Goal: Task Accomplishment & Management: Use online tool/utility

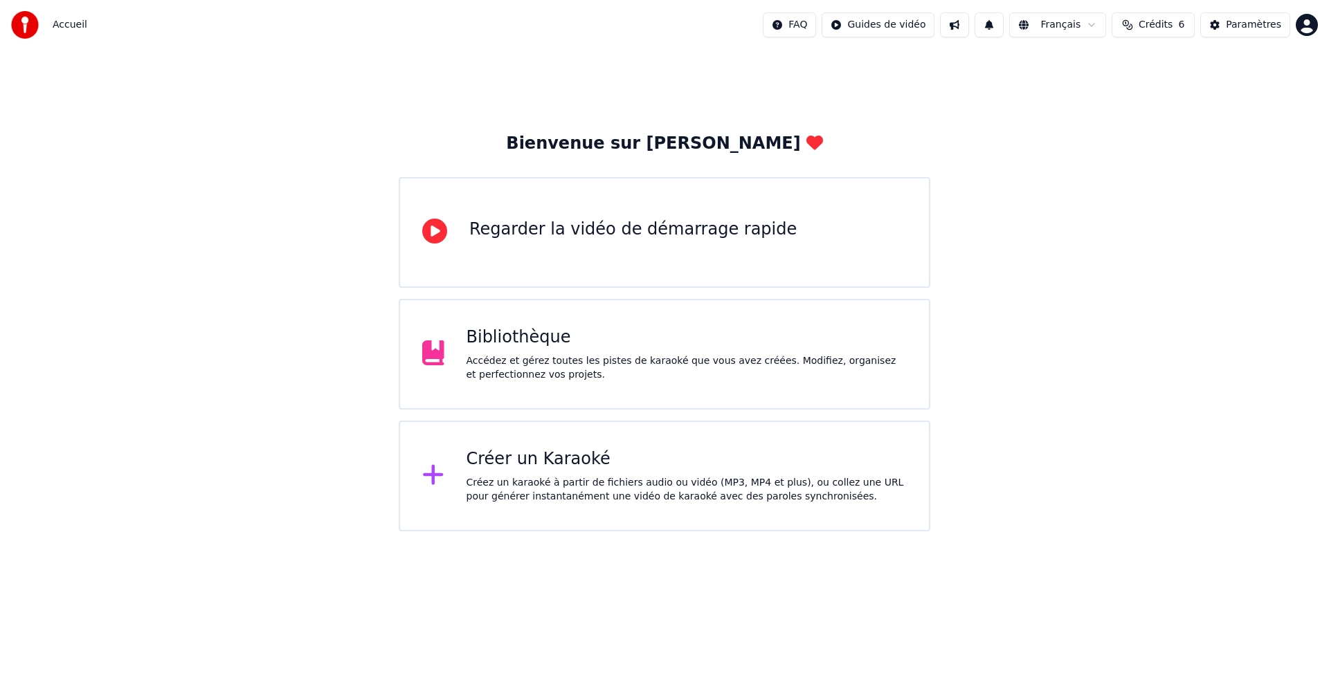
click at [698, 455] on div "Créer un Karaoké" at bounding box center [686, 459] width 441 height 22
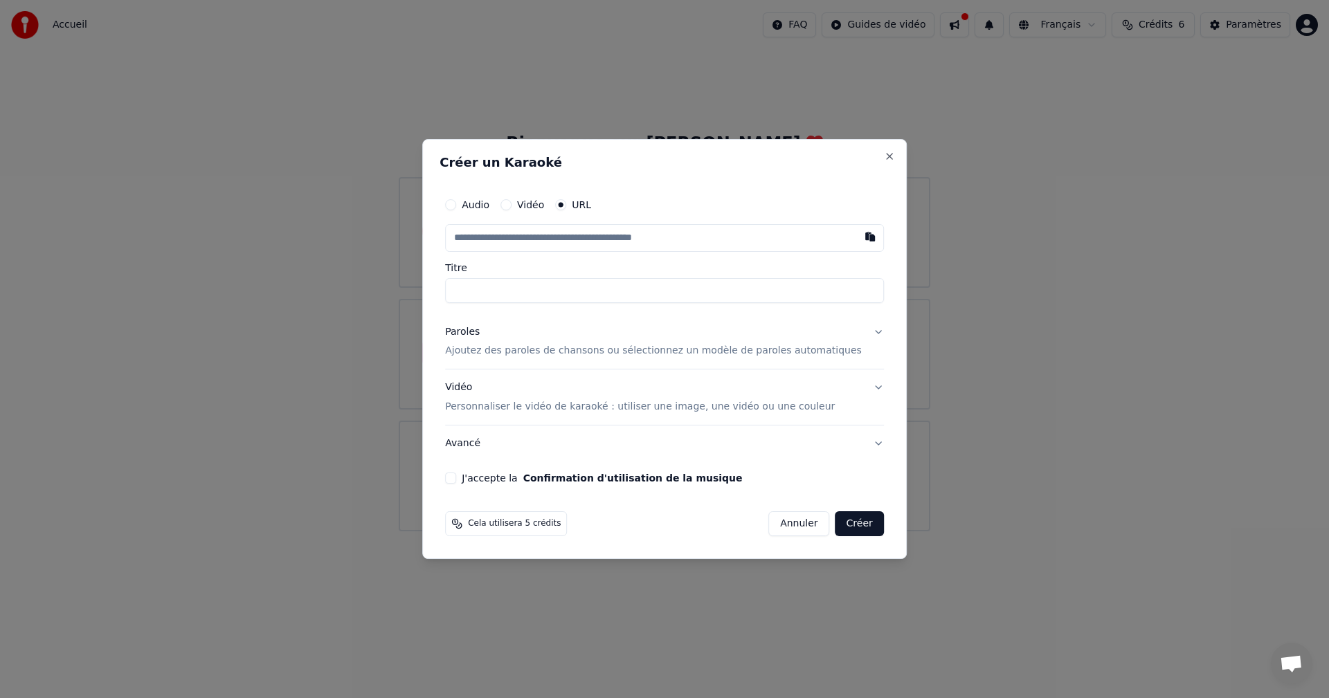
click at [550, 239] on input "text" at bounding box center [664, 238] width 439 height 28
paste input "**********"
type input "**********"
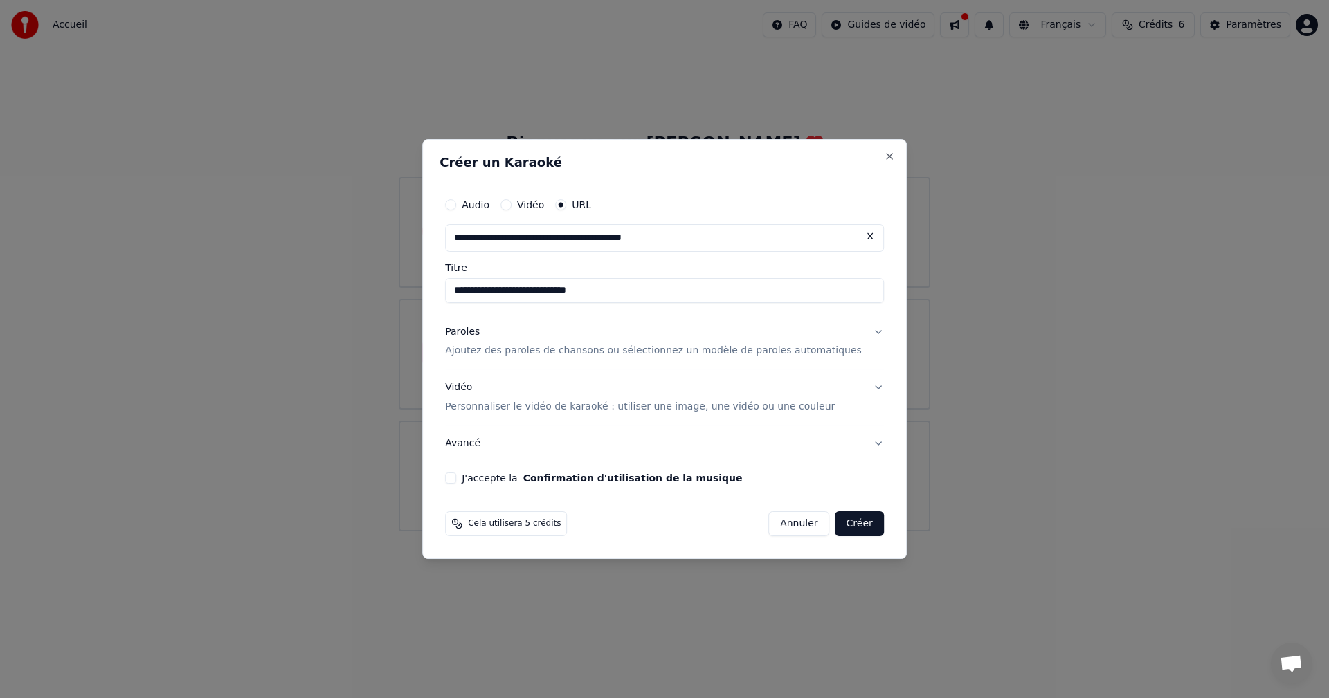
click at [554, 343] on div "Paroles Ajoutez des paroles de chansons ou sélectionnez un modèle de paroles au…" at bounding box center [653, 341] width 417 height 33
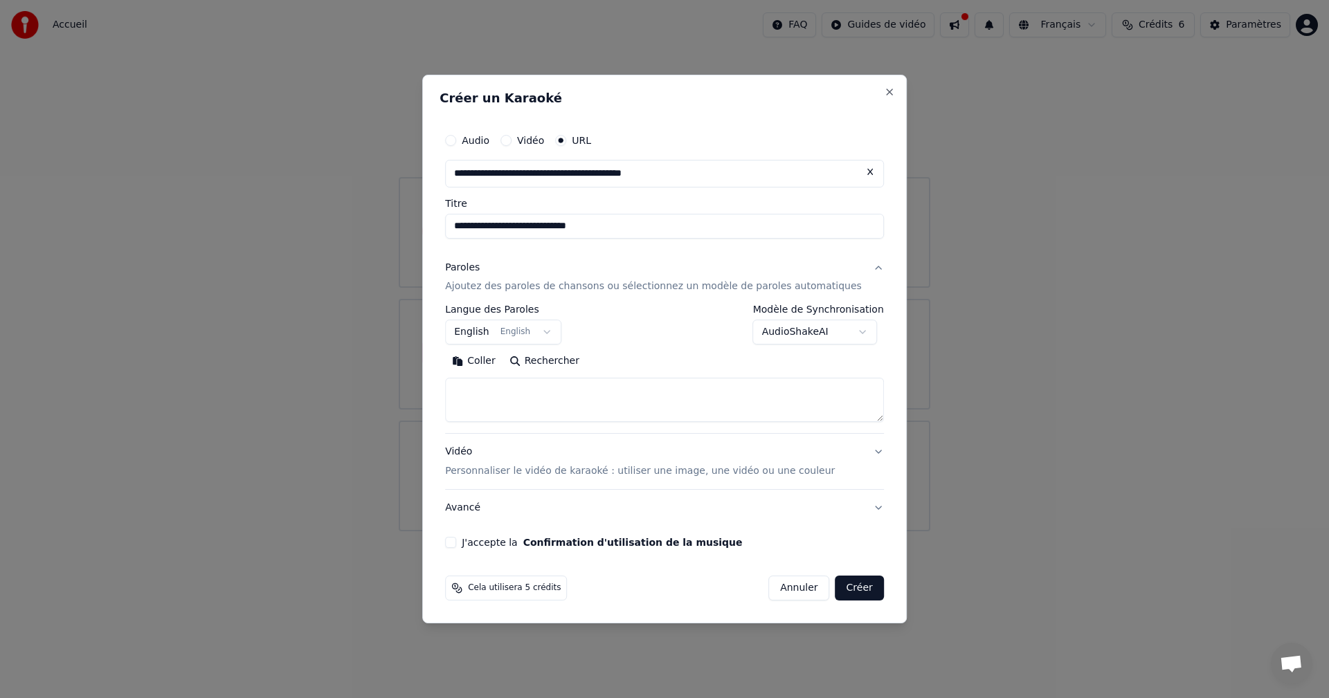
click at [556, 398] on textarea at bounding box center [664, 401] width 439 height 44
paste textarea "**********"
type textarea "**********"
click at [484, 545] on label "J'accepte la Confirmation d'utilisation de la musique" at bounding box center [602, 543] width 280 height 10
click at [456, 545] on button "J'accepte la Confirmation d'utilisation de la musique" at bounding box center [450, 542] width 11 height 11
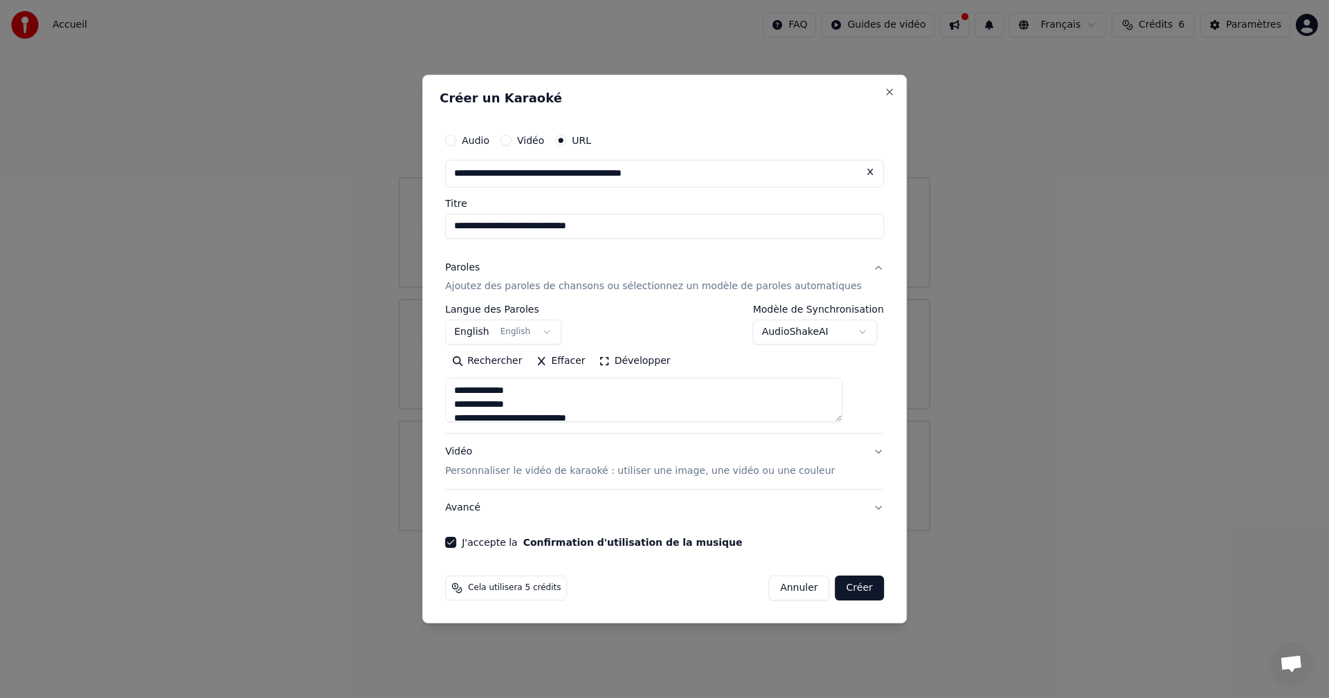
click at [839, 594] on button "Créer" at bounding box center [859, 588] width 48 height 25
select select
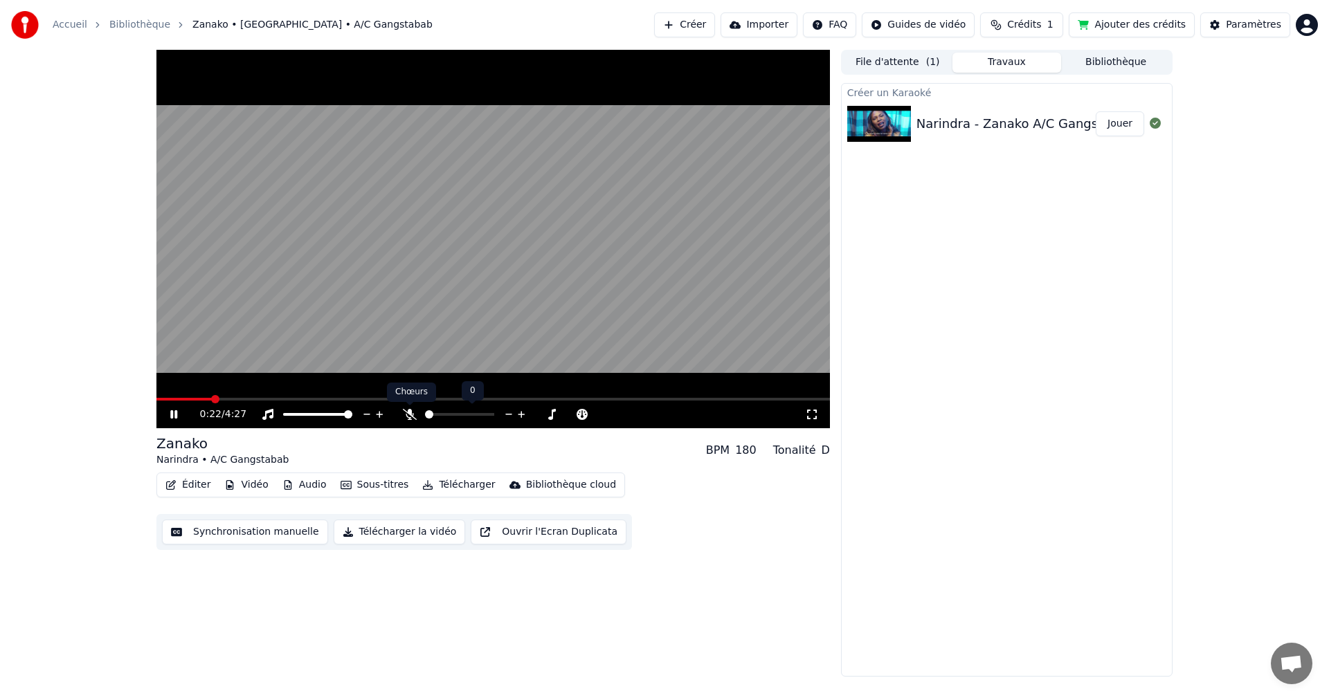
click at [407, 412] on icon at bounding box center [410, 414] width 14 height 11
click at [408, 412] on icon at bounding box center [410, 414] width 8 height 11
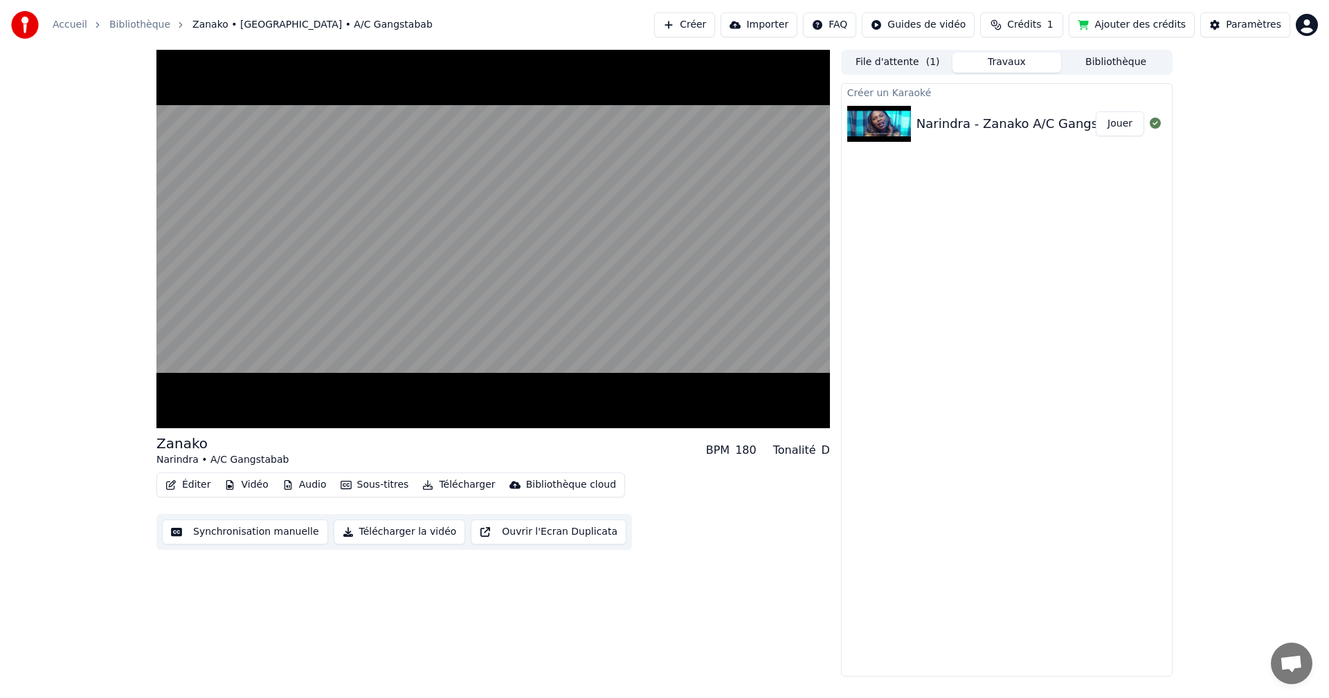
click at [244, 533] on button "Synchronisation manuelle" at bounding box center [245, 532] width 166 height 25
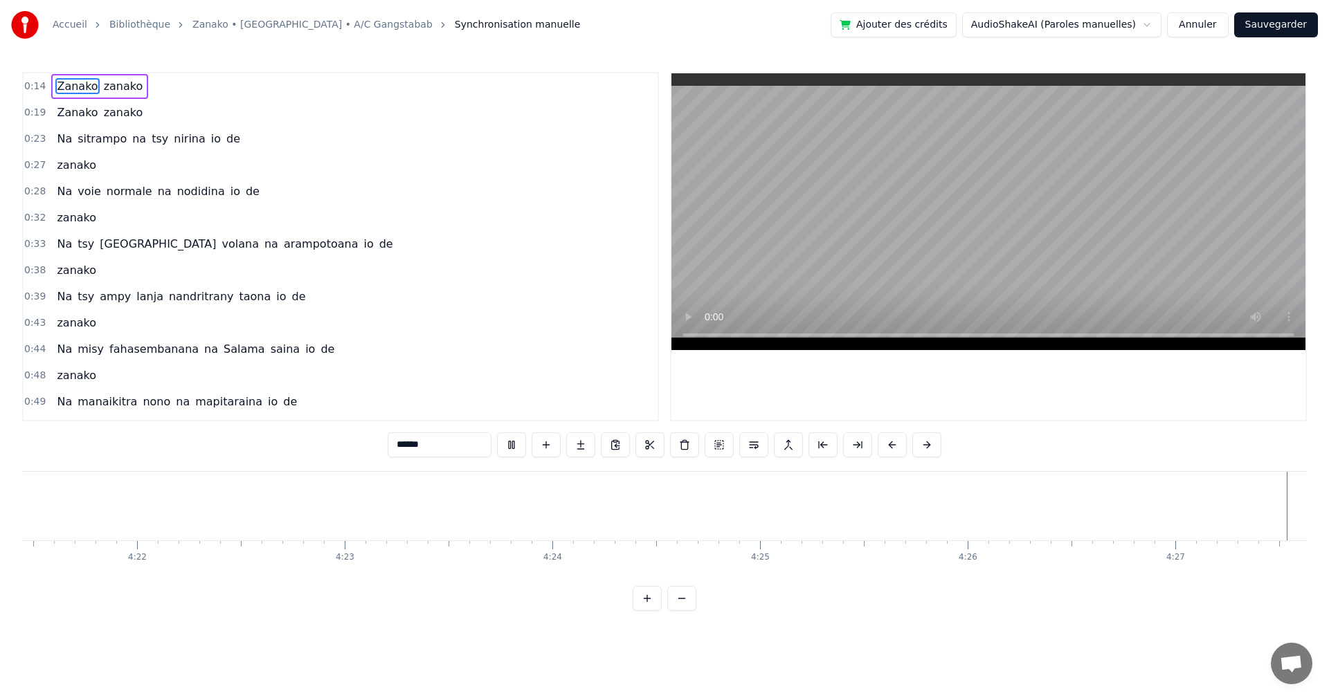
scroll to position [0, 54281]
click at [1191, 26] on button "Annuler" at bounding box center [1197, 24] width 61 height 25
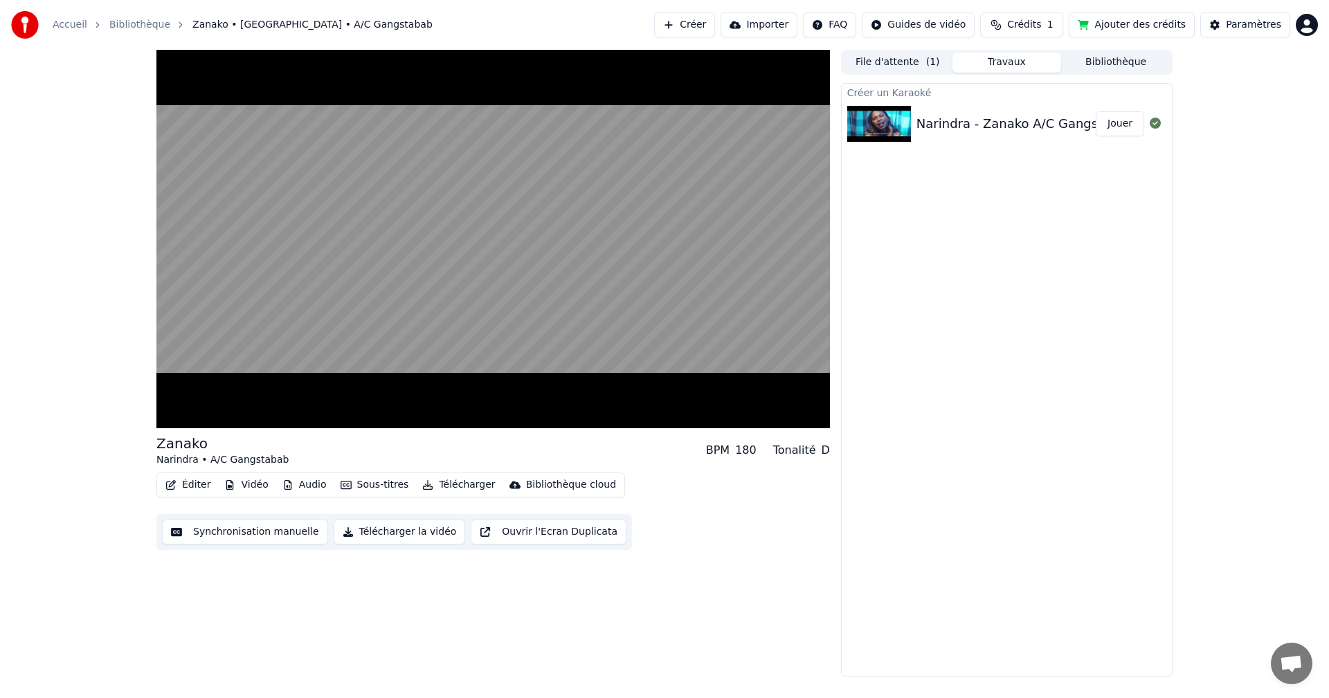
click at [204, 489] on button "Éditer" at bounding box center [188, 484] width 56 height 19
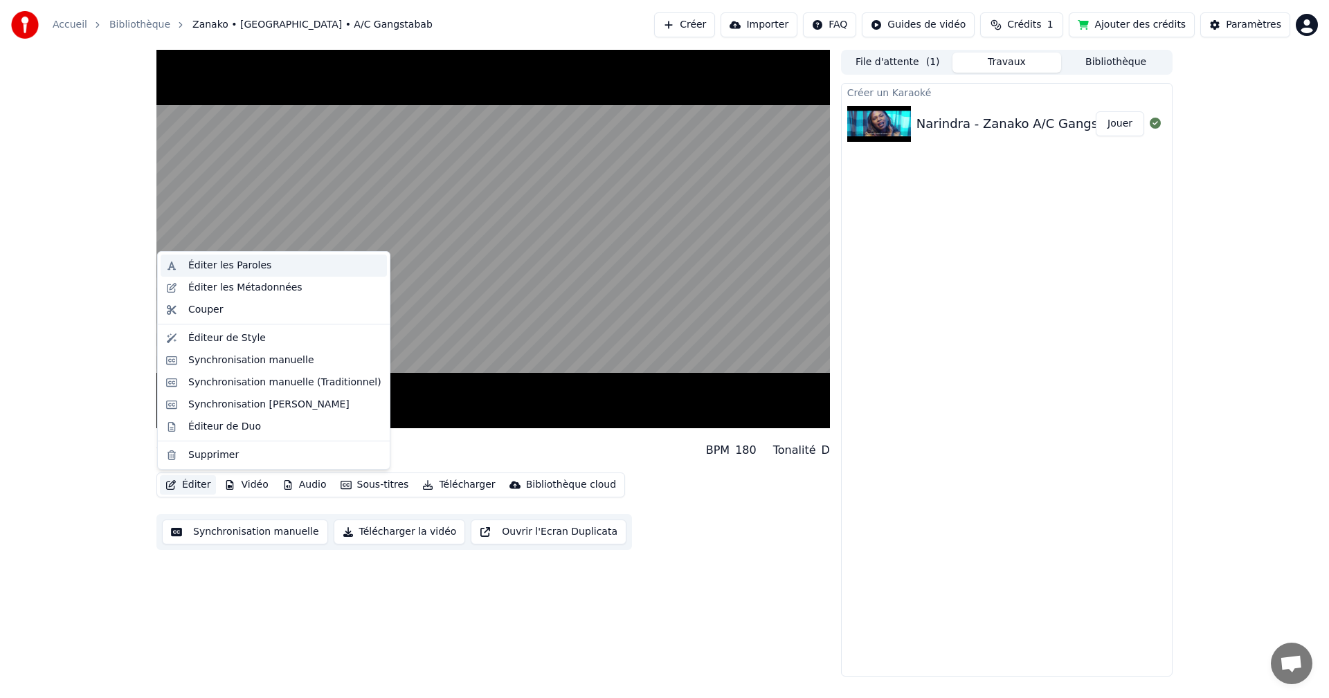
click at [259, 272] on div "Éditer les Paroles" at bounding box center [229, 266] width 83 height 14
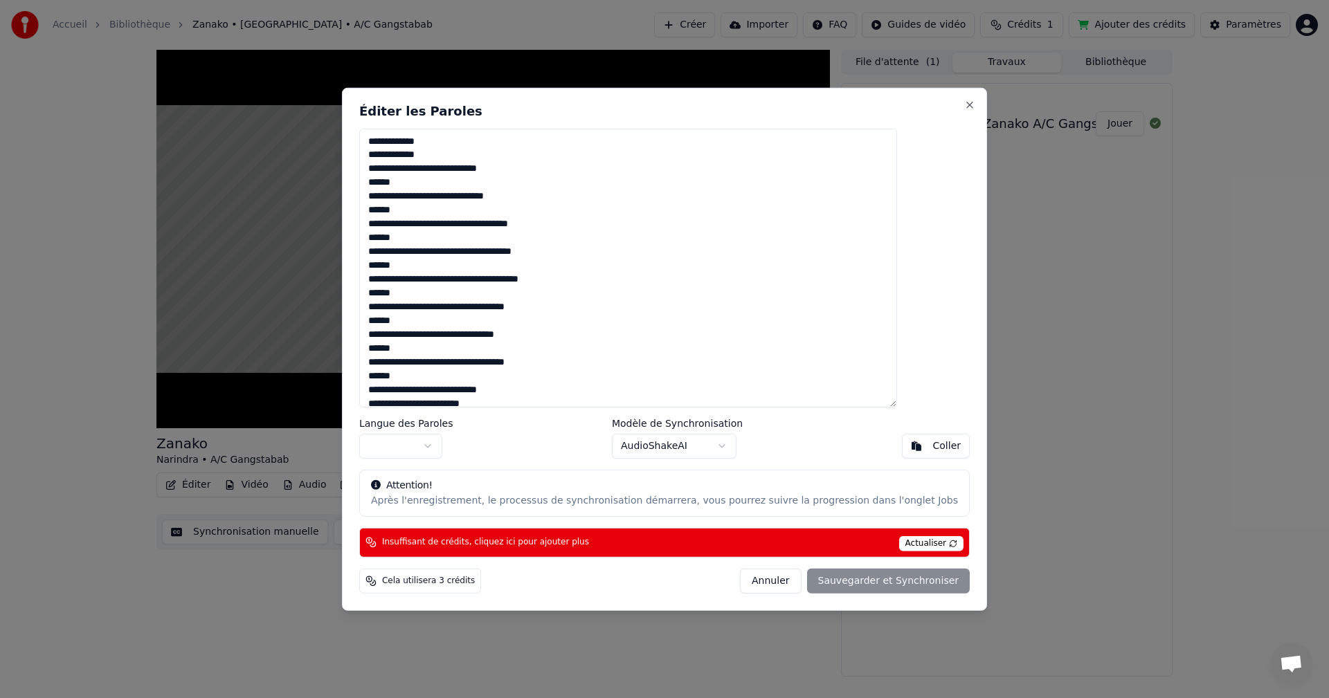
click at [479, 157] on textarea at bounding box center [628, 268] width 538 height 280
click at [964, 109] on button "Close" at bounding box center [969, 104] width 11 height 11
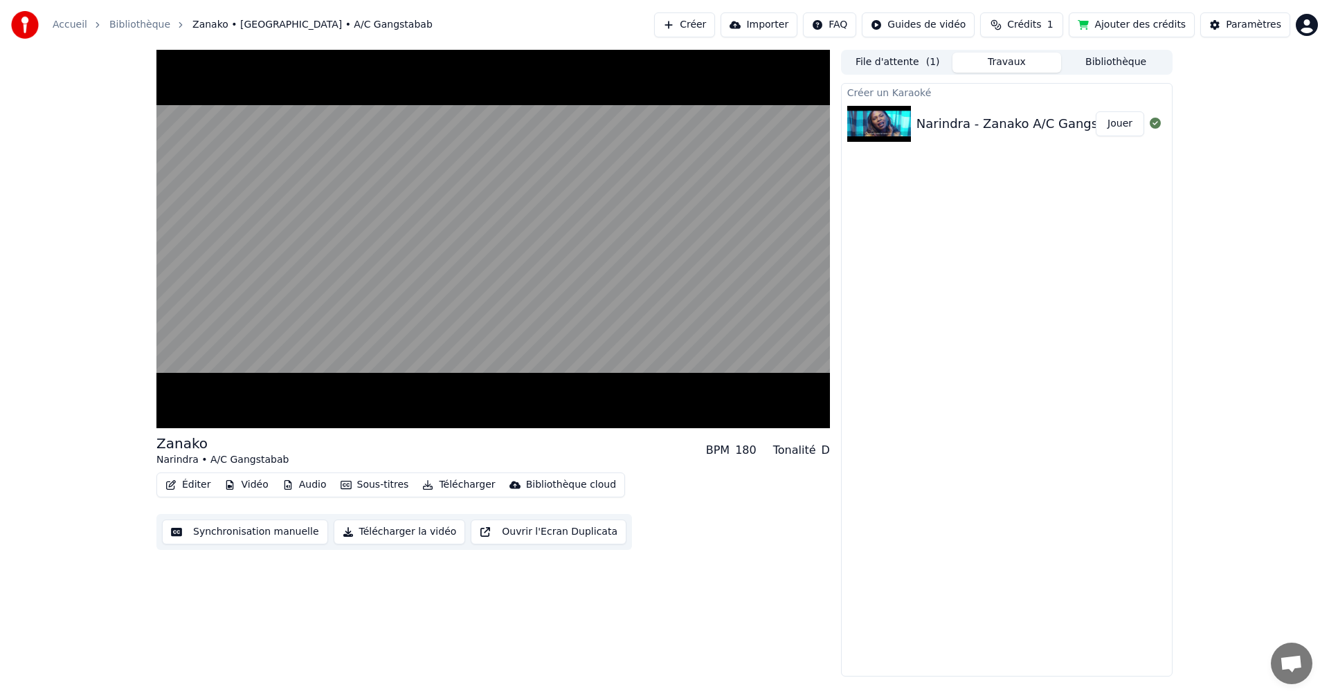
click at [260, 534] on button "Synchronisation manuelle" at bounding box center [245, 532] width 166 height 25
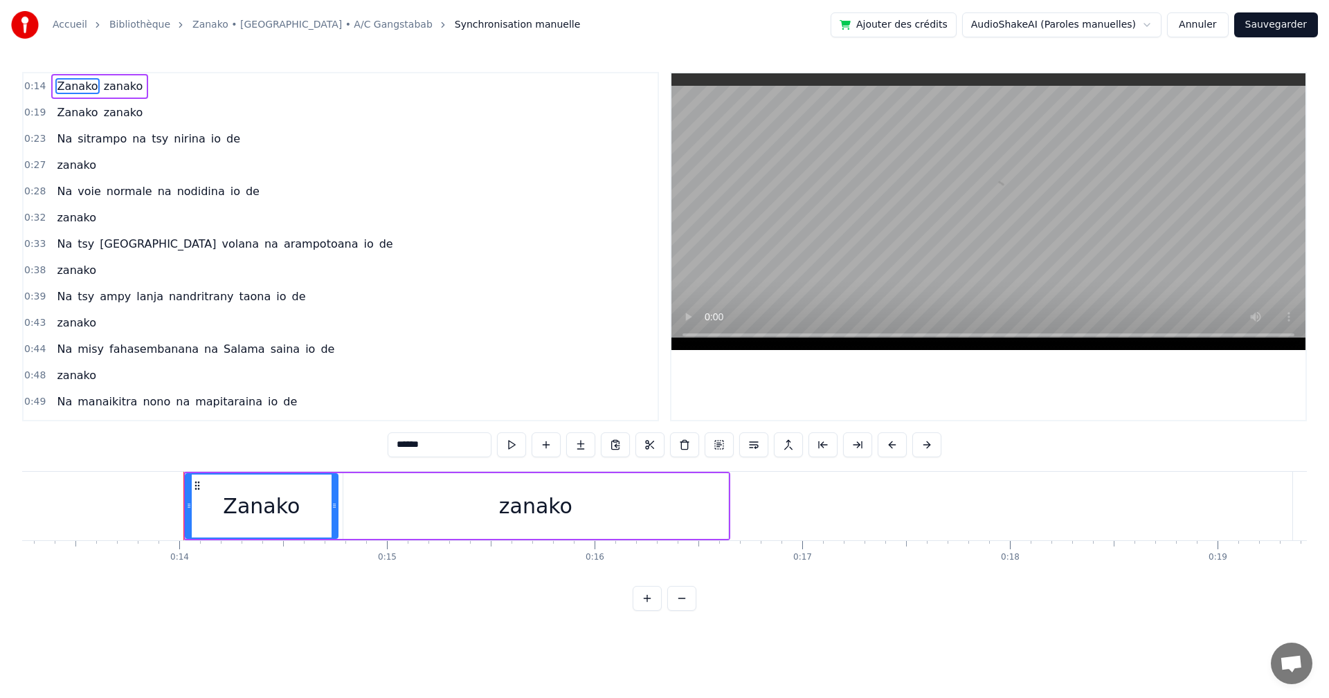
scroll to position [0, 2841]
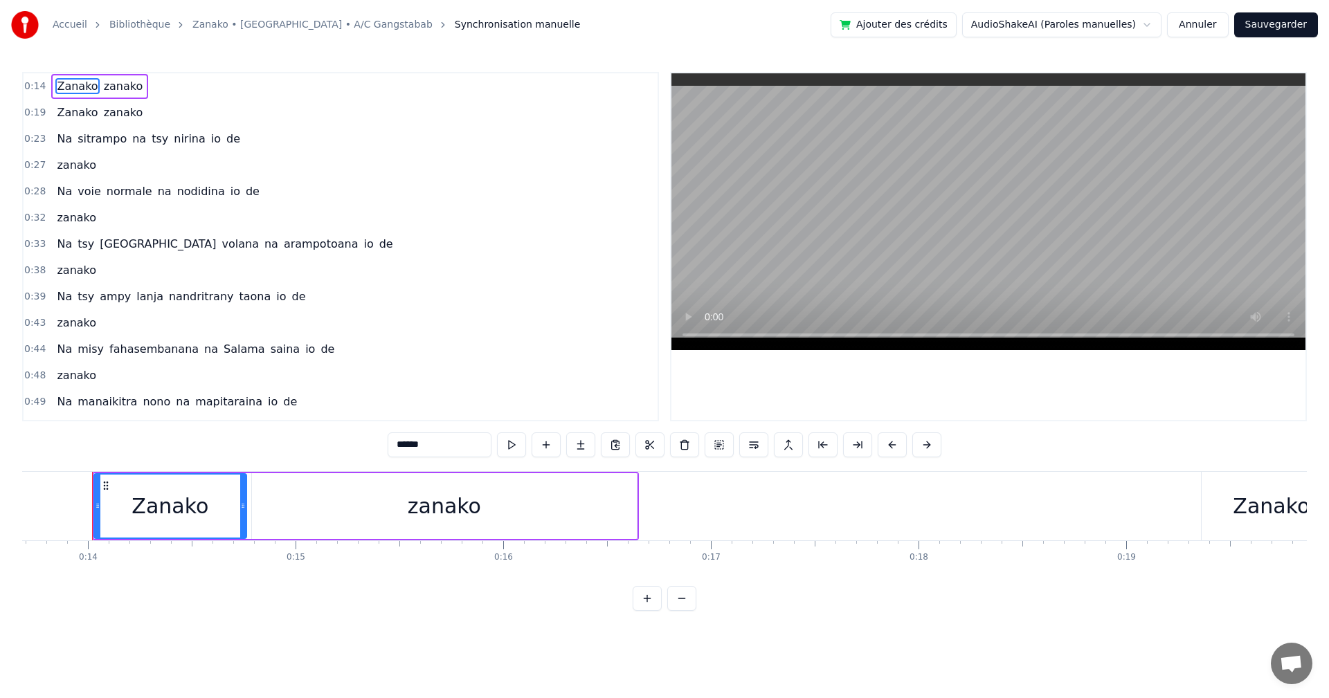
click at [128, 86] on span "zanako" at bounding box center [123, 86] width 42 height 16
type input "******"
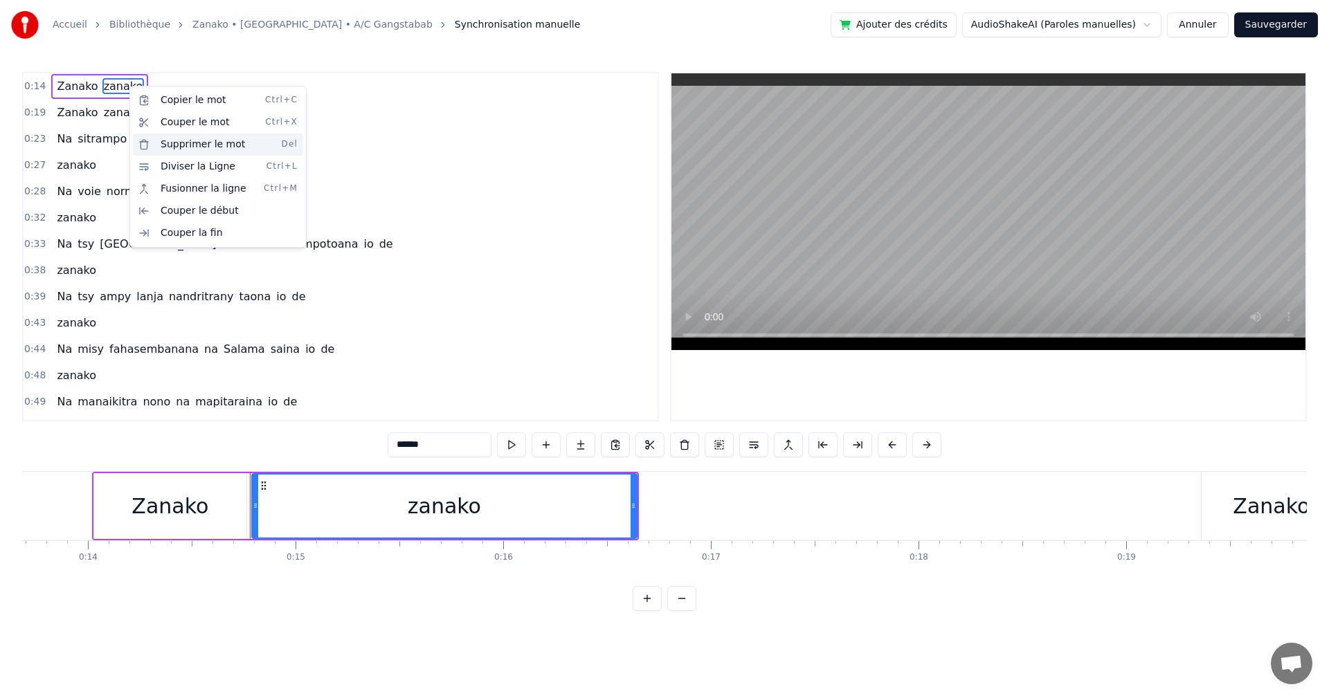
click at [192, 138] on div "Supprimer le mot Del" at bounding box center [218, 145] width 170 height 22
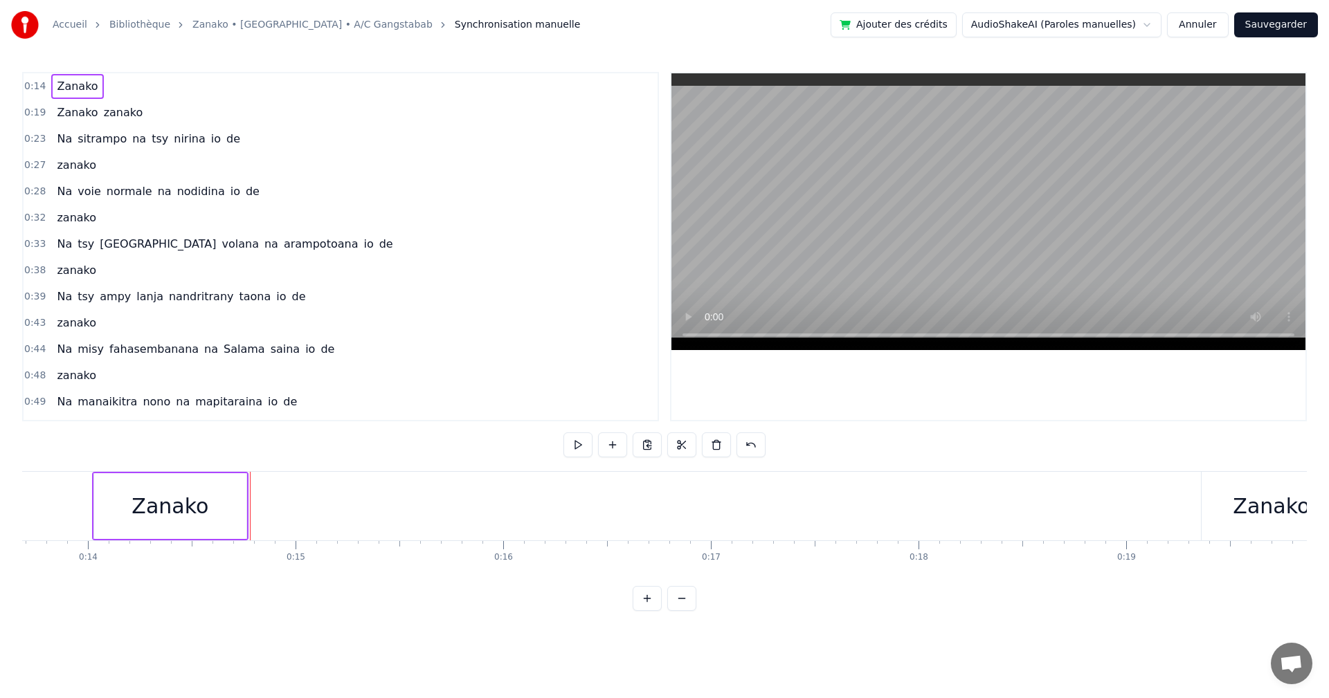
click at [215, 507] on div "Zanako" at bounding box center [170, 506] width 152 height 66
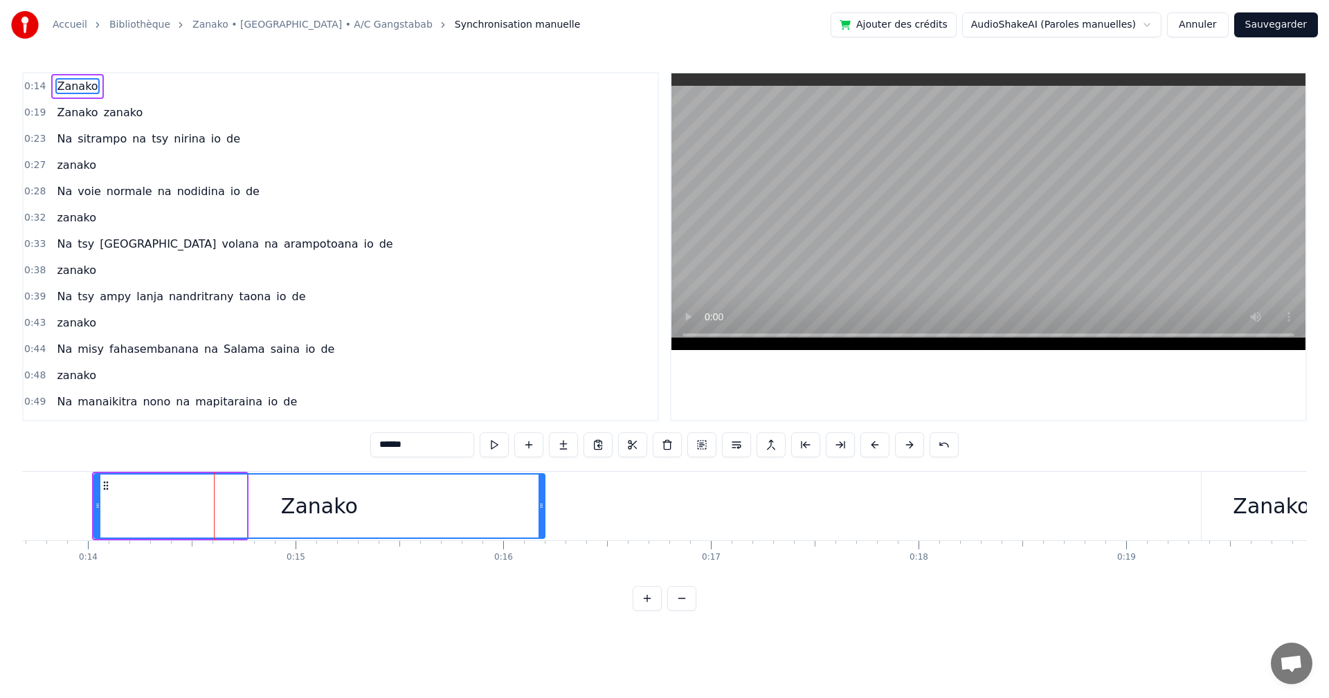
drag, startPoint x: 244, startPoint y: 502, endPoint x: 543, endPoint y: 529, distance: 299.5
click at [543, 529] on div at bounding box center [541, 506] width 6 height 63
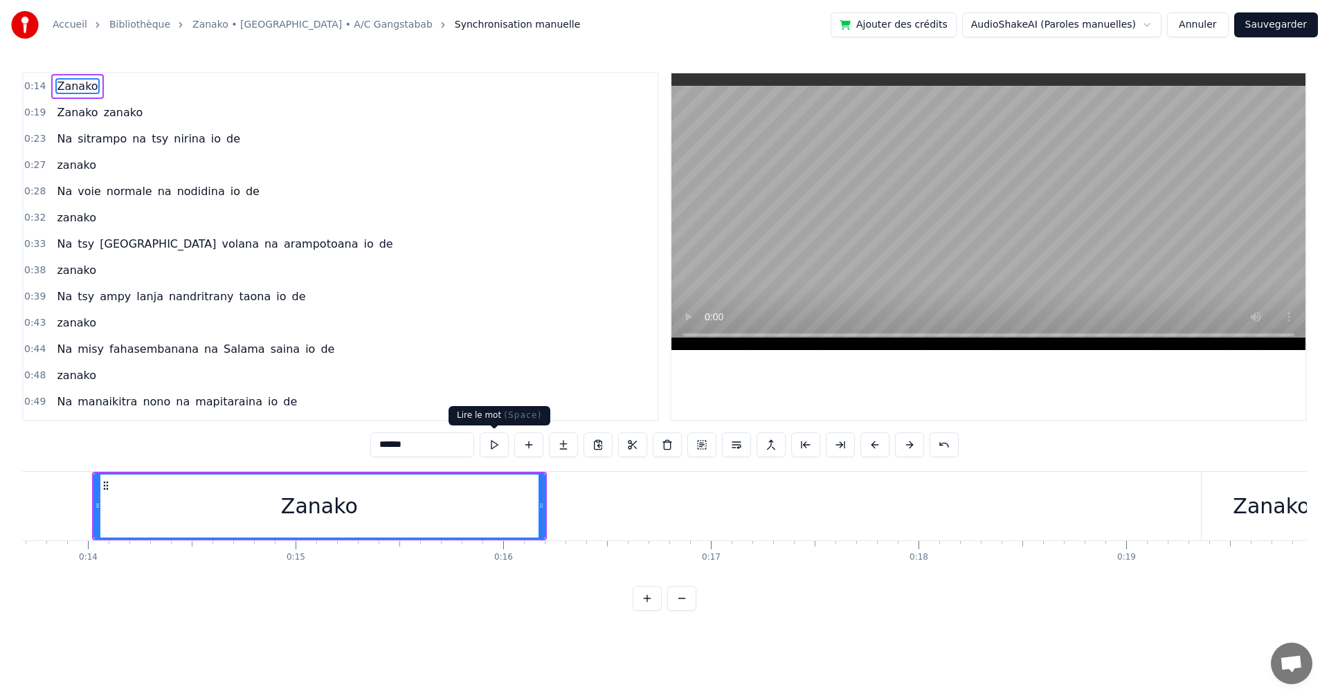
click at [498, 446] on button at bounding box center [494, 445] width 29 height 25
click at [102, 118] on span "zanako" at bounding box center [123, 113] width 42 height 16
type input "******"
click at [102, 118] on span "zanako" at bounding box center [123, 113] width 42 height 16
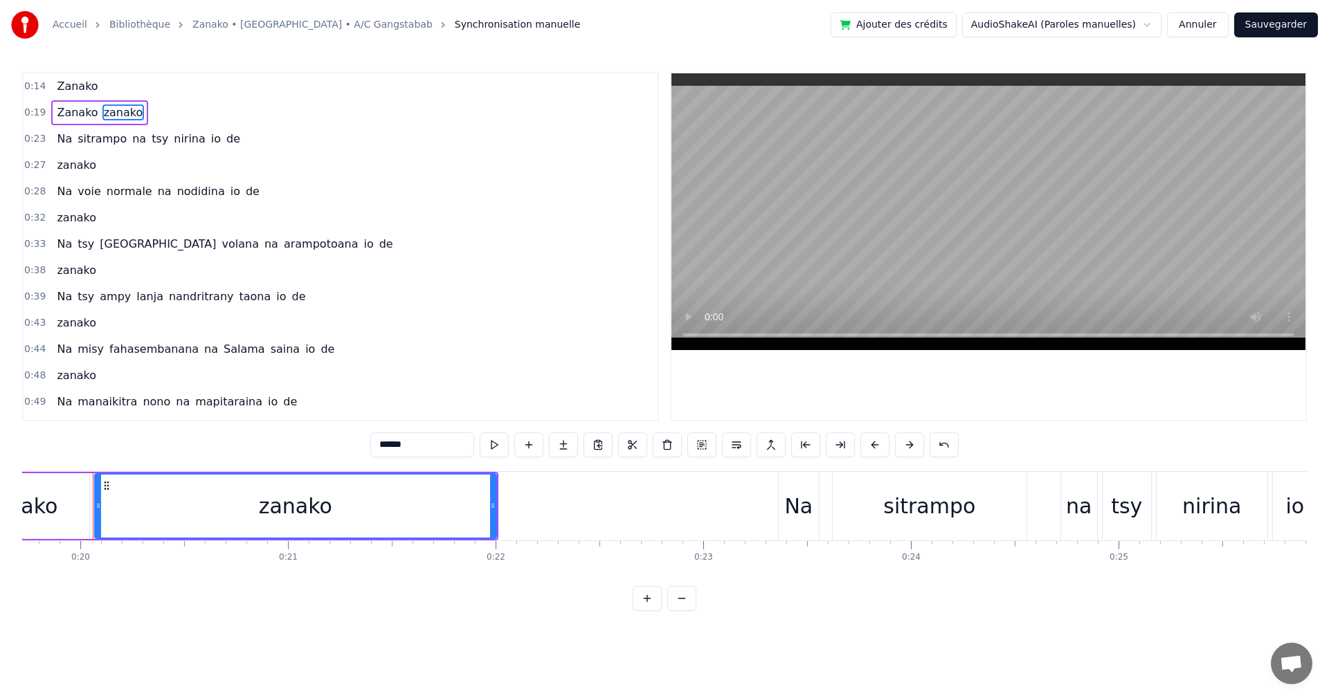
scroll to position [0, 4095]
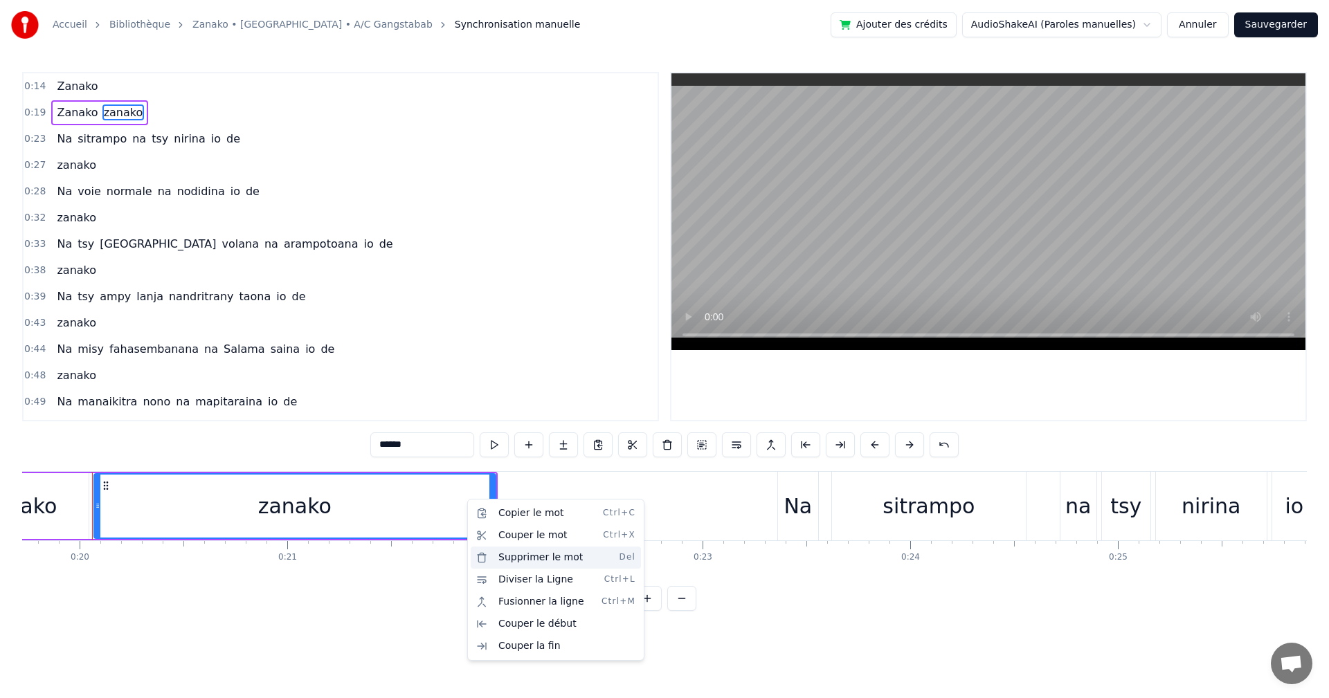
click at [514, 547] on div "Supprimer le mot Del" at bounding box center [556, 558] width 170 height 22
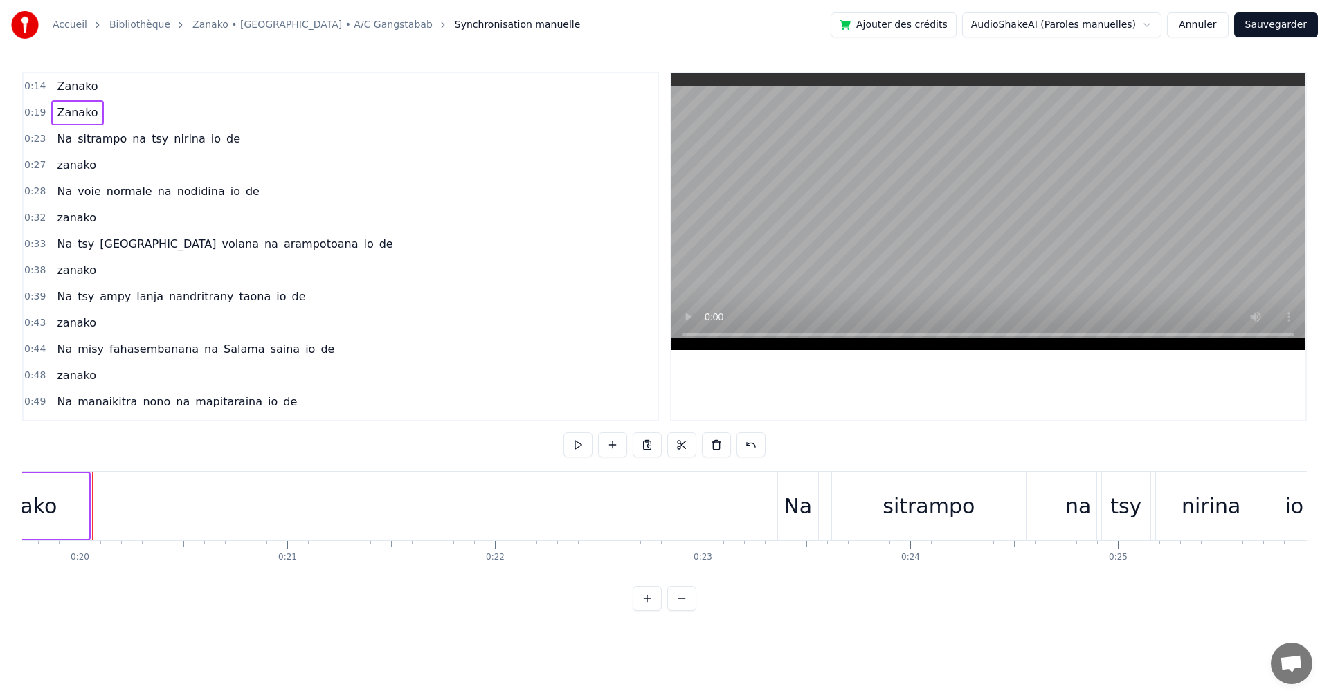
click at [87, 507] on div "Zanako" at bounding box center [19, 506] width 140 height 66
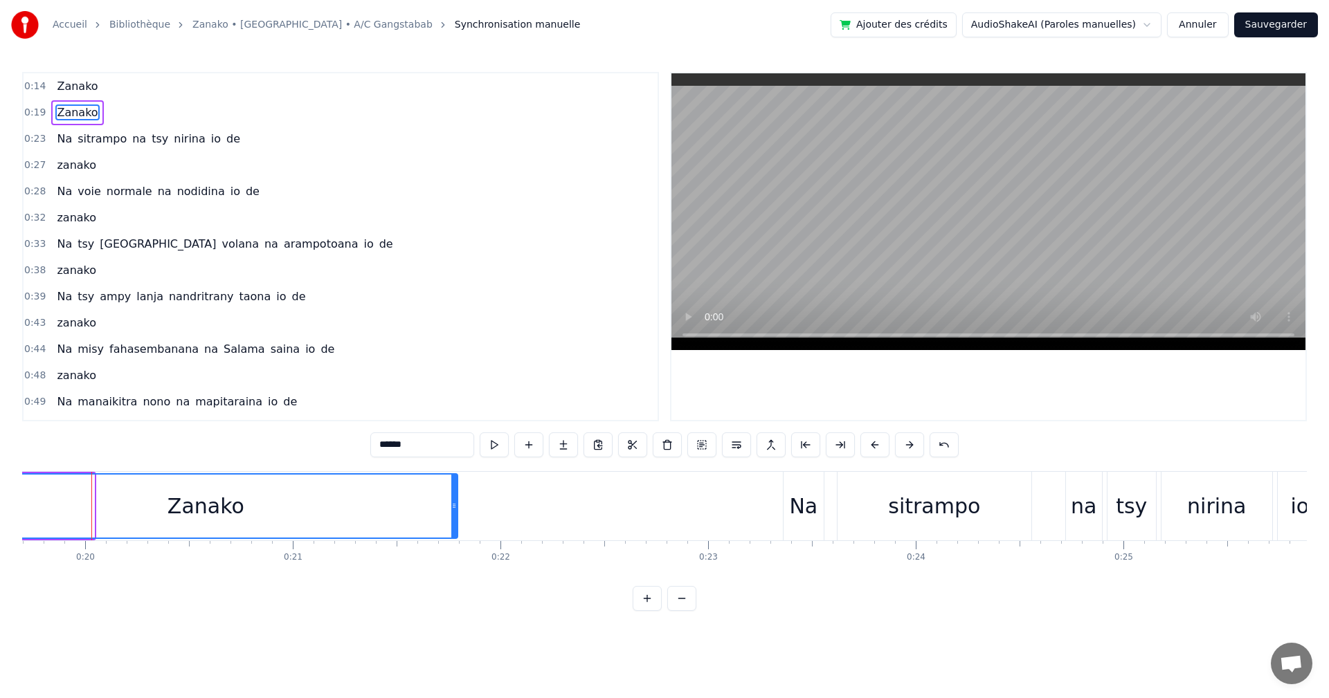
drag, startPoint x: 90, startPoint y: 505, endPoint x: 453, endPoint y: 511, distance: 363.4
click at [453, 511] on icon at bounding box center [454, 505] width 6 height 11
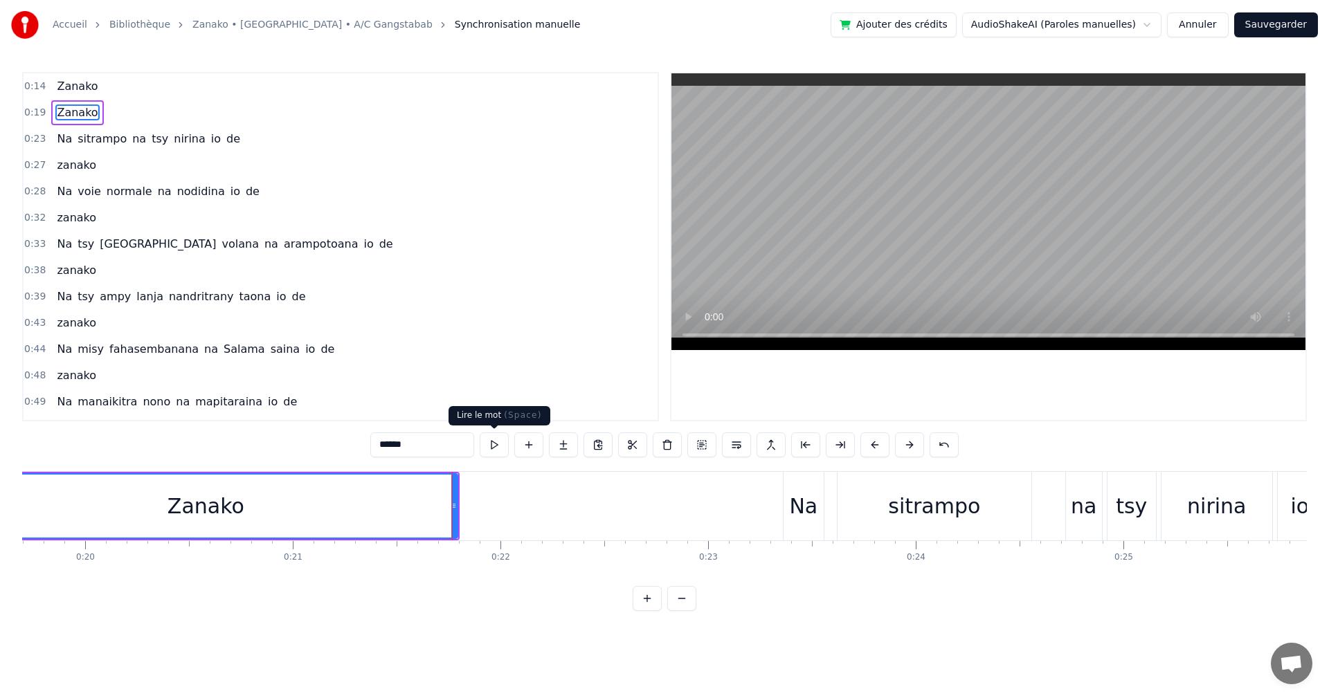
click at [493, 453] on button at bounding box center [494, 445] width 29 height 25
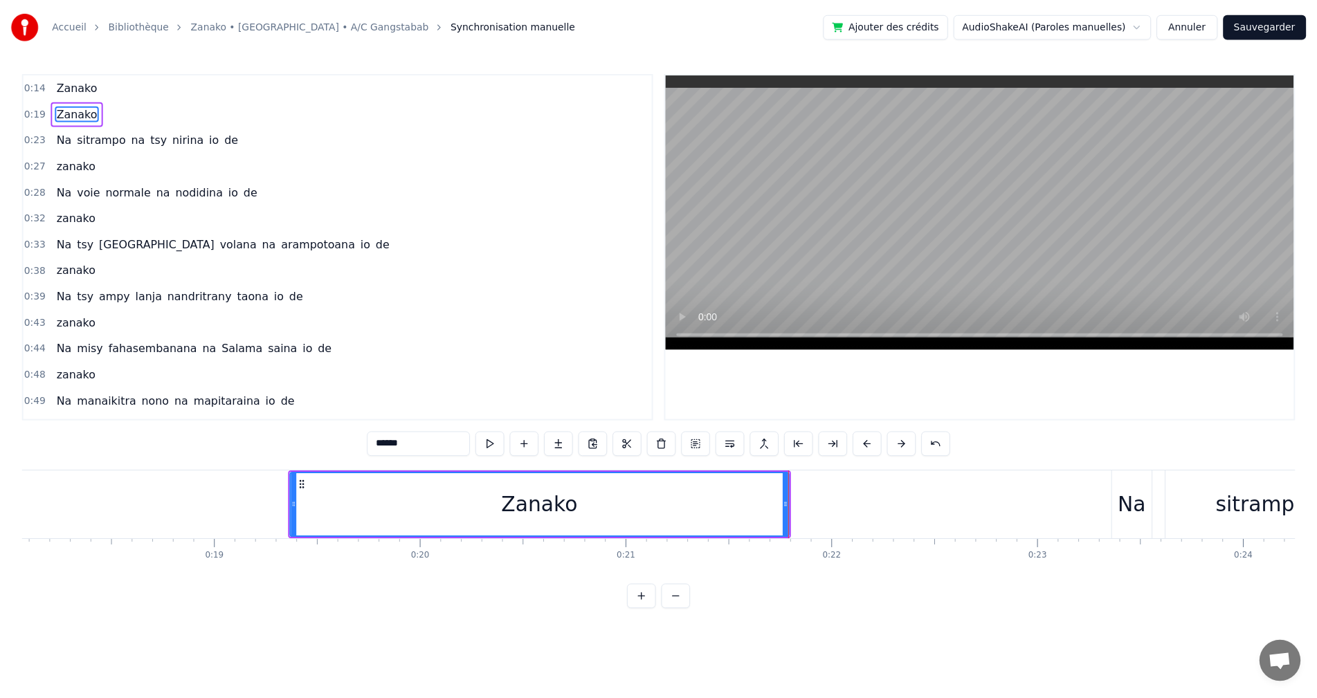
scroll to position [0, 2470]
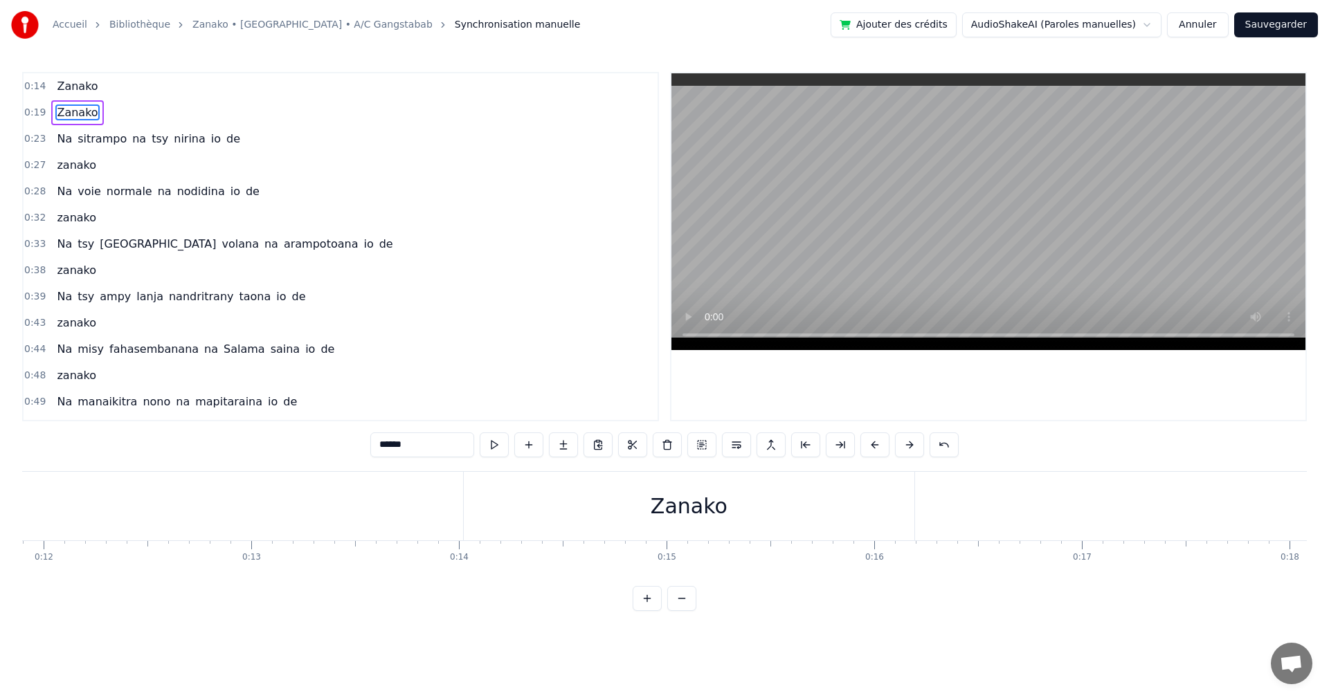
click at [590, 527] on div "Zanako" at bounding box center [689, 506] width 451 height 69
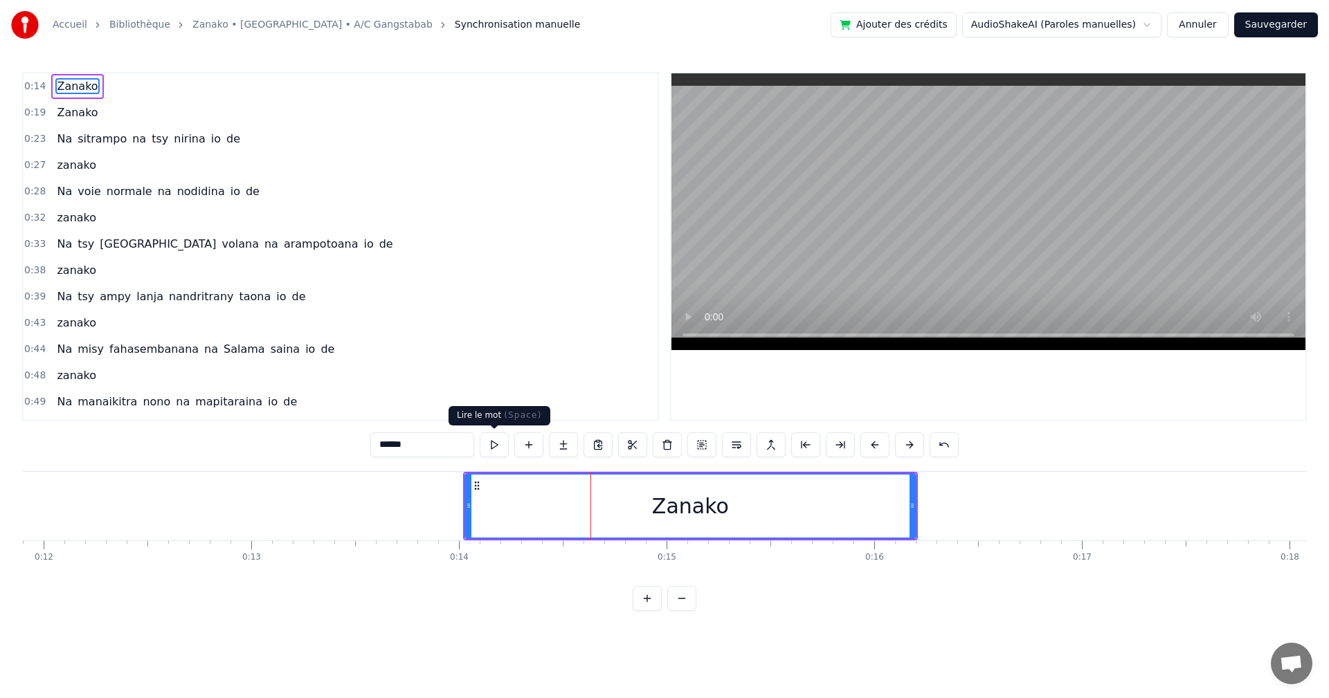
click at [491, 453] on button at bounding box center [494, 445] width 29 height 25
click at [916, 505] on div "Zanako" at bounding box center [690, 506] width 452 height 66
drag, startPoint x: 910, startPoint y: 505, endPoint x: 958, endPoint y: 511, distance: 48.8
click at [958, 511] on icon at bounding box center [961, 505] width 6 height 11
click at [1256, 31] on button "Sauvegarder" at bounding box center [1276, 24] width 84 height 25
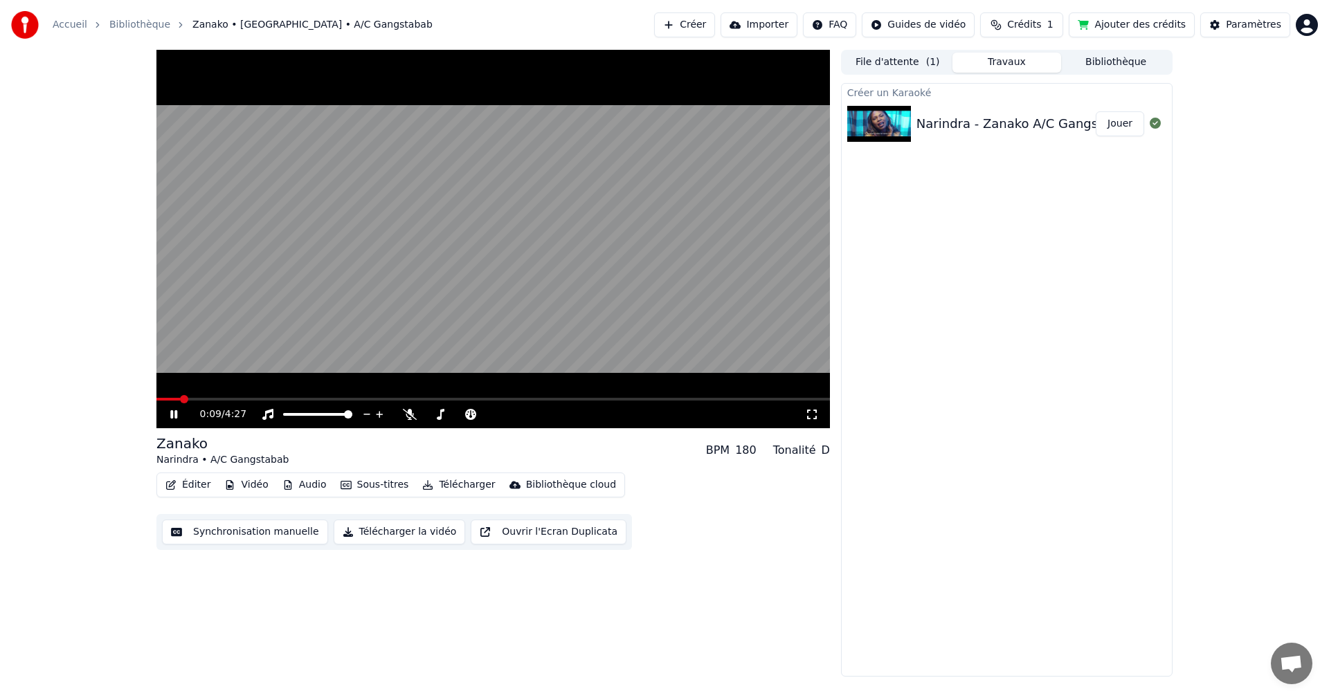
click at [198, 482] on button "Éditer" at bounding box center [188, 484] width 56 height 19
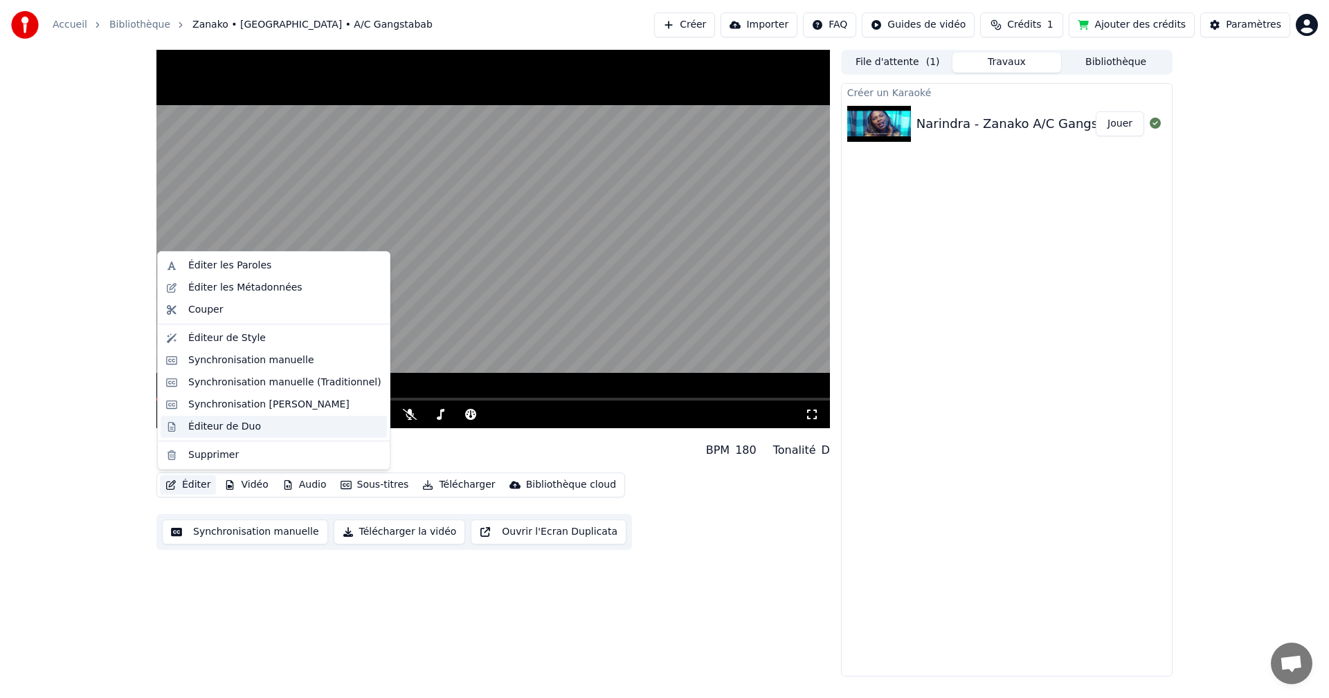
click at [230, 420] on div "Éditeur de Duo" at bounding box center [224, 427] width 73 height 14
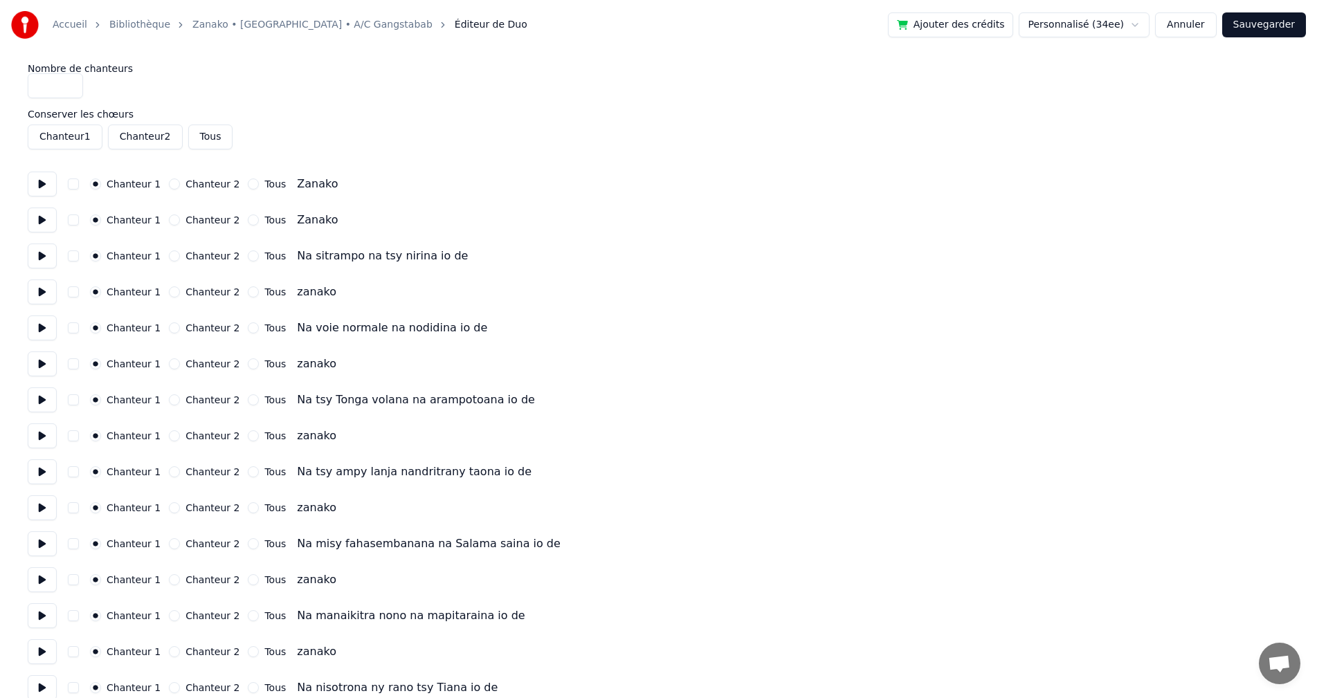
click at [51, 185] on button at bounding box center [42, 184] width 29 height 25
click at [44, 221] on button at bounding box center [42, 220] width 29 height 25
click at [37, 262] on button at bounding box center [42, 256] width 29 height 25
click at [175, 291] on div "Chanteur 2" at bounding box center [204, 292] width 71 height 11
click at [57, 291] on div "Chanteur 1 Chanteur 2 Tous zanako" at bounding box center [659, 292] width 1262 height 25
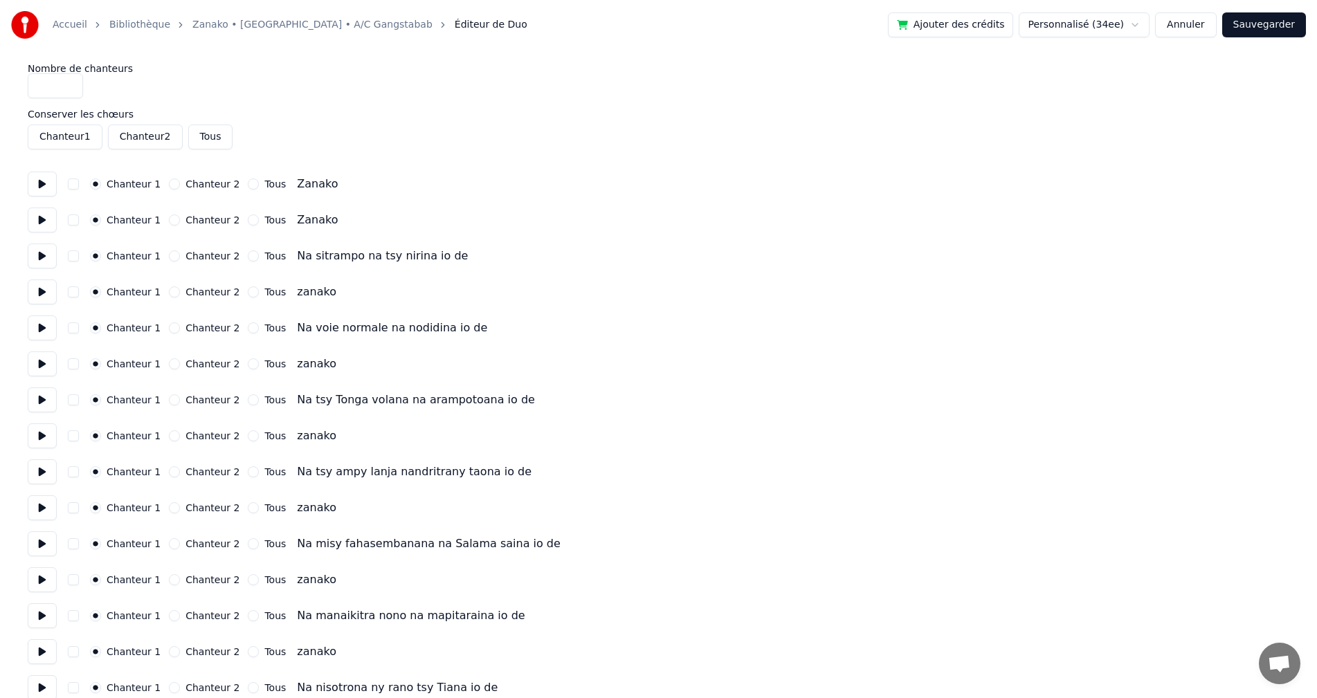
drag, startPoint x: 38, startPoint y: 244, endPoint x: 45, endPoint y: 268, distance: 25.2
click at [39, 257] on button at bounding box center [42, 256] width 29 height 25
click at [45, 268] on button at bounding box center [42, 256] width 29 height 25
click at [169, 292] on button "Chanteur 2" at bounding box center [174, 292] width 11 height 11
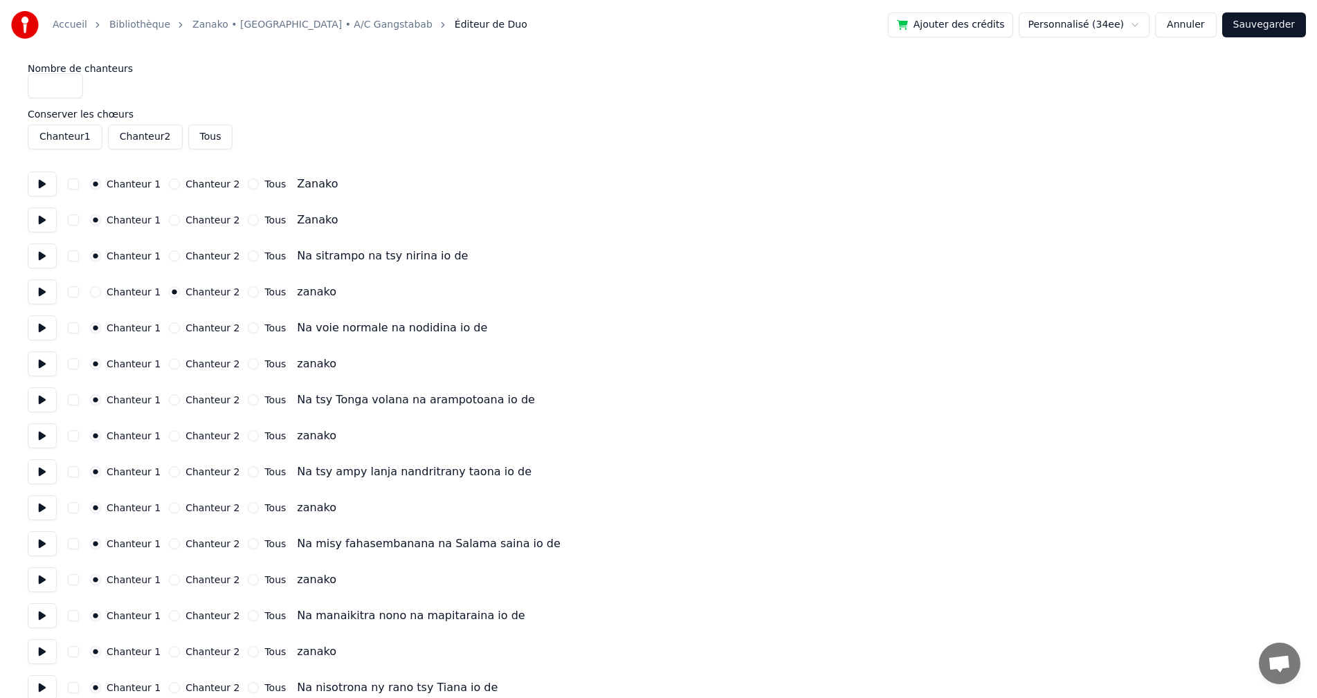
click at [170, 362] on button "Chanteur 2" at bounding box center [174, 363] width 11 height 11
click at [172, 433] on button "Chanteur 2" at bounding box center [174, 435] width 11 height 11
click at [169, 511] on button "Chanteur 2" at bounding box center [174, 507] width 11 height 11
click at [173, 575] on div "Chanteur 2" at bounding box center [204, 579] width 71 height 11
click at [176, 578] on div "Chanteur 2" at bounding box center [204, 579] width 71 height 11
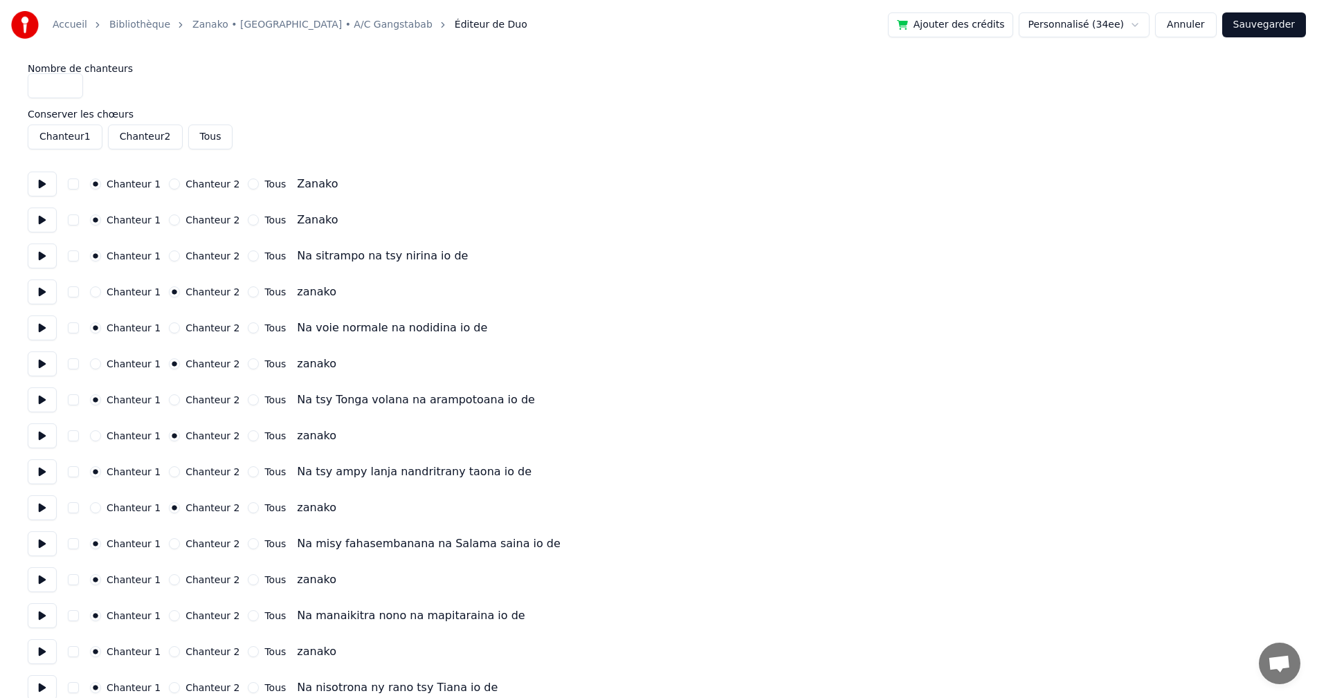
click at [172, 579] on button "Chanteur 2" at bounding box center [174, 579] width 11 height 11
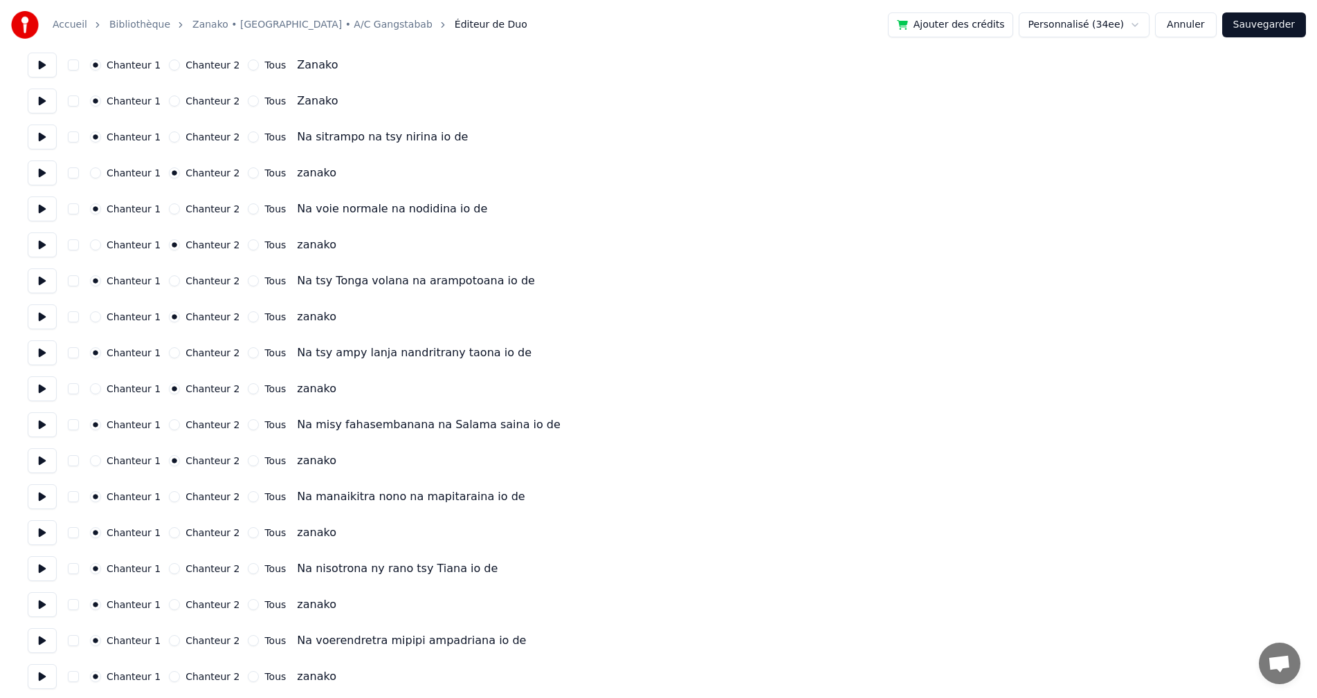
scroll to position [138, 0]
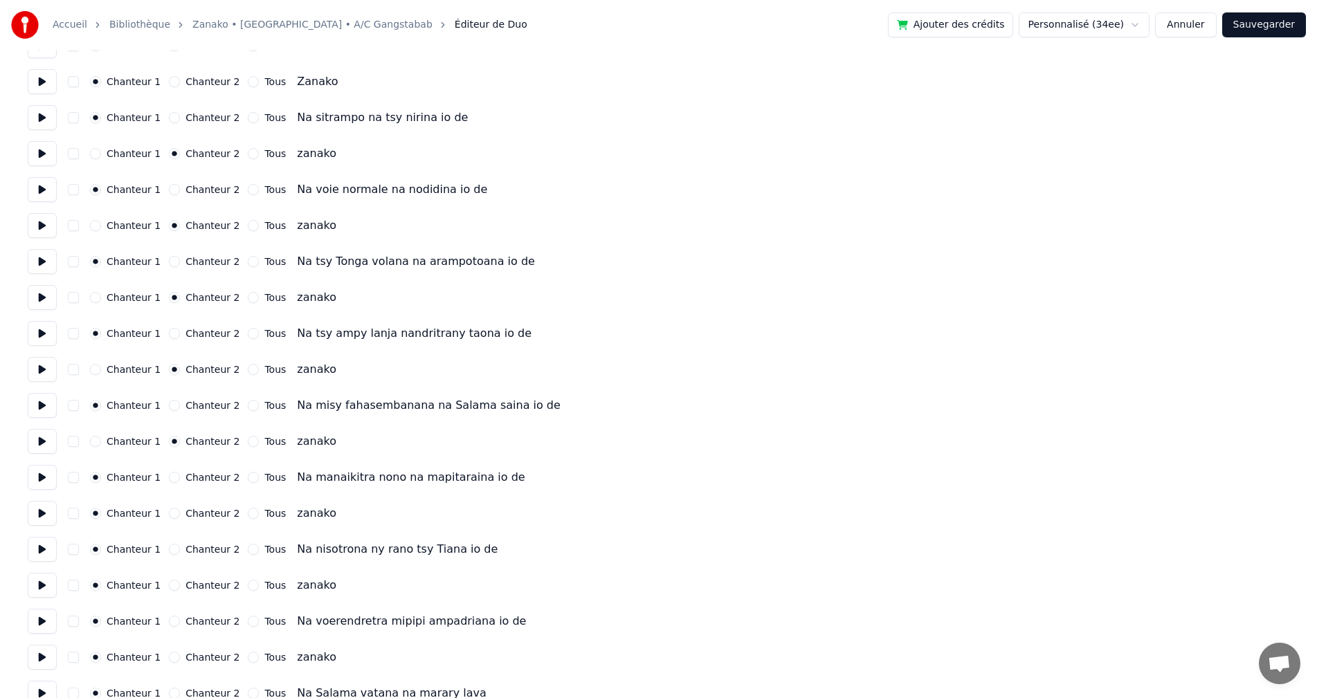
click at [168, 520] on div "Chanteur 1 Chanteur 2 Tous zanako" at bounding box center [659, 513] width 1262 height 25
click at [169, 512] on button "Chanteur 2" at bounding box center [174, 513] width 11 height 11
click at [173, 587] on div "Chanteur 2" at bounding box center [204, 585] width 71 height 11
click at [169, 583] on button "Chanteur 2" at bounding box center [174, 585] width 11 height 11
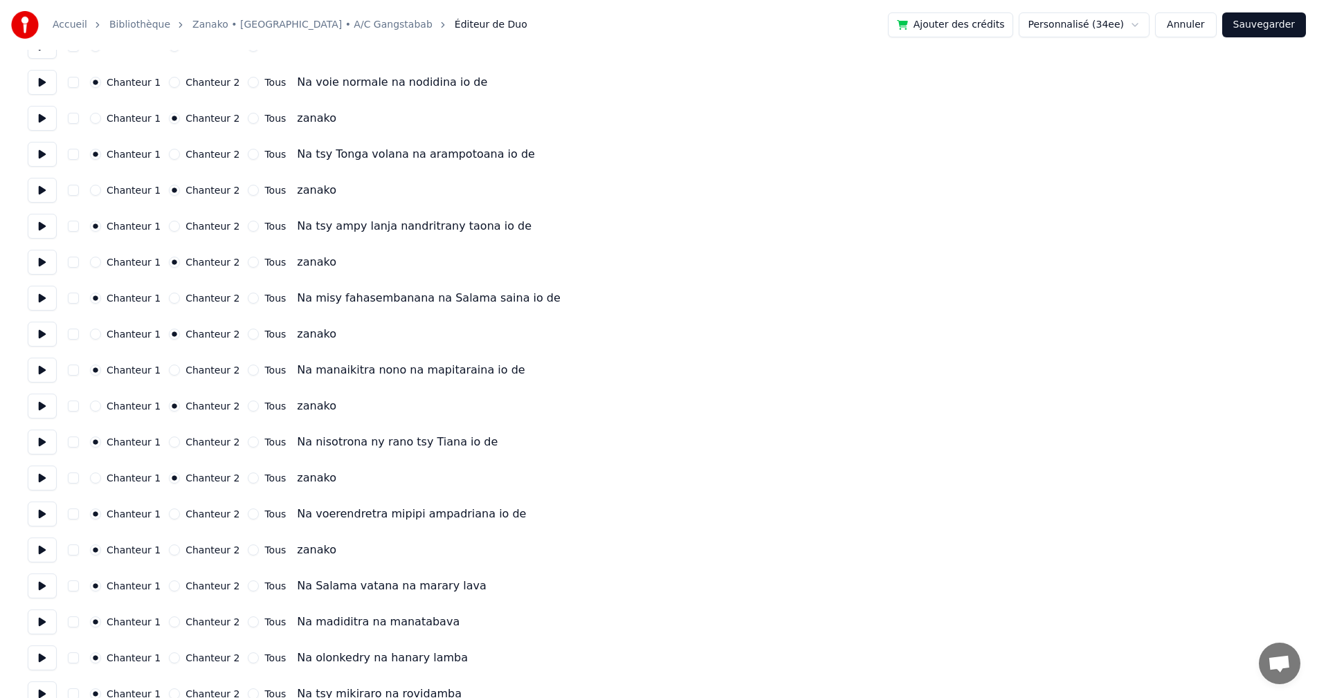
scroll to position [277, 0]
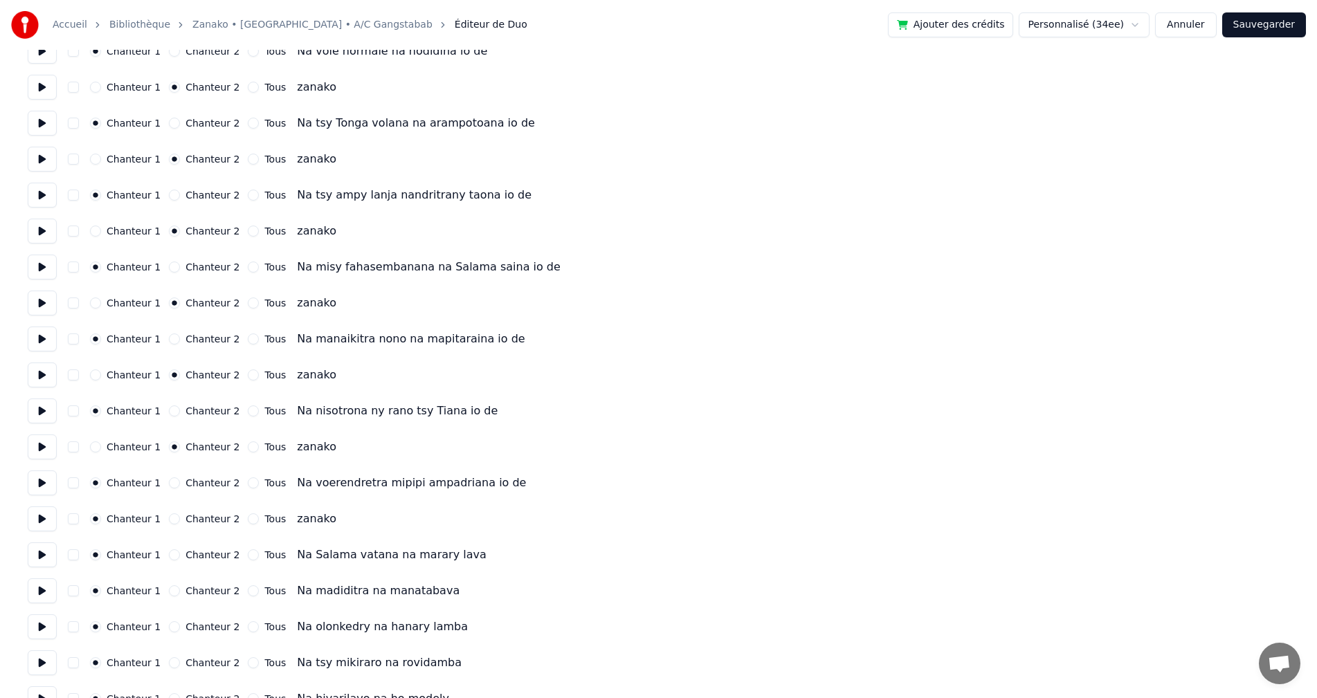
click at [172, 518] on button "Chanteur 2" at bounding box center [174, 519] width 11 height 11
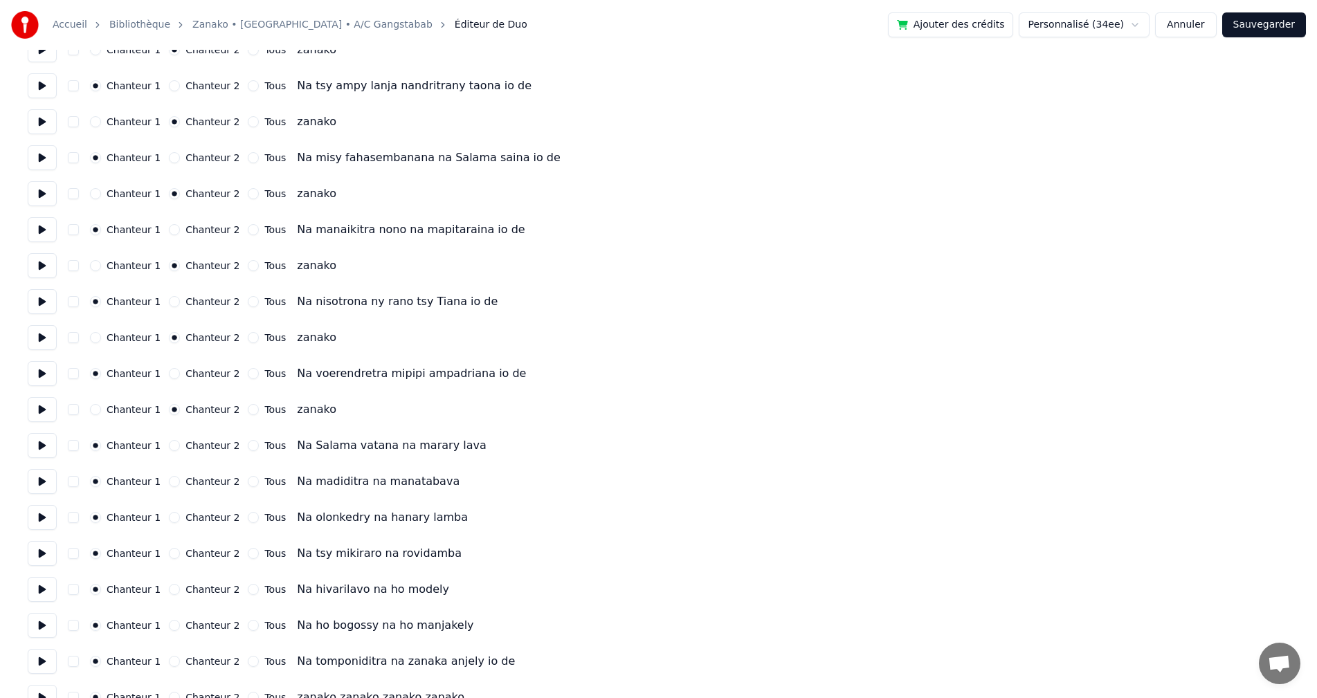
scroll to position [415, 0]
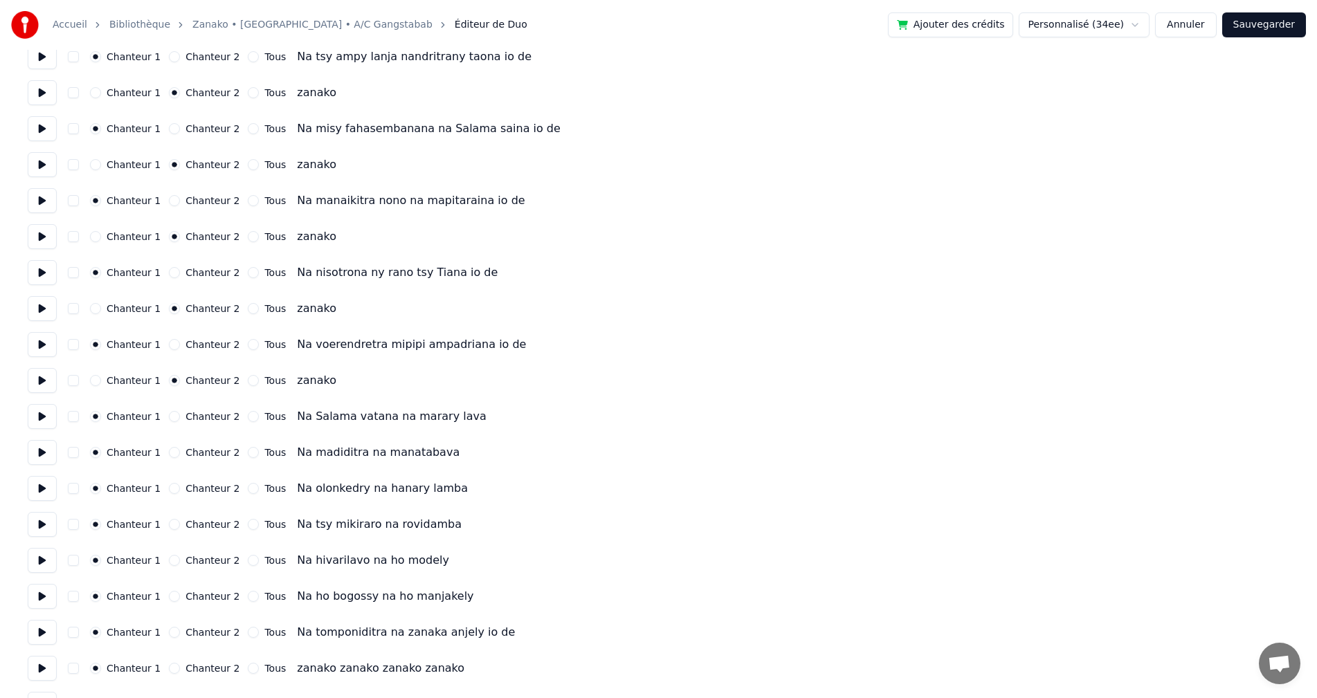
click at [51, 419] on button at bounding box center [42, 416] width 29 height 25
click at [30, 453] on button at bounding box center [42, 452] width 29 height 25
click at [39, 498] on button at bounding box center [42, 488] width 29 height 25
click at [46, 526] on button at bounding box center [42, 524] width 29 height 25
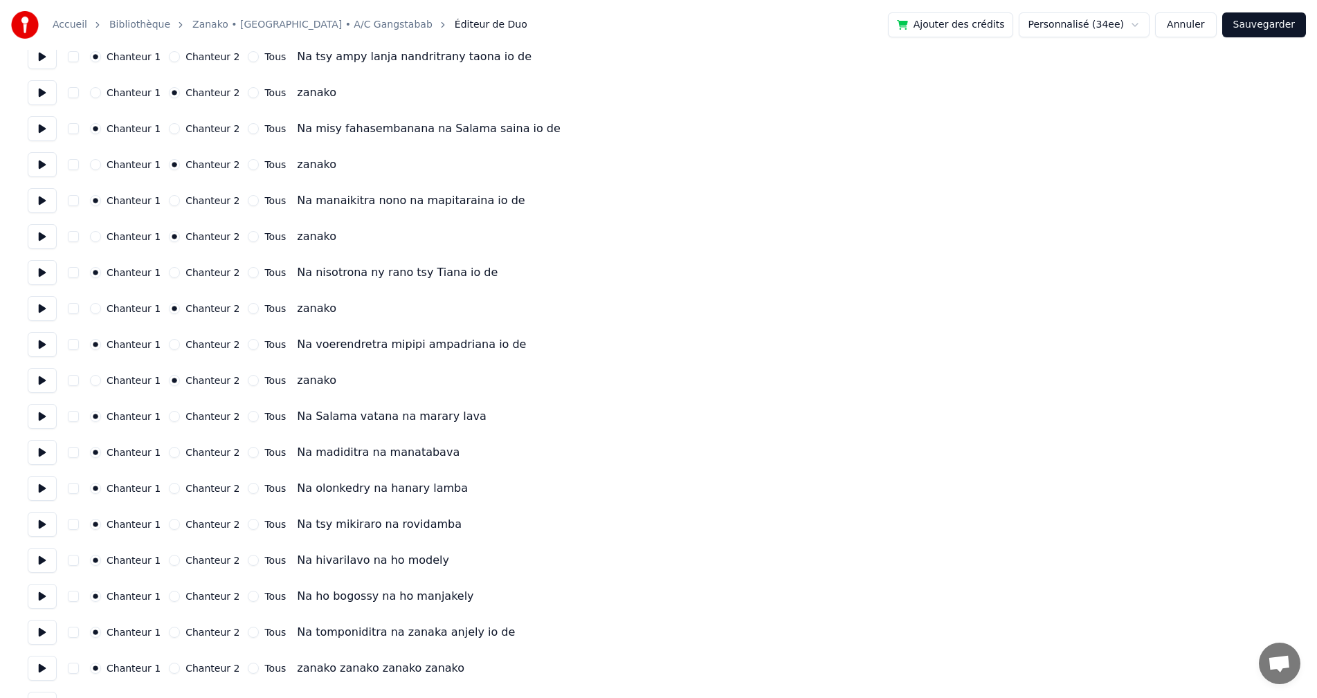
click at [55, 520] on button at bounding box center [42, 524] width 29 height 25
click at [43, 558] on button at bounding box center [42, 560] width 29 height 25
click at [37, 590] on button at bounding box center [42, 596] width 29 height 25
click at [37, 623] on button at bounding box center [42, 632] width 29 height 25
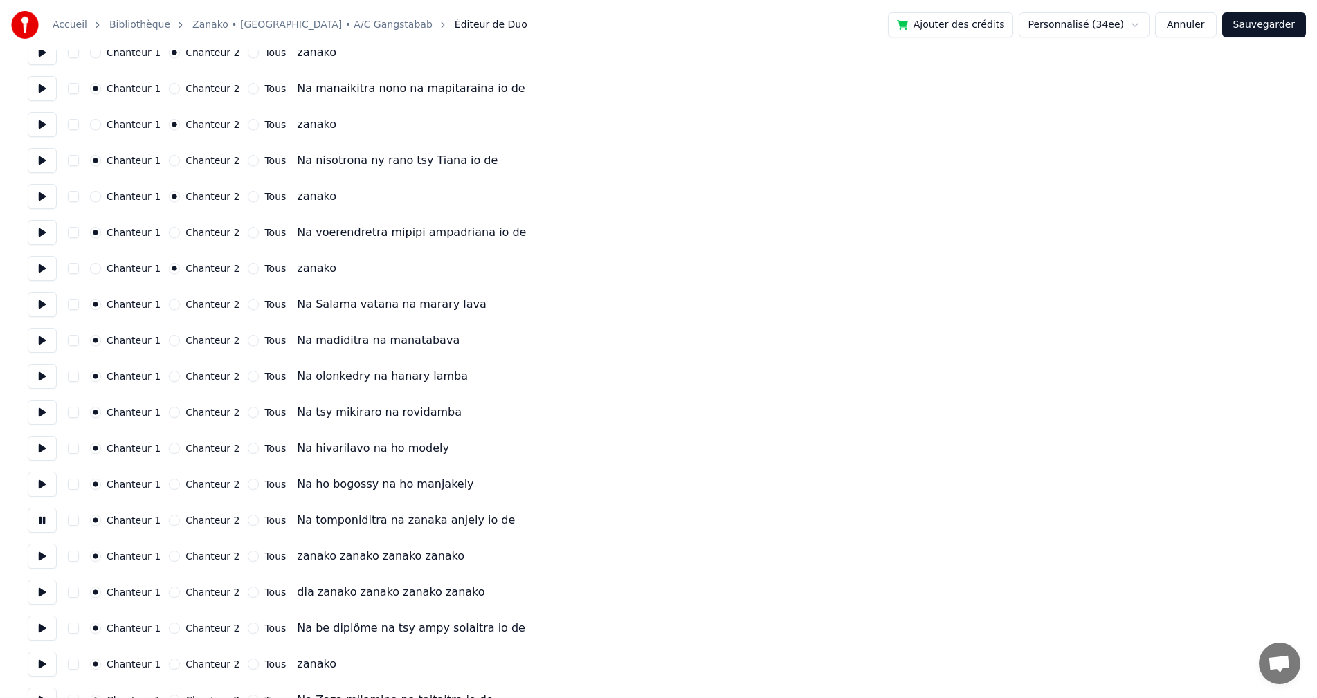
scroll to position [554, 0]
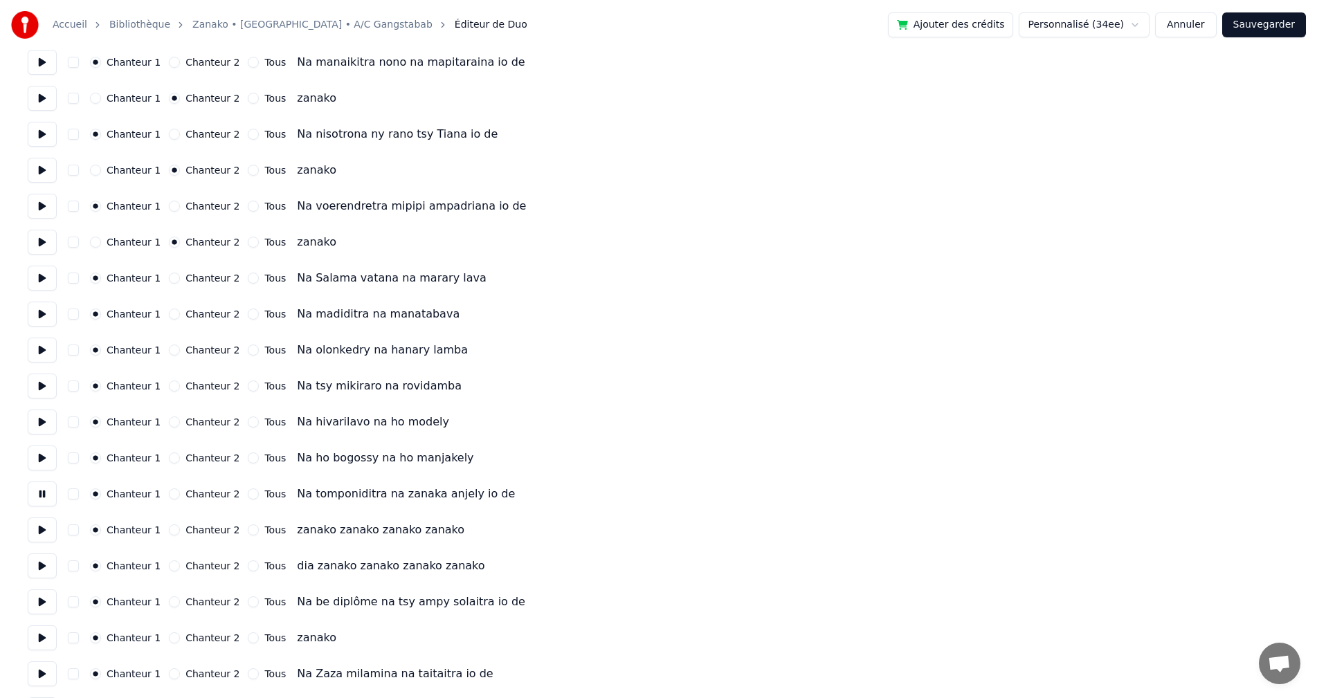
click at [38, 536] on button at bounding box center [42, 530] width 29 height 25
click at [38, 559] on button at bounding box center [42, 566] width 29 height 25
click at [42, 535] on button at bounding box center [42, 530] width 29 height 25
click at [55, 485] on button at bounding box center [42, 494] width 29 height 25
click at [169, 529] on button "Chanteur 2" at bounding box center [174, 530] width 11 height 11
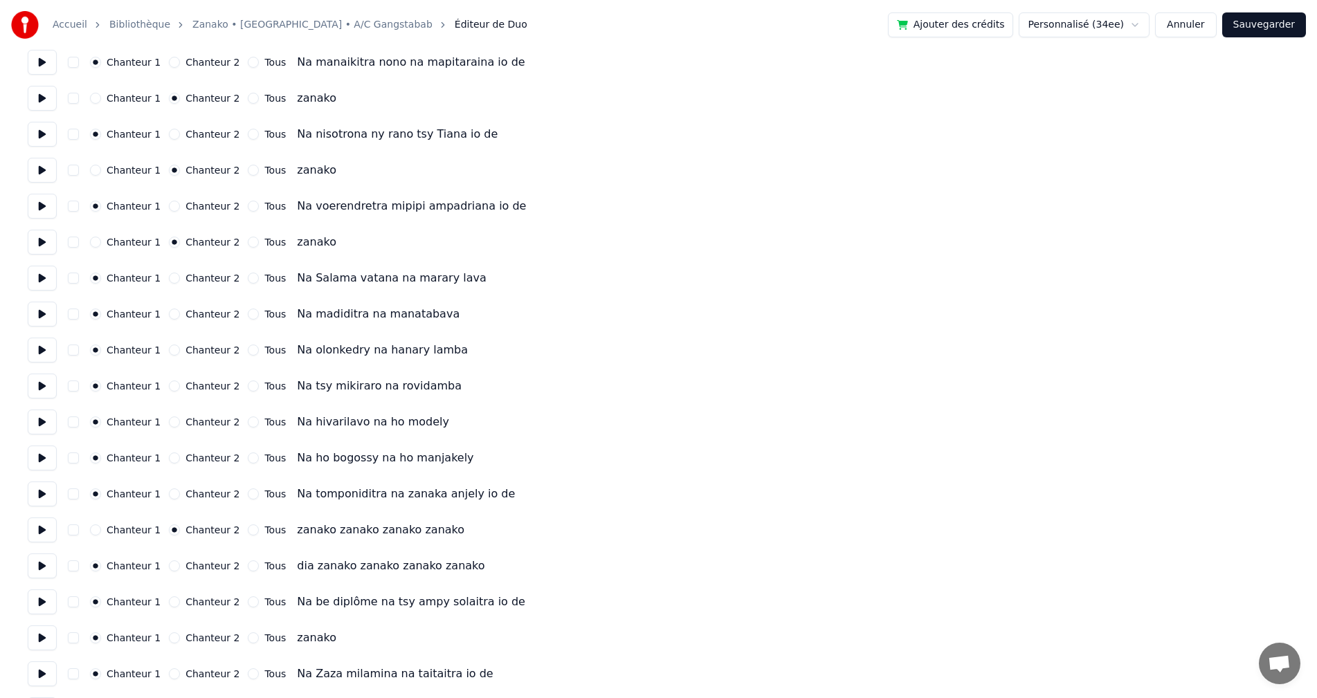
click at [35, 534] on button at bounding box center [42, 530] width 29 height 25
click at [30, 567] on button at bounding box center [42, 566] width 29 height 25
click at [170, 566] on button "Chanteur 2" at bounding box center [174, 566] width 11 height 11
click at [39, 601] on button at bounding box center [42, 602] width 29 height 25
click at [43, 638] on button at bounding box center [42, 638] width 29 height 25
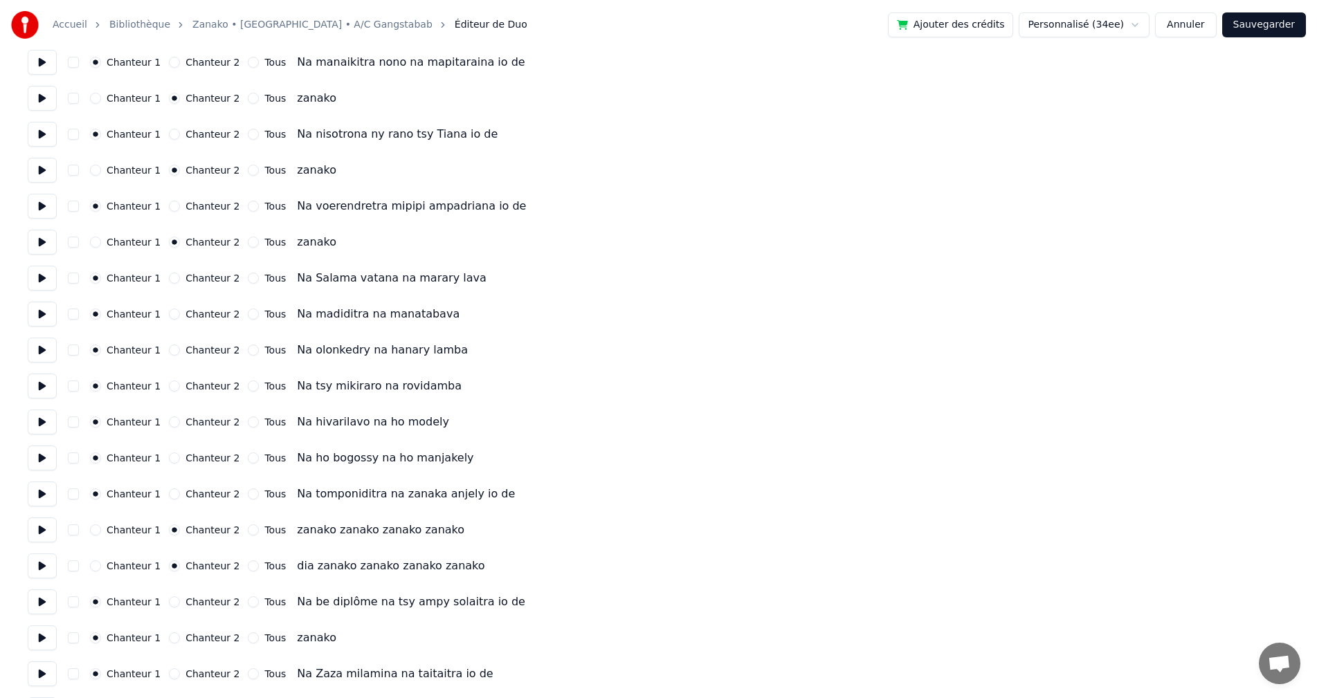
click at [45, 630] on button at bounding box center [42, 638] width 29 height 25
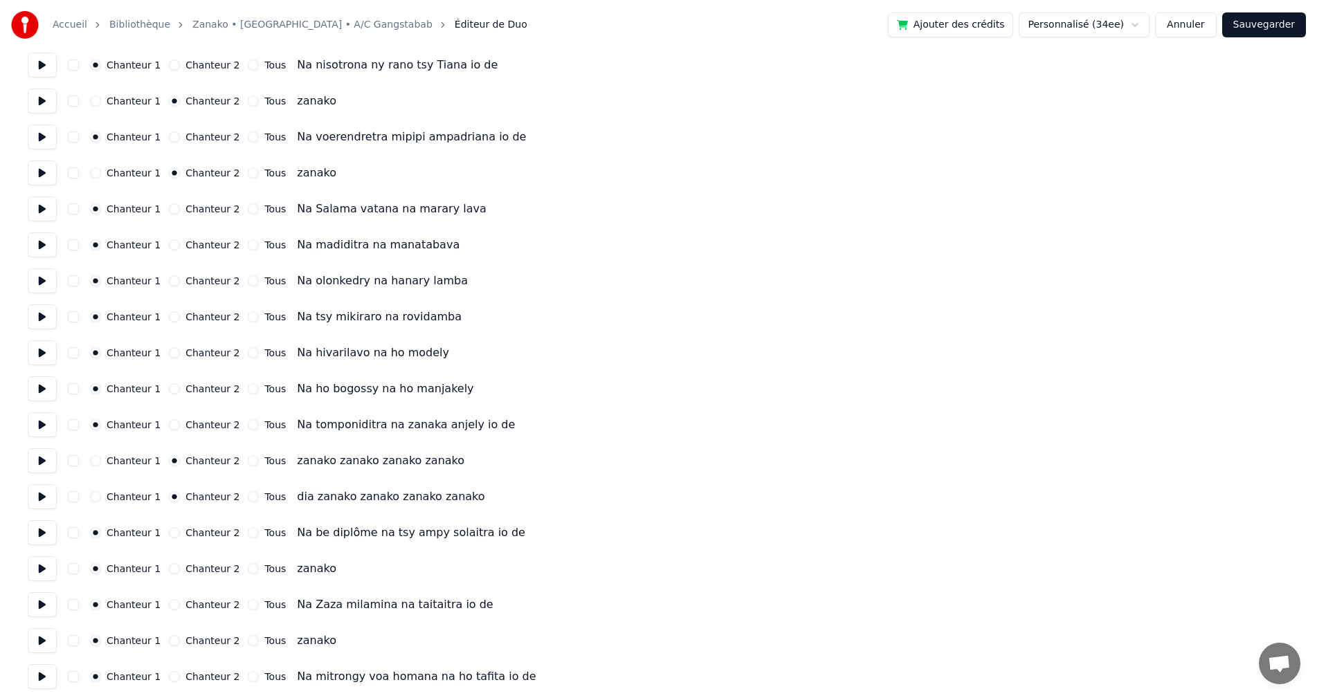
click at [41, 608] on button at bounding box center [42, 604] width 29 height 25
click at [33, 654] on div "Nombre de chanteurs * Conserver les chœurs Chanteur 1 Chanteur 2 Tous Chanteur …" at bounding box center [659, 659] width 1262 height 2436
click at [35, 640] on button at bounding box center [42, 640] width 29 height 25
click at [39, 686] on button at bounding box center [42, 676] width 29 height 25
click at [40, 567] on button at bounding box center [42, 568] width 29 height 25
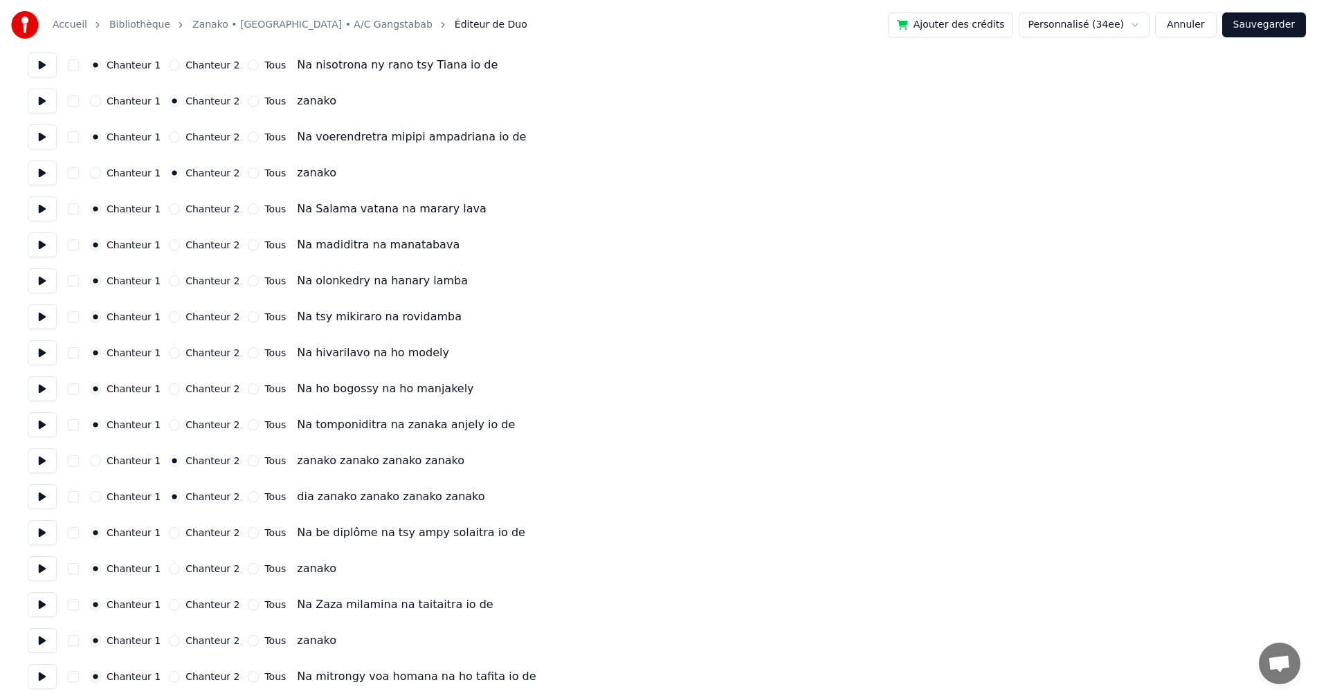
click at [40, 567] on button at bounding box center [42, 568] width 29 height 25
click at [194, 565] on label "Chanteur 2" at bounding box center [212, 569] width 54 height 10
click at [180, 565] on button "Chanteur 2" at bounding box center [174, 568] width 11 height 11
click at [45, 642] on button at bounding box center [42, 640] width 29 height 25
click at [185, 640] on label "Chanteur 2" at bounding box center [212, 641] width 54 height 10
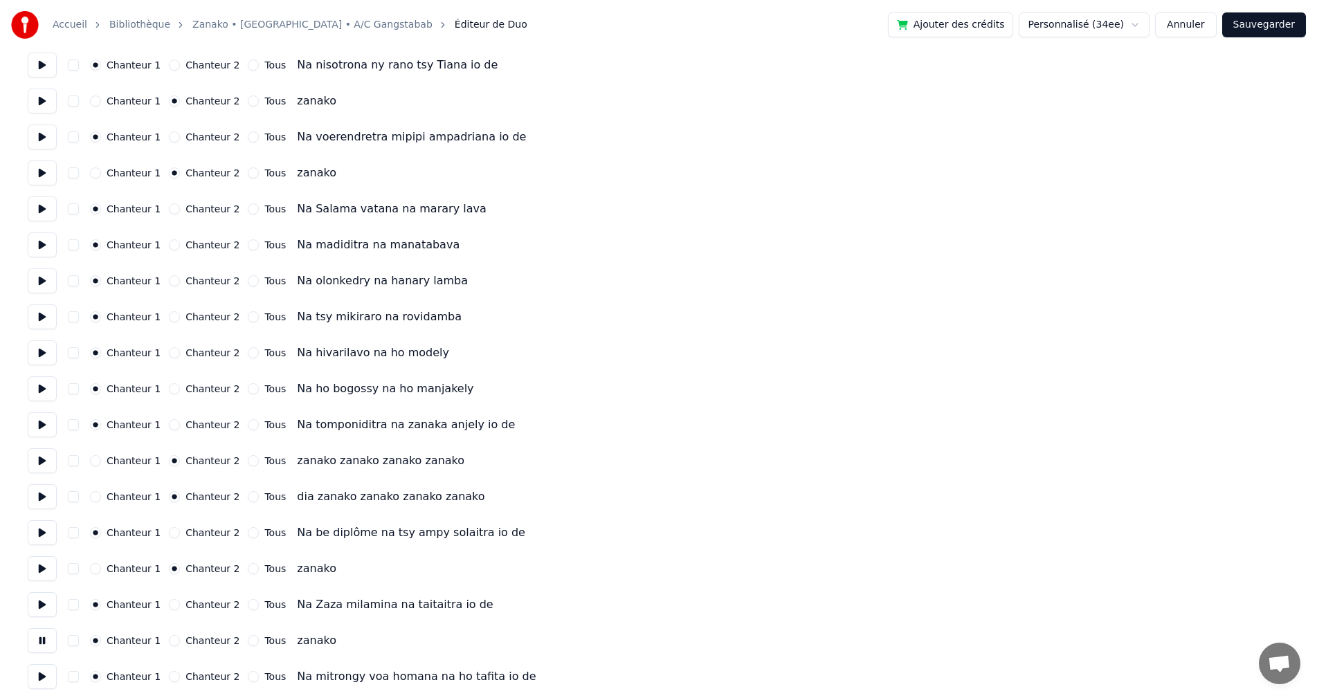
click at [178, 640] on button "Chanteur 2" at bounding box center [174, 640] width 11 height 11
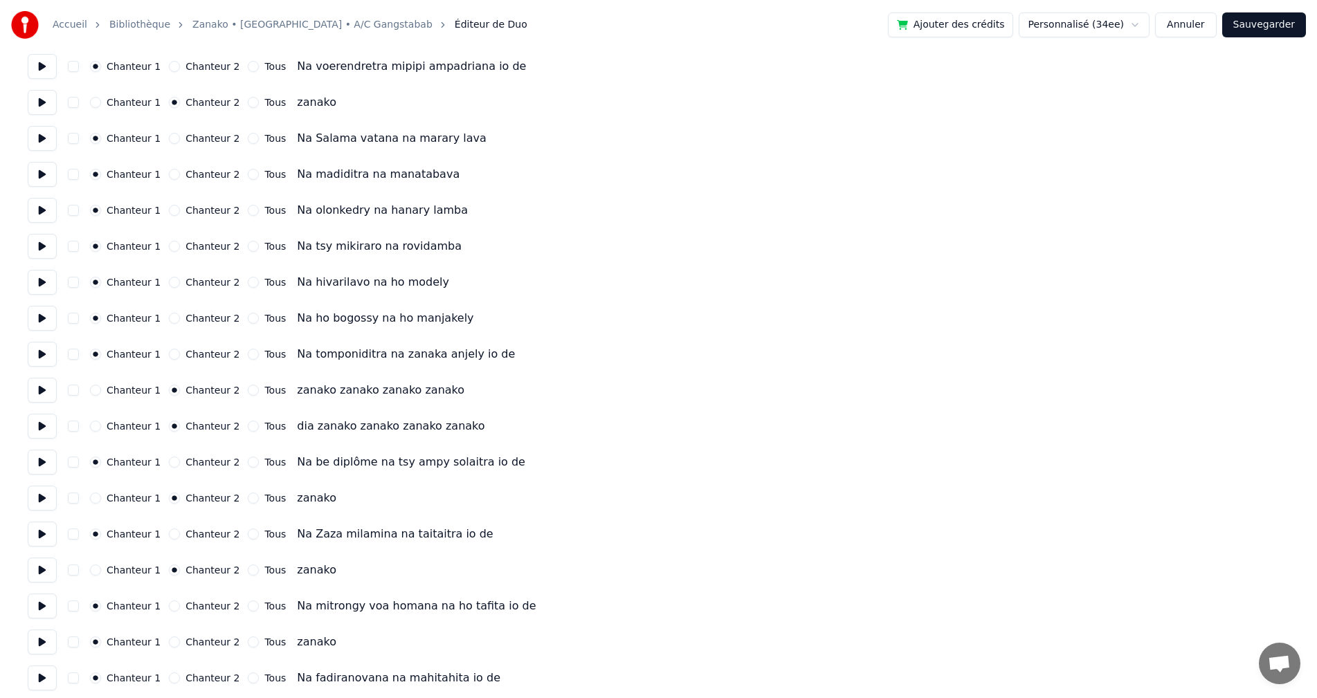
scroll to position [761, 0]
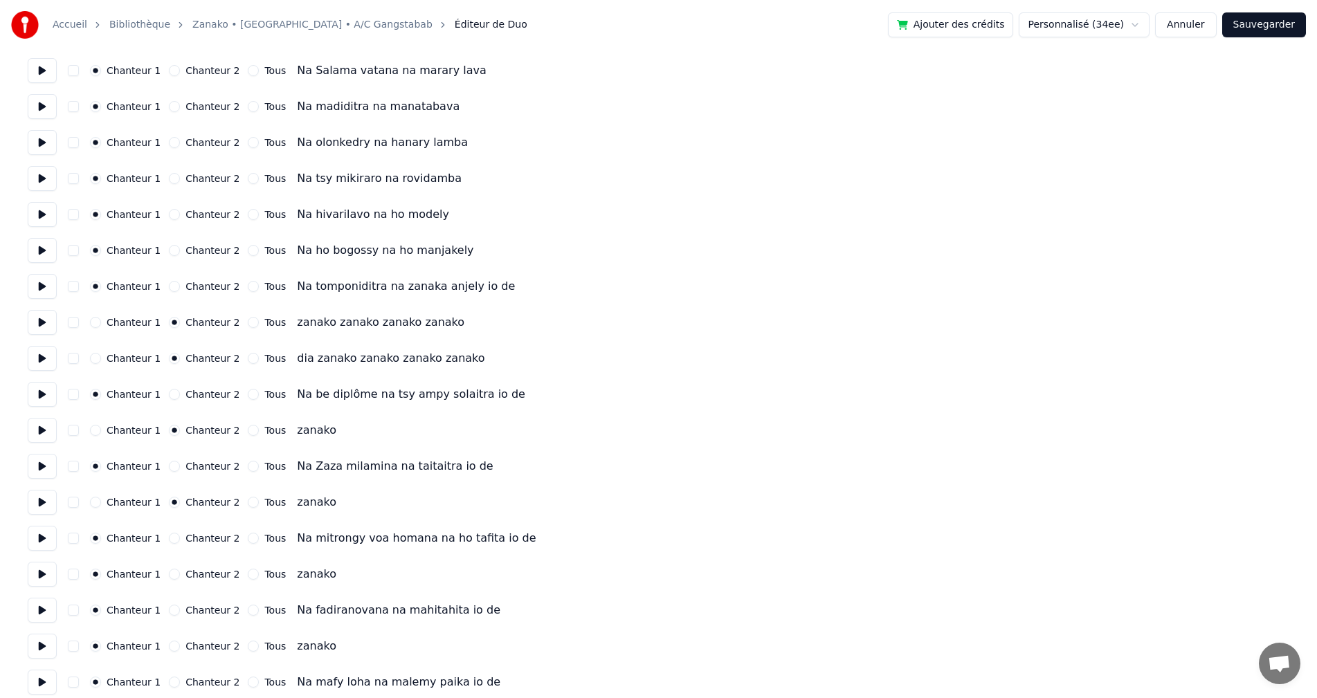
click at [25, 573] on div "Accueil Bibliothèque Zanako • Narindra • A/C Gangstabab Éditeur de Duo Ajouter …" at bounding box center [658, 489] width 1317 height 2500
click at [199, 573] on label "Chanteur 2" at bounding box center [212, 575] width 54 height 10
click at [180, 573] on button "Chanteur 2" at bounding box center [174, 574] width 11 height 11
click at [171, 648] on button "Chanteur 2" at bounding box center [174, 646] width 11 height 11
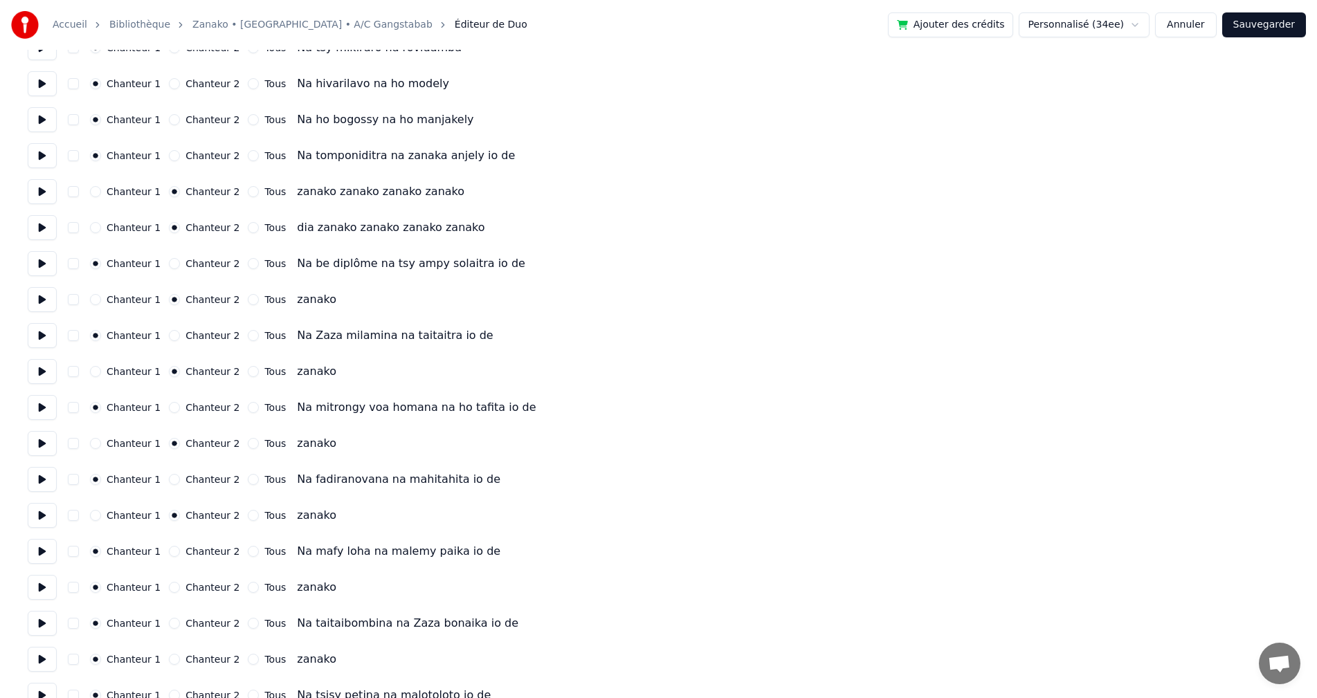
scroll to position [900, 0]
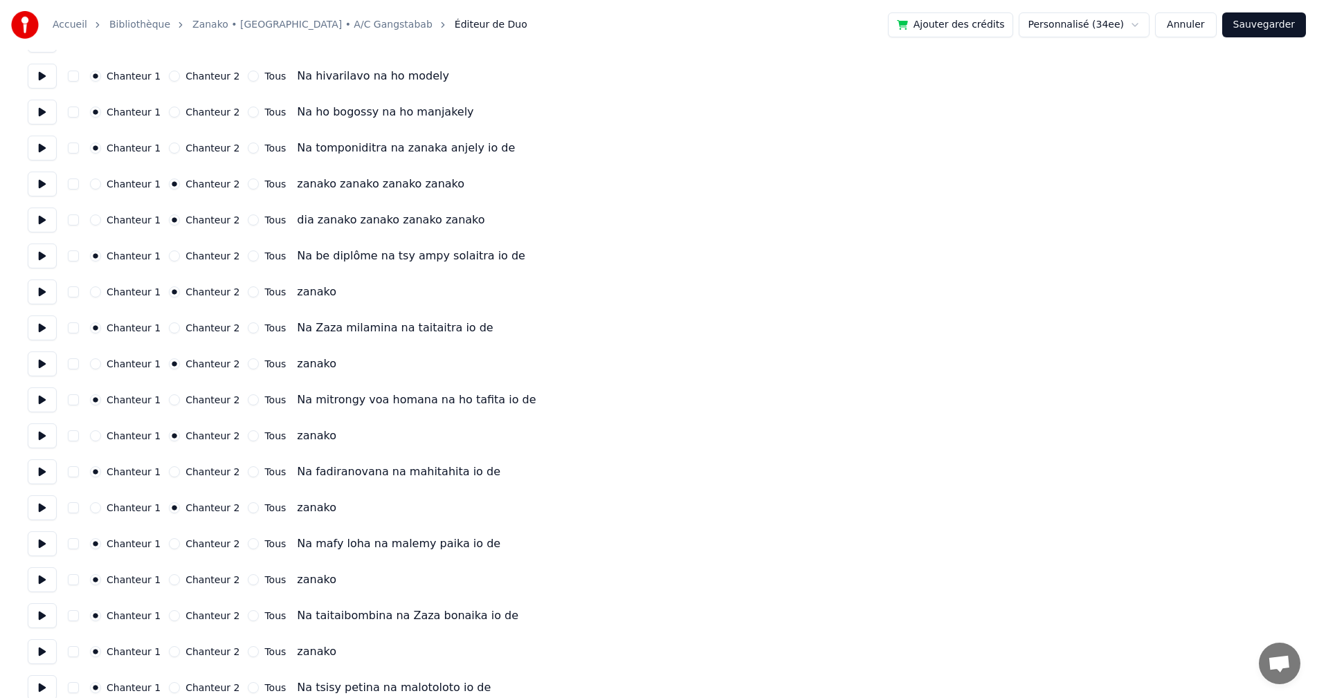
click at [185, 579] on label "Chanteur 2" at bounding box center [212, 580] width 54 height 10
click at [180, 579] on button "Chanteur 2" at bounding box center [174, 579] width 11 height 11
click at [55, 577] on button at bounding box center [42, 579] width 29 height 25
click at [169, 652] on button "Chanteur 2" at bounding box center [174, 651] width 11 height 11
click at [53, 652] on button at bounding box center [42, 651] width 29 height 25
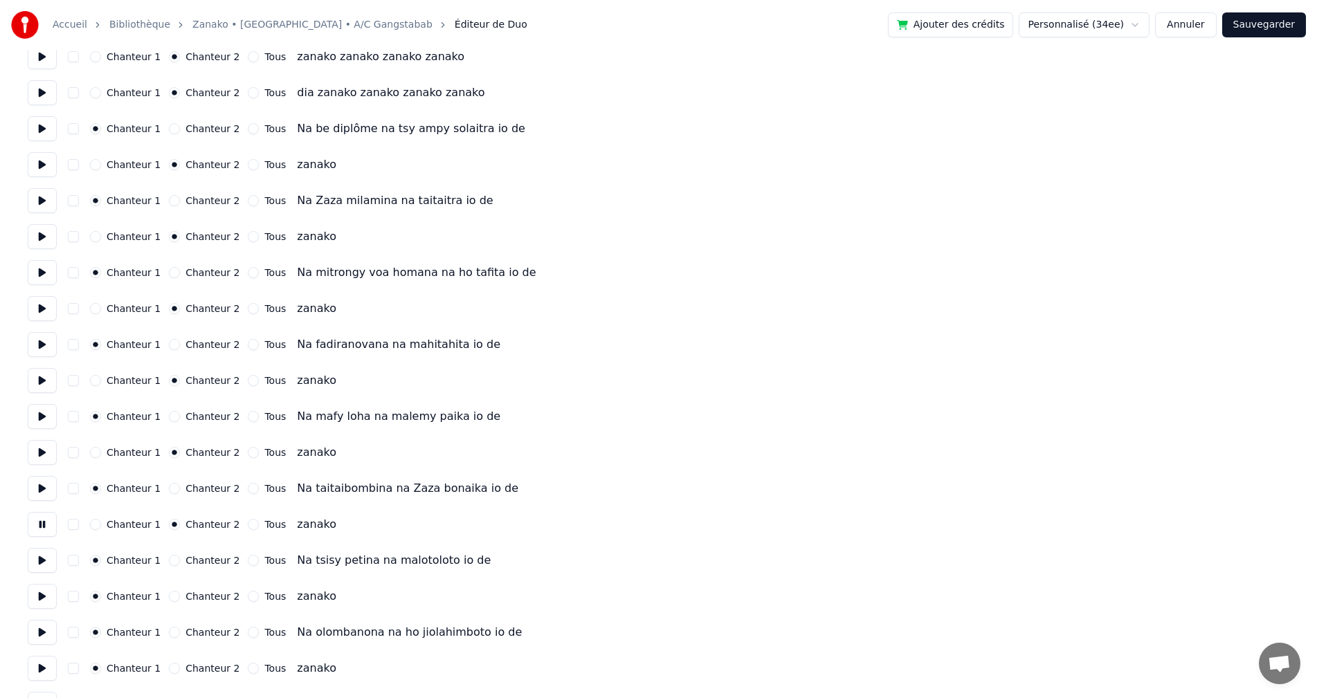
scroll to position [1038, 0]
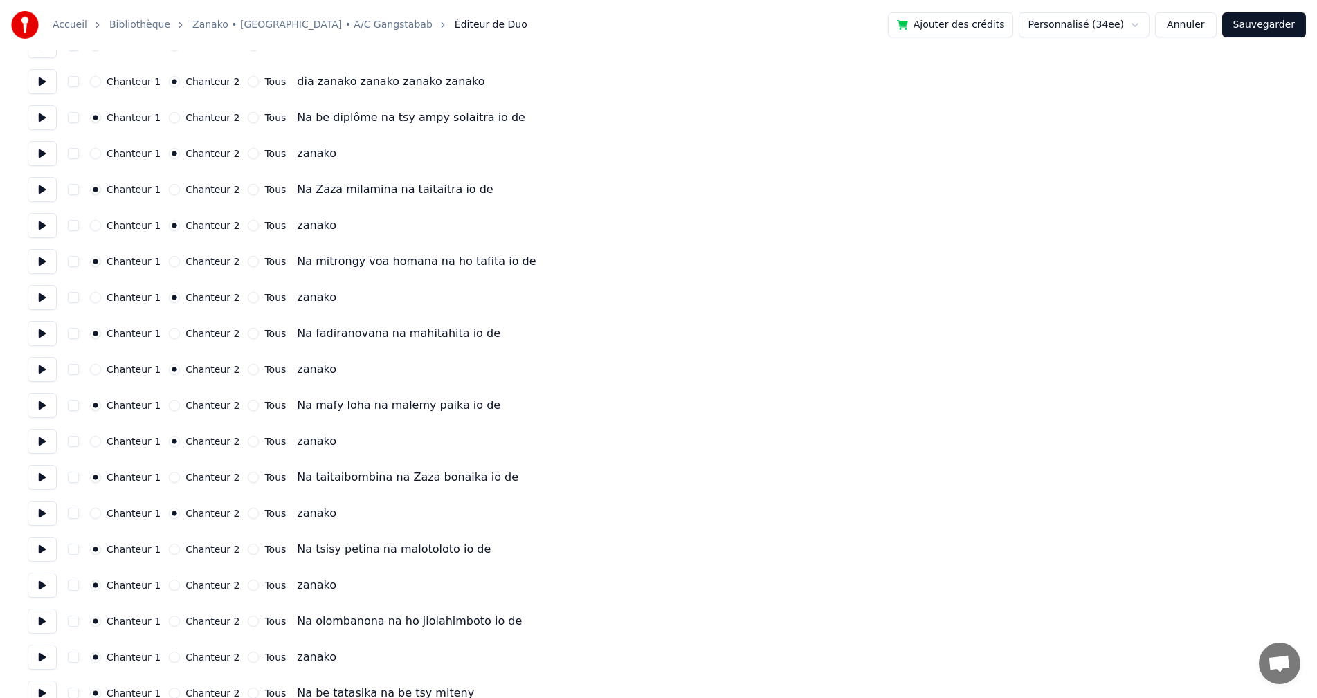
click at [175, 586] on div "Chanteur 2" at bounding box center [204, 585] width 71 height 11
drag, startPoint x: 168, startPoint y: 585, endPoint x: 147, endPoint y: 585, distance: 20.8
click at [169, 585] on button "Chanteur 2" at bounding box center [174, 585] width 11 height 11
click at [56, 580] on button at bounding box center [42, 585] width 29 height 25
click at [171, 657] on button "Chanteur 2" at bounding box center [174, 657] width 11 height 11
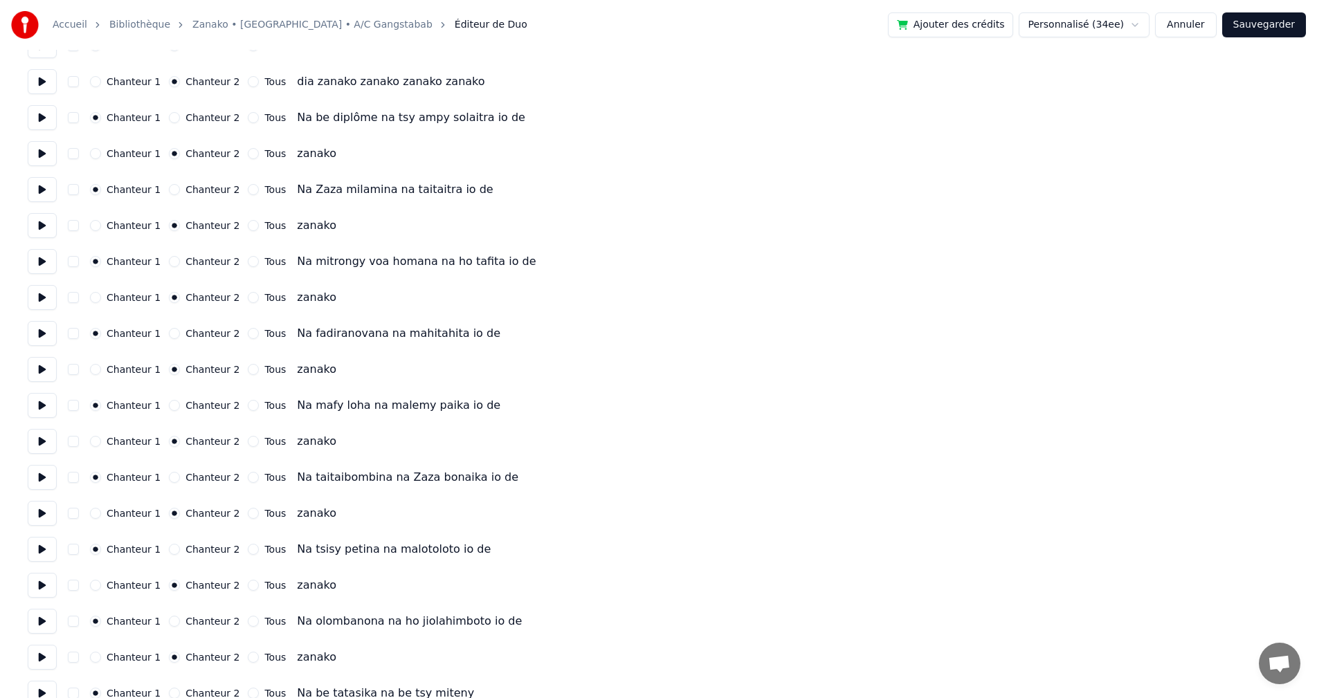
click at [28, 655] on button at bounding box center [42, 657] width 29 height 25
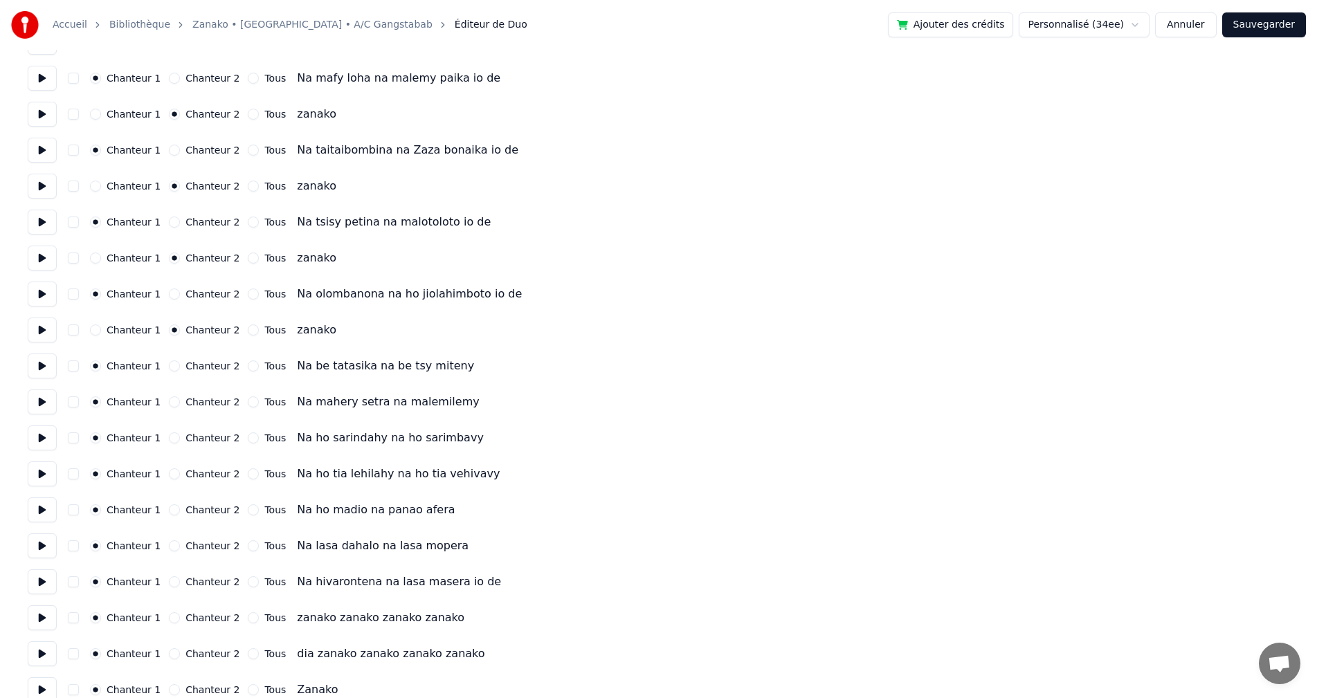
scroll to position [1384, 0]
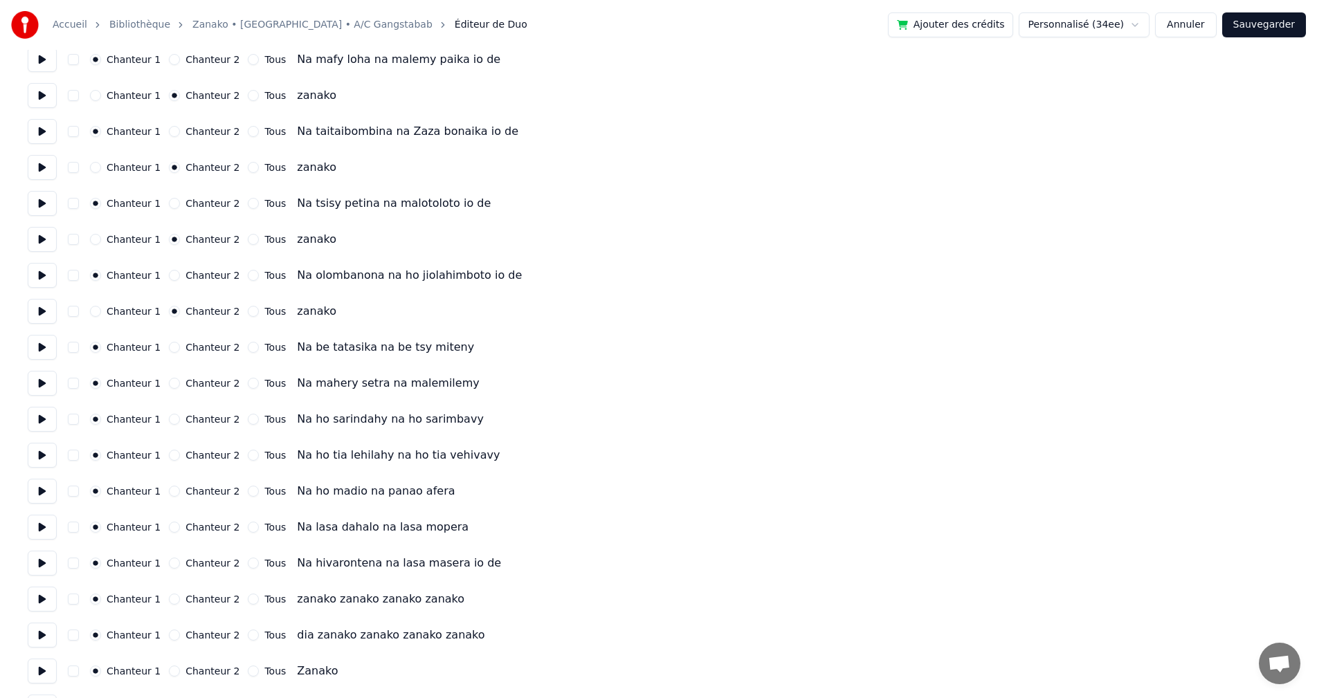
click at [34, 348] on button at bounding box center [42, 347] width 29 height 25
click at [36, 384] on button at bounding box center [42, 383] width 29 height 25
click at [31, 419] on button at bounding box center [42, 419] width 29 height 25
click at [35, 463] on button at bounding box center [42, 455] width 29 height 25
click at [42, 502] on button at bounding box center [42, 491] width 29 height 25
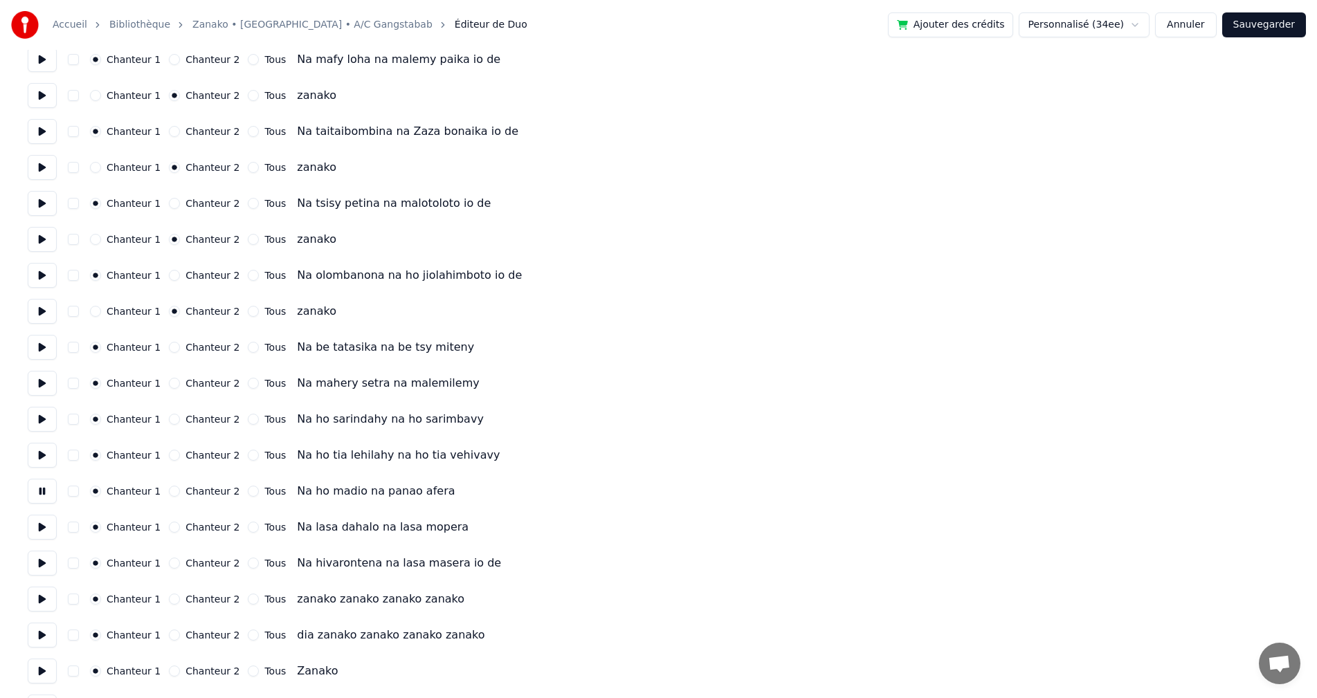
click at [42, 529] on button at bounding box center [42, 527] width 29 height 25
click at [42, 556] on button at bounding box center [42, 563] width 29 height 25
click at [43, 608] on button at bounding box center [42, 599] width 29 height 25
click at [40, 646] on button at bounding box center [42, 635] width 29 height 25
click at [42, 607] on button at bounding box center [42, 599] width 29 height 25
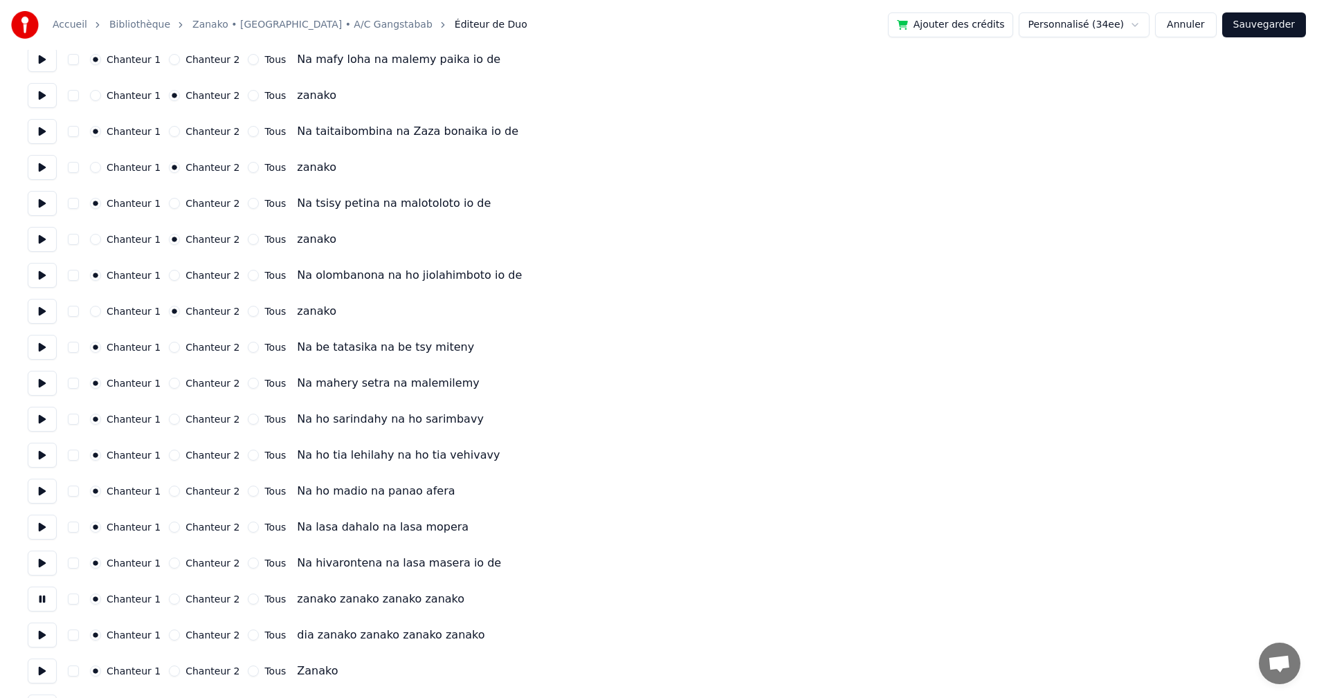
click at [28, 566] on button at bounding box center [42, 563] width 29 height 25
click at [169, 599] on button "Chanteur 2" at bounding box center [174, 599] width 11 height 11
click at [39, 632] on button at bounding box center [42, 635] width 29 height 25
click at [171, 636] on button "Chanteur 2" at bounding box center [174, 635] width 11 height 11
click at [41, 669] on button at bounding box center [42, 671] width 29 height 25
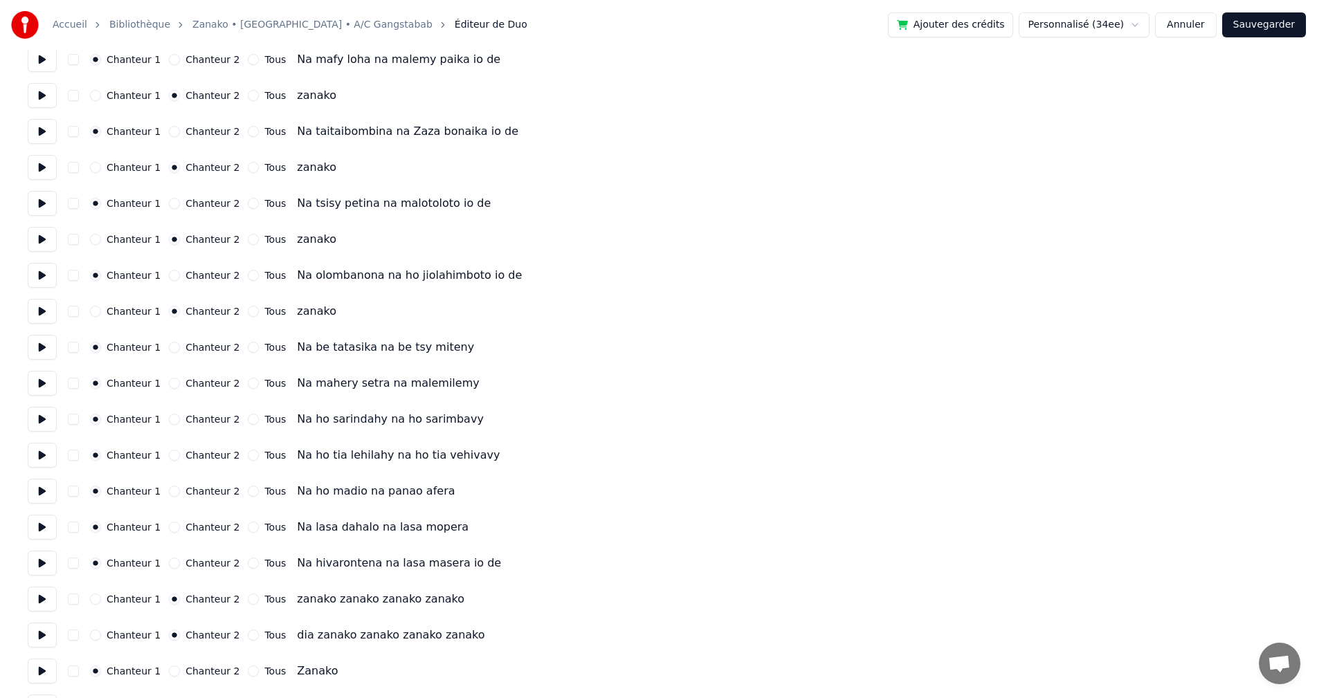
click at [169, 670] on button "Chanteur 2" at bounding box center [174, 671] width 11 height 11
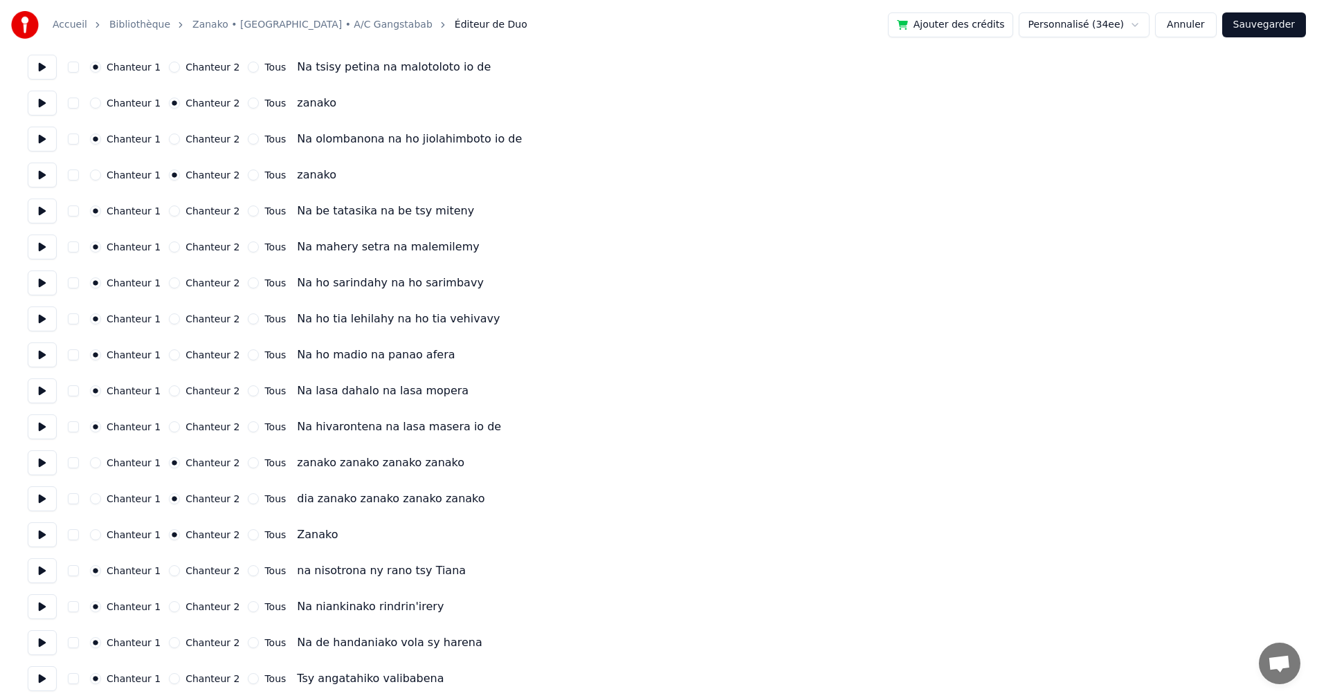
scroll to position [1523, 0]
click at [36, 561] on button at bounding box center [42, 568] width 29 height 25
click at [44, 605] on button at bounding box center [42, 604] width 29 height 25
click at [34, 641] on button at bounding box center [42, 640] width 29 height 25
click at [30, 672] on button at bounding box center [42, 676] width 29 height 25
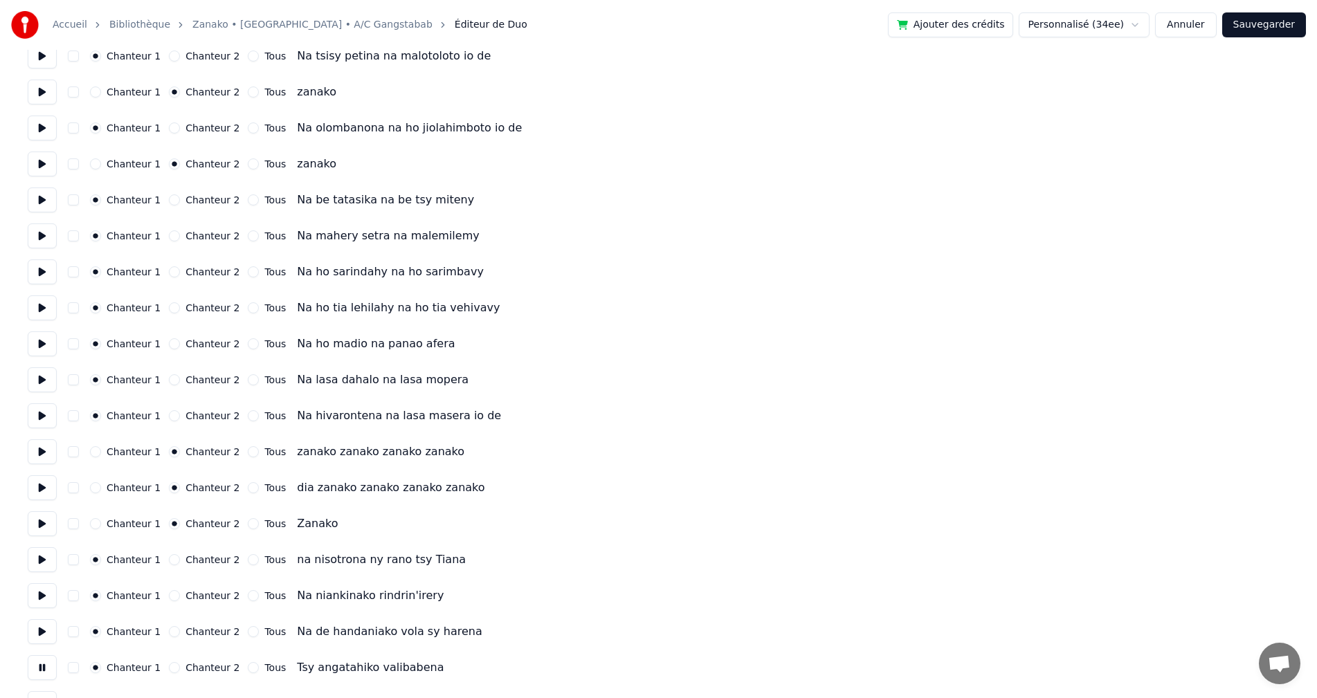
scroll to position [1592, 0]
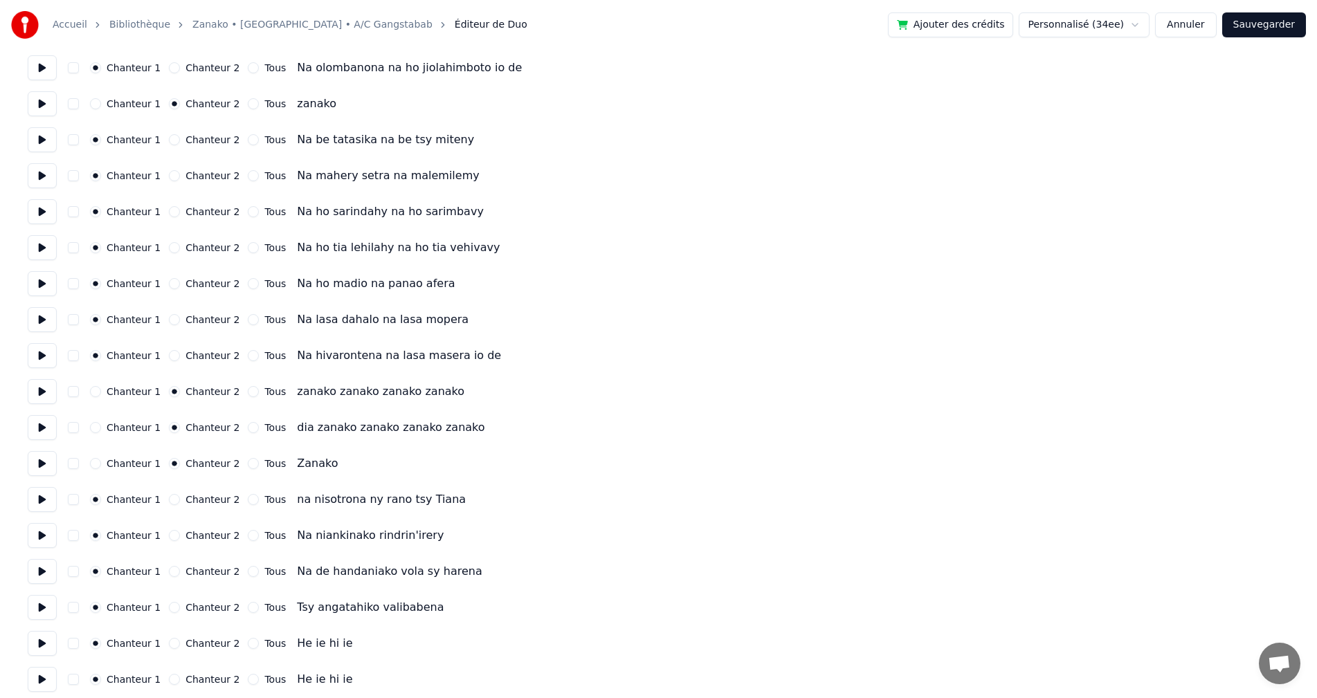
click at [43, 653] on button at bounding box center [42, 643] width 29 height 25
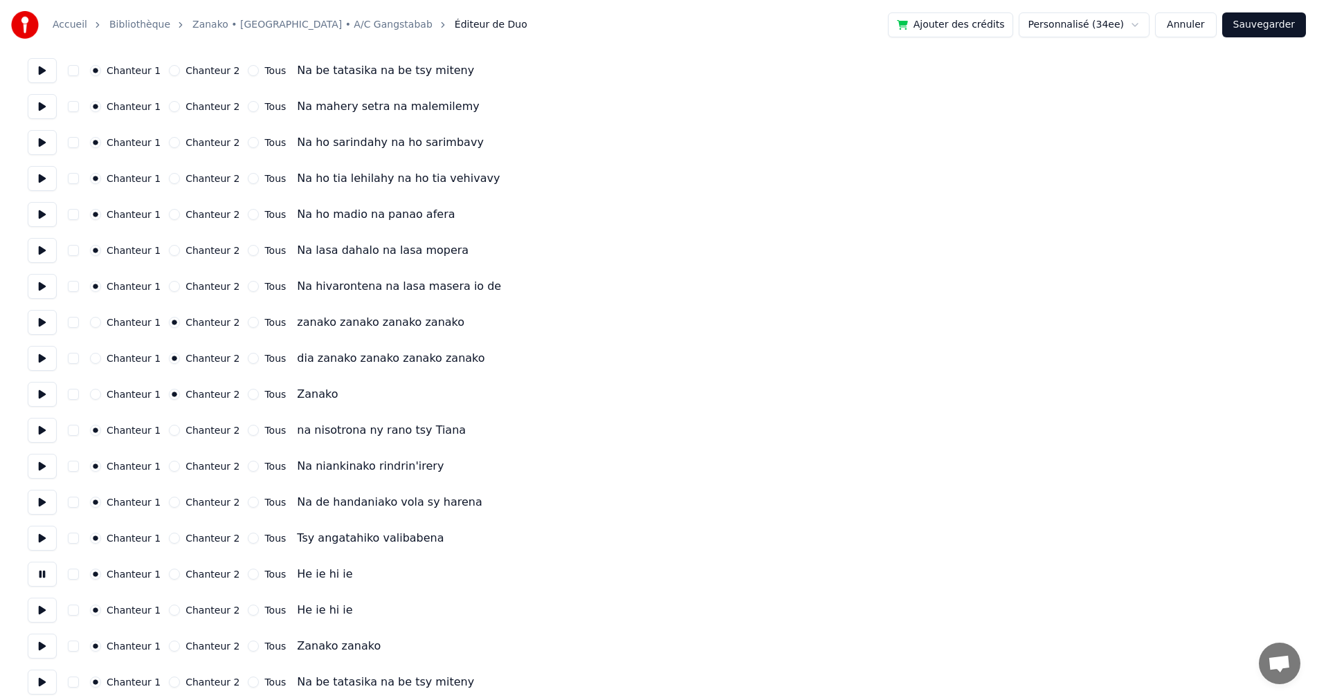
click at [42, 622] on button at bounding box center [42, 610] width 29 height 25
click at [42, 644] on button at bounding box center [42, 646] width 29 height 25
click at [169, 648] on button "Chanteur 2" at bounding box center [174, 646] width 11 height 11
click at [44, 686] on button at bounding box center [42, 682] width 29 height 25
click at [35, 642] on button at bounding box center [42, 646] width 29 height 25
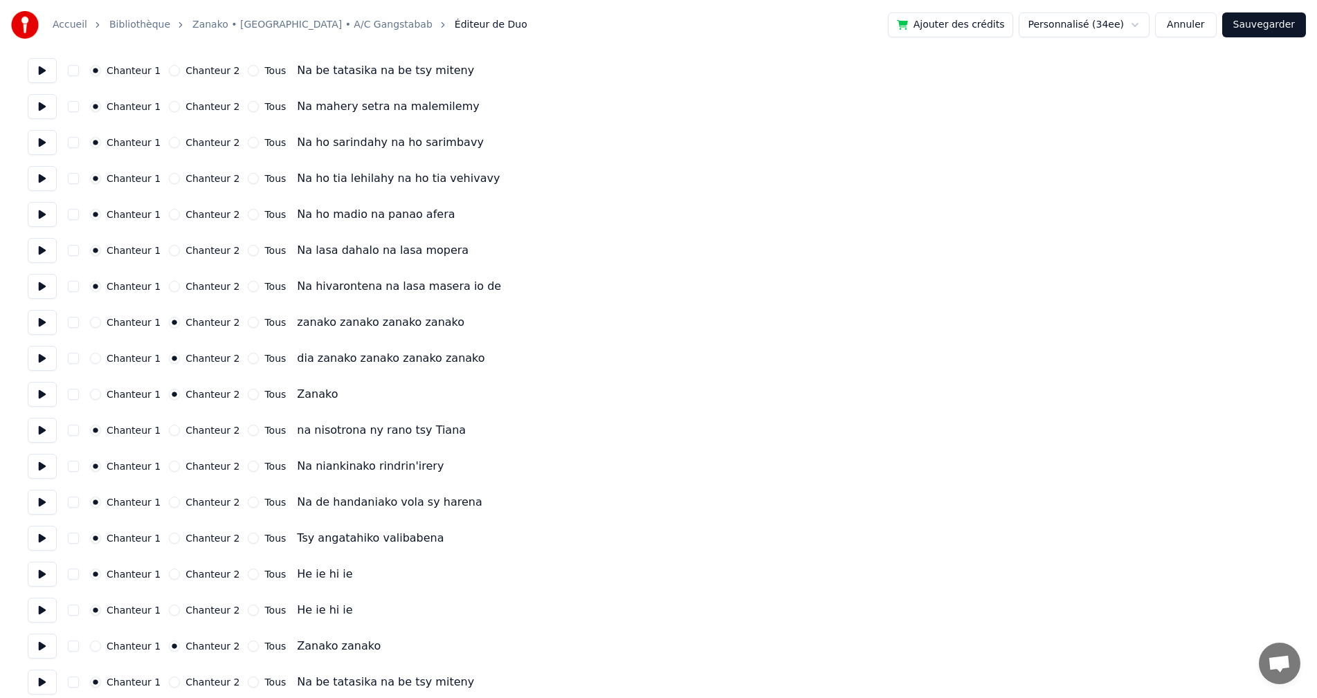
scroll to position [1730, 0]
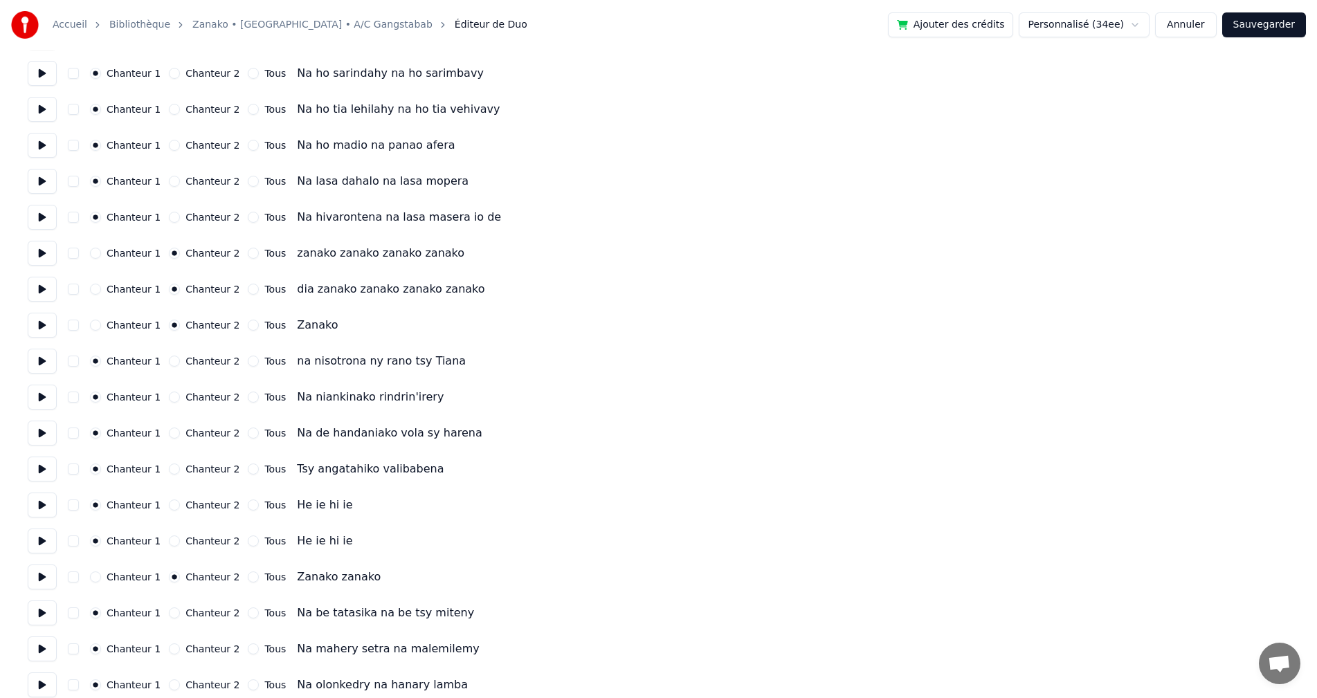
click at [48, 618] on button at bounding box center [42, 613] width 29 height 25
click at [44, 651] on button at bounding box center [42, 649] width 29 height 25
click at [37, 685] on button at bounding box center [42, 685] width 29 height 25
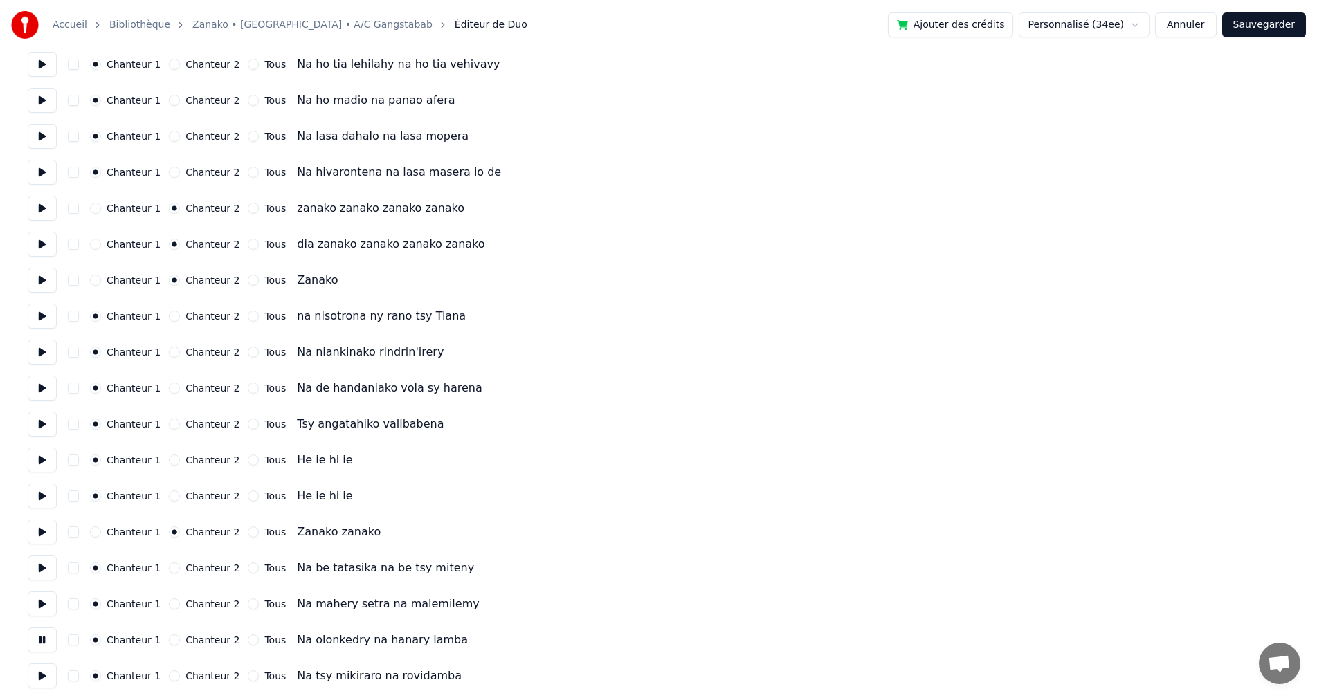
scroll to position [1799, 0]
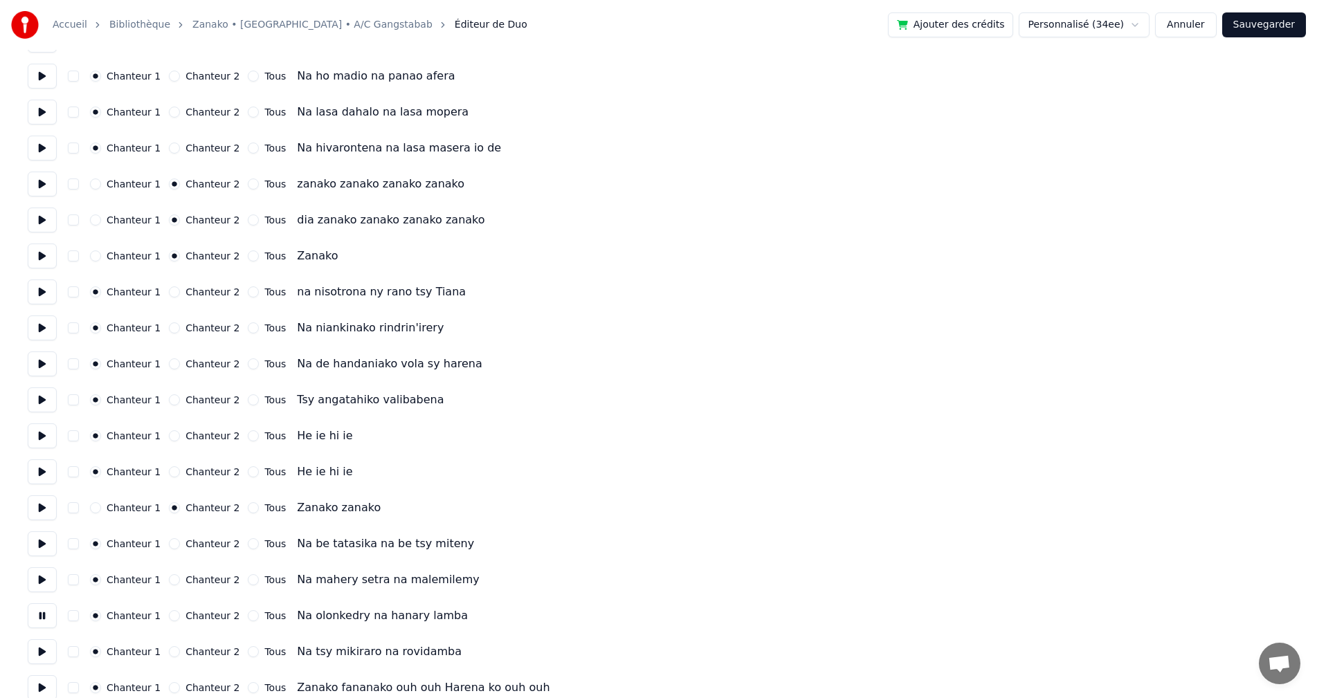
click at [42, 655] on button at bounding box center [42, 651] width 29 height 25
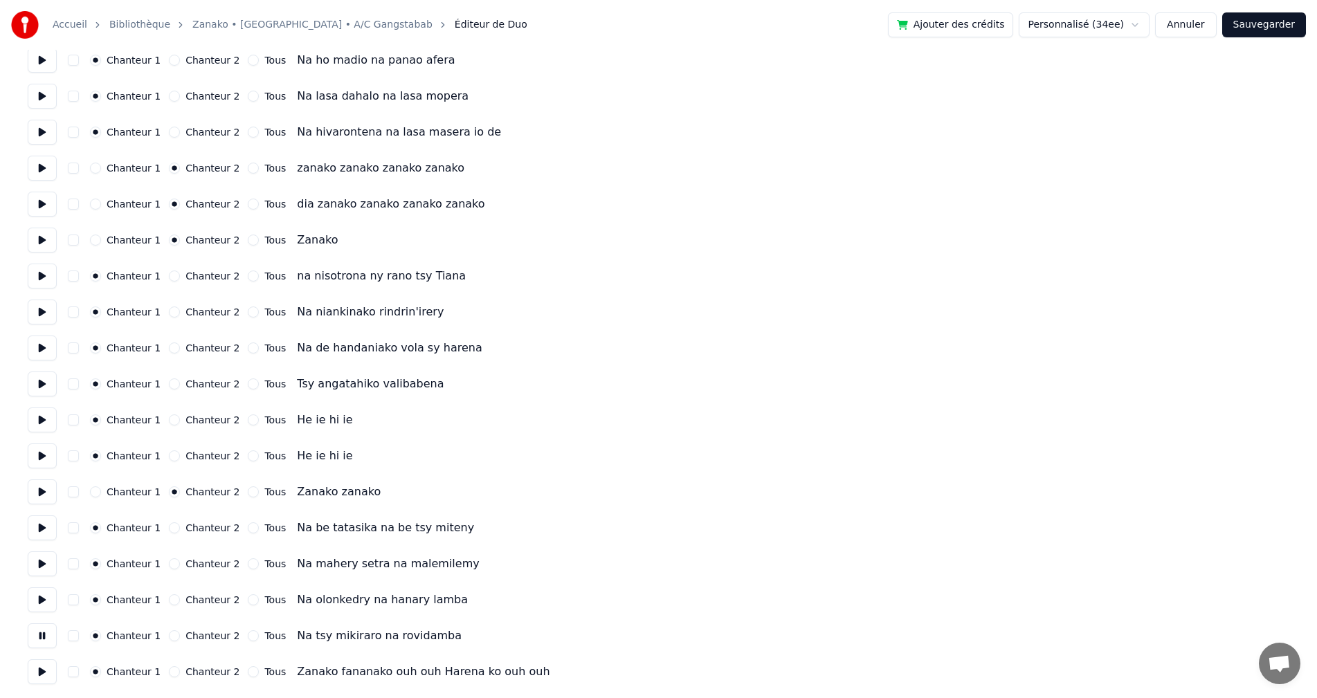
click at [42, 660] on button at bounding box center [42, 672] width 29 height 25
click at [42, 494] on button at bounding box center [42, 492] width 29 height 25
click at [32, 531] on button at bounding box center [42, 528] width 29 height 25
click at [35, 573] on button at bounding box center [42, 564] width 29 height 25
click at [37, 599] on button at bounding box center [42, 600] width 29 height 25
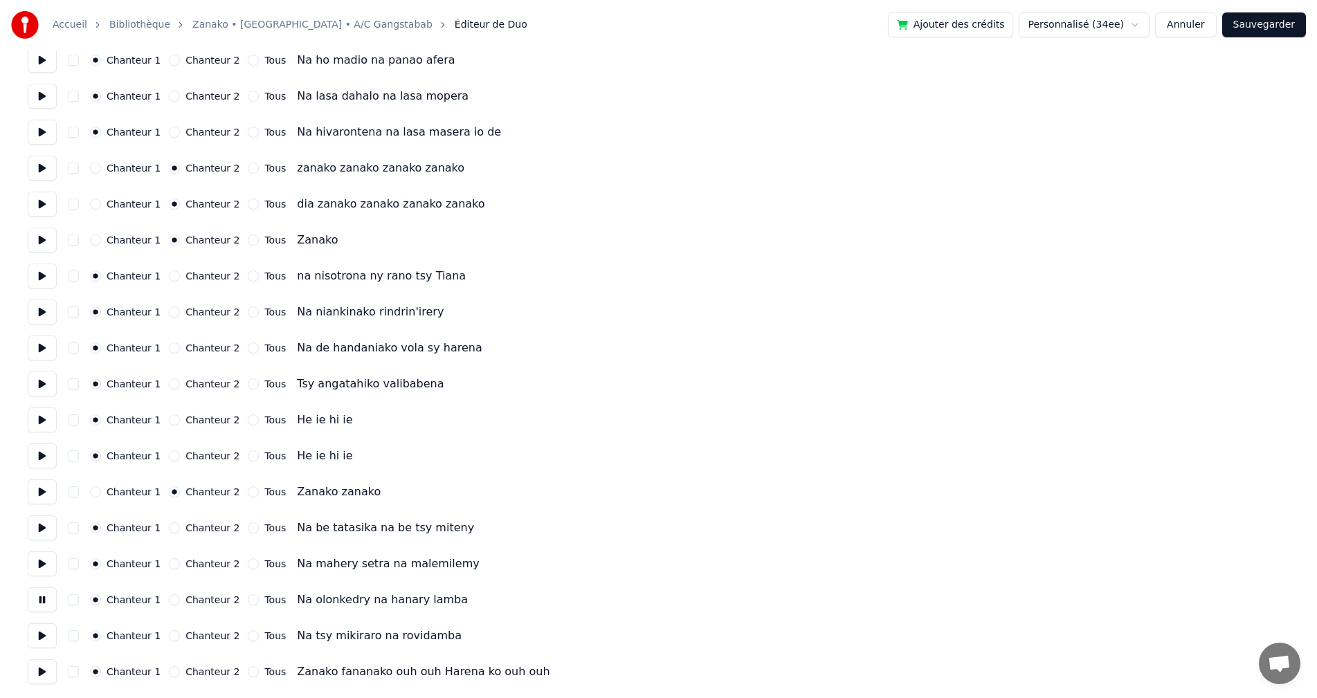
click at [37, 640] on button at bounding box center [42, 636] width 29 height 25
click at [37, 666] on button at bounding box center [42, 672] width 29 height 25
click at [1255, 22] on button "Sauvegarder" at bounding box center [1264, 24] width 84 height 25
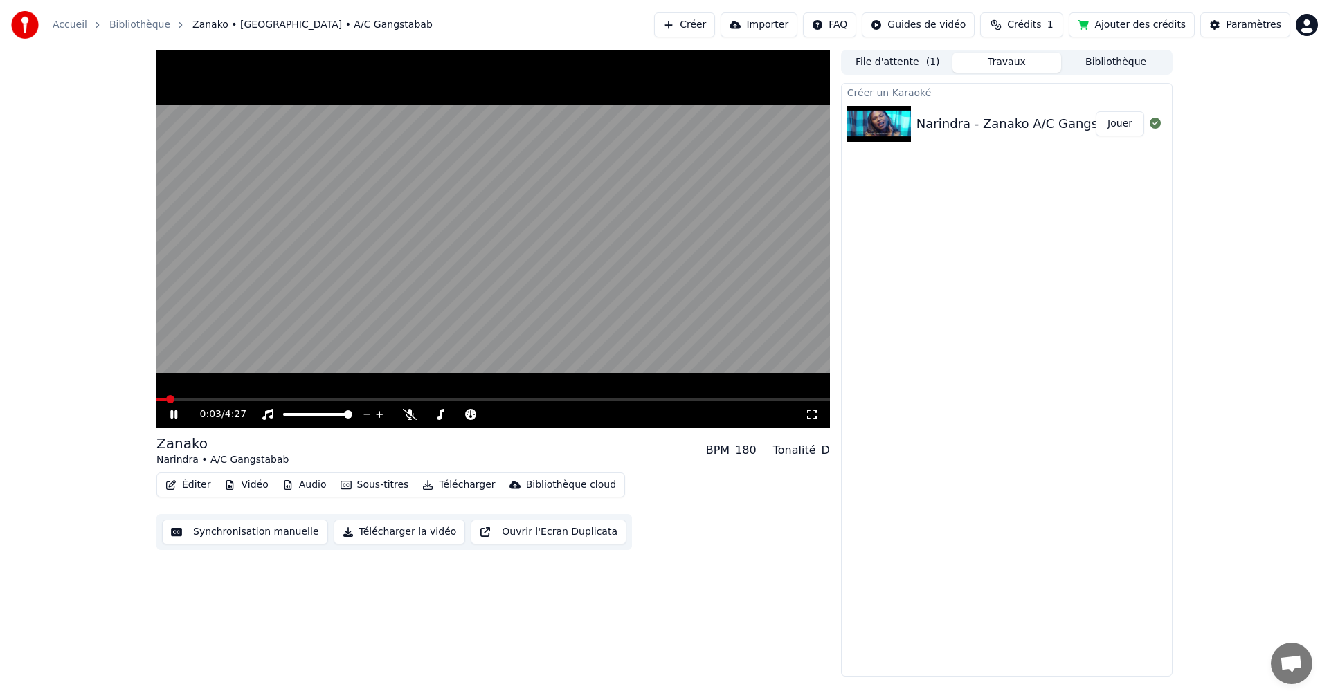
click at [809, 414] on icon at bounding box center [812, 414] width 14 height 11
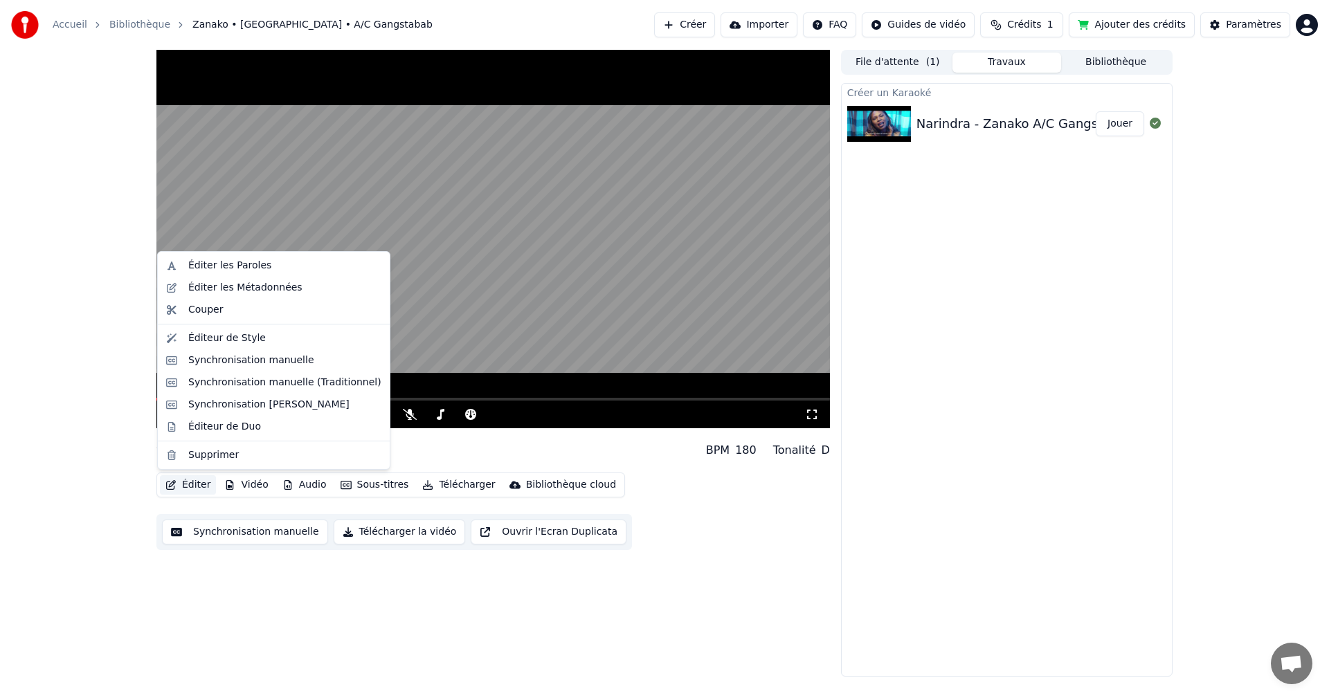
click at [203, 486] on button "Éditer" at bounding box center [188, 484] width 56 height 19
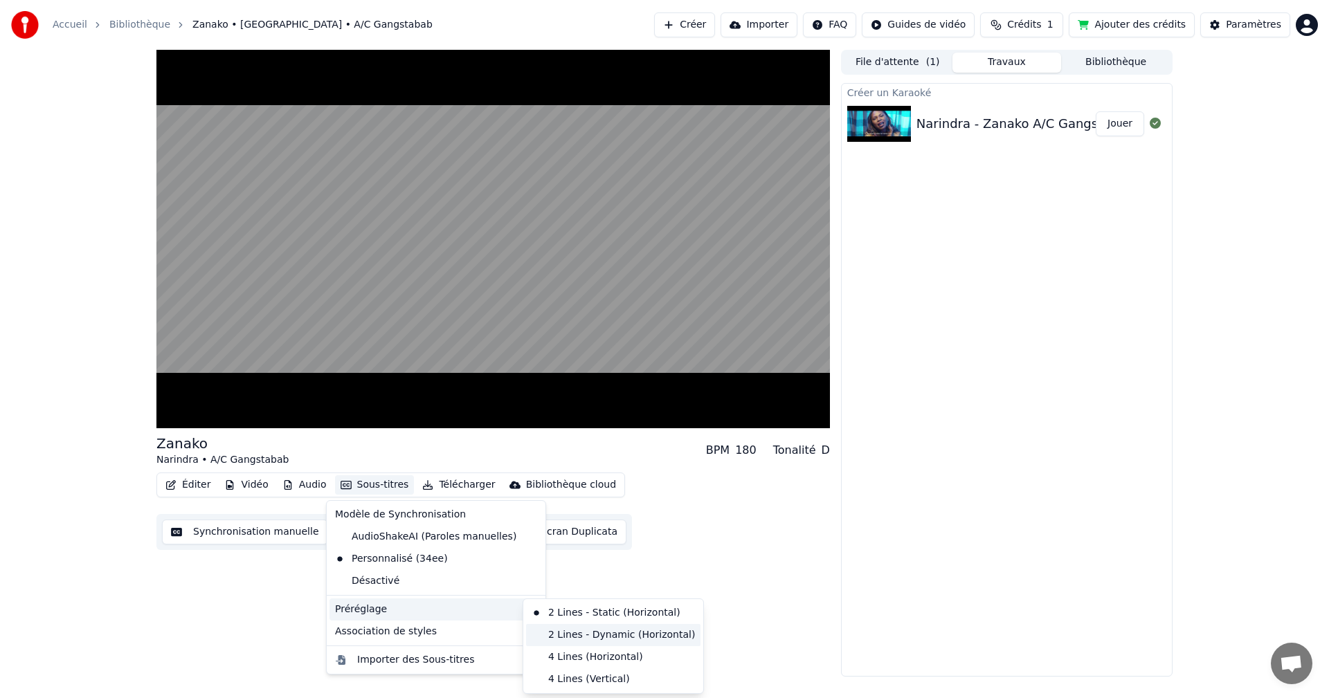
click at [556, 642] on div "2 Lines - Dynamic (Horizontal)" at bounding box center [613, 635] width 174 height 22
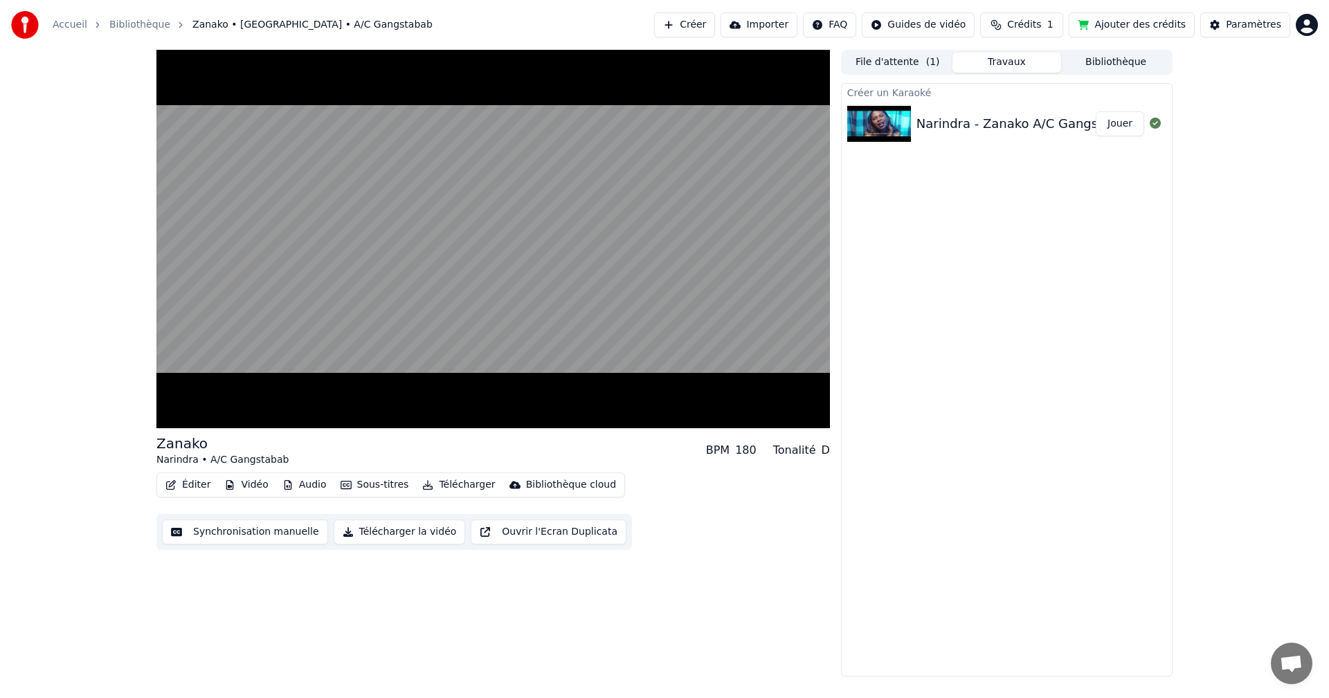
click at [384, 485] on button "Sous-titres" at bounding box center [375, 484] width 80 height 19
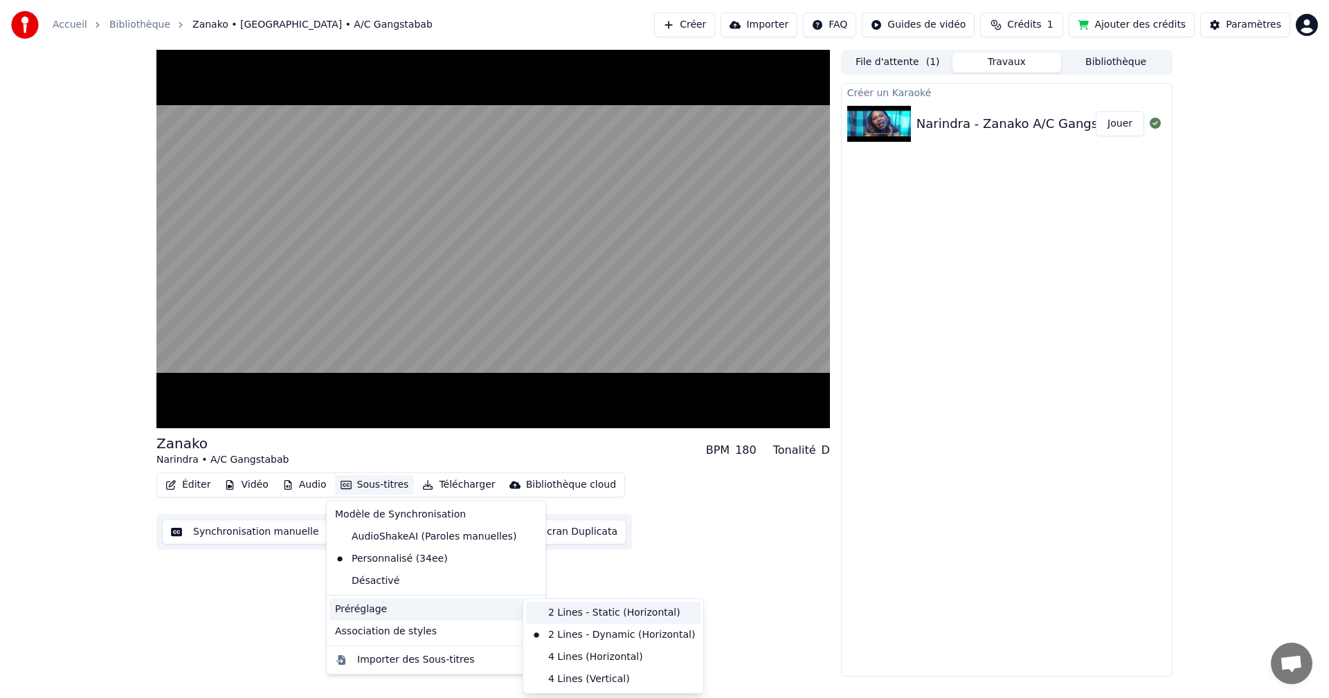
click at [555, 619] on div "2 Lines - Static (Horizontal)" at bounding box center [613, 613] width 174 height 22
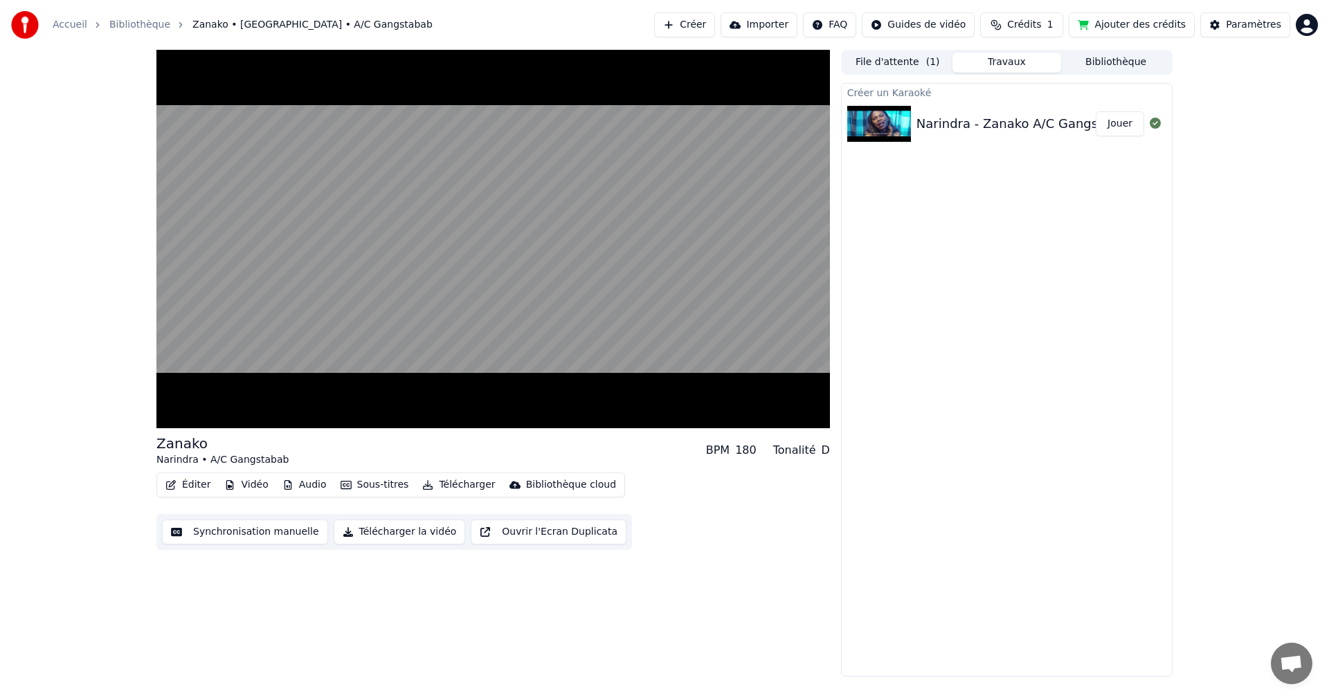
click at [385, 484] on button "Sous-titres" at bounding box center [375, 484] width 80 height 19
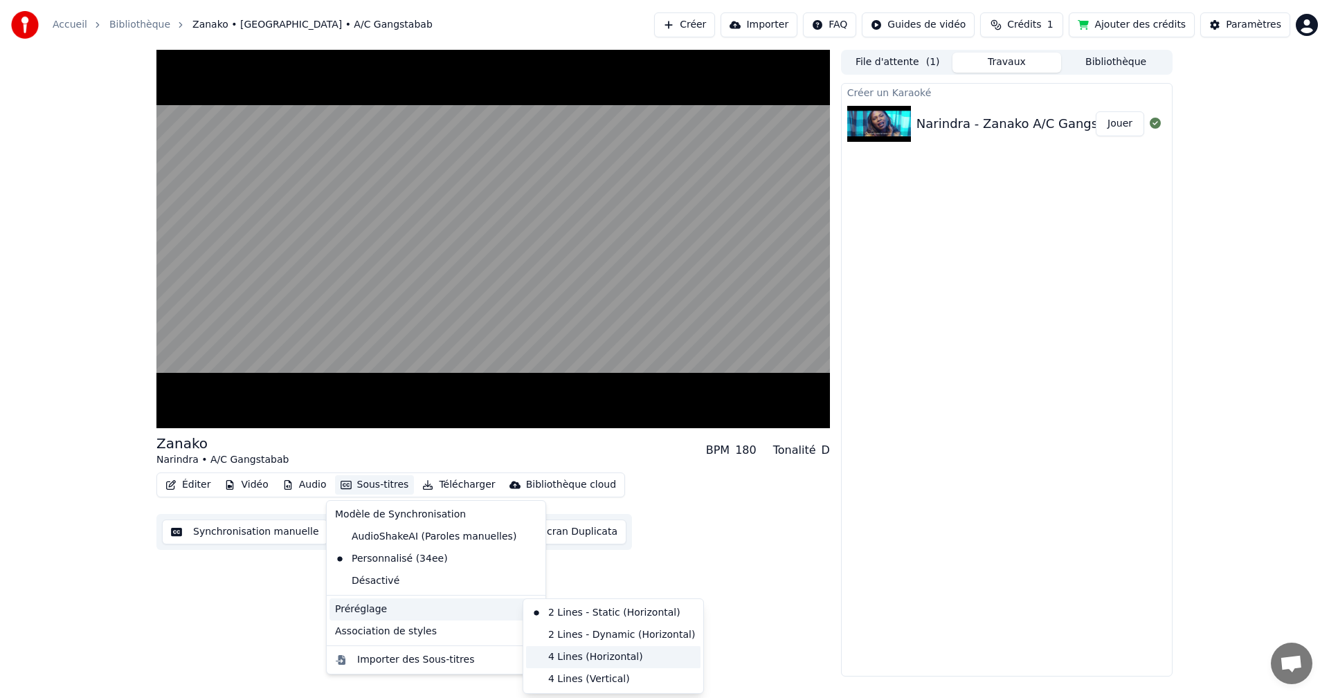
click at [565, 655] on div "4 Lines (Horizontal)" at bounding box center [613, 657] width 174 height 22
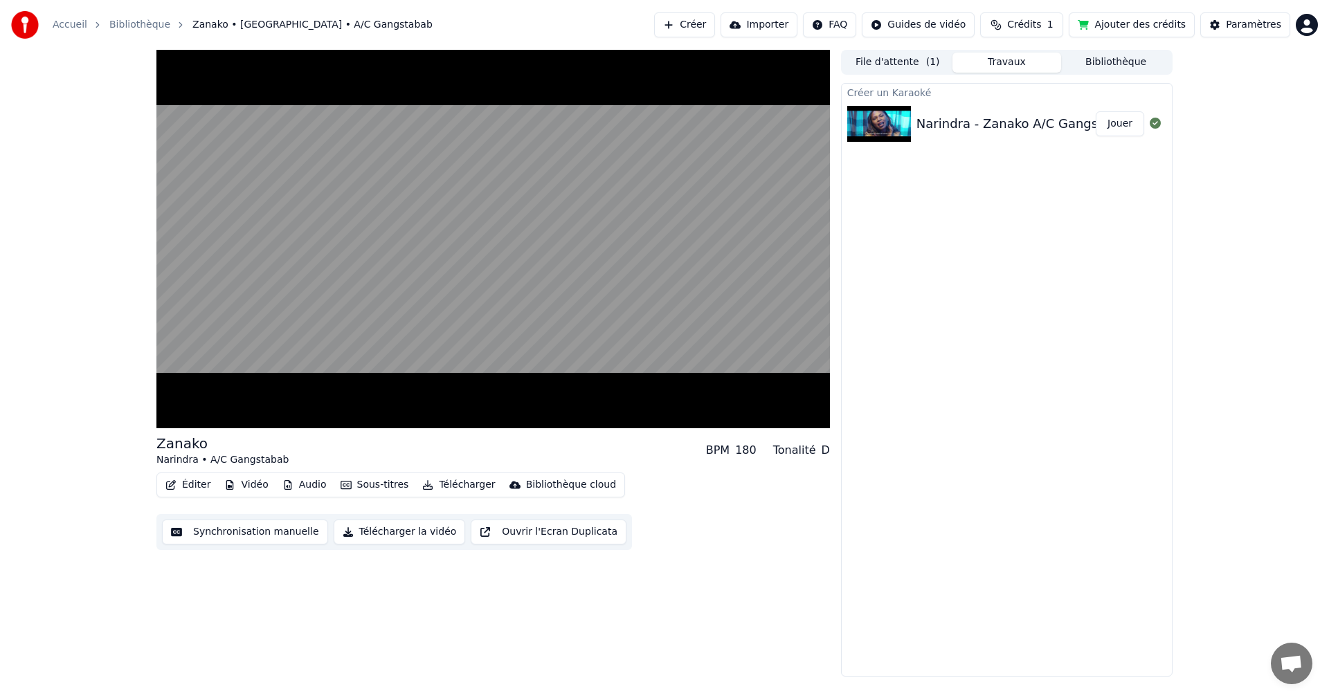
click at [389, 484] on button "Sous-titres" at bounding box center [375, 484] width 80 height 19
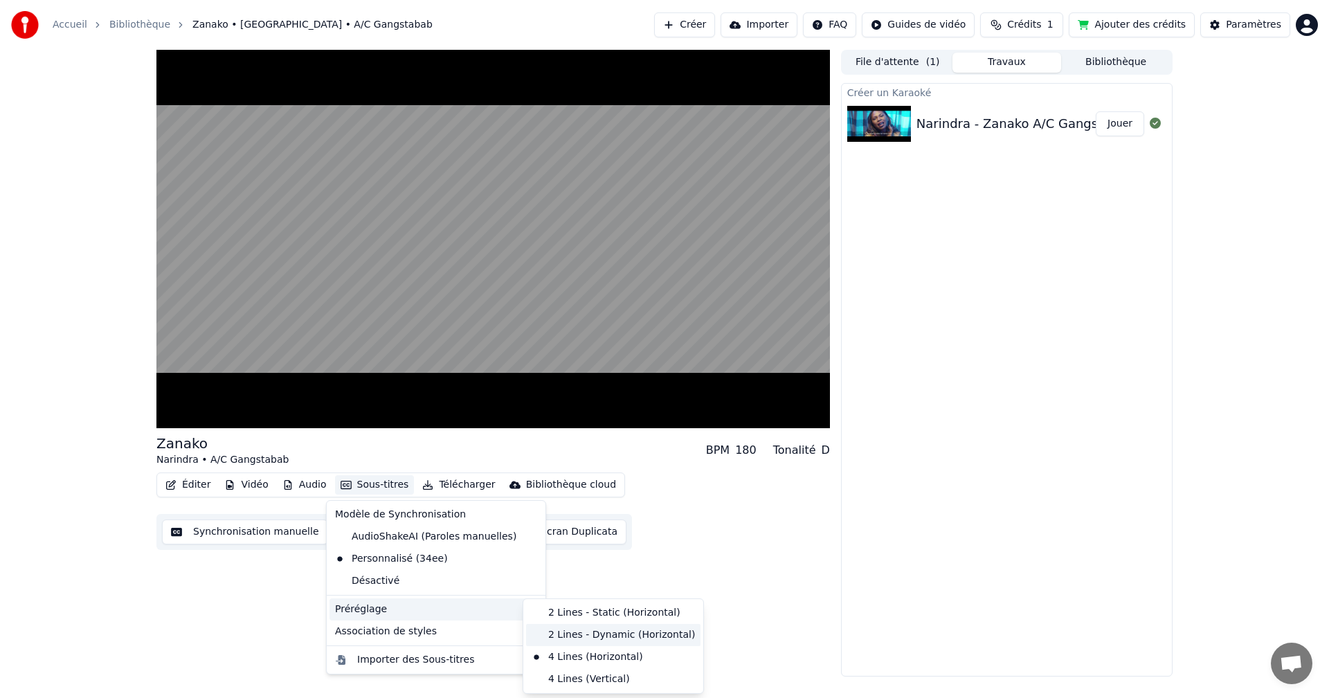
click at [558, 639] on div "2 Lines - Dynamic (Horizontal)" at bounding box center [613, 635] width 174 height 22
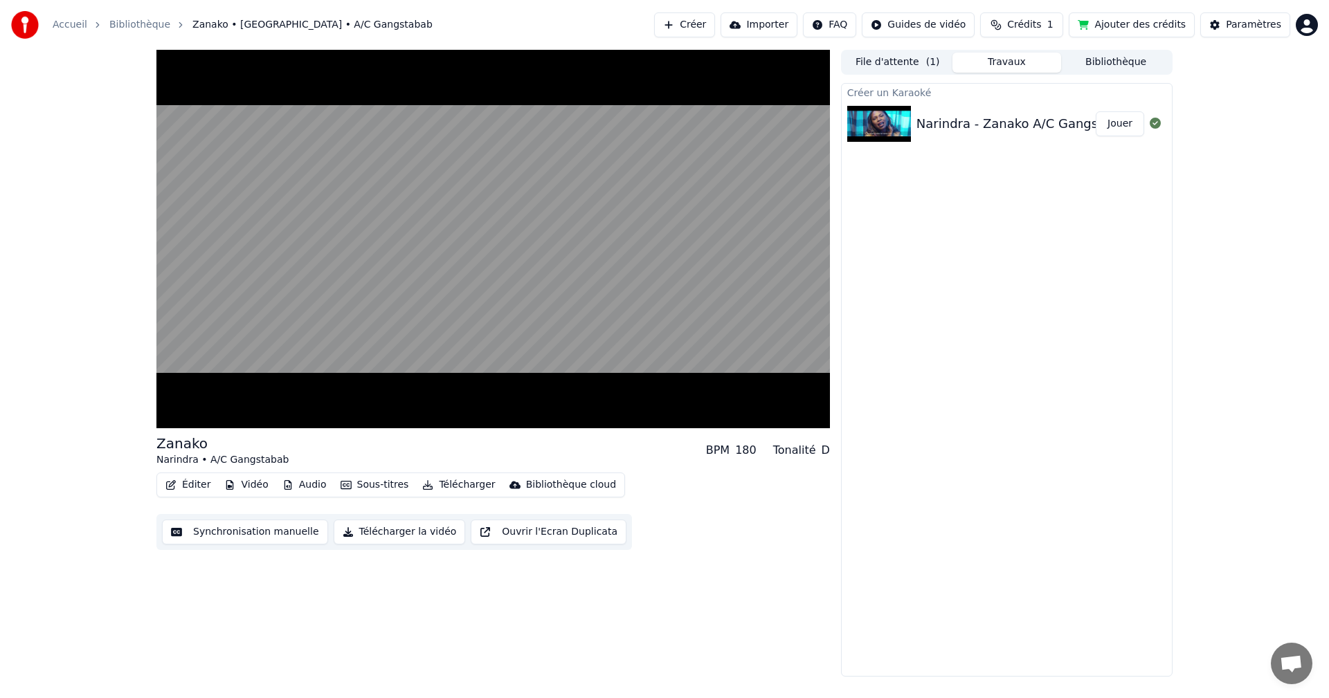
click at [393, 479] on button "Sous-titres" at bounding box center [375, 484] width 80 height 19
click at [644, 582] on div "Zanako Narindra • A/C Gangstabab BPM 180 Tonalité D Éditer Vidéo Audio Sous-tit…" at bounding box center [492, 363] width 673 height 627
click at [379, 490] on button "Sous-titres" at bounding box center [375, 484] width 80 height 19
click at [908, 381] on div "Créer un Karaoké Narindra - Zanako A/C Gangstabab Jouer" at bounding box center [1006, 380] width 331 height 594
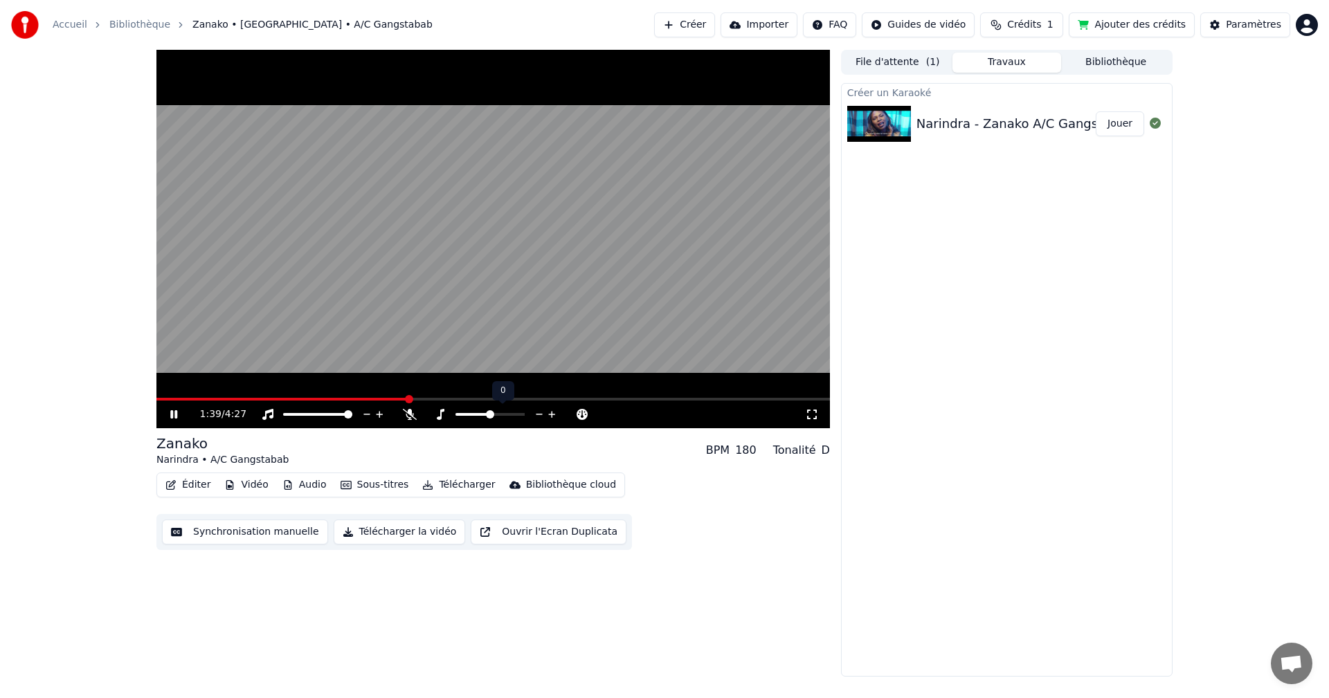
click at [495, 413] on span at bounding box center [489, 414] width 69 height 3
click at [513, 413] on span at bounding box center [489, 414] width 69 height 3
click at [484, 417] on div at bounding box center [502, 415] width 111 height 14
click at [489, 415] on span at bounding box center [483, 414] width 57 height 3
click at [484, 415] on span at bounding box center [472, 414] width 35 height 3
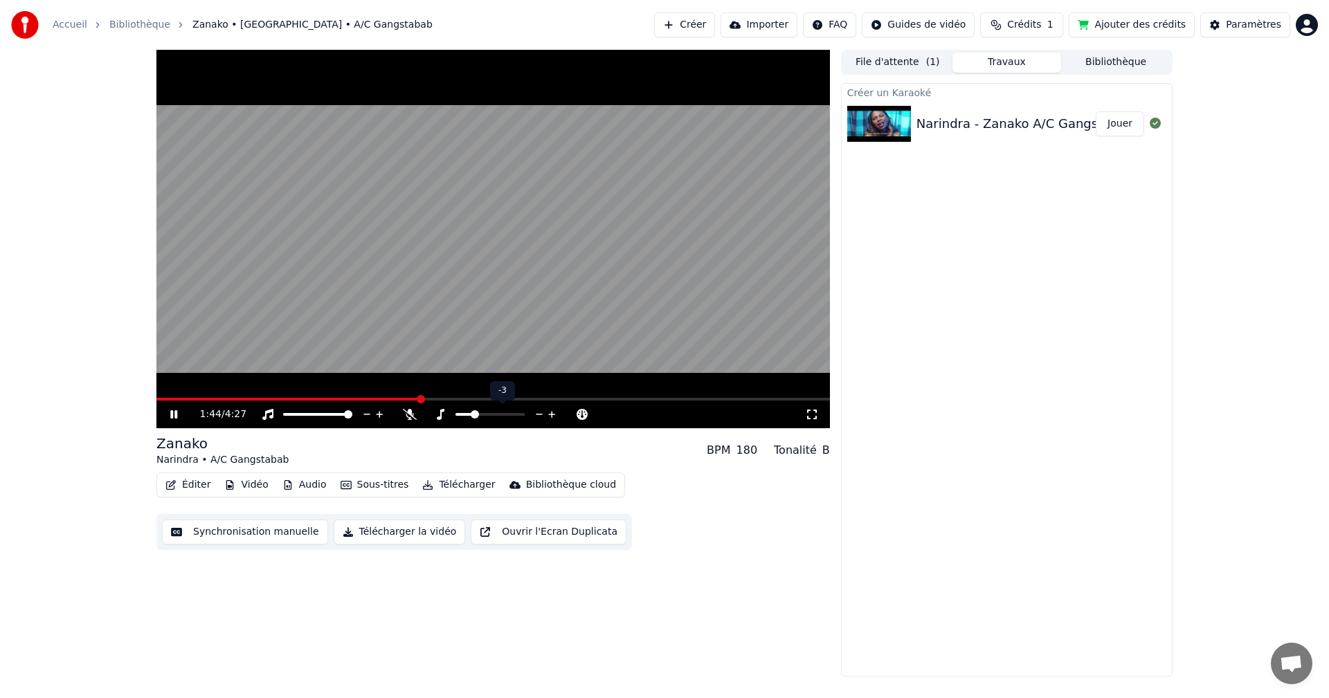
click at [473, 415] on span at bounding box center [463, 414] width 17 height 3
click at [468, 415] on span at bounding box center [463, 414] width 17 height 3
click at [461, 415] on span at bounding box center [458, 414] width 6 height 3
click at [463, 415] on span at bounding box center [464, 414] width 8 height 8
click at [459, 417] on div at bounding box center [502, 415] width 111 height 14
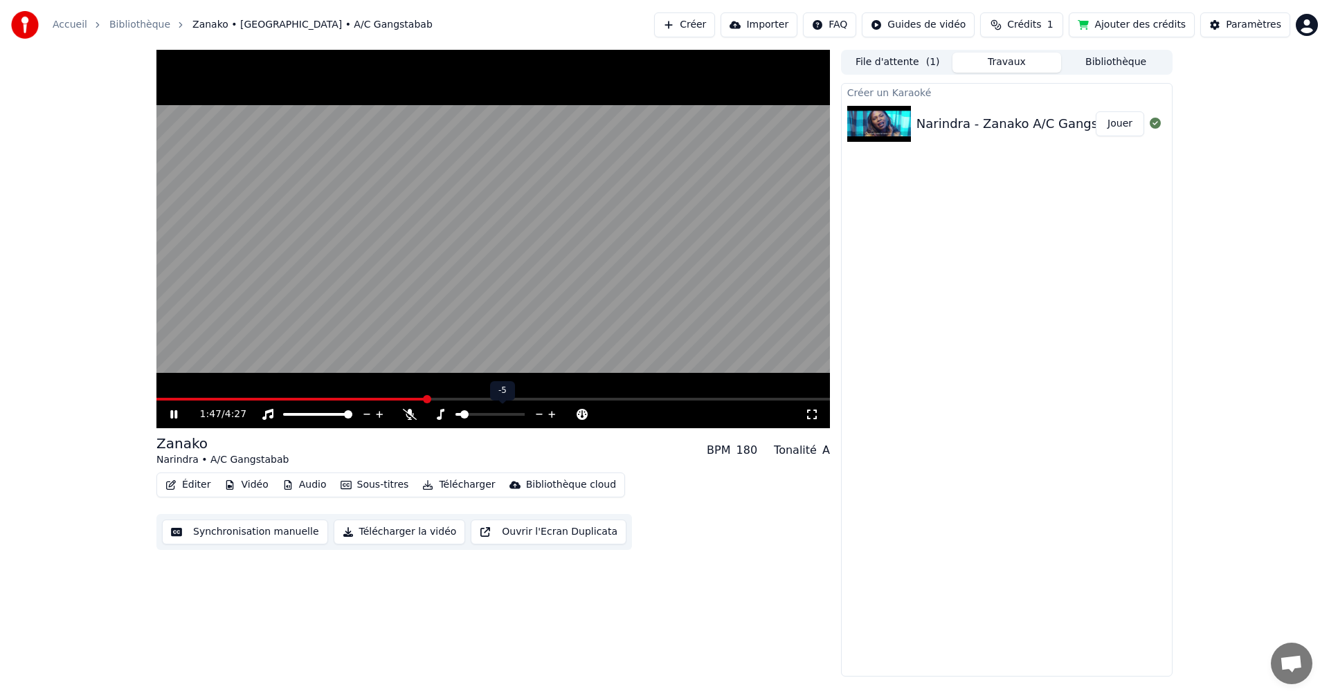
click at [455, 412] on div at bounding box center [502, 415] width 111 height 14
click at [455, 415] on span at bounding box center [455, 414] width 0 height 3
drag, startPoint x: 448, startPoint y: 417, endPoint x: 435, endPoint y: 420, distance: 12.9
click at [438, 419] on div at bounding box center [495, 415] width 125 height 14
click at [441, 414] on icon at bounding box center [441, 414] width 8 height 11
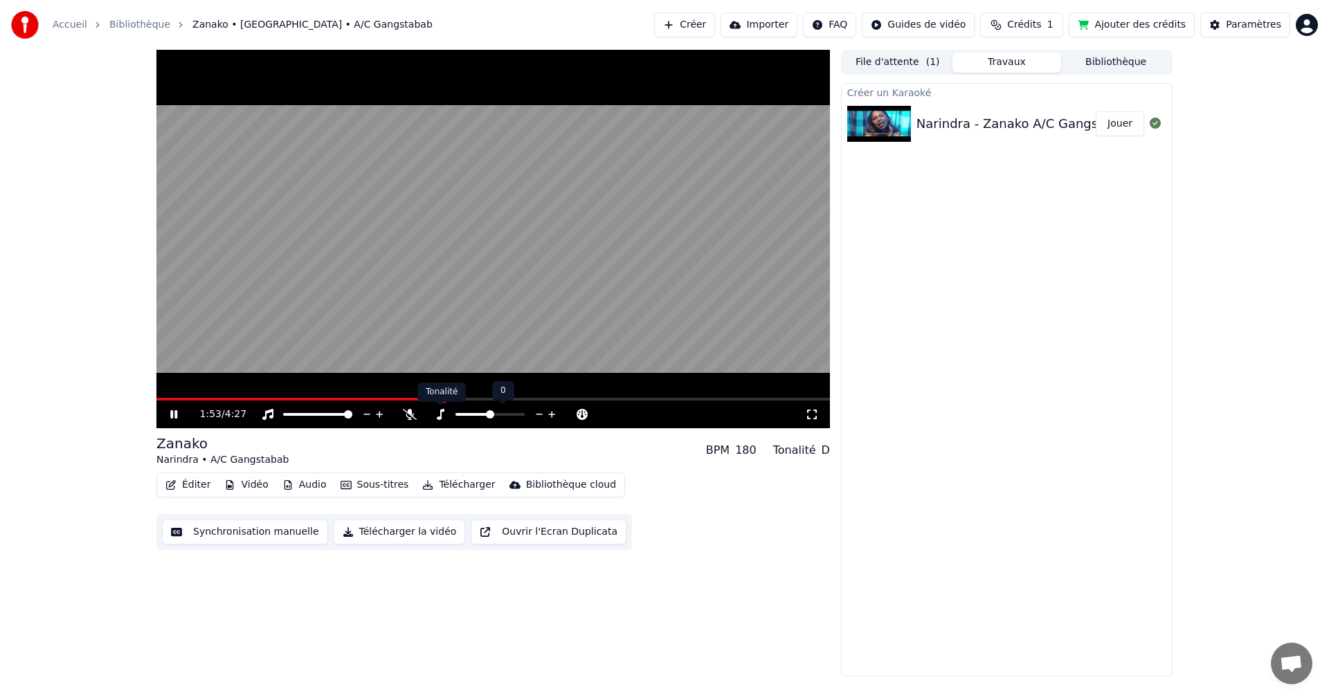
click at [440, 410] on icon at bounding box center [441, 414] width 8 height 11
click at [439, 412] on icon at bounding box center [440, 414] width 14 height 11
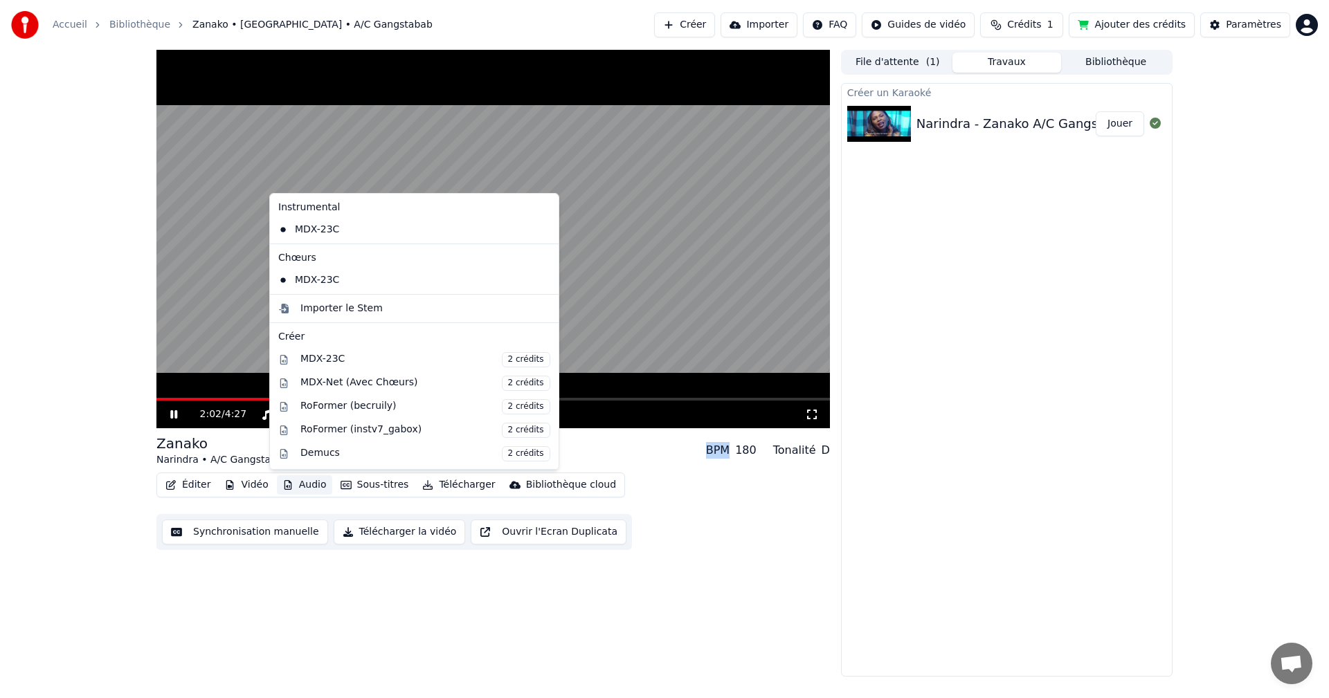
click at [303, 491] on button "Audio" at bounding box center [304, 484] width 55 height 19
click at [502, 388] on span "2 crédits" at bounding box center [526, 383] width 48 height 15
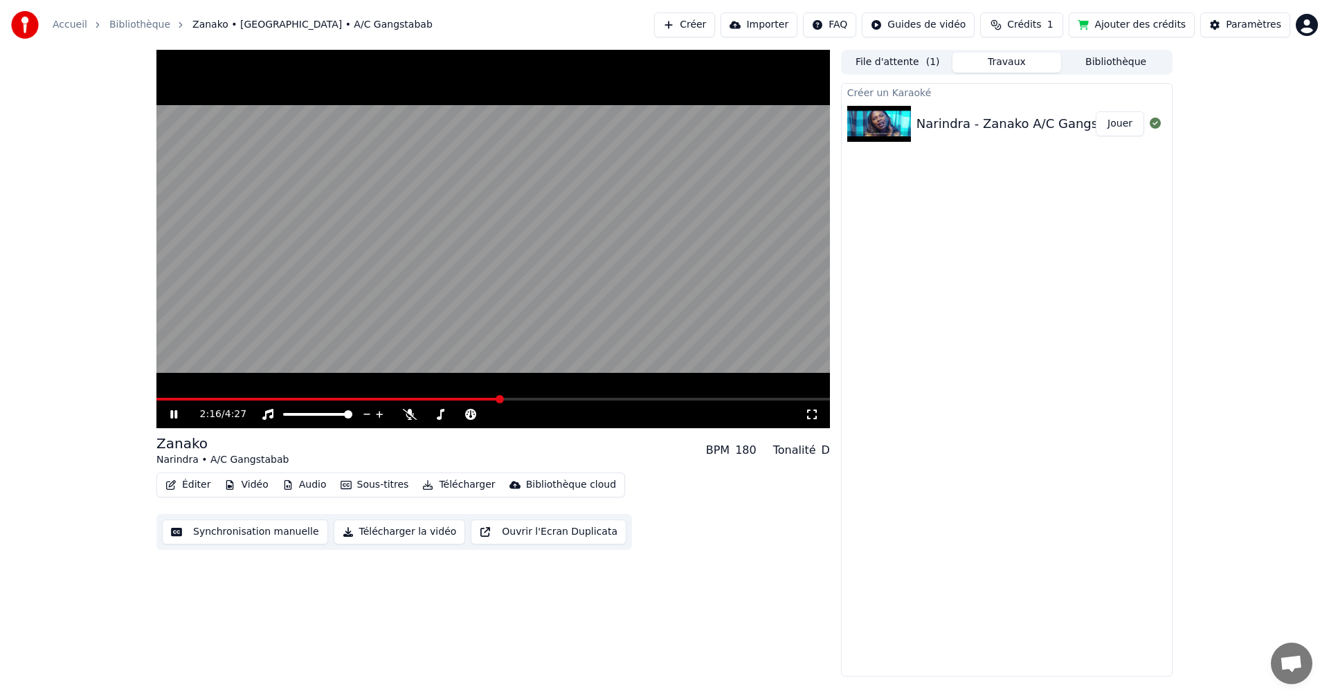
click at [177, 413] on icon at bounding box center [173, 414] width 7 height 8
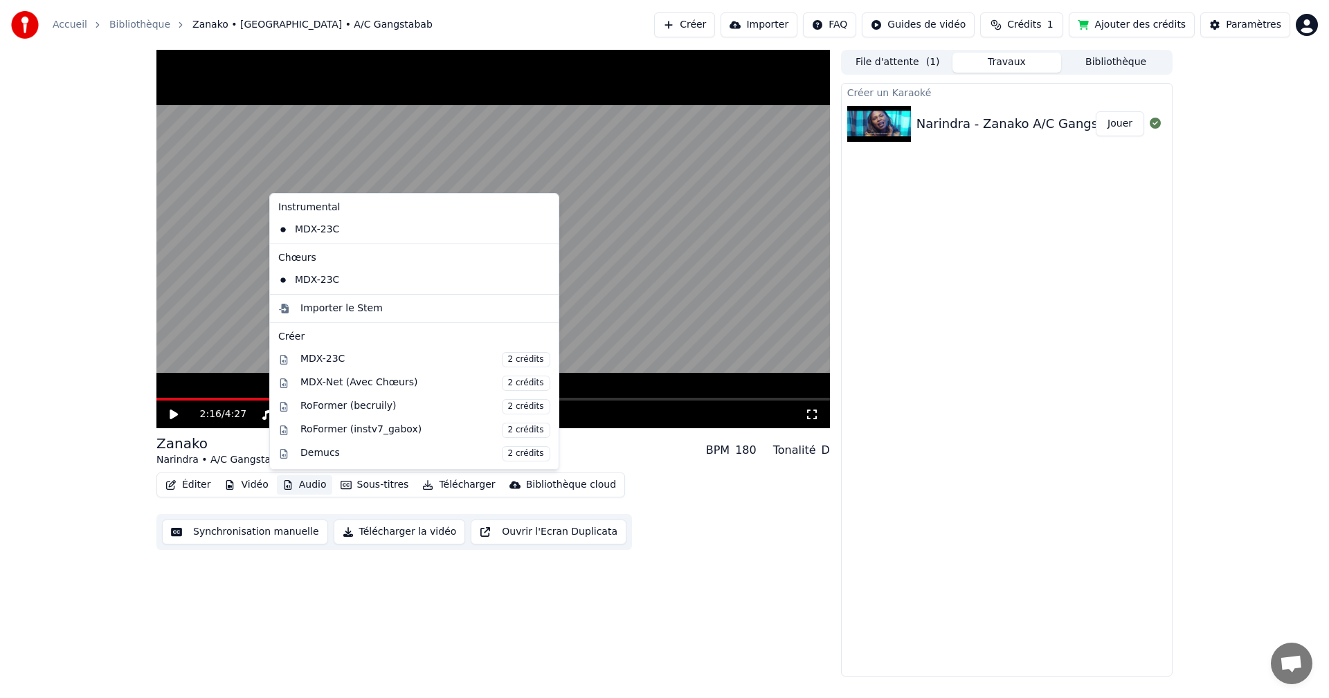
click at [296, 483] on button "Audio" at bounding box center [304, 484] width 55 height 19
click at [502, 385] on span "2 crédits" at bounding box center [526, 383] width 48 height 15
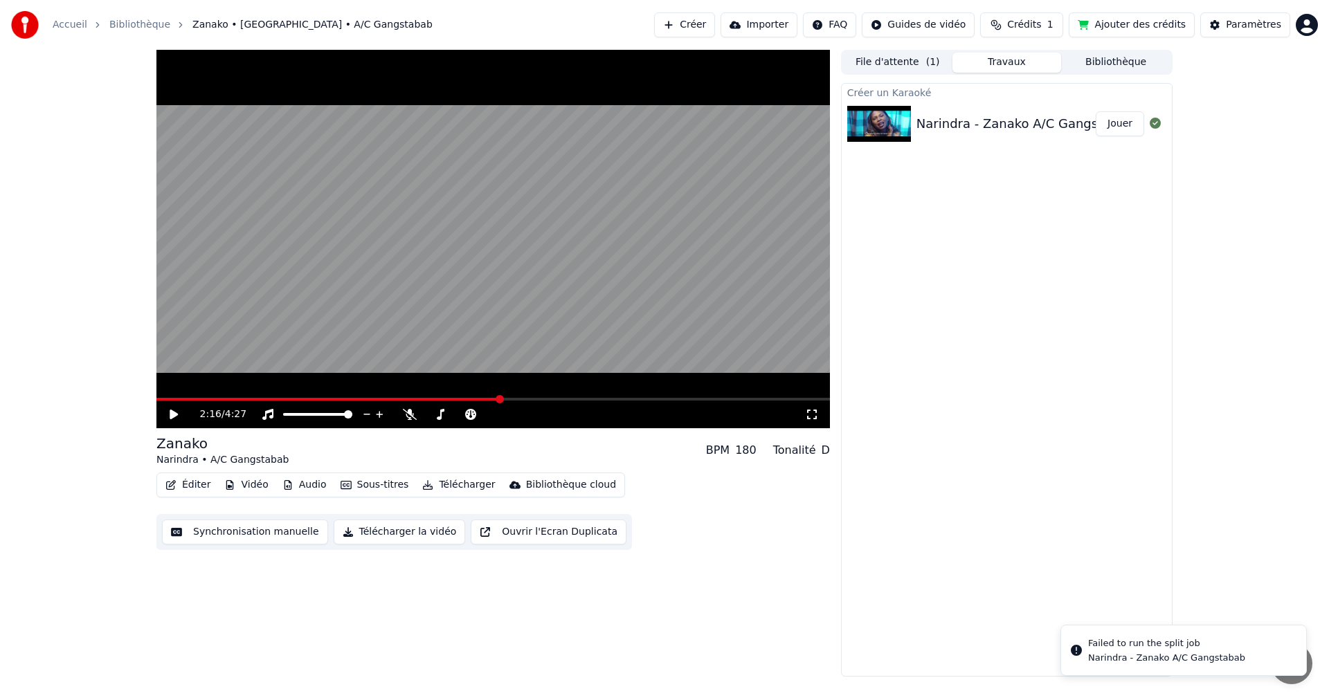
click at [326, 611] on div "2:16 / 4:27 Zanako Narindra • A/C Gangstabab BPM 180 Tonalité D Éditer Vidéo Au…" at bounding box center [492, 363] width 673 height 627
click at [408, 526] on button "Télécharger la vidéo" at bounding box center [400, 532] width 132 height 25
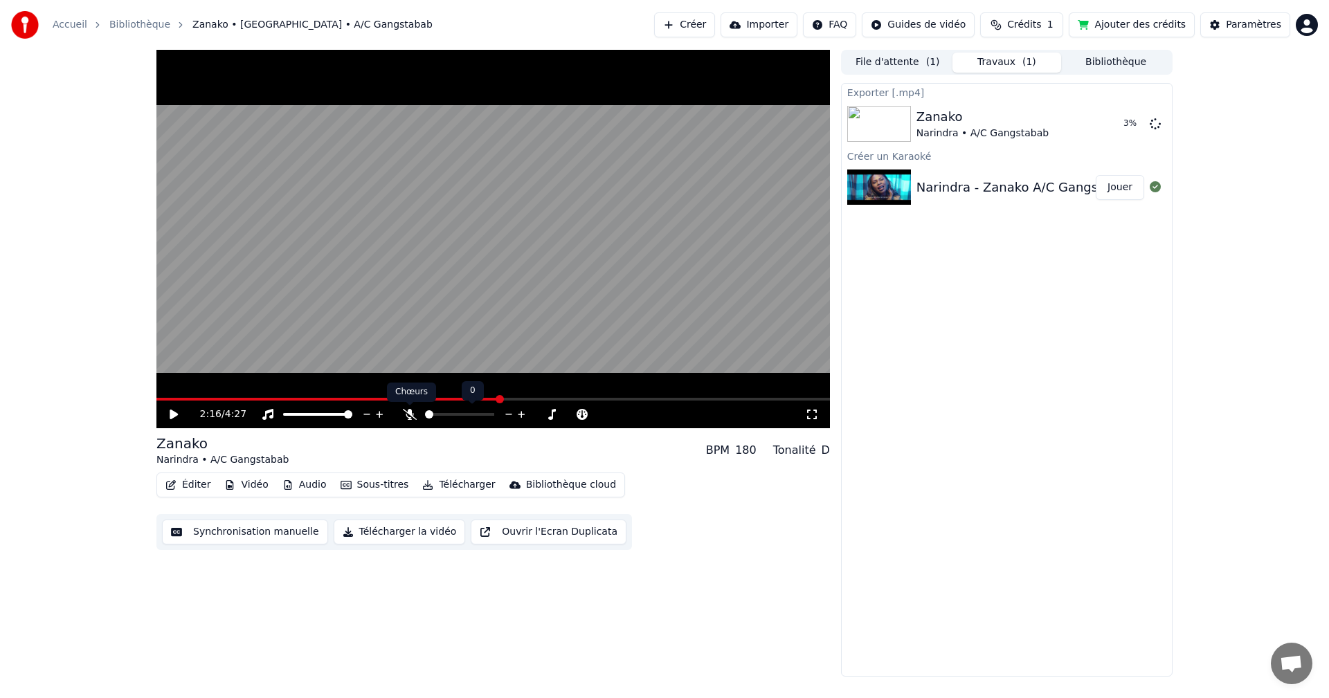
click at [412, 419] on icon at bounding box center [410, 414] width 14 height 11
click at [169, 408] on div "2:16 / 4:27" at bounding box center [493, 415] width 662 height 14
click at [169, 409] on icon at bounding box center [183, 414] width 33 height 11
click at [173, 394] on video at bounding box center [492, 239] width 673 height 379
click at [176, 401] on span at bounding box center [327, 399] width 343 height 3
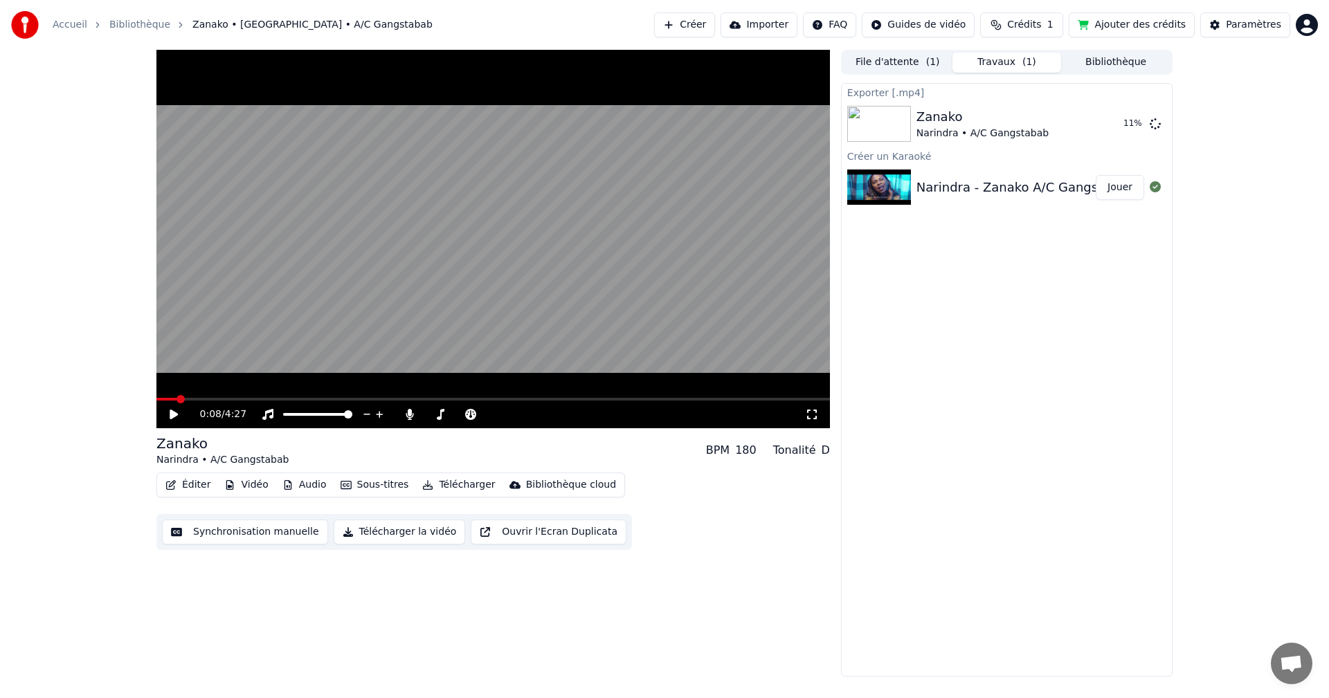
click at [177, 412] on icon at bounding box center [183, 414] width 33 height 11
click at [171, 416] on icon at bounding box center [173, 414] width 7 height 8
click at [1110, 116] on button "Afficher" at bounding box center [1113, 123] width 61 height 25
click at [164, 399] on span at bounding box center [166, 399] width 20 height 3
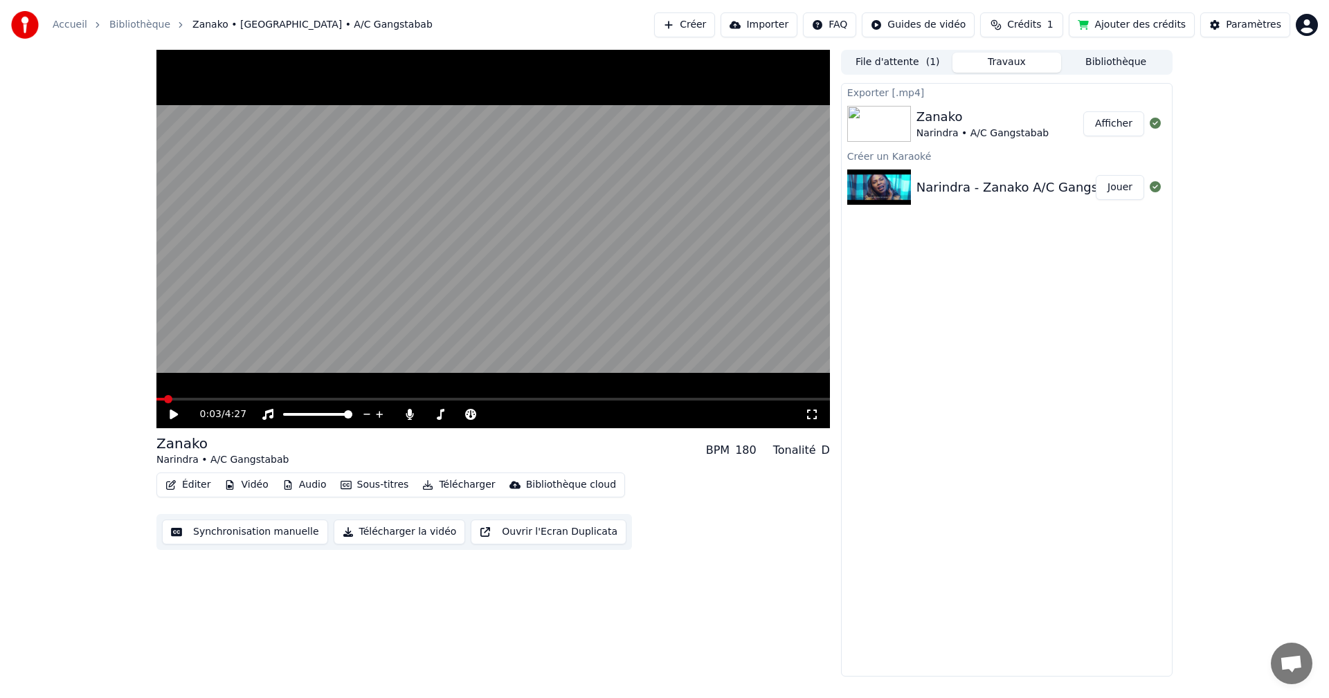
click at [169, 411] on icon at bounding box center [183, 414] width 33 height 11
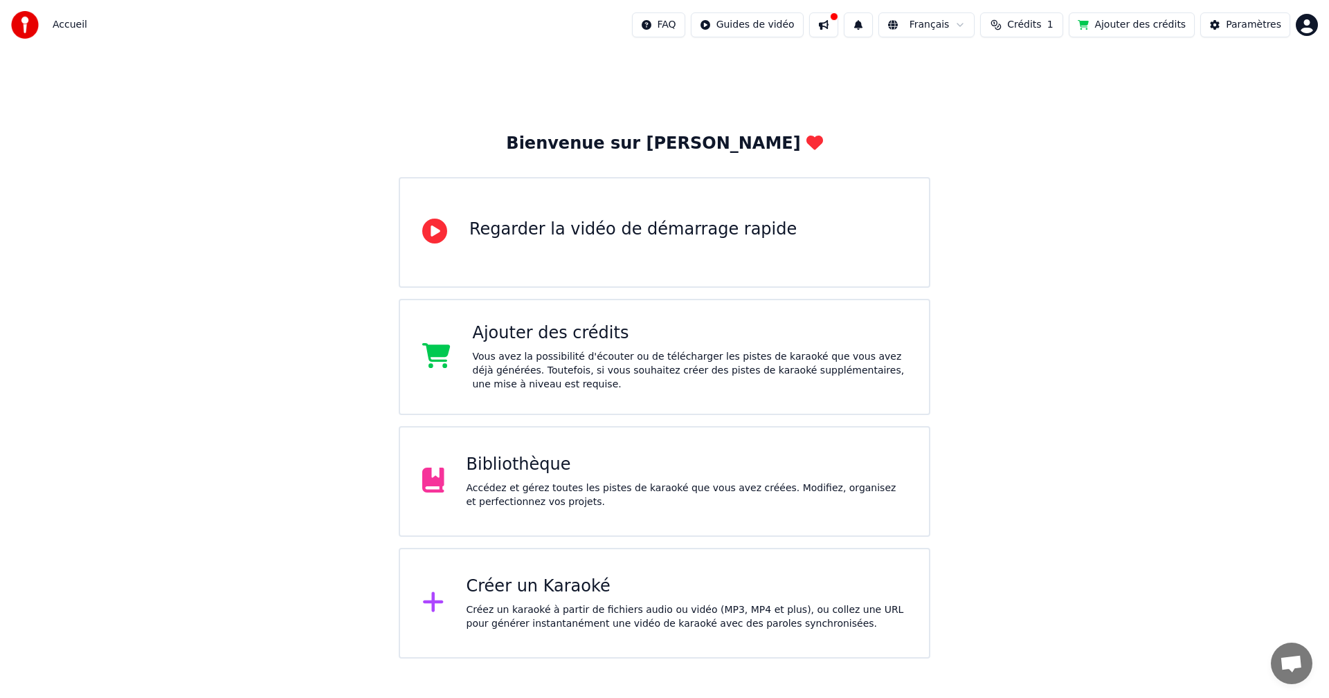
click at [567, 480] on div "Bibliothèque Accédez et gérez toutes les pistes de karaoké que vous avez créées…" at bounding box center [686, 481] width 441 height 55
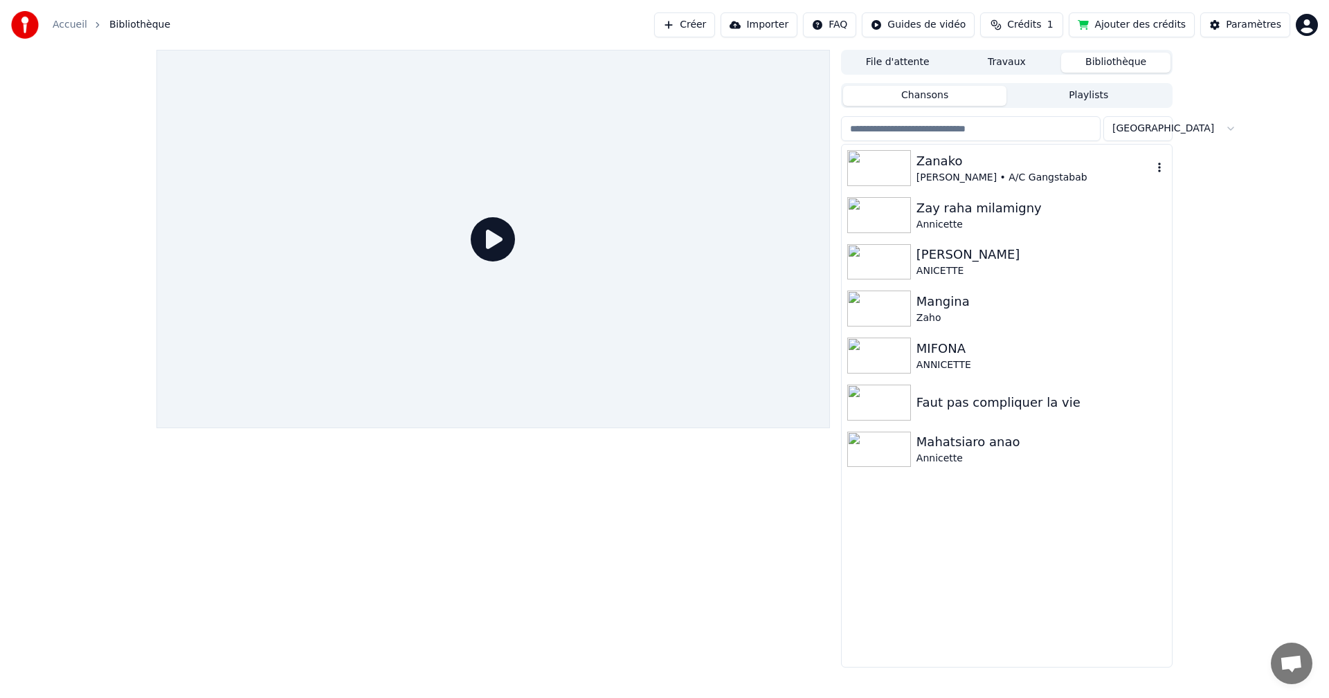
click at [925, 185] on div "Zanako Narindra • A/C Gangstabab" at bounding box center [1007, 168] width 330 height 47
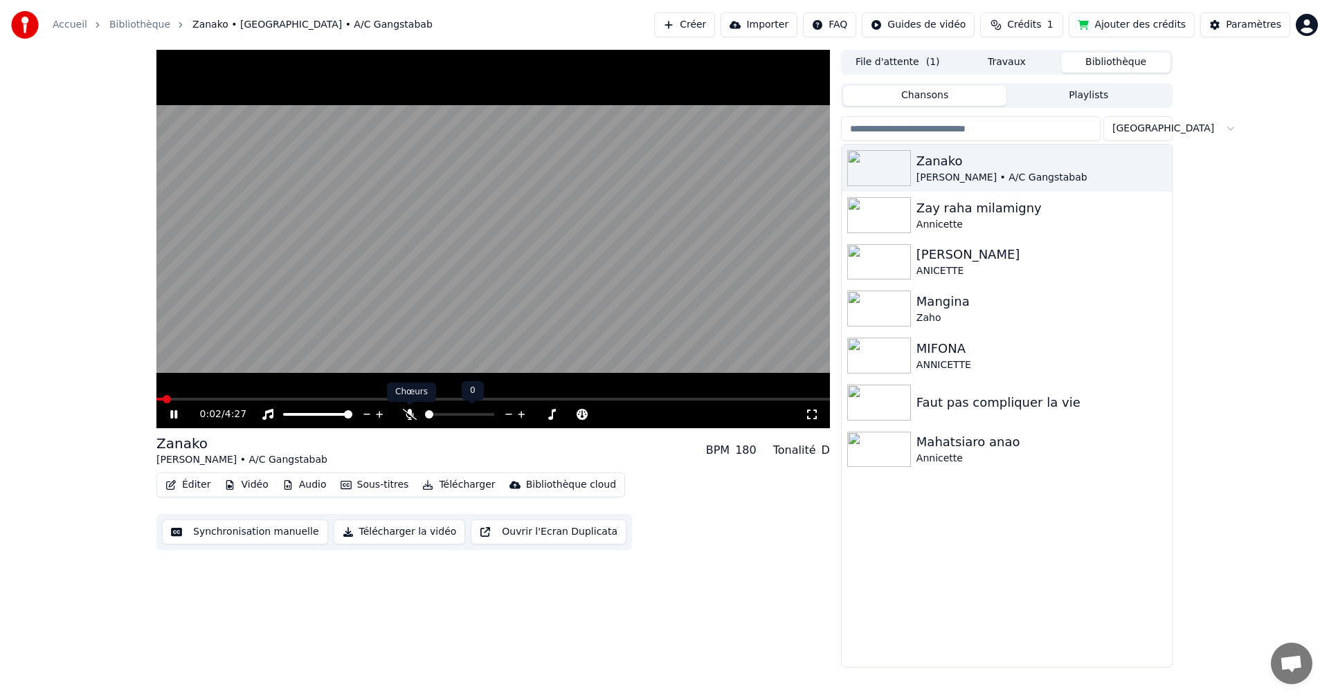
click at [405, 416] on icon at bounding box center [410, 414] width 14 height 11
click at [812, 417] on icon at bounding box center [812, 414] width 14 height 11
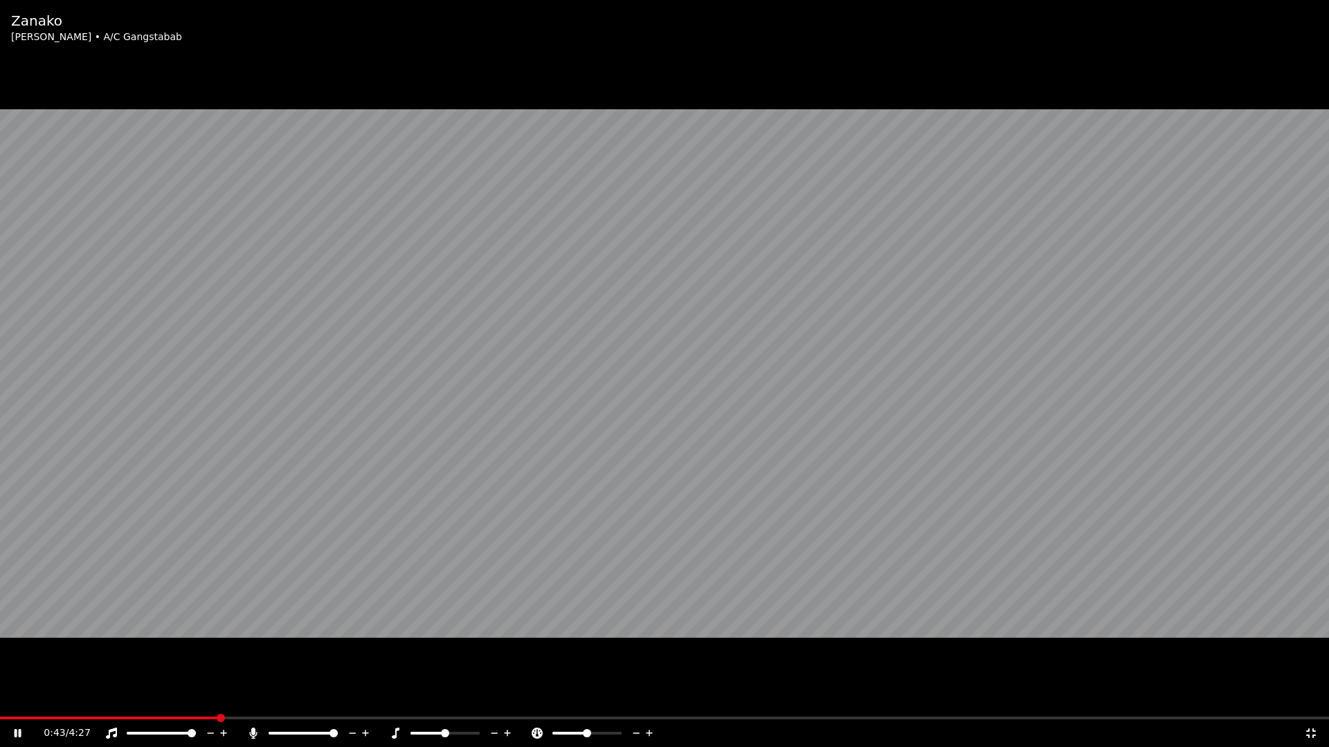
click at [16, 698] on icon at bounding box center [27, 733] width 33 height 11
click at [8, 698] on div "0:45 / 4:27" at bounding box center [665, 734] width 1318 height 14
click at [19, 698] on icon at bounding box center [18, 733] width 7 height 8
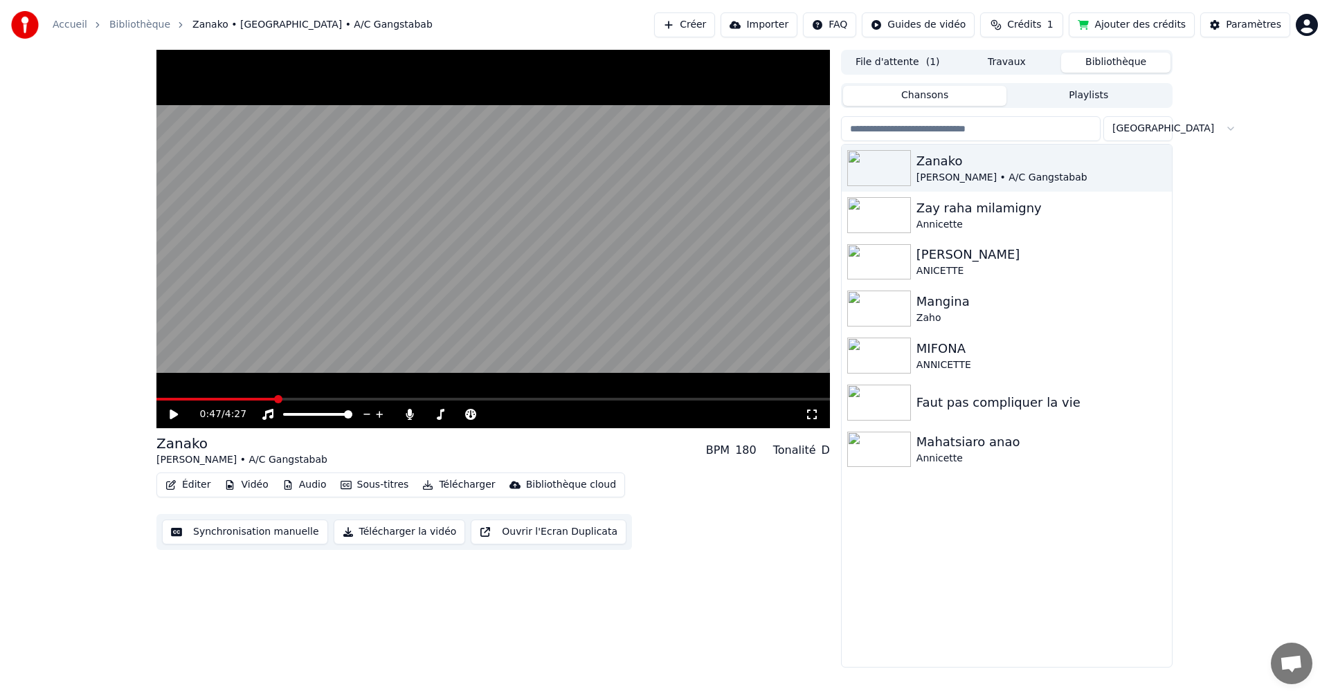
click at [170, 410] on icon at bounding box center [174, 415] width 8 height 10
click at [170, 410] on icon at bounding box center [183, 414] width 33 height 11
click at [177, 415] on icon at bounding box center [174, 415] width 8 height 10
click at [174, 413] on icon at bounding box center [183, 414] width 33 height 11
click at [169, 416] on icon at bounding box center [183, 414] width 33 height 11
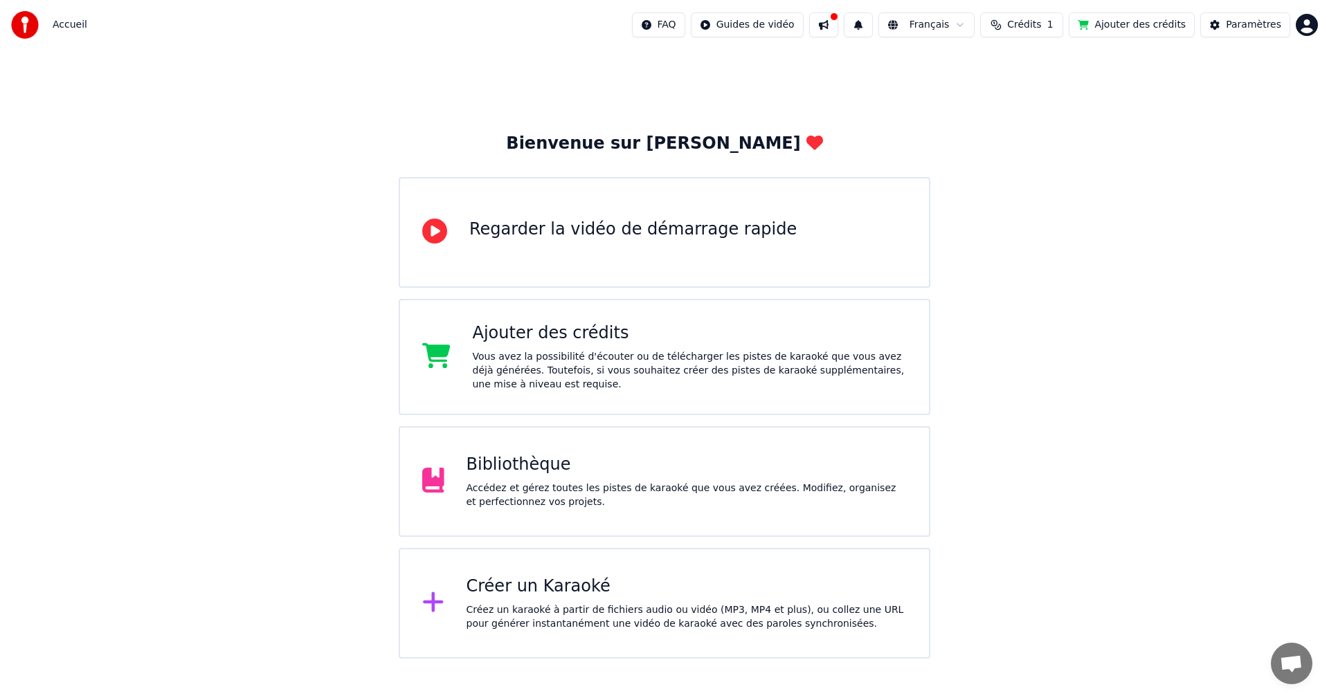
click at [539, 498] on div "Accédez et gérez toutes les pistes de karaoké que vous avez créées. Modifiez, o…" at bounding box center [686, 496] width 441 height 28
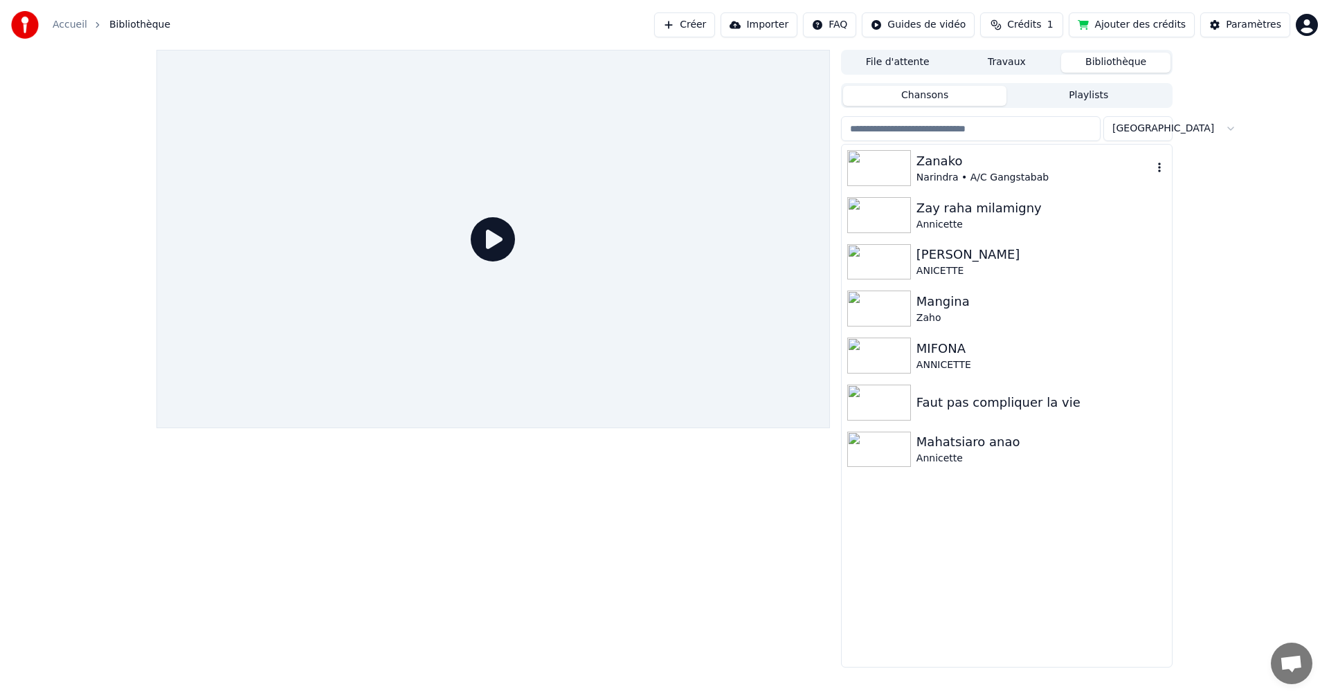
click at [951, 166] on div "Zanako" at bounding box center [1034, 161] width 236 height 19
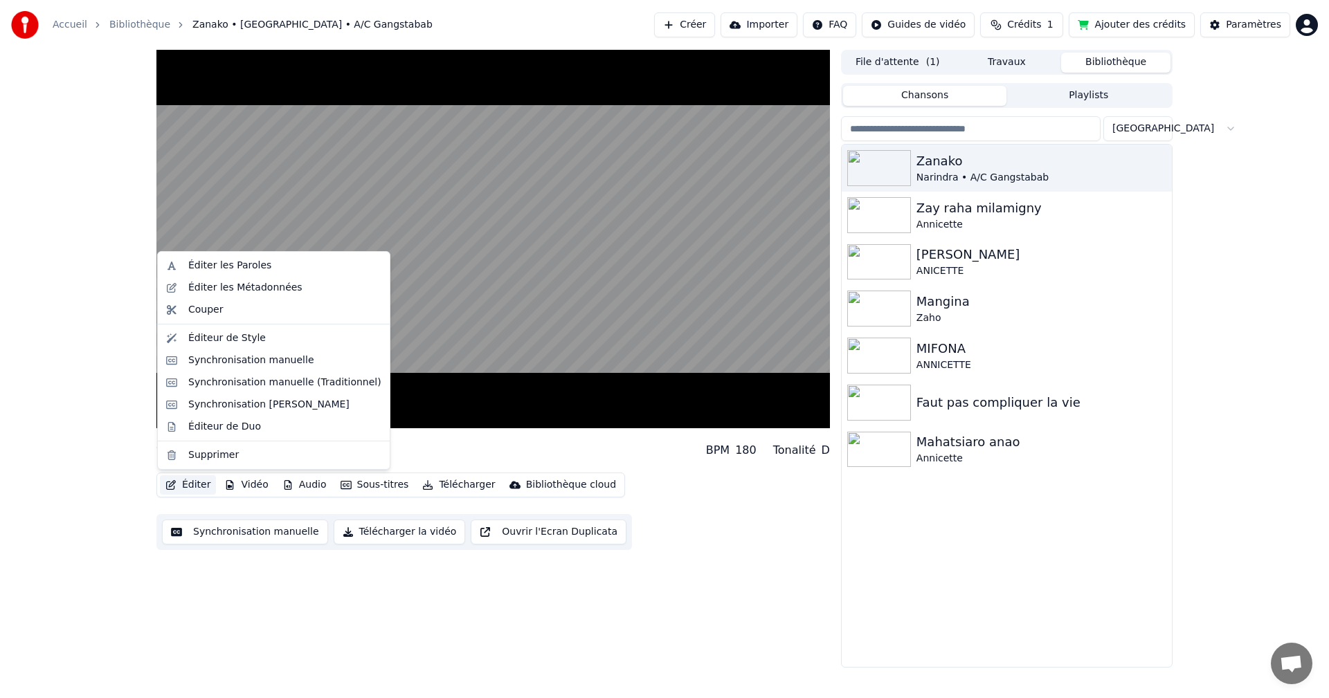
click at [204, 489] on button "Éditer" at bounding box center [188, 484] width 56 height 19
click at [233, 430] on div "Éditeur de Duo" at bounding box center [224, 427] width 73 height 14
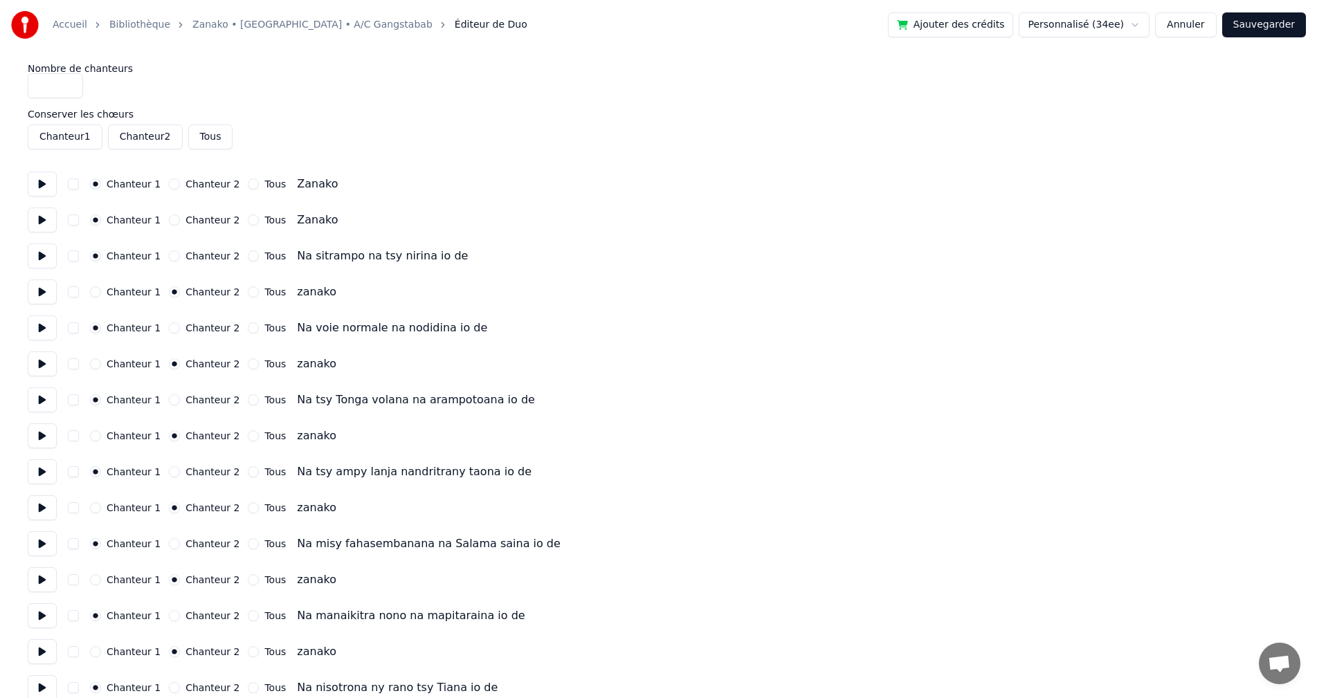
click at [54, 179] on button at bounding box center [42, 184] width 29 height 25
click at [35, 216] on button at bounding box center [42, 220] width 29 height 25
click at [41, 256] on button at bounding box center [42, 256] width 29 height 25
click at [1205, 33] on button "Annuler" at bounding box center [1185, 24] width 61 height 25
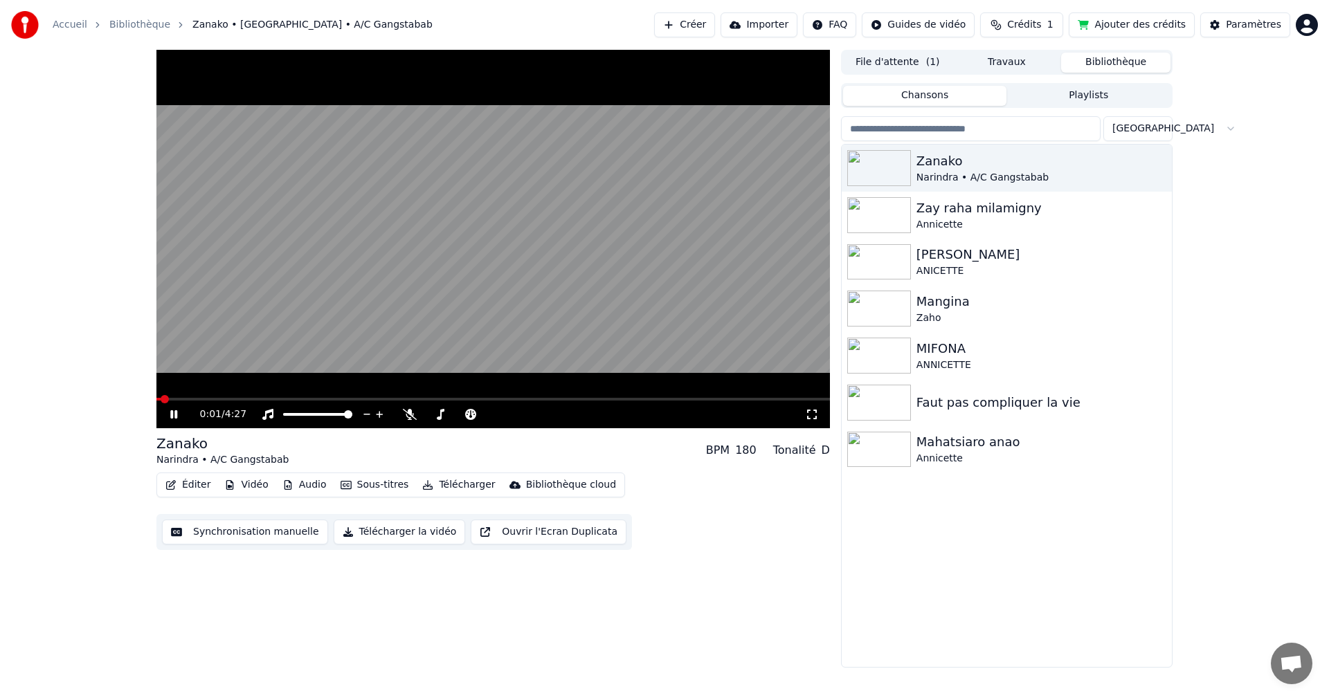
click at [184, 399] on span at bounding box center [492, 399] width 673 height 3
click at [215, 398] on span at bounding box center [492, 399] width 673 height 3
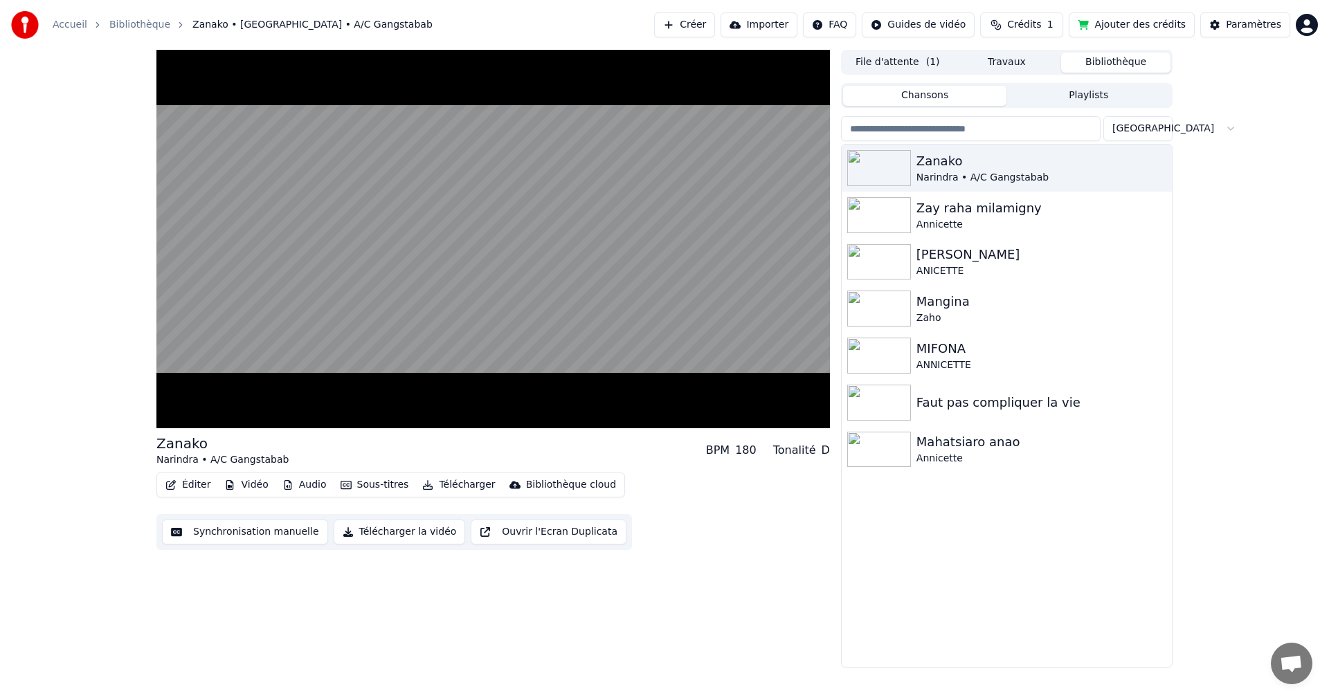
click at [385, 484] on button "Sous-titres" at bounding box center [375, 484] width 80 height 19
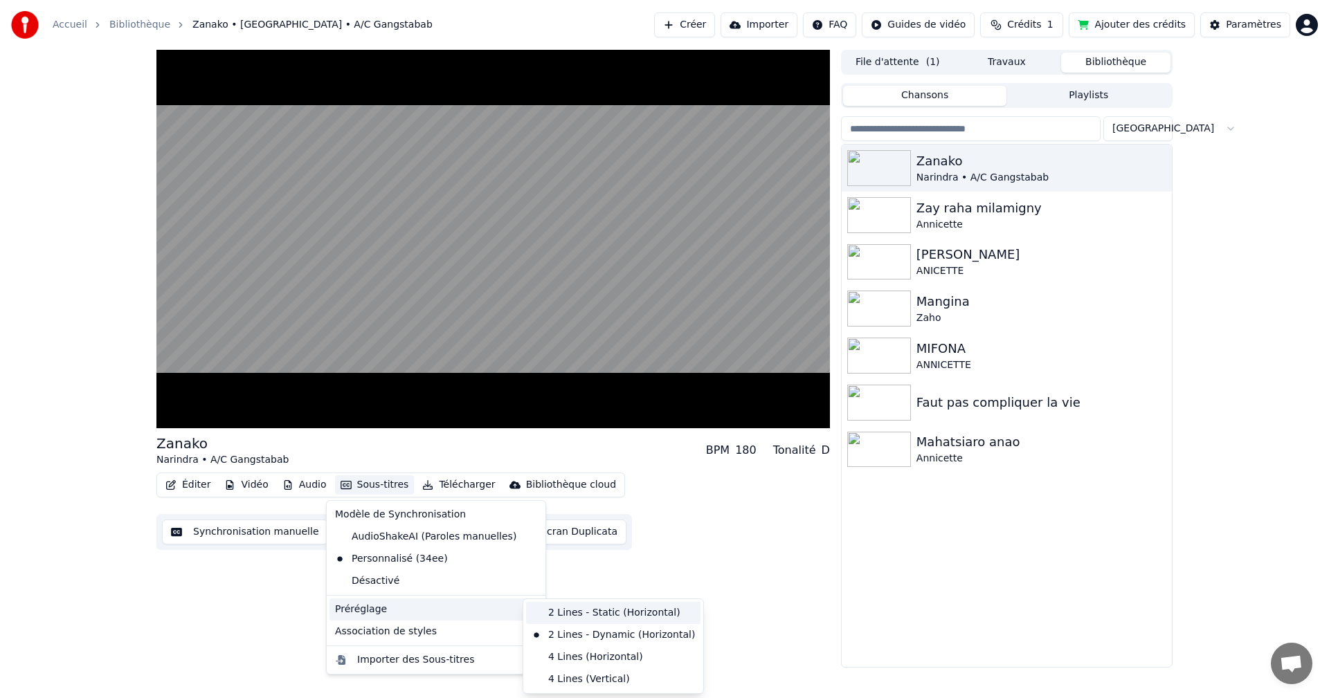
click at [608, 606] on div "2 Lines - Static (Horizontal)" at bounding box center [613, 613] width 174 height 22
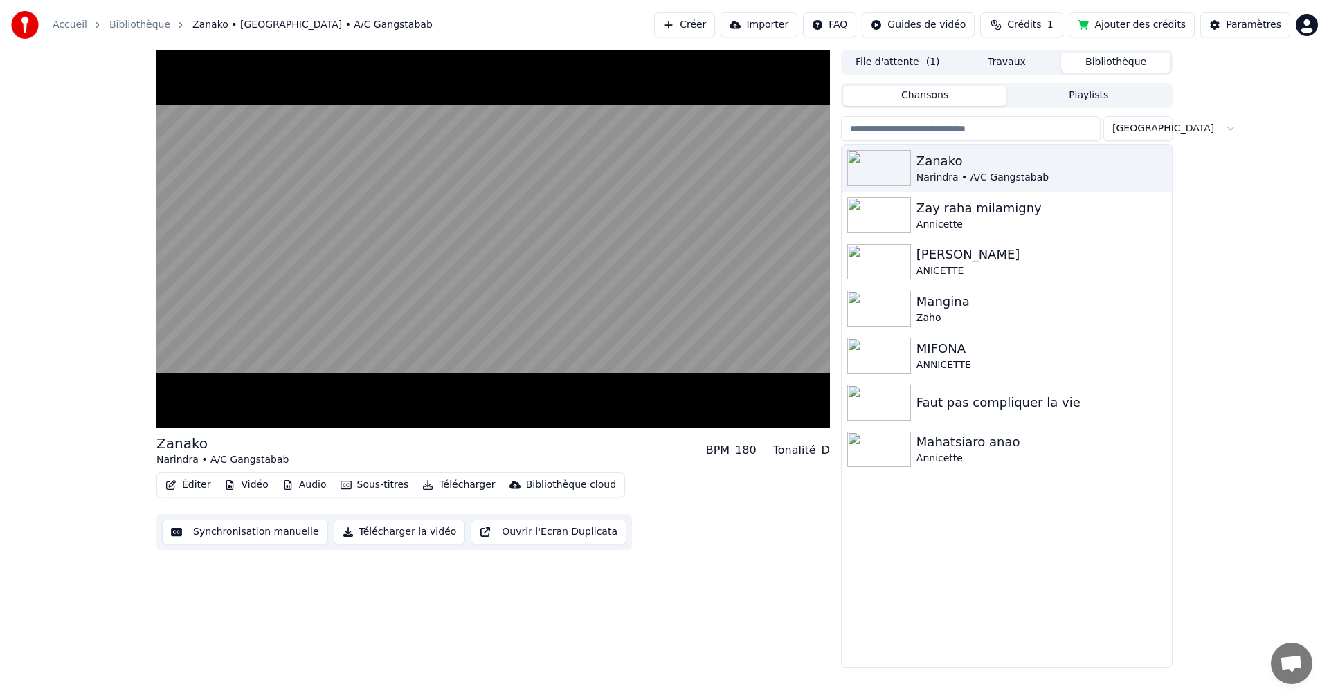
click at [355, 489] on button "Sous-titres" at bounding box center [375, 484] width 80 height 19
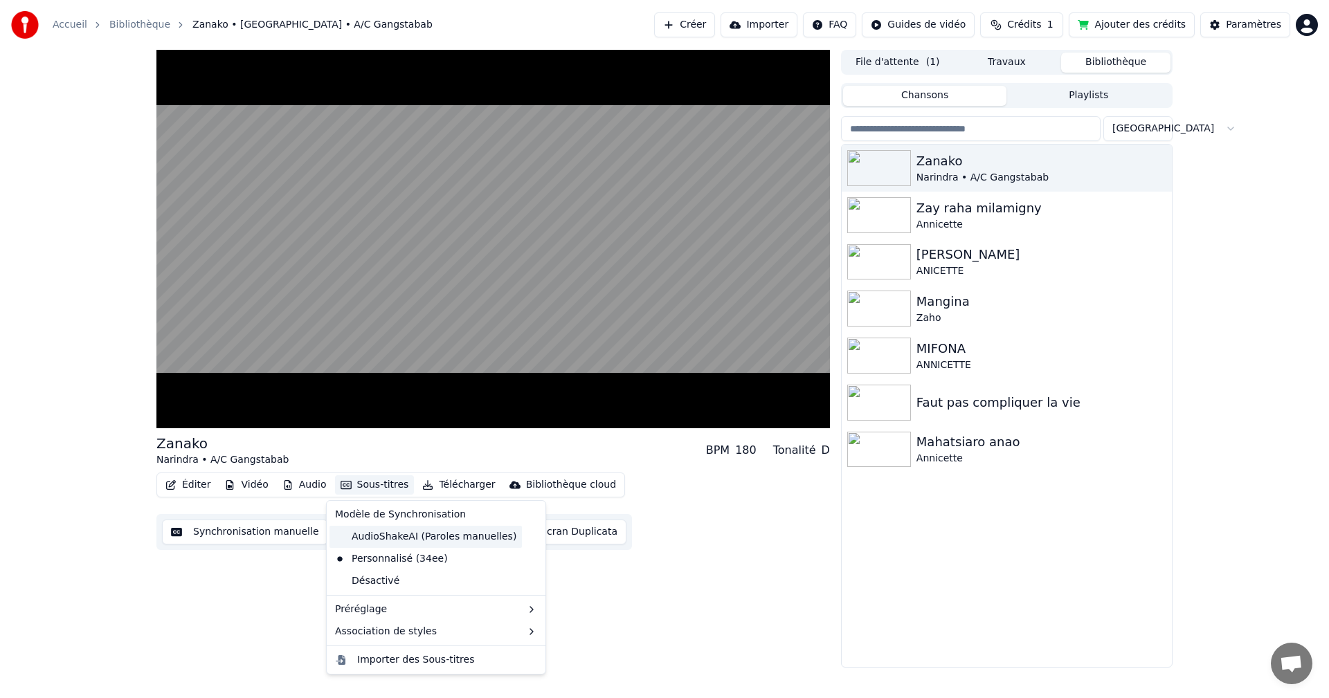
click at [435, 540] on div "AudioShakeAI (Paroles manuelles)" at bounding box center [425, 537] width 192 height 22
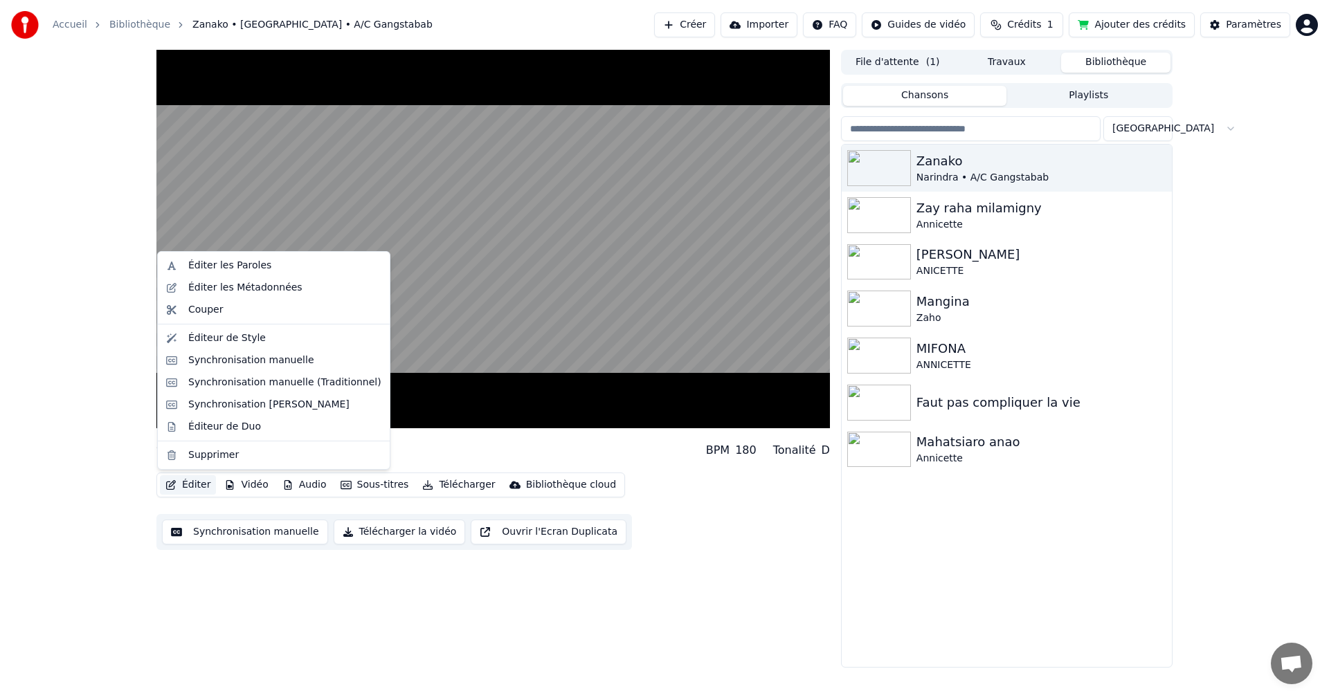
click at [201, 482] on button "Éditer" at bounding box center [188, 484] width 56 height 19
click at [235, 429] on div "Éditeur de Duo" at bounding box center [224, 427] width 73 height 14
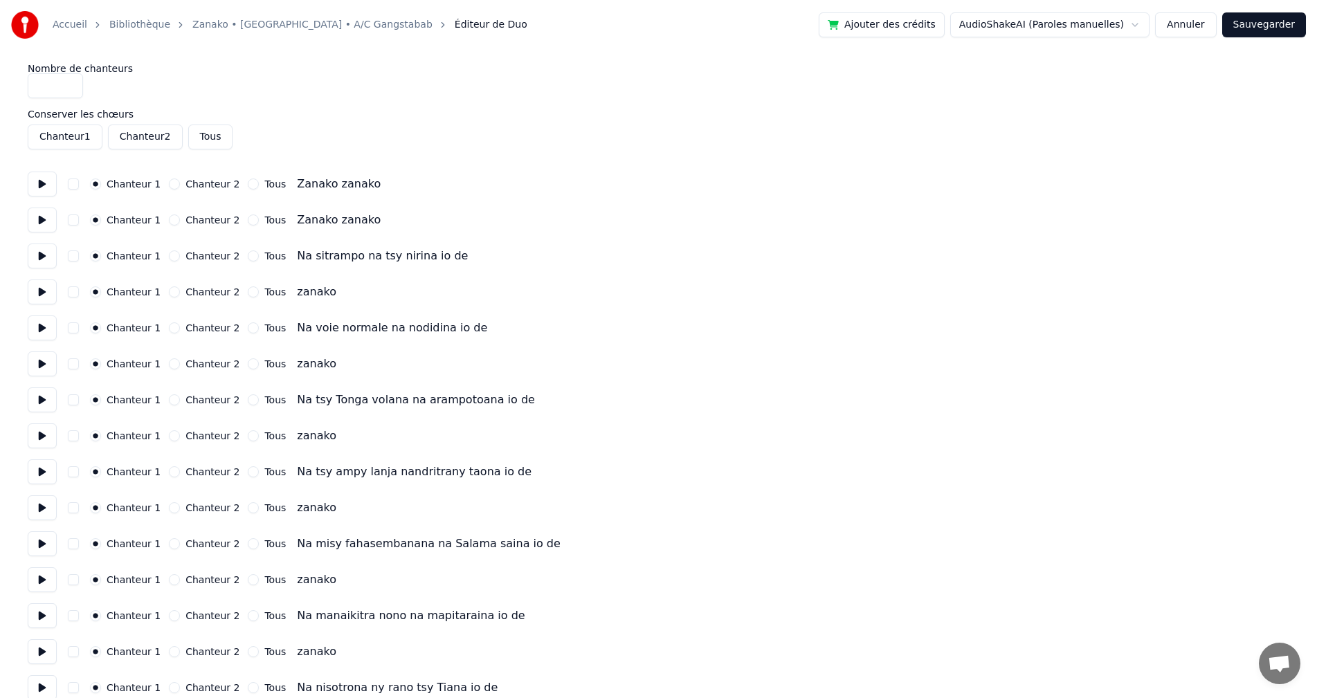
click at [1173, 18] on button "Annuler" at bounding box center [1185, 24] width 61 height 25
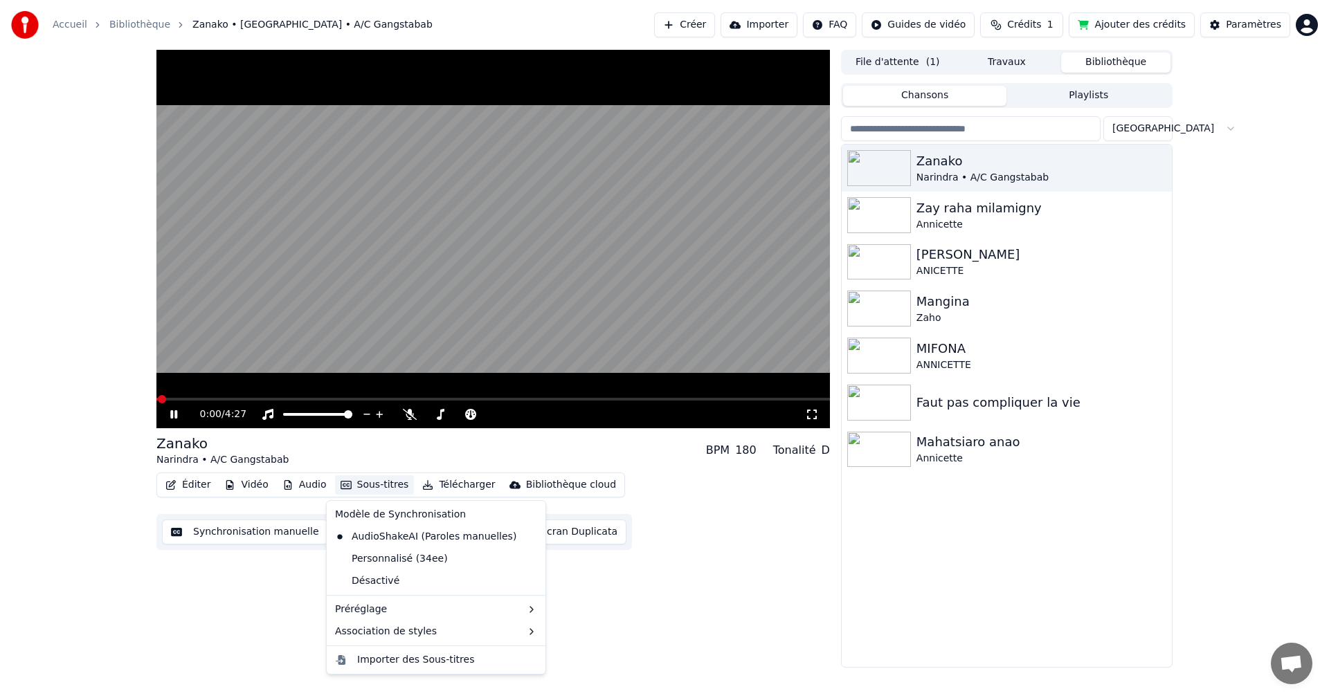
click at [388, 482] on button "Sous-titres" at bounding box center [375, 484] width 80 height 19
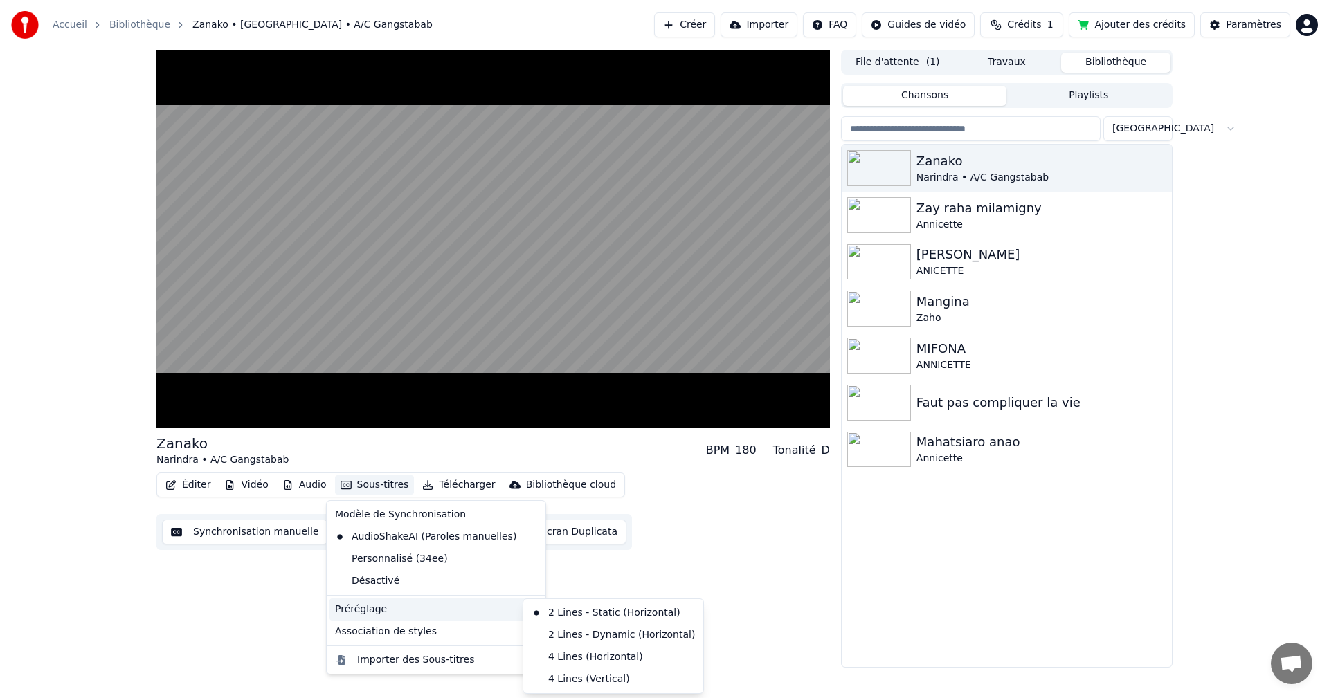
click at [484, 599] on div "Préréglage" at bounding box center [435, 610] width 213 height 22
click at [559, 608] on div "2 Lines - Static (Horizontal)" at bounding box center [613, 613] width 174 height 22
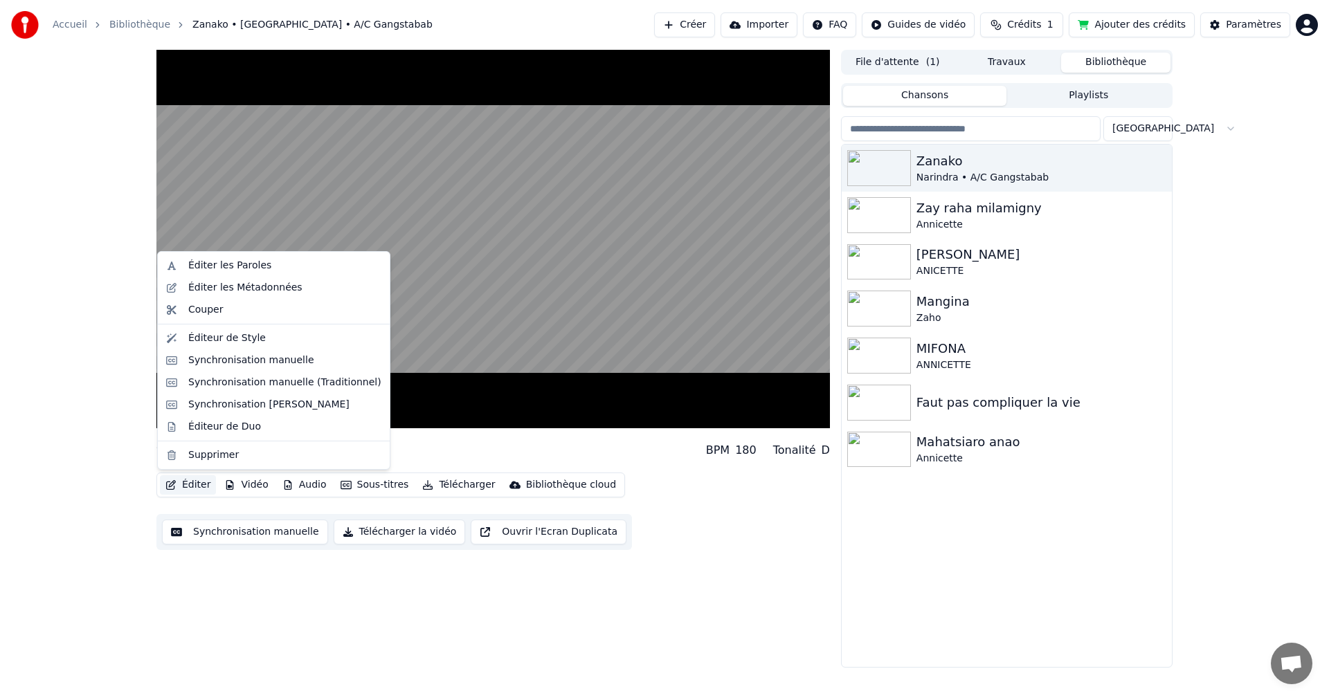
click at [201, 488] on button "Éditer" at bounding box center [188, 484] width 56 height 19
click at [215, 417] on div "Éditeur de Duo" at bounding box center [274, 427] width 226 height 22
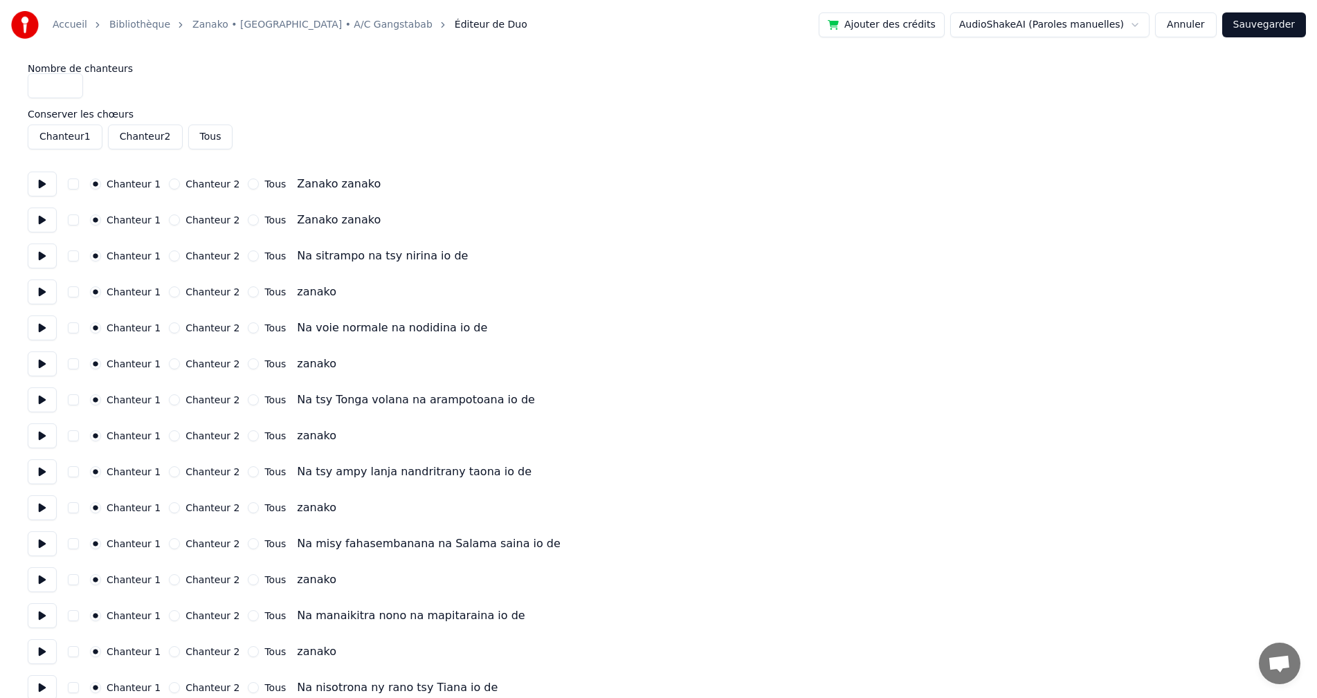
click at [33, 181] on button at bounding box center [42, 184] width 29 height 25
click at [41, 231] on button at bounding box center [42, 220] width 29 height 25
click at [38, 248] on button at bounding box center [42, 256] width 29 height 25
click at [185, 296] on label "Chanteur 2" at bounding box center [212, 292] width 54 height 10
click at [180, 296] on button "Chanteur 2" at bounding box center [174, 292] width 11 height 11
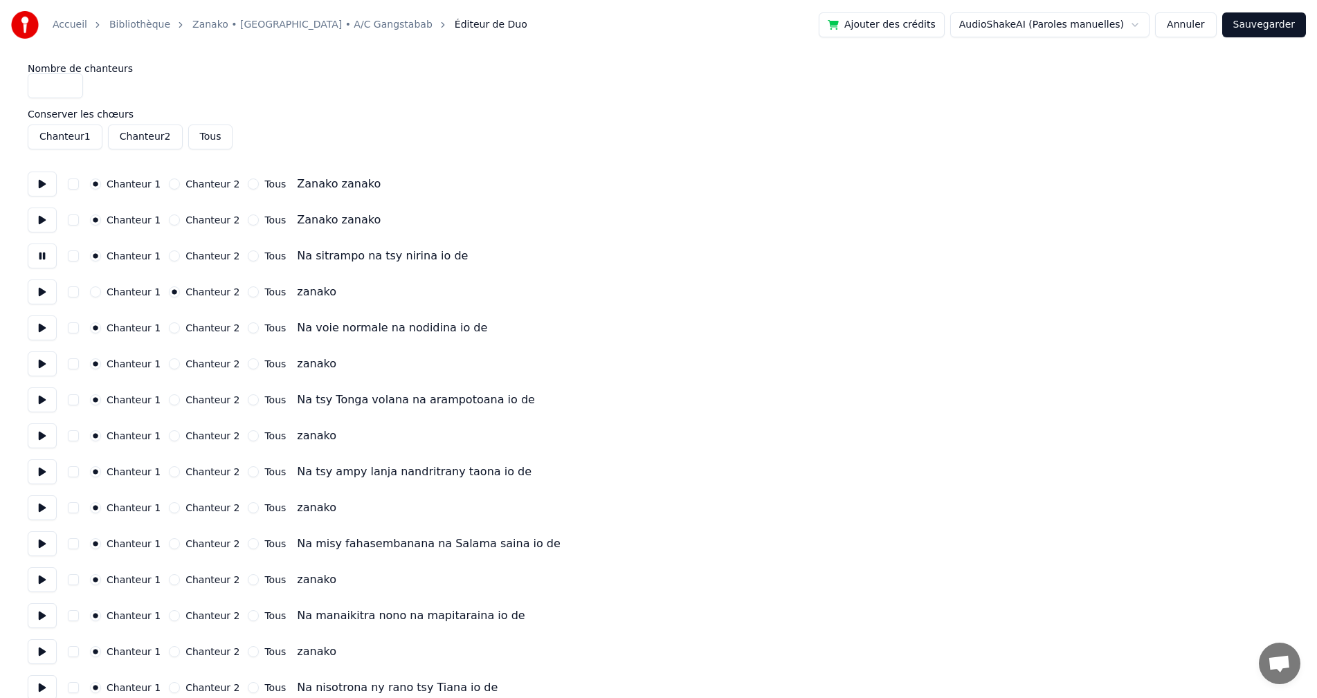
click at [185, 359] on label "Chanteur 2" at bounding box center [212, 364] width 54 height 10
click at [180, 359] on button "Chanteur 2" at bounding box center [174, 363] width 11 height 11
click at [189, 433] on label "Chanteur 2" at bounding box center [212, 436] width 54 height 10
click at [180, 433] on button "Chanteur 2" at bounding box center [174, 435] width 11 height 11
click at [42, 511] on button at bounding box center [42, 508] width 29 height 25
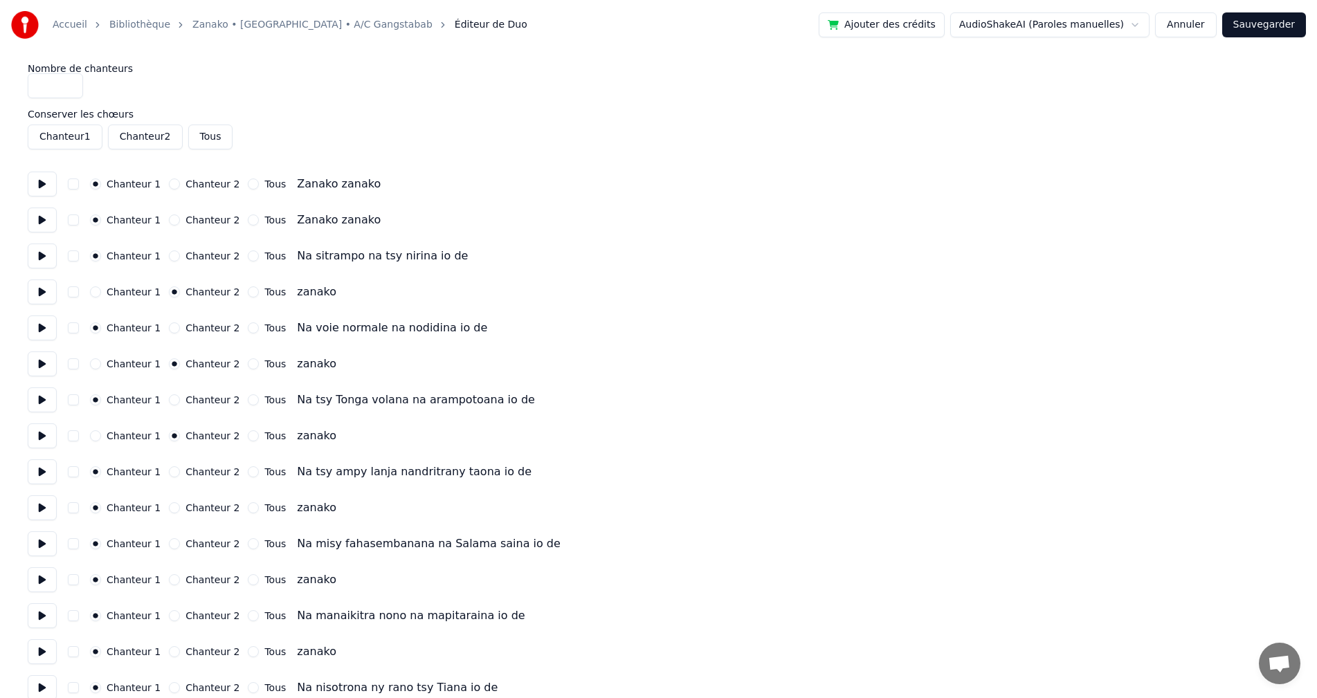
click at [174, 503] on div "Chanteur 2" at bounding box center [204, 507] width 71 height 11
click at [171, 510] on button "Chanteur 2" at bounding box center [174, 507] width 11 height 11
click at [169, 582] on button "Chanteur 2" at bounding box center [174, 579] width 11 height 11
click at [34, 576] on button at bounding box center [42, 579] width 29 height 25
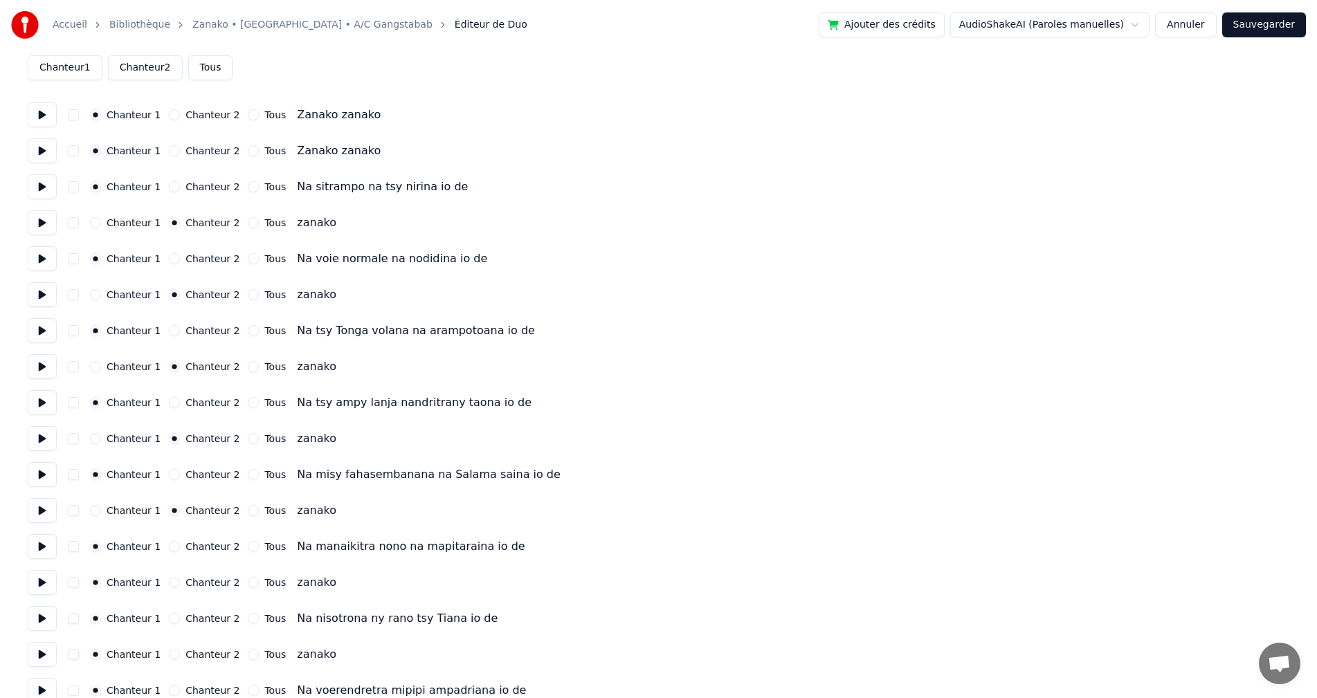
click at [176, 582] on div "Chanteur 2" at bounding box center [204, 582] width 71 height 11
click at [172, 583] on button "Chanteur 2" at bounding box center [174, 582] width 11 height 11
click at [51, 583] on button at bounding box center [42, 582] width 29 height 25
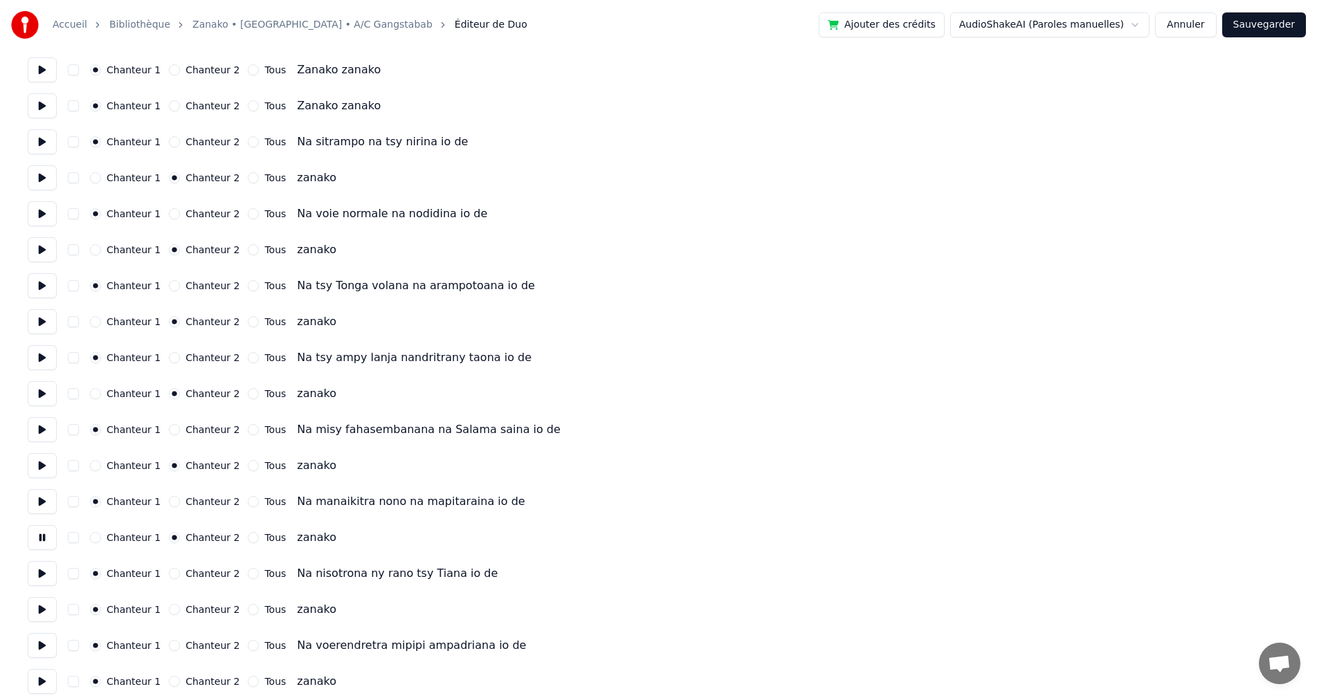
scroll to position [138, 0]
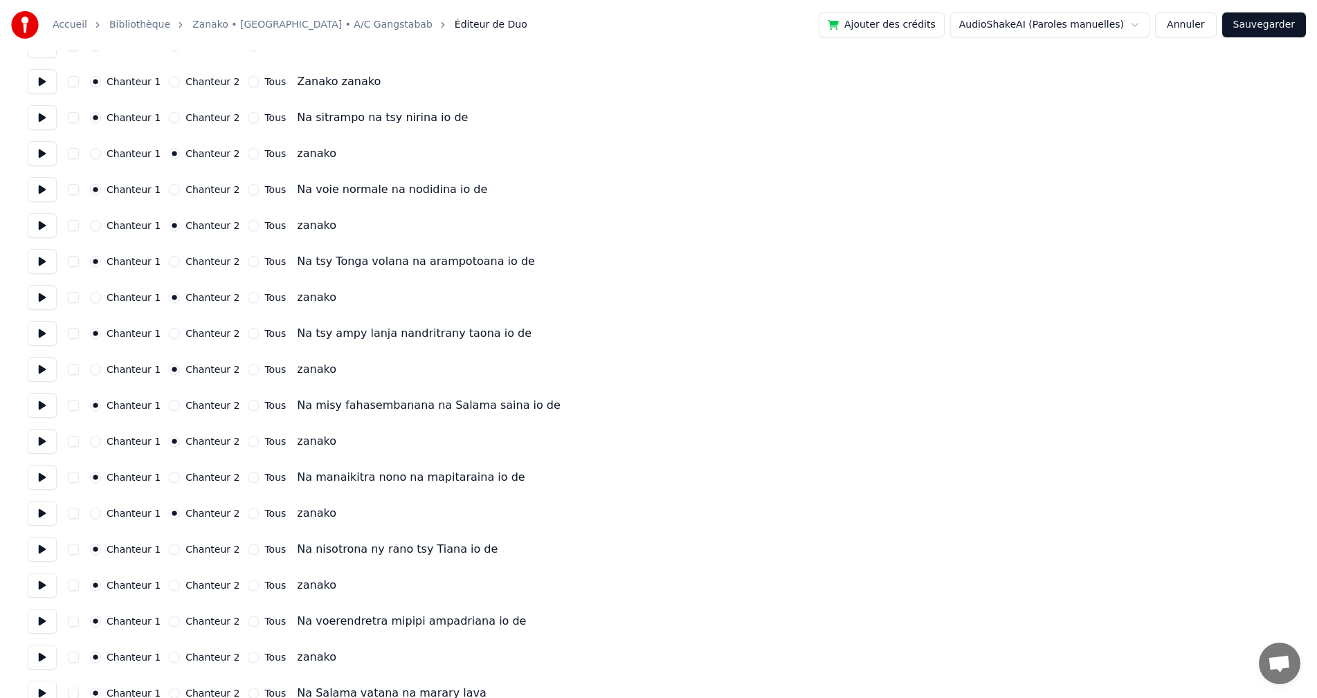
click at [169, 582] on div "Chanteur 2" at bounding box center [204, 585] width 71 height 11
click at [169, 583] on button "Chanteur 2" at bounding box center [174, 585] width 11 height 11
click at [28, 588] on button at bounding box center [42, 585] width 29 height 25
click at [59, 619] on div "Chanteur 1 Chanteur 2 Tous Na voerendretra mipipi ampadriana io de" at bounding box center [659, 621] width 1262 height 25
drag, startPoint x: 51, startPoint y: 622, endPoint x: 140, endPoint y: 642, distance: 90.8
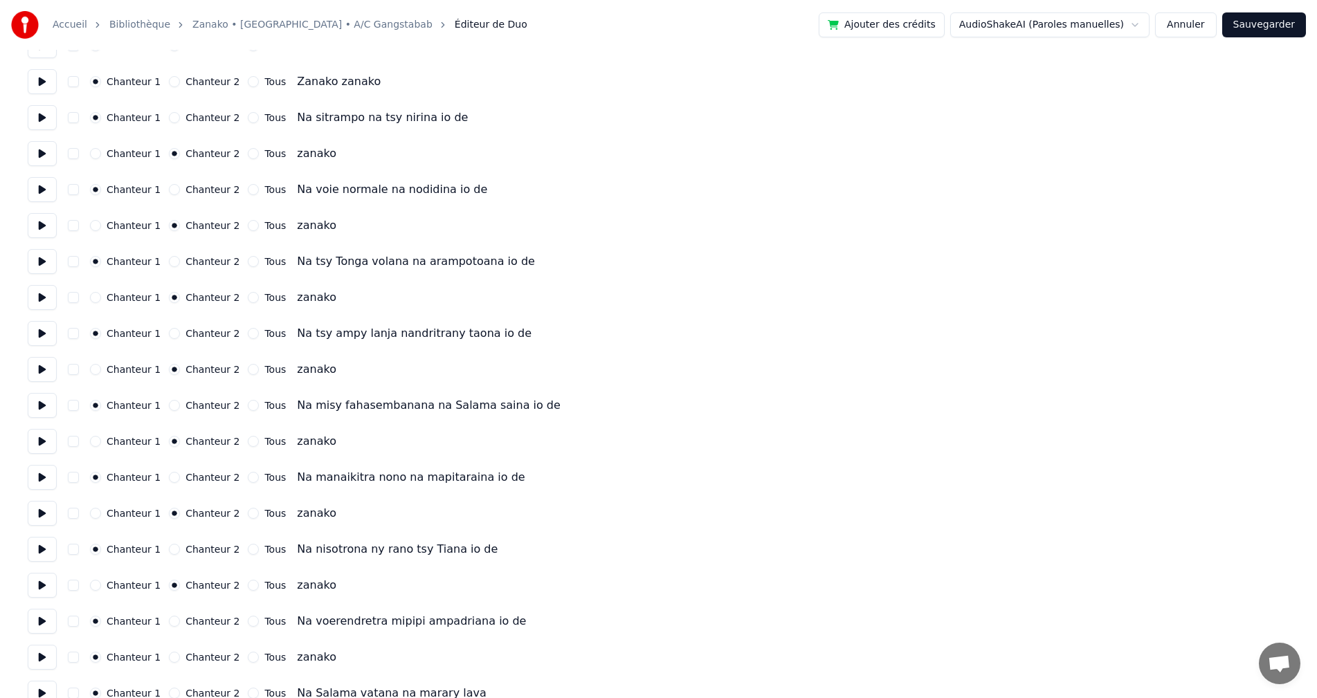
click at [56, 622] on button at bounding box center [42, 621] width 29 height 25
click at [185, 662] on label "Chanteur 2" at bounding box center [212, 658] width 54 height 10
click at [180, 662] on button "Chanteur 2" at bounding box center [174, 657] width 11 height 11
click at [38, 656] on button at bounding box center [42, 657] width 29 height 25
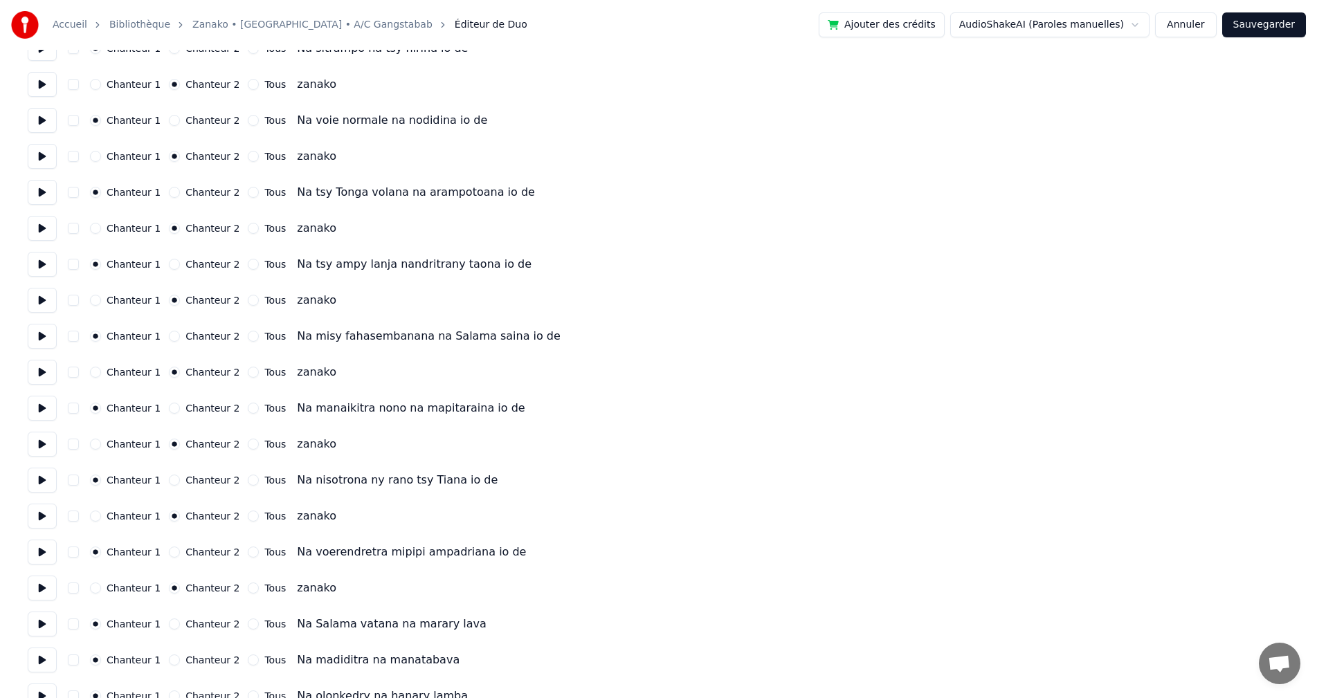
click at [60, 623] on div "Chanteur 1 Chanteur 2 Tous Na Salama vatana na marary lava" at bounding box center [659, 624] width 1262 height 25
click at [33, 623] on button at bounding box center [42, 624] width 29 height 25
click at [34, 655] on button at bounding box center [42, 660] width 29 height 25
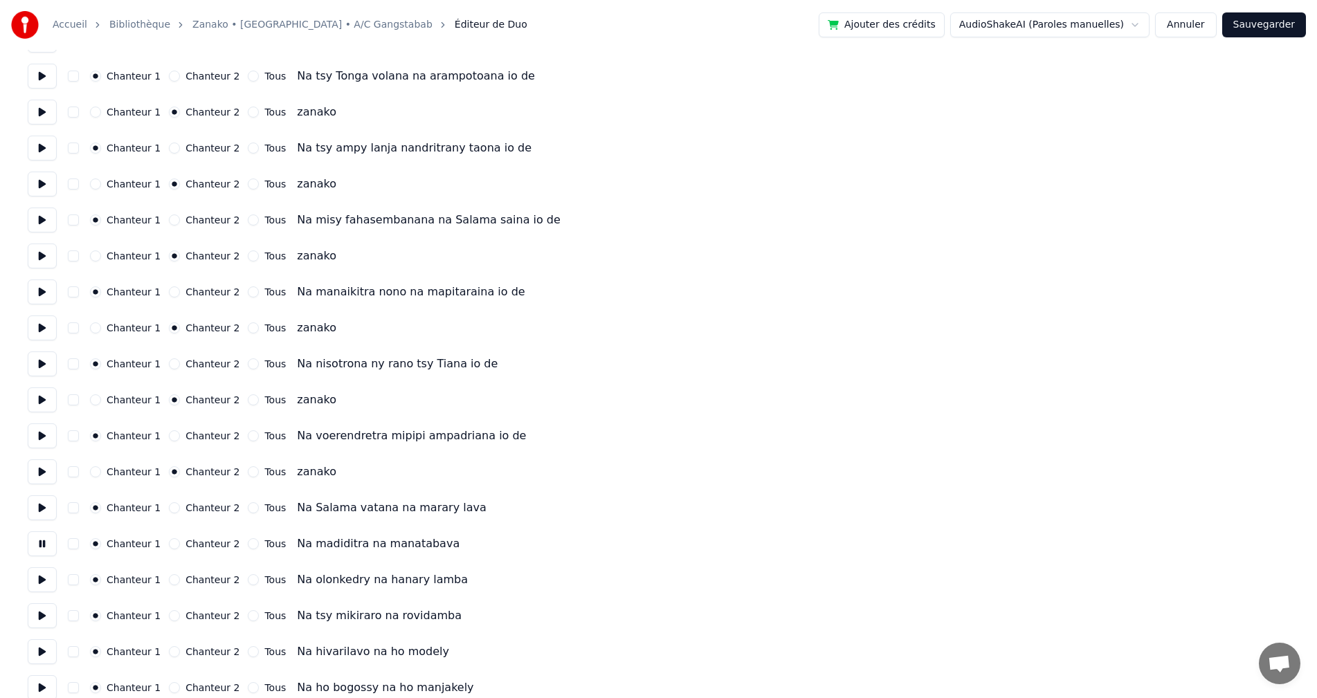
scroll to position [346, 0]
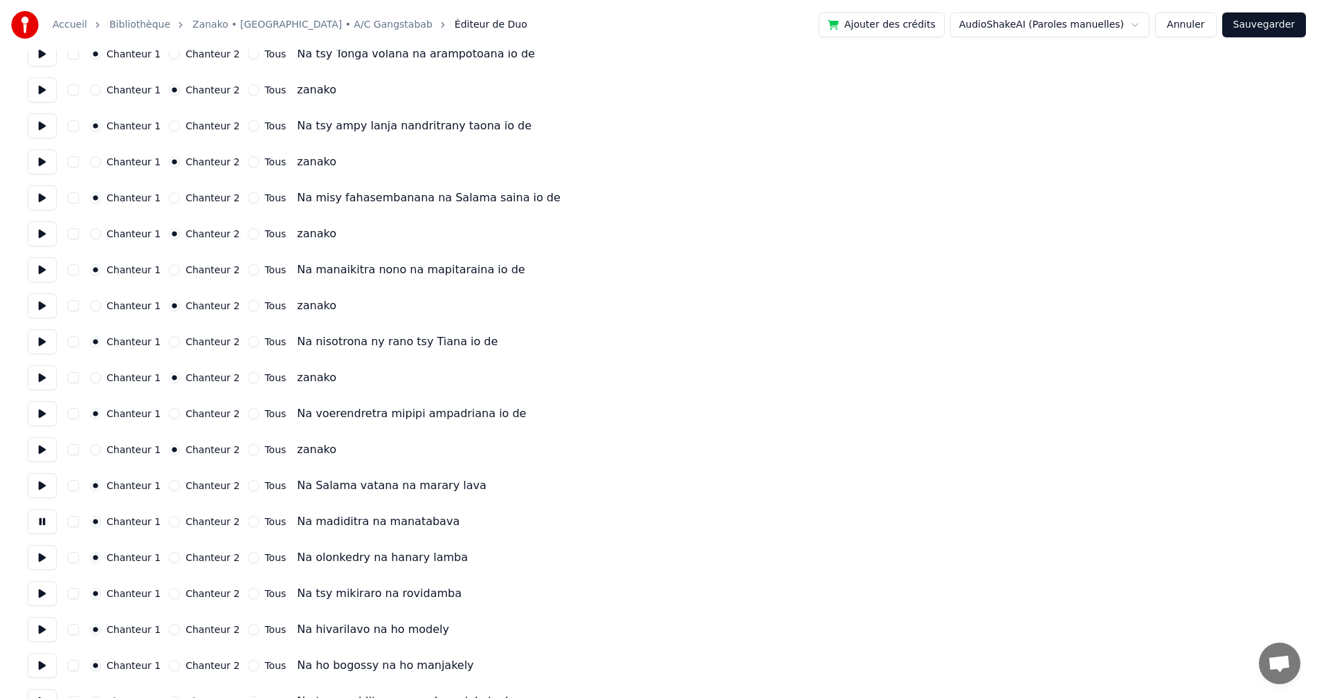
click at [42, 561] on button at bounding box center [42, 557] width 29 height 25
click at [40, 589] on button at bounding box center [42, 593] width 29 height 25
click at [39, 627] on button at bounding box center [42, 629] width 29 height 25
click at [48, 674] on button at bounding box center [42, 665] width 29 height 25
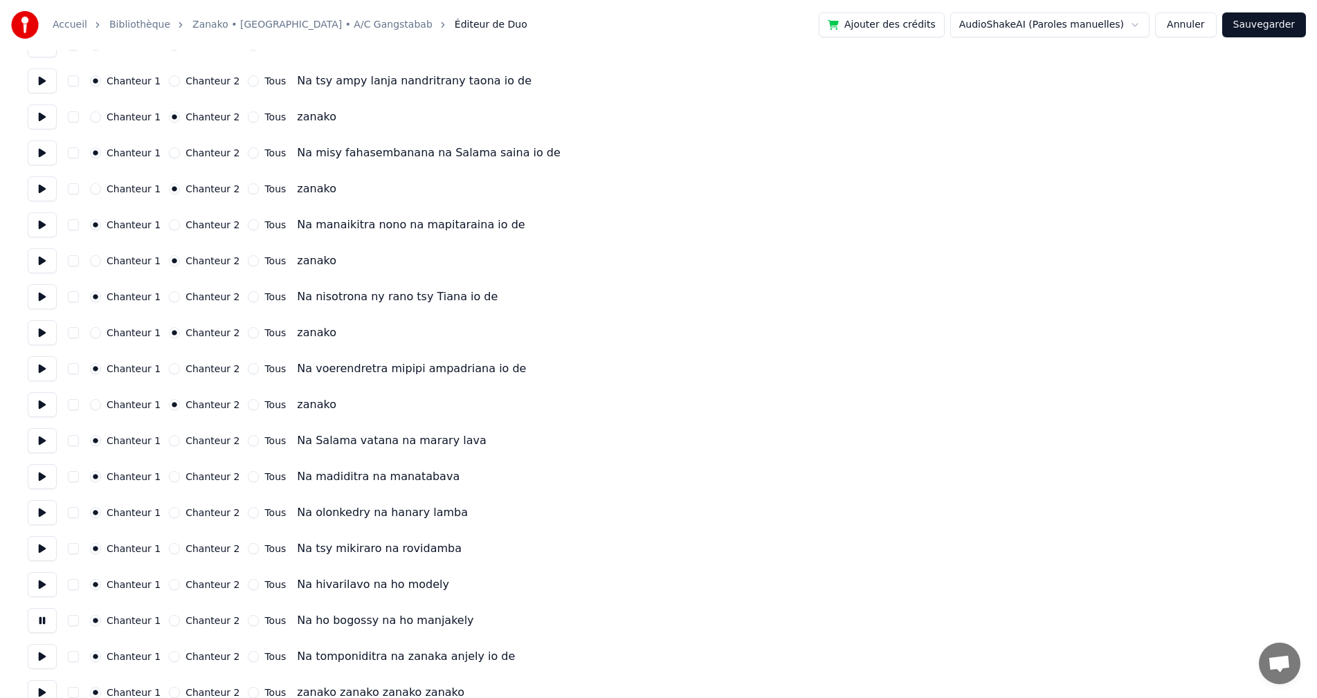
scroll to position [415, 0]
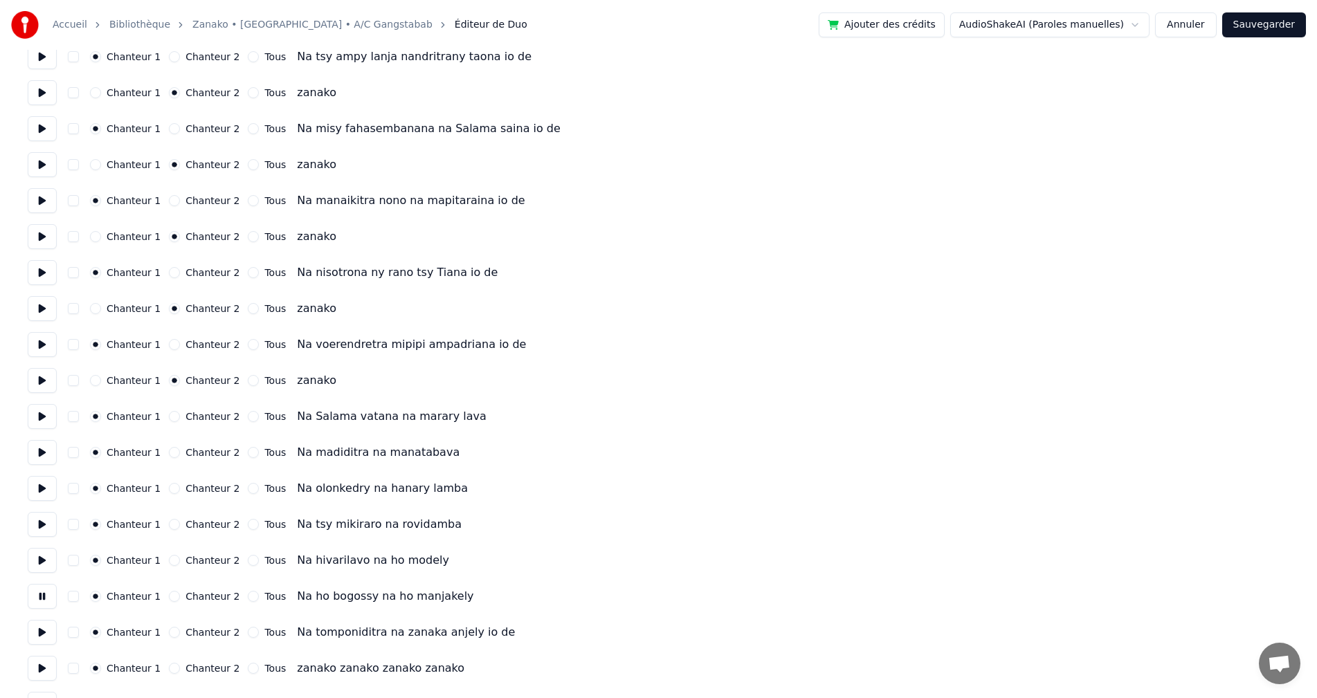
click at [40, 629] on button at bounding box center [42, 632] width 29 height 25
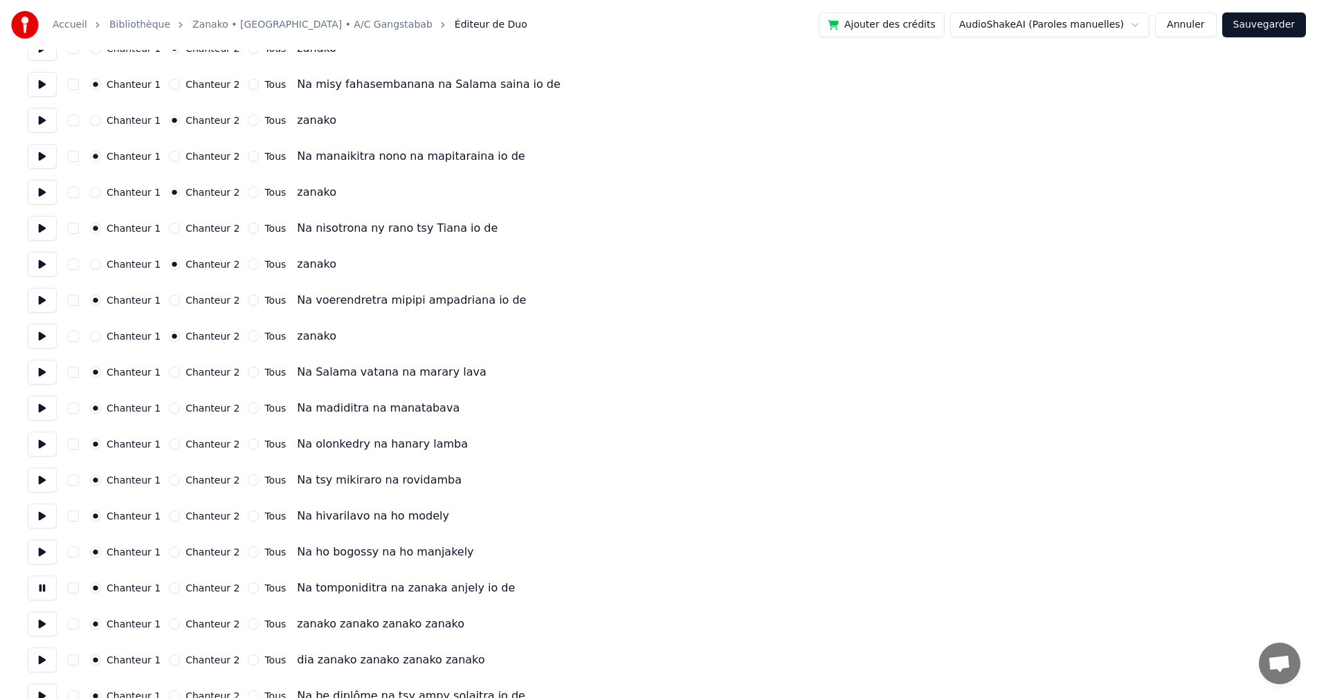
scroll to position [554, 0]
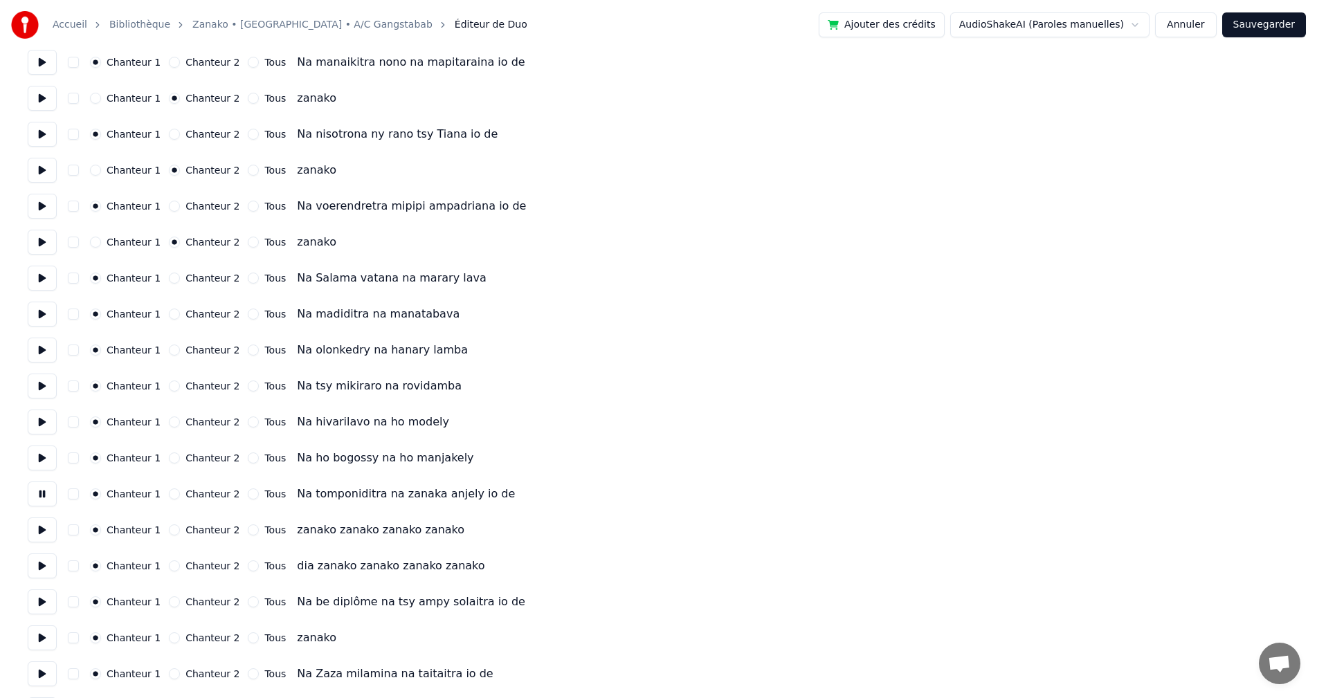
click at [48, 536] on button at bounding box center [42, 530] width 29 height 25
click at [44, 565] on button at bounding box center [42, 566] width 29 height 25
click at [44, 524] on button at bounding box center [42, 530] width 29 height 25
click at [46, 487] on button at bounding box center [42, 494] width 29 height 25
click at [185, 527] on label "Chanteur 2" at bounding box center [212, 530] width 54 height 10
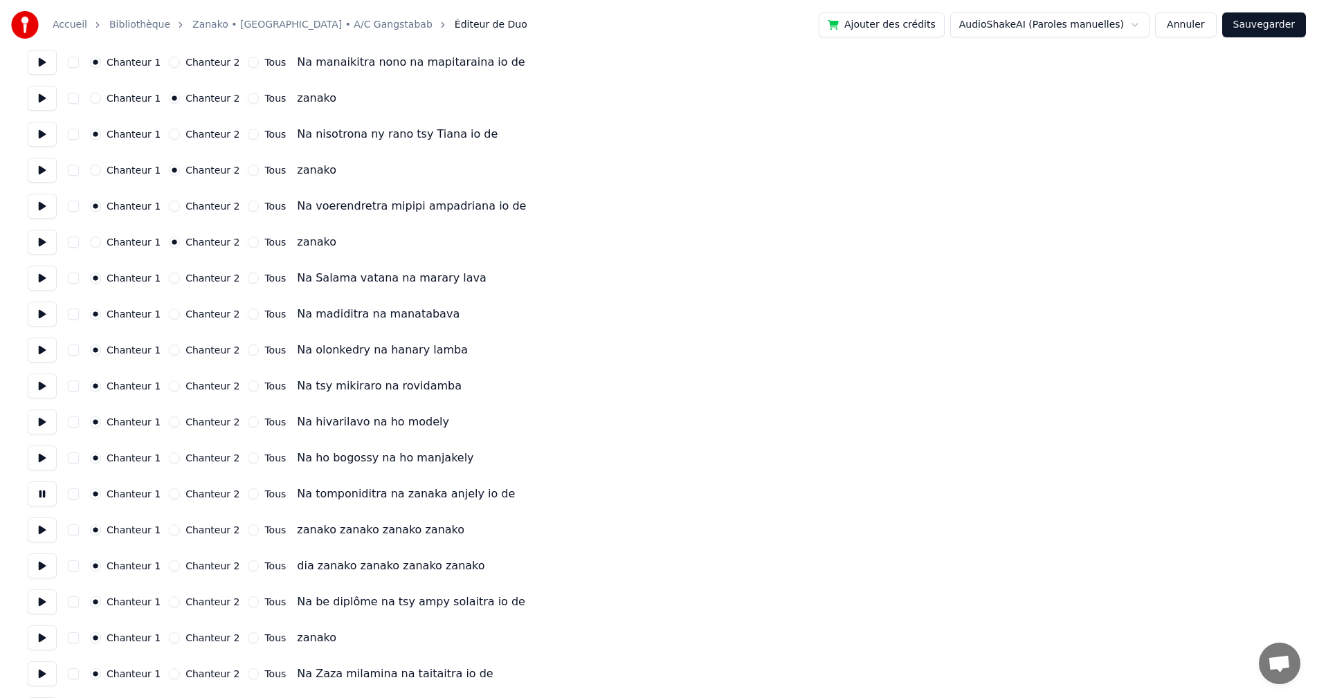
click at [180, 527] on button "Chanteur 2" at bounding box center [174, 530] width 11 height 11
click at [171, 566] on button "Chanteur 2" at bounding box center [174, 566] width 11 height 11
click at [41, 567] on button at bounding box center [42, 566] width 29 height 25
click at [49, 604] on button at bounding box center [42, 602] width 29 height 25
click at [35, 639] on button at bounding box center [42, 638] width 29 height 25
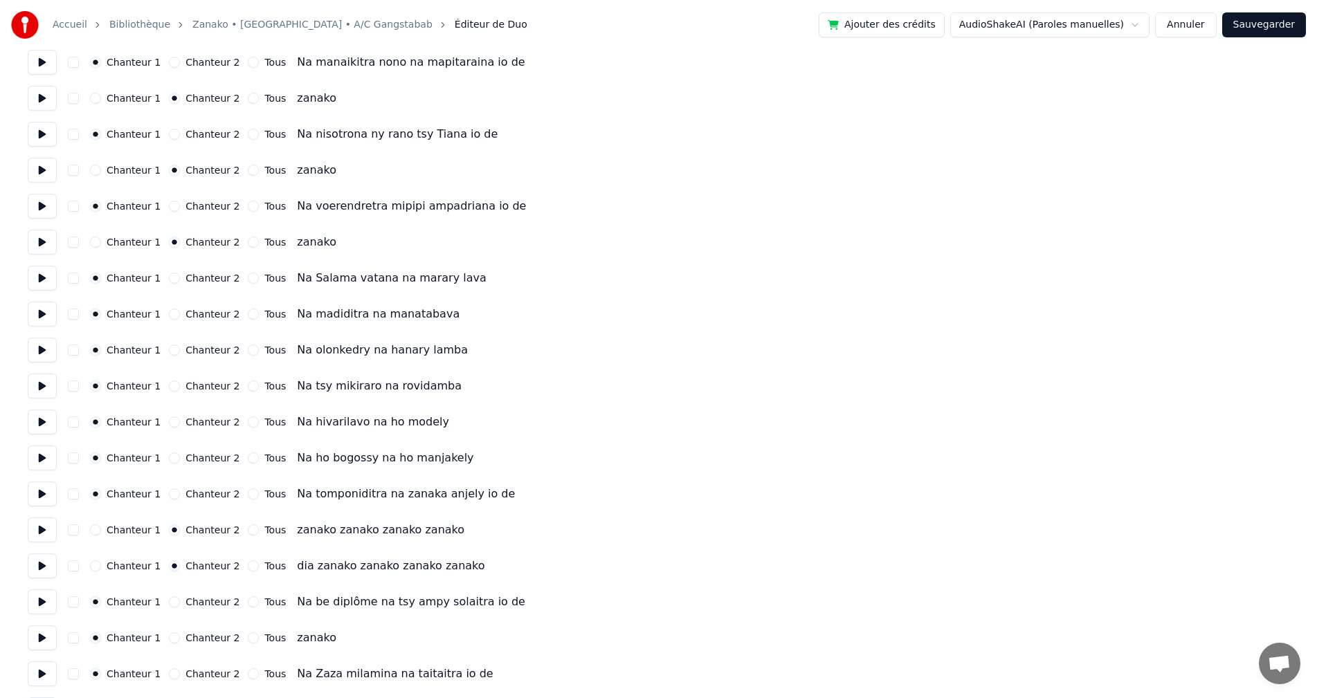
click at [160, 636] on div "Chanteur 1 Chanteur 2 Tous" at bounding box center [188, 638] width 196 height 11
drag, startPoint x: 161, startPoint y: 637, endPoint x: 172, endPoint y: 637, distance: 11.8
click at [162, 637] on div "Chanteur 1 Chanteur 2 Tous" at bounding box center [188, 638] width 196 height 11
click at [172, 637] on button "Chanteur 2" at bounding box center [174, 638] width 11 height 11
click at [38, 636] on button at bounding box center [42, 638] width 29 height 25
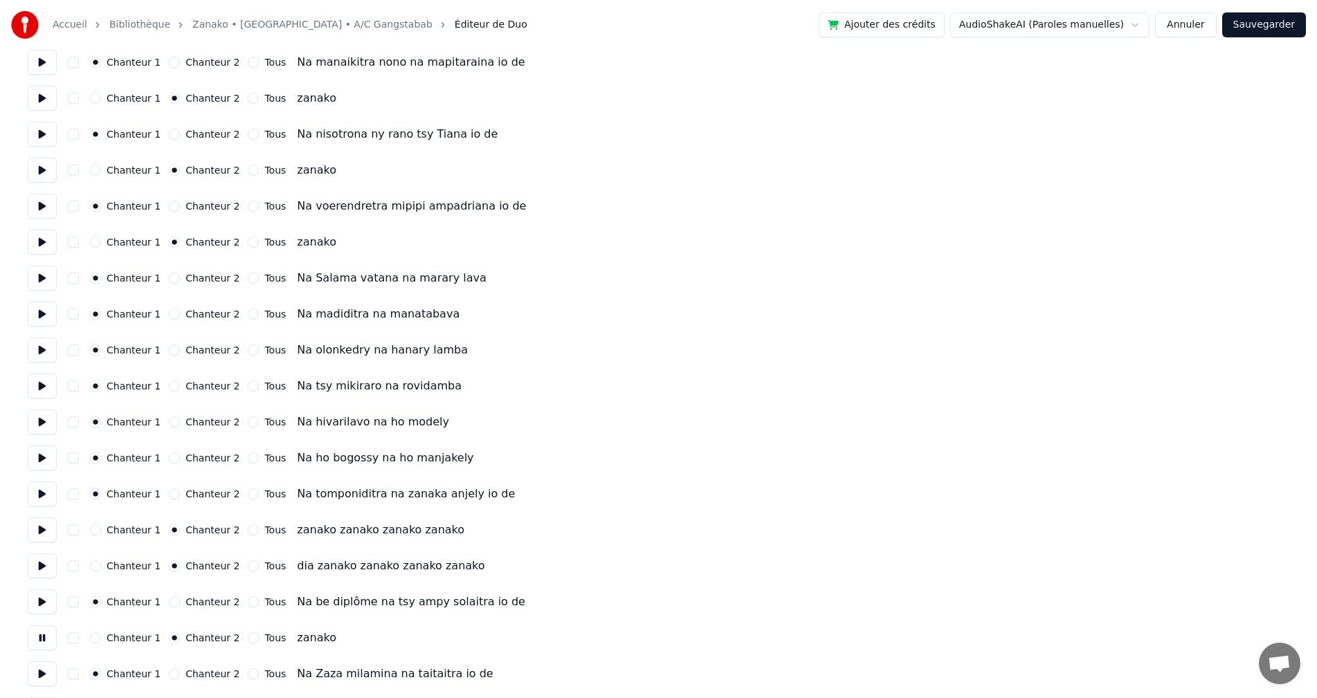
scroll to position [623, 0]
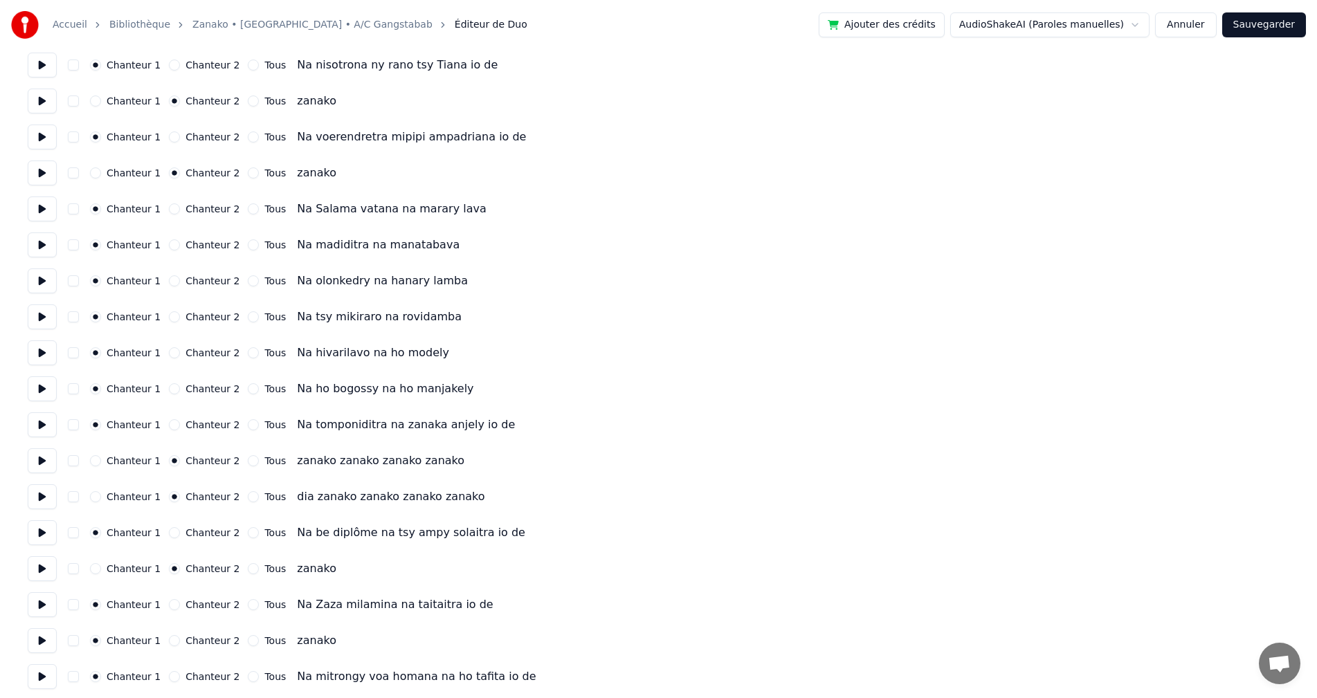
click at [57, 612] on div "Chanteur 1 Chanteur 2 Tous Na Zaza milamina na taitaitra io de" at bounding box center [659, 604] width 1262 height 25
click at [47, 606] on button at bounding box center [42, 604] width 29 height 25
click at [51, 604] on button at bounding box center [42, 604] width 29 height 25
click at [42, 606] on button at bounding box center [42, 604] width 29 height 25
click at [51, 601] on button at bounding box center [42, 604] width 29 height 25
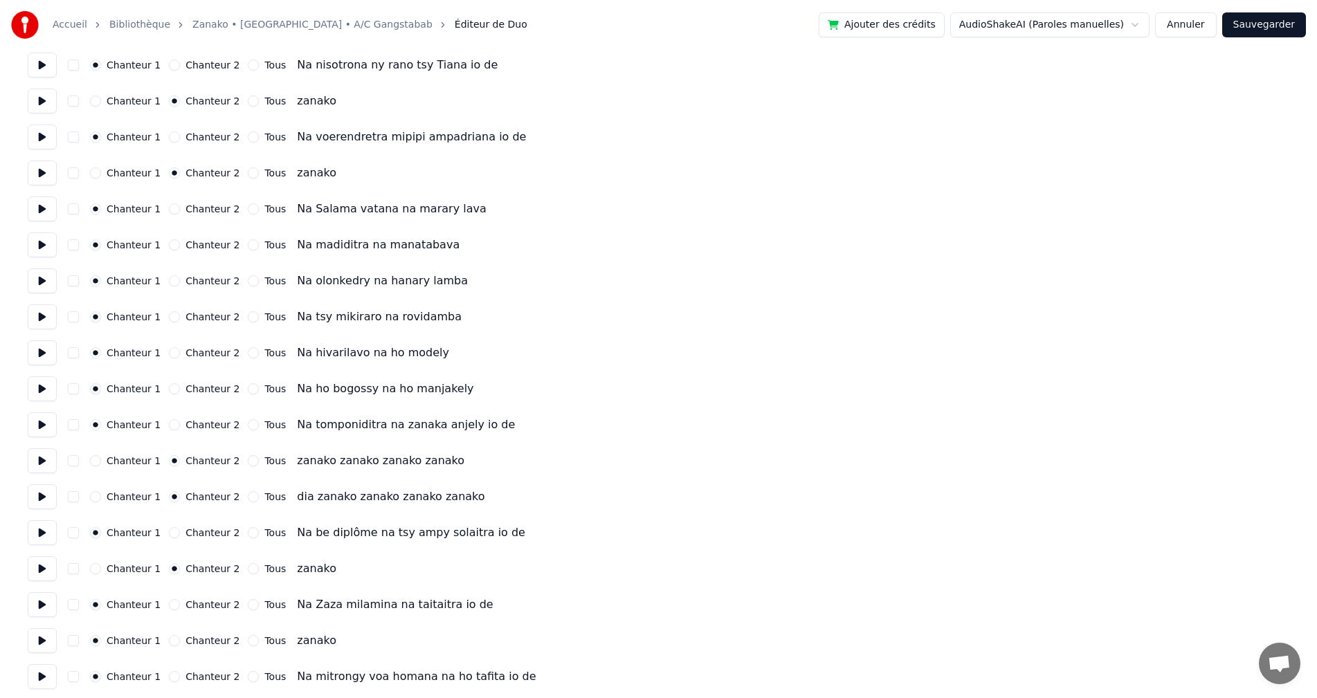
click at [51, 601] on button at bounding box center [42, 604] width 29 height 25
click at [40, 645] on button at bounding box center [42, 640] width 29 height 25
click at [188, 644] on label "Chanteur 2" at bounding box center [212, 641] width 54 height 10
click at [180, 644] on button "Chanteur 2" at bounding box center [174, 640] width 11 height 11
click at [42, 671] on button at bounding box center [42, 676] width 29 height 25
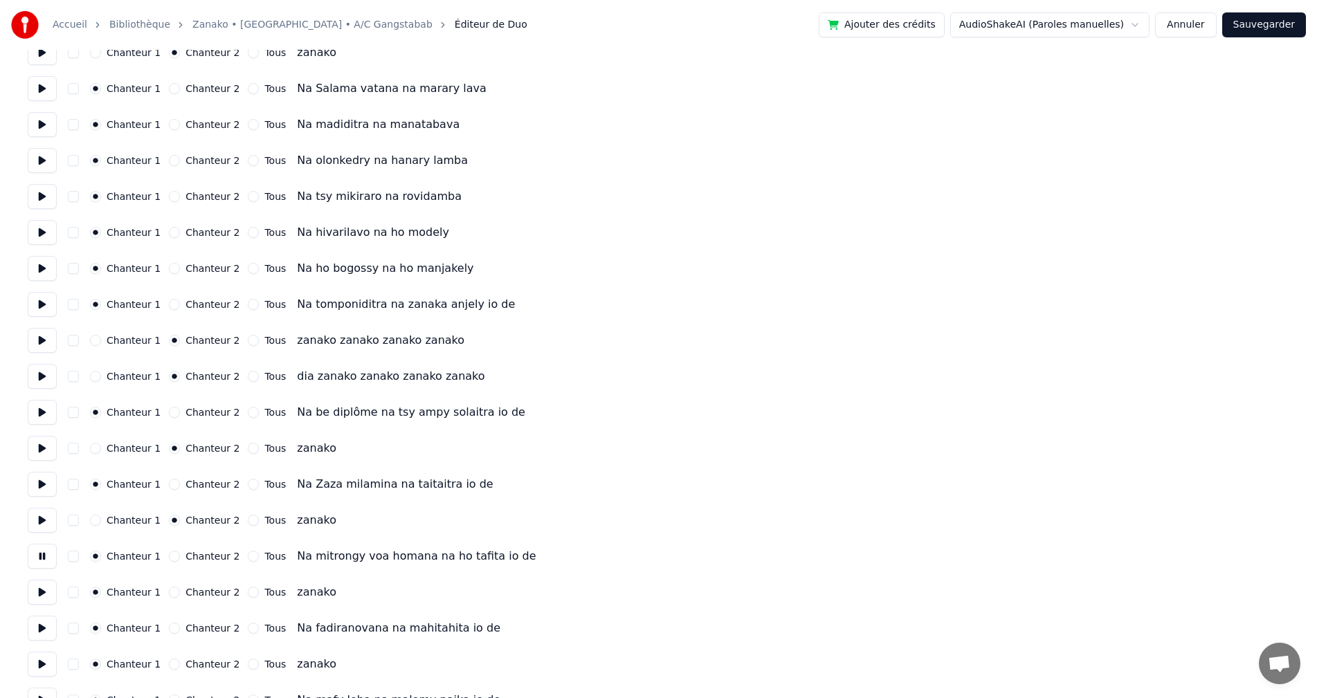
scroll to position [761, 0]
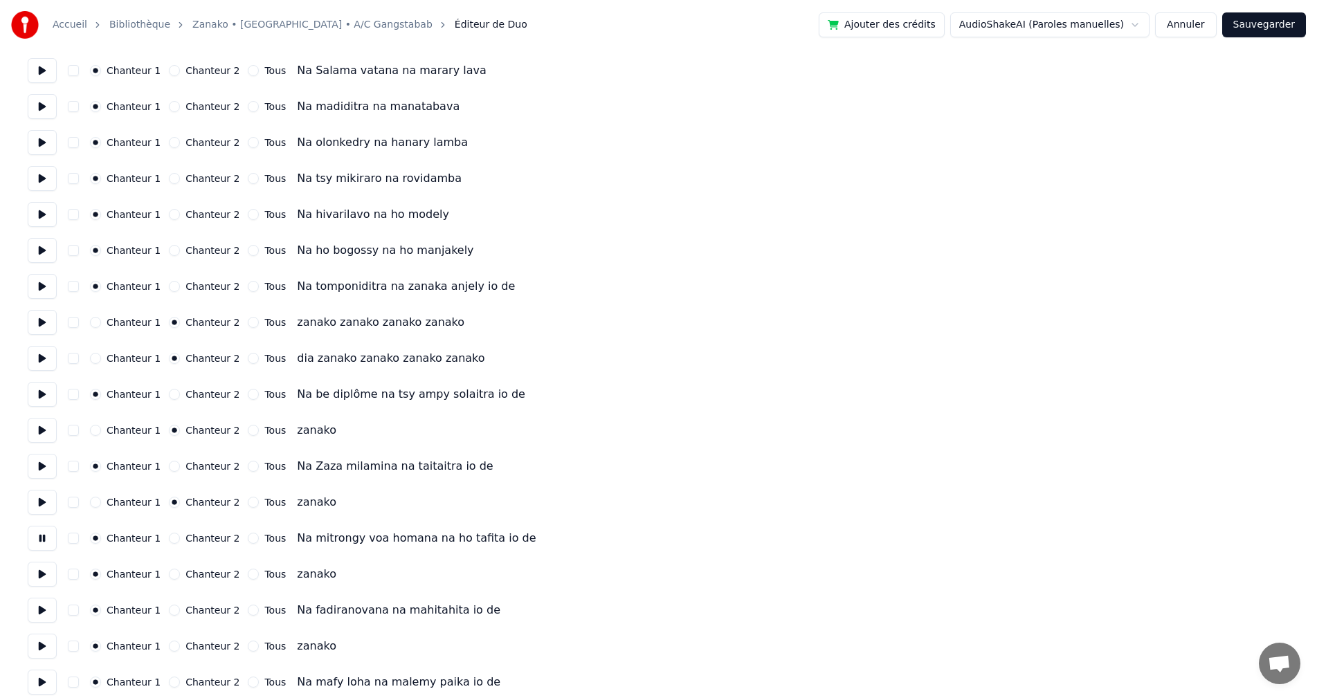
click at [185, 575] on label "Chanteur 2" at bounding box center [212, 575] width 54 height 10
click at [179, 575] on button "Chanteur 2" at bounding box center [174, 574] width 11 height 11
click at [39, 609] on button at bounding box center [42, 610] width 29 height 25
click at [37, 655] on button at bounding box center [42, 646] width 29 height 25
click at [169, 648] on button "Chanteur 2" at bounding box center [174, 646] width 11 height 11
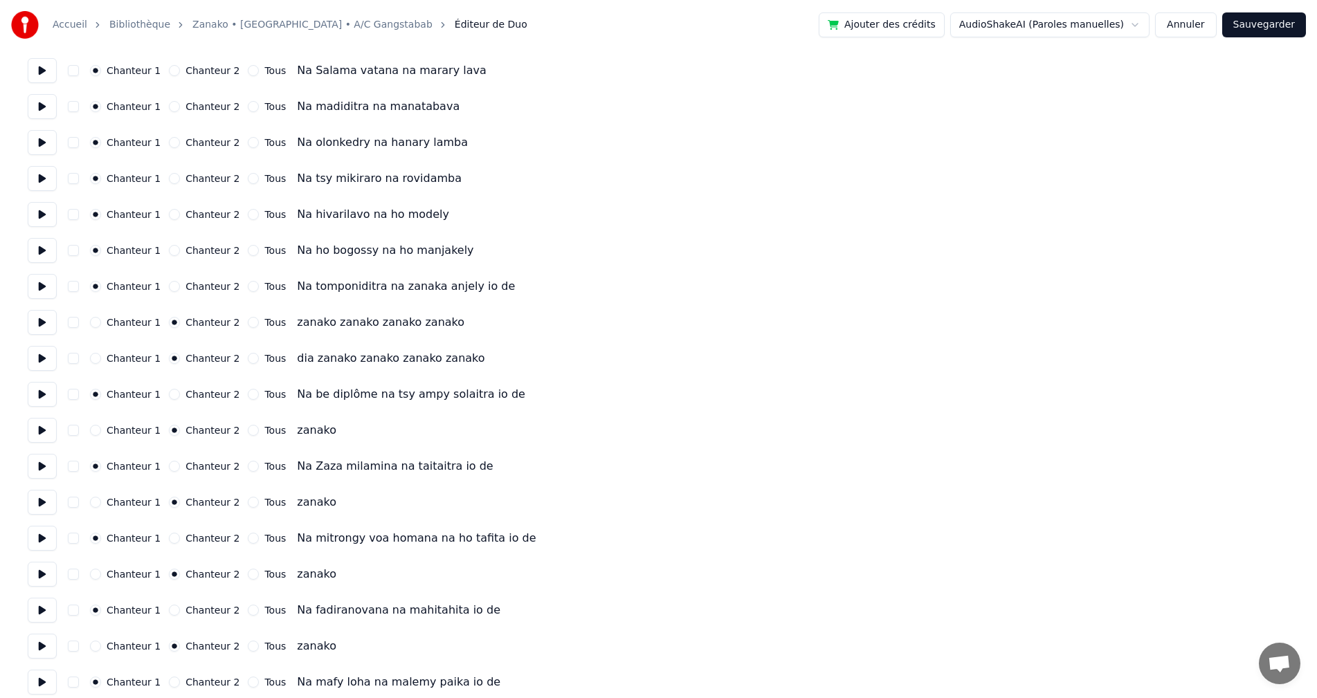
drag, startPoint x: 27, startPoint y: 686, endPoint x: 89, endPoint y: 678, distance: 62.2
click at [28, 686] on div "Accueil Bibliothèque Zanako • Narindra • A/C Gangstabab Éditeur de Duo Ajouter …" at bounding box center [658, 489] width 1317 height 2500
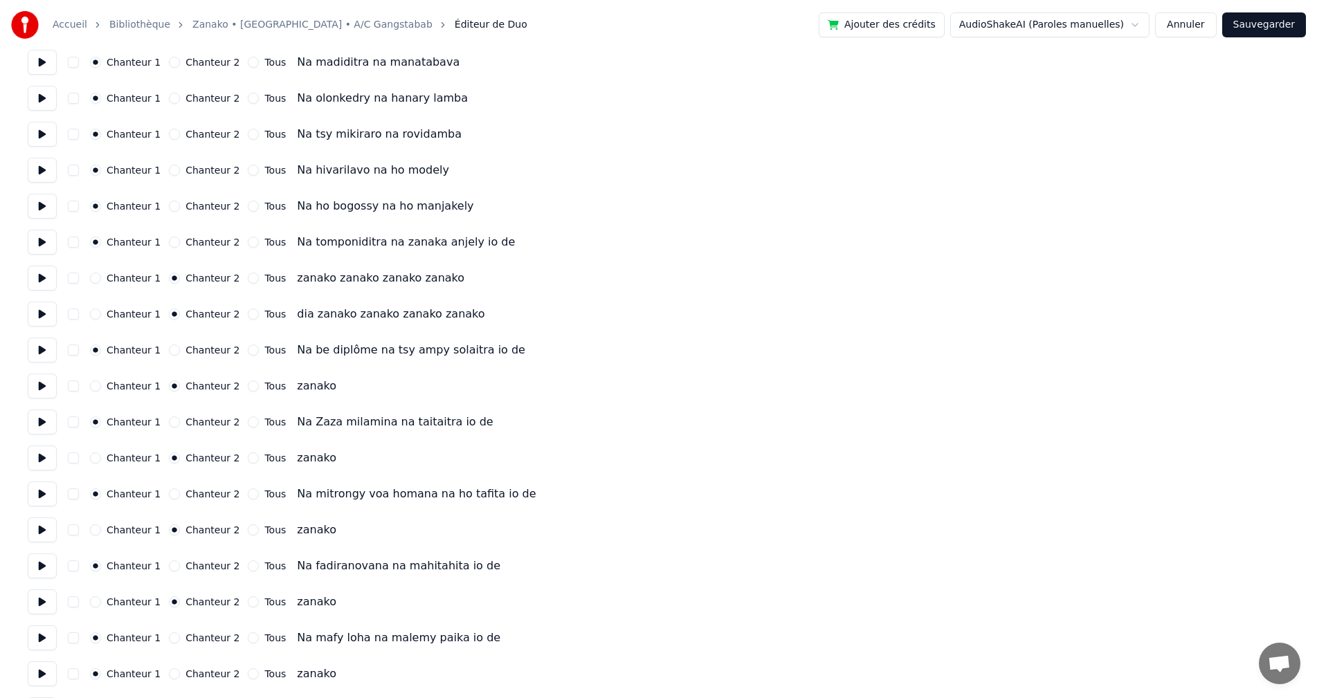
scroll to position [830, 0]
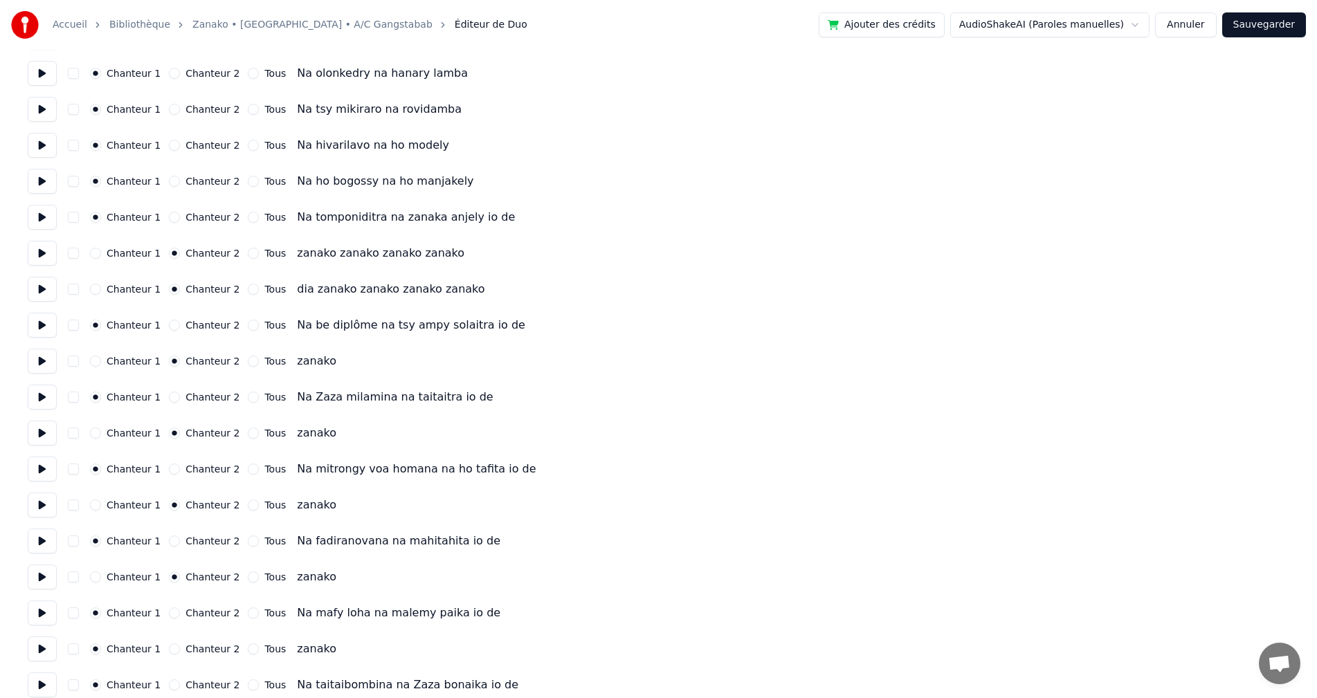
click at [46, 619] on button at bounding box center [42, 613] width 29 height 25
drag, startPoint x: 41, startPoint y: 650, endPoint x: 148, endPoint y: 650, distance: 107.3
click at [48, 650] on button at bounding box center [42, 649] width 29 height 25
click at [169, 650] on button "Chanteur 2" at bounding box center [174, 649] width 11 height 11
click at [37, 691] on button at bounding box center [42, 685] width 29 height 25
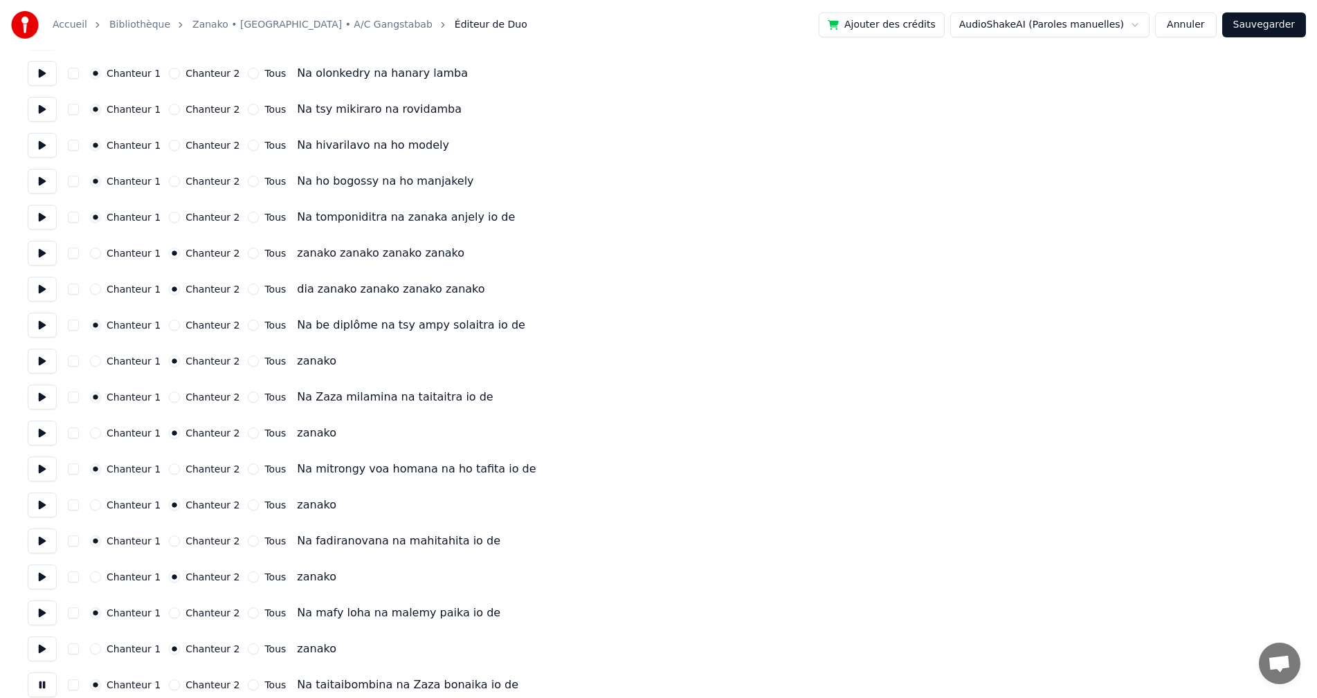
scroll to position [900, 0]
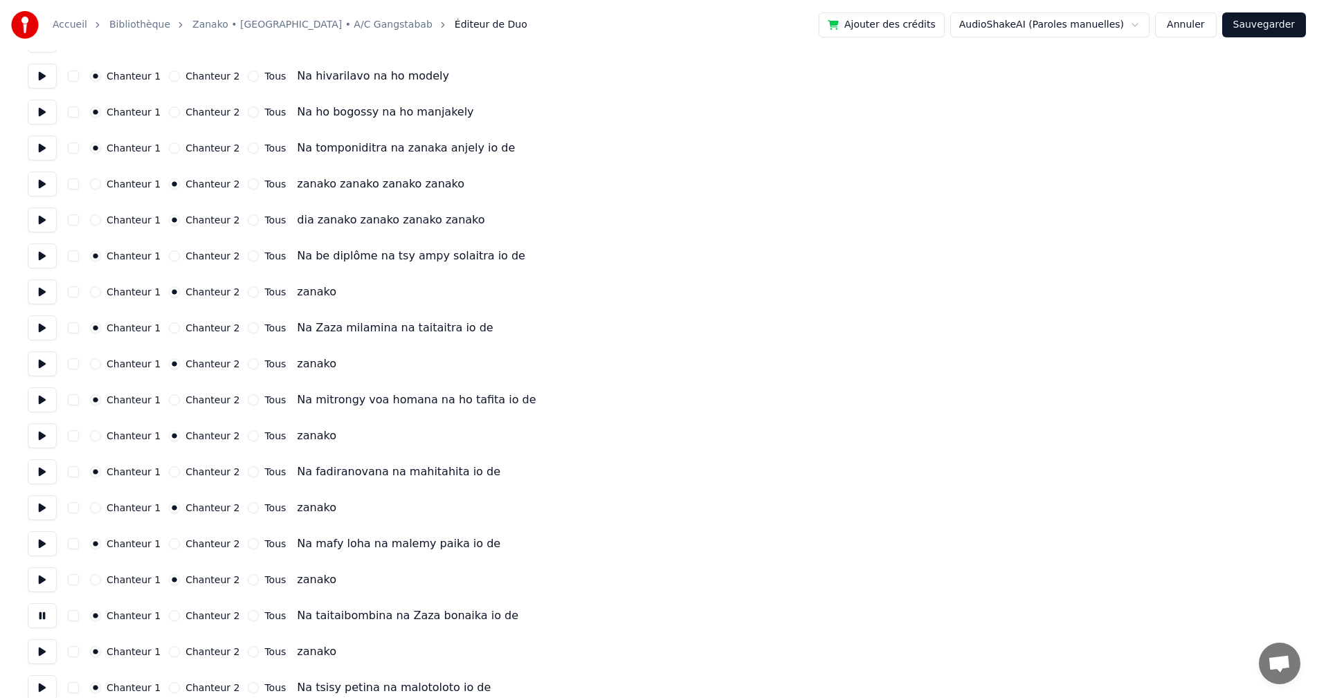
click at [159, 653] on div "Chanteur 1 Chanteur 2 Tous" at bounding box center [188, 651] width 196 height 11
click at [169, 653] on button "Chanteur 2" at bounding box center [174, 651] width 11 height 11
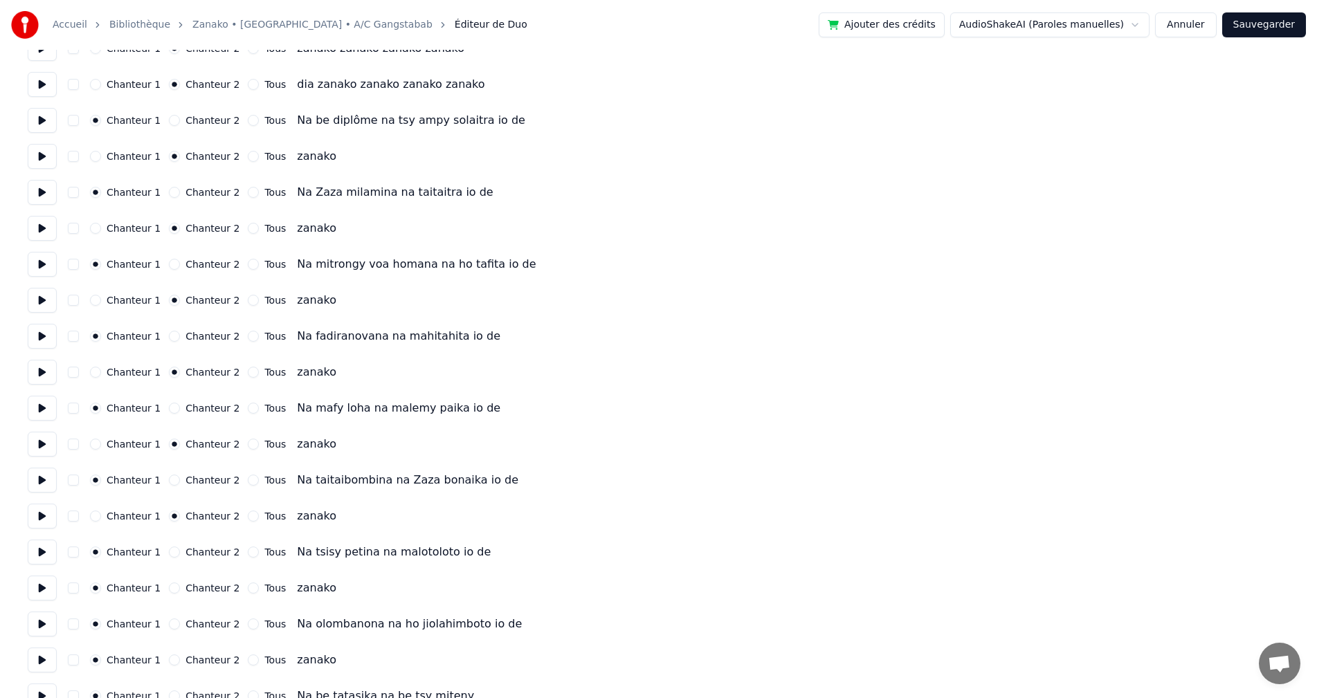
scroll to position [1038, 0]
click at [192, 588] on label "Chanteur 2" at bounding box center [212, 586] width 54 height 10
click at [180, 588] on button "Chanteur 2" at bounding box center [174, 585] width 11 height 11
click at [40, 657] on button at bounding box center [42, 657] width 29 height 25
click at [40, 623] on button at bounding box center [42, 621] width 29 height 25
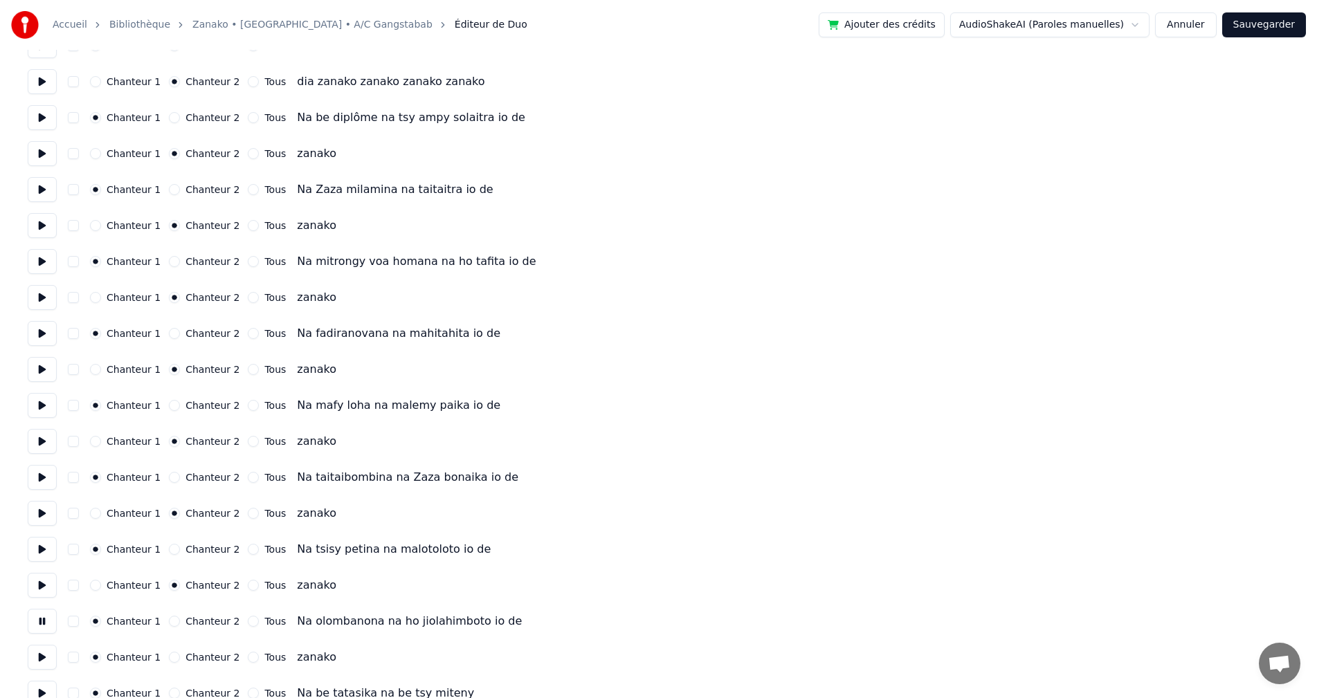
click at [169, 659] on button "Chanteur 2" at bounding box center [174, 657] width 11 height 11
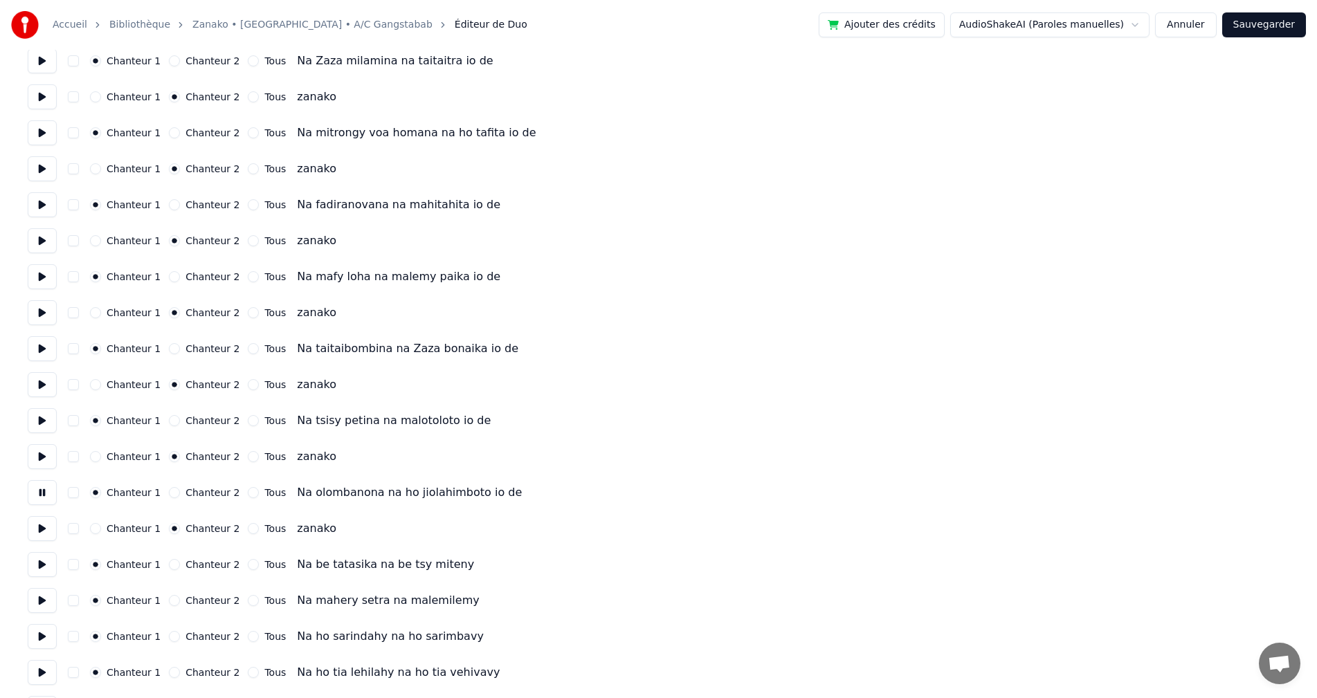
scroll to position [1176, 0]
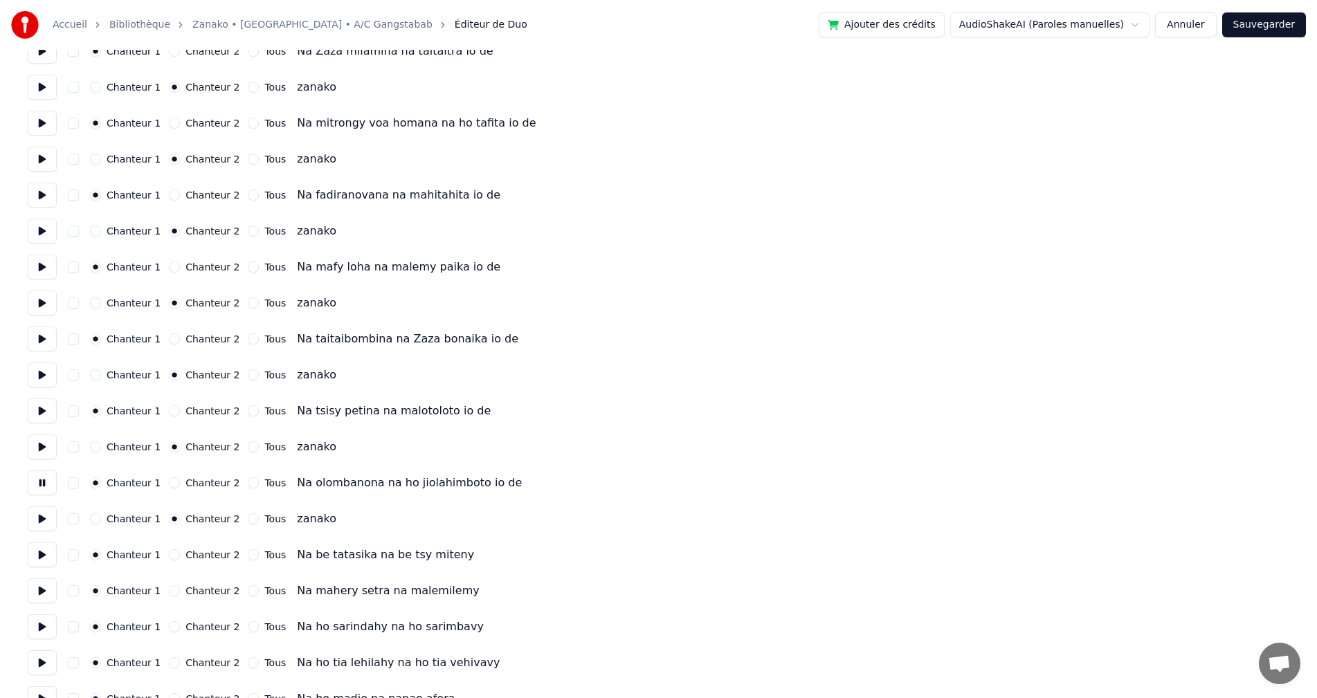
click at [42, 557] on button at bounding box center [42, 555] width 29 height 25
click at [38, 592] on button at bounding box center [42, 591] width 29 height 25
click at [44, 629] on button at bounding box center [42, 627] width 29 height 25
click at [42, 656] on button at bounding box center [42, 663] width 29 height 25
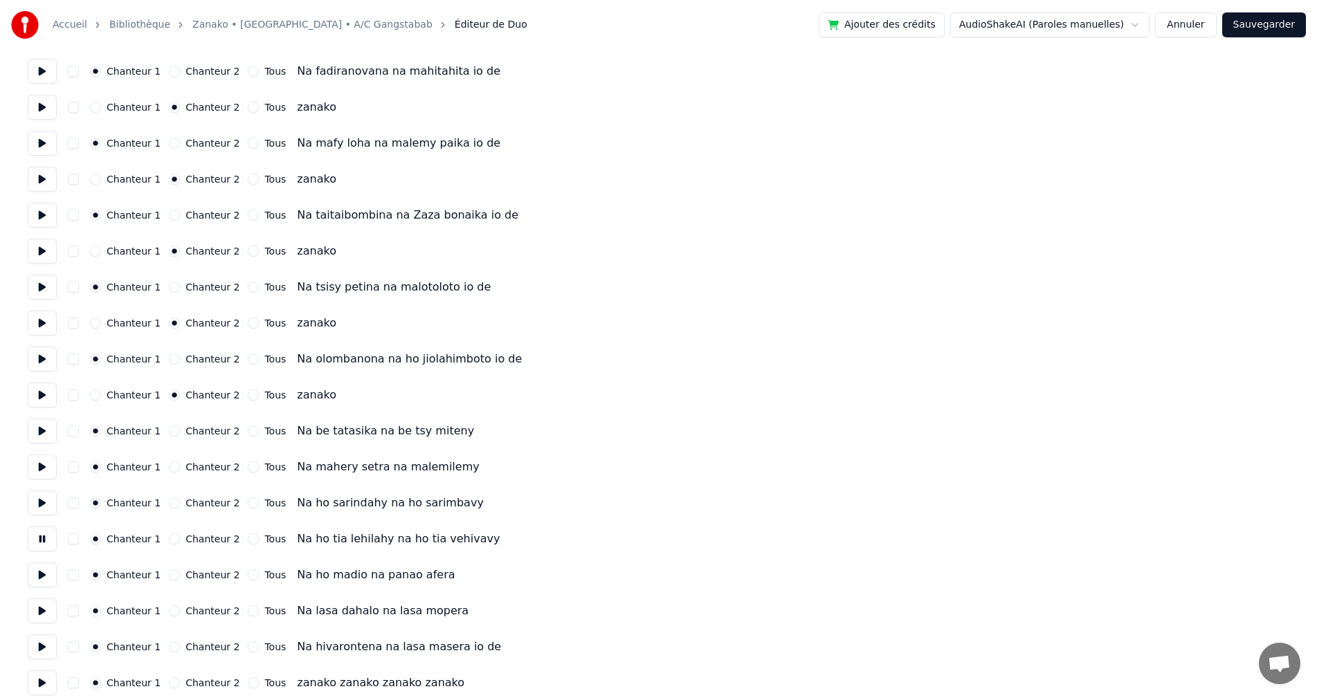
scroll to position [1315, 0]
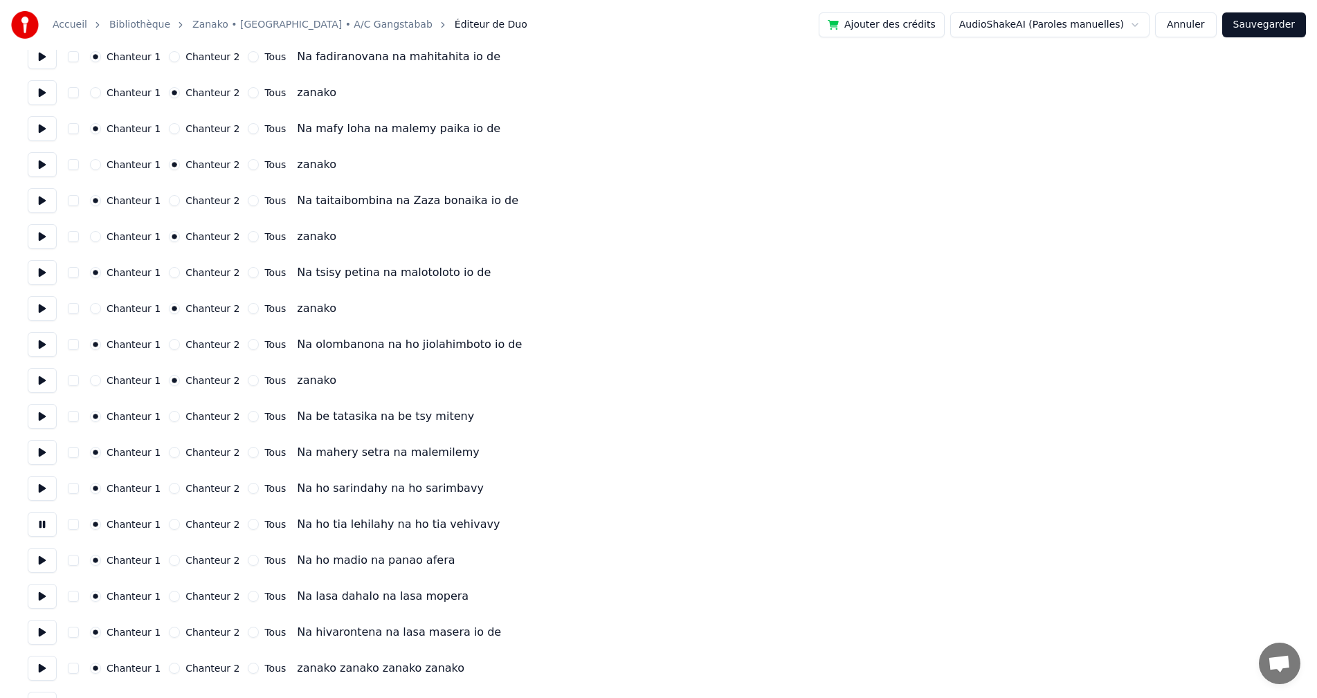
click at [38, 558] on button at bounding box center [42, 560] width 29 height 25
click at [44, 602] on button at bounding box center [42, 596] width 29 height 25
click at [43, 635] on button at bounding box center [42, 632] width 29 height 25
click at [40, 661] on button at bounding box center [42, 668] width 29 height 25
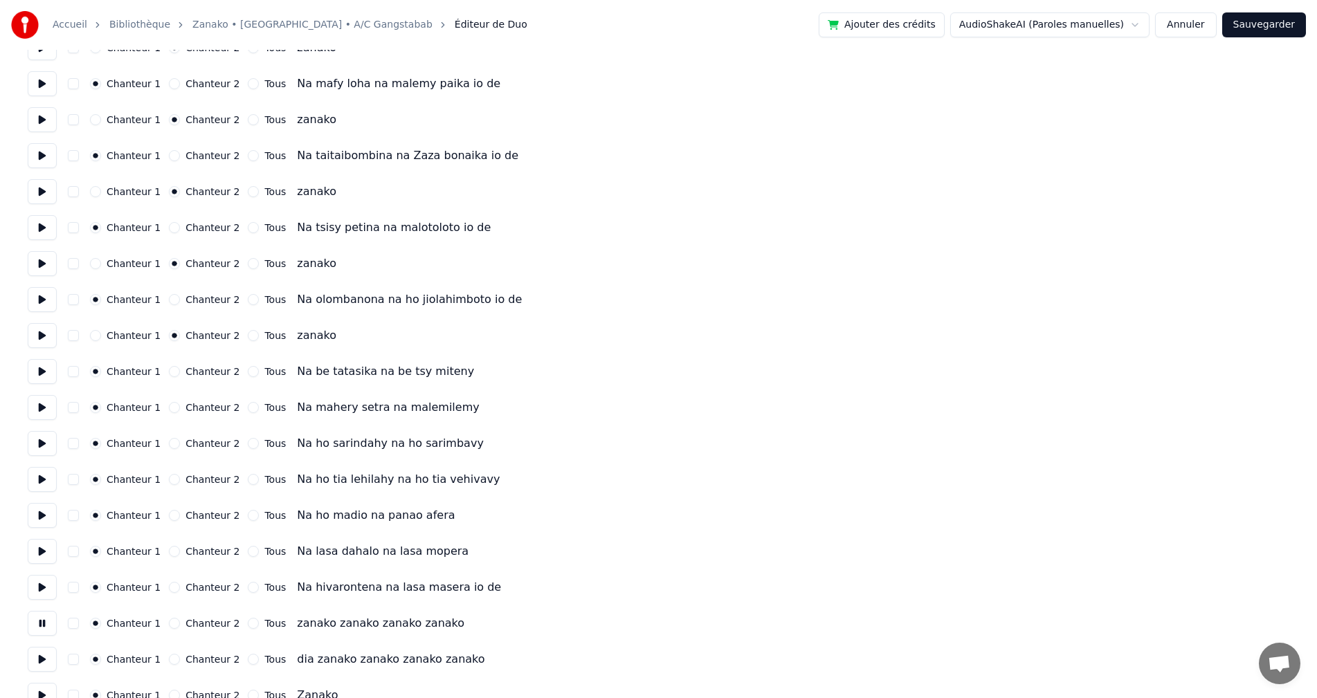
scroll to position [1384, 0]
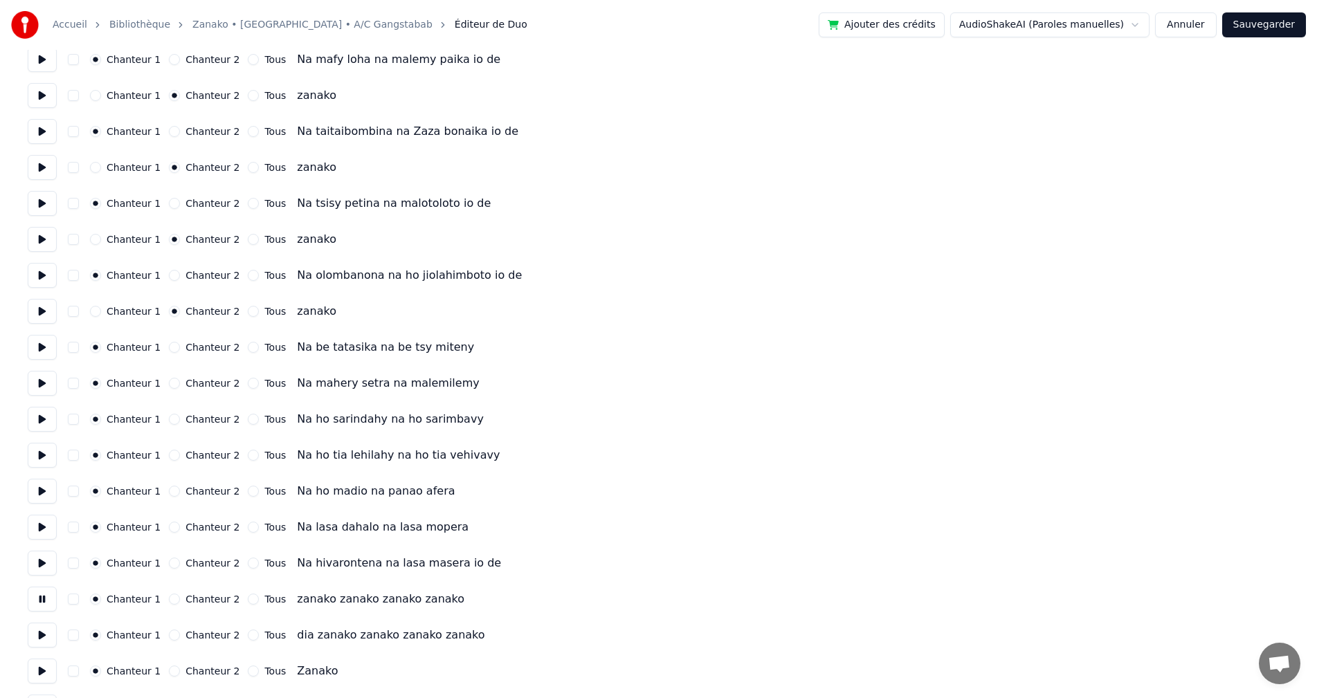
click at [170, 596] on button "Chanteur 2" at bounding box center [174, 599] width 11 height 11
click at [169, 637] on button "Chanteur 2" at bounding box center [174, 635] width 11 height 11
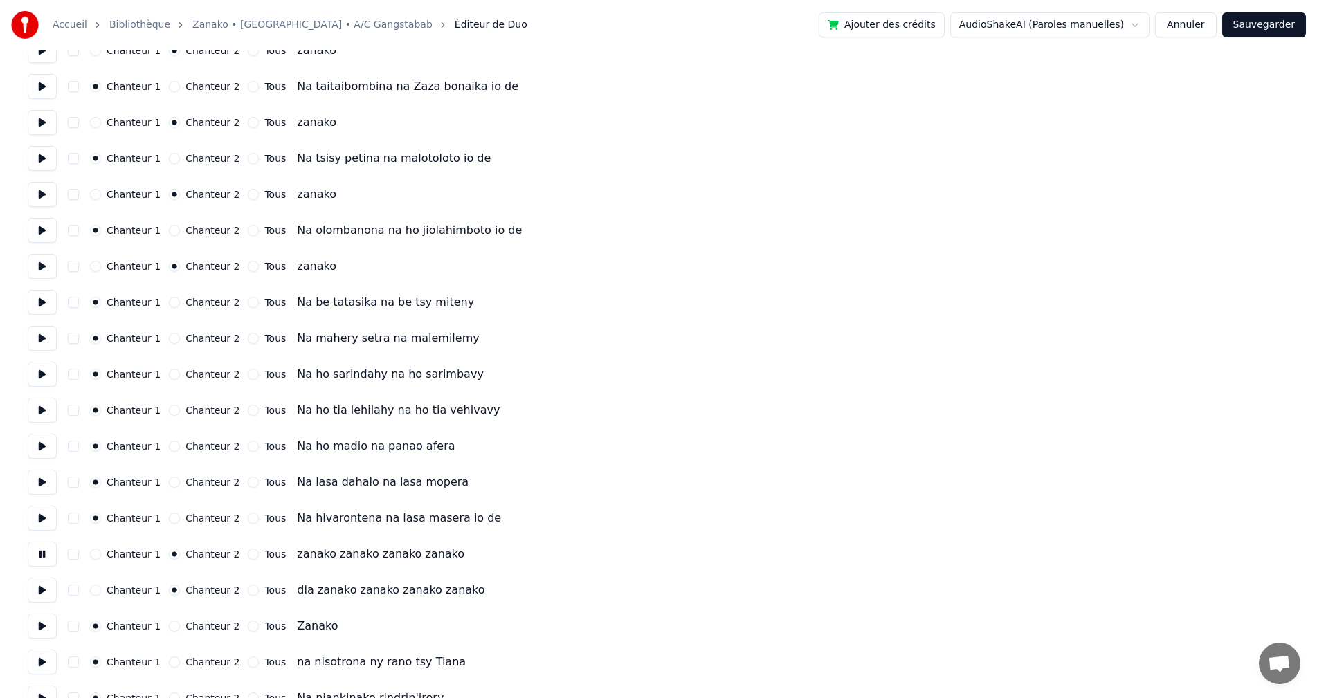
scroll to position [1453, 0]
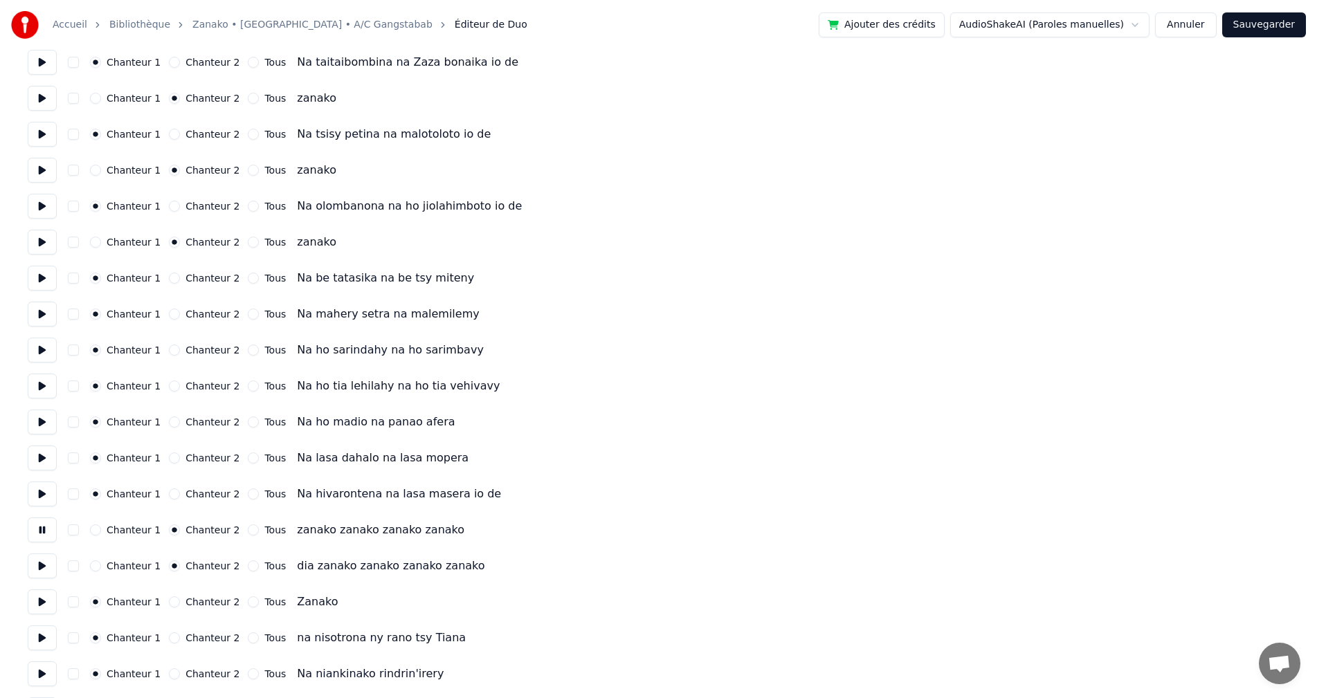
click at [46, 567] on button at bounding box center [42, 566] width 29 height 25
click at [37, 606] on button at bounding box center [42, 602] width 29 height 25
click at [185, 602] on label "Chanteur 2" at bounding box center [212, 602] width 54 height 10
click at [180, 602] on button "Chanteur 2" at bounding box center [174, 602] width 11 height 11
click at [48, 639] on button at bounding box center [42, 638] width 29 height 25
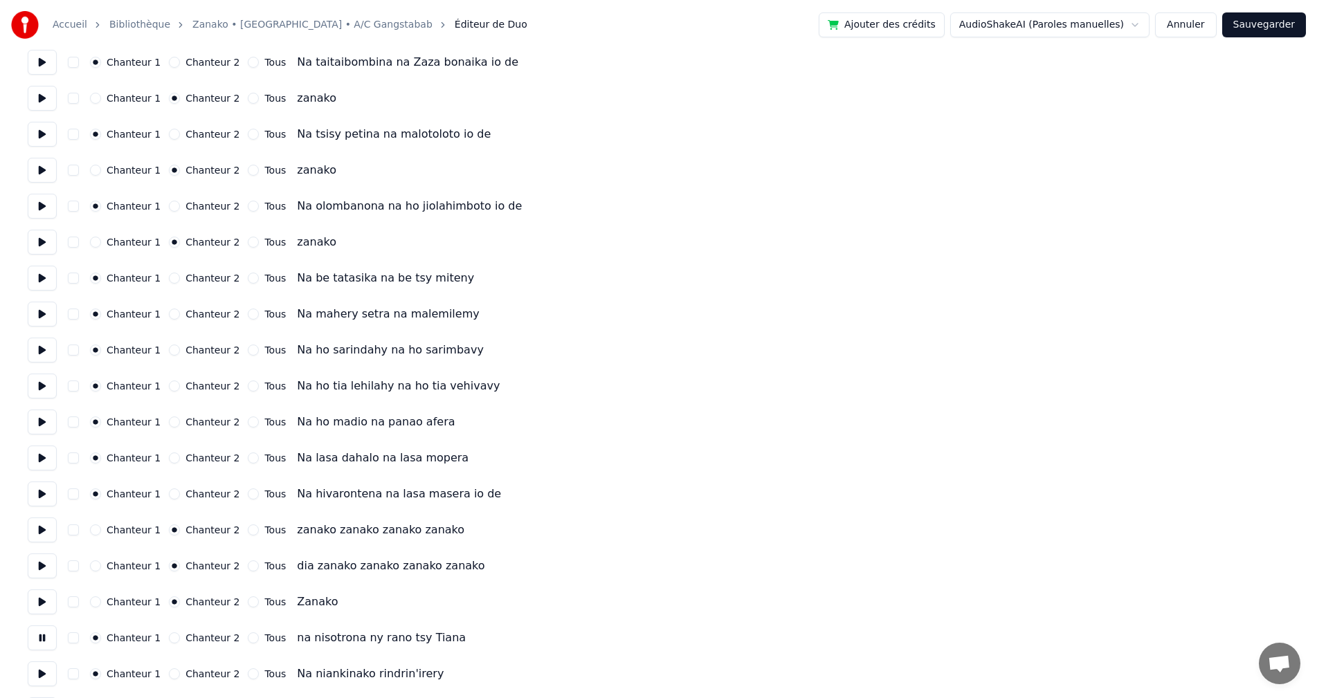
click at [54, 678] on button at bounding box center [42, 674] width 29 height 25
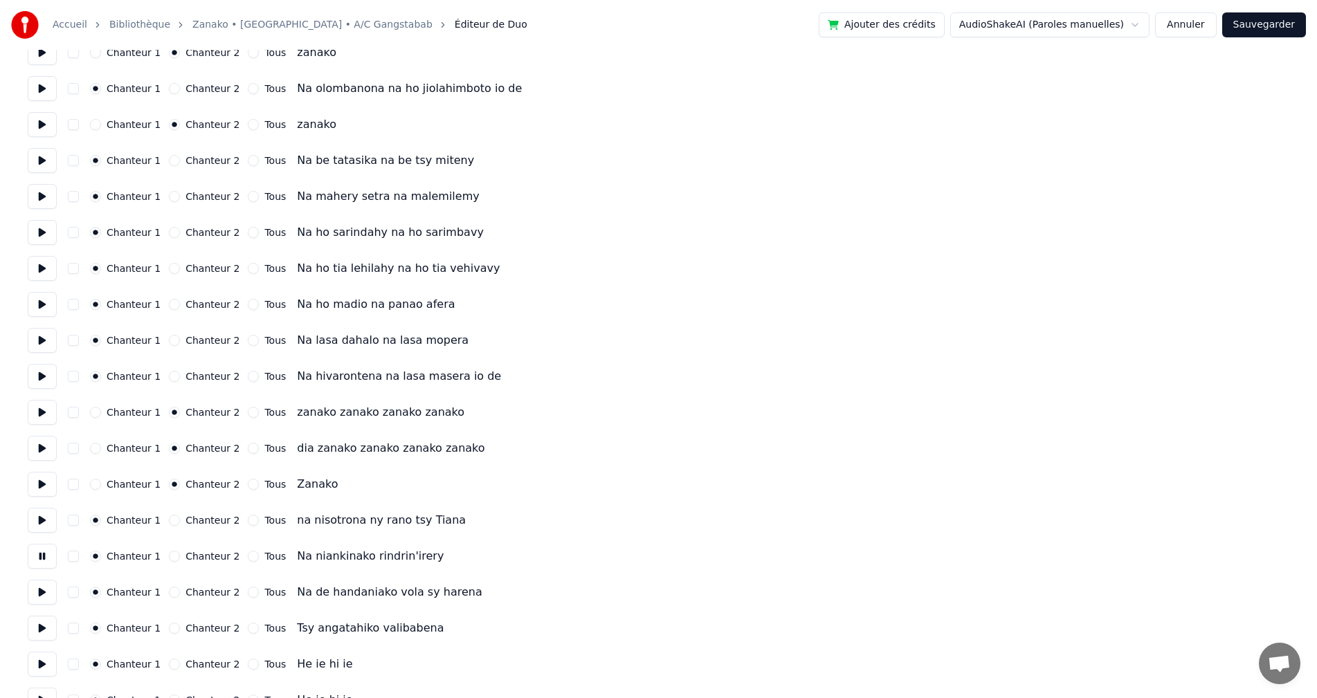
scroll to position [1592, 0]
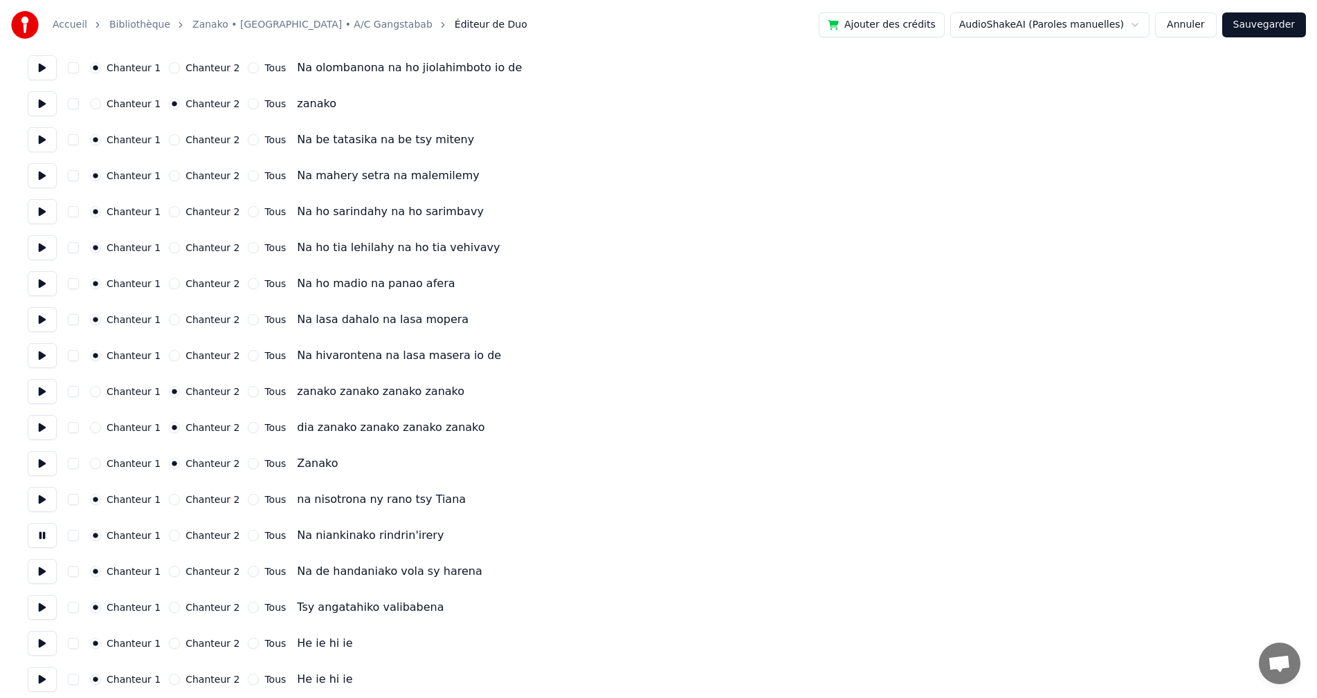
click at [41, 569] on button at bounding box center [42, 571] width 29 height 25
click at [38, 619] on button at bounding box center [42, 607] width 29 height 25
click at [38, 643] on button at bounding box center [42, 643] width 29 height 25
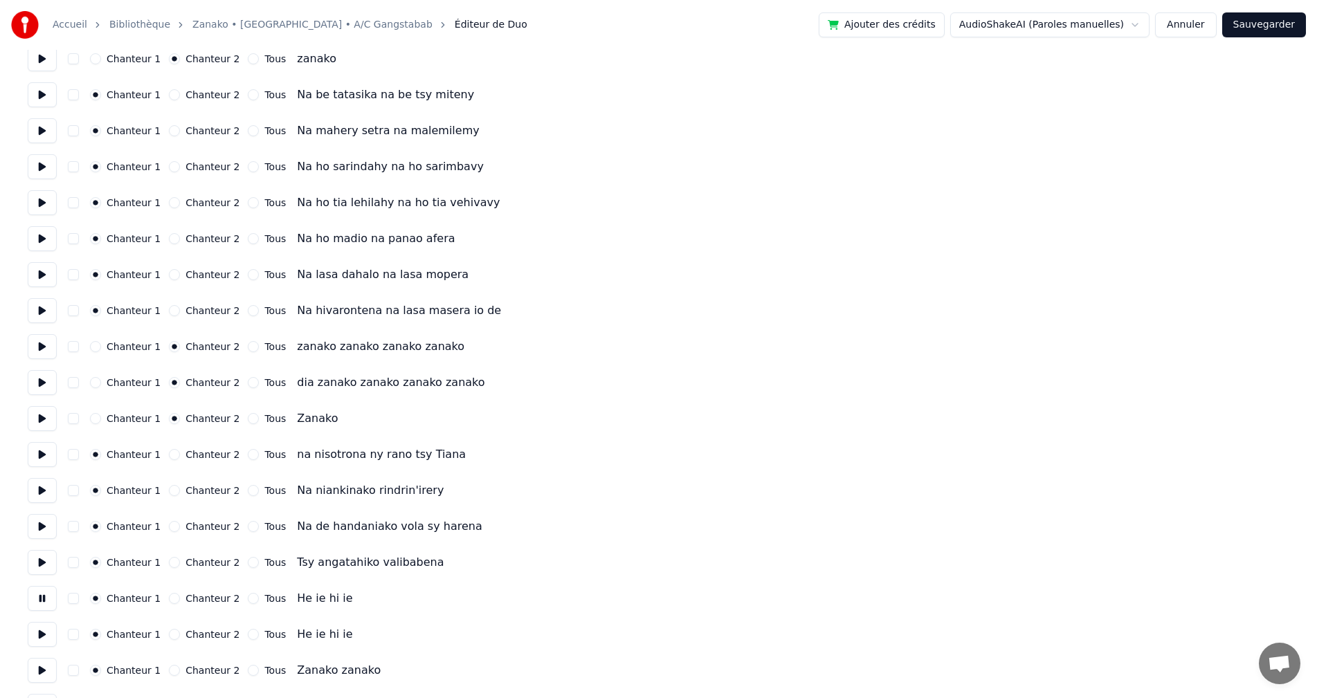
scroll to position [1661, 0]
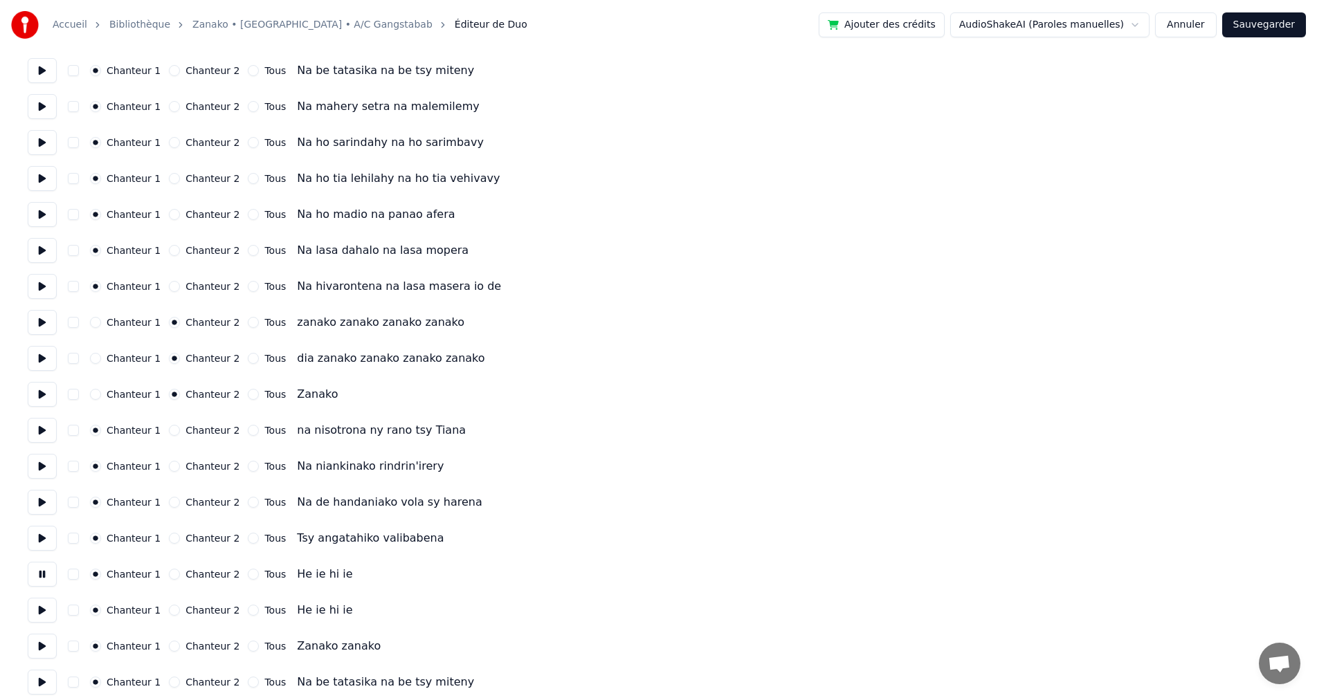
click at [51, 614] on button at bounding box center [42, 610] width 29 height 25
click at [42, 638] on button at bounding box center [42, 646] width 29 height 25
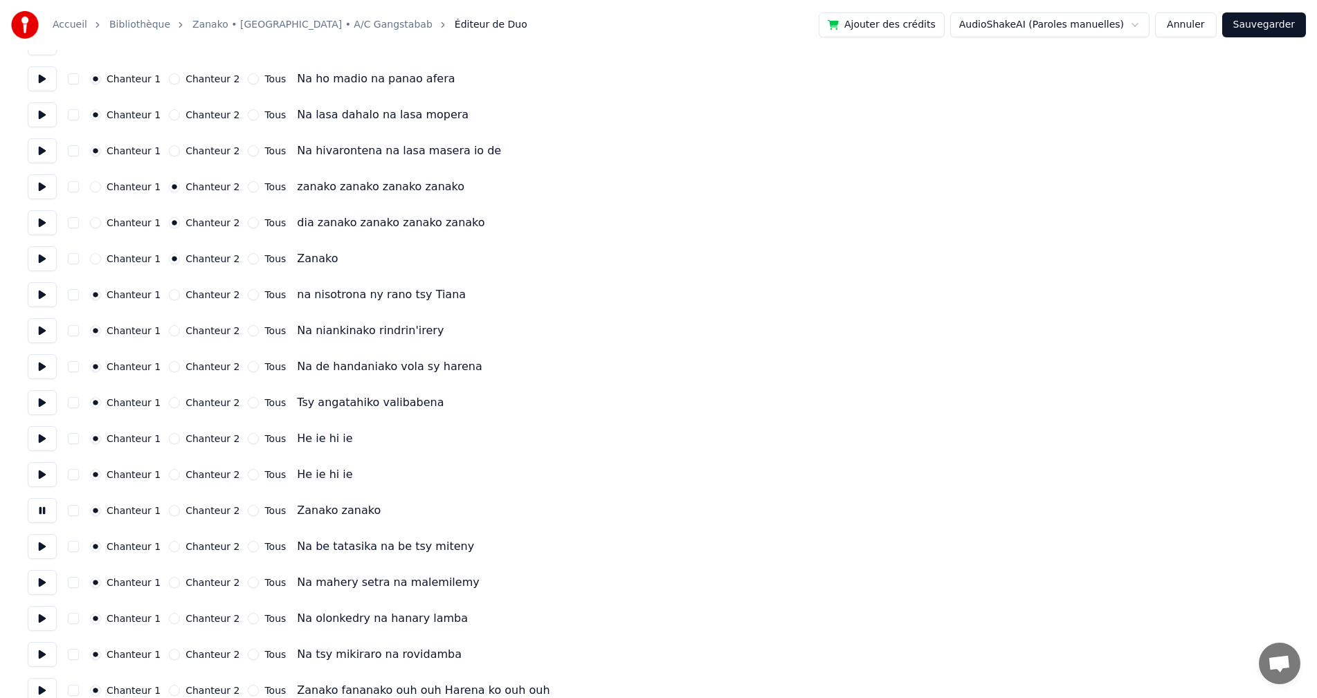
scroll to position [1799, 0]
click at [33, 578] on button at bounding box center [42, 579] width 29 height 25
click at [39, 543] on button at bounding box center [42, 543] width 29 height 25
click at [40, 514] on button at bounding box center [42, 508] width 29 height 25
click at [176, 514] on div "Chanteur 1 Chanteur 2 Tous Zanako zanako" at bounding box center [659, 508] width 1262 height 25
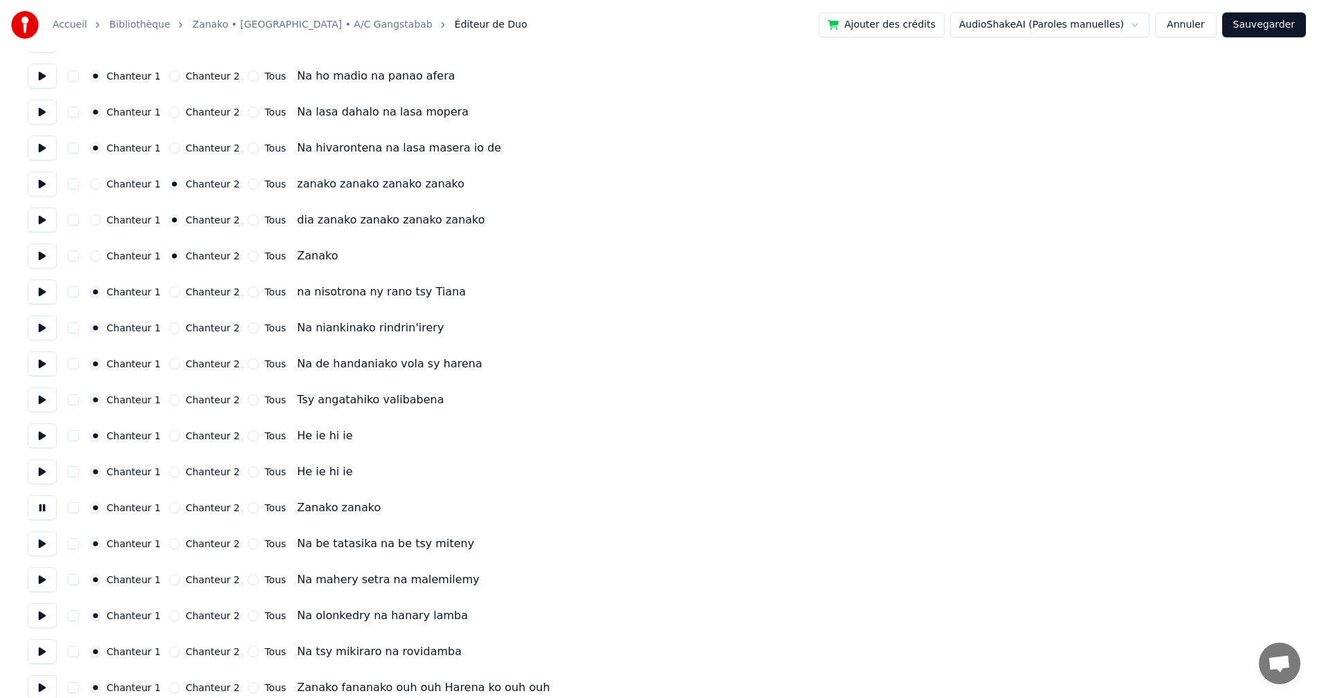
click at [176, 508] on div "Chanteur 2" at bounding box center [204, 507] width 71 height 11
click at [169, 509] on button "Chanteur 2" at bounding box center [174, 507] width 11 height 11
click at [30, 545] on button at bounding box center [42, 543] width 29 height 25
click at [35, 582] on button at bounding box center [42, 579] width 29 height 25
click at [36, 617] on button at bounding box center [42, 615] width 29 height 25
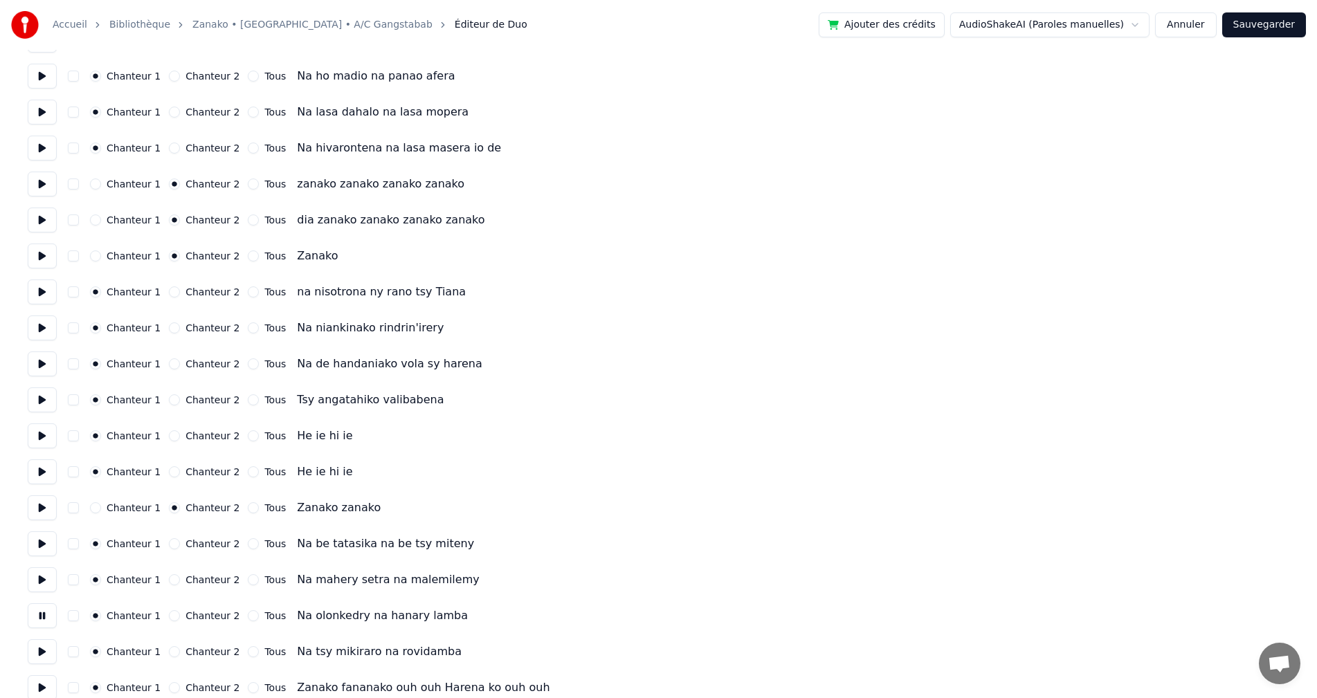
drag, startPoint x: 36, startPoint y: 646, endPoint x: 38, endPoint y: 666, distance: 20.9
click at [36, 646] on button at bounding box center [42, 651] width 29 height 25
click at [39, 680] on button at bounding box center [42, 687] width 29 height 25
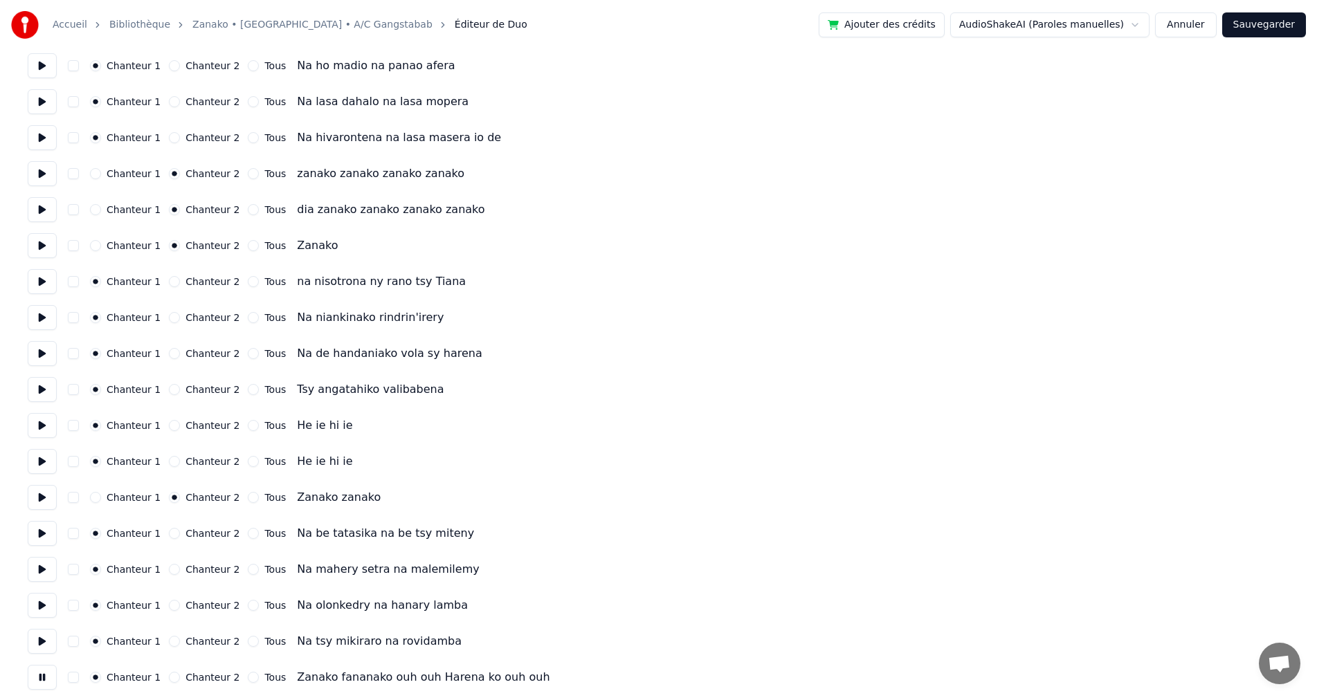
scroll to position [1815, 0]
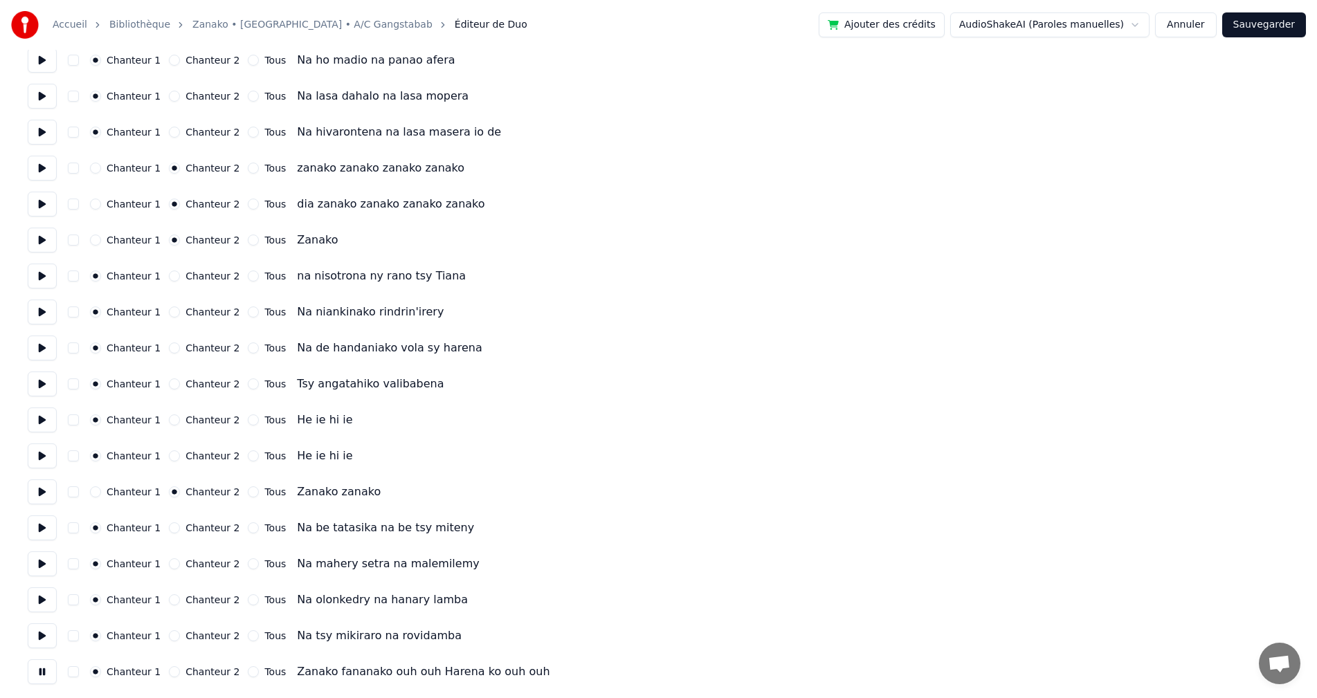
click at [1268, 15] on button "Sauvegarder" at bounding box center [1264, 24] width 84 height 25
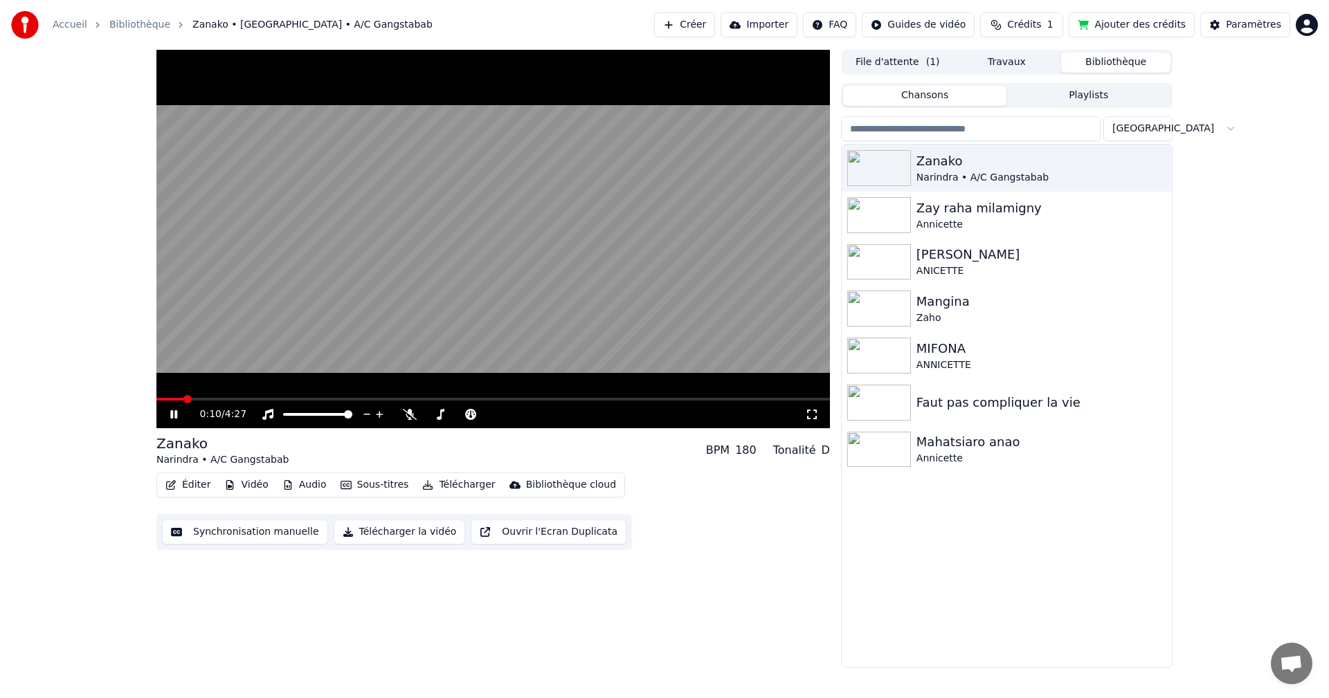
click at [210, 399] on span at bounding box center [492, 399] width 673 height 3
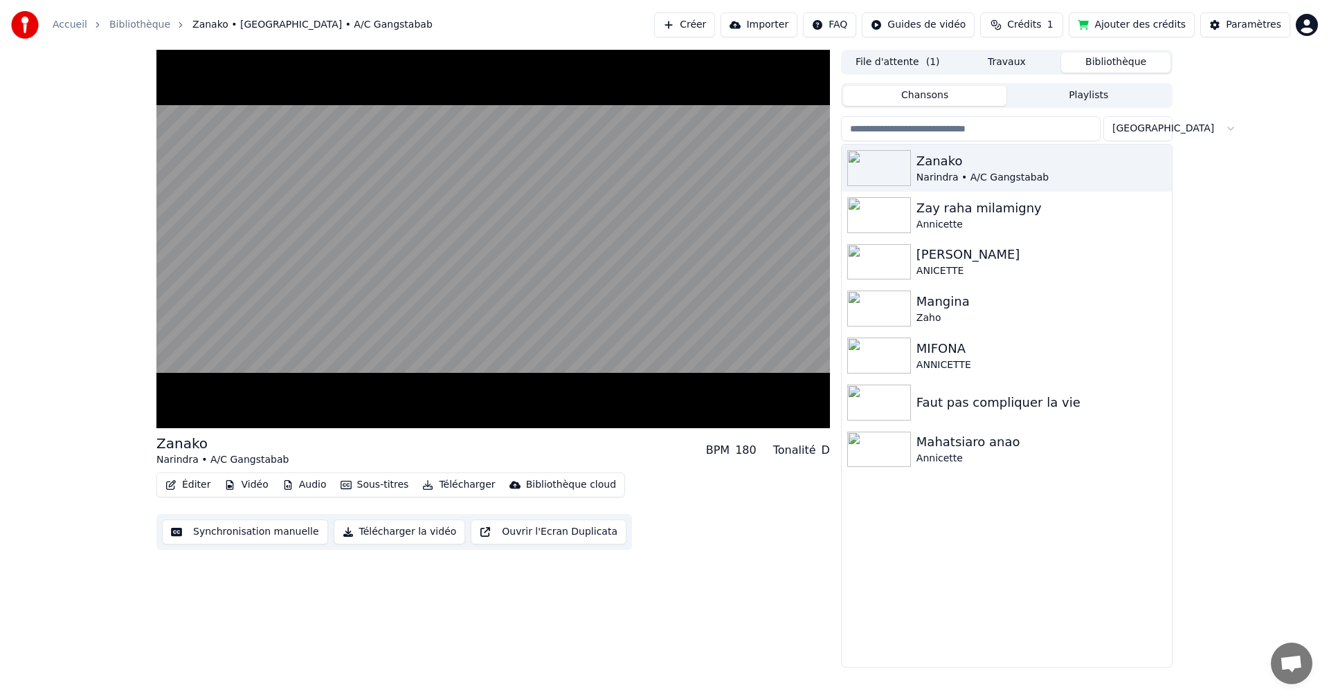
click at [202, 488] on button "Éditer" at bounding box center [188, 484] width 56 height 19
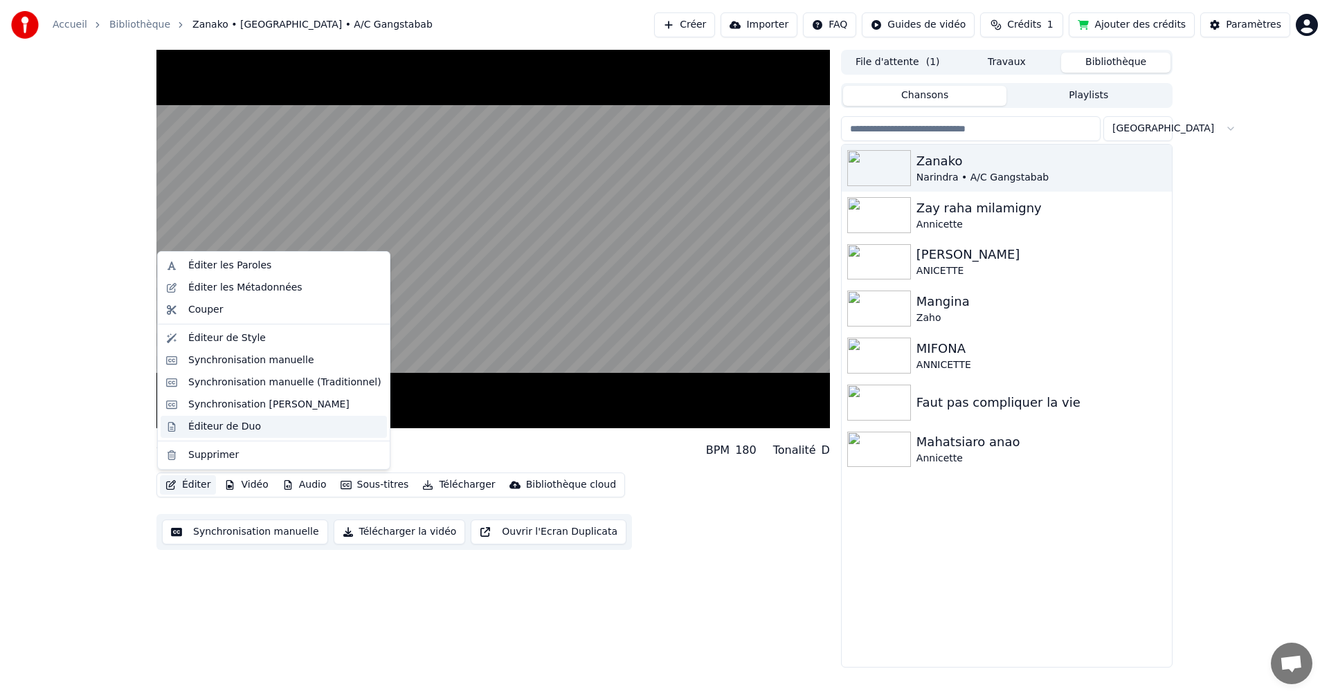
click at [206, 423] on div "Éditeur de Duo" at bounding box center [224, 427] width 73 height 14
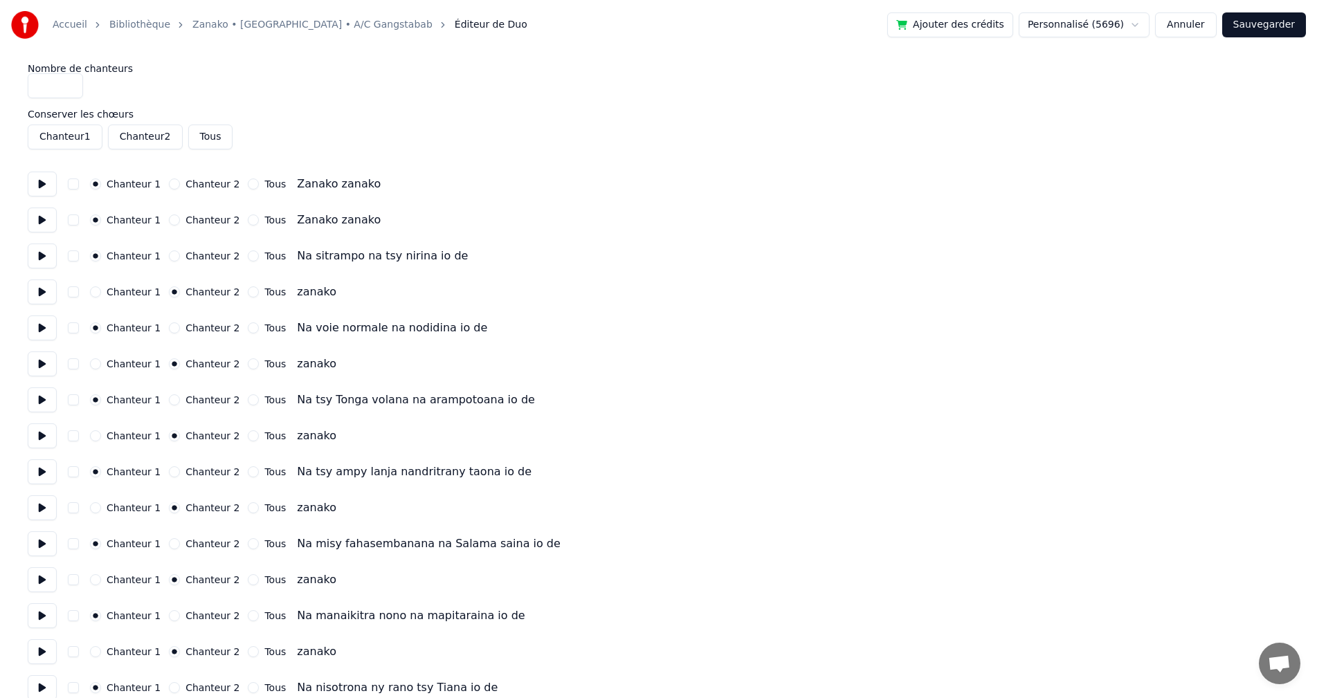
click at [157, 137] on button "Chanteur 2" at bounding box center [145, 137] width 75 height 25
click at [142, 141] on button "Chanteur 2" at bounding box center [145, 137] width 75 height 25
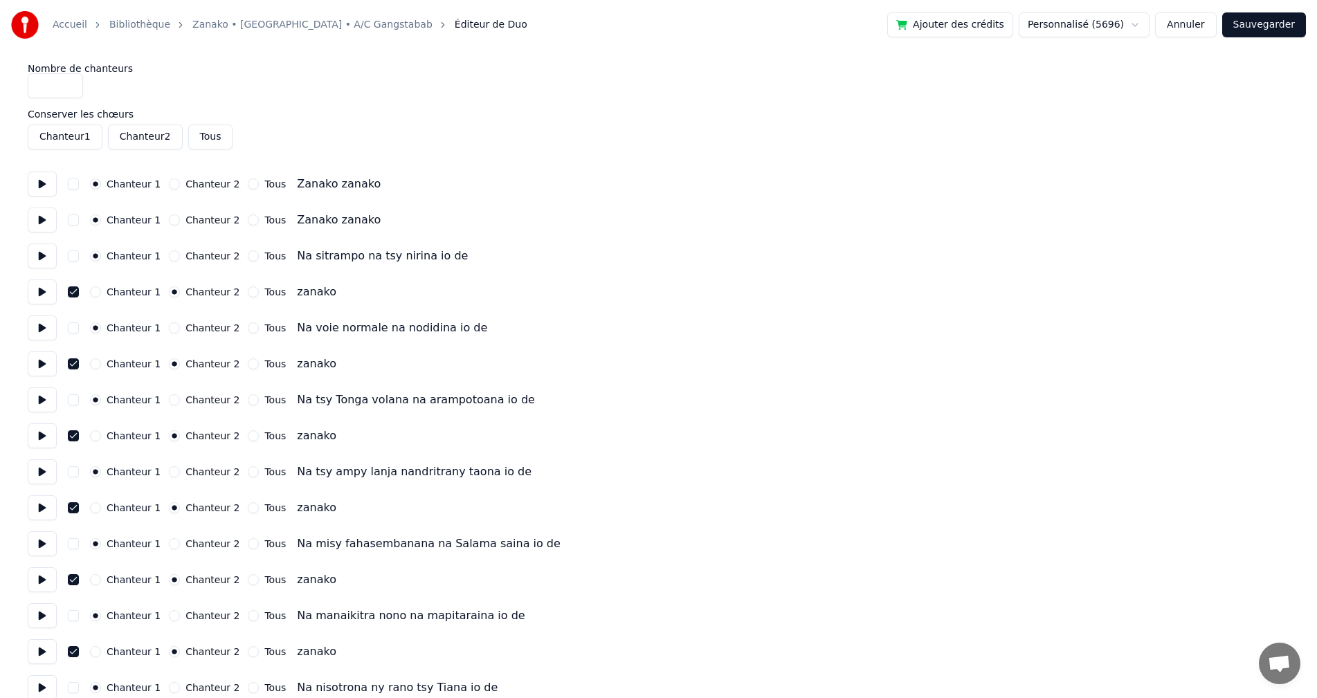
click at [1266, 33] on button "Sauvegarder" at bounding box center [1264, 24] width 84 height 25
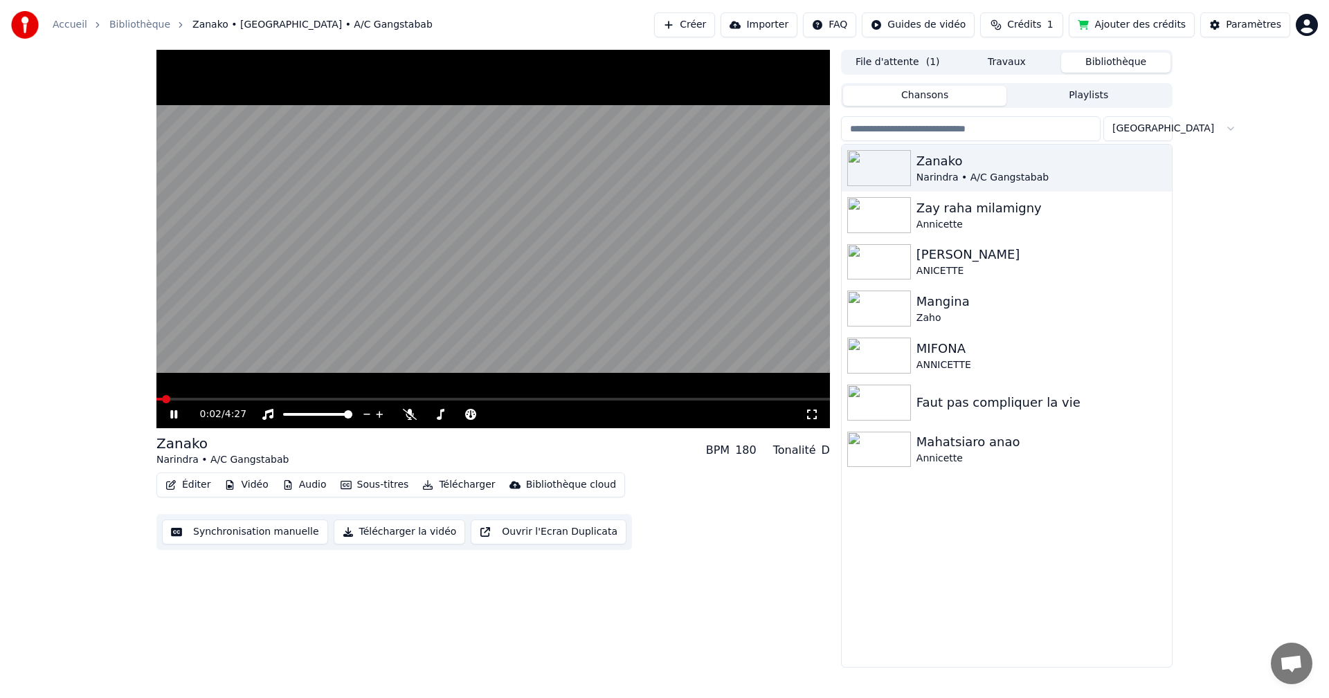
click at [210, 394] on video at bounding box center [492, 239] width 673 height 379
click at [179, 403] on div "0:02 / 4:27" at bounding box center [492, 415] width 673 height 28
click at [171, 412] on icon at bounding box center [174, 415] width 8 height 10
click at [188, 397] on video at bounding box center [492, 239] width 673 height 379
click at [198, 399] on span at bounding box center [492, 399] width 673 height 3
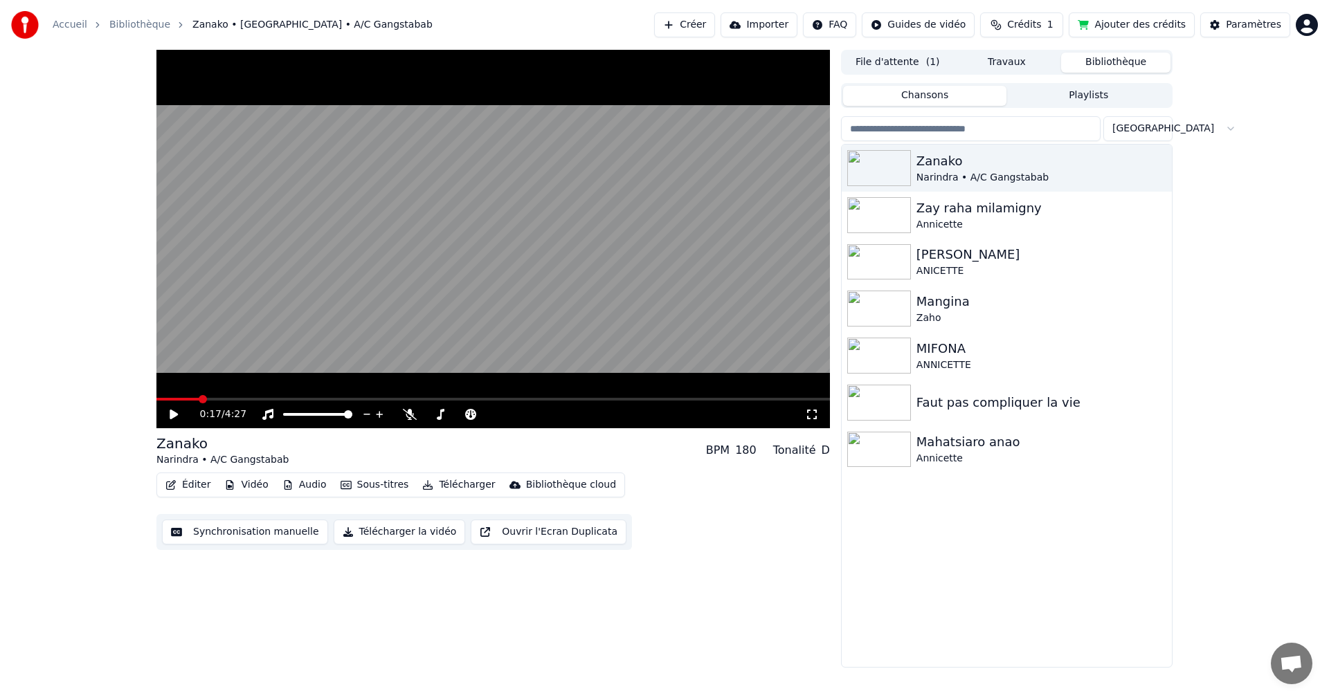
click at [176, 406] on div "0:17 / 4:27" at bounding box center [492, 415] width 673 height 28
click at [170, 410] on icon at bounding box center [174, 415] width 8 height 10
click at [409, 418] on icon at bounding box center [410, 414] width 14 height 11
click at [168, 397] on video at bounding box center [492, 239] width 673 height 379
click at [187, 401] on span at bounding box center [171, 399] width 30 height 3
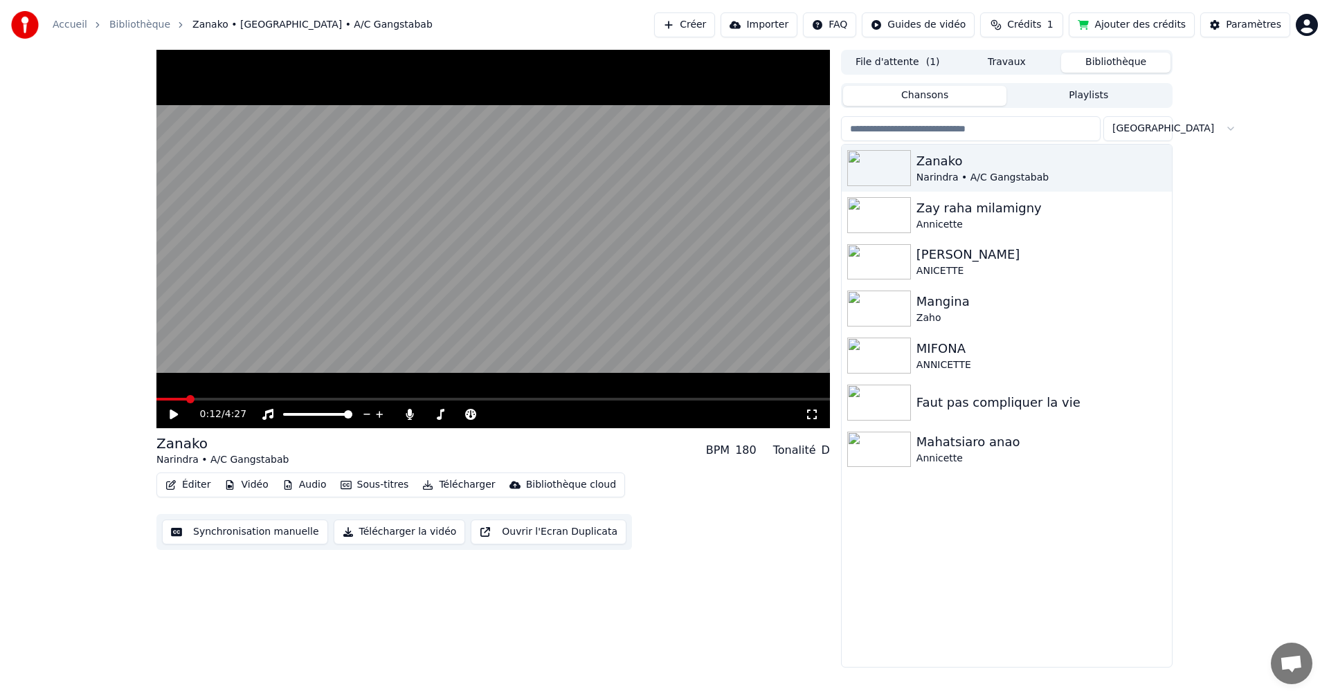
click at [176, 404] on div "0:12 / 4:27" at bounding box center [492, 415] width 673 height 28
click at [176, 415] on icon at bounding box center [174, 415] width 8 height 10
click at [214, 530] on button "Synchronisation manuelle" at bounding box center [245, 532] width 166 height 25
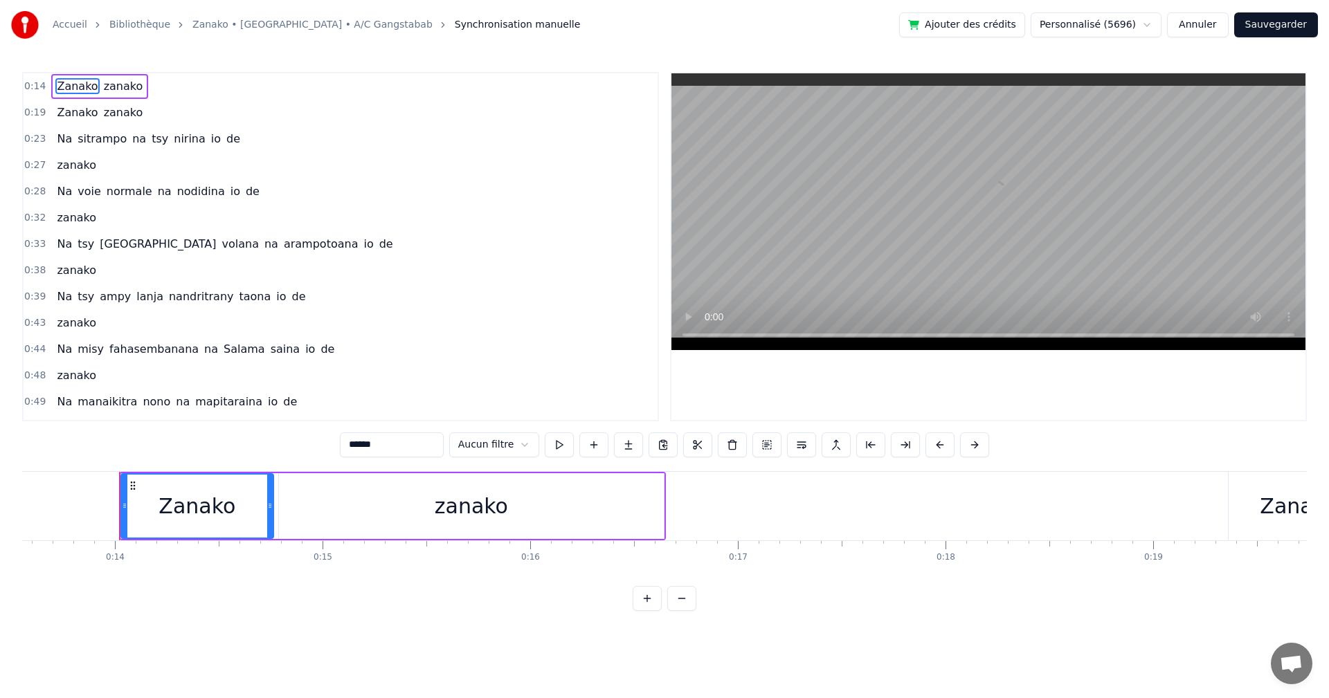
scroll to position [0, 2841]
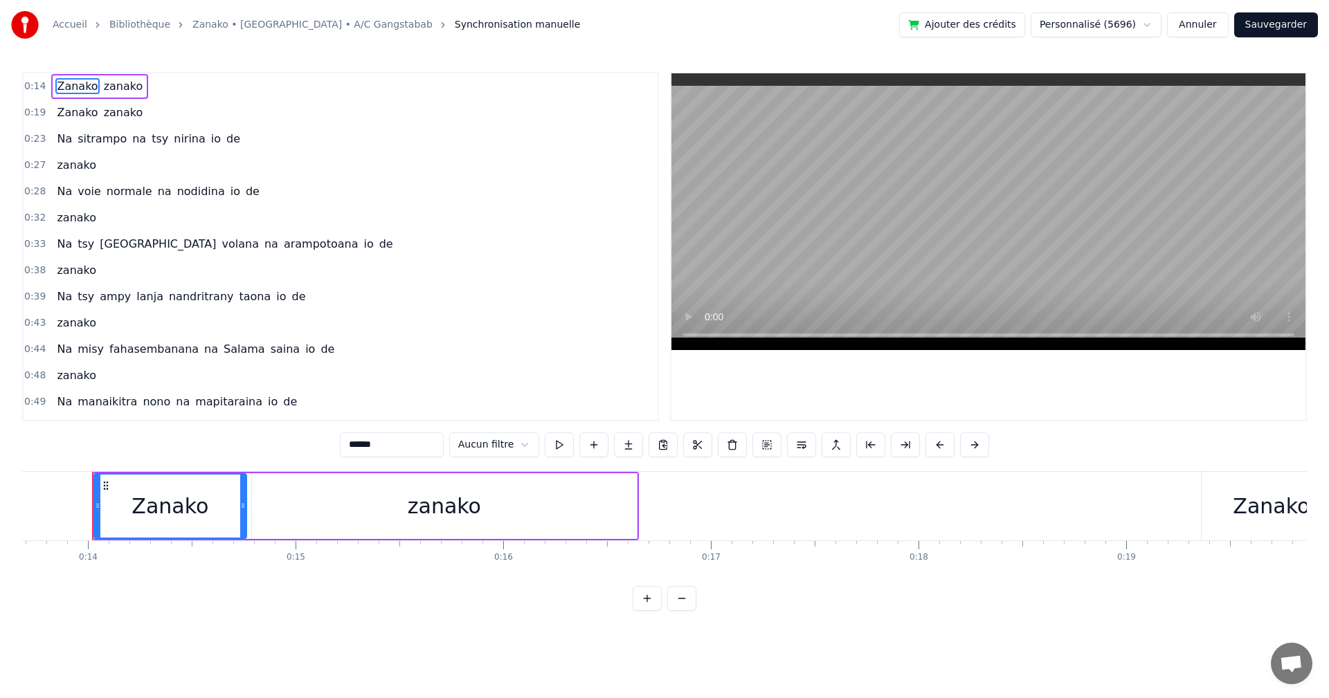
click at [125, 88] on span "zanako" at bounding box center [123, 86] width 42 height 16
type input "******"
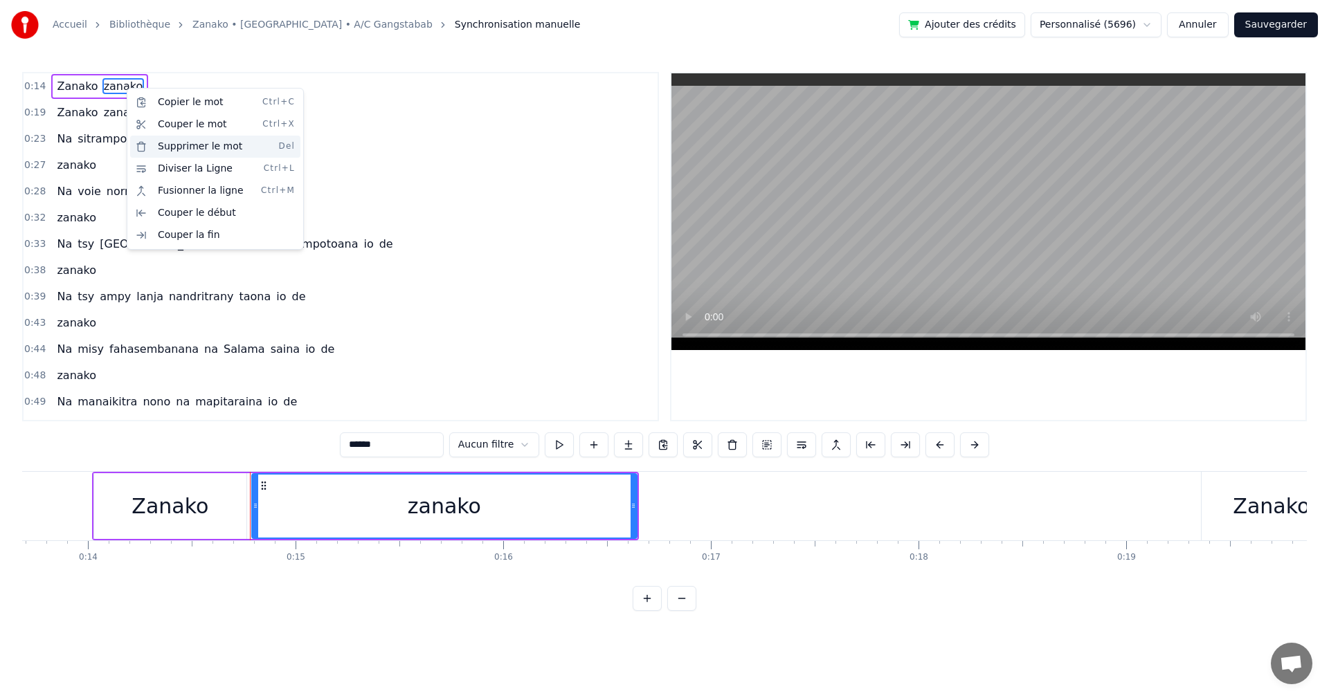
click at [195, 149] on div "Supprimer le mot Del" at bounding box center [215, 147] width 170 height 22
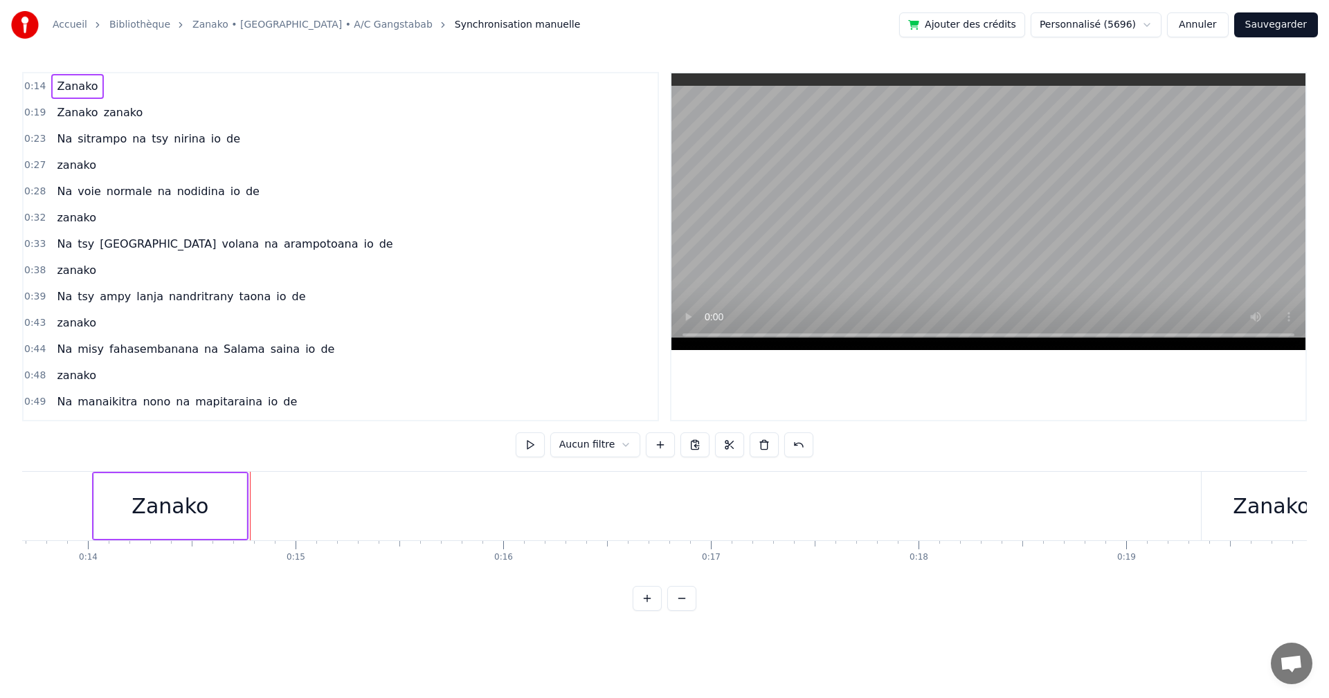
click at [119, 111] on span "zanako" at bounding box center [123, 113] width 42 height 16
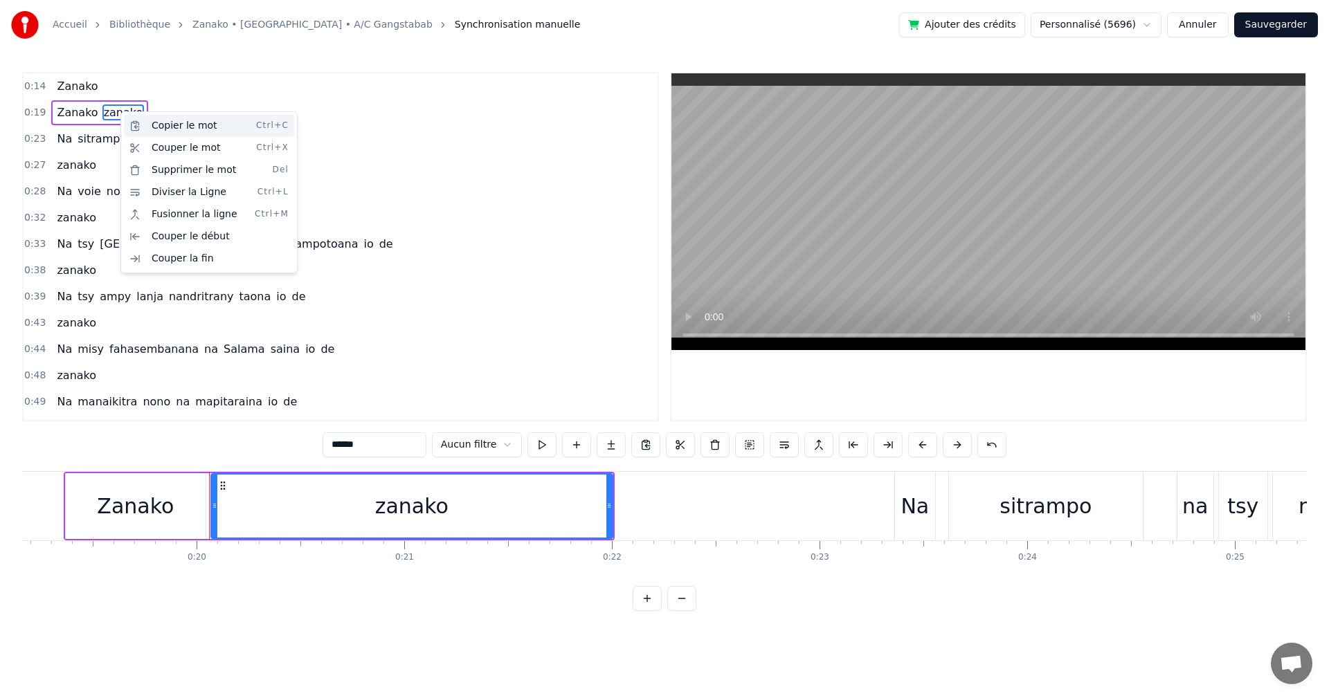
scroll to position [0, 4095]
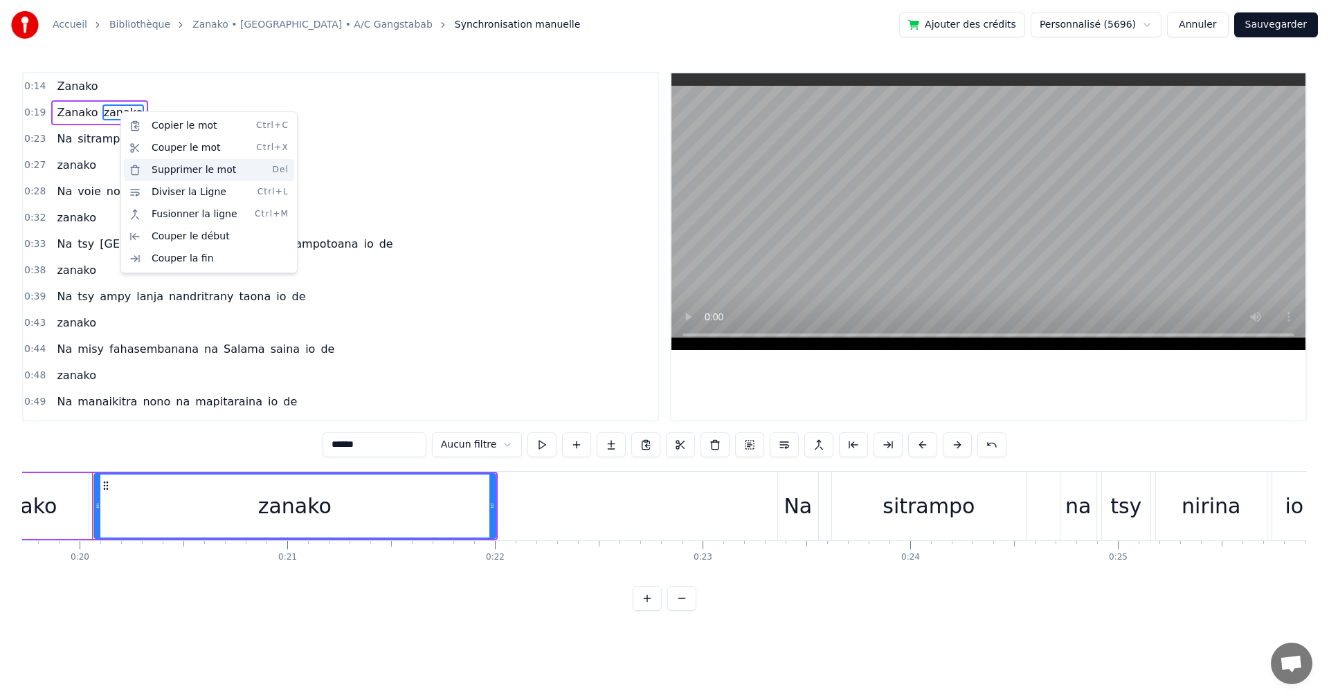
click at [172, 173] on div "Supprimer le mot Del" at bounding box center [209, 170] width 170 height 22
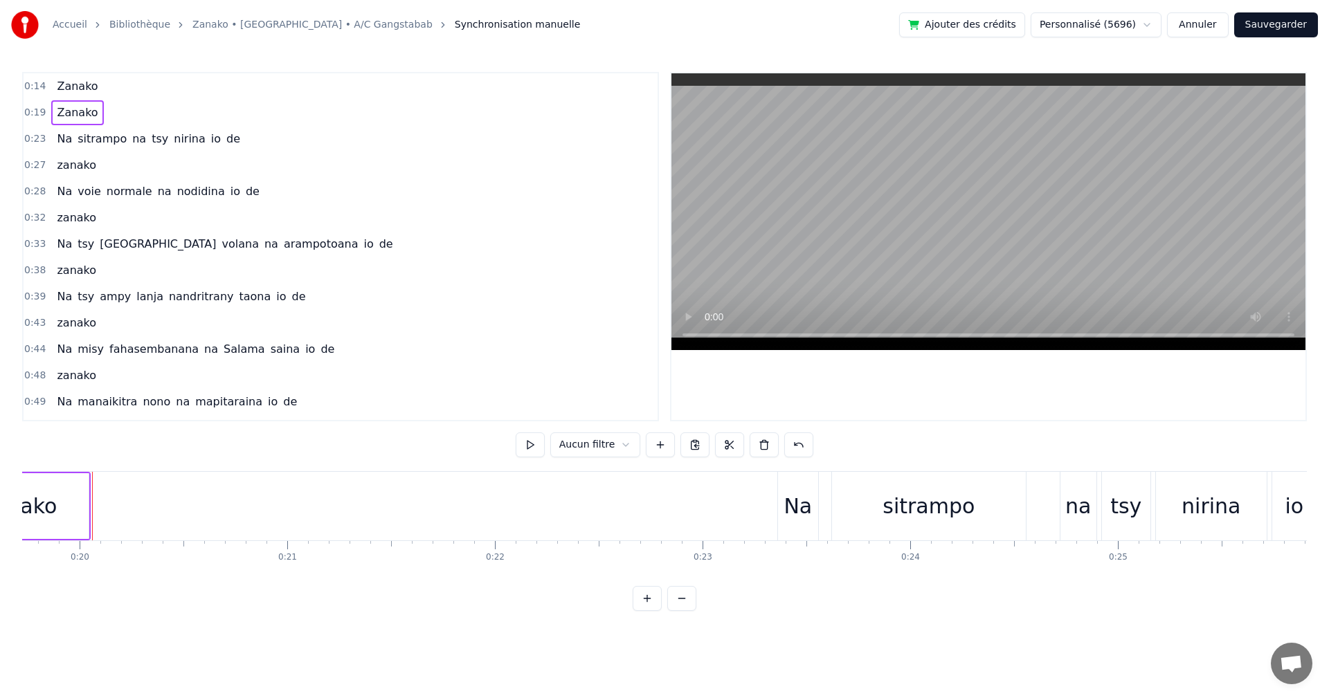
click at [76, 89] on span "Zanako" at bounding box center [77, 86] width 44 height 16
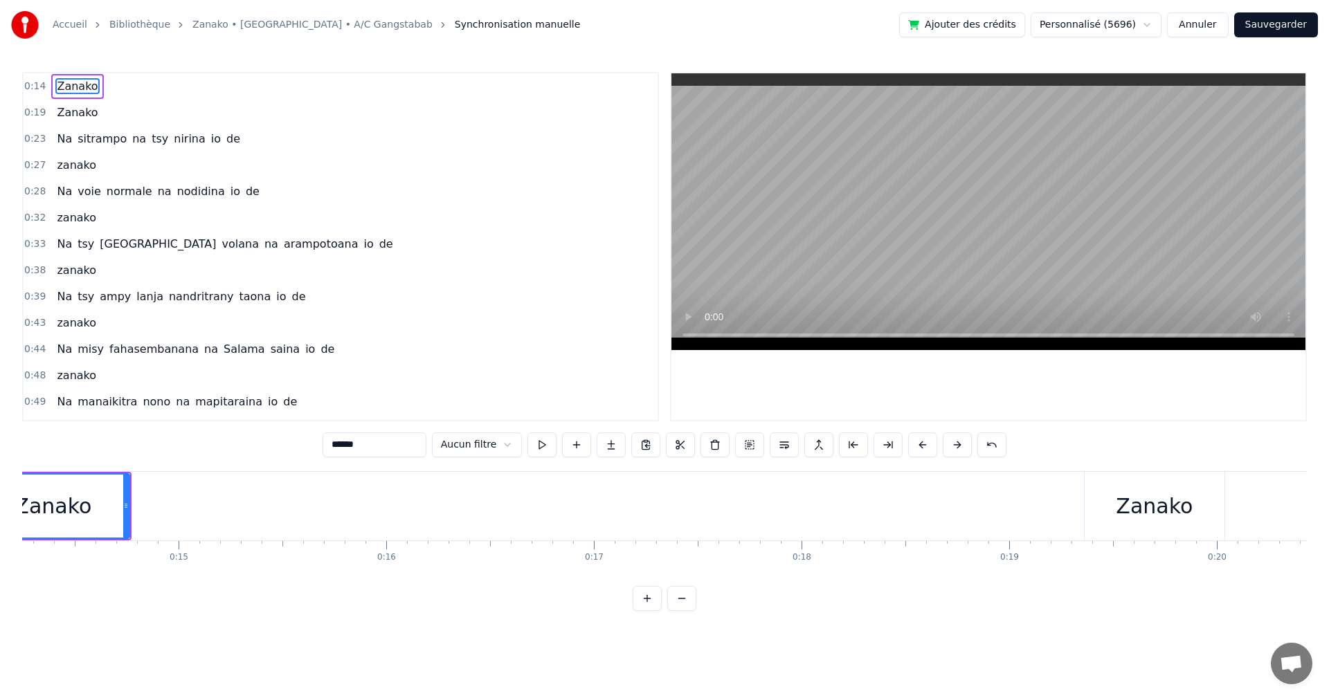
scroll to position [0, 2841]
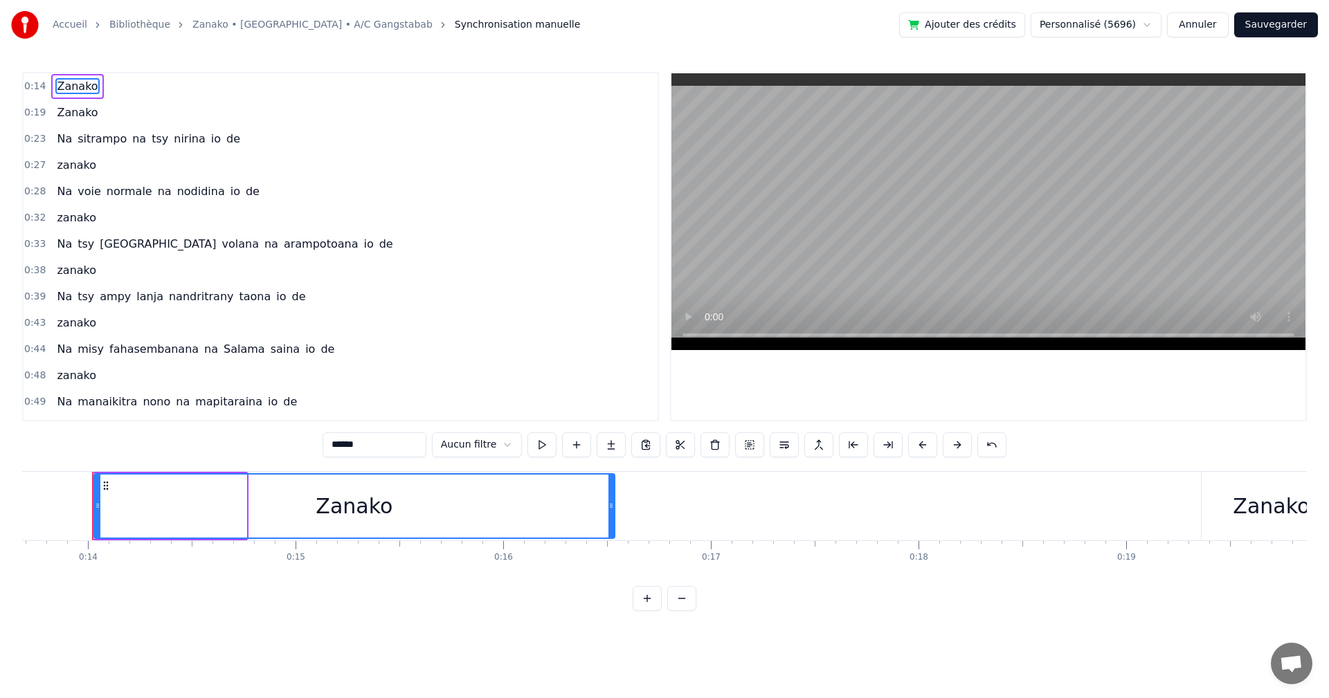
drag, startPoint x: 242, startPoint y: 505, endPoint x: 610, endPoint y: 501, distance: 368.2
click at [610, 501] on icon at bounding box center [611, 505] width 6 height 11
click at [73, 116] on span "Zanako" at bounding box center [77, 113] width 44 height 16
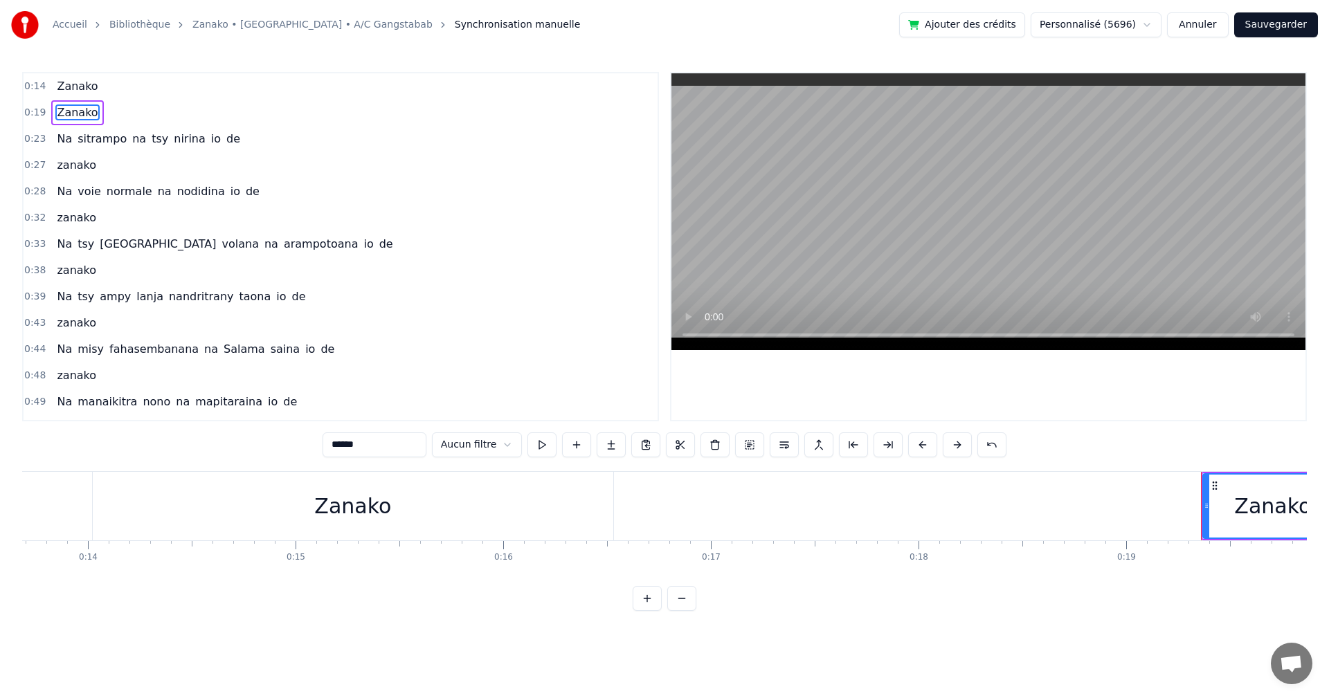
click at [226, 489] on div "Zanako" at bounding box center [353, 506] width 520 height 69
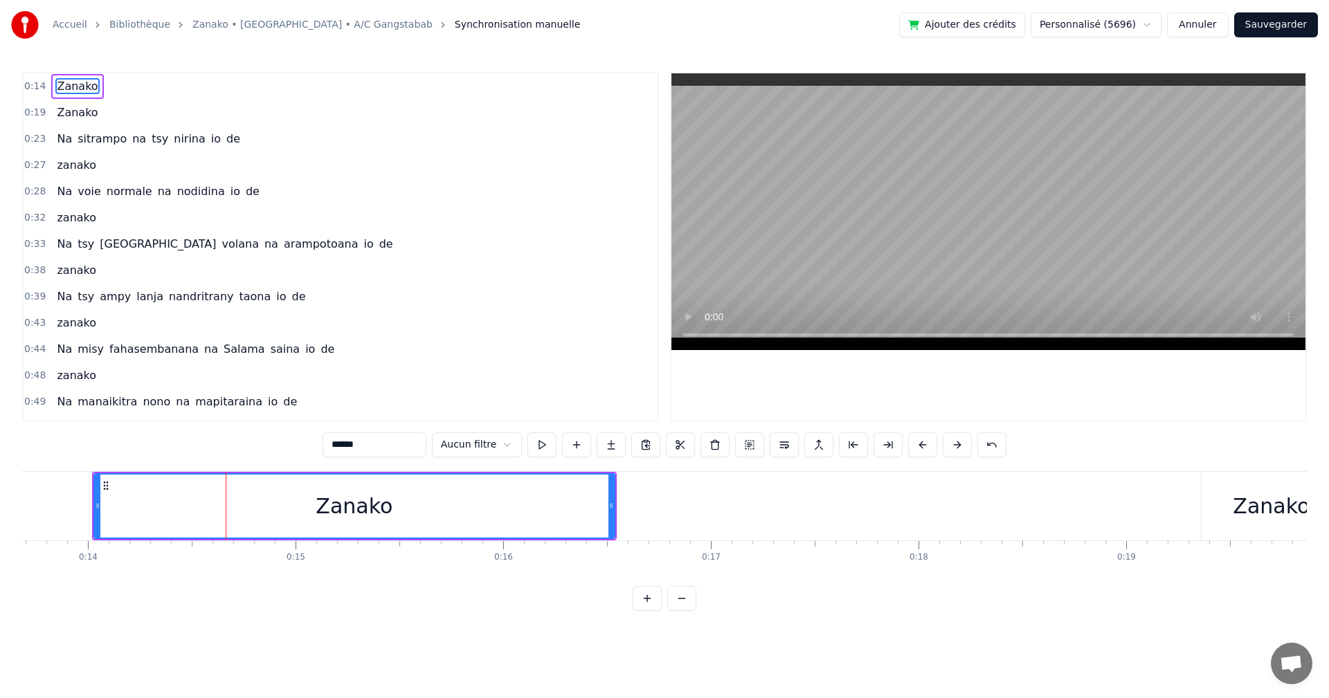
click at [1273, 30] on button "Sauvegarder" at bounding box center [1276, 24] width 84 height 25
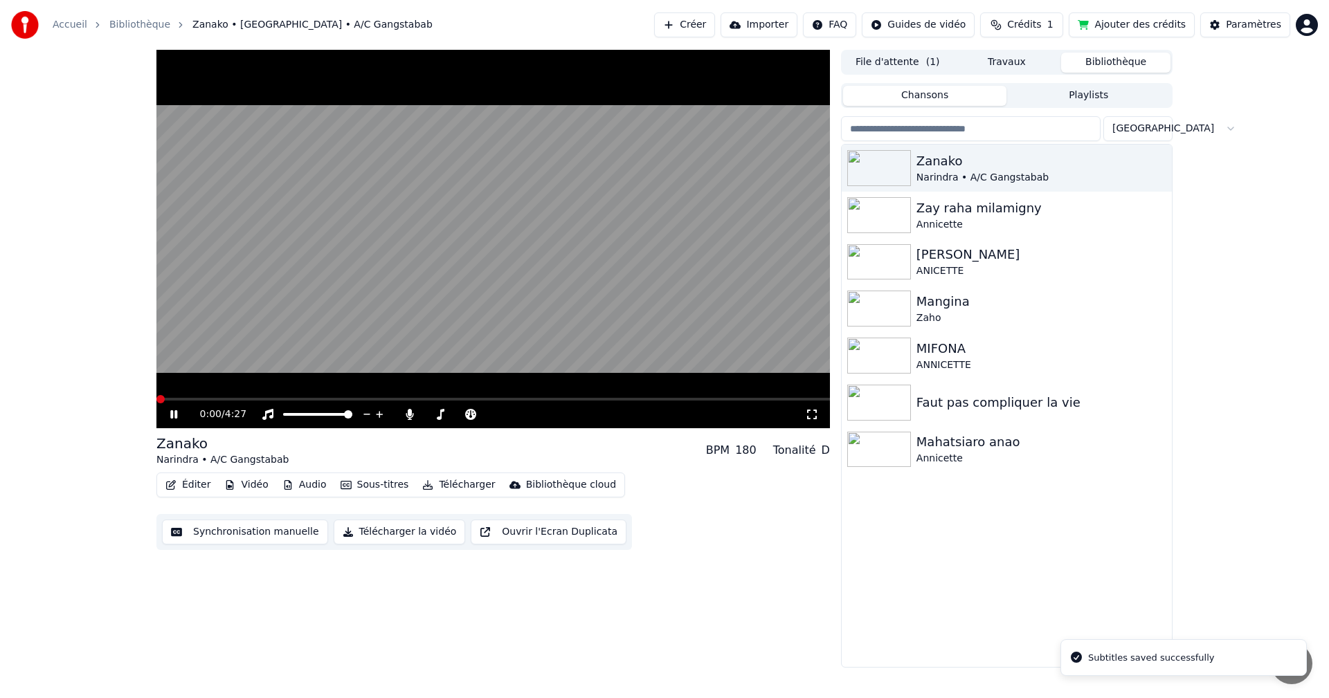
click at [264, 528] on button "Synchronisation manuelle" at bounding box center [245, 532] width 166 height 25
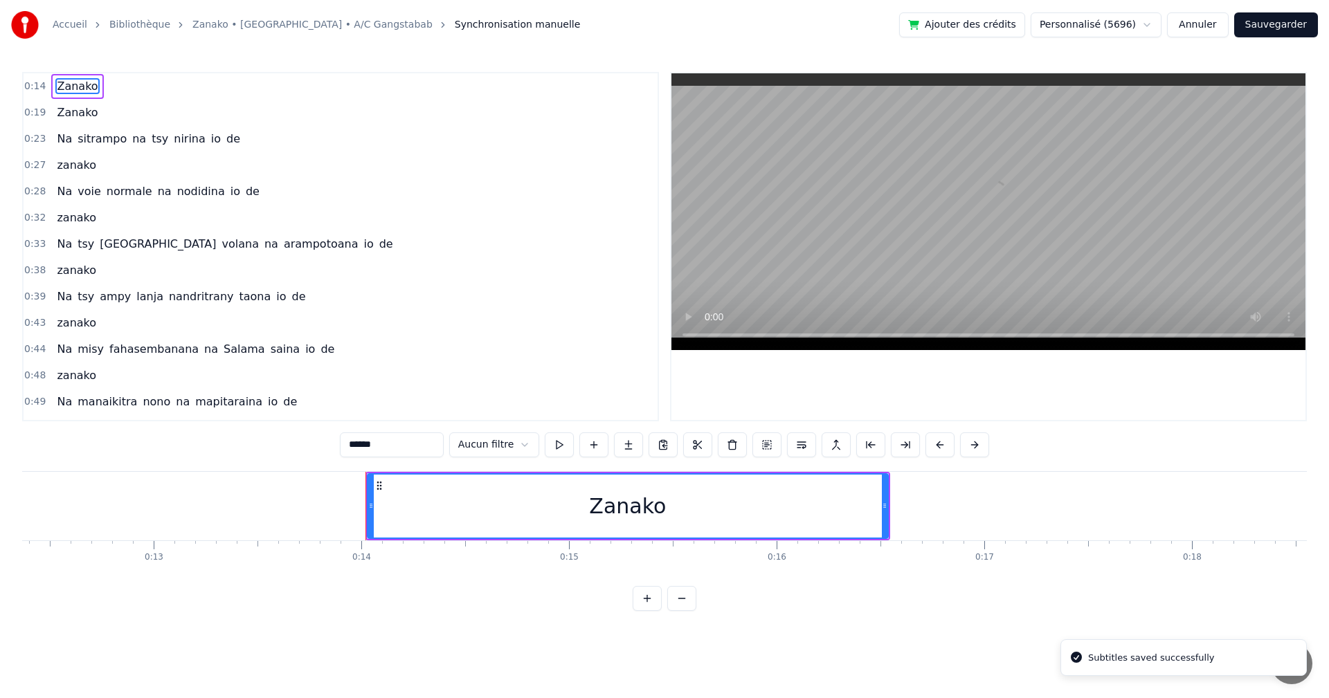
scroll to position [0, 2841]
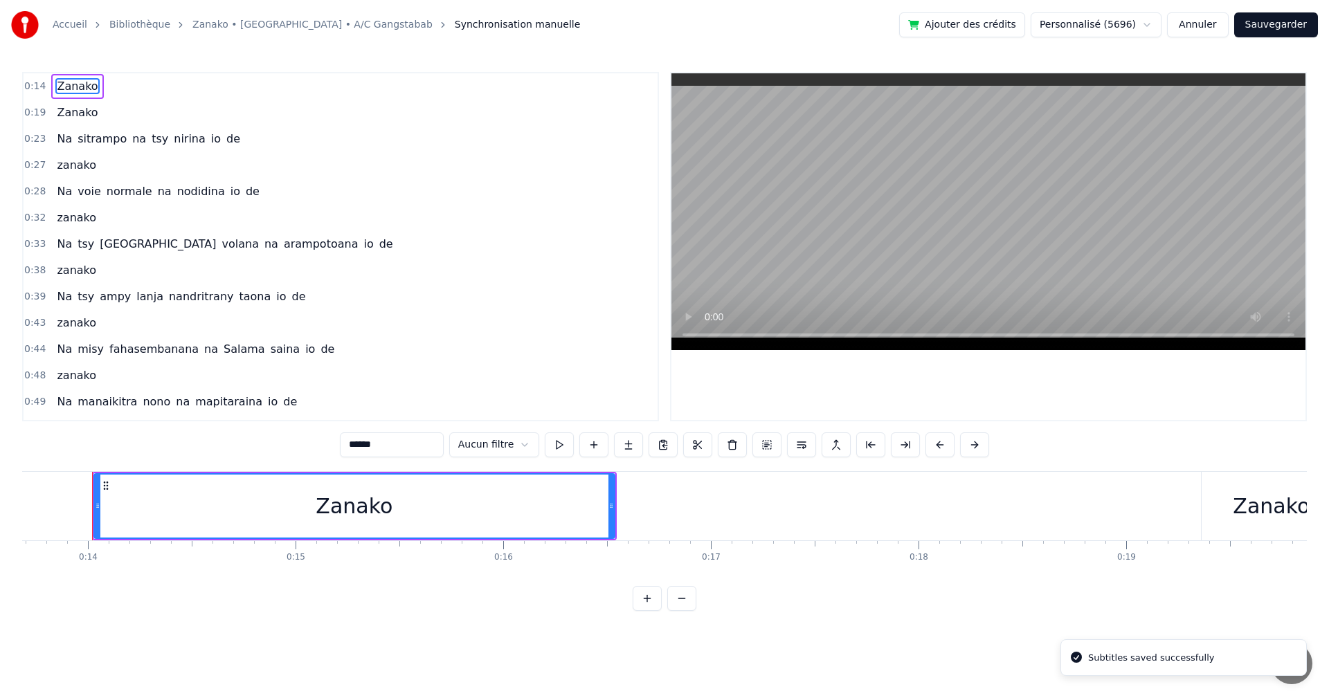
click at [520, 446] on html "Accueil Bibliothèque Zanako • Narindra • A/C Gangstabab Synchronisation manuell…" at bounding box center [664, 316] width 1329 height 633
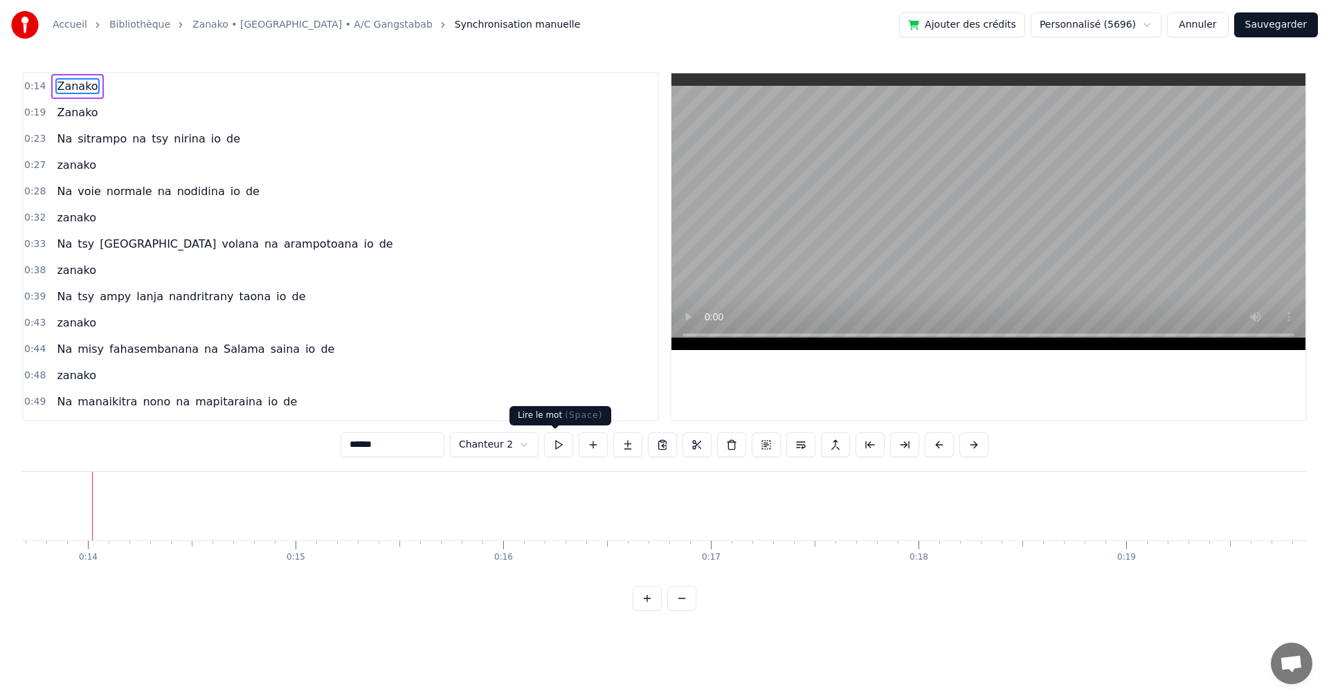
click at [557, 455] on button at bounding box center [558, 445] width 29 height 25
click at [505, 446] on html "Accueil Bibliothèque Zanako • Narindra • A/C Gangstabab Synchronisation manuell…" at bounding box center [664, 316] width 1329 height 633
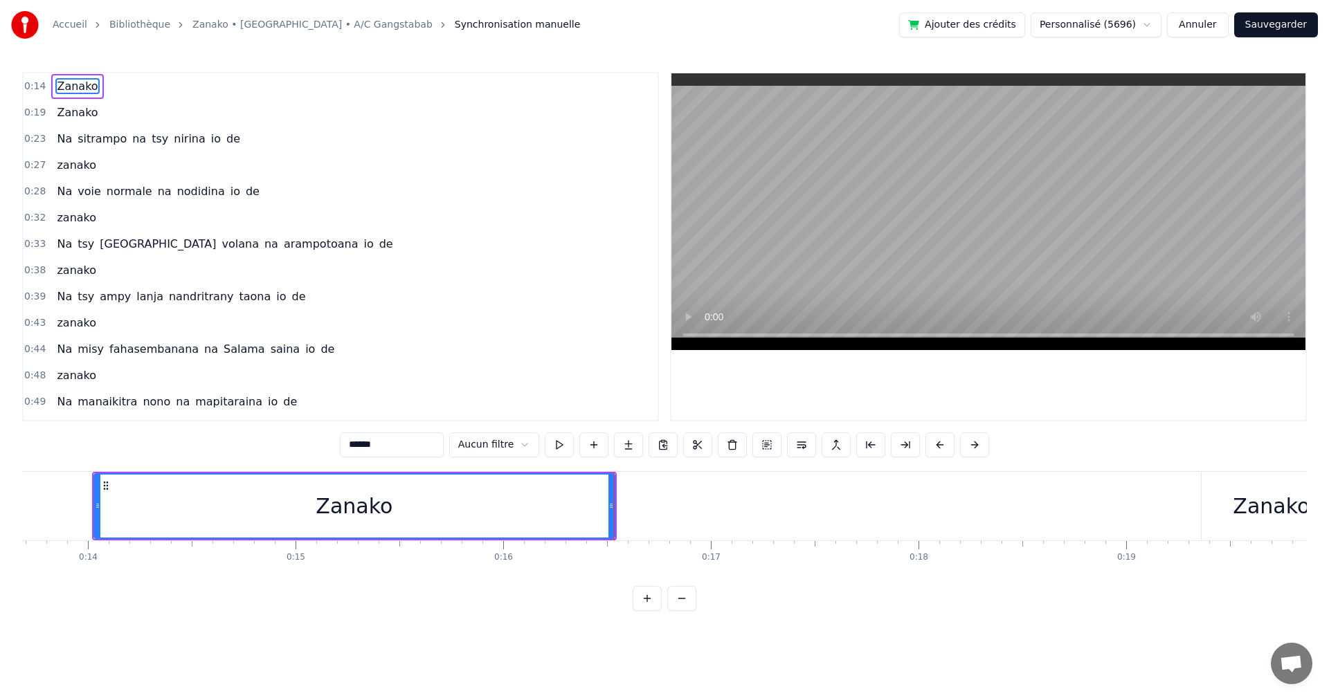
click at [1265, 28] on button "Sauvegarder" at bounding box center [1276, 24] width 84 height 25
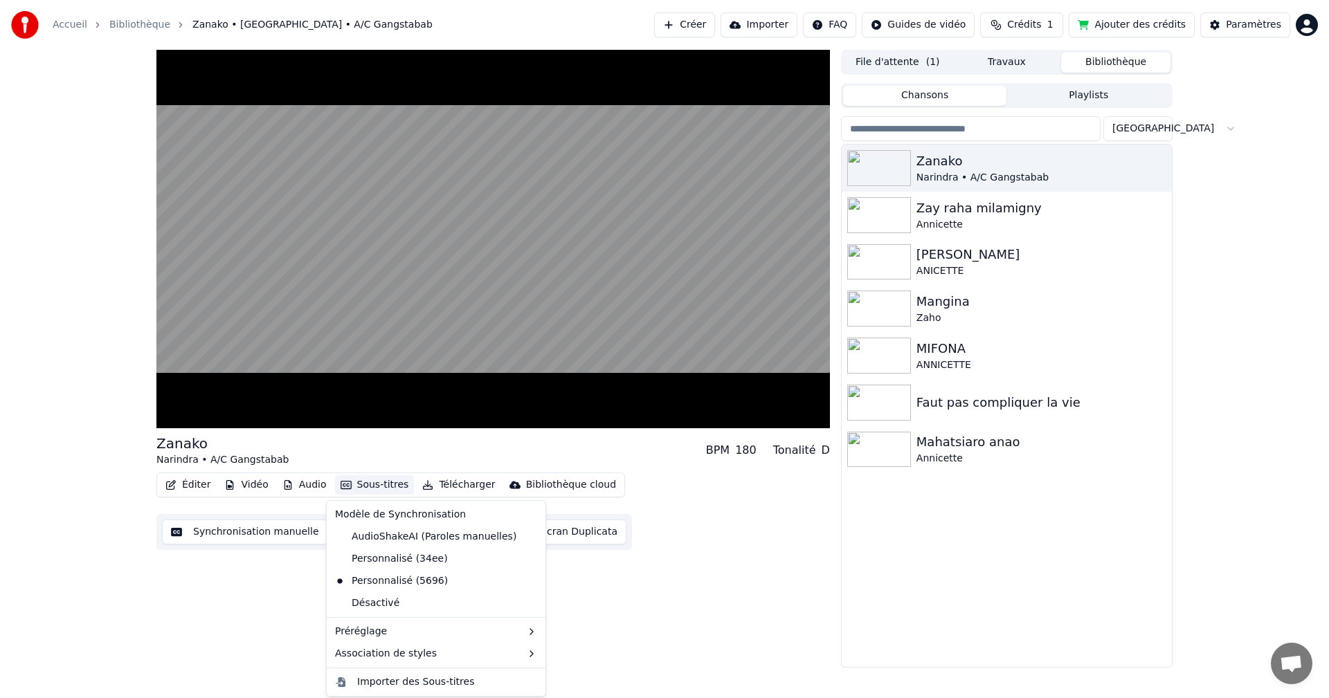
click at [365, 491] on button "Sous-titres" at bounding box center [375, 484] width 80 height 19
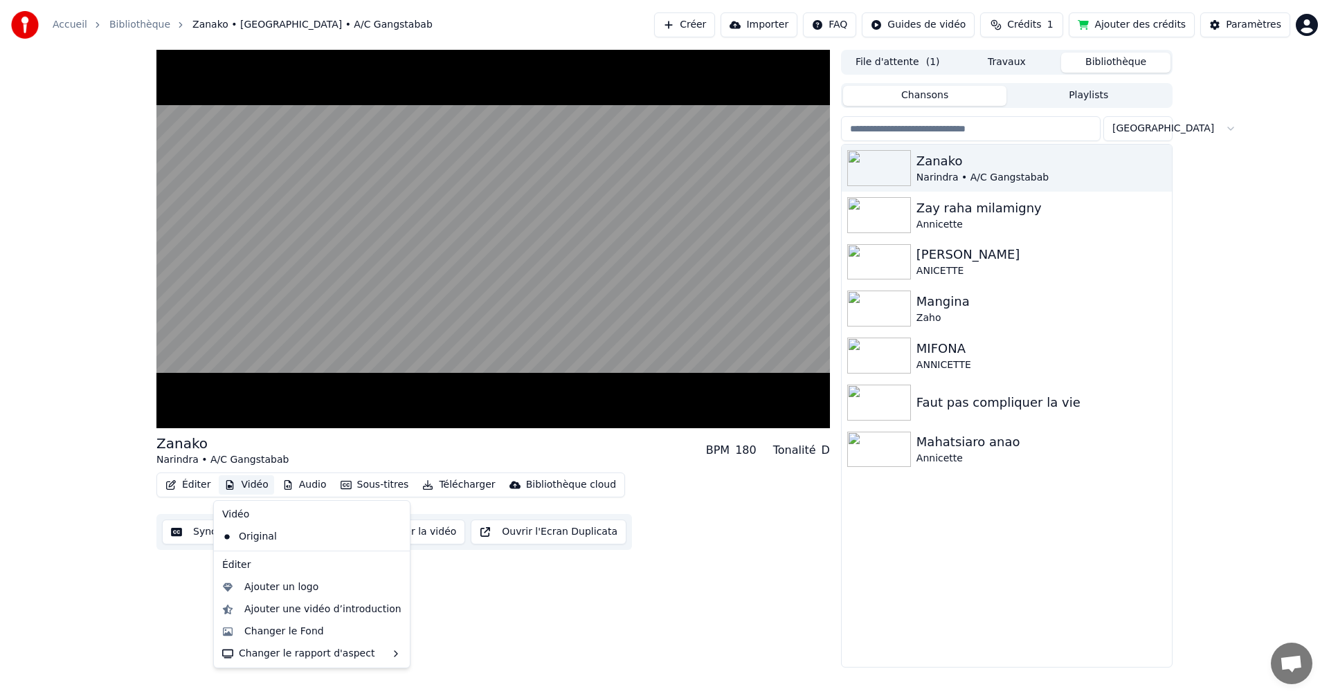
click at [98, 543] on div "Zanako Narindra • A/C Gangstabab BPM 180 Tonalité D Éditer Vidéo Audio Sous-tit…" at bounding box center [664, 359] width 1329 height 618
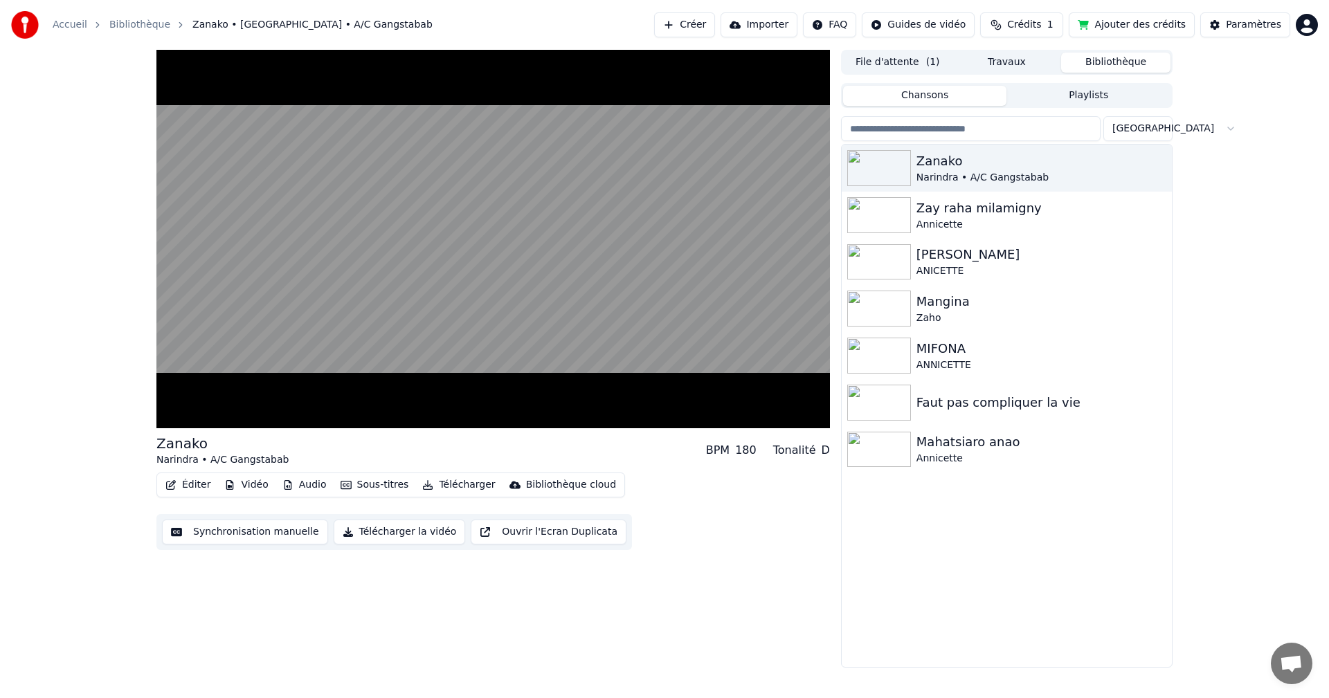
click at [257, 530] on button "Synchronisation manuelle" at bounding box center [245, 532] width 166 height 25
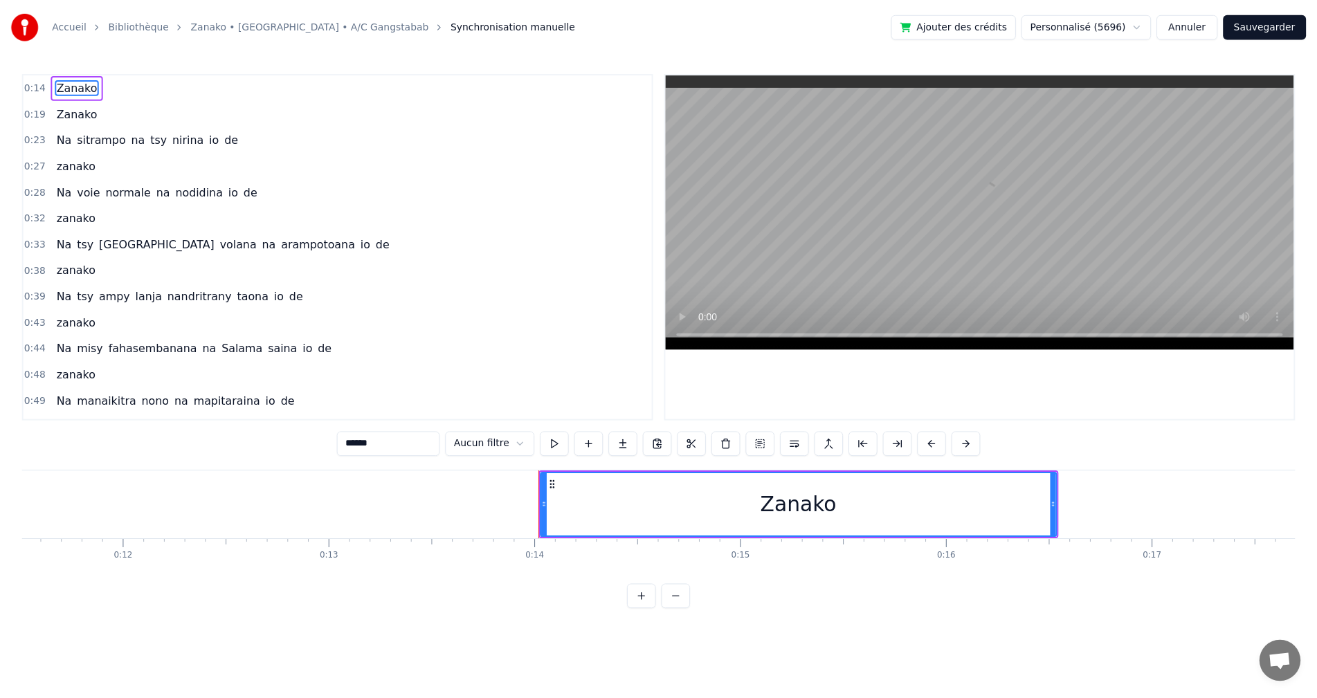
scroll to position [0, 2841]
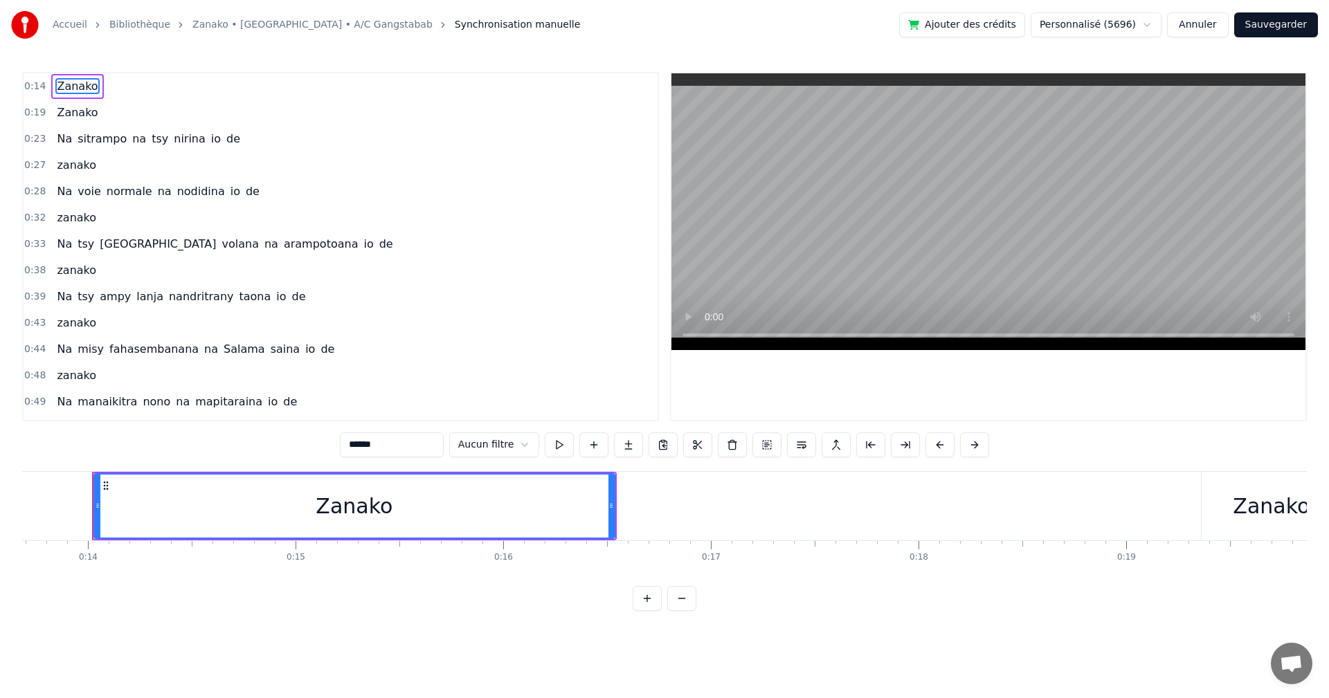
click at [1209, 21] on button "Annuler" at bounding box center [1197, 24] width 61 height 25
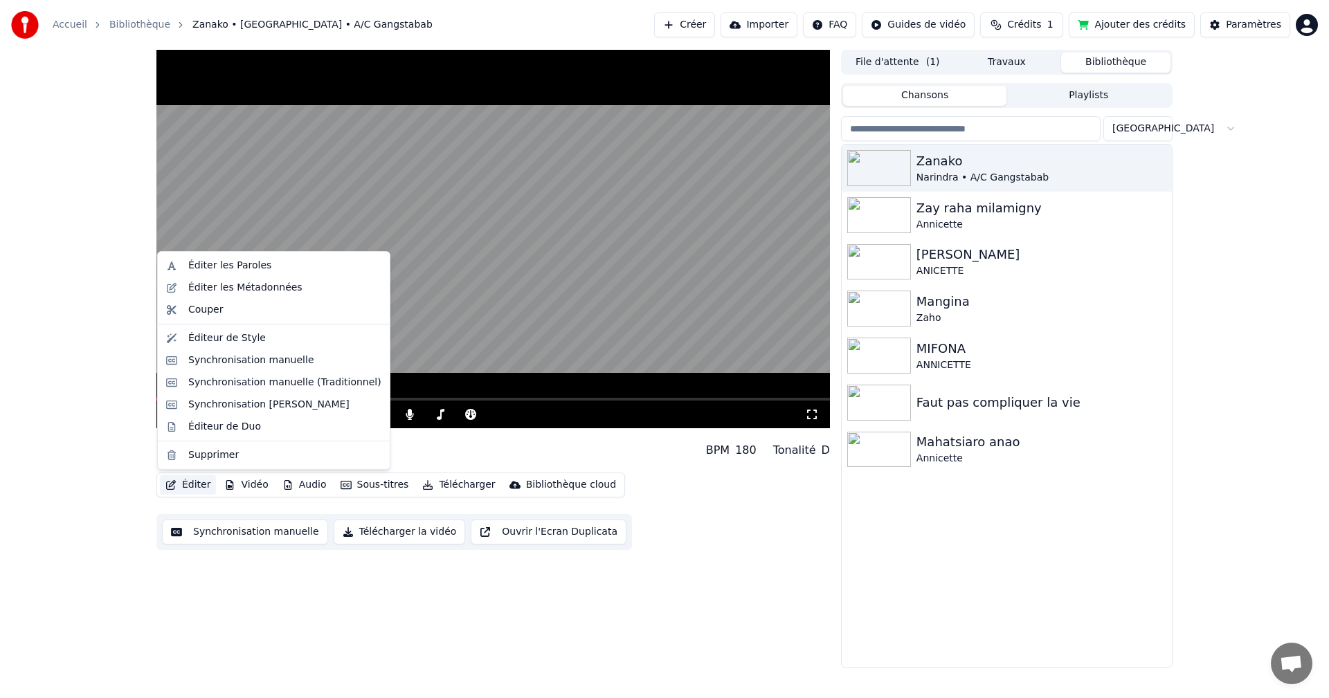
click at [202, 475] on button "Éditer" at bounding box center [188, 484] width 56 height 19
click at [235, 420] on div "Éditeur de Duo" at bounding box center [224, 427] width 73 height 14
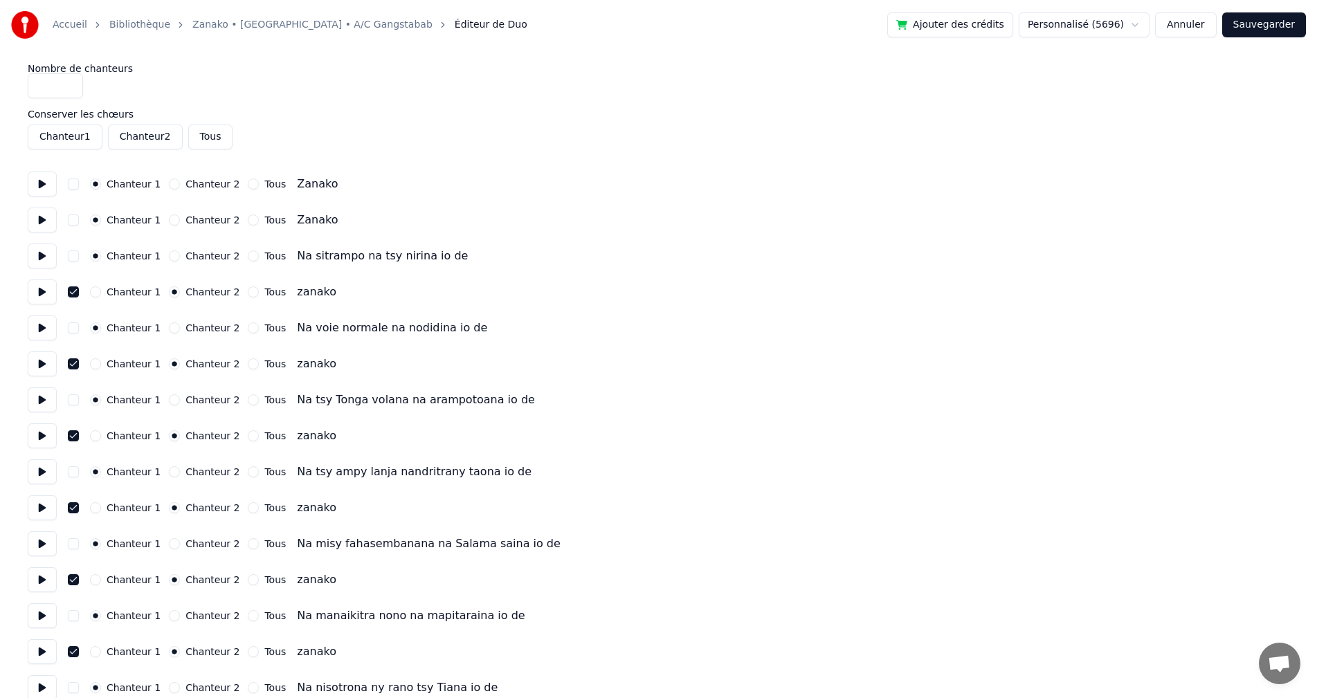
click at [154, 136] on button "Chanteur 2" at bounding box center [145, 137] width 75 height 25
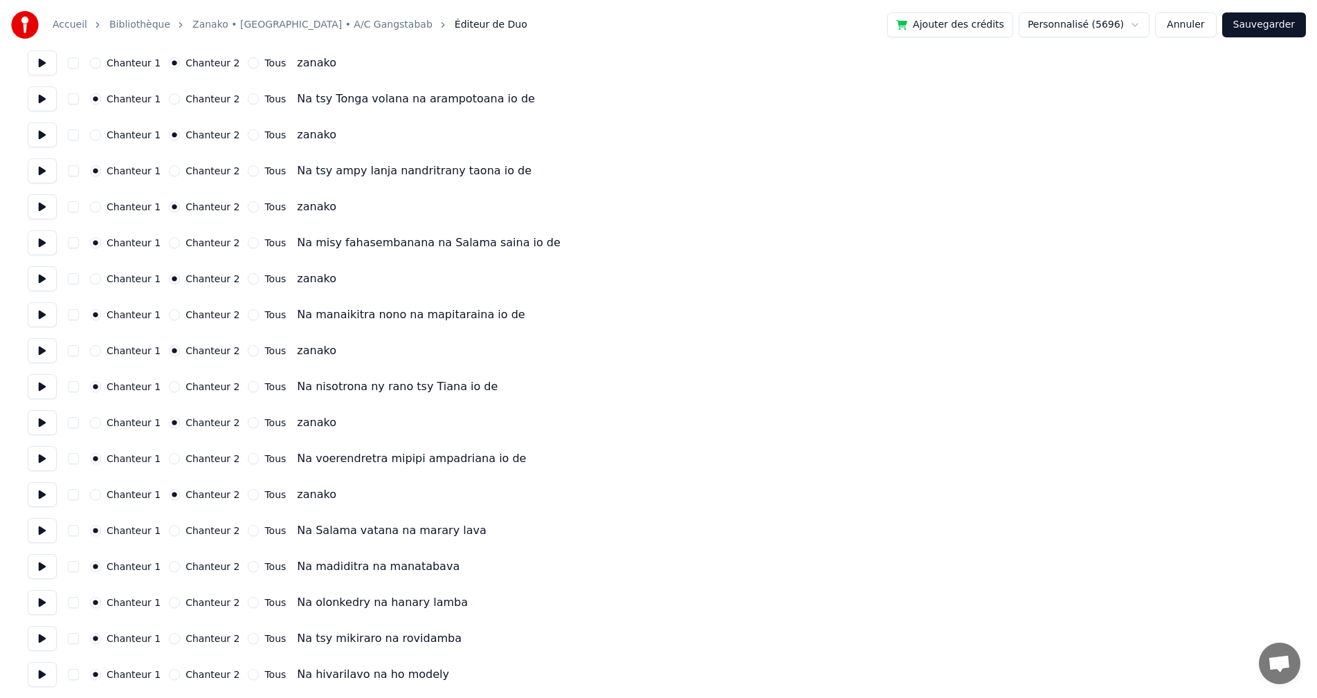
scroll to position [346, 0]
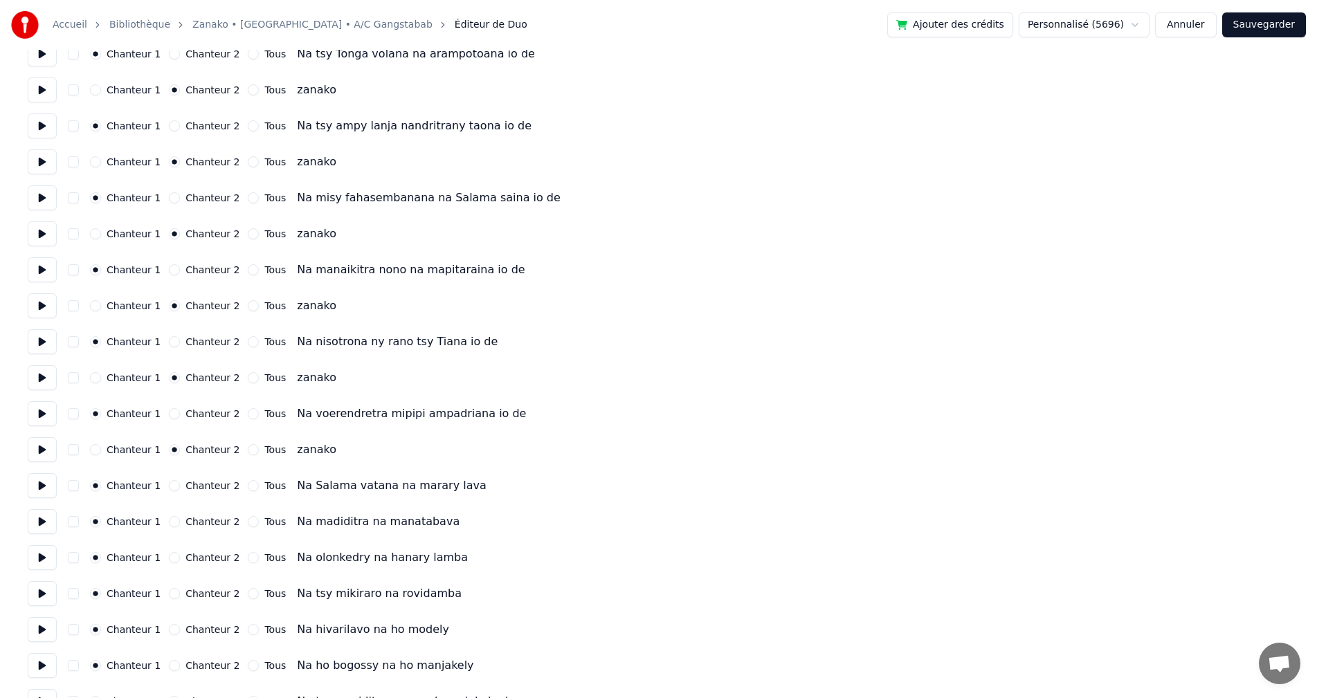
click at [1255, 21] on button "Sauvegarder" at bounding box center [1264, 24] width 84 height 25
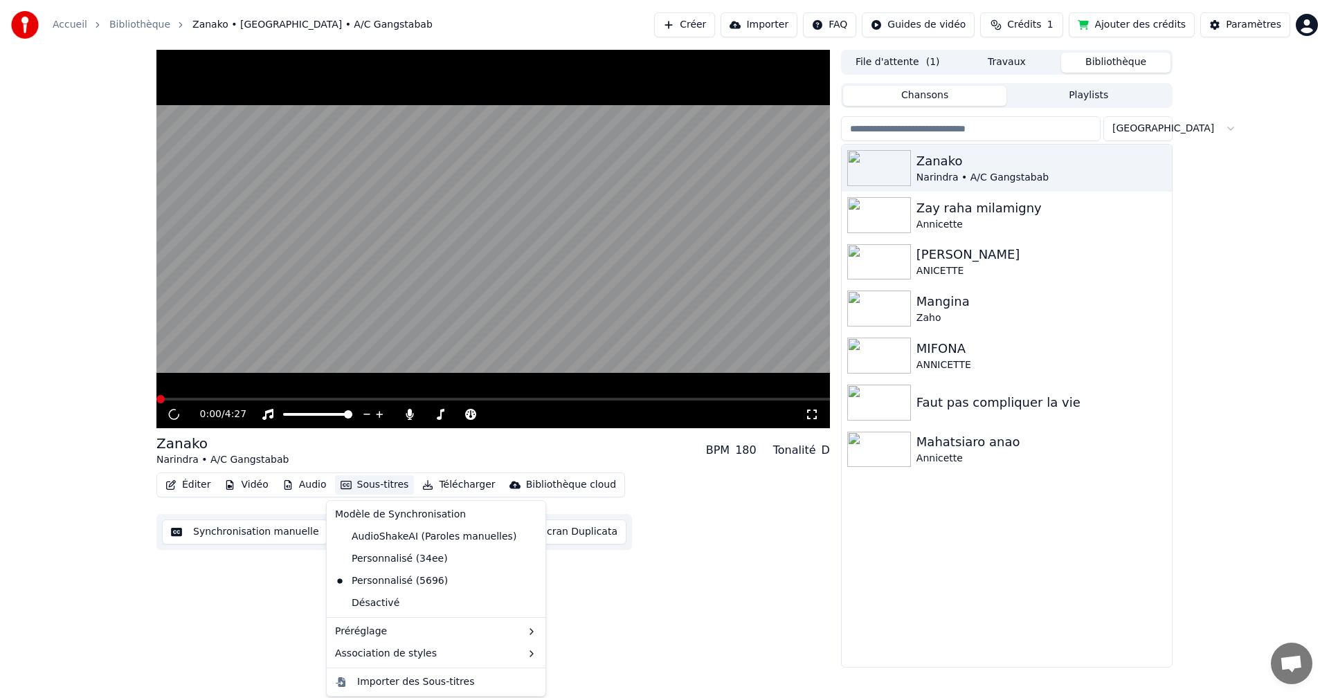
click at [356, 484] on button "Sous-titres" at bounding box center [375, 484] width 80 height 19
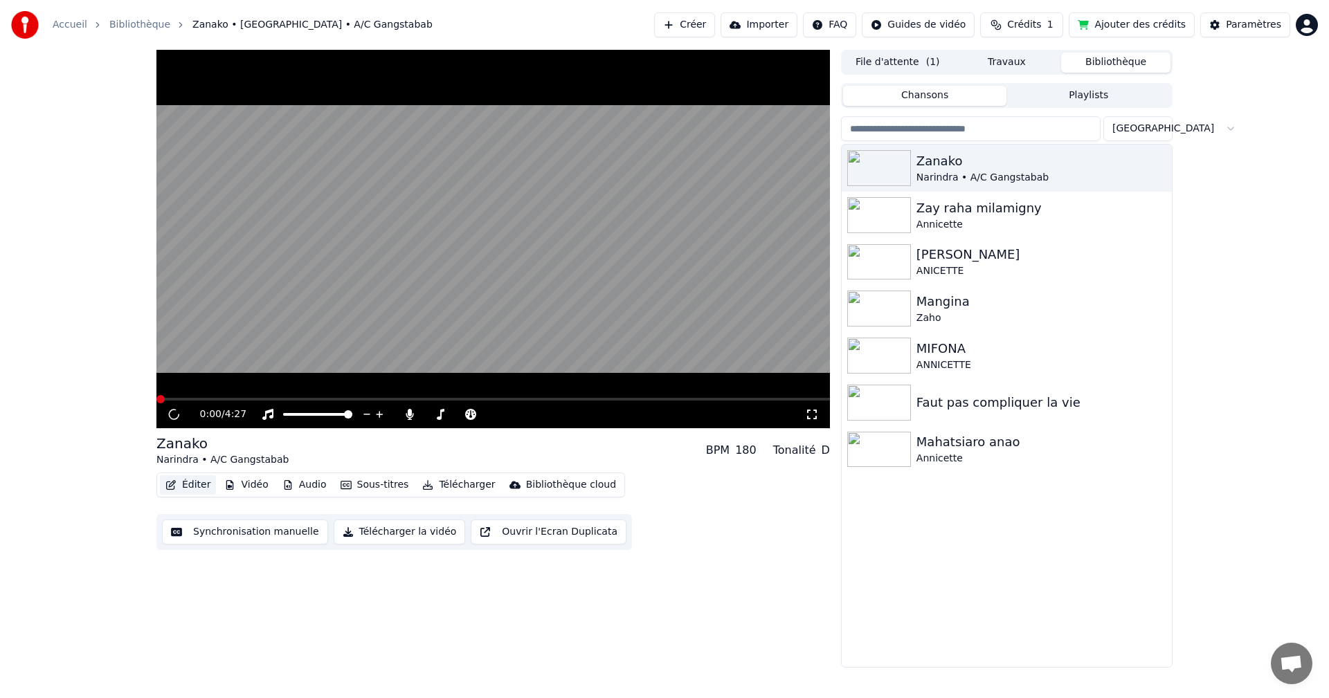
click at [201, 488] on button "Éditer" at bounding box center [188, 484] width 56 height 19
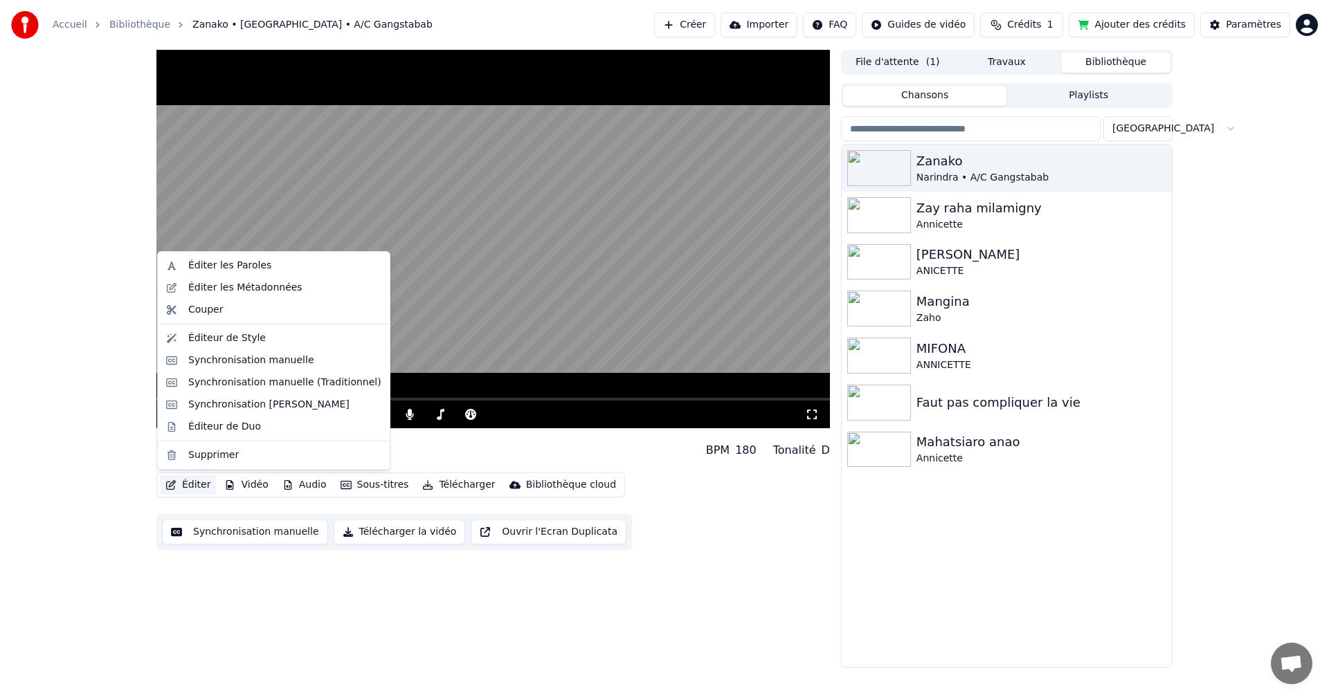
click at [201, 488] on button "Éditer" at bounding box center [188, 484] width 56 height 19
click at [219, 416] on div "Éditeur de Duo" at bounding box center [274, 427] width 226 height 22
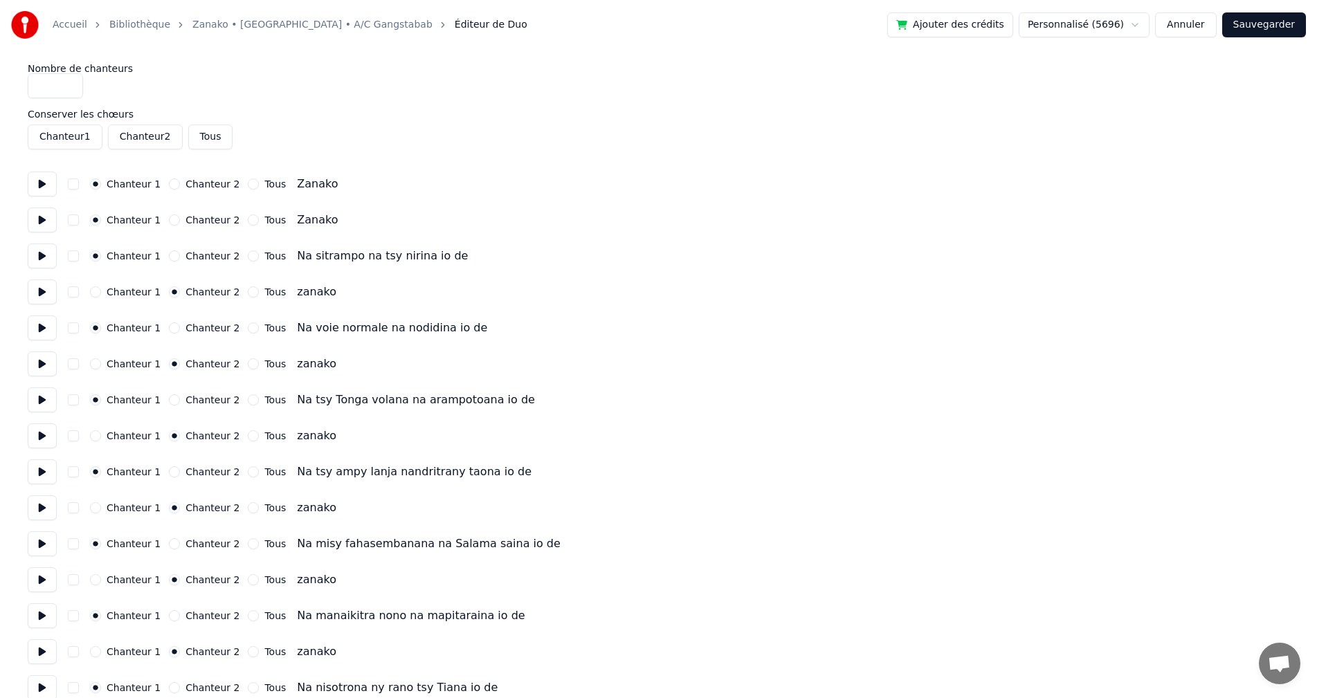
click at [1201, 20] on button "Annuler" at bounding box center [1185, 24] width 61 height 25
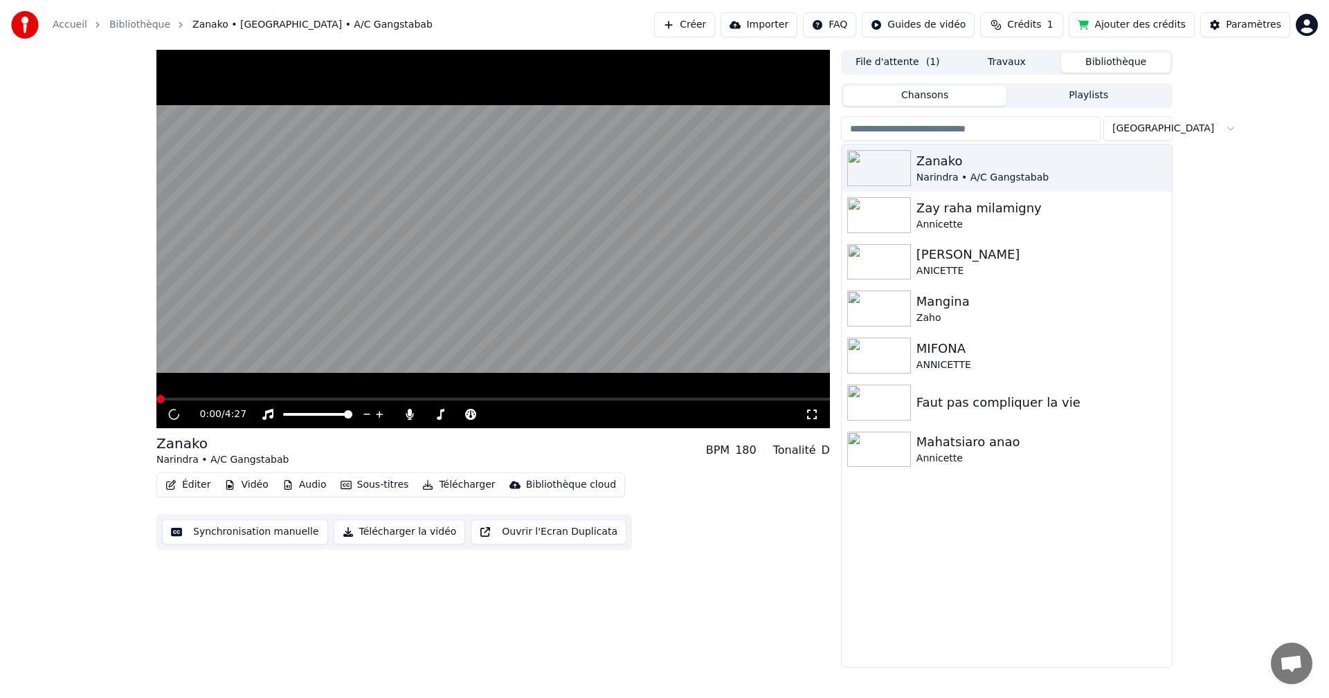
click at [388, 484] on button "Sous-titres" at bounding box center [375, 484] width 80 height 19
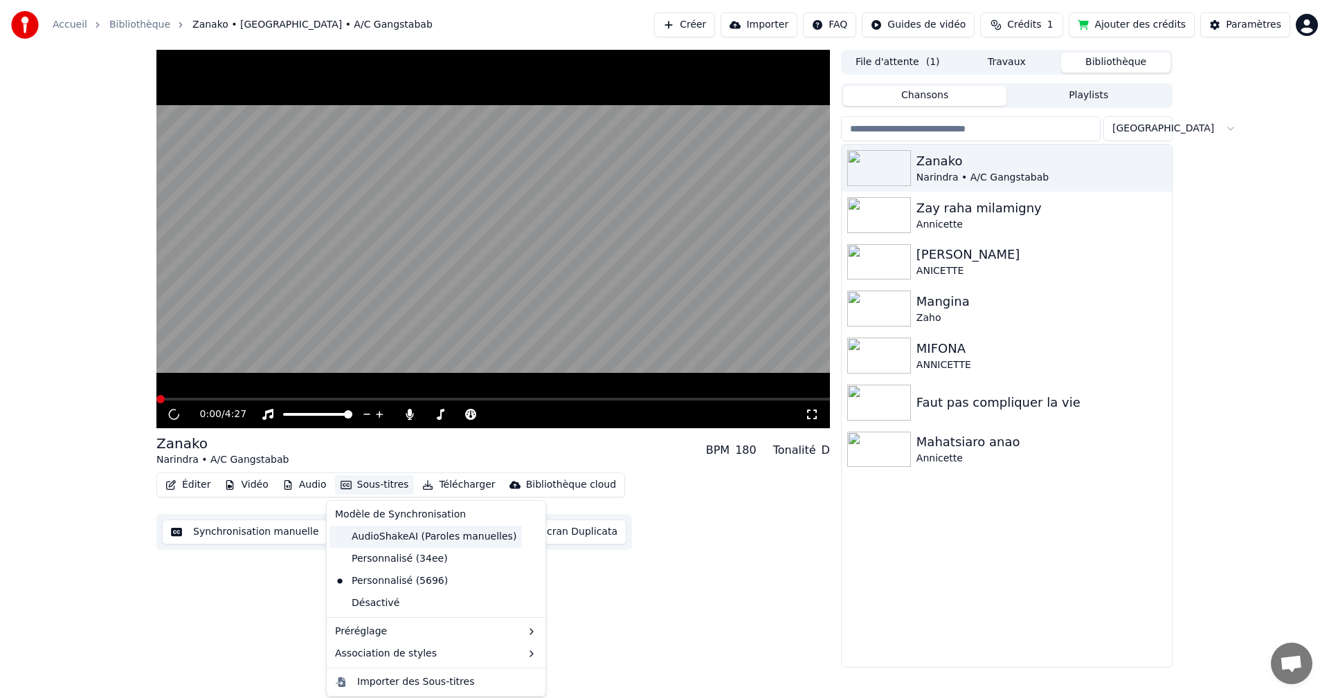
click at [458, 542] on div "AudioShakeAI (Paroles manuelles)" at bounding box center [425, 537] width 192 height 22
click at [471, 542] on button "Ouvrir l'Ecran Duplicata" at bounding box center [549, 532] width 156 height 25
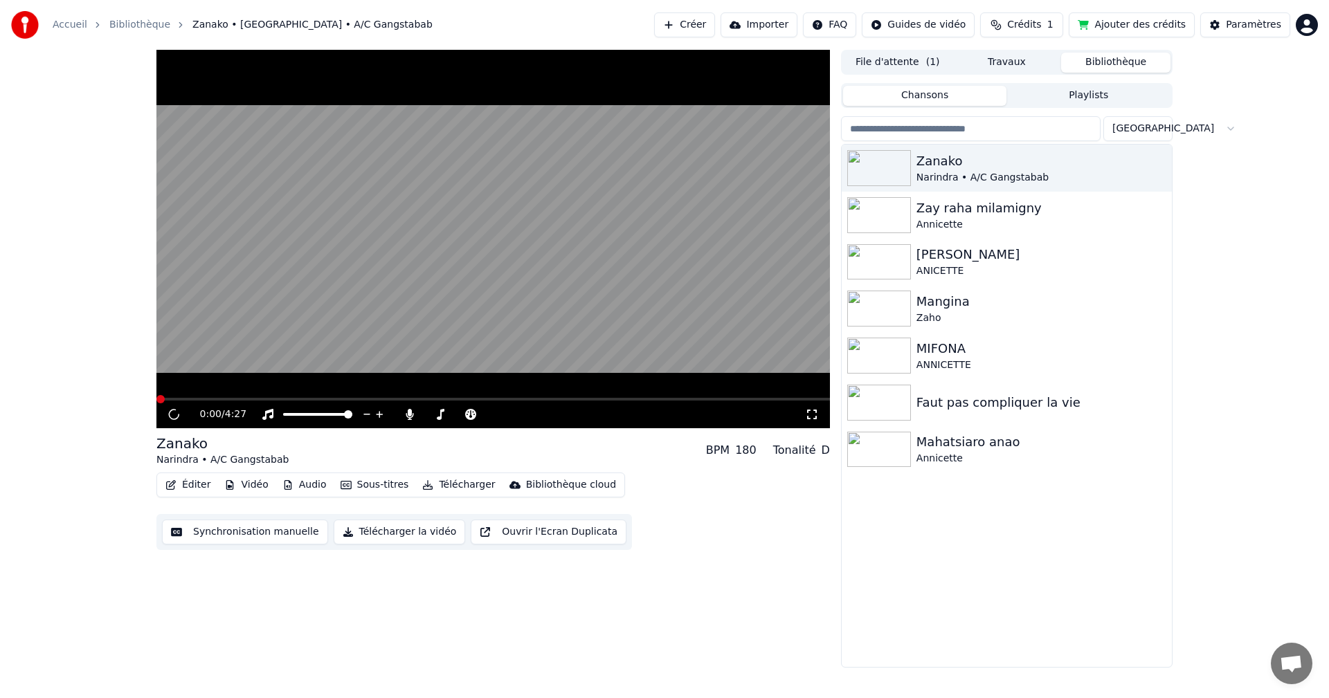
click at [263, 531] on button "Synchronisation manuelle" at bounding box center [245, 532] width 166 height 25
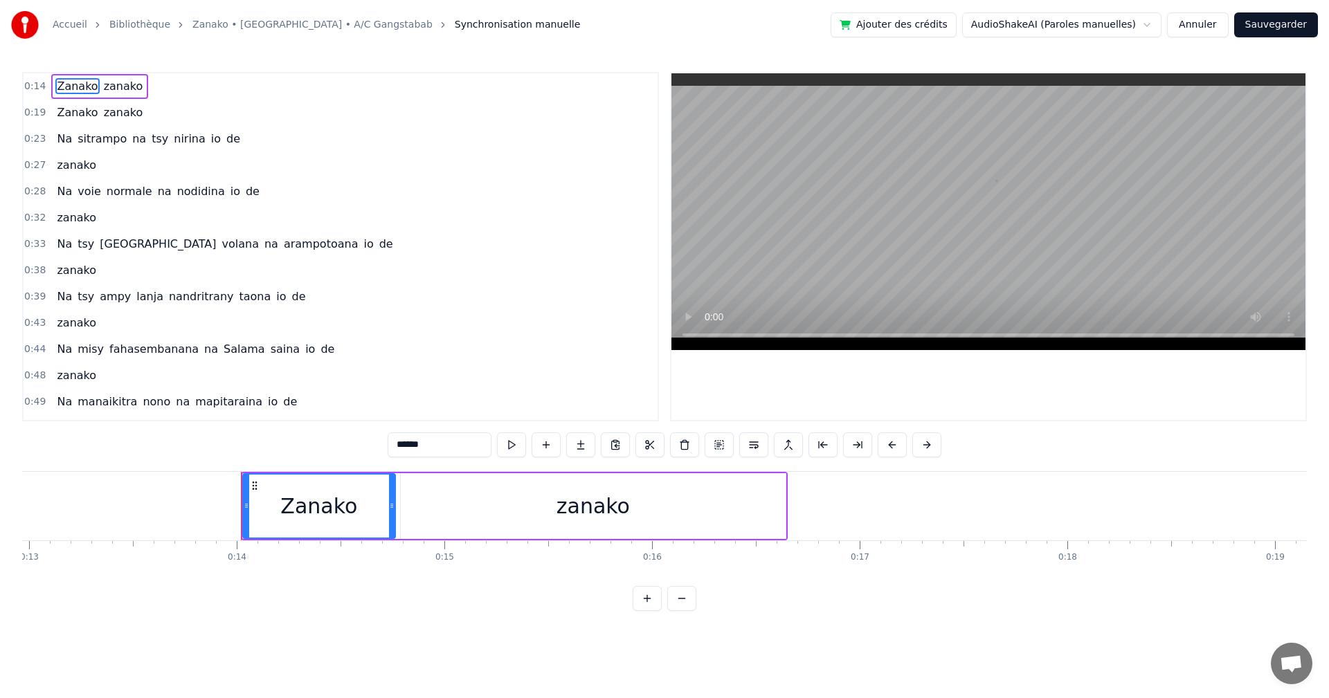
scroll to position [0, 2841]
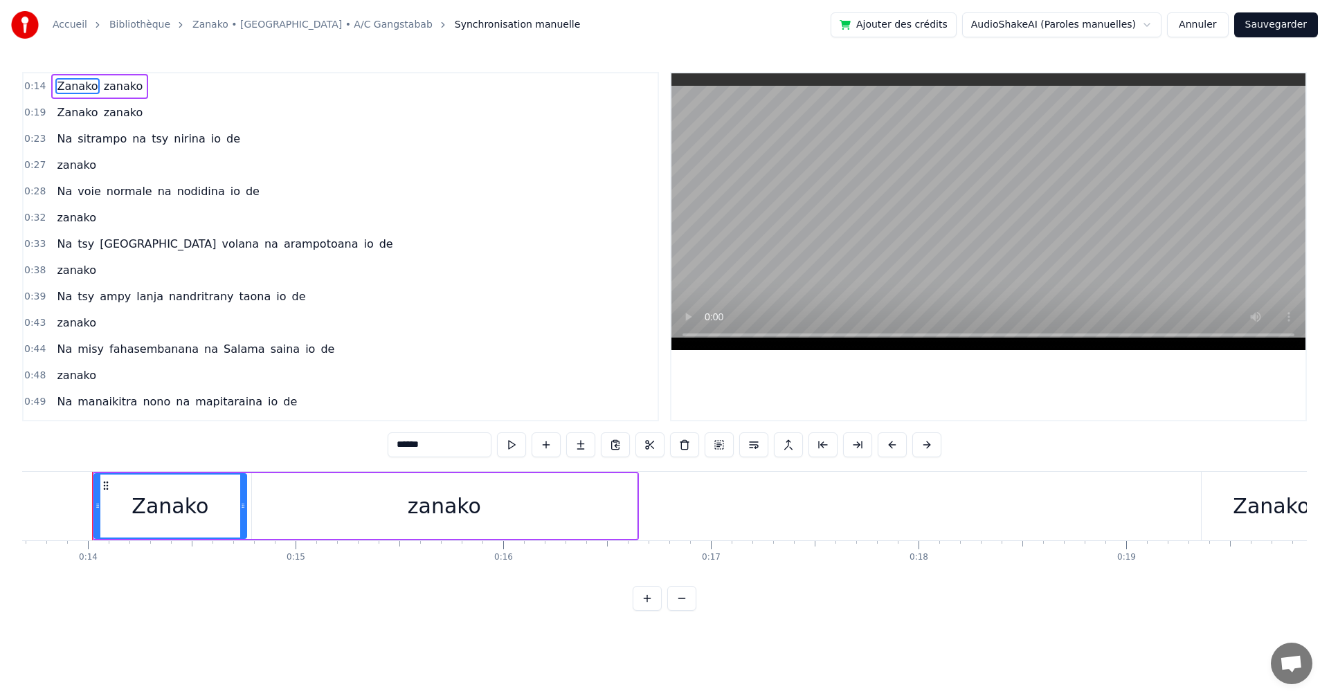
click at [118, 83] on span "zanako" at bounding box center [123, 86] width 42 height 16
type input "******"
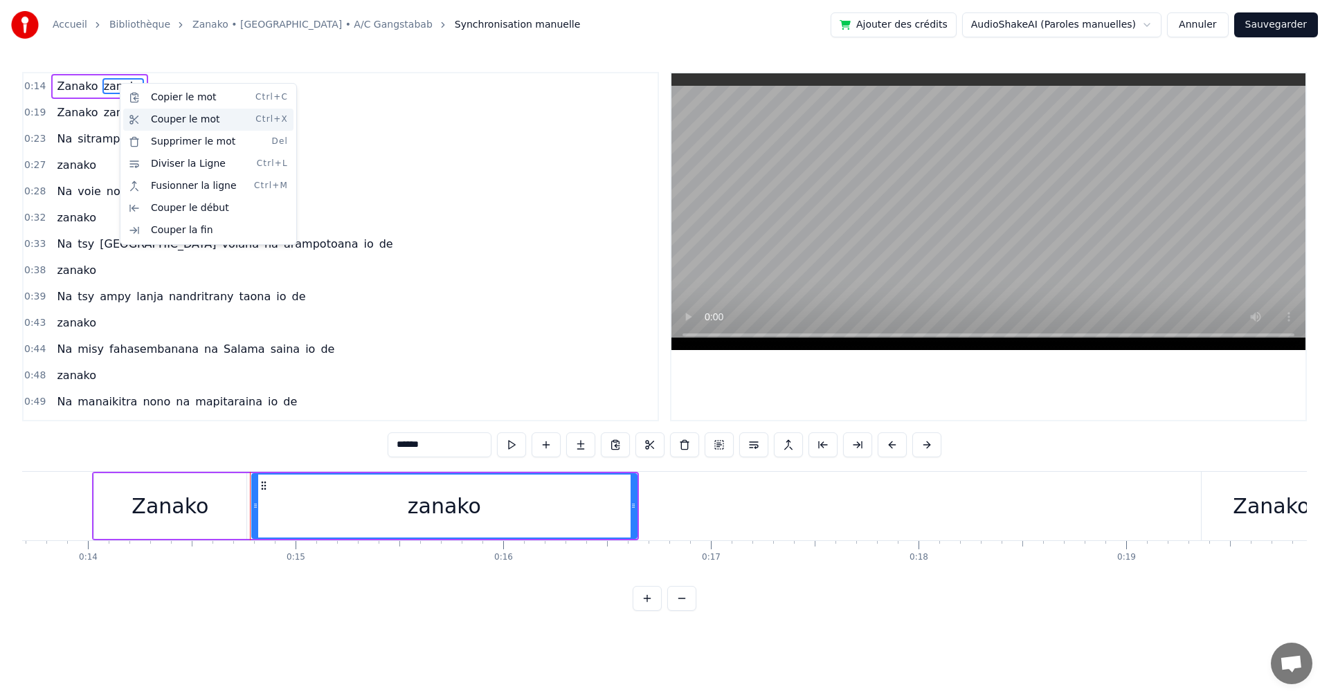
click at [197, 129] on div "Couper le mot Ctrl+X" at bounding box center [208, 120] width 170 height 22
click at [143, 152] on div "Supprimer le mot Del" at bounding box center [201, 145] width 170 height 22
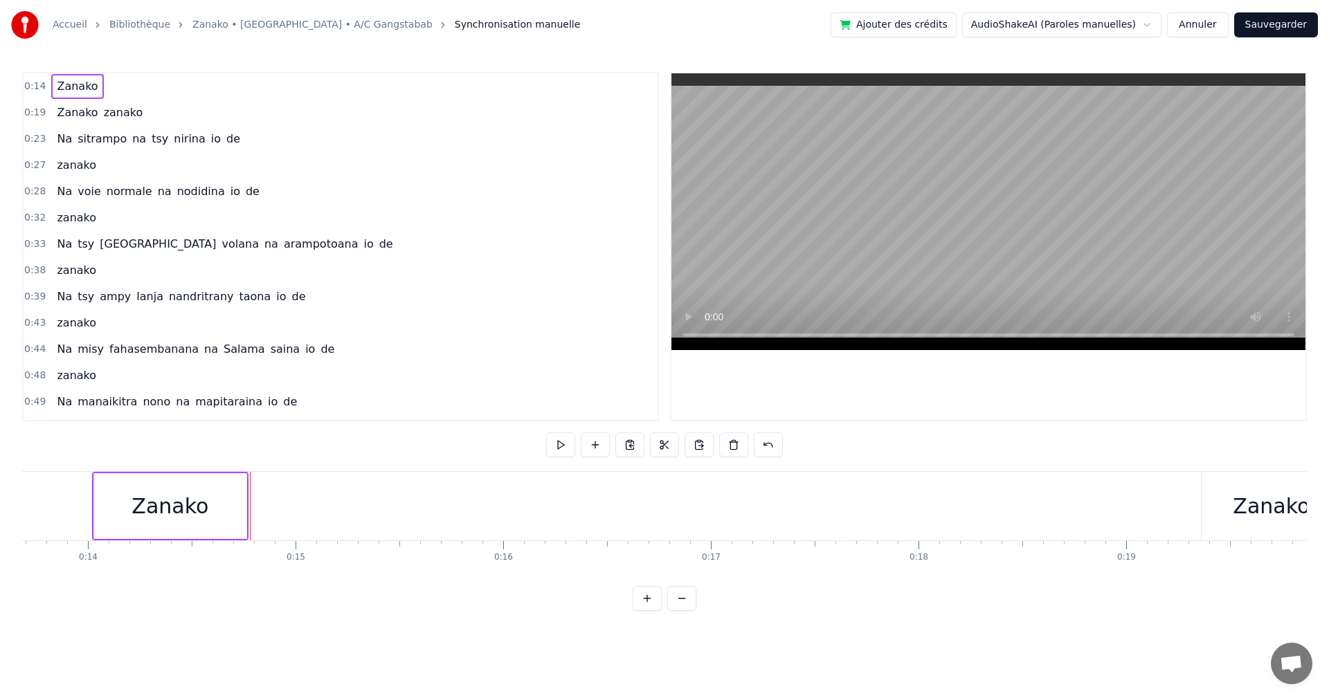
click at [216, 518] on div "Zanako" at bounding box center [170, 506] width 152 height 66
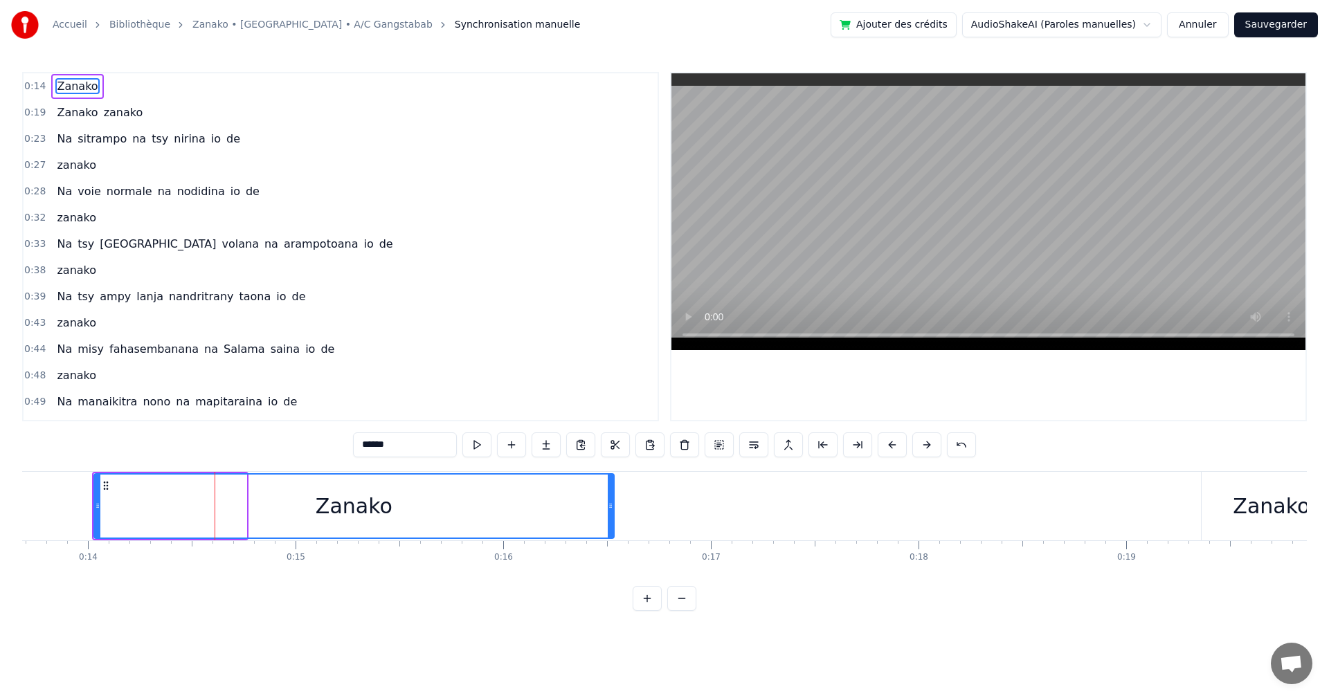
drag, startPoint x: 242, startPoint y: 500, endPoint x: 610, endPoint y: 492, distance: 367.6
click at [610, 492] on div at bounding box center [611, 506] width 6 height 63
click at [84, 115] on span "Zanako" at bounding box center [77, 113] width 44 height 16
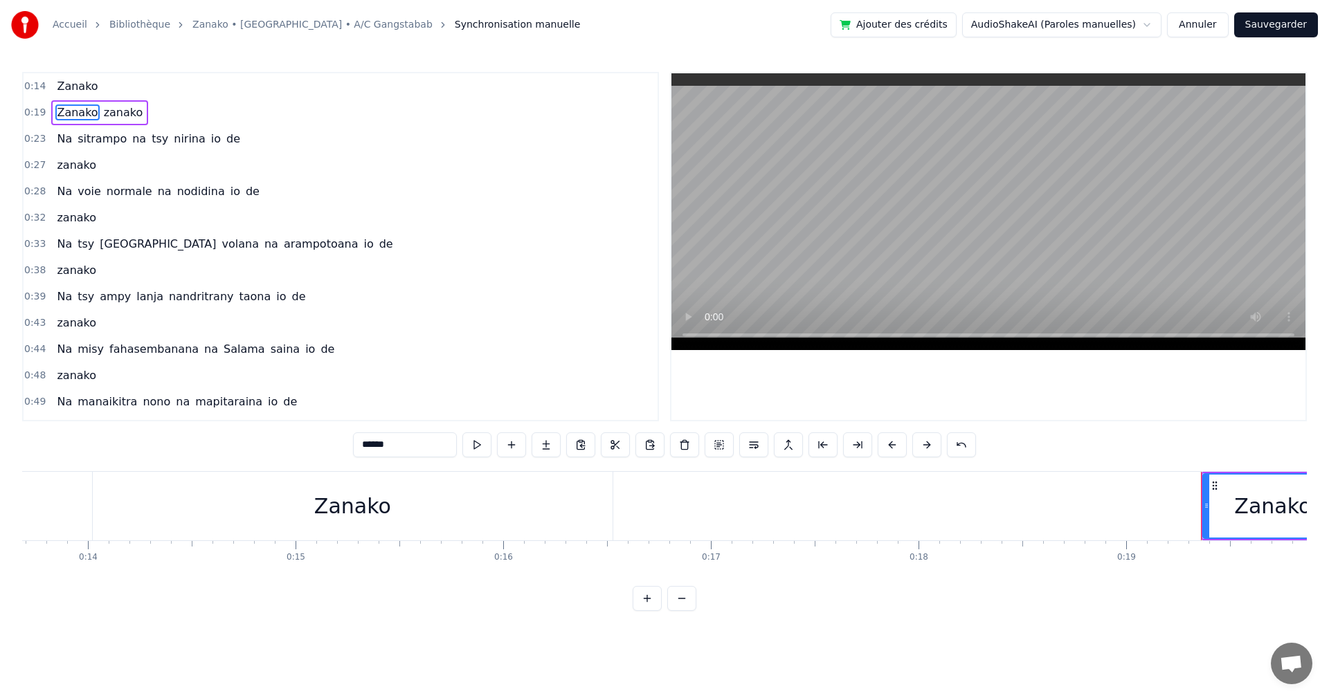
click at [125, 120] on span "zanako" at bounding box center [123, 113] width 42 height 16
type input "******"
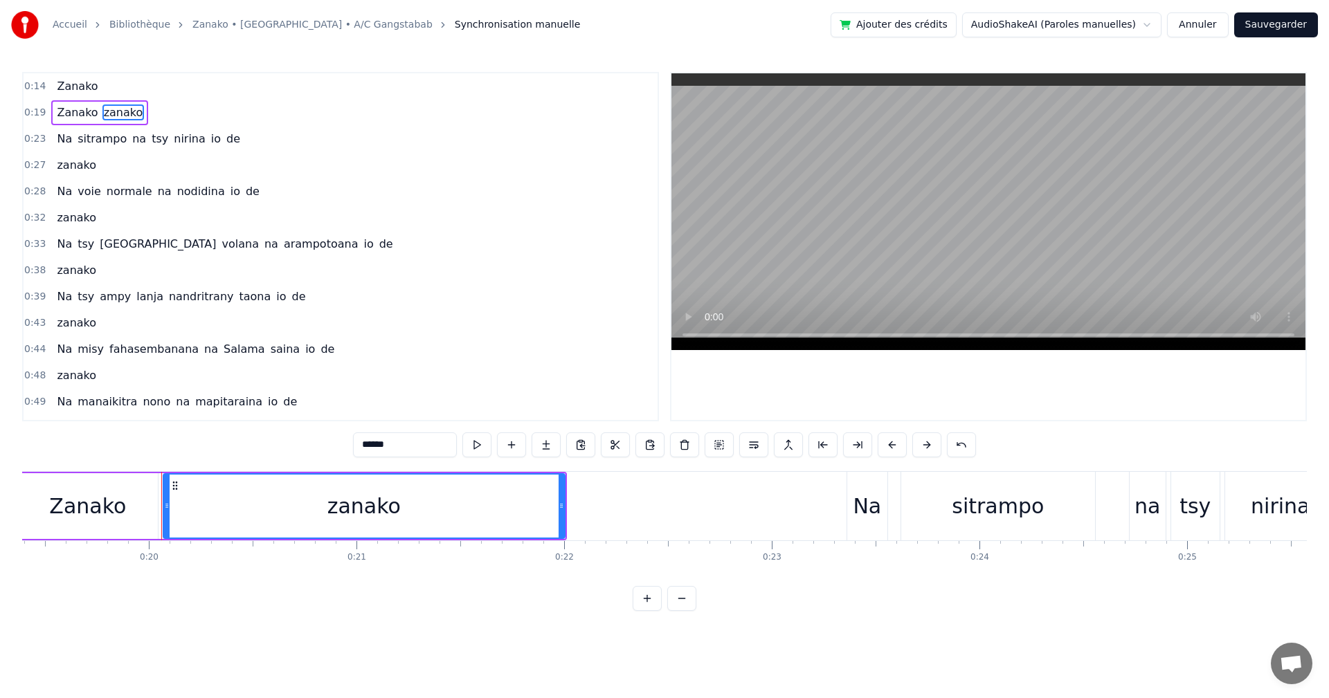
scroll to position [0, 4095]
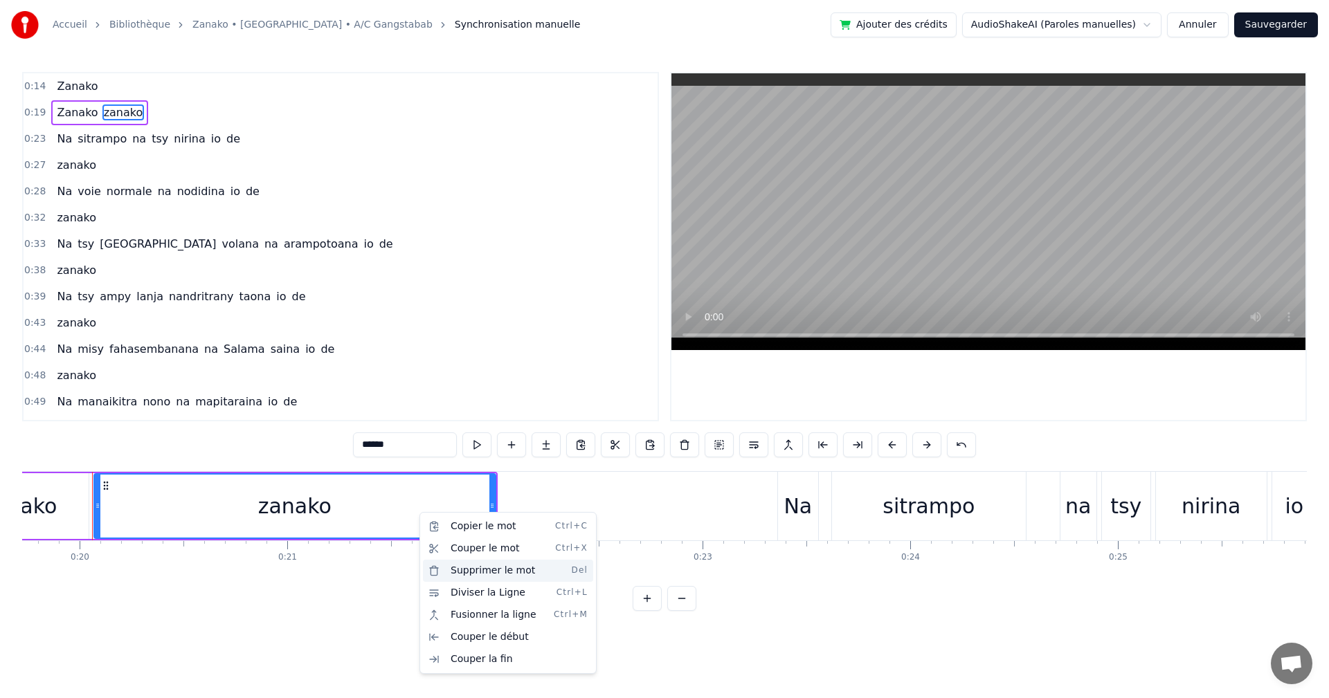
click at [460, 569] on div "Supprimer le mot Del" at bounding box center [508, 571] width 170 height 22
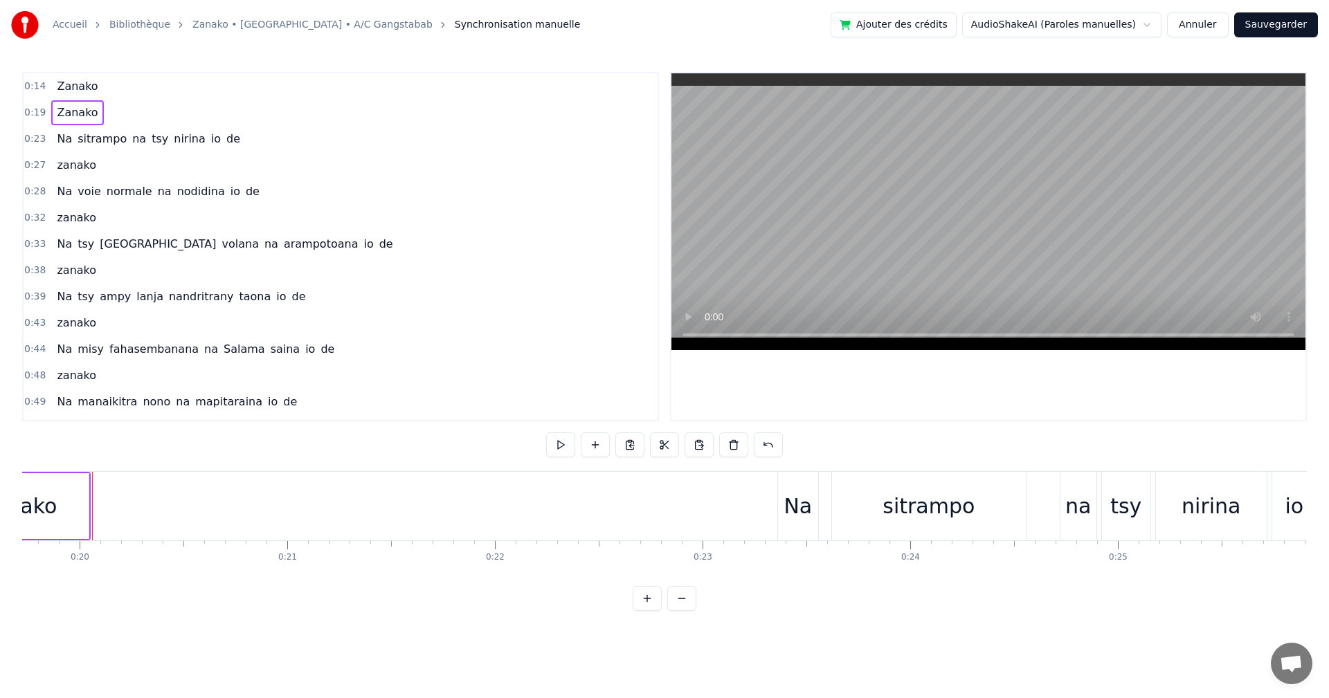
click at [68, 511] on div "Zanako" at bounding box center [19, 506] width 140 height 66
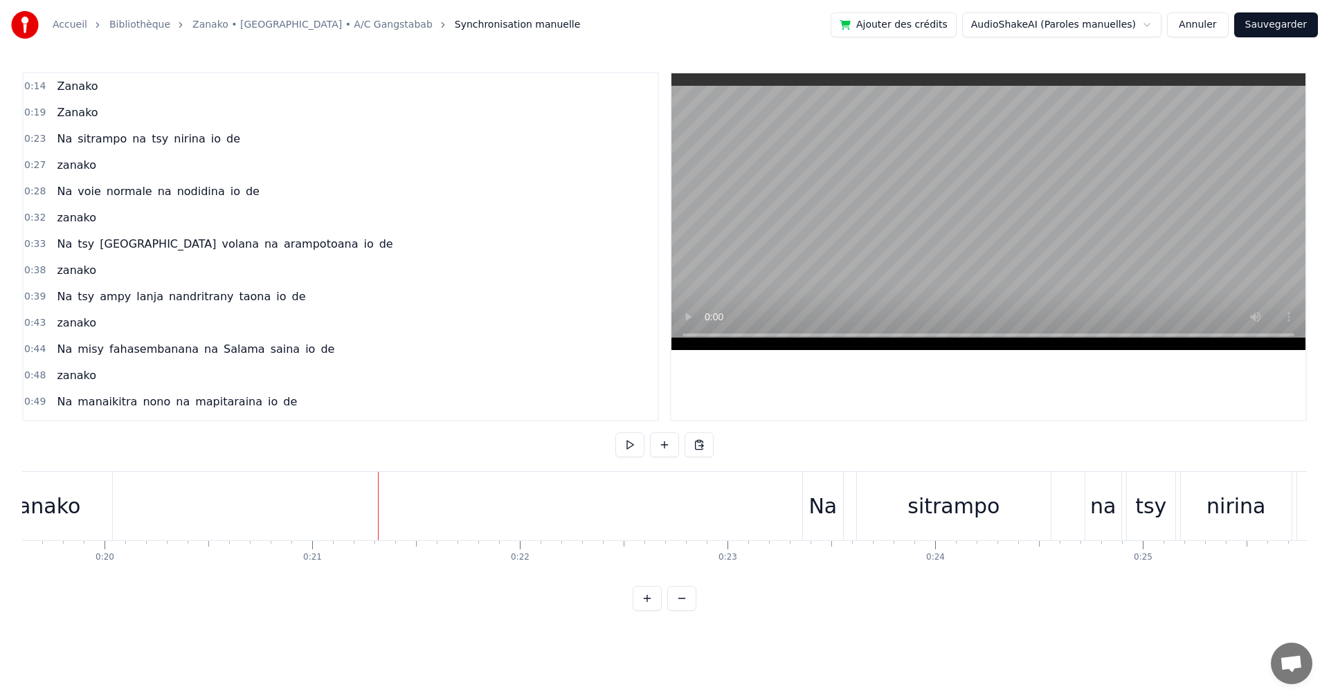
click at [108, 493] on div "Zanako" at bounding box center [42, 506] width 140 height 69
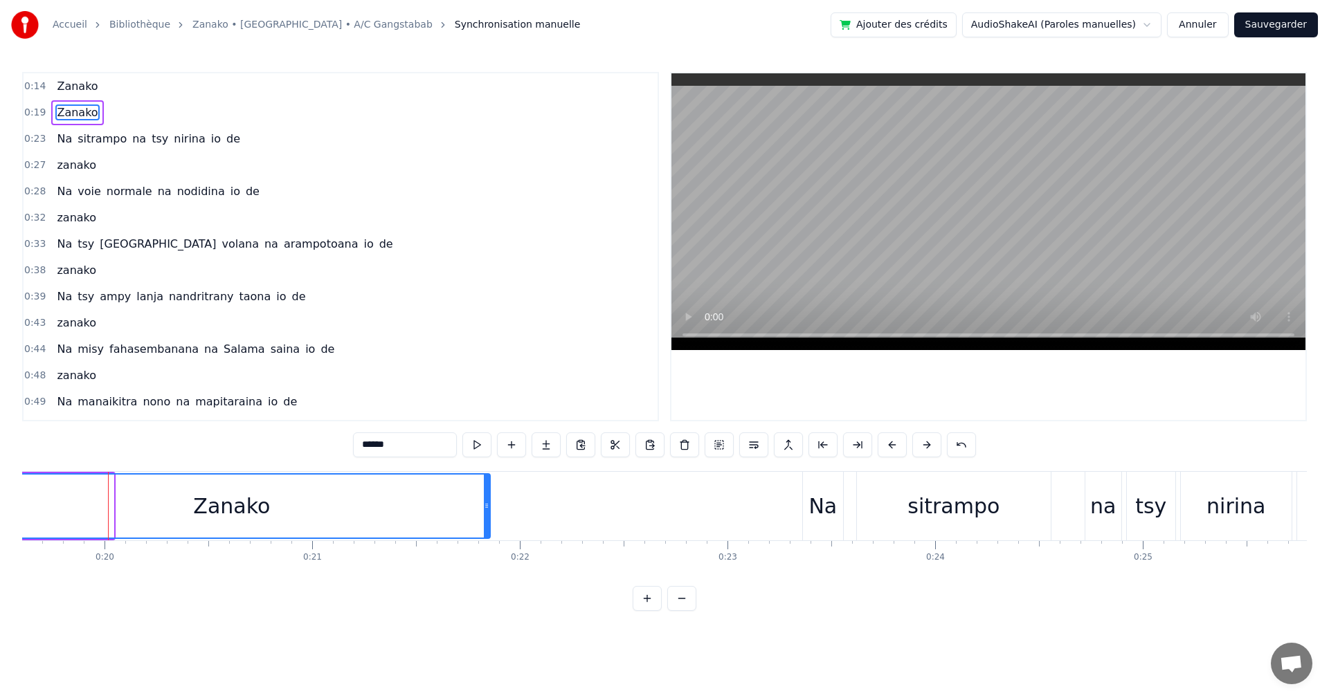
drag, startPoint x: 109, startPoint y: 498, endPoint x: 485, endPoint y: 489, distance: 376.6
click at [485, 489] on div at bounding box center [487, 506] width 6 height 63
click at [1274, 28] on button "Sauvegarder" at bounding box center [1276, 24] width 84 height 25
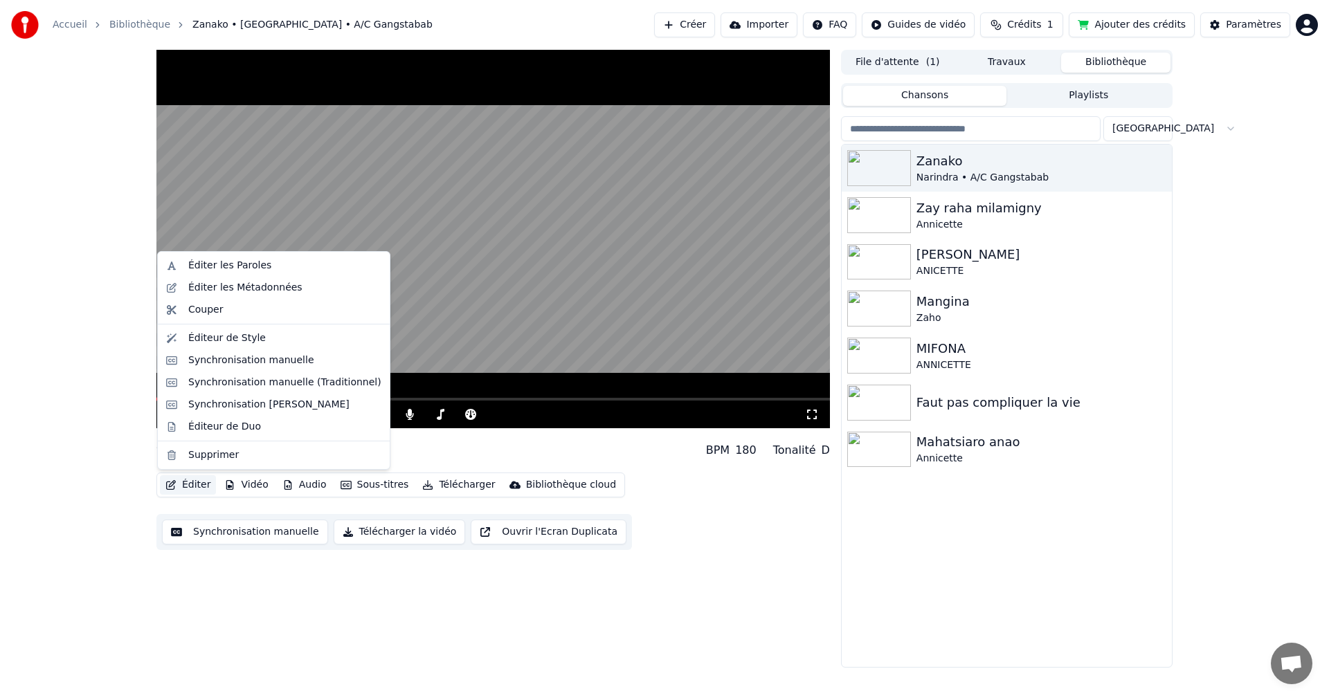
click at [181, 482] on button "Éditer" at bounding box center [188, 484] width 56 height 19
click at [244, 332] on div "Éditeur de Style" at bounding box center [227, 338] width 78 height 14
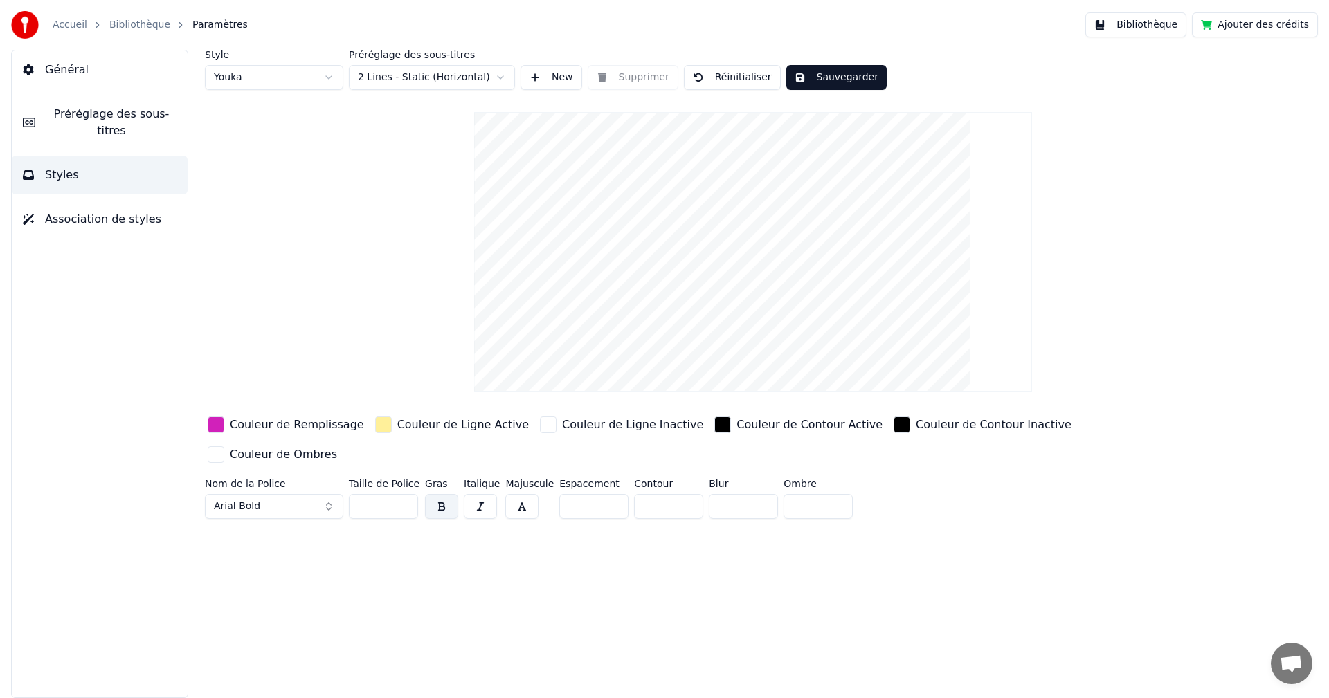
click at [122, 215] on button "Association de styles" at bounding box center [100, 219] width 176 height 39
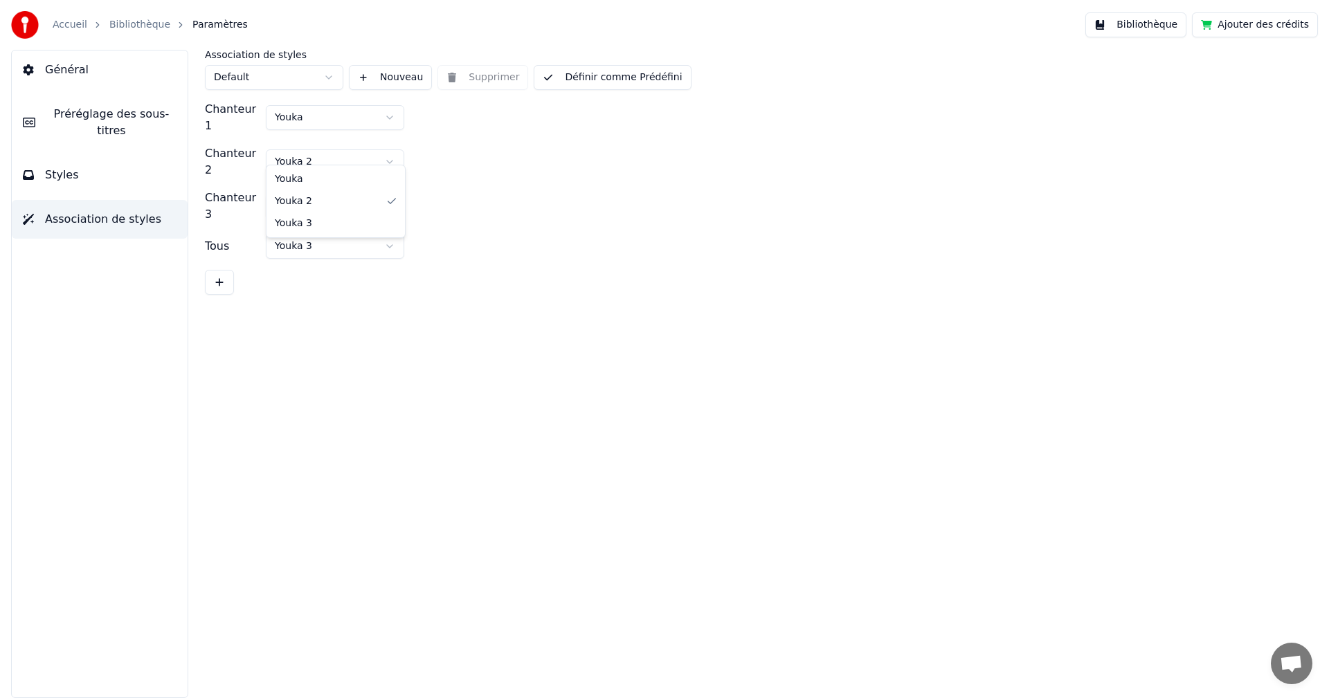
click at [355, 145] on html "Accueil Bibliothèque Paramètres Bibliothèque Ajouter des crédits Général Prérég…" at bounding box center [664, 349] width 1329 height 698
click at [116, 161] on button "Styles" at bounding box center [100, 175] width 176 height 39
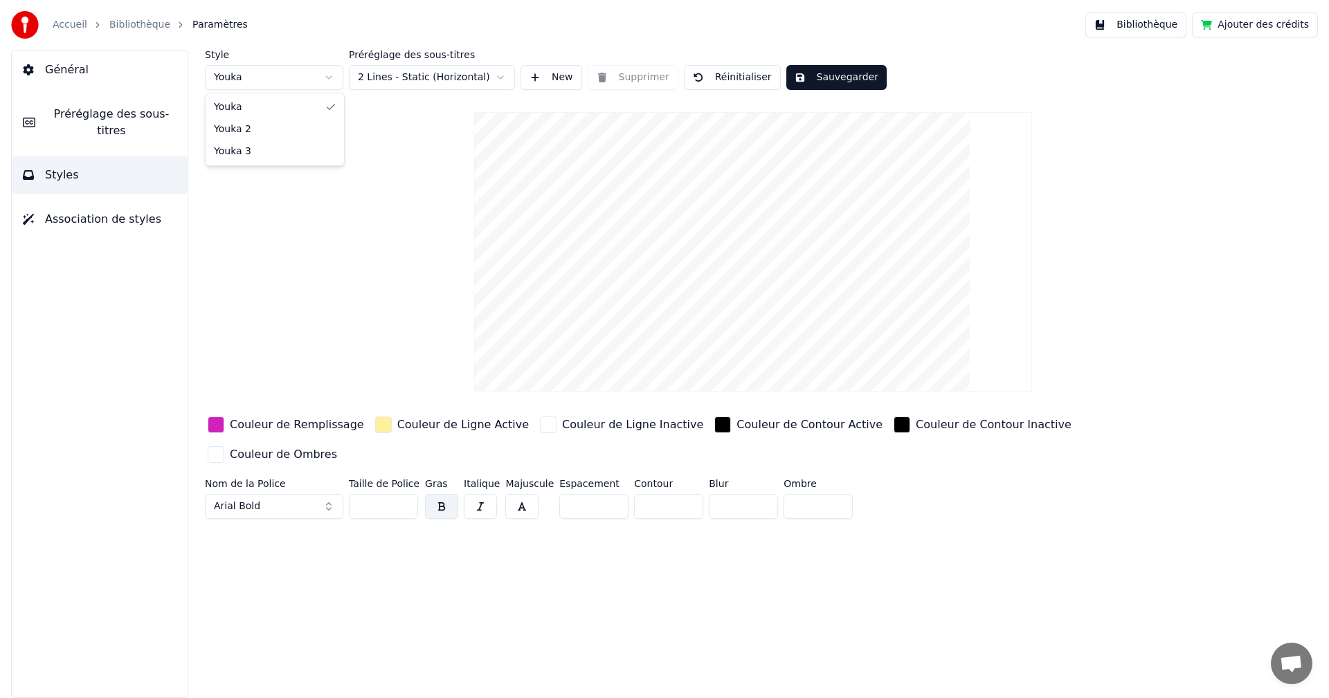
click at [332, 74] on html "Accueil Bibliothèque Paramètres Bibliothèque Ajouter des crédits Général Prérég…" at bounding box center [664, 349] width 1329 height 698
click at [579, 494] on input "*" at bounding box center [593, 506] width 69 height 25
click at [607, 494] on input "*" at bounding box center [593, 506] width 69 height 25
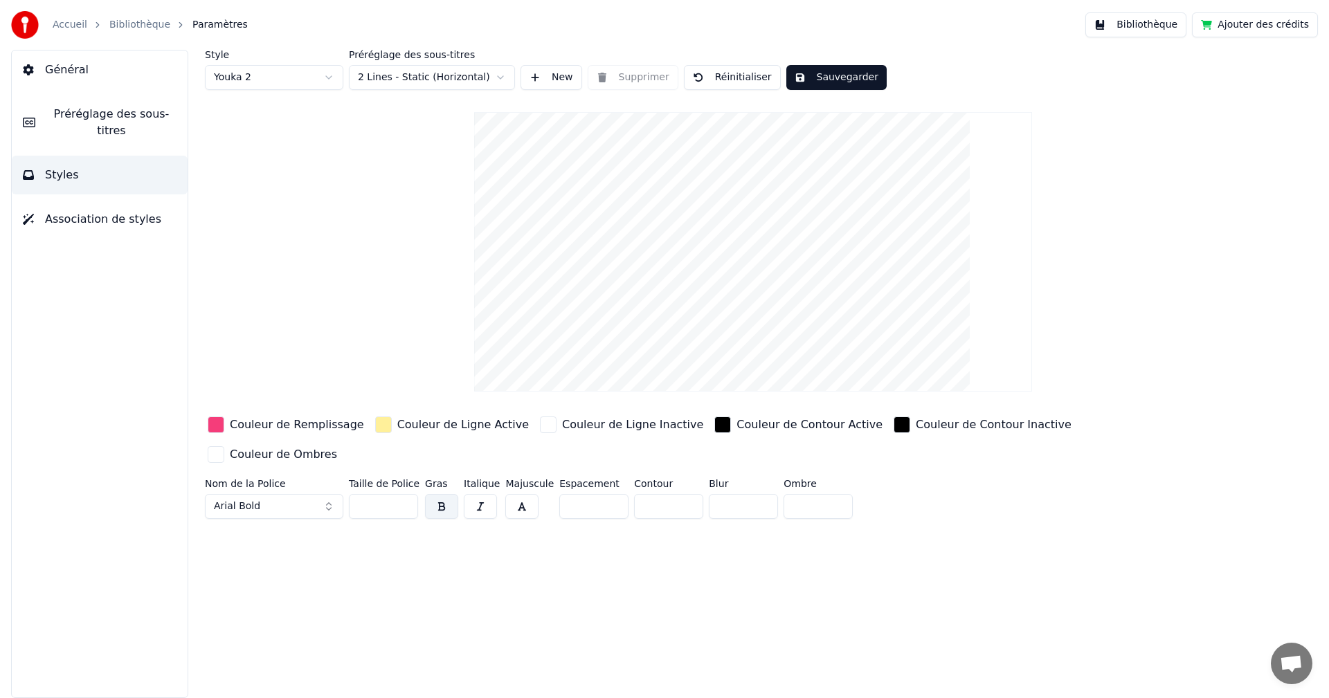
click at [607, 494] on input "*" at bounding box center [593, 506] width 69 height 25
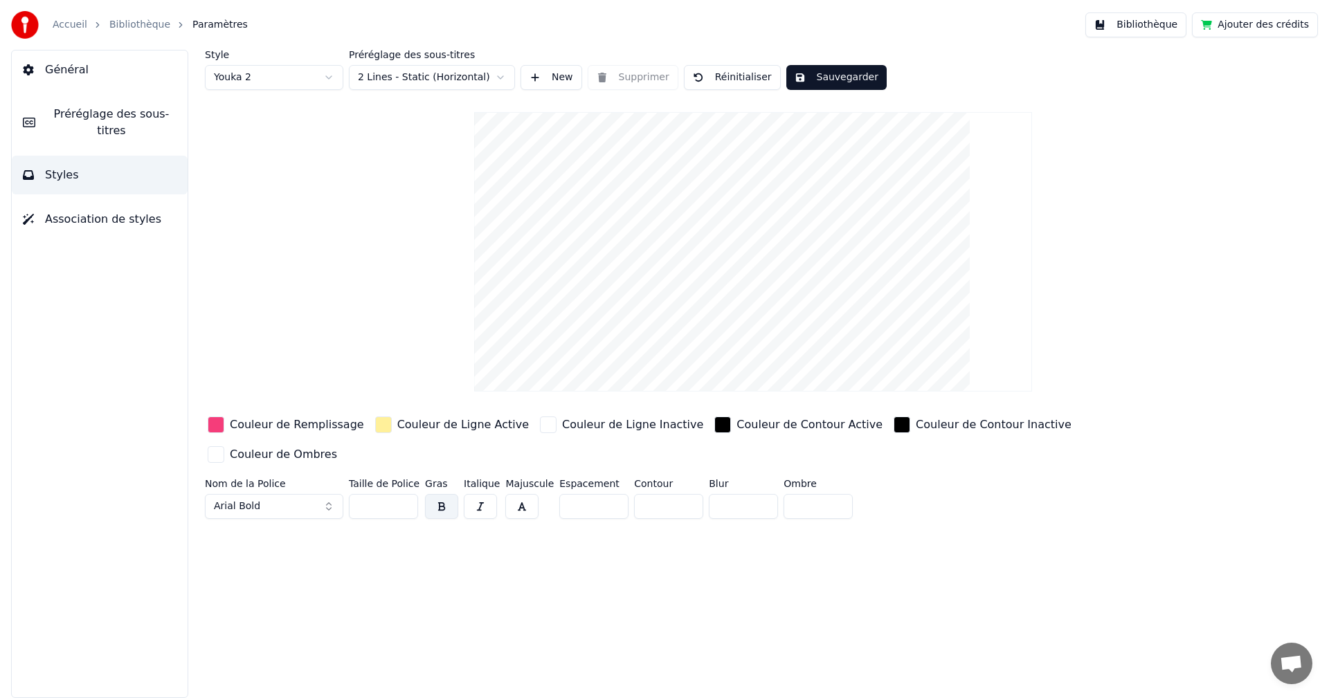
click at [607, 494] on input "**" at bounding box center [593, 506] width 69 height 25
click at [603, 494] on input "**" at bounding box center [593, 506] width 69 height 25
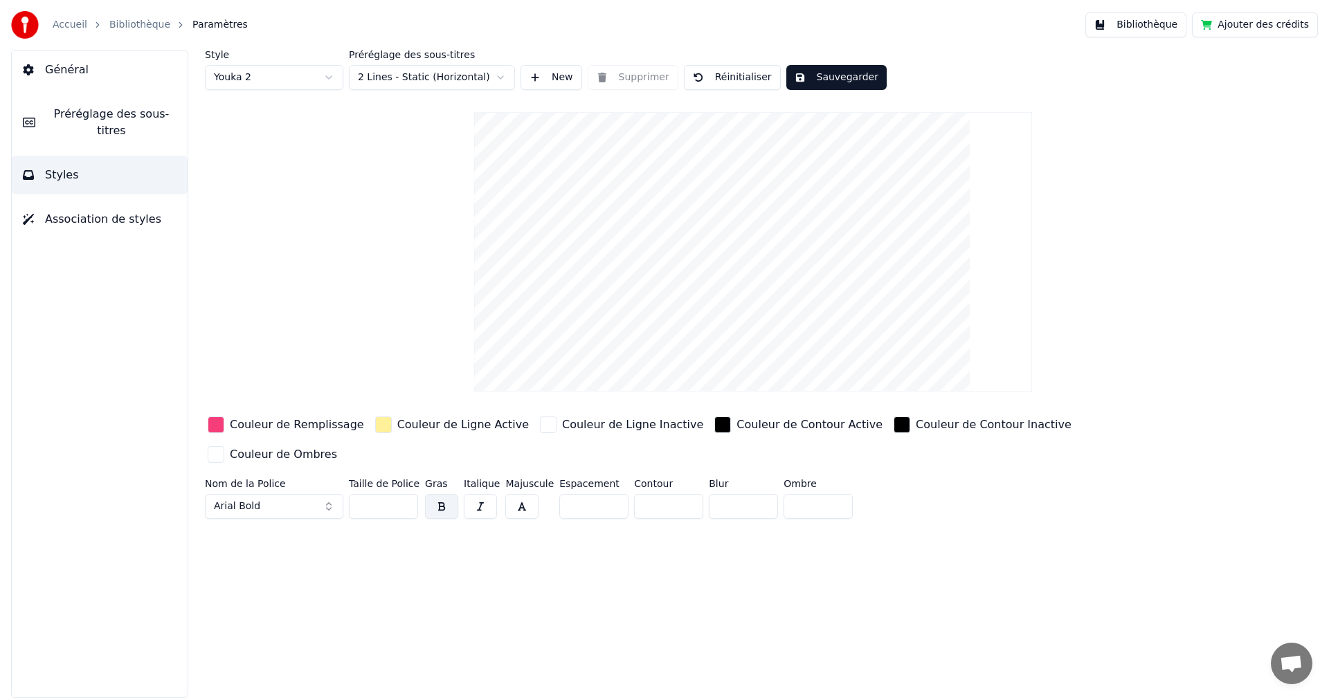
click at [603, 494] on input "**" at bounding box center [593, 506] width 69 height 25
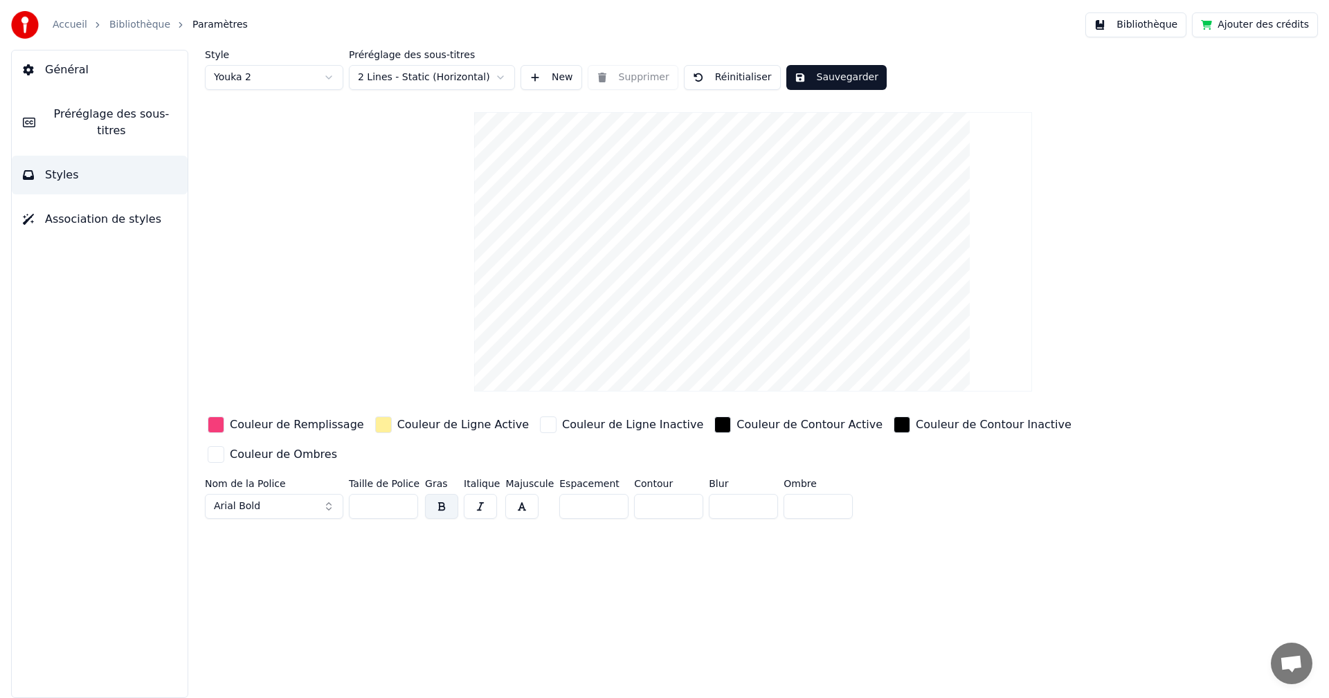
click at [603, 494] on input "**" at bounding box center [593, 506] width 69 height 25
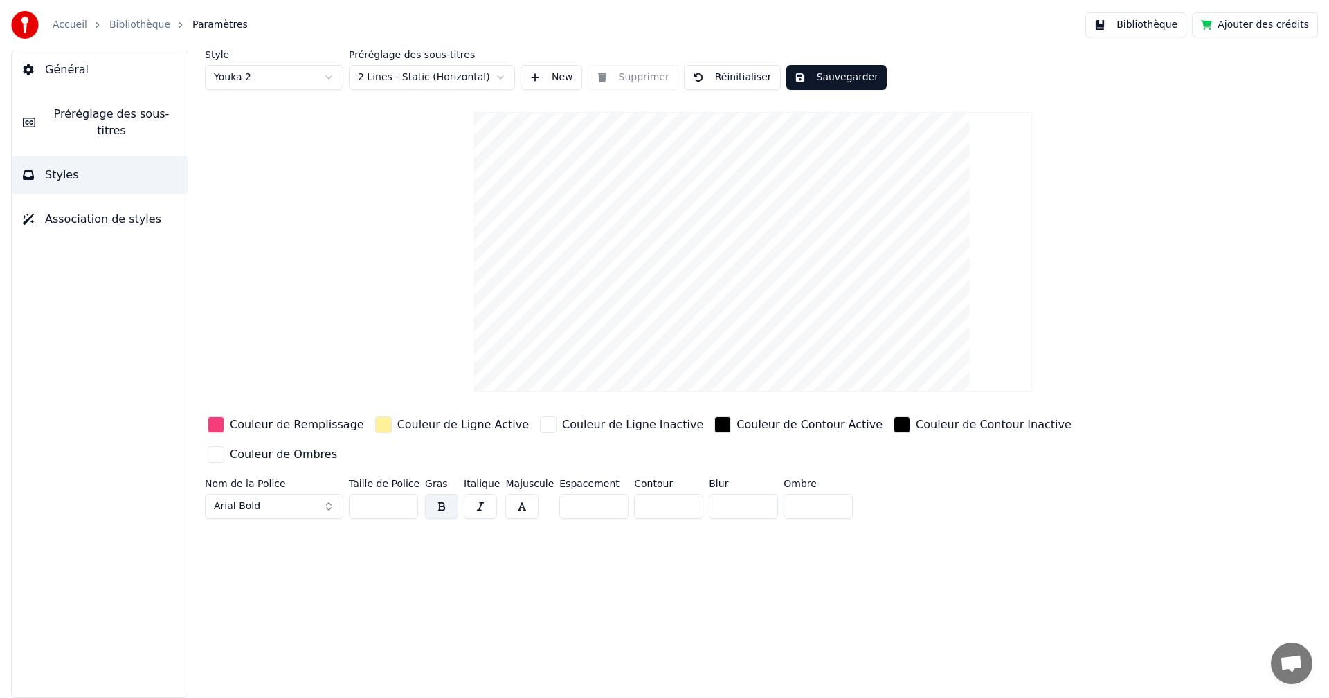
click at [603, 494] on input "**" at bounding box center [593, 506] width 69 height 25
click at [603, 494] on input "*" at bounding box center [593, 506] width 69 height 25
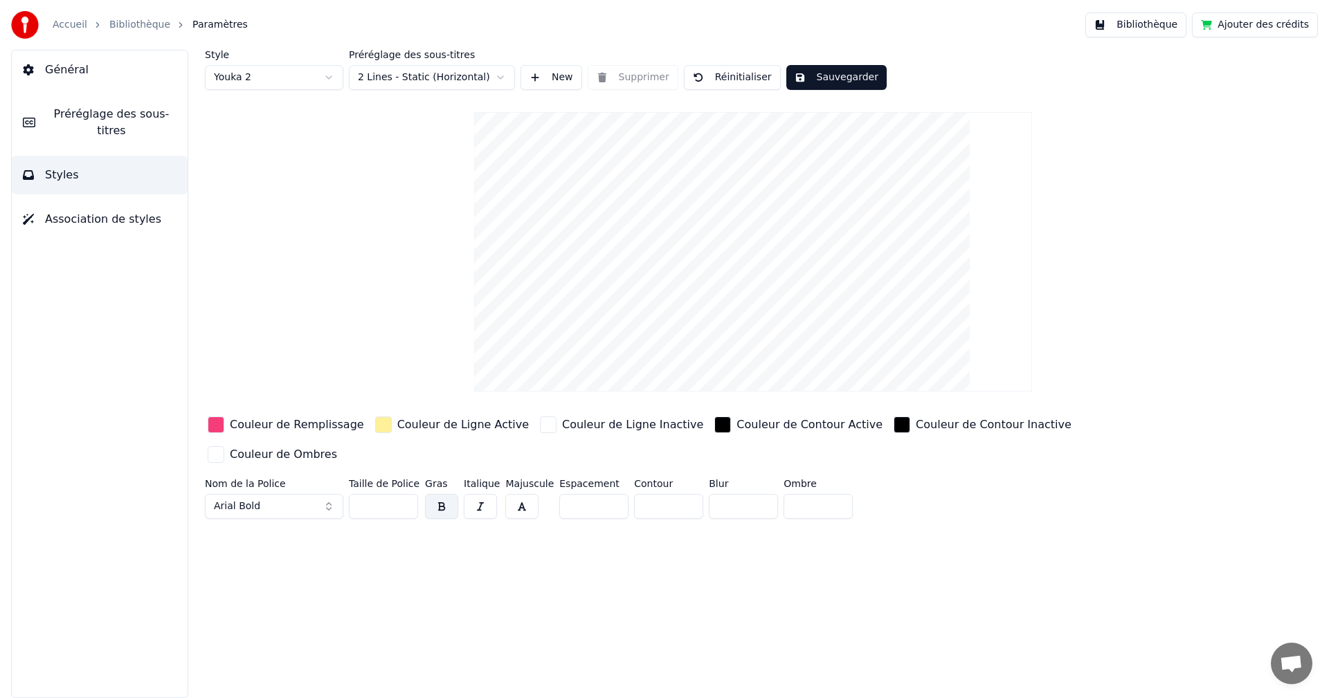
click at [603, 494] on input "*" at bounding box center [593, 506] width 69 height 25
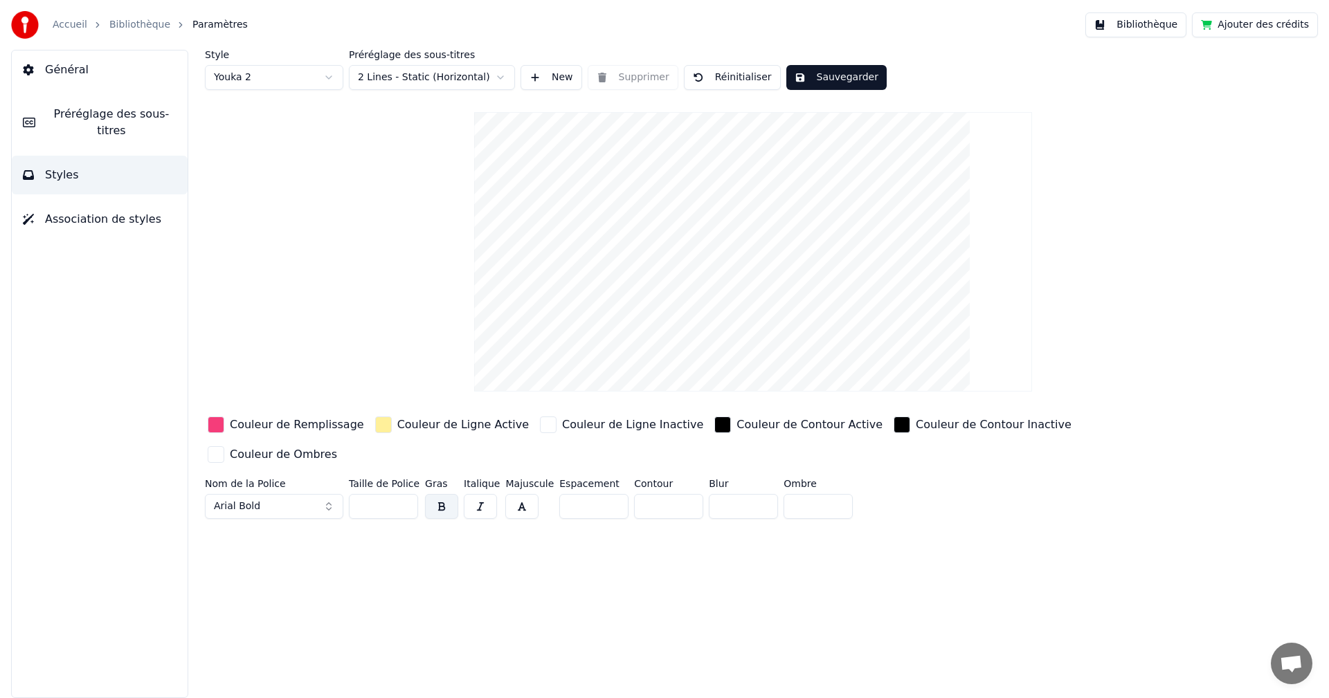
click at [603, 494] on input "*" at bounding box center [593, 506] width 69 height 25
type input "*"
click at [603, 494] on input "*" at bounding box center [593, 506] width 69 height 25
click at [300, 494] on button "Arial Bold" at bounding box center [274, 506] width 138 height 25
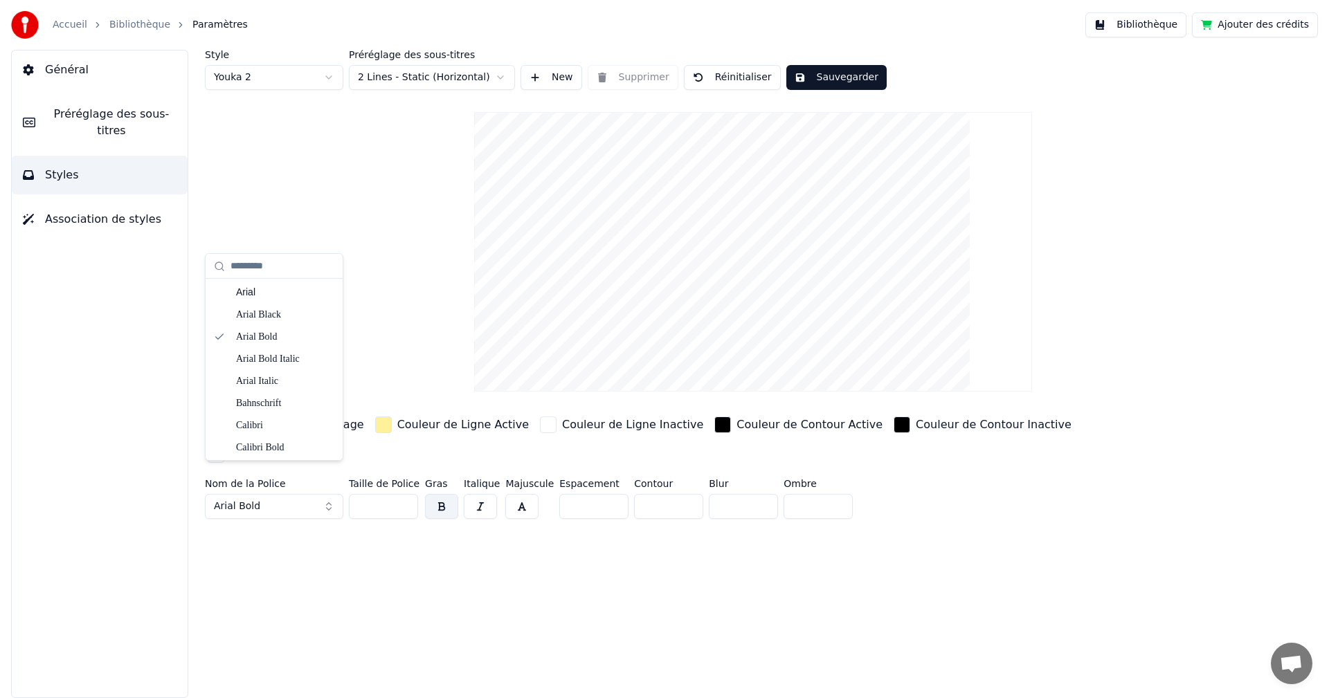
click at [343, 557] on div "Style Youka 2 Préréglage des sous-titres 2 Lines - Static (Horizontal) New Supp…" at bounding box center [753, 374] width 1152 height 648
click at [471, 73] on html "Accueil Bibliothèque Paramètres Bibliothèque Ajouter des crédits Général Prérég…" at bounding box center [664, 349] width 1329 height 698
click at [530, 69] on button "New" at bounding box center [551, 77] width 62 height 25
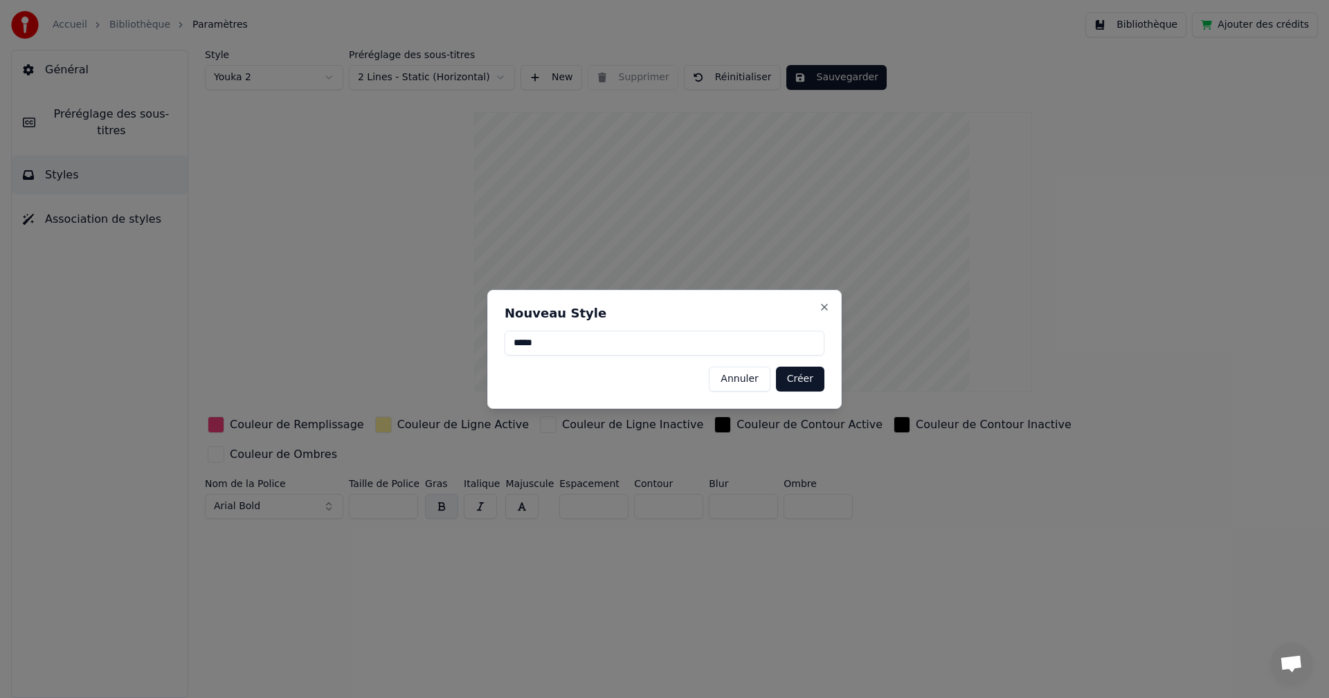
type input "*****"
click at [804, 374] on button "Créer" at bounding box center [800, 379] width 48 height 25
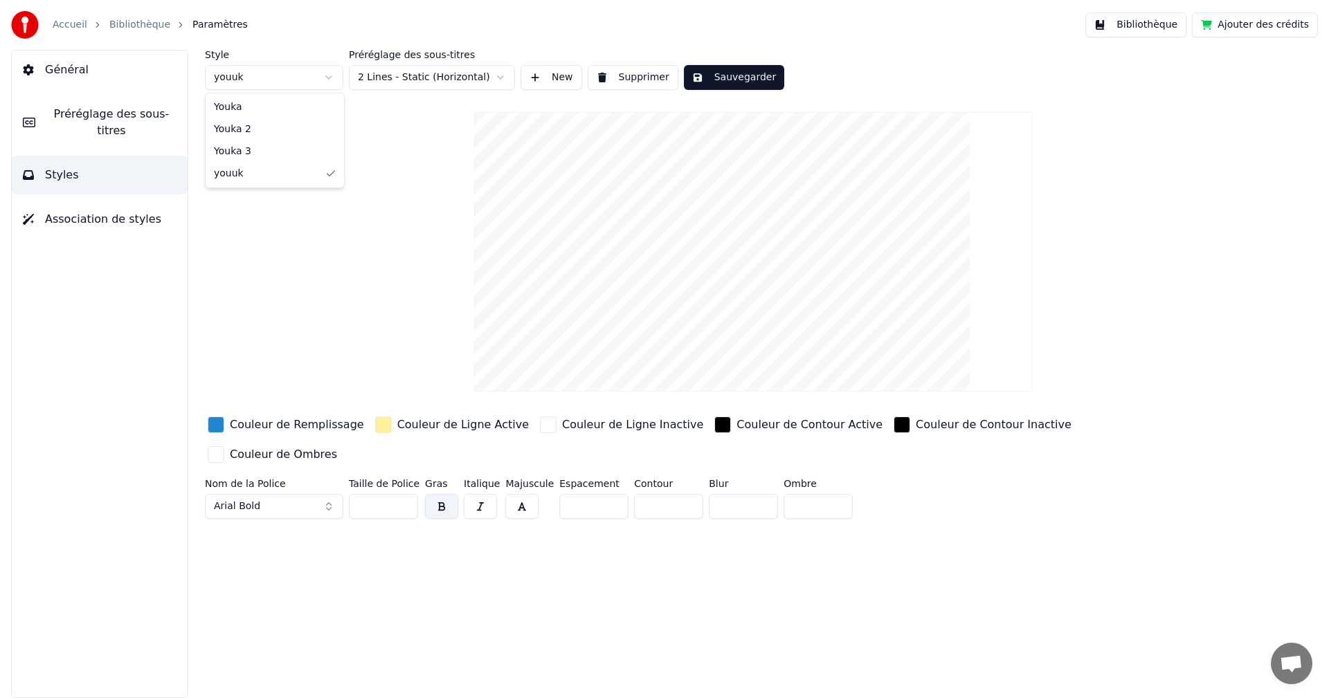
click at [341, 78] on html "Accueil Bibliothèque Paramètres Bibliothèque Ajouter des crédits Général Prérég…" at bounding box center [664, 349] width 1329 height 698
click at [608, 65] on html "Accueil Bibliothèque Paramètres Bibliothèque Ajouter des crédits Général Prérég…" at bounding box center [664, 349] width 1329 height 698
click at [608, 71] on button "Supprimer" at bounding box center [633, 77] width 91 height 25
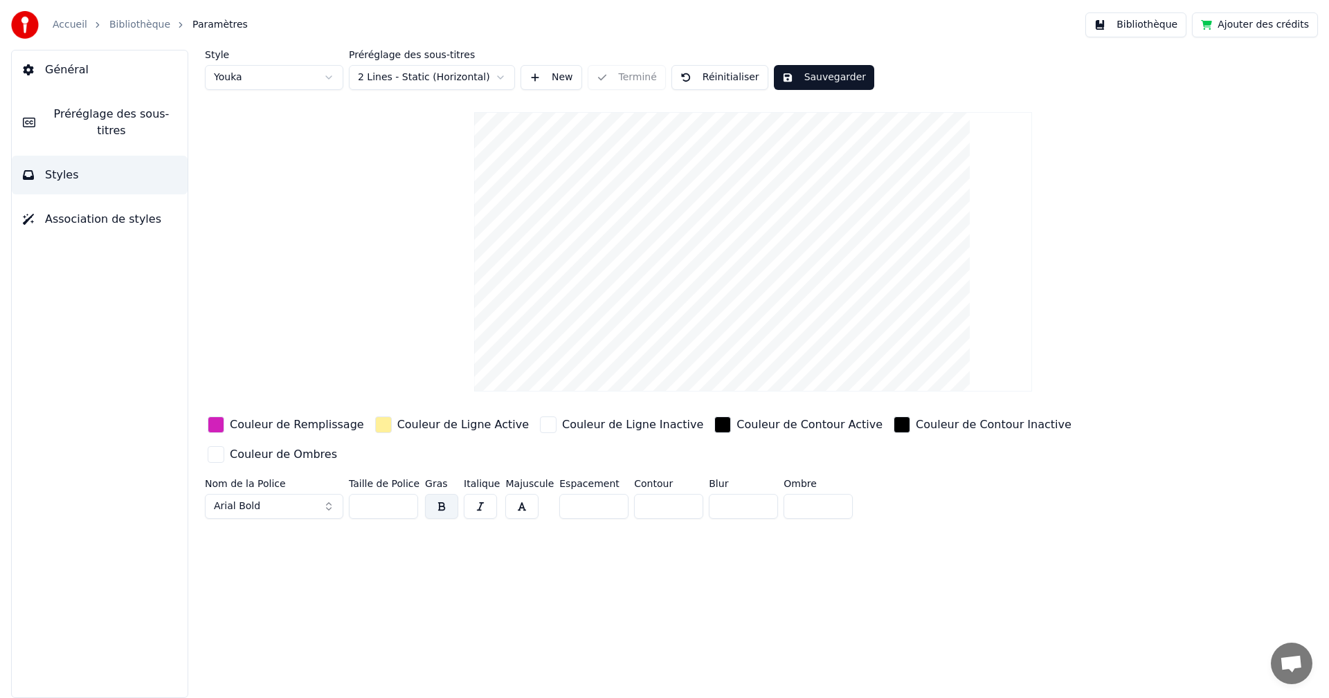
click at [110, 176] on button "Styles" at bounding box center [100, 175] width 176 height 39
click at [133, 126] on button "Préréglage des sous-titres" at bounding box center [100, 122] width 176 height 55
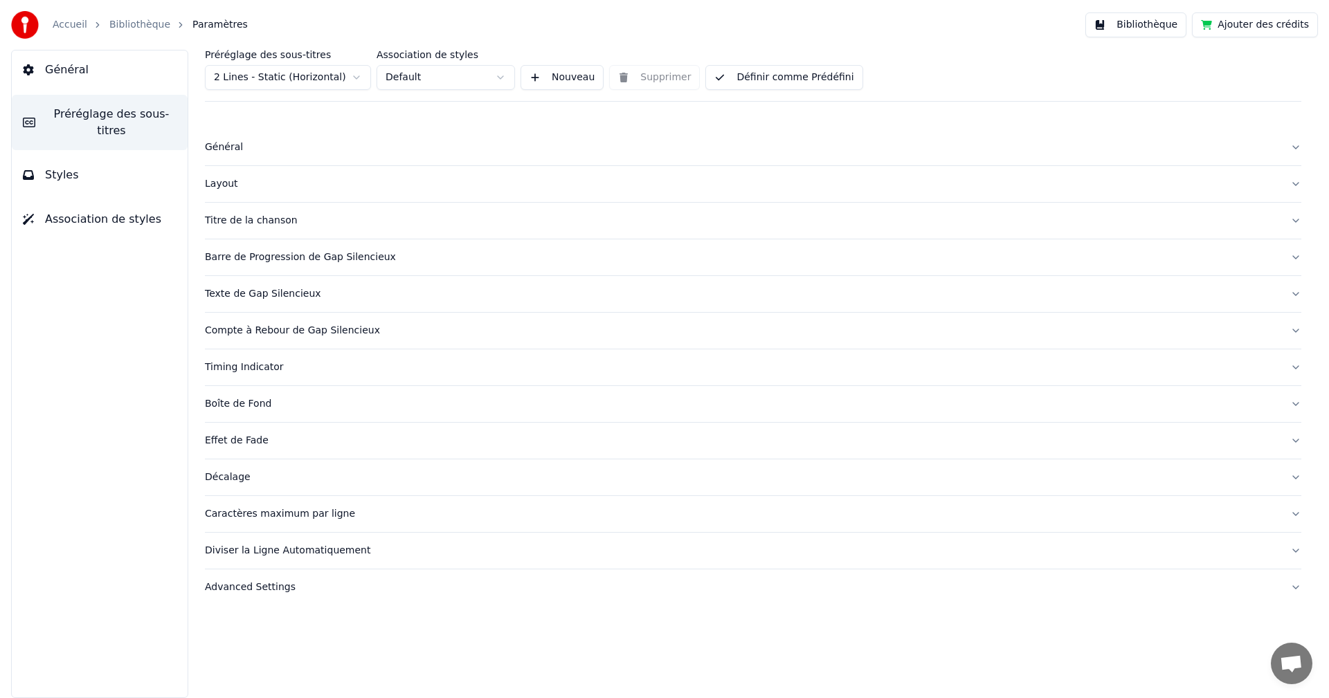
click at [263, 223] on div "Titre de la chanson" at bounding box center [742, 221] width 1074 height 14
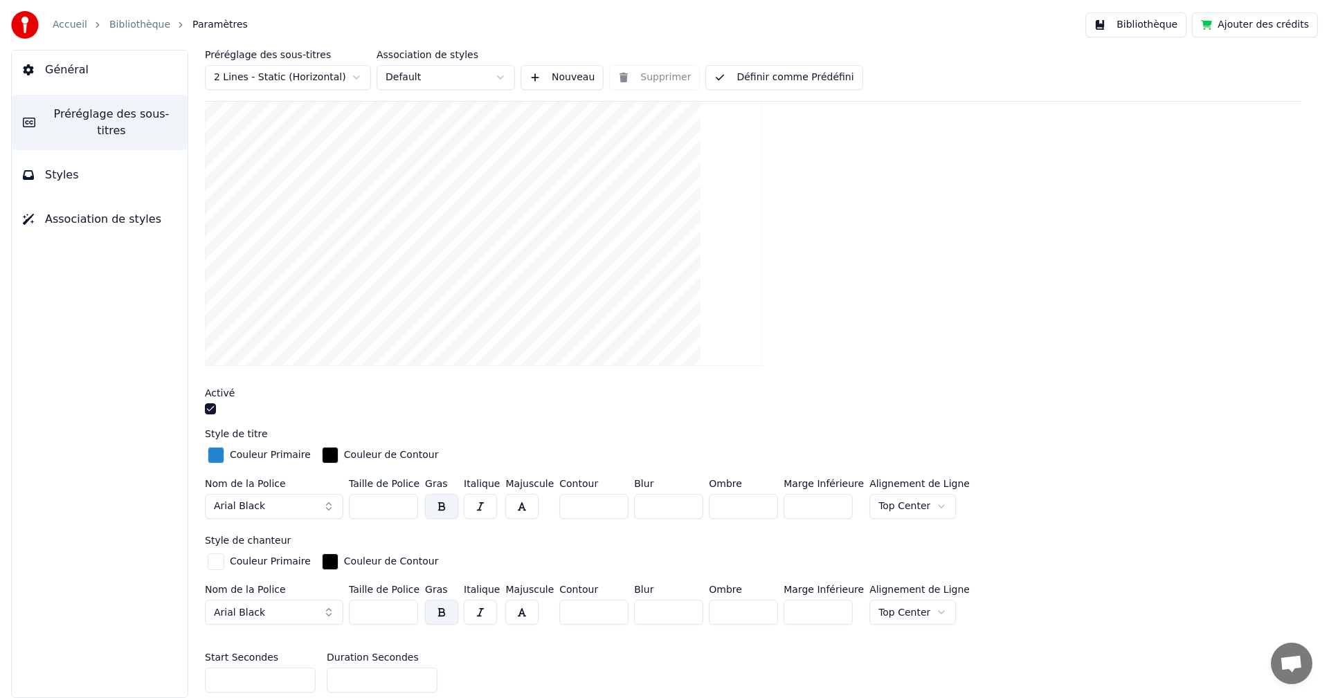
scroll to position [208, 0]
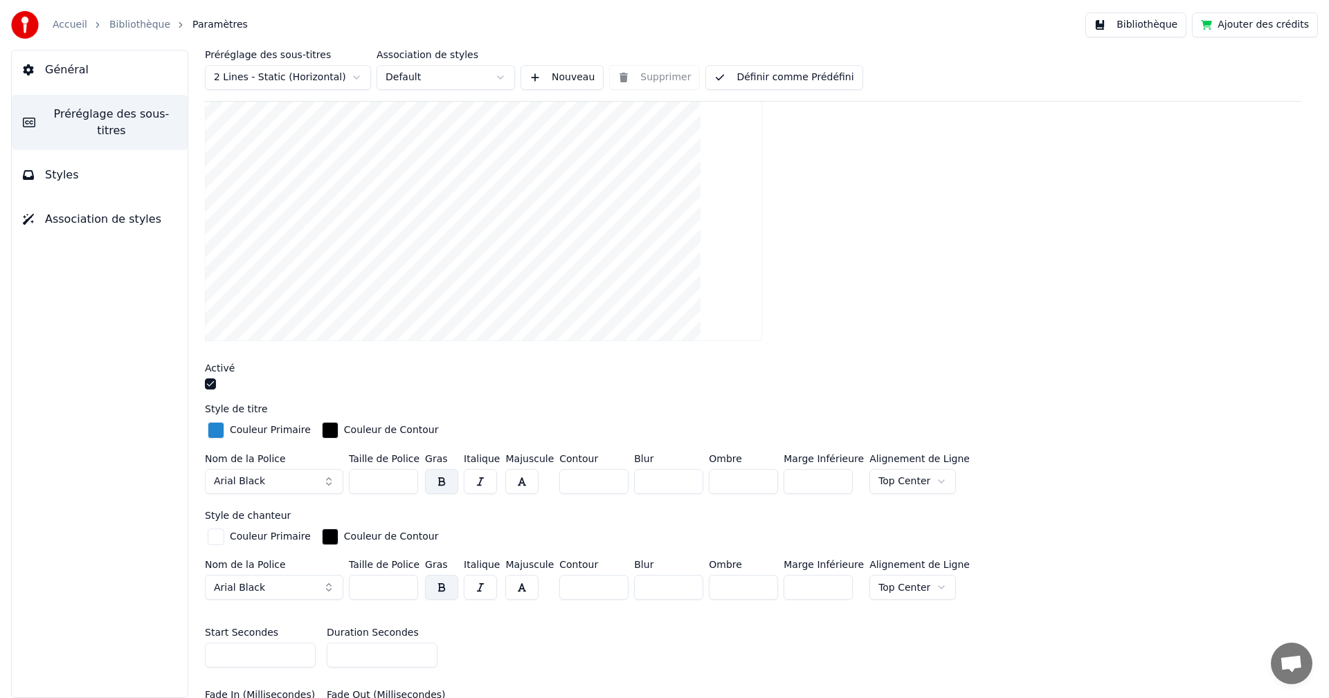
click at [924, 480] on html "Accueil Bibliothèque Paramètres Bibliothèque Ajouter des crédits Général Prérég…" at bounding box center [664, 349] width 1329 height 698
click at [639, 673] on html "Accueil Bibliothèque Paramètres Bibliothèque Ajouter des crédits Général Prérég…" at bounding box center [664, 349] width 1329 height 698
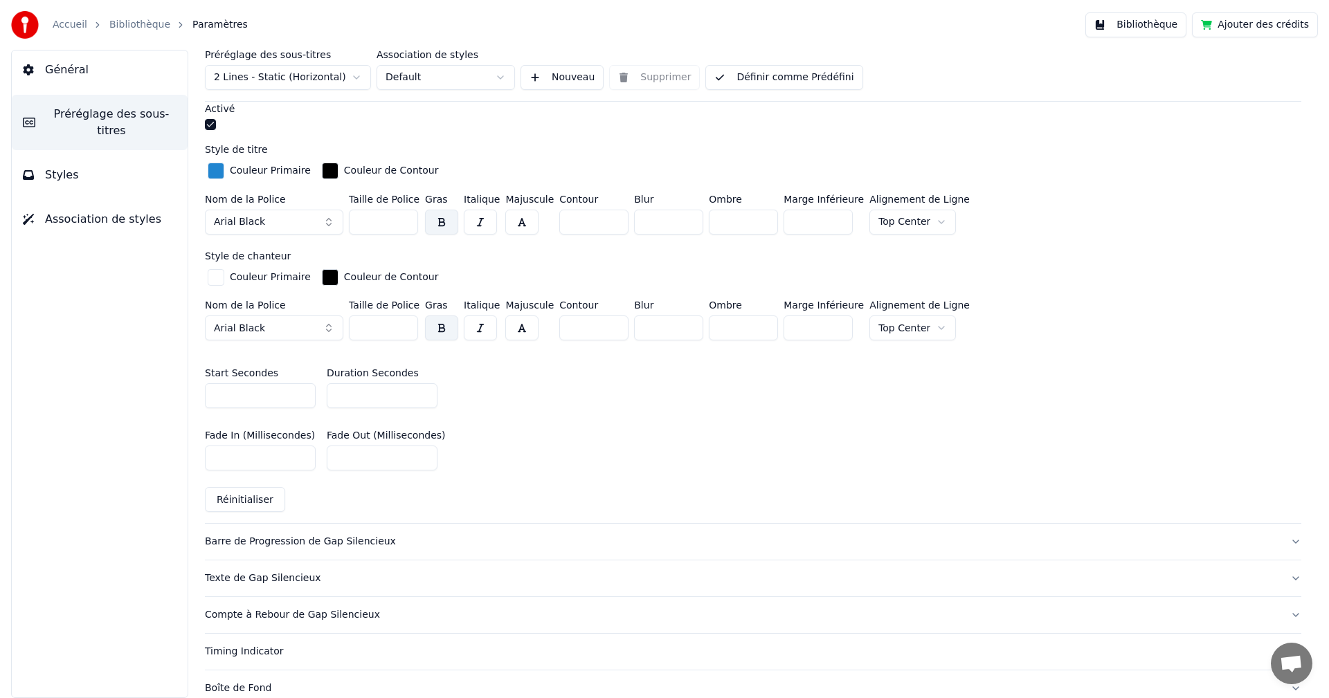
scroll to position [460, 0]
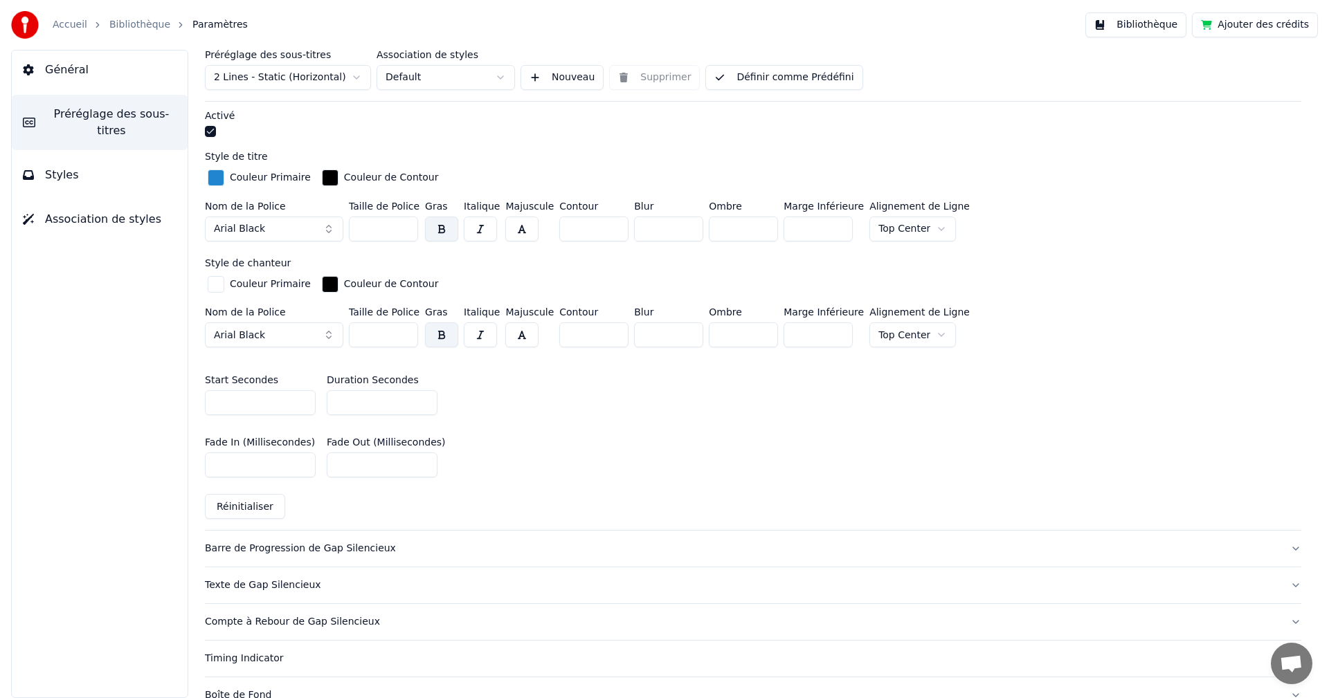
click at [94, 170] on button "Styles" at bounding box center [100, 175] width 176 height 39
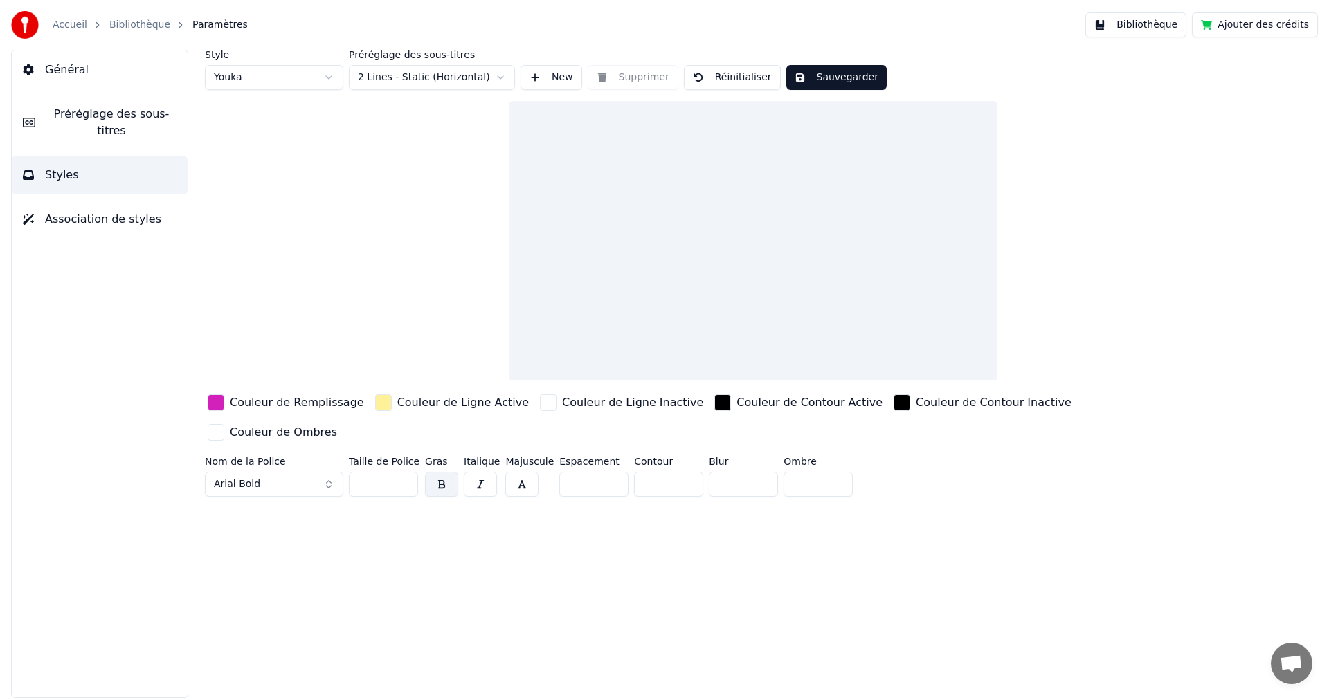
scroll to position [0, 0]
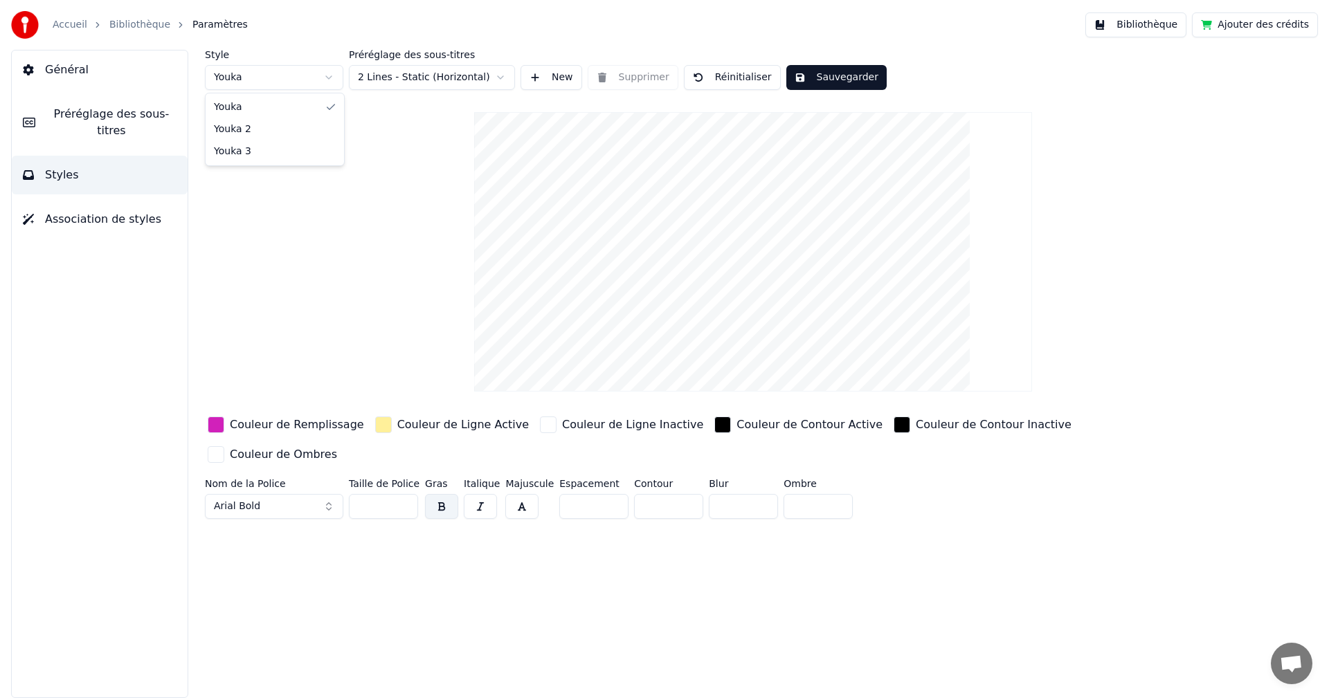
click at [286, 85] on html "Accueil Bibliothèque Paramètres Bibliothèque Ajouter des crédits Général Prérég…" at bounding box center [664, 349] width 1329 height 698
click at [269, 66] on html "Accueil Bibliothèque Paramètres Bibliothèque Ajouter des crédits Général Prérég…" at bounding box center [664, 349] width 1329 height 698
click at [265, 72] on html "Accueil Bibliothèque Paramètres Bibliothèque Ajouter des crédits Général Prérég…" at bounding box center [664, 349] width 1329 height 698
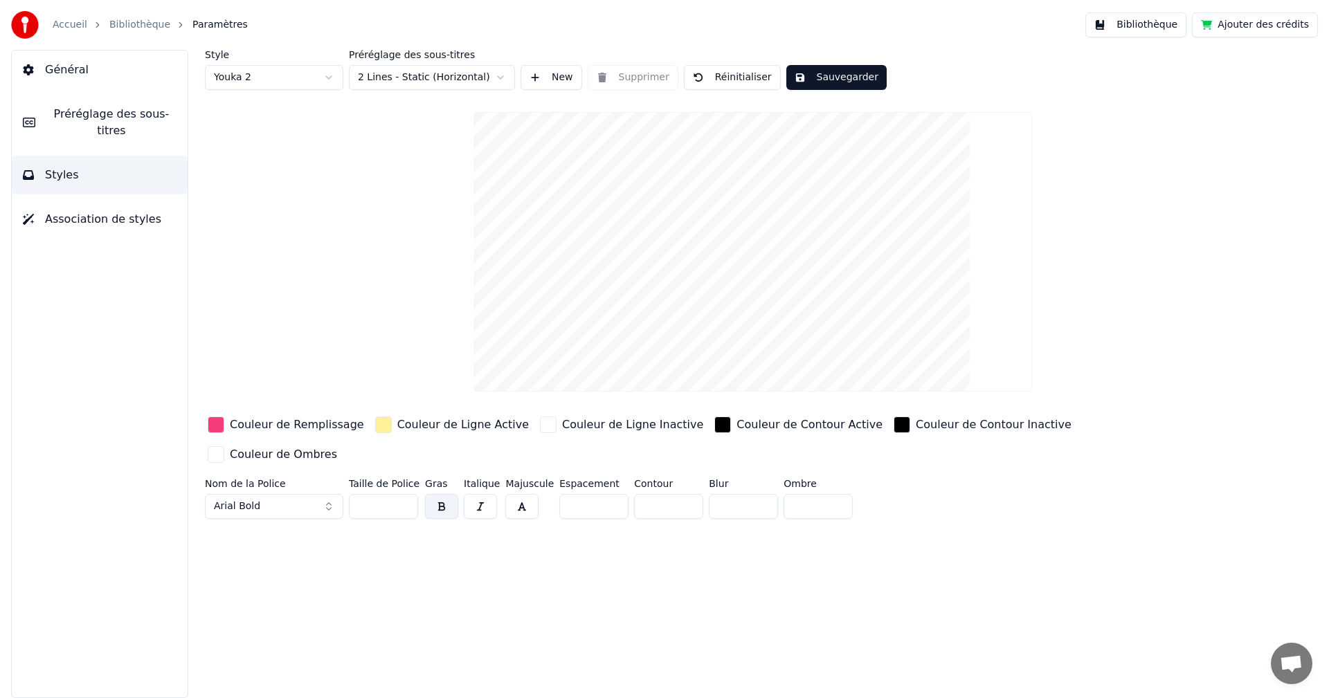
click at [123, 211] on span "Association de styles" at bounding box center [103, 219] width 116 height 17
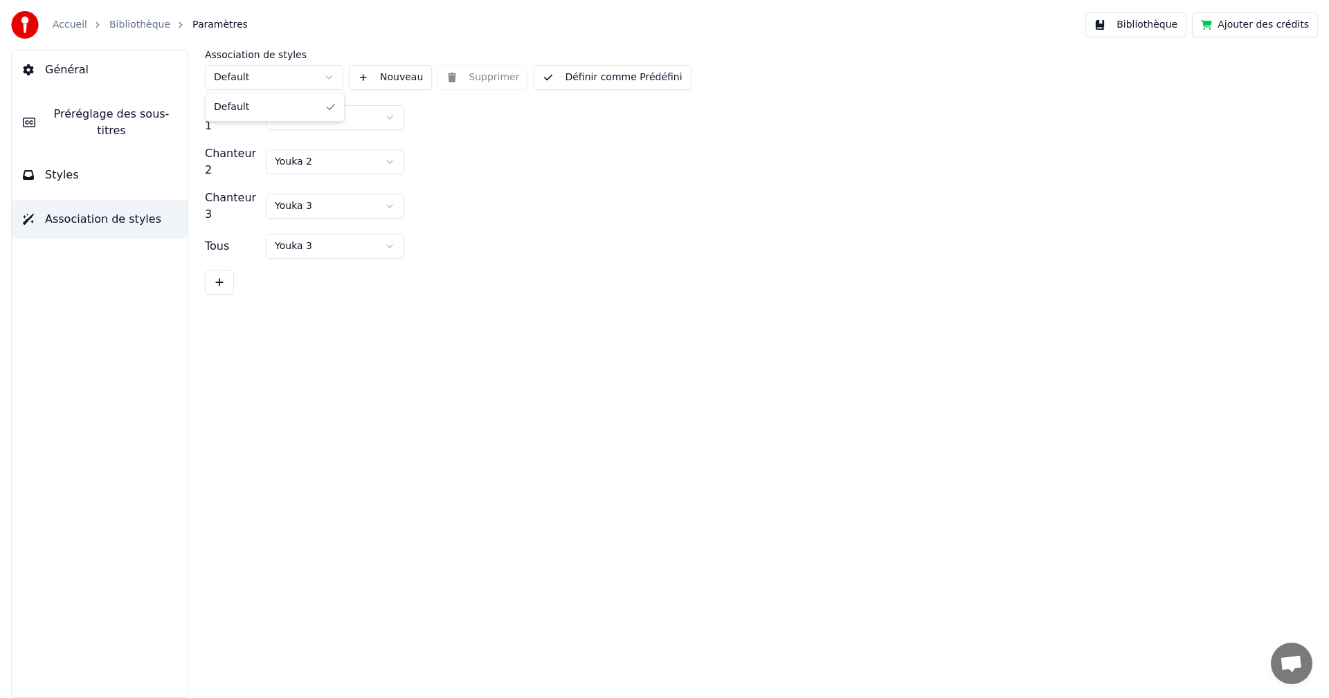
click at [314, 69] on html "Accueil Bibliothèque Paramètres Bibliothèque Ajouter des crédits Général Prérég…" at bounding box center [664, 349] width 1329 height 698
click at [314, 71] on html "Accueil Bibliothèque Paramètres Bibliothèque Ajouter des crédits Général Prérég…" at bounding box center [664, 349] width 1329 height 698
click at [365, 177] on html "Accueil Bibliothèque Paramètres Bibliothèque Ajouter des crédits Général Prérég…" at bounding box center [664, 349] width 1329 height 698
click at [365, 191] on html "Accueil Bibliothèque Paramètres Bibliothèque Ajouter des crédits Général Prérég…" at bounding box center [664, 349] width 1329 height 698
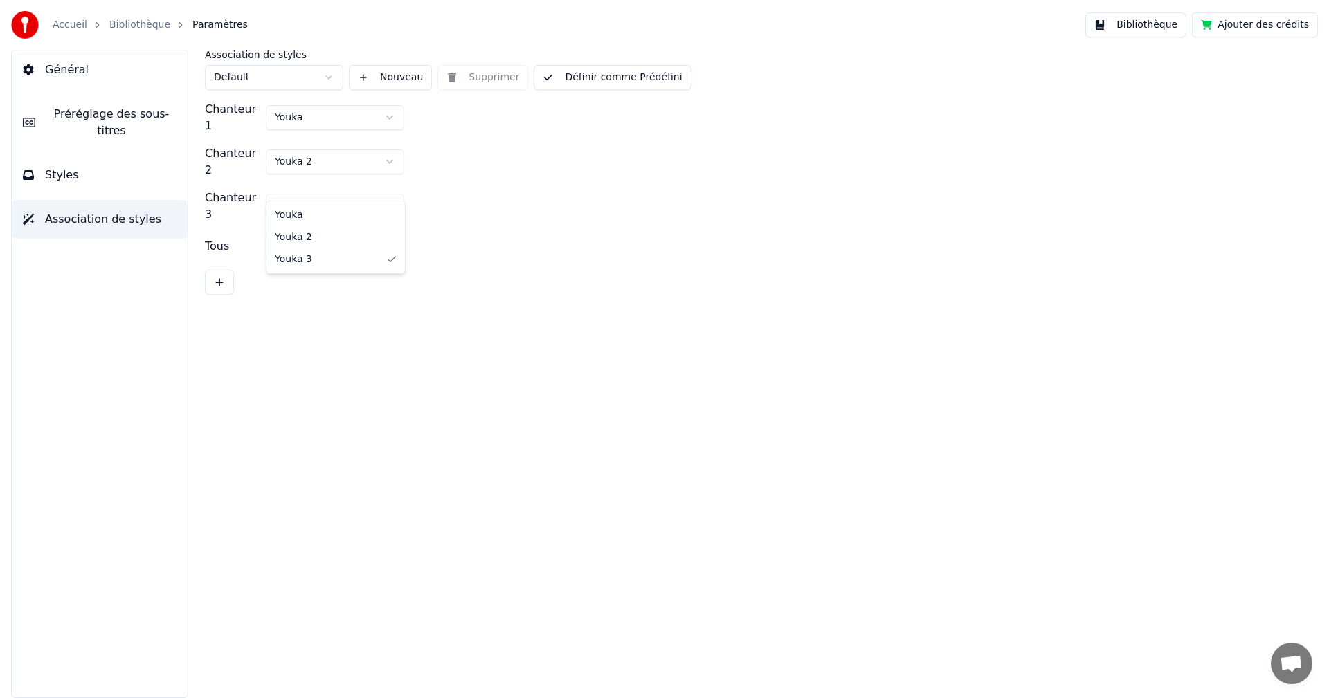
click at [348, 158] on html "Accueil Bibliothèque Paramètres Bibliothèque Ajouter des crédits Général Prérég…" at bounding box center [664, 349] width 1329 height 698
click at [345, 147] on html "Accueil Bibliothèque Paramètres Bibliothèque Ajouter des crédits Général Prérég…" at bounding box center [664, 349] width 1329 height 698
click at [64, 163] on html "Accueil Bibliothèque Paramètres Bibliothèque Ajouter des crédits Général Prérég…" at bounding box center [664, 349] width 1329 height 698
click at [64, 167] on span "Styles" at bounding box center [62, 175] width 34 height 17
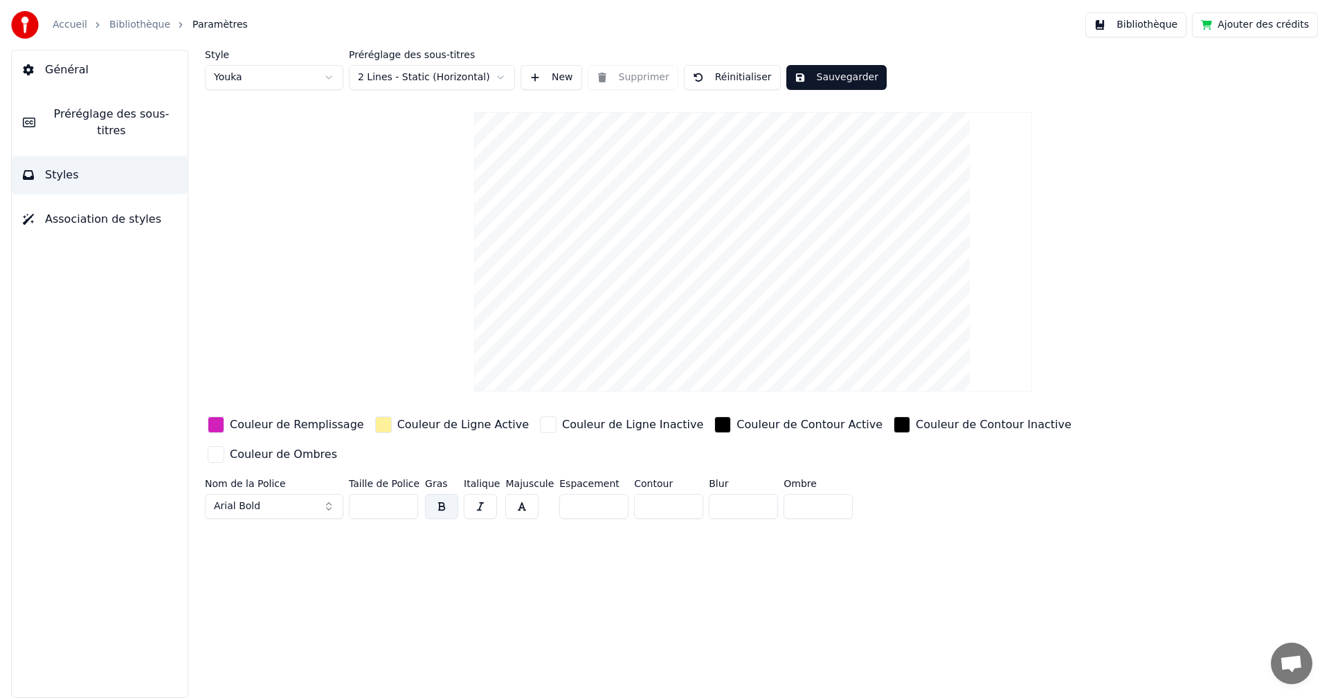
click at [524, 81] on button "New" at bounding box center [551, 77] width 62 height 25
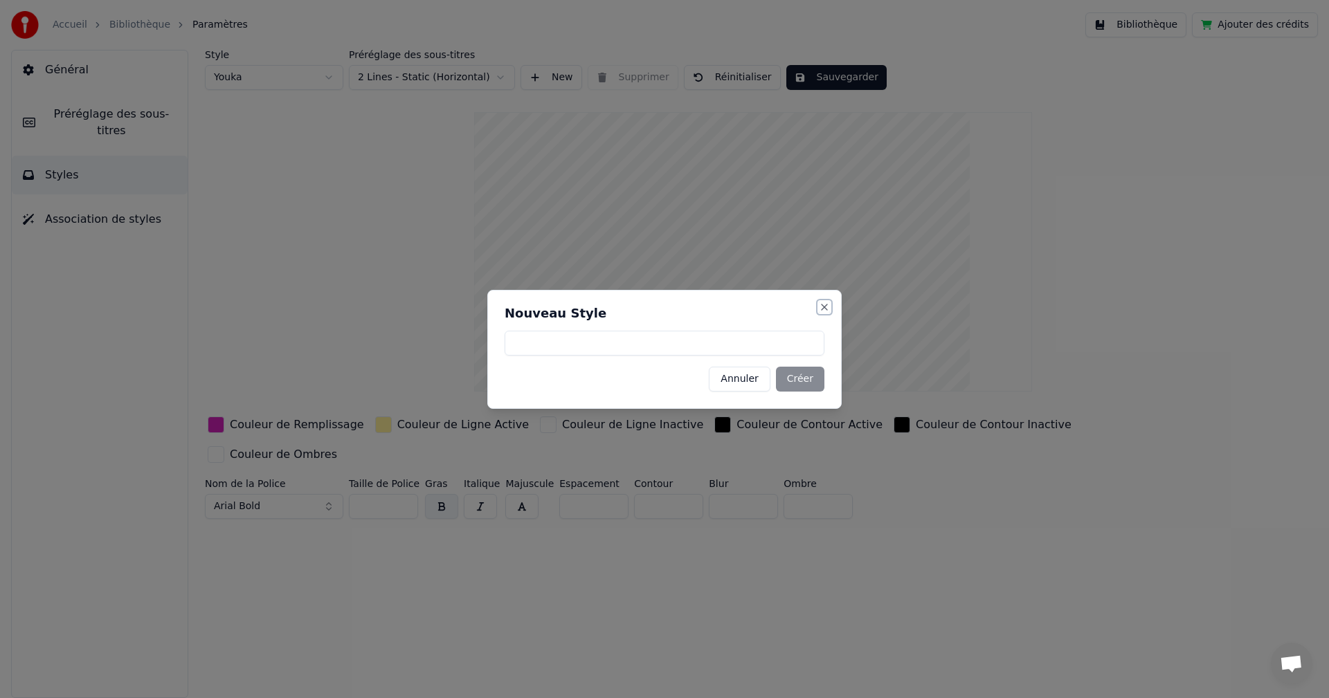
click at [821, 302] on button "Close" at bounding box center [824, 307] width 11 height 11
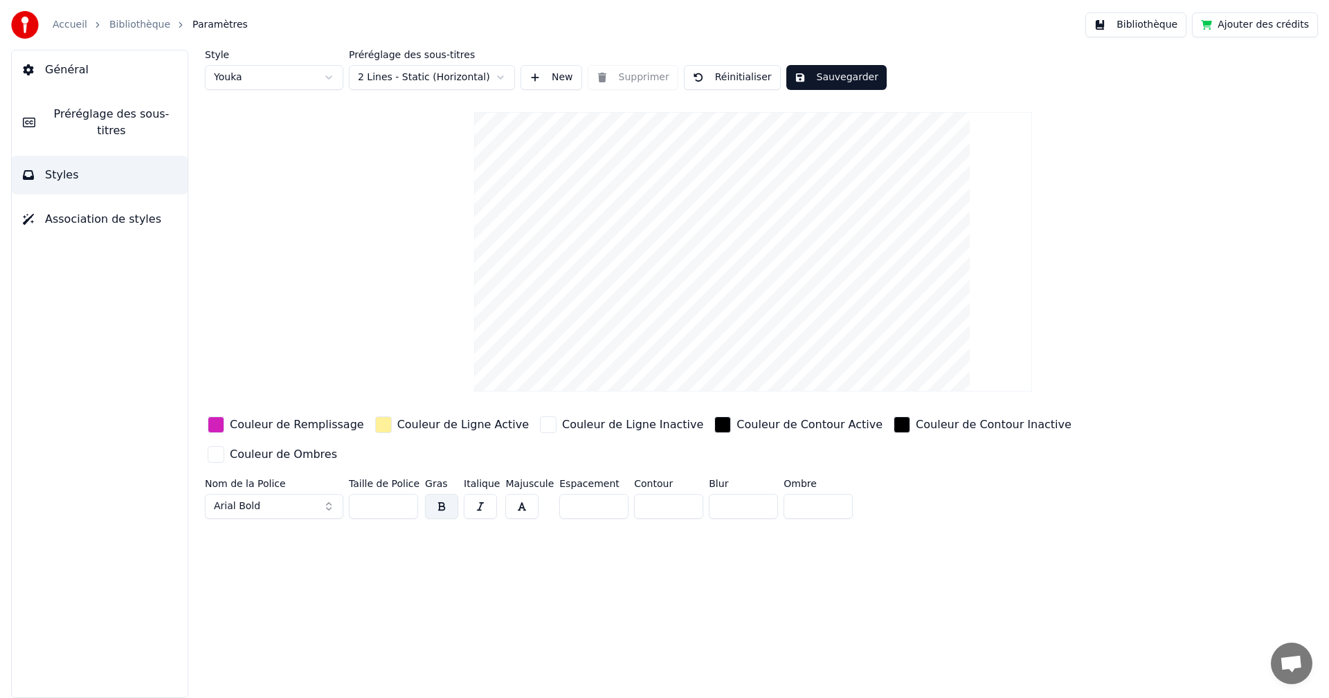
click at [50, 66] on span "Général" at bounding box center [67, 70] width 44 height 17
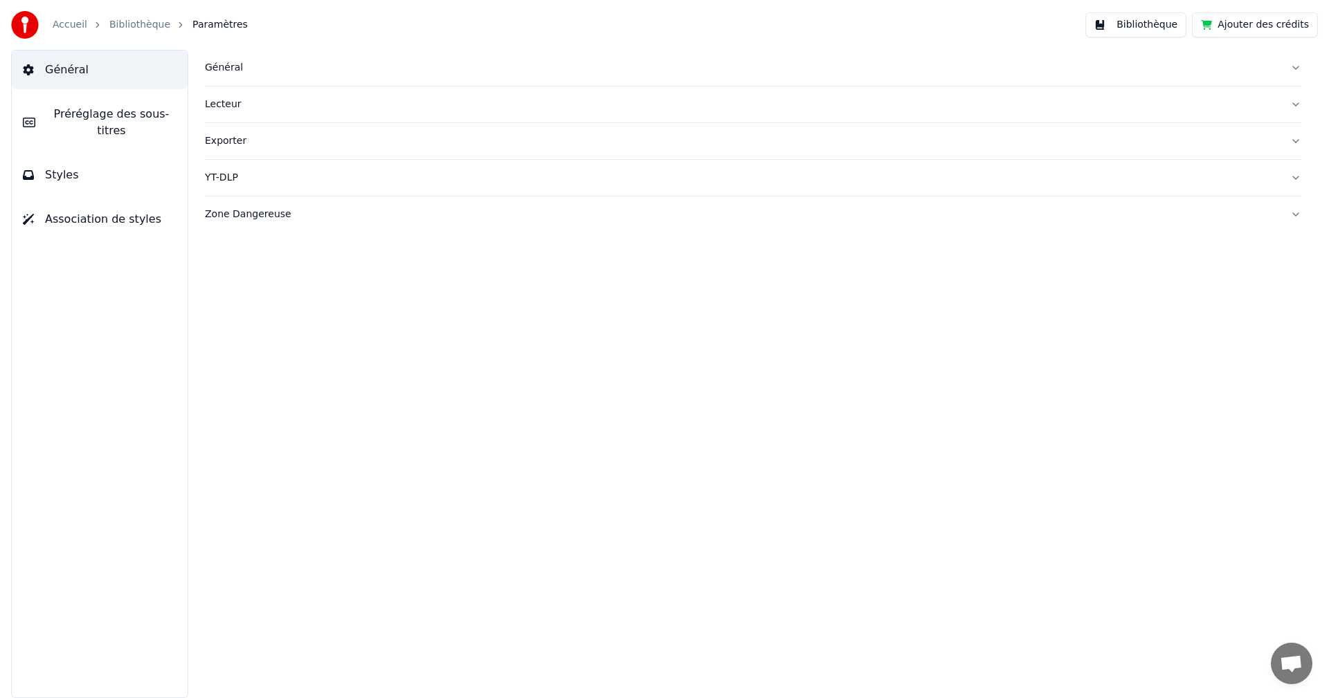
click at [435, 61] on div "Général" at bounding box center [742, 68] width 1074 height 14
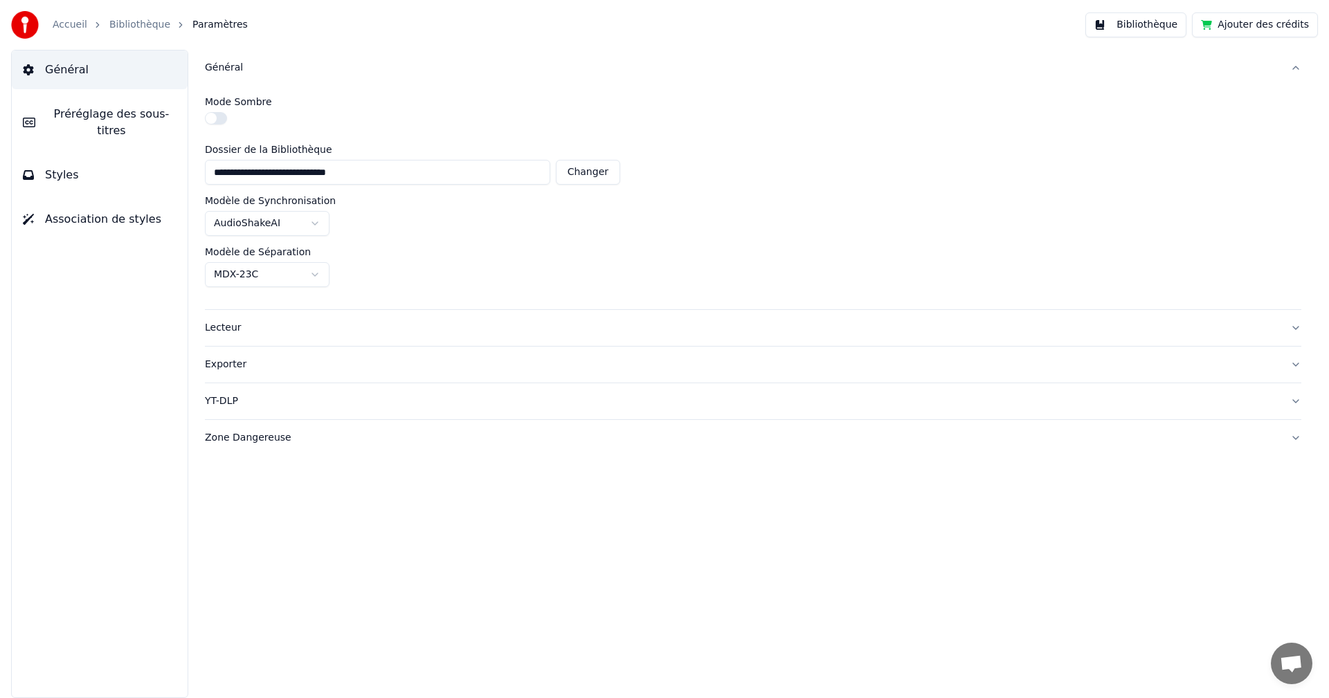
click at [435, 61] on div "Général" at bounding box center [742, 68] width 1074 height 14
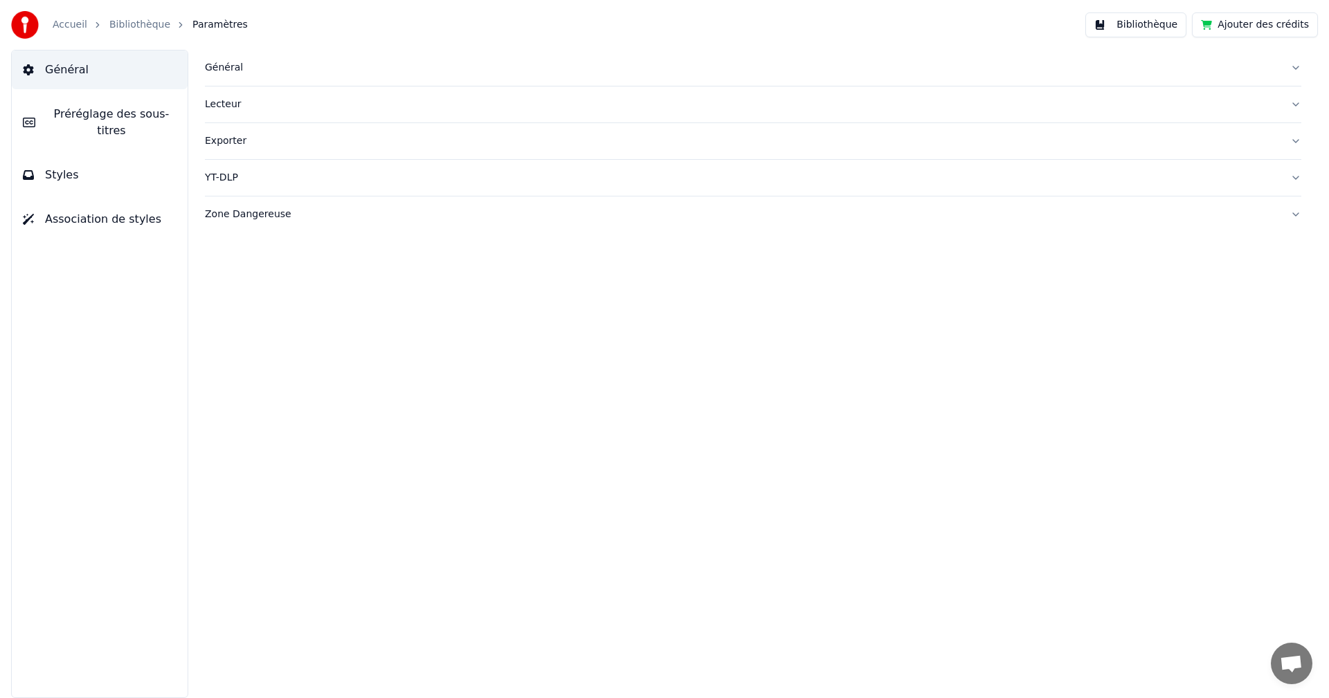
click at [157, 114] on span "Préréglage des sous-titres" at bounding box center [111, 122] width 130 height 33
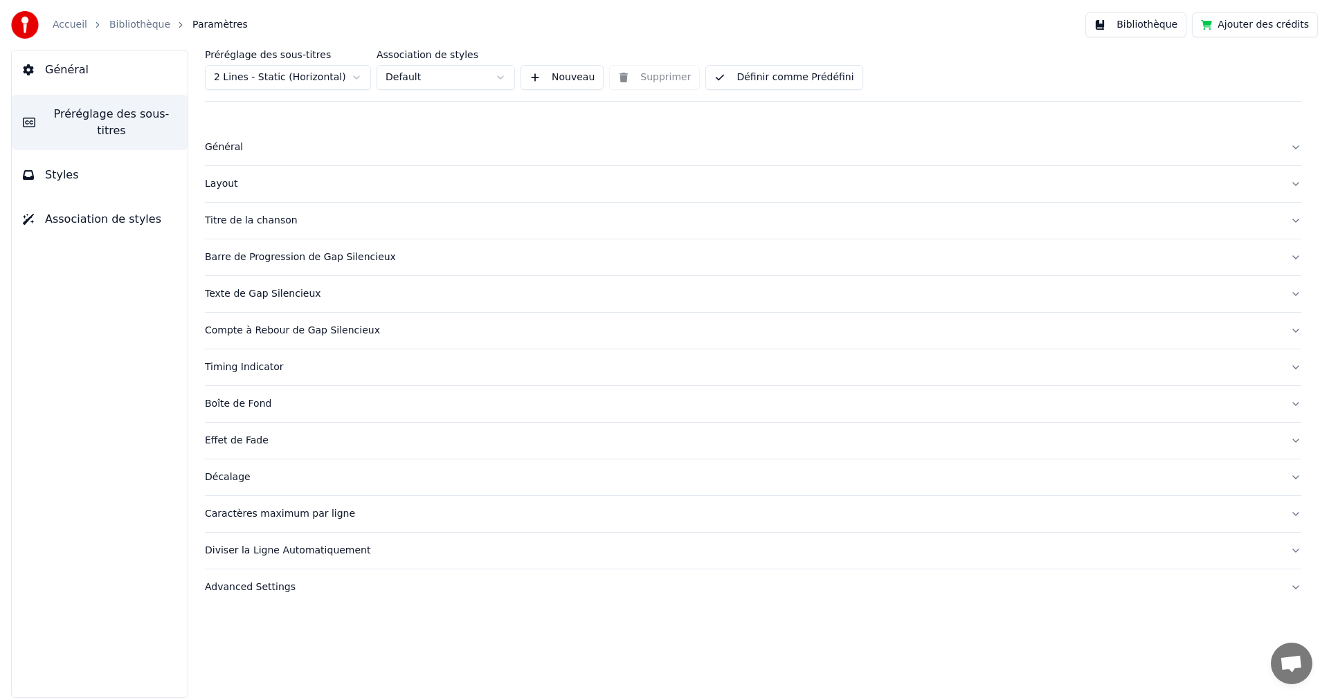
click at [557, 86] on button "Nouveau" at bounding box center [561, 77] width 83 height 25
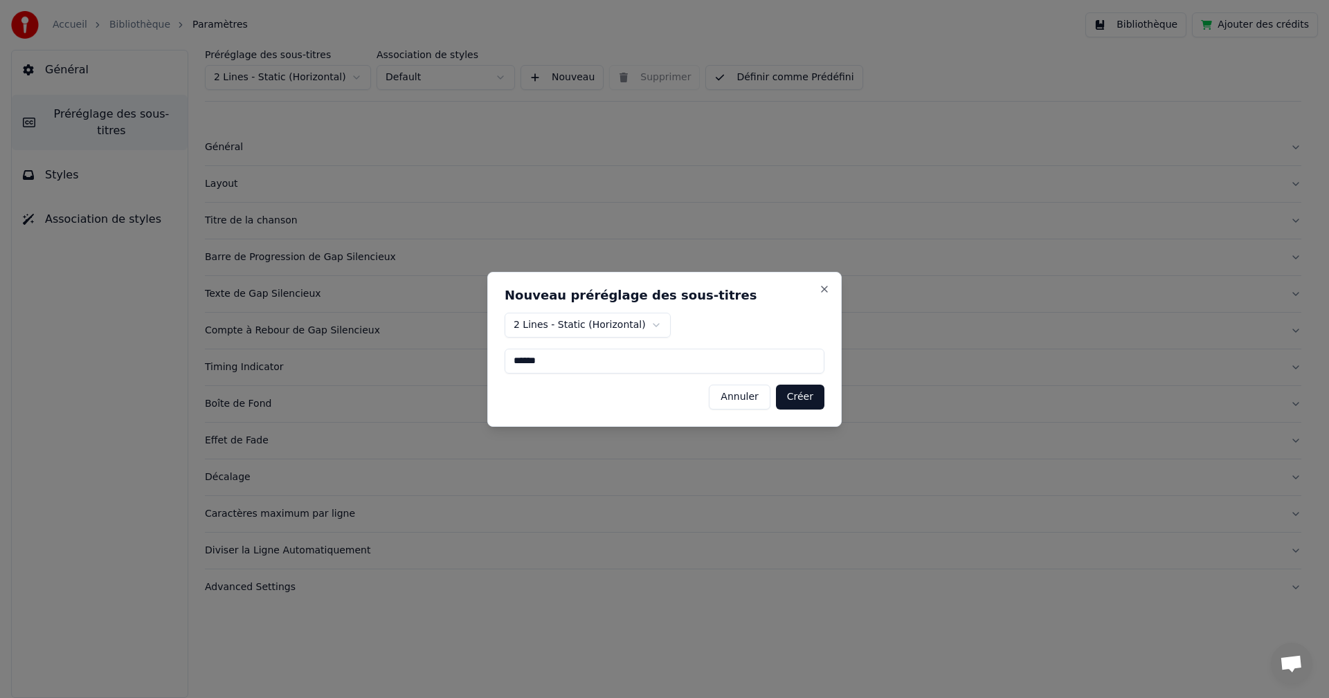
type input "******"
click at [651, 321] on body "Accueil Bibliothèque Paramètres Bibliothèque Ajouter des crédits Général Prérég…" at bounding box center [664, 349] width 1329 height 698
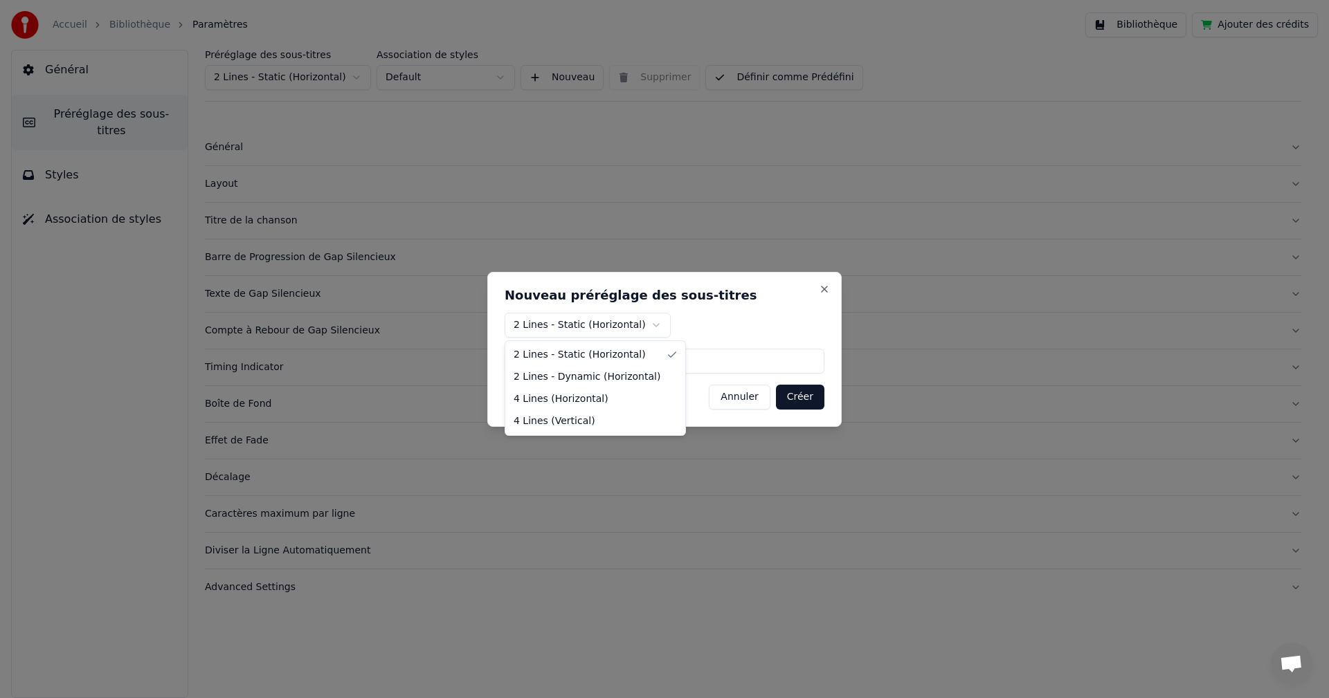
click at [651, 321] on body "Accueil Bibliothèque Paramètres Bibliothèque Ajouter des crédits Général Prérég…" at bounding box center [664, 349] width 1329 height 698
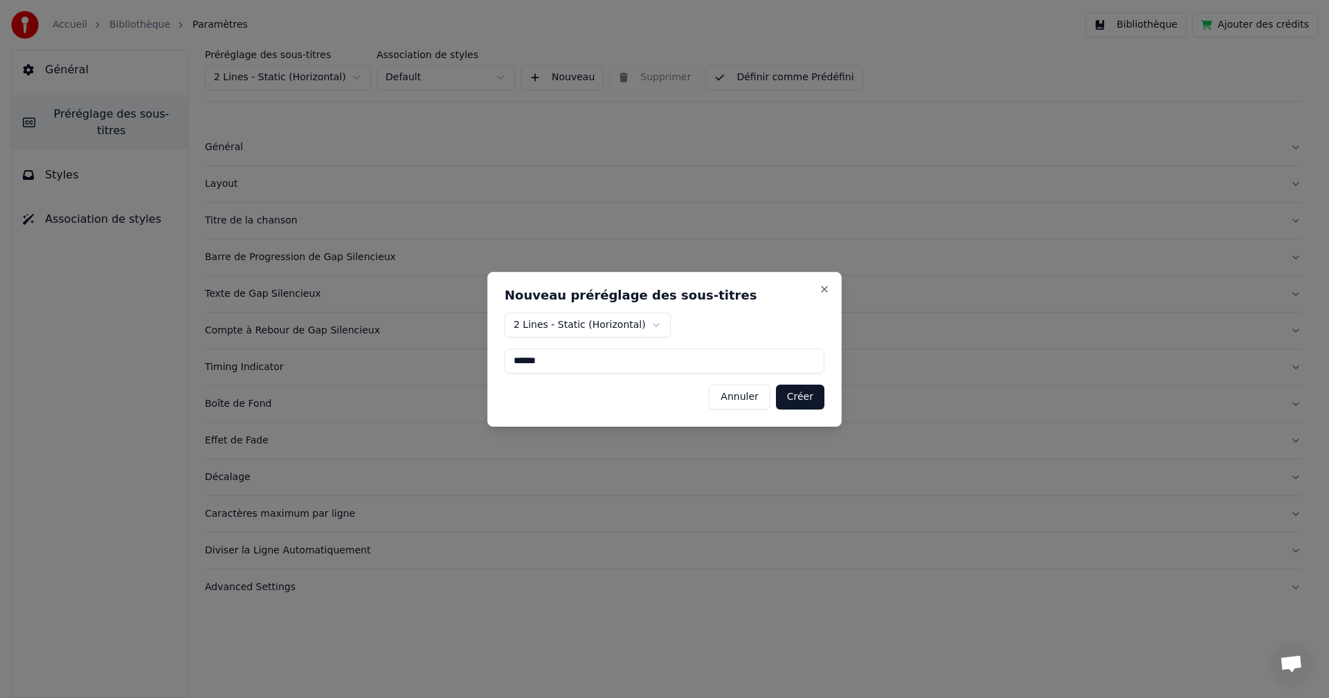
click at [792, 397] on button "Créer" at bounding box center [800, 397] width 48 height 25
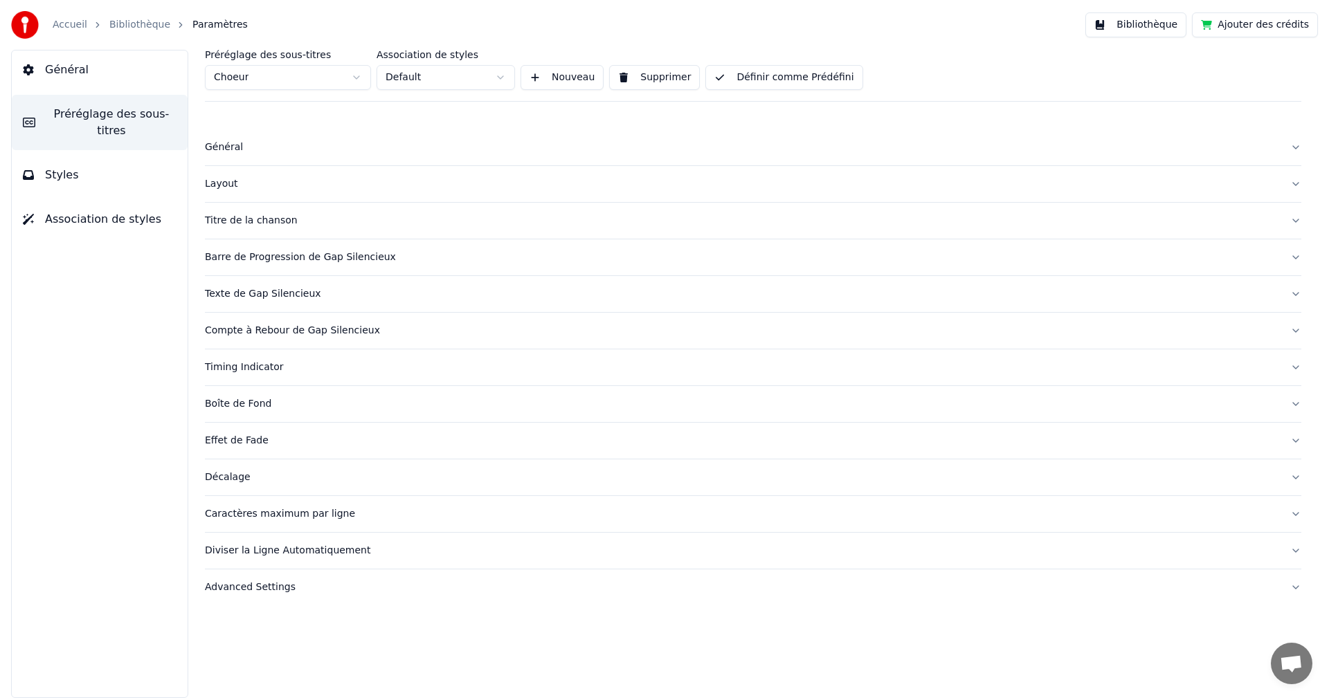
click at [437, 159] on button "Général" at bounding box center [753, 147] width 1096 height 36
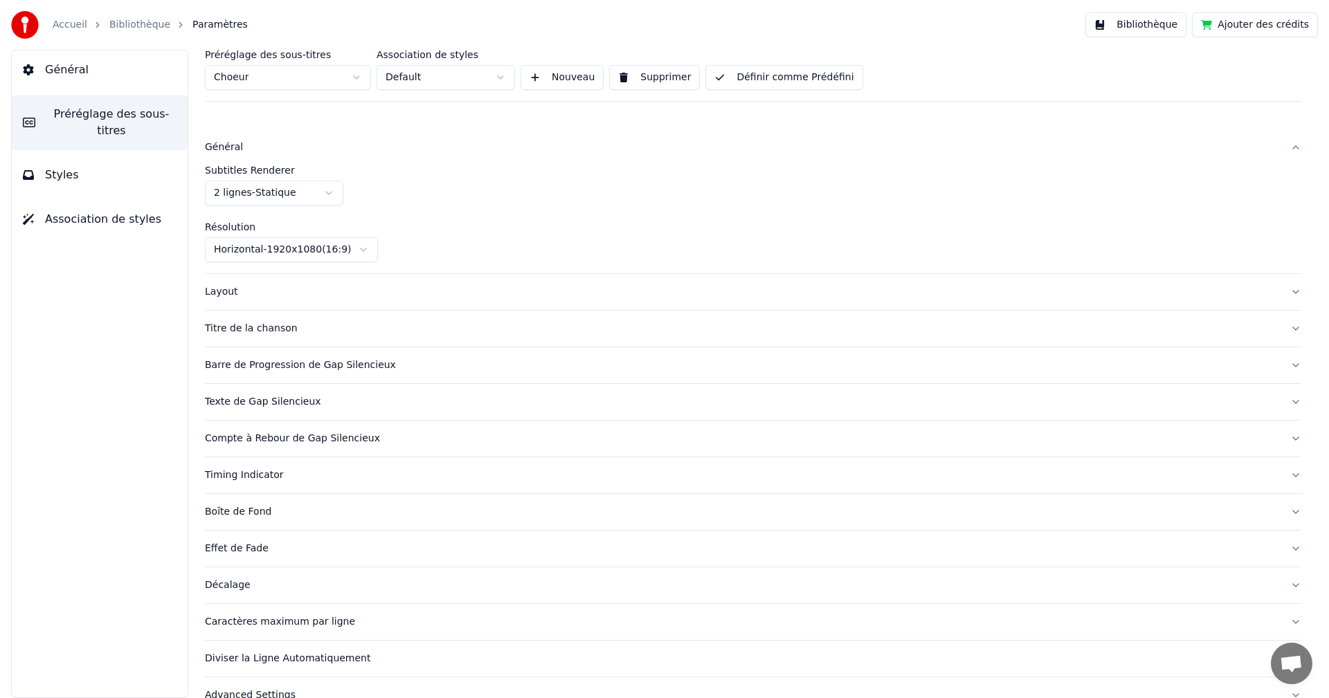
click at [362, 256] on html "Accueil Bibliothèque Paramètres Bibliothèque Ajouter des crédits Général Prérég…" at bounding box center [664, 349] width 1329 height 698
click at [307, 331] on div "Titre de la chanson" at bounding box center [742, 329] width 1074 height 14
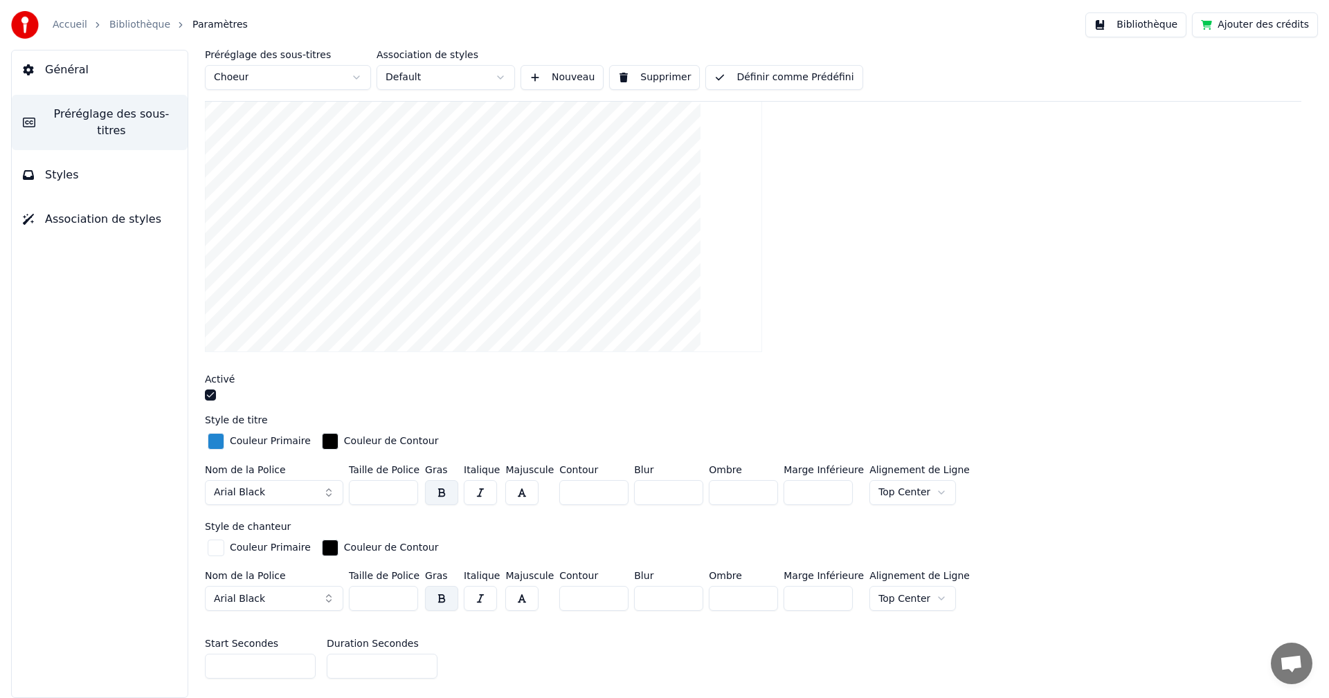
scroll to position [208, 0]
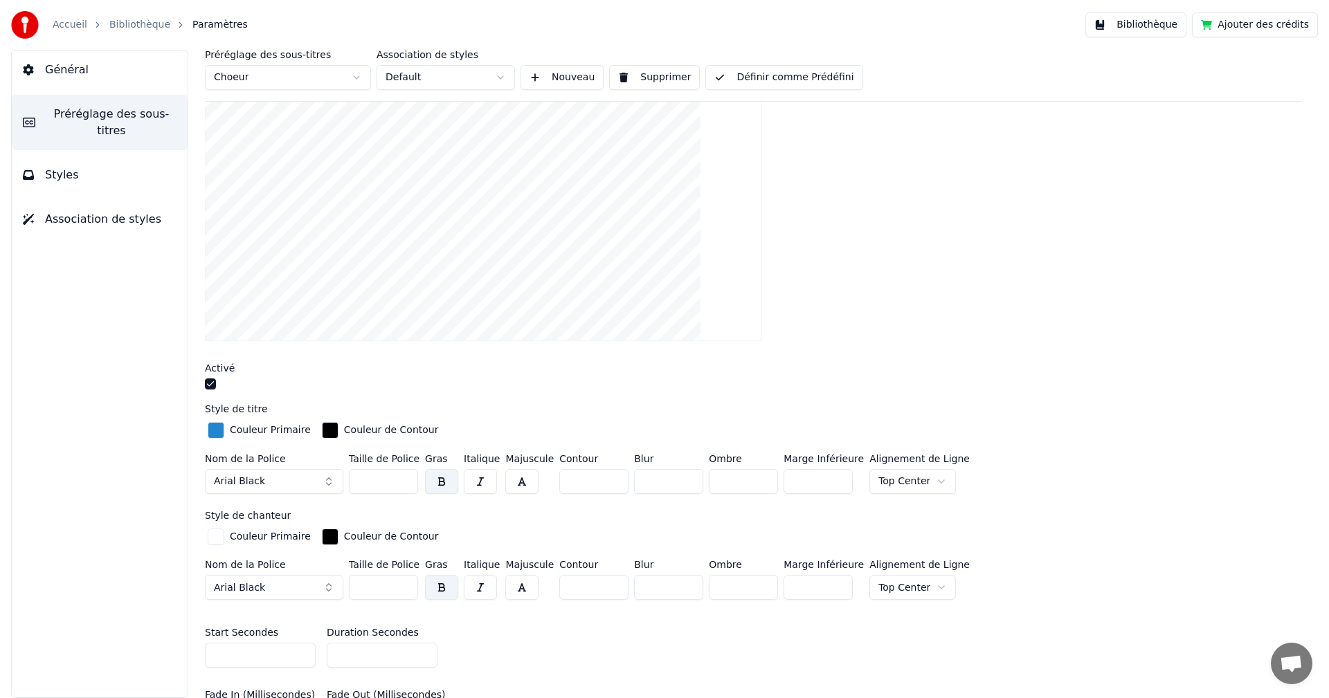
click at [219, 426] on div "button" at bounding box center [216, 430] width 17 height 17
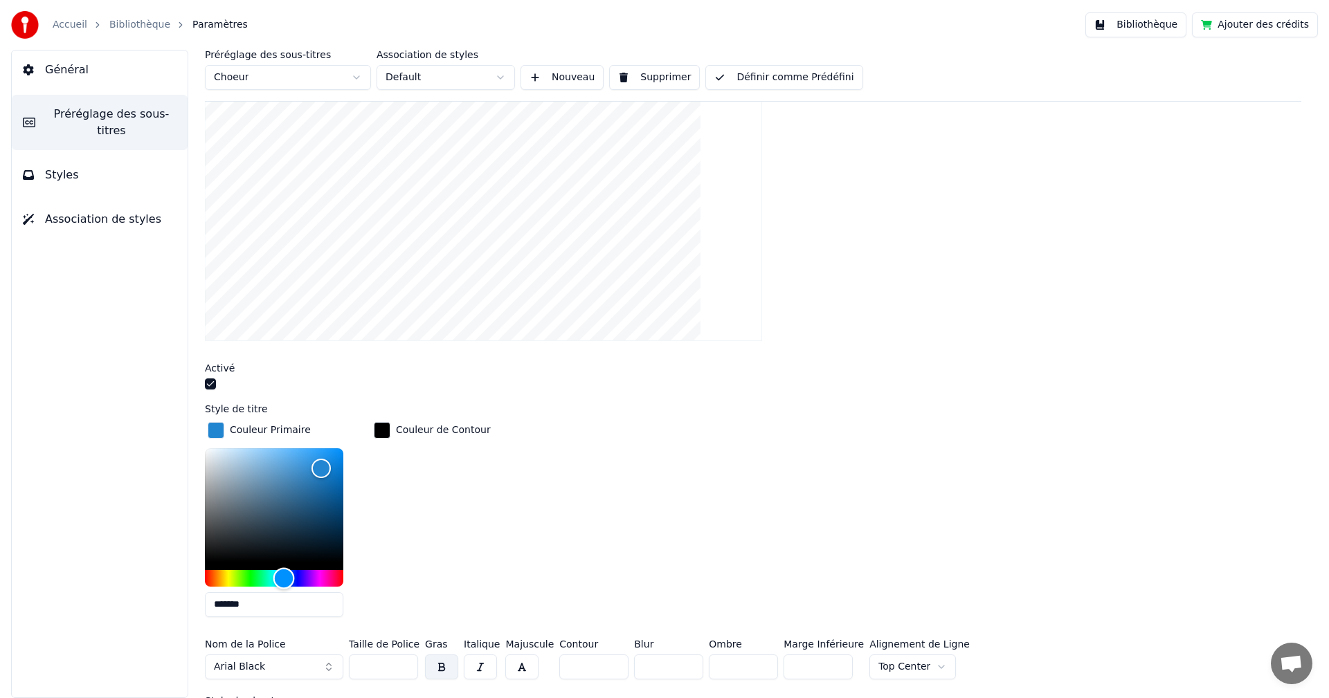
type input "*******"
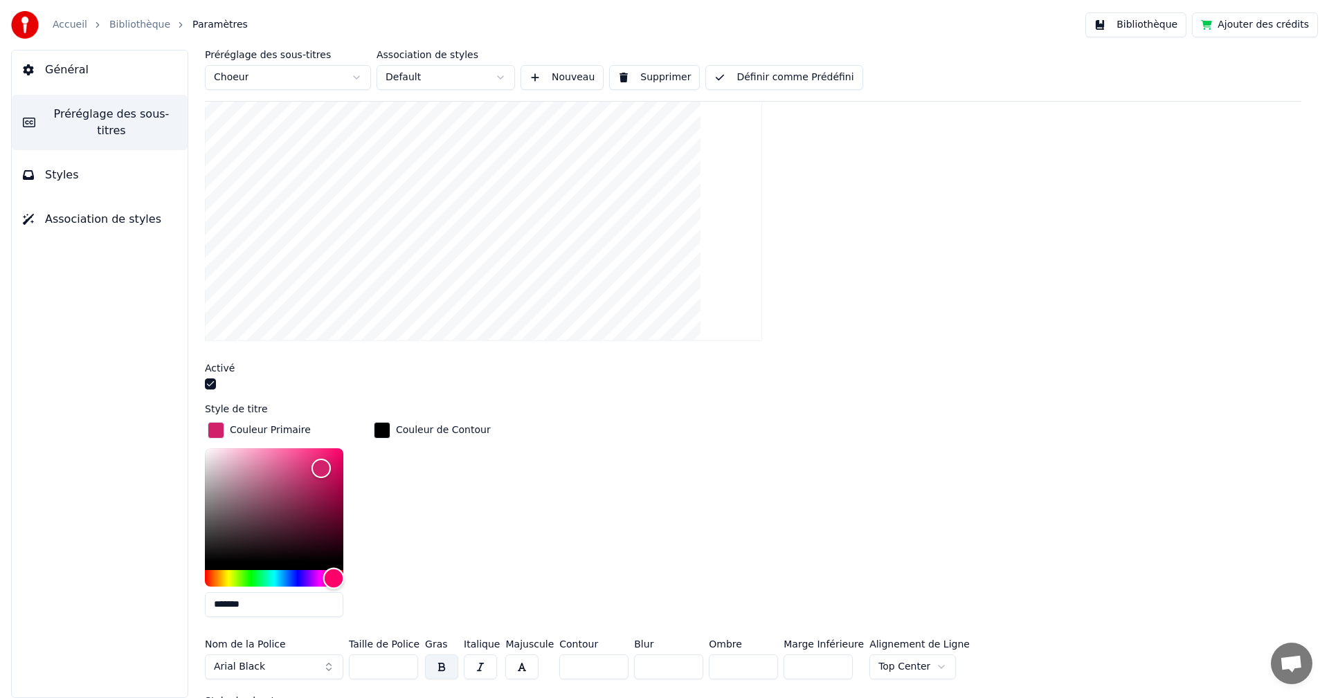
click at [334, 572] on div "Hue" at bounding box center [274, 578] width 138 height 17
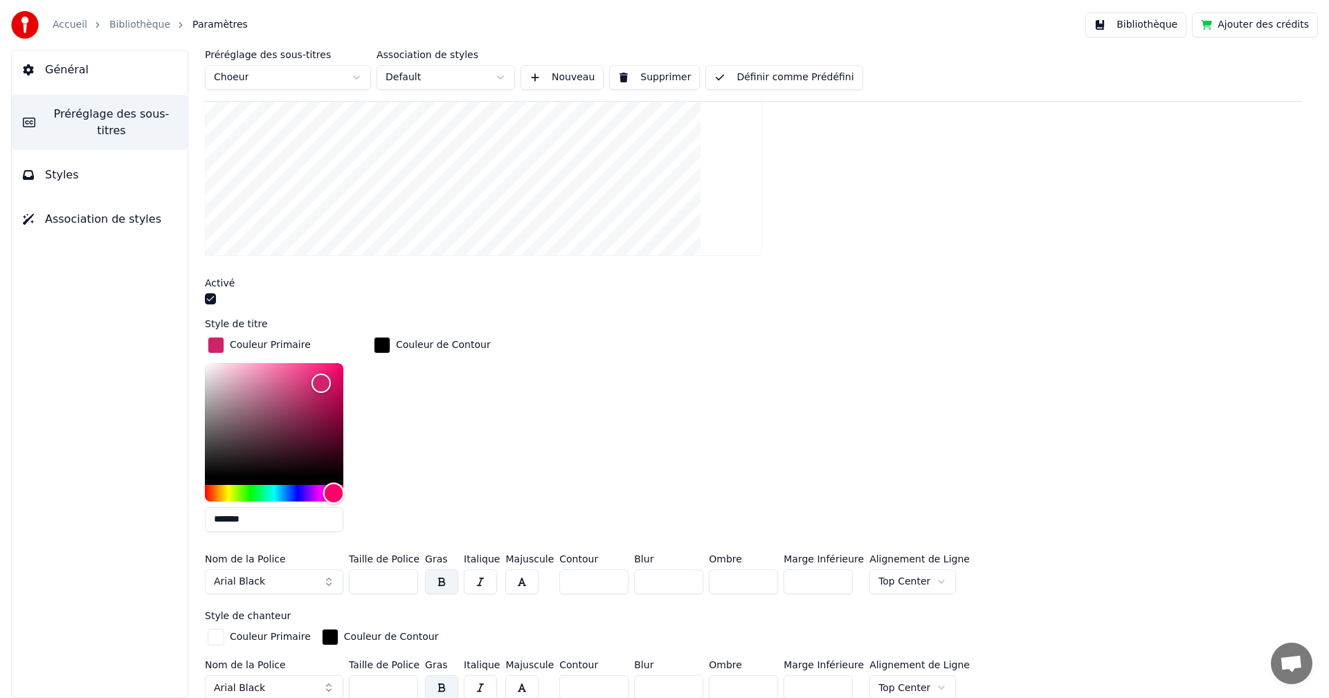
scroll to position [346, 0]
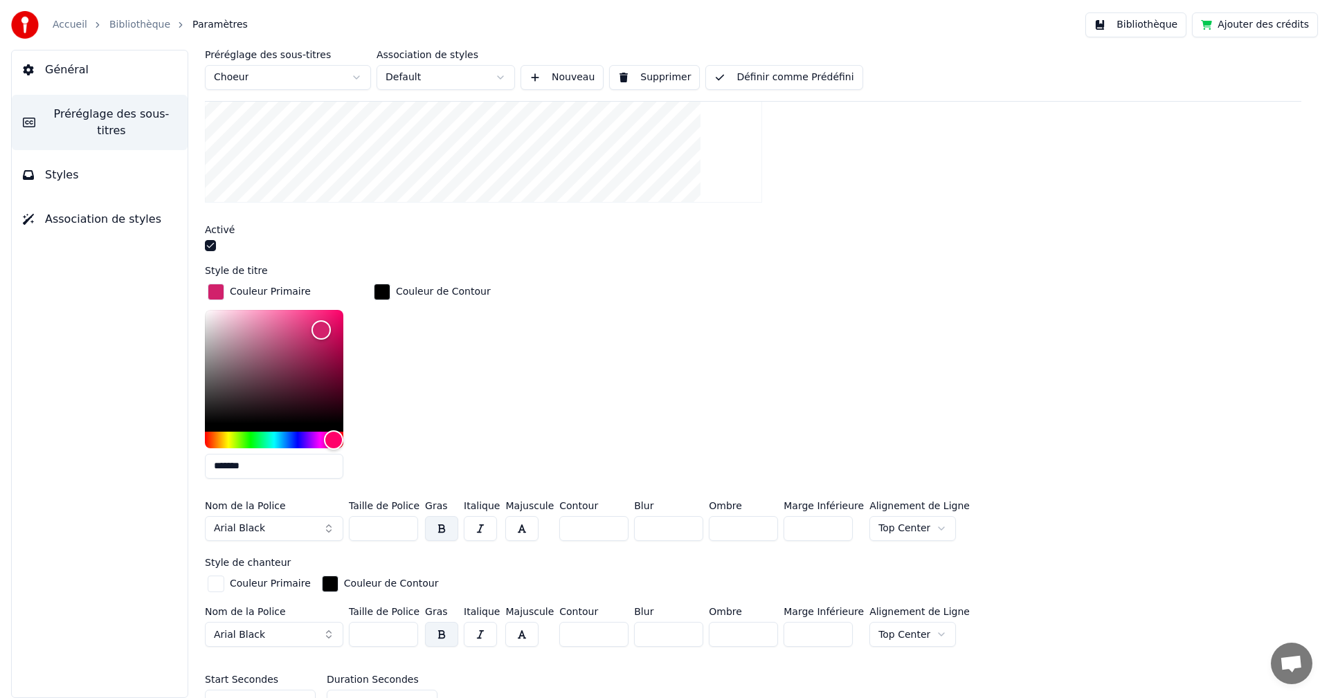
click at [889, 529] on html "Accueil Bibliothèque Paramètres Bibliothèque Ajouter des crédits Général Prérég…" at bounding box center [664, 349] width 1329 height 698
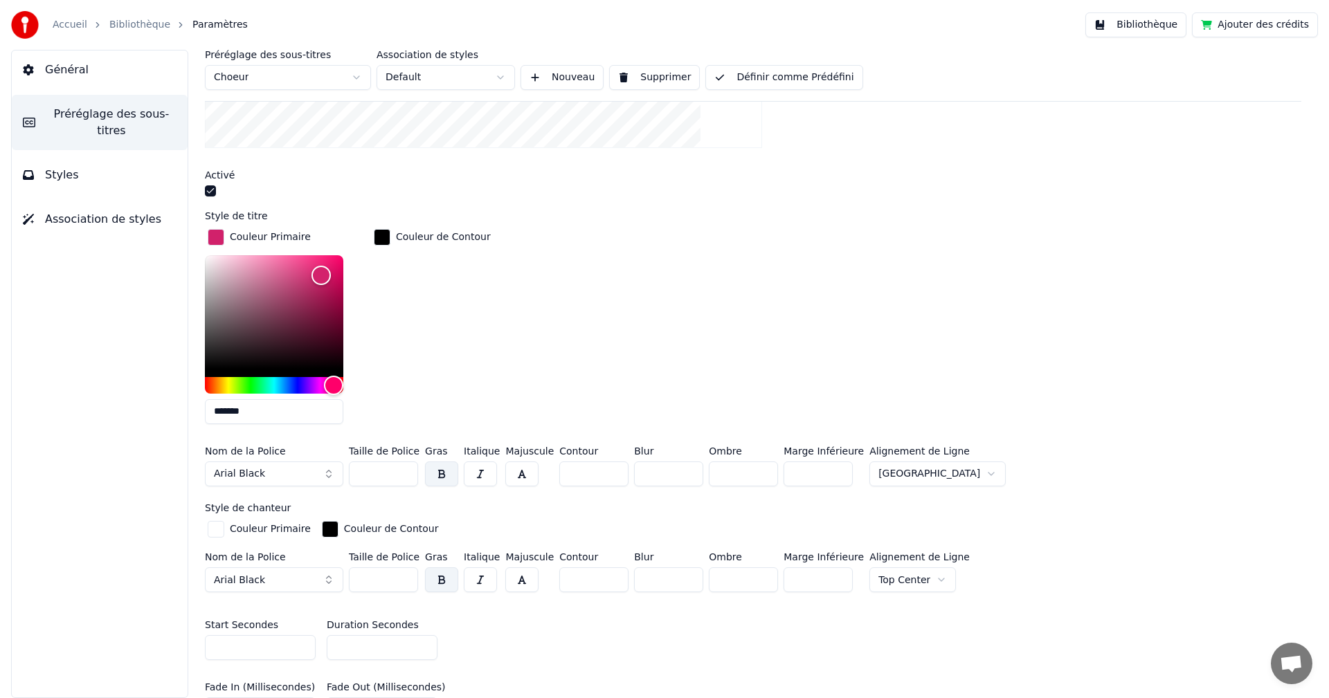
scroll to position [415, 0]
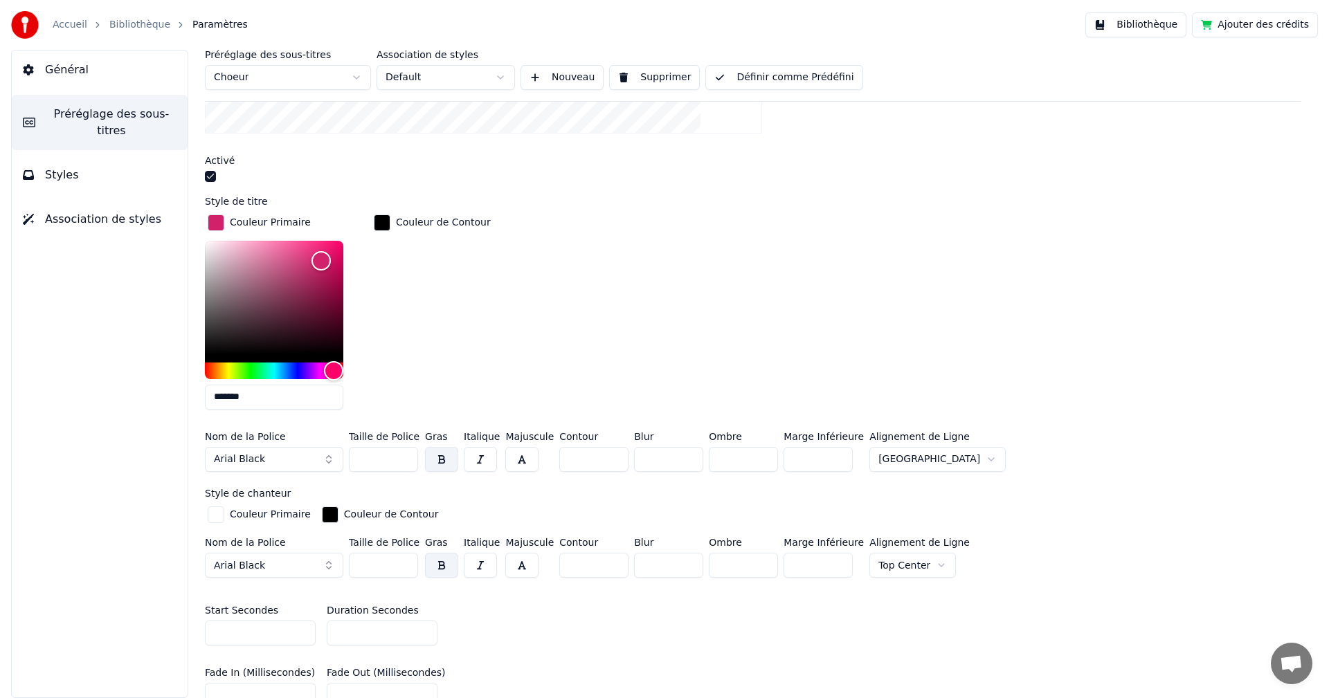
click at [915, 469] on html "Accueil Bibliothèque Paramètres Bibliothèque Ajouter des crédits Général Prérég…" at bounding box center [664, 349] width 1329 height 698
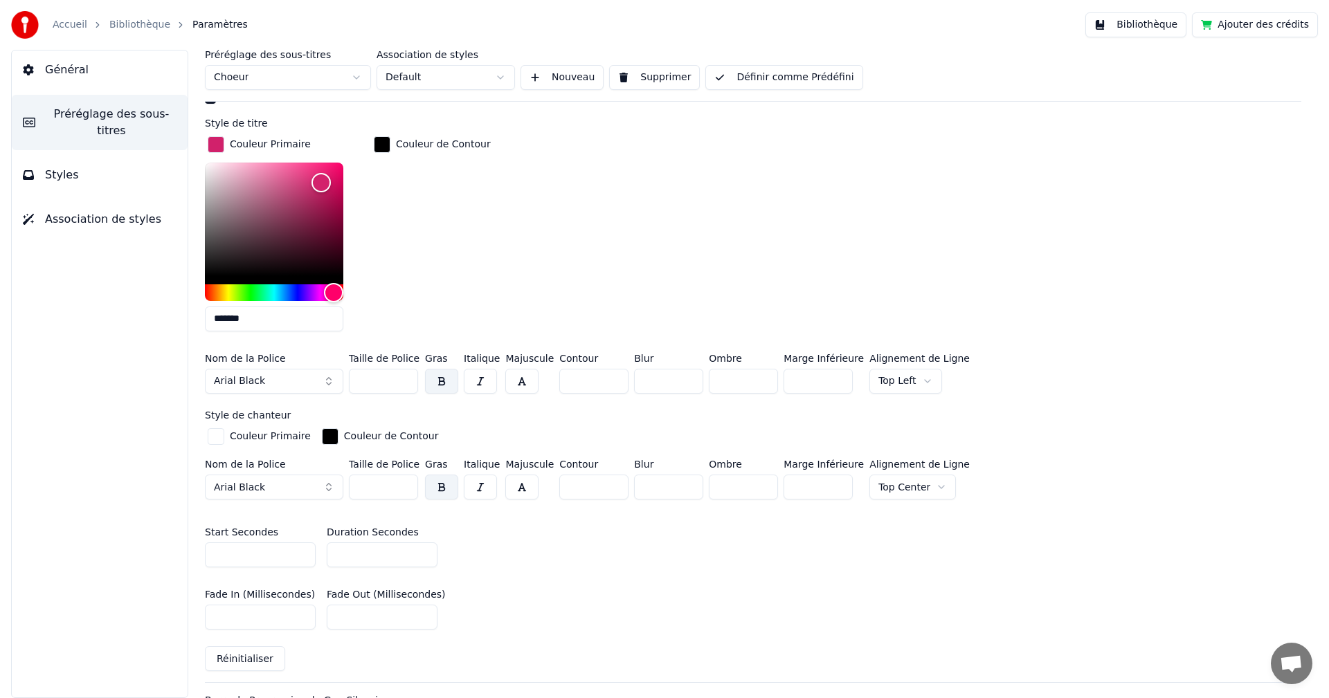
scroll to position [623, 0]
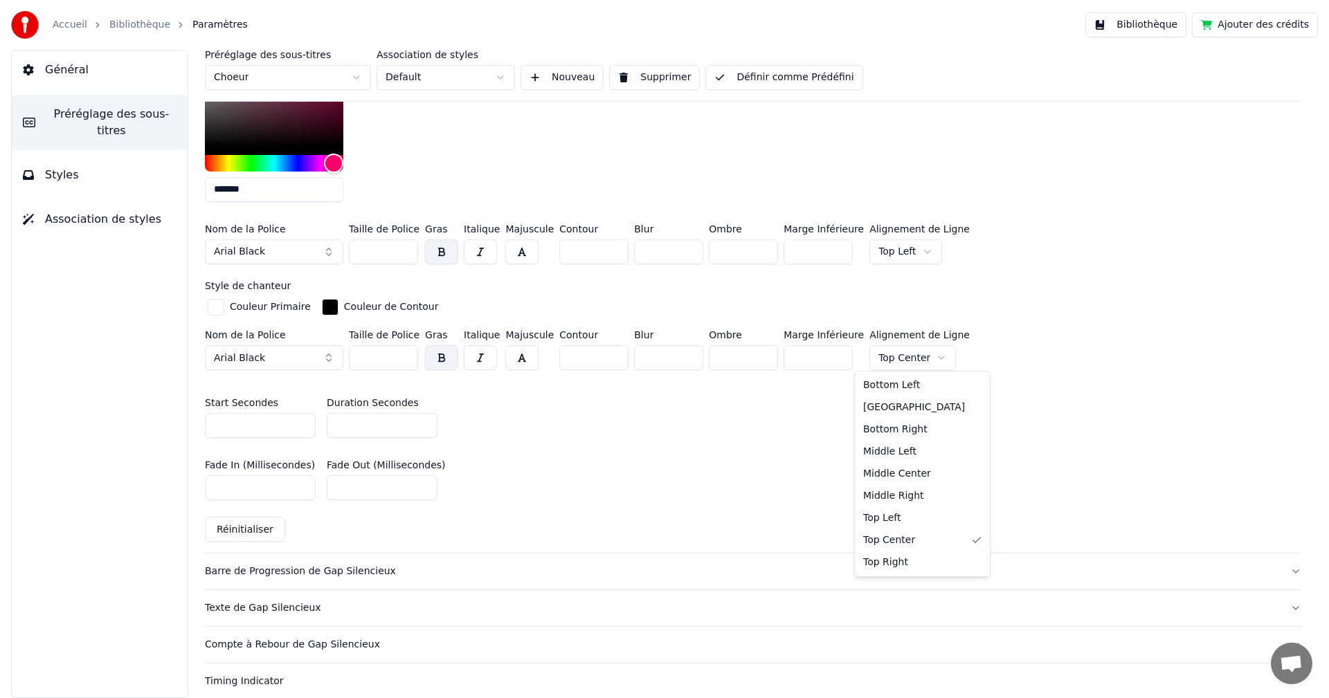
click at [919, 353] on html "Accueil Bibliothèque Paramètres Bibliothèque Ajouter des crédits Général Prérég…" at bounding box center [664, 349] width 1329 height 698
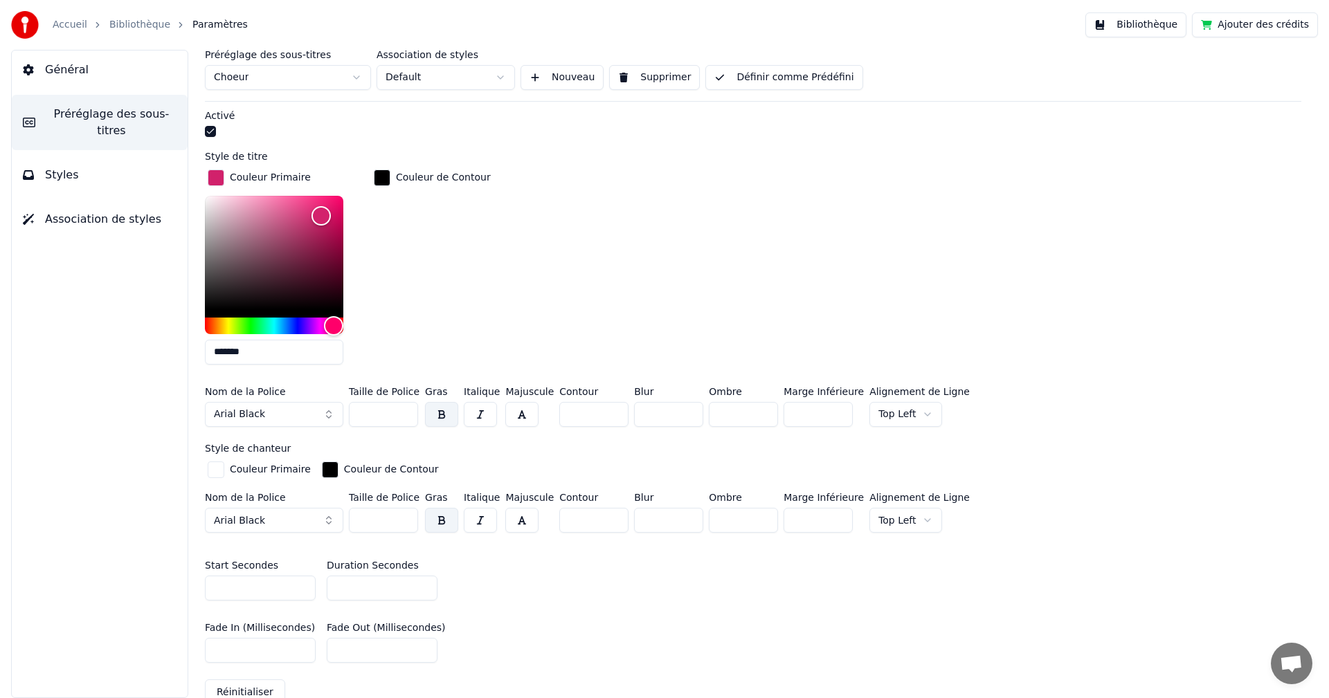
scroll to position [554, 0]
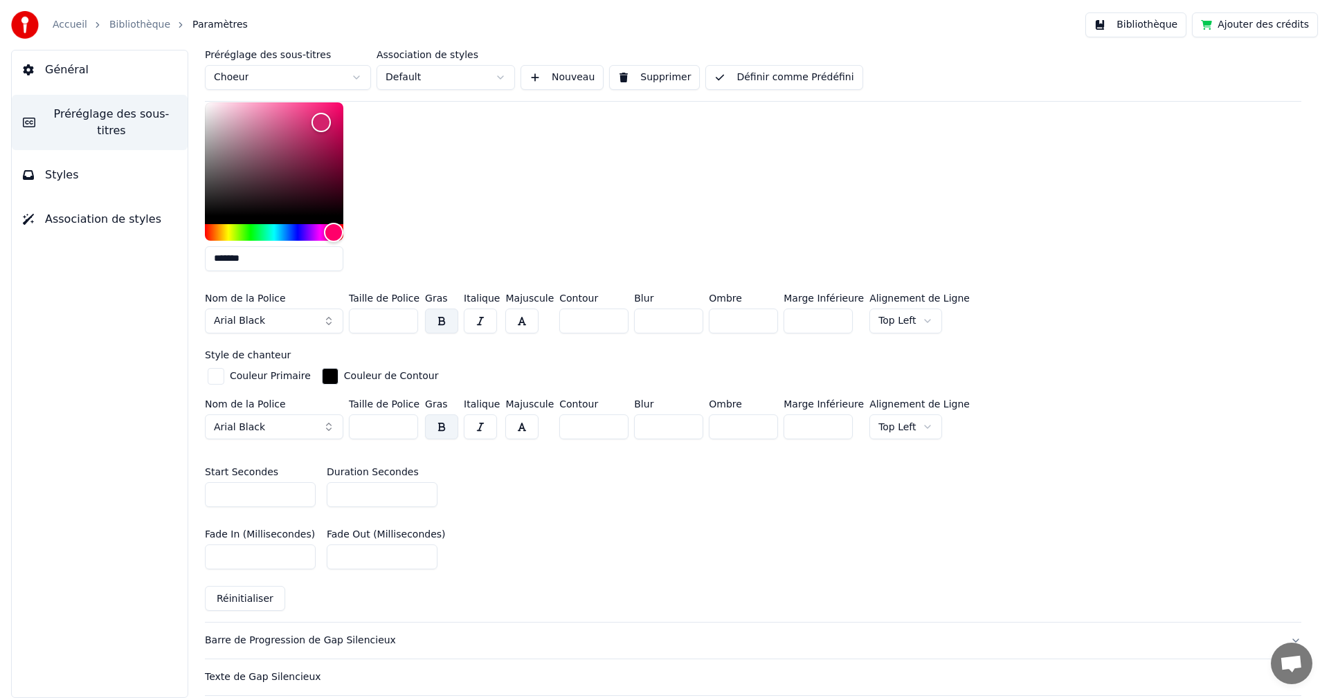
click at [906, 315] on html "Accueil Bibliothèque Paramètres Bibliothèque Ajouter des crédits Général Prérég…" at bounding box center [664, 349] width 1329 height 698
click at [894, 419] on html "Accueil Bibliothèque Paramètres Bibliothèque Ajouter des crédits Général Prérég…" at bounding box center [664, 349] width 1329 height 698
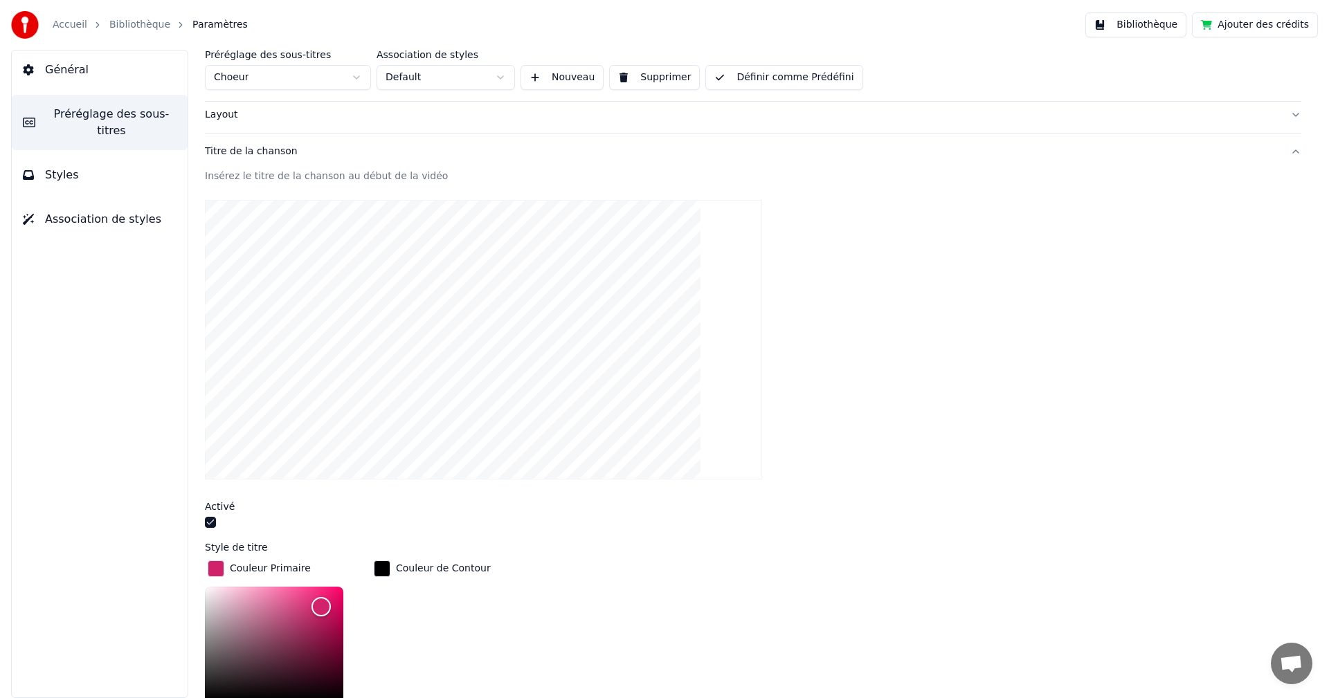
scroll to position [346, 0]
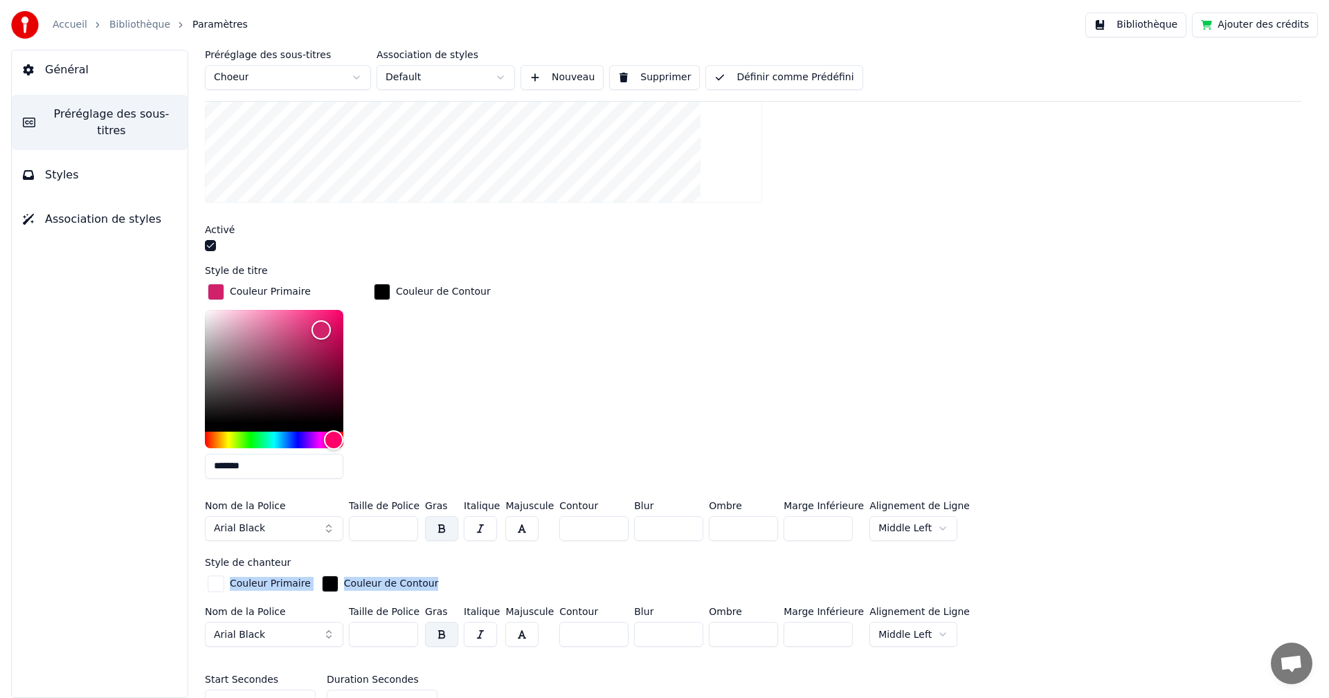
click at [934, 594] on div "Style de chanteur Couleur Primaire Couleur de Contour Nom de la Police Arial Bl…" at bounding box center [753, 606] width 1096 height 96
click at [893, 527] on html "Accueil Bibliothèque Paramètres Bibliothèque Ajouter des crédits Général Prérég…" at bounding box center [664, 349] width 1329 height 698
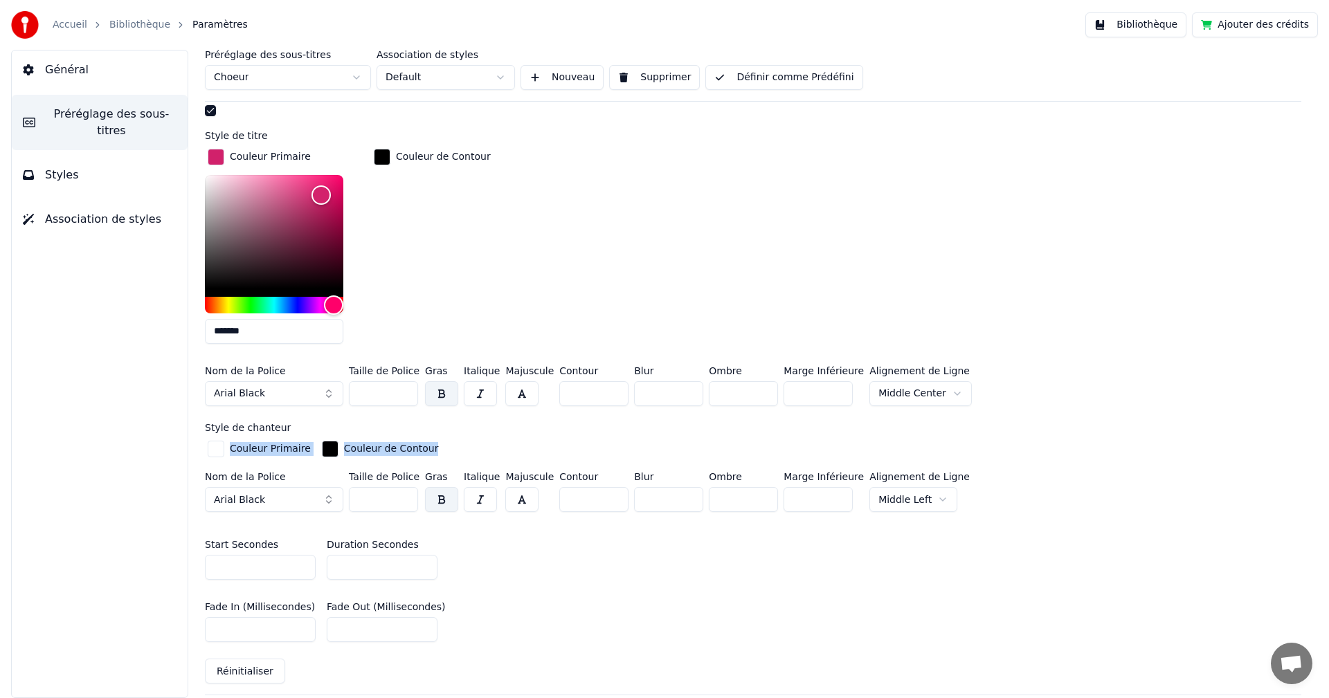
scroll to position [484, 0]
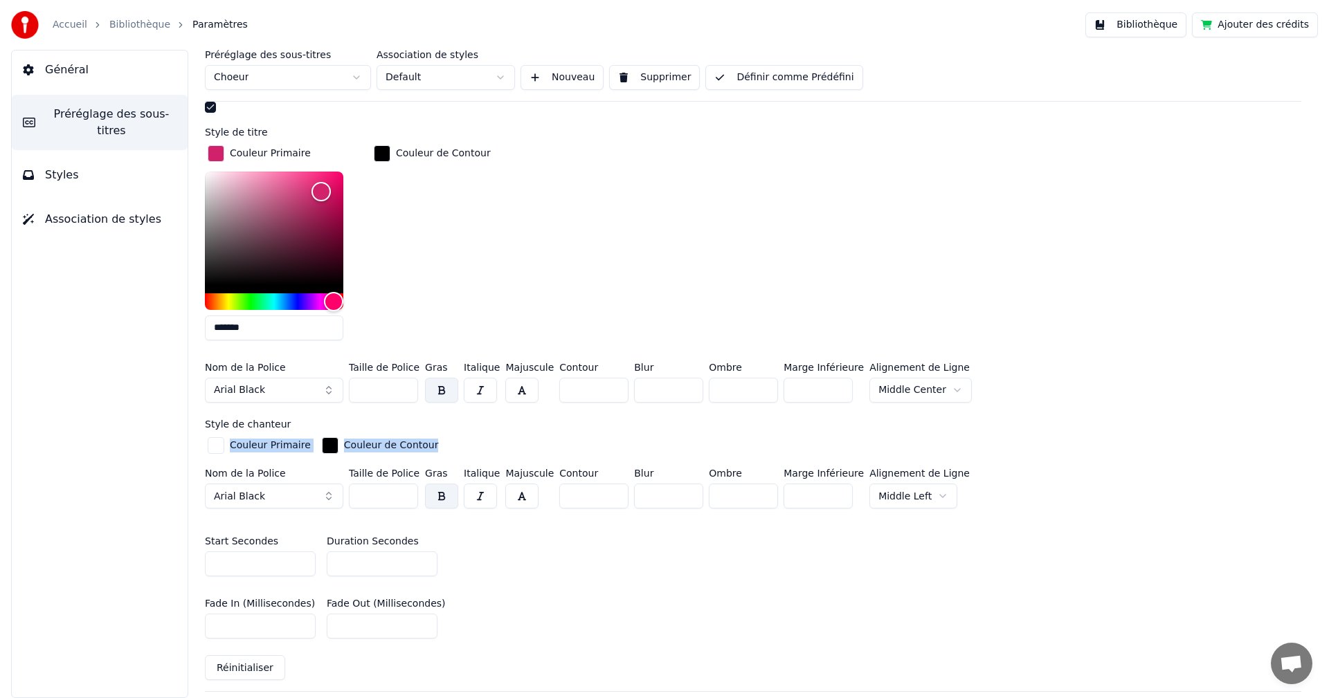
click at [923, 494] on html "Accueil Bibliothèque Paramètres Bibliothèque Ajouter des crédits Général Prérég…" at bounding box center [664, 349] width 1329 height 698
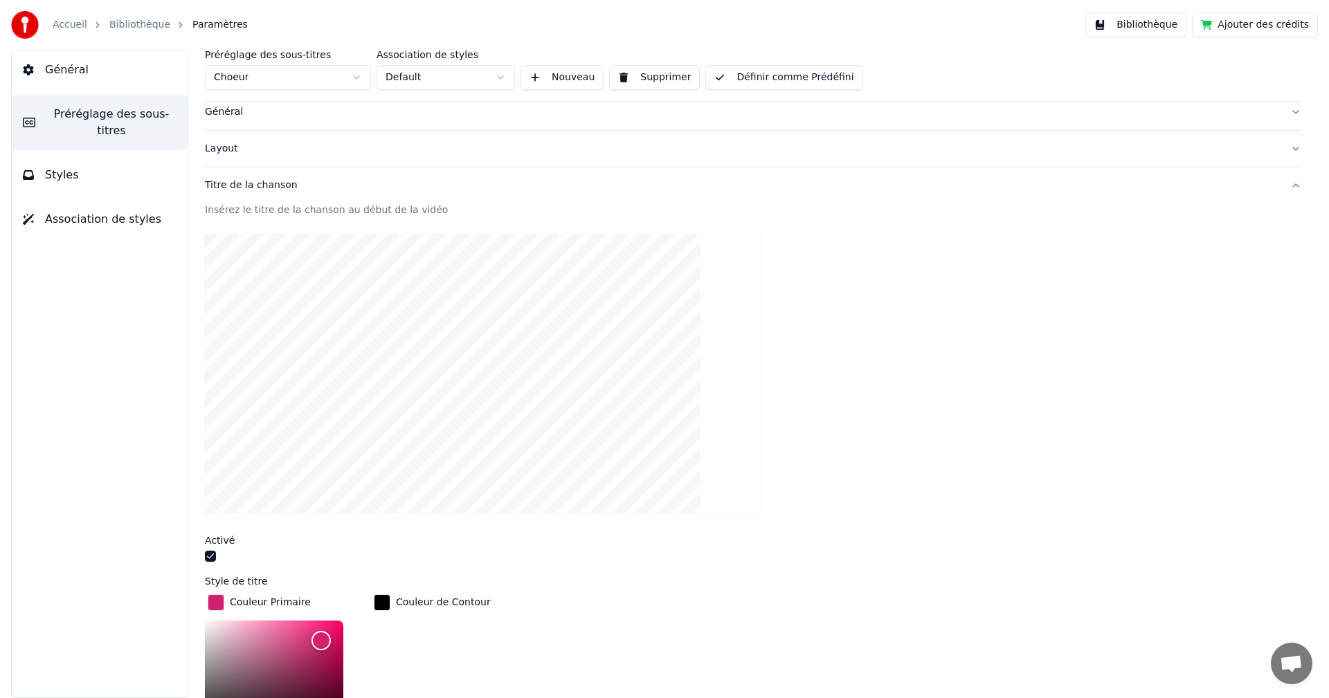
scroll to position [0, 0]
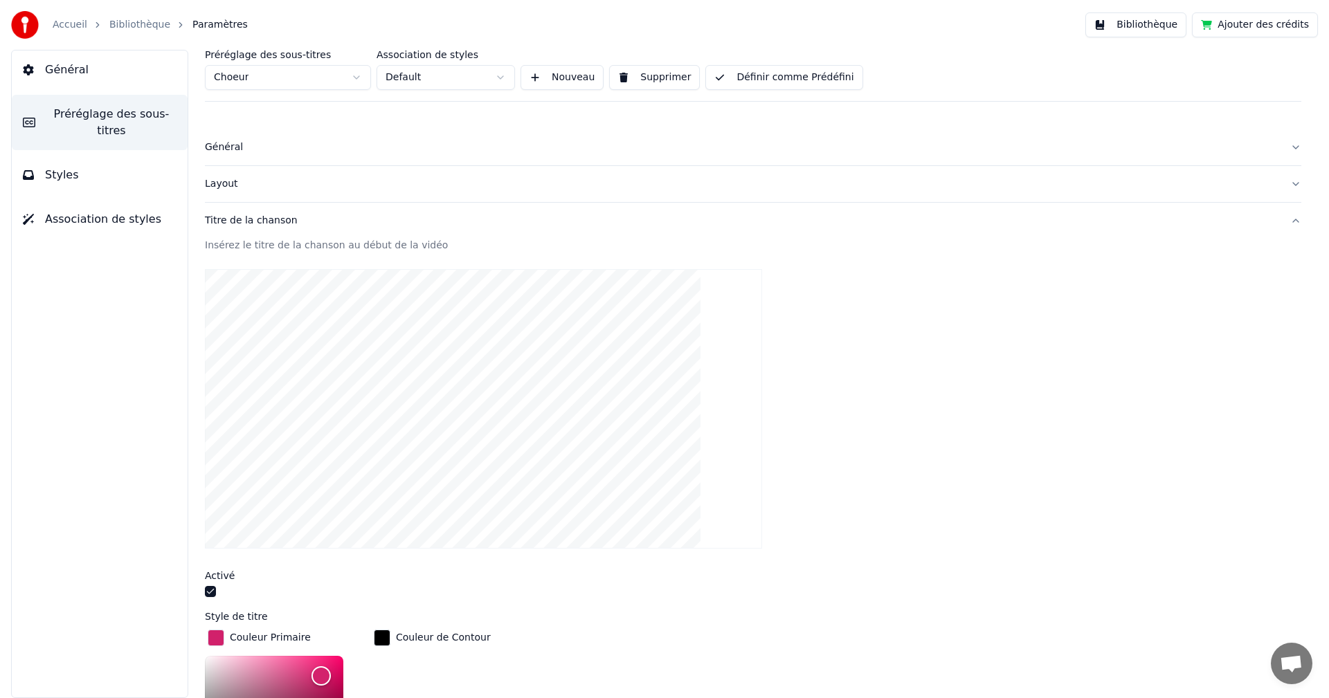
click at [758, 76] on button "Définir comme Prédéfini" at bounding box center [783, 77] width 157 height 25
click at [57, 211] on span "Association de styles" at bounding box center [103, 219] width 116 height 17
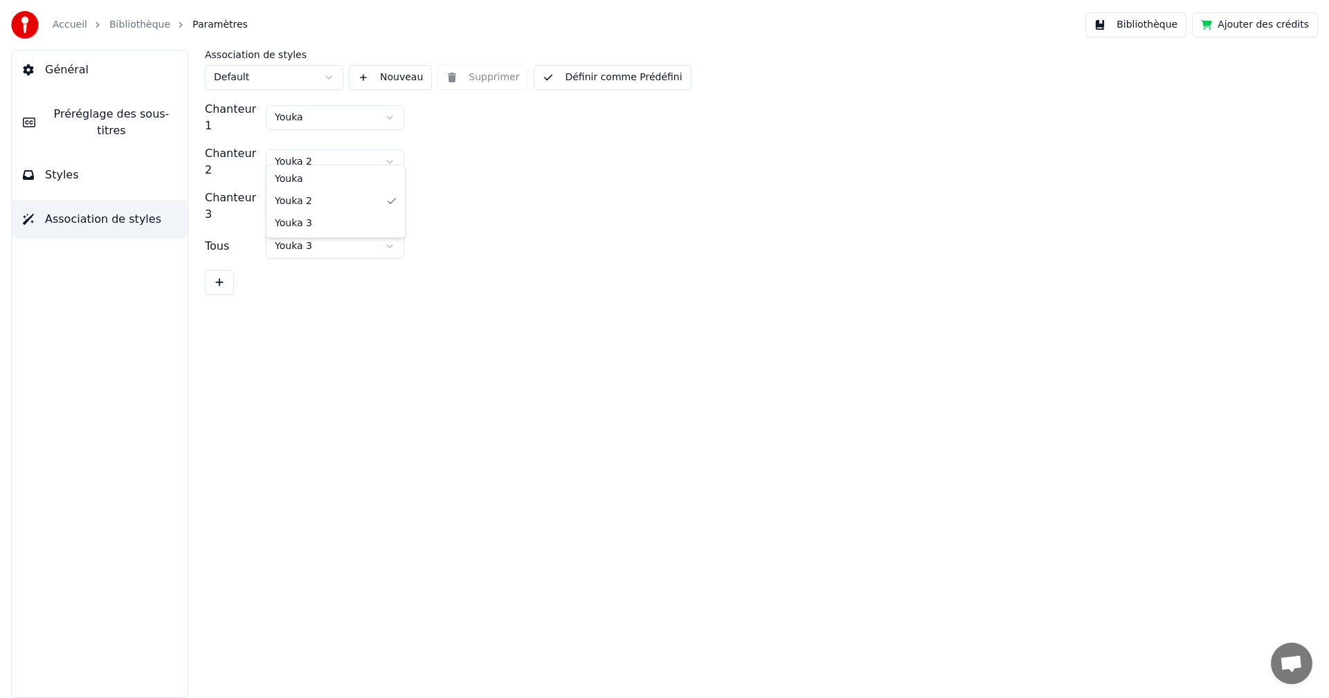
click at [379, 142] on html "Accueil Bibliothèque Paramètres Bibliothèque Ajouter des crédits Général Prérég…" at bounding box center [664, 349] width 1329 height 698
click at [78, 146] on html "Accueil Bibliothèque Paramètres Bibliothèque Ajouter des crédits Général Prérég…" at bounding box center [664, 349] width 1329 height 698
click at [69, 167] on span "Styles" at bounding box center [62, 175] width 34 height 17
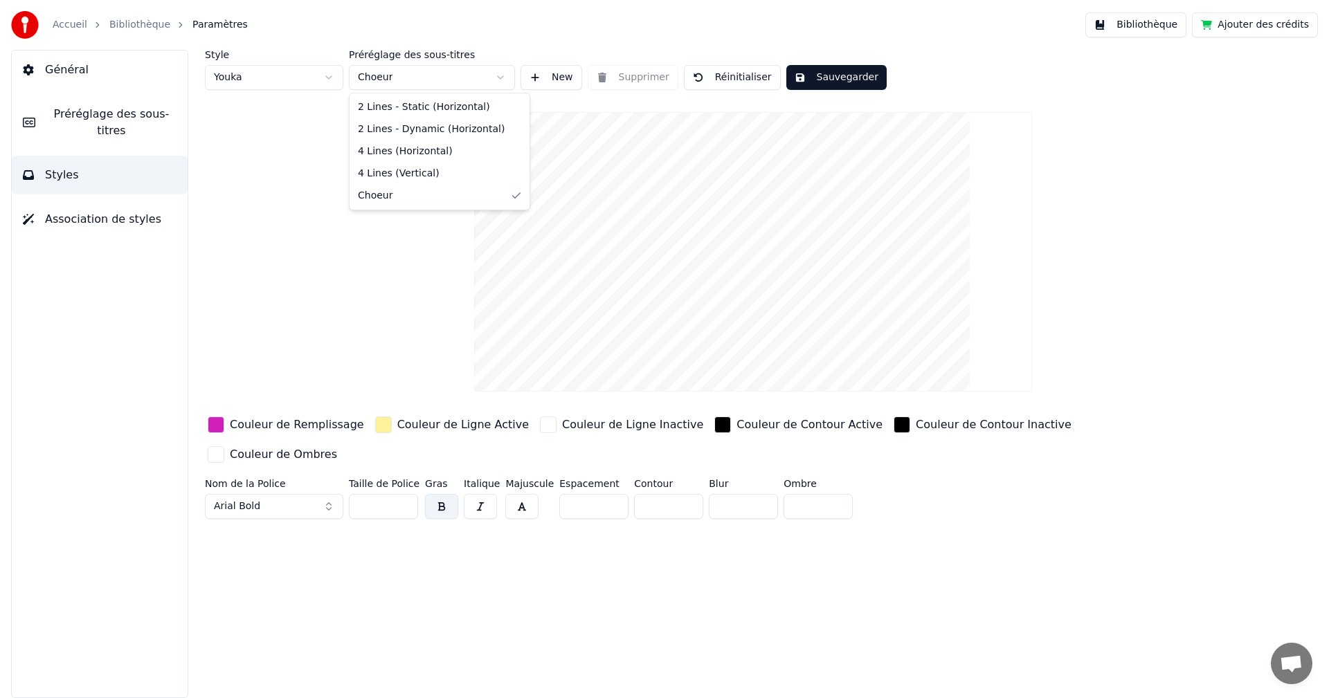
click at [415, 82] on html "Accueil Bibliothèque Paramètres Bibliothèque Ajouter des crédits Général Prérég…" at bounding box center [664, 349] width 1329 height 698
click at [316, 82] on html "Accueil Bibliothèque Paramètres Bibliothèque Ajouter des crédits Général Prérég…" at bounding box center [664, 349] width 1329 height 698
click at [361, 160] on html "Accueil Bibliothèque Paramètres Bibliothèque Ajouter des crédits Général Prérég…" at bounding box center [664, 349] width 1329 height 698
click at [80, 163] on button "Styles" at bounding box center [100, 175] width 176 height 39
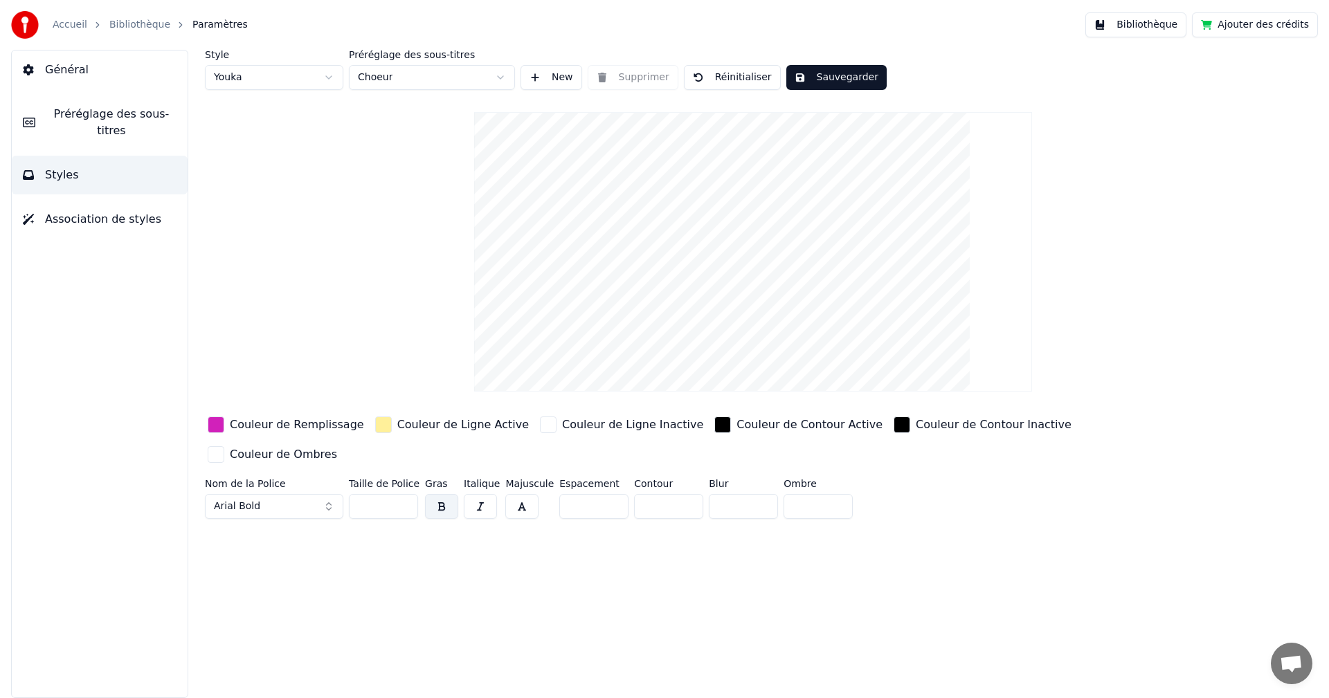
click at [122, 182] on div "Général Préréglage des sous-titres Styles Association de styles" at bounding box center [99, 374] width 177 height 648
click at [108, 215] on button "Association de styles" at bounding box center [100, 219] width 176 height 39
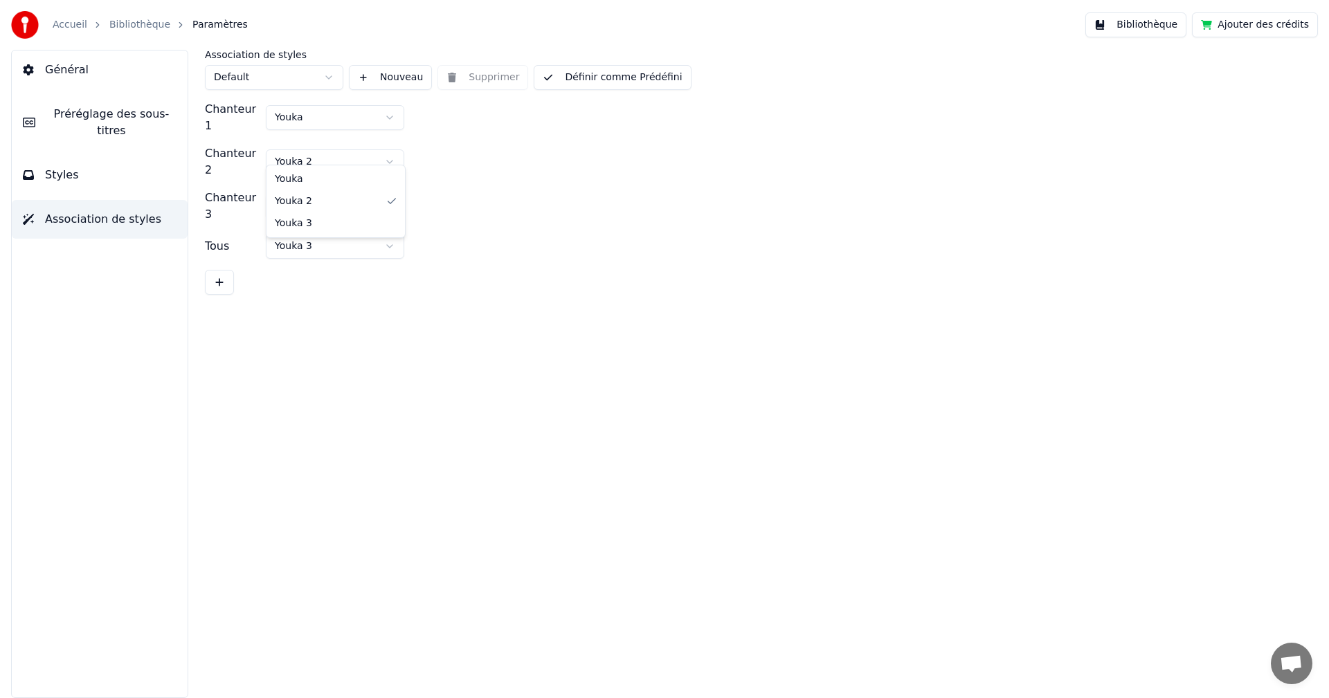
click at [344, 145] on html "Accueil Bibliothèque Paramètres Bibliothèque Ajouter des crédits Général Prérég…" at bounding box center [664, 349] width 1329 height 698
click at [344, 112] on html "Accueil Bibliothèque Paramètres Bibliothèque Ajouter des crédits Général Prérég…" at bounding box center [664, 349] width 1329 height 698
click at [345, 118] on html "Accueil Bibliothèque Paramètres Bibliothèque Ajouter des crédits Général Prérég…" at bounding box center [664, 349] width 1329 height 698
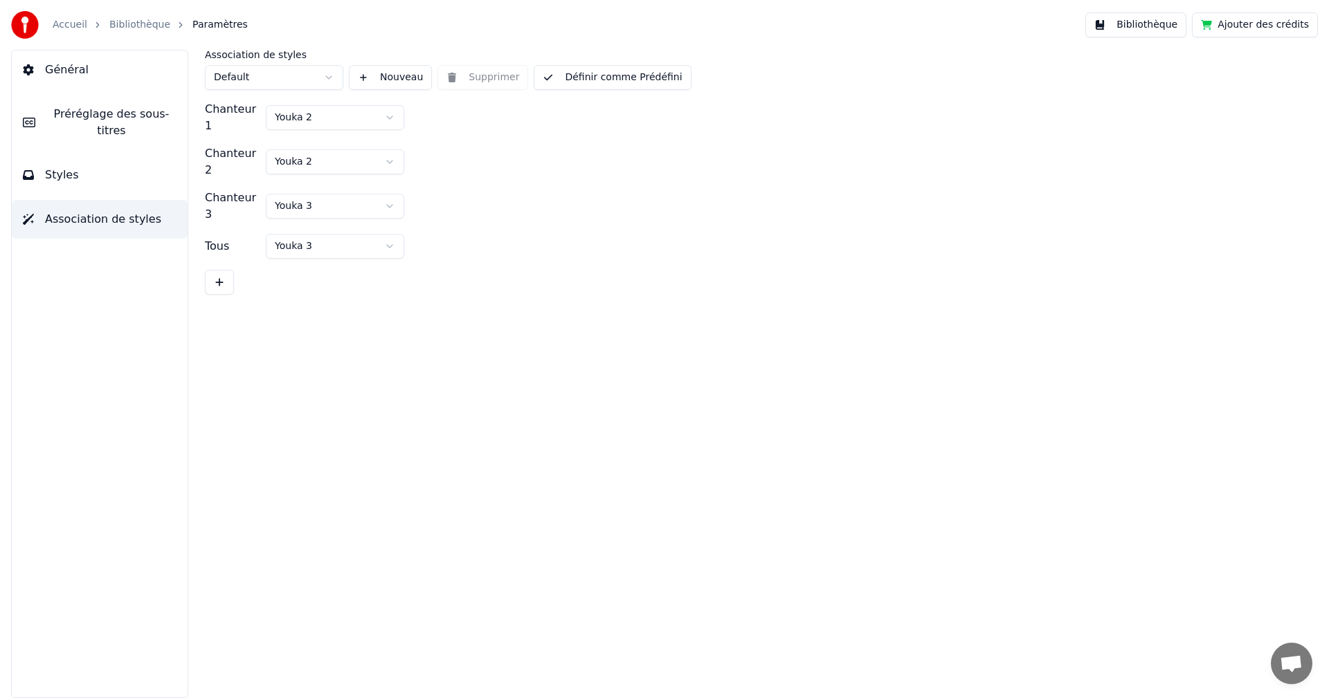
click at [325, 116] on html "Accueil Bibliothèque Paramètres Bibliothèque Ajouter des crédits Général Prérég…" at bounding box center [664, 349] width 1329 height 698
drag, startPoint x: 501, startPoint y: 143, endPoint x: 385, endPoint y: 158, distance: 117.4
click at [498, 143] on html "Accueil Bibliothèque Paramètres Bibliothèque Ajouter des crédits Général Prérég…" at bounding box center [664, 349] width 1329 height 698
click at [359, 163] on div "Chanteur 1 Youka 2 Chanteur 2 Youka 2 Chanteur 3 Youka 3 Tous Youka 3" at bounding box center [753, 198] width 1096 height 194
click at [358, 157] on html "Accueil Bibliothèque Paramètres Bibliothèque Ajouter des crédits Général Prérég…" at bounding box center [664, 349] width 1329 height 698
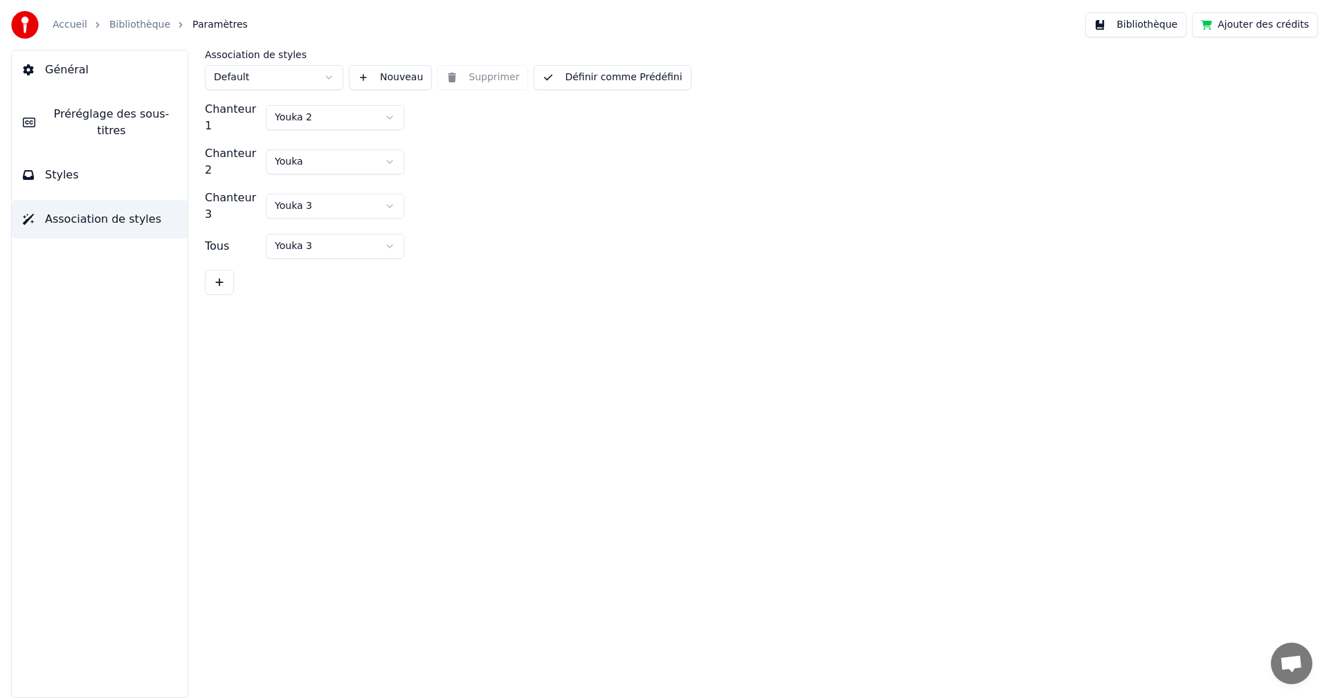
click at [549, 70] on button "Définir comme Prédéfini" at bounding box center [612, 77] width 157 height 25
click at [82, 170] on button "Styles" at bounding box center [100, 175] width 176 height 39
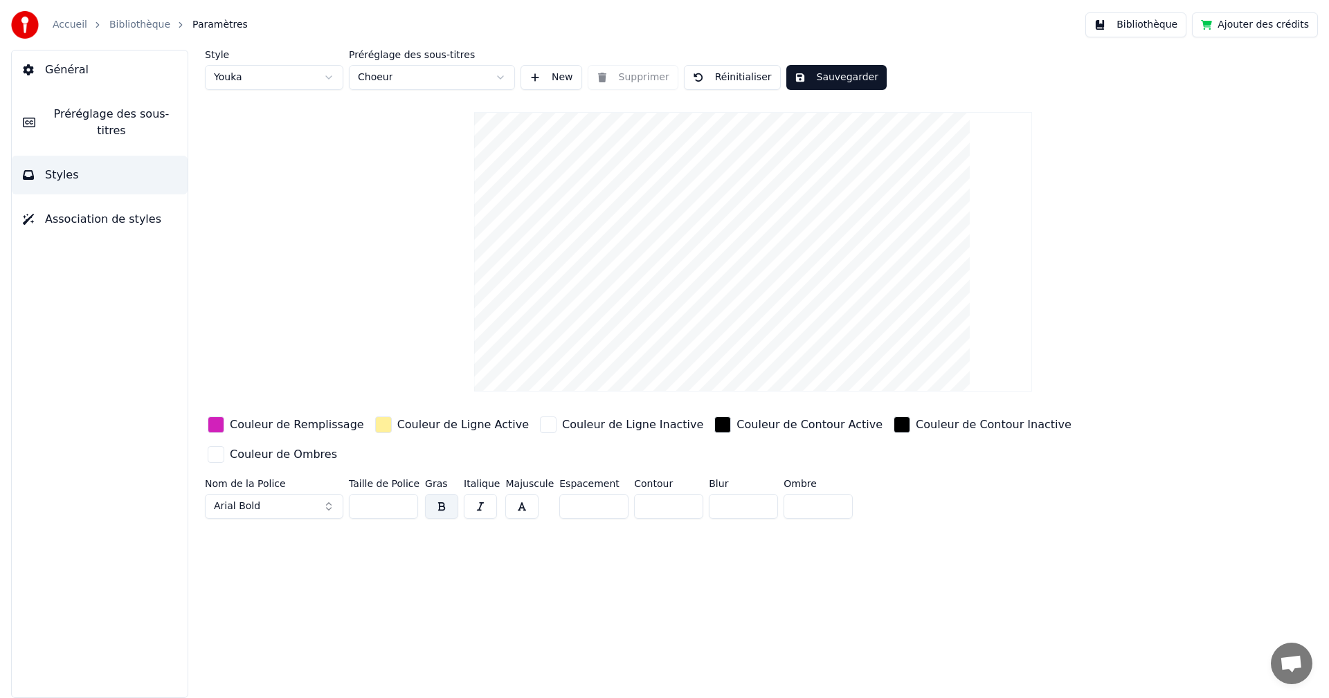
click at [176, 27] on icon "breadcrumb" at bounding box center [181, 25] width 10 height 10
click at [150, 27] on link "Bibliothèque" at bounding box center [139, 25] width 61 height 14
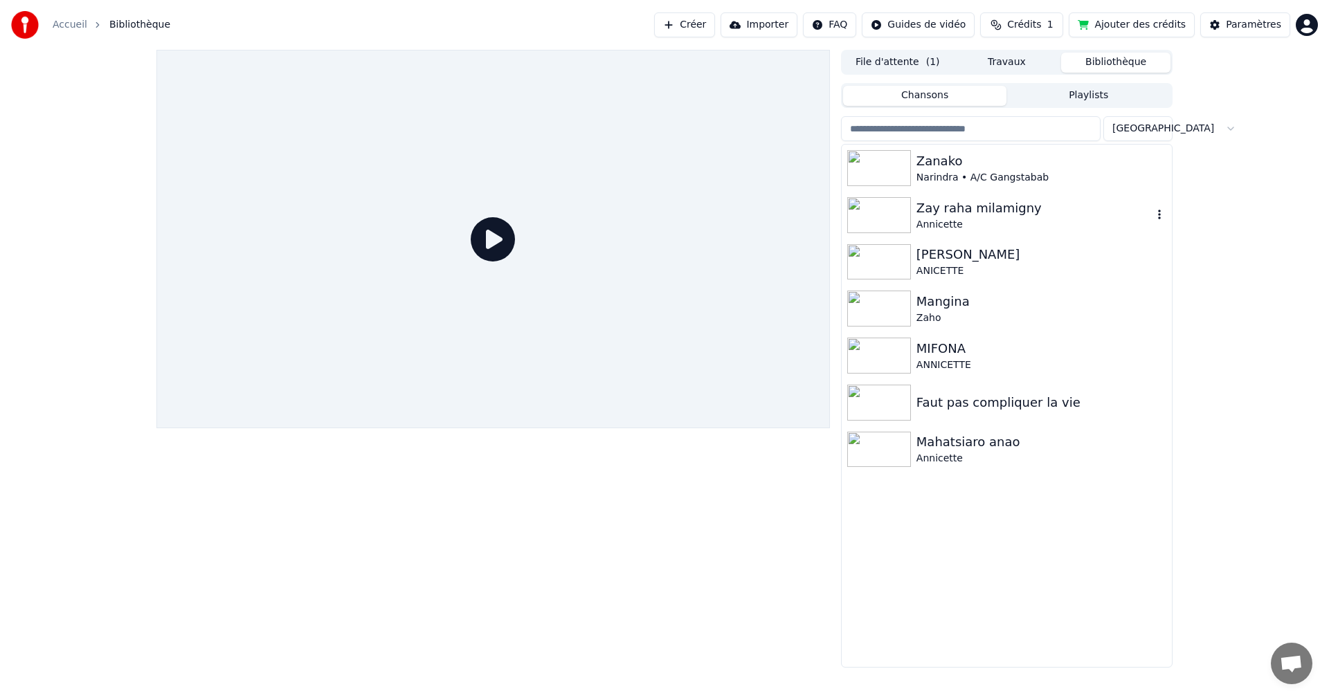
click at [926, 232] on div "Zay raha milamigny Annicette" at bounding box center [1007, 215] width 330 height 47
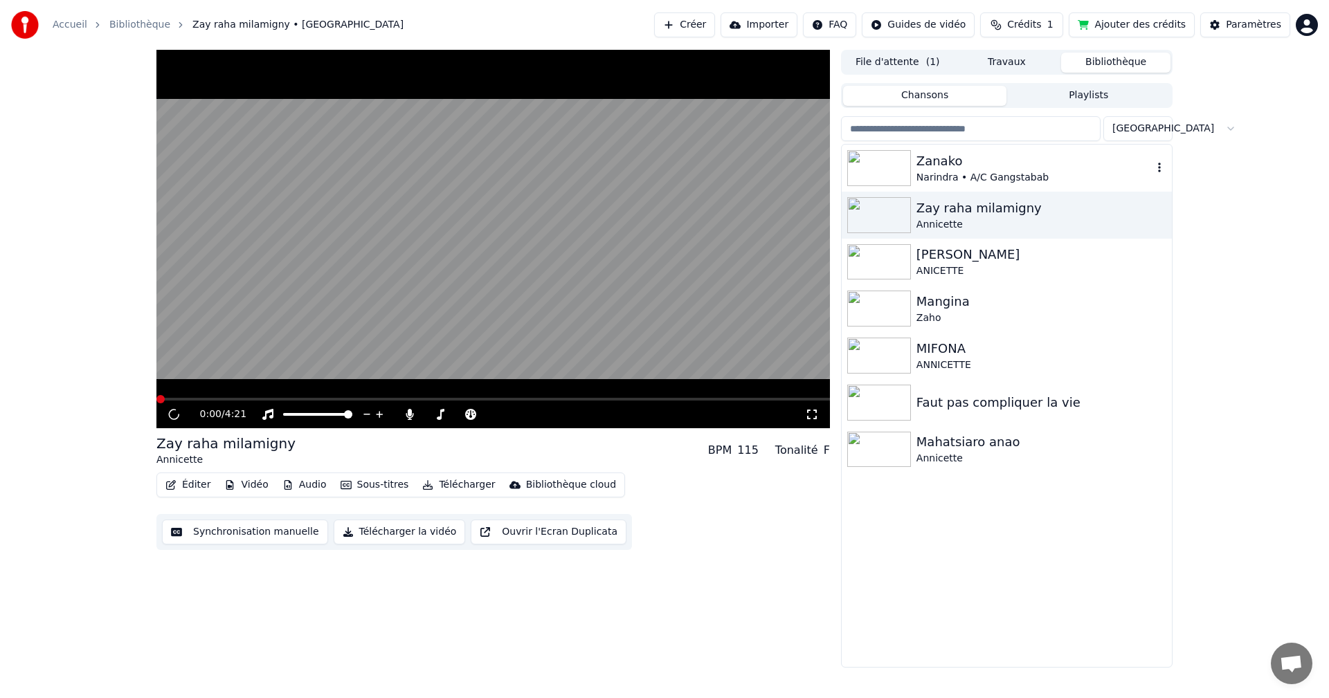
click at [920, 177] on div "Narindra • A/C Gangstabab" at bounding box center [1034, 178] width 236 height 14
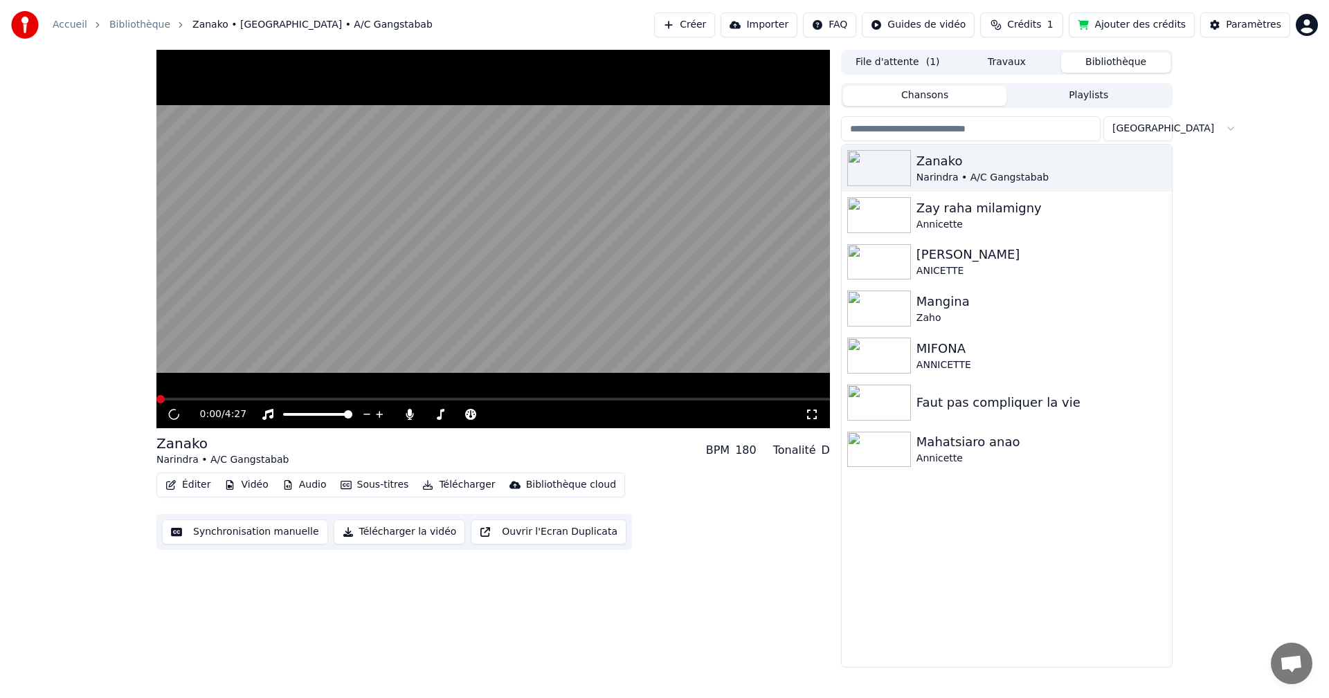
click at [190, 486] on button "Éditer" at bounding box center [188, 484] width 56 height 19
click at [812, 415] on icon at bounding box center [812, 414] width 14 height 11
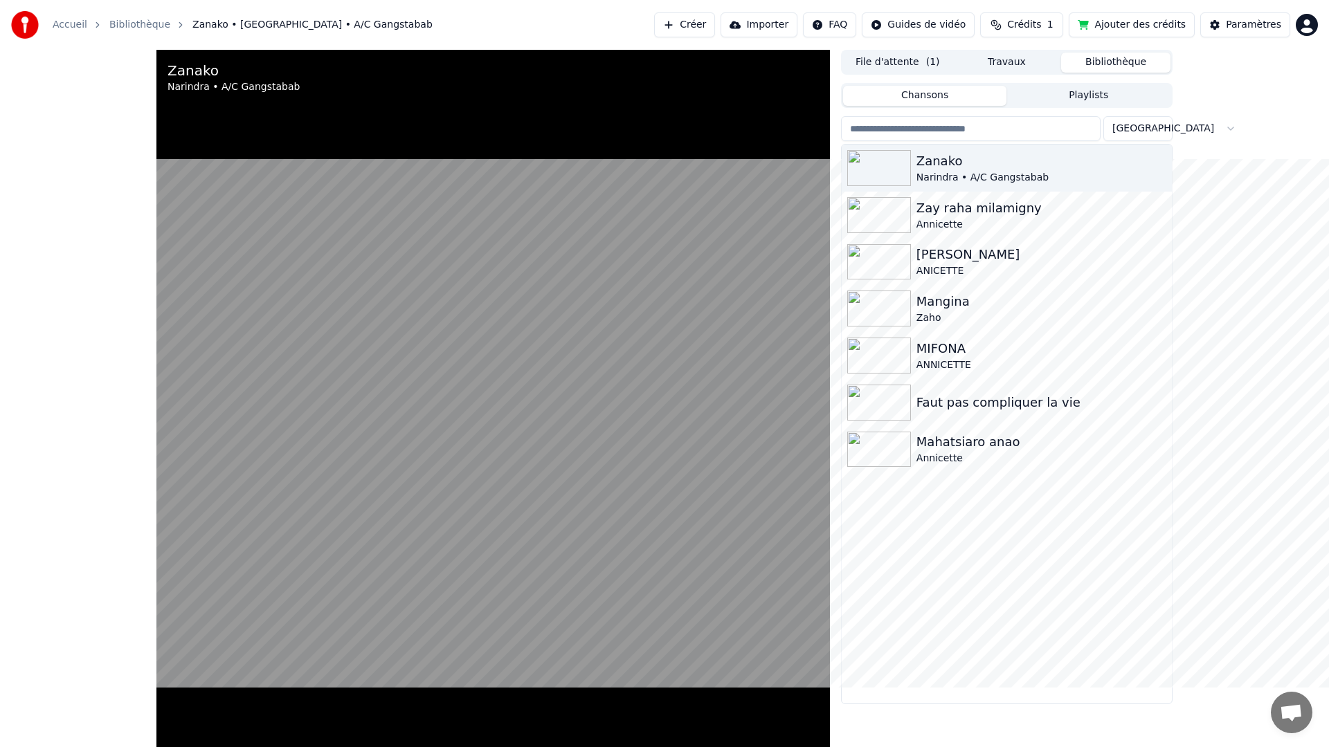
click at [156, 698] on video at bounding box center [492, 423] width 673 height 747
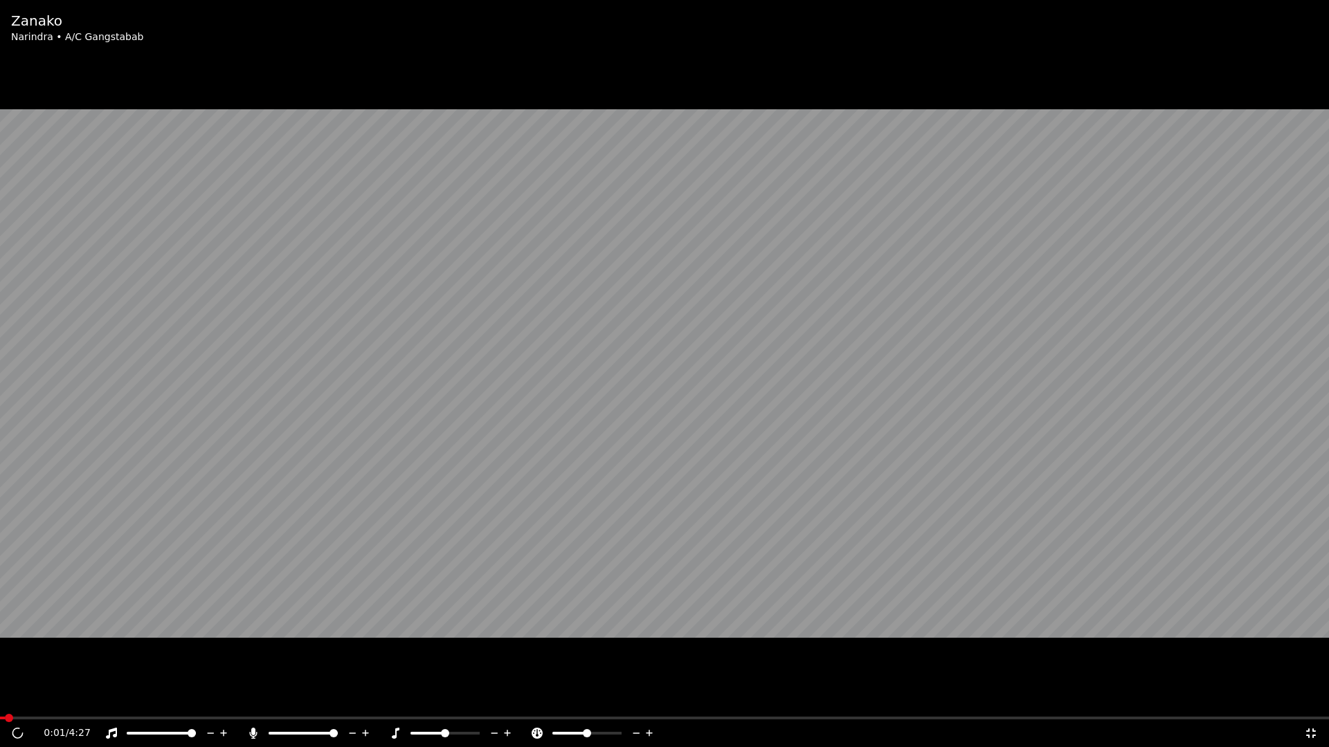
click at [7, 698] on span at bounding box center [9, 718] width 8 height 8
click at [60, 698] on span at bounding box center [664, 718] width 1329 height 3
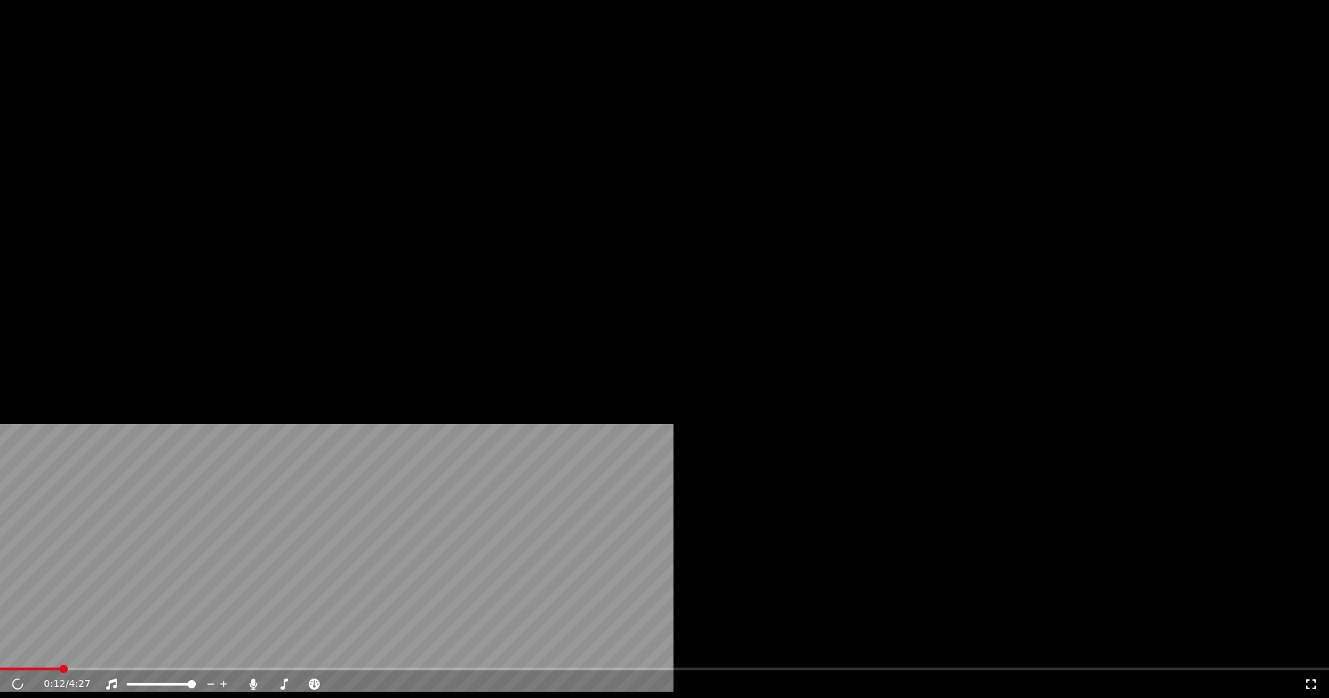
click at [178, 116] on button "Éditer" at bounding box center [188, 106] width 56 height 19
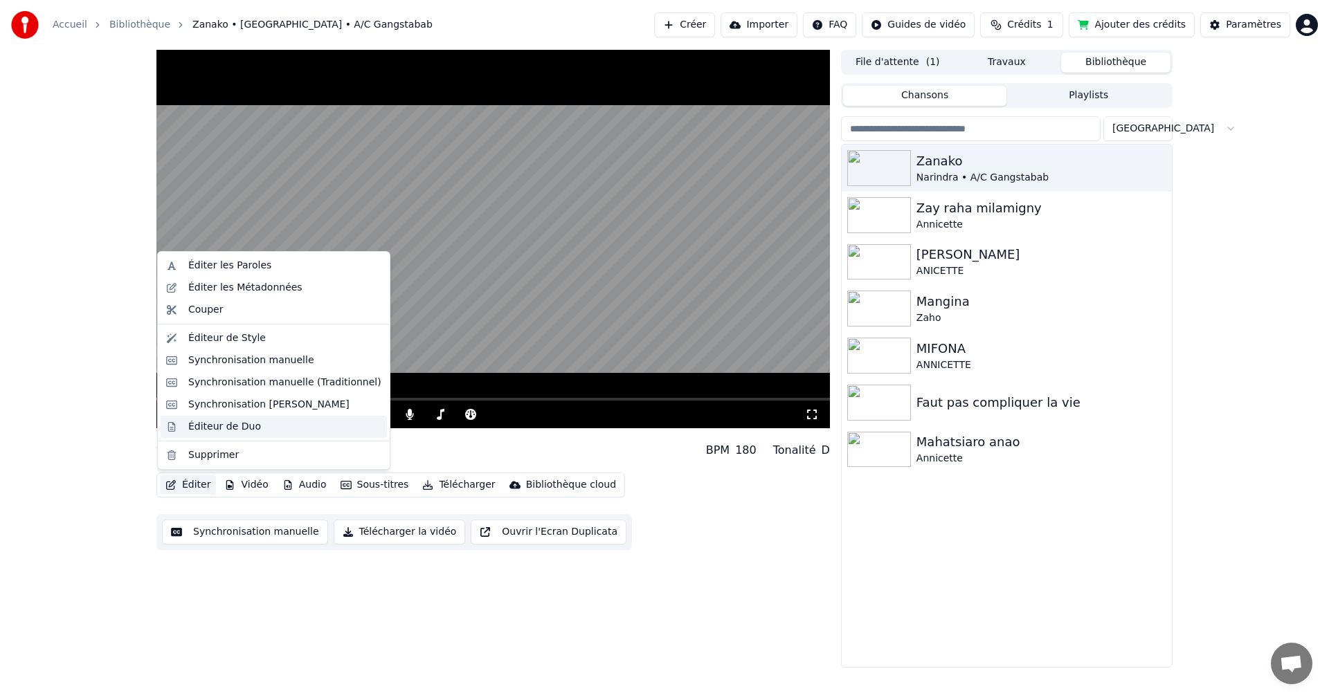
click at [253, 428] on div "Éditeur de Duo" at bounding box center [284, 427] width 193 height 14
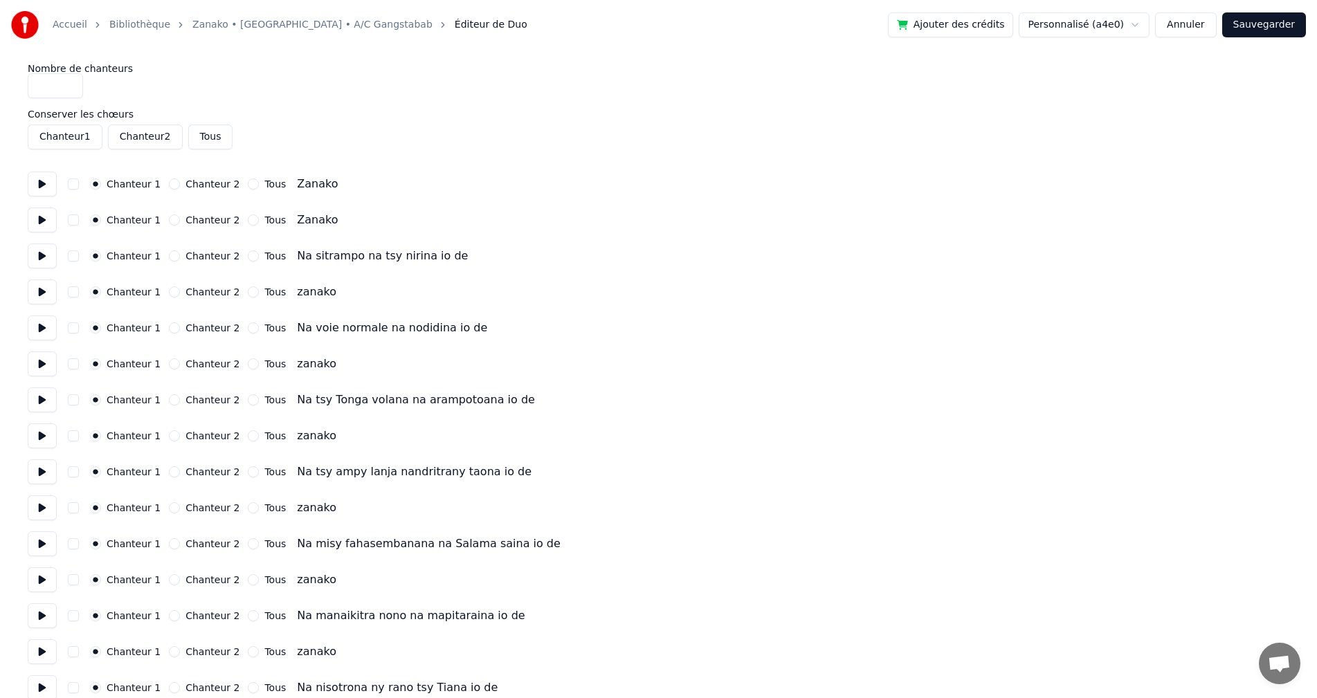
click at [201, 293] on label "Chanteur 2" at bounding box center [212, 292] width 54 height 10
click at [180, 293] on button "Chanteur 2" at bounding box center [174, 292] width 11 height 11
click at [191, 365] on label "Chanteur 2" at bounding box center [212, 364] width 54 height 10
click at [180, 365] on button "Chanteur 2" at bounding box center [174, 363] width 11 height 11
click at [1294, 32] on button "Sauvegarder" at bounding box center [1264, 24] width 84 height 25
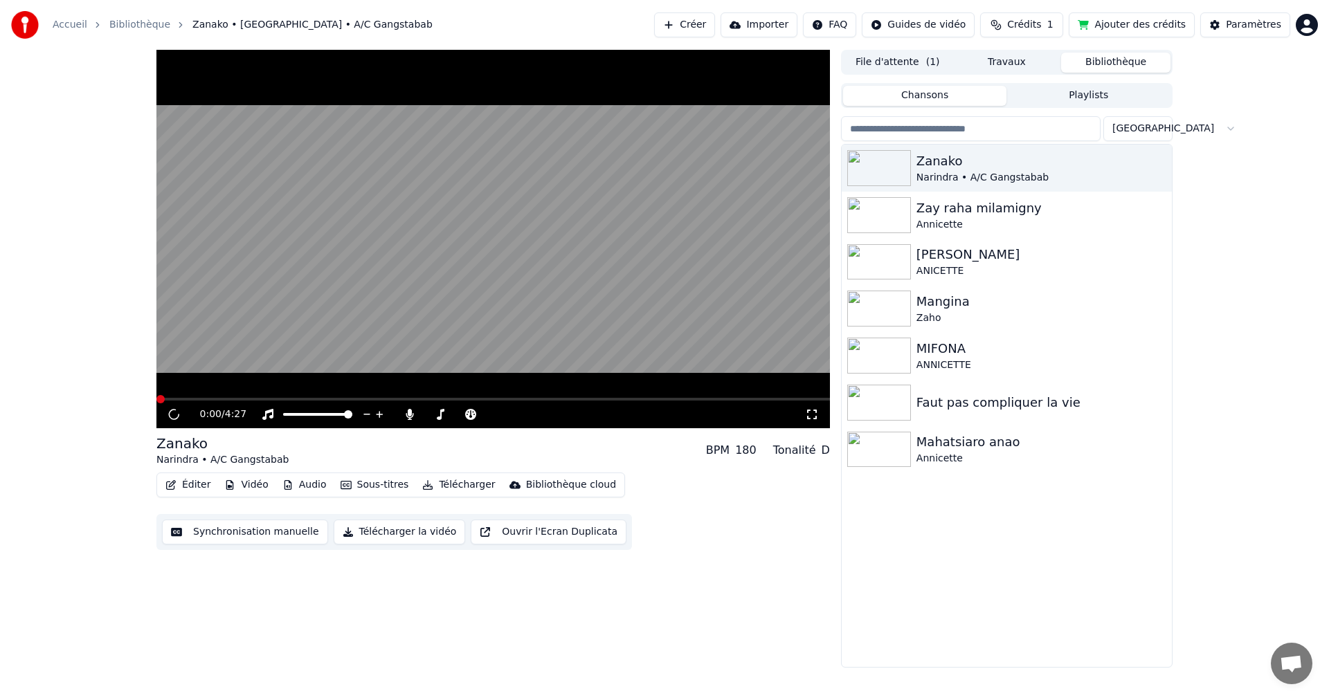
click at [561, 273] on video at bounding box center [492, 239] width 673 height 379
click at [251, 535] on button "Synchronisation manuelle" at bounding box center [245, 532] width 166 height 25
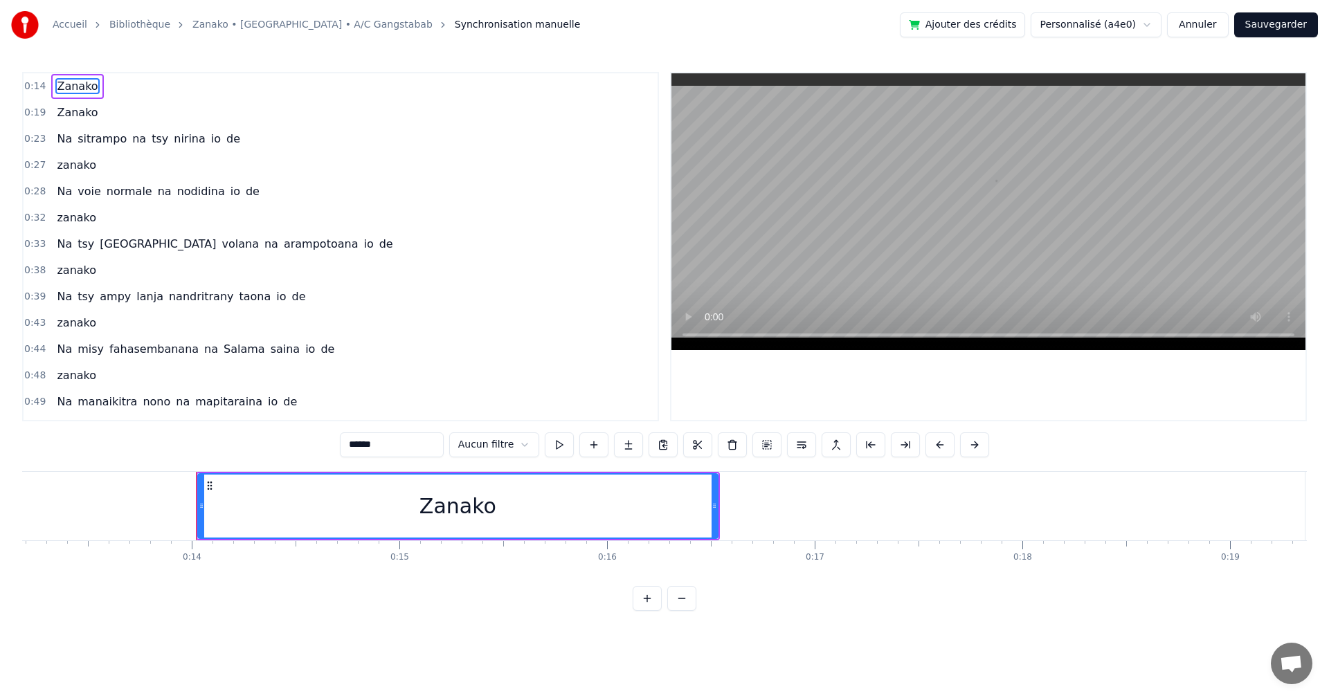
scroll to position [0, 2841]
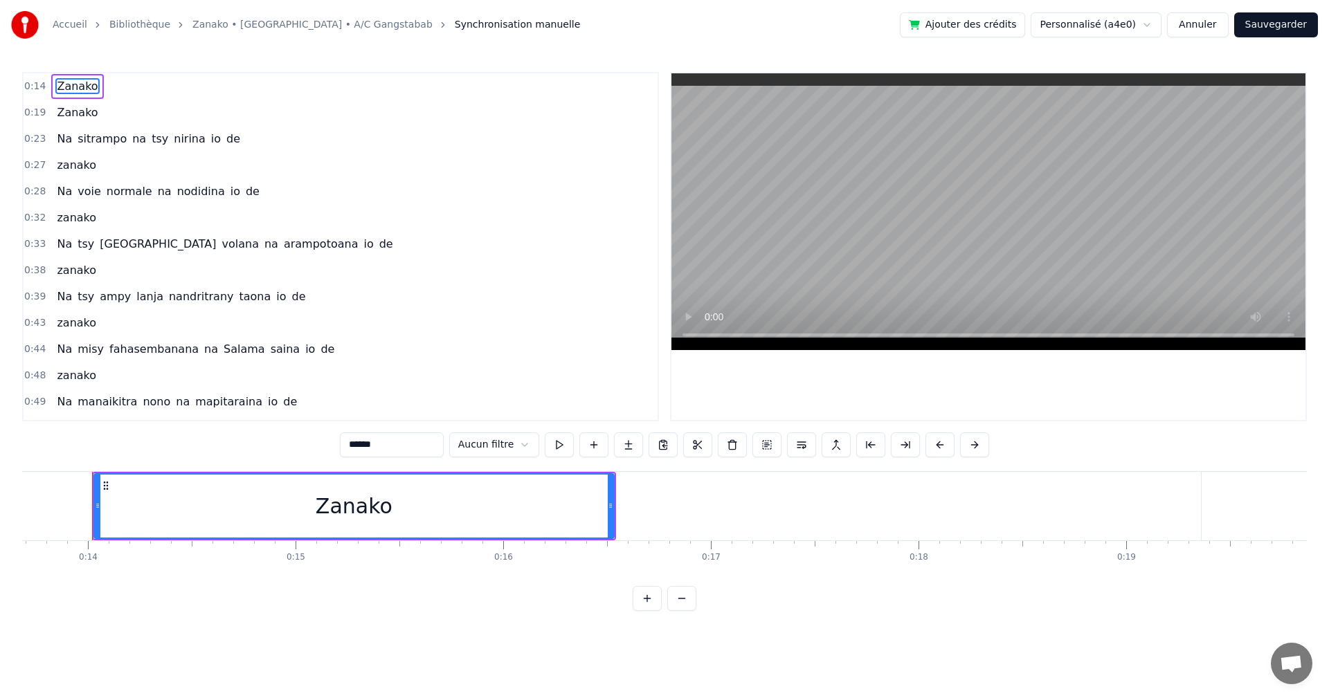
click at [89, 117] on span "Zanako" at bounding box center [77, 113] width 44 height 16
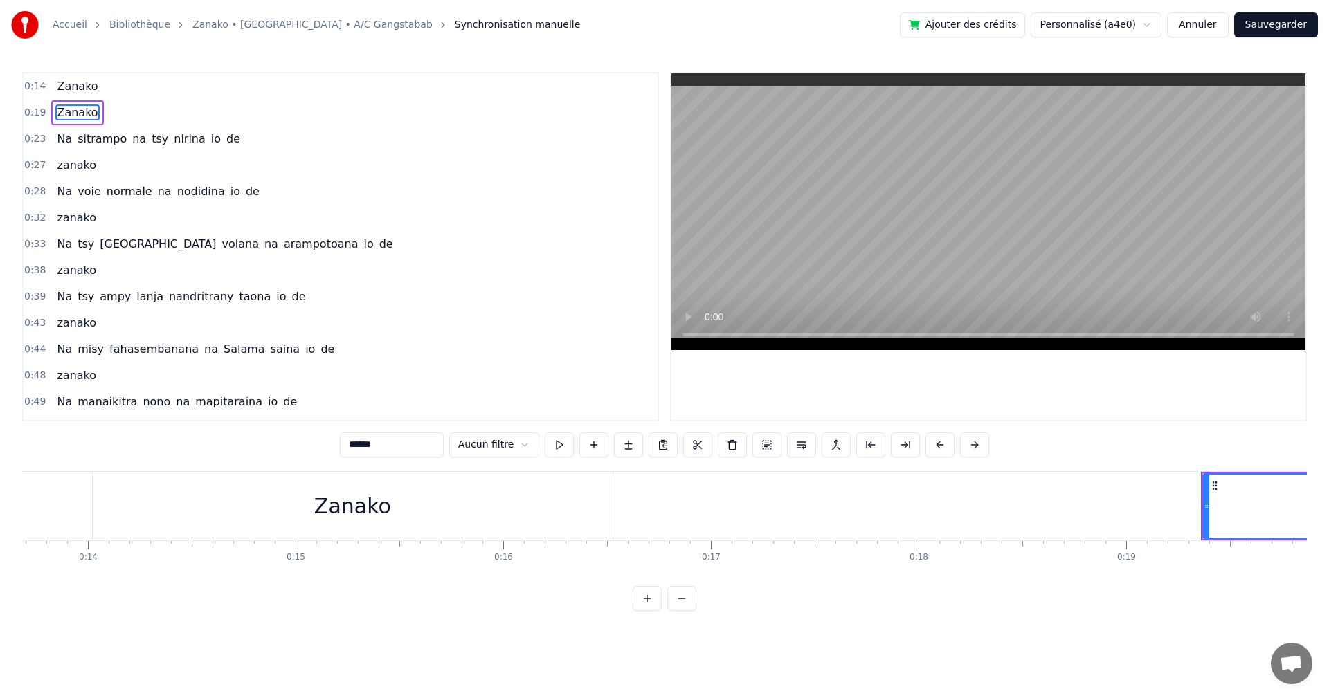
click at [82, 170] on span "zanako" at bounding box center [76, 165] width 42 height 16
type input "******"
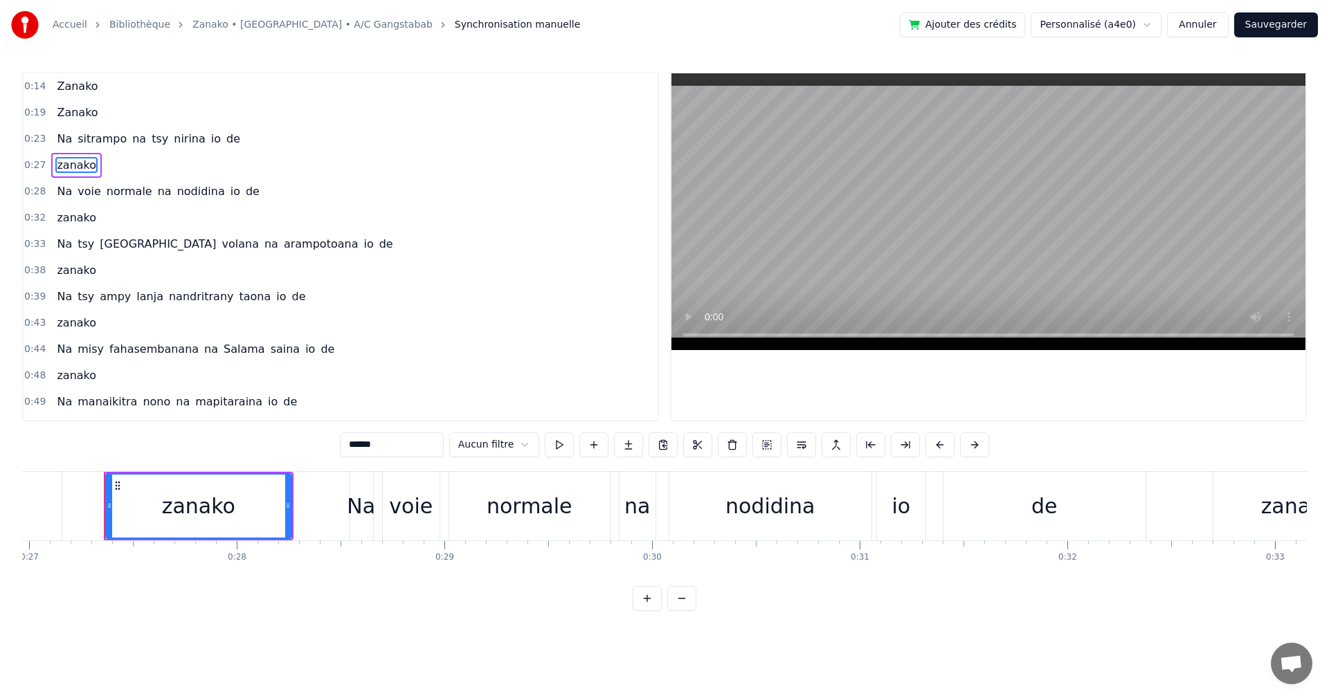
scroll to position [0, 5611]
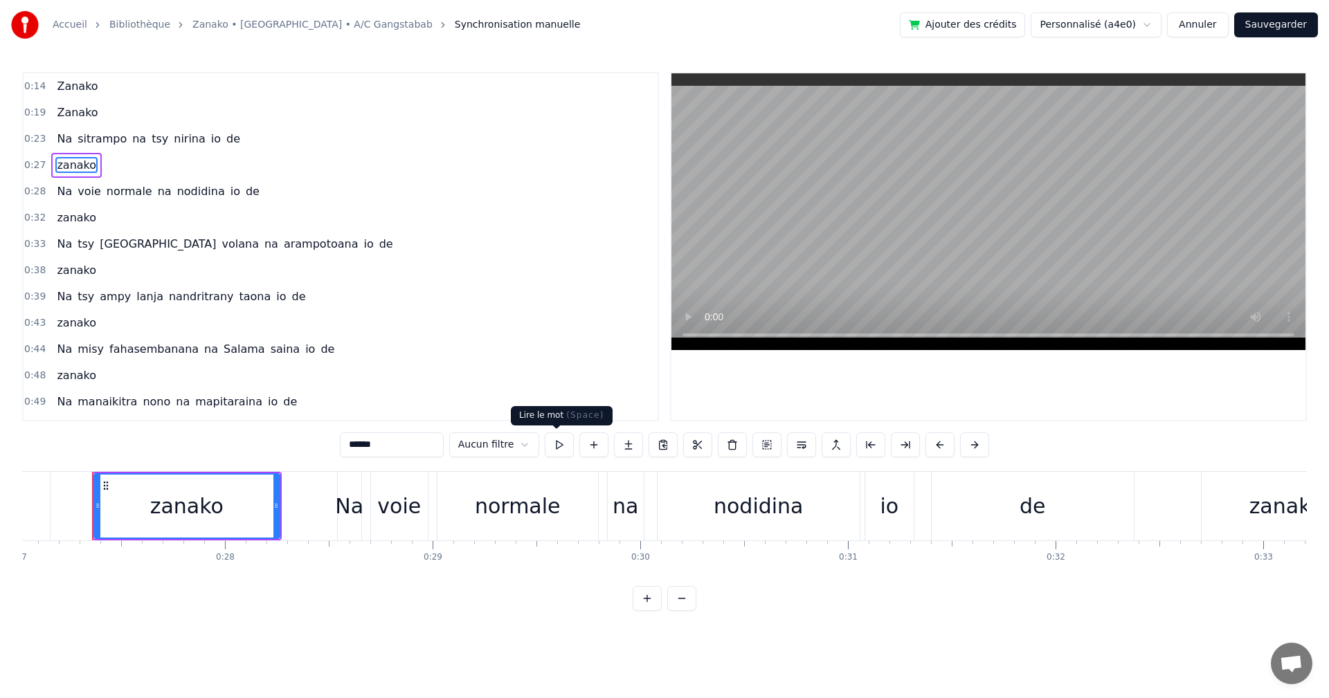
click at [553, 443] on button at bounding box center [559, 445] width 29 height 25
click at [548, 445] on button at bounding box center [559, 445] width 29 height 25
click at [273, 511] on icon at bounding box center [276, 505] width 6 height 11
click at [208, 513] on div "zanako" at bounding box center [186, 506] width 73 height 31
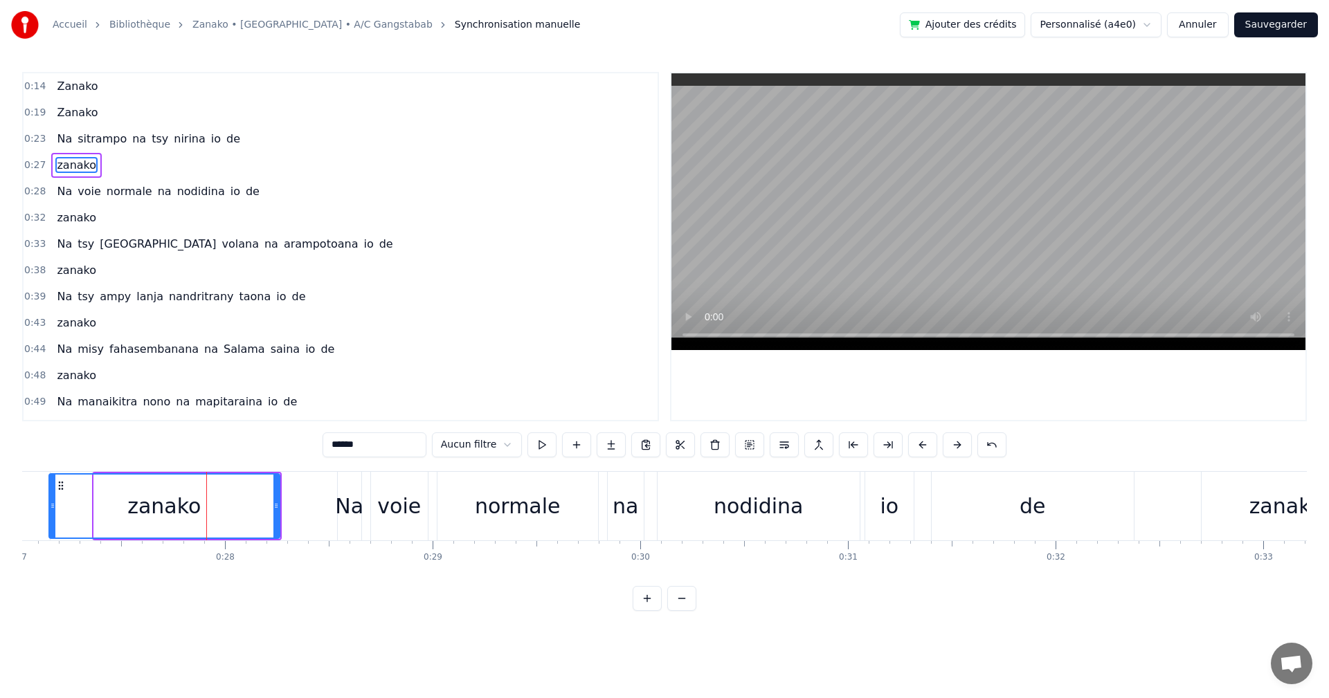
drag, startPoint x: 94, startPoint y: 505, endPoint x: 49, endPoint y: 504, distance: 45.0
click at [50, 504] on icon at bounding box center [53, 505] width 6 height 11
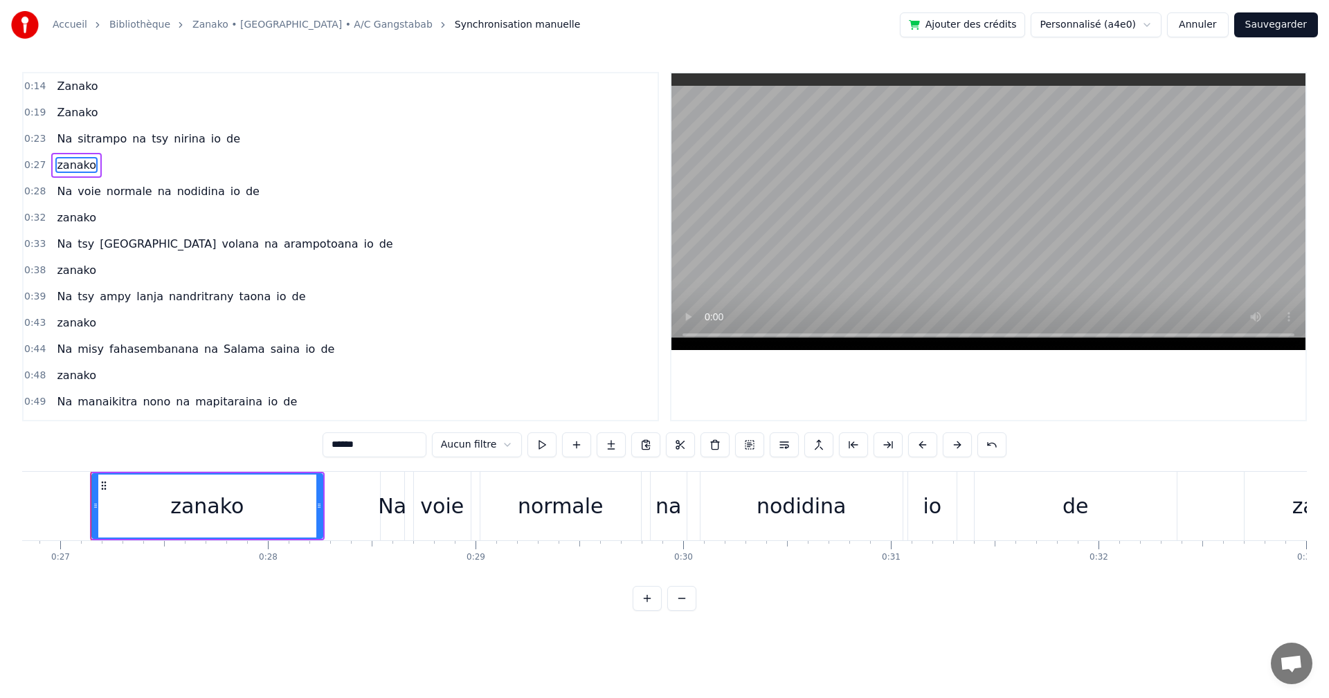
scroll to position [0, 5567]
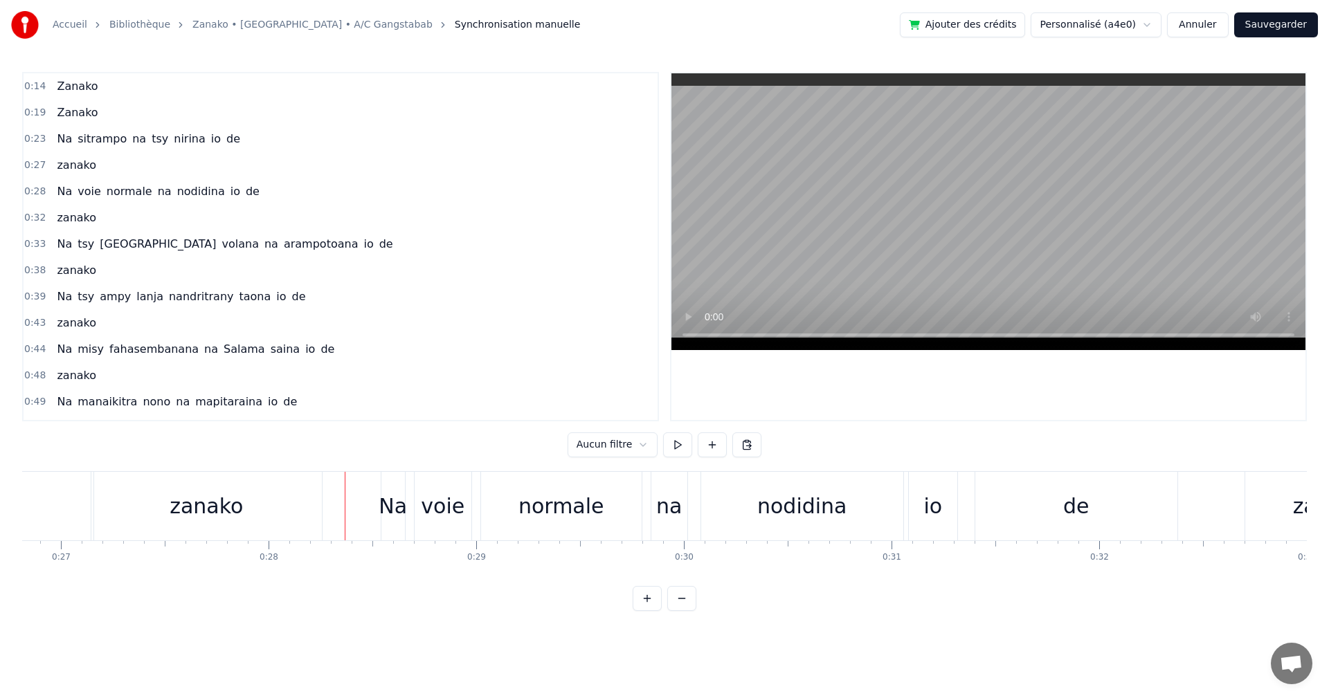
click at [379, 509] on div "Na" at bounding box center [393, 506] width 28 height 31
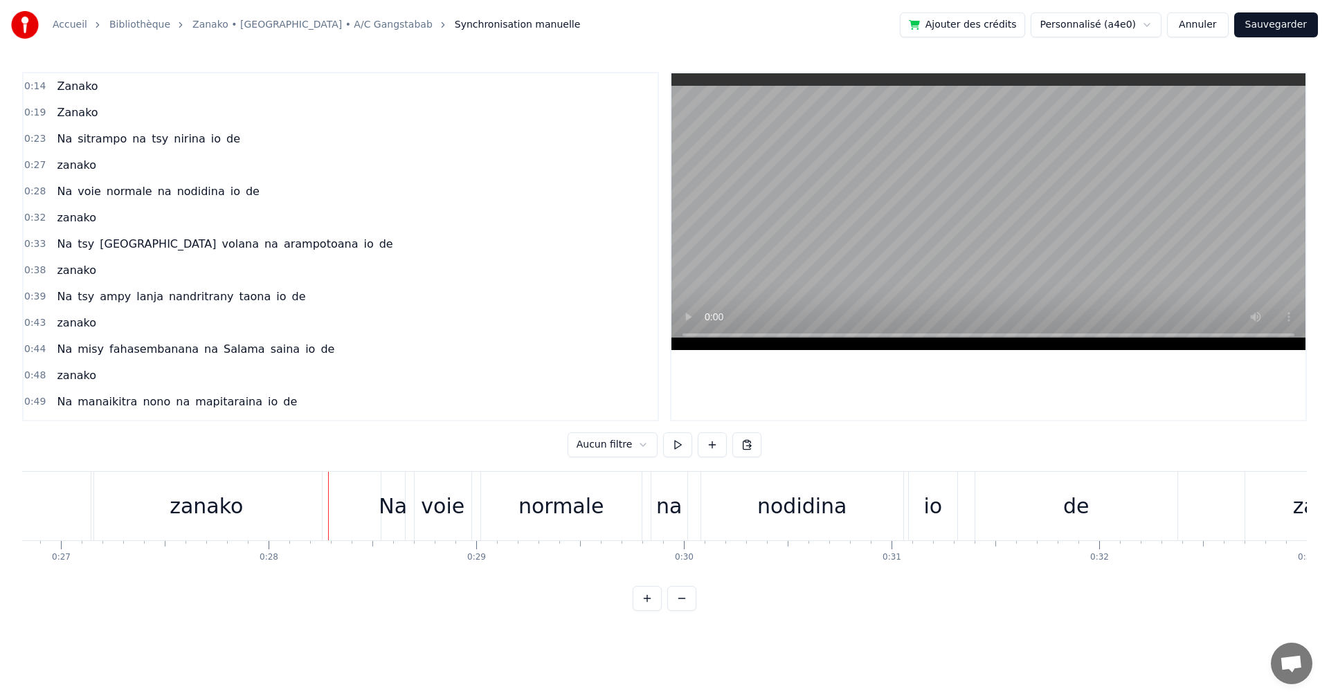
click at [297, 516] on div "zanako" at bounding box center [206, 506] width 230 height 69
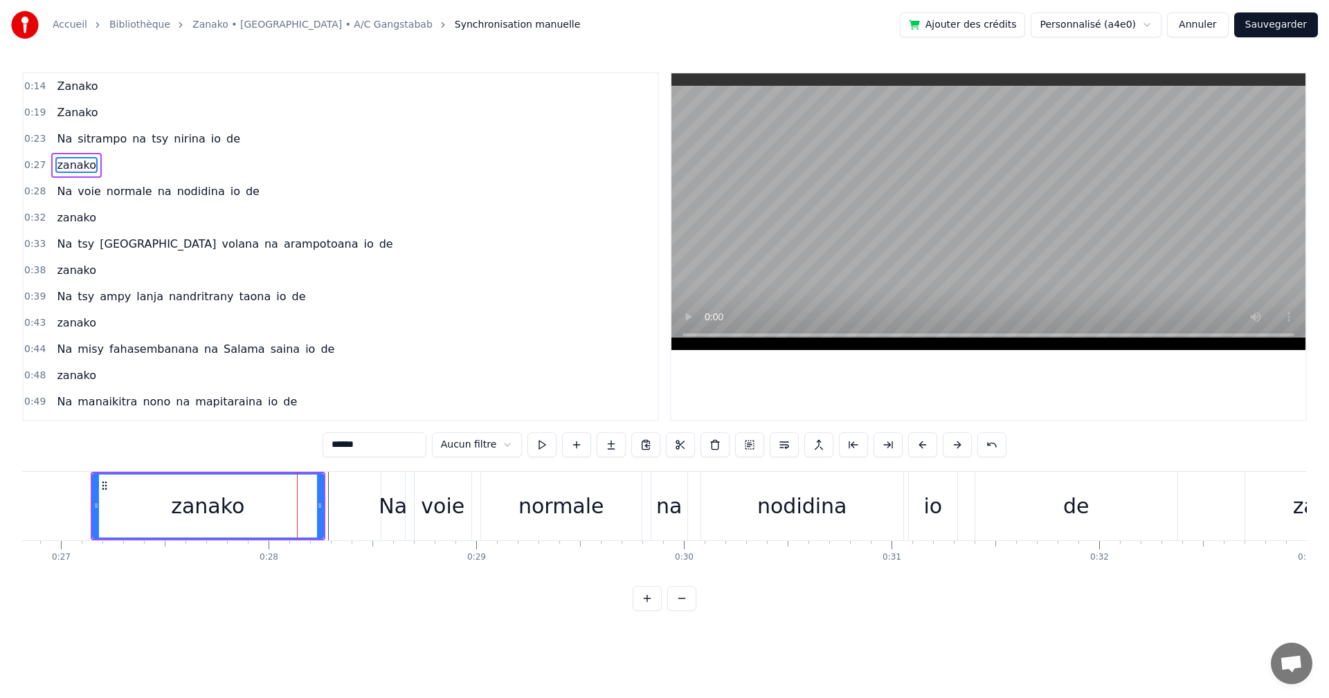
drag, startPoint x: 309, startPoint y: 511, endPoint x: 323, endPoint y: 511, distance: 13.8
click at [323, 511] on div "zanako" at bounding box center [208, 506] width 232 height 66
click at [321, 511] on div at bounding box center [321, 506] width 6 height 63
click at [545, 439] on button at bounding box center [541, 445] width 29 height 25
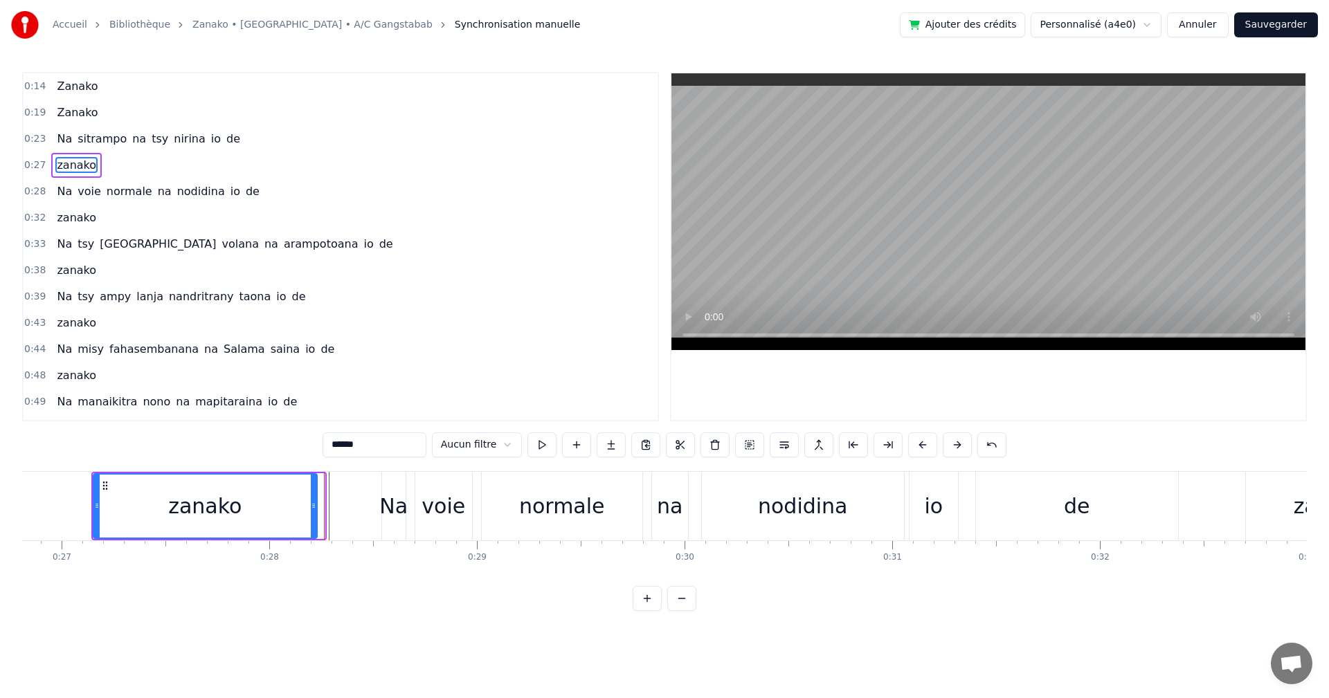
drag, startPoint x: 322, startPoint y: 520, endPoint x: 314, endPoint y: 520, distance: 7.6
click at [314, 520] on div at bounding box center [314, 506] width 6 height 63
click at [381, 497] on div "Na" at bounding box center [393, 506] width 28 height 31
type input "**"
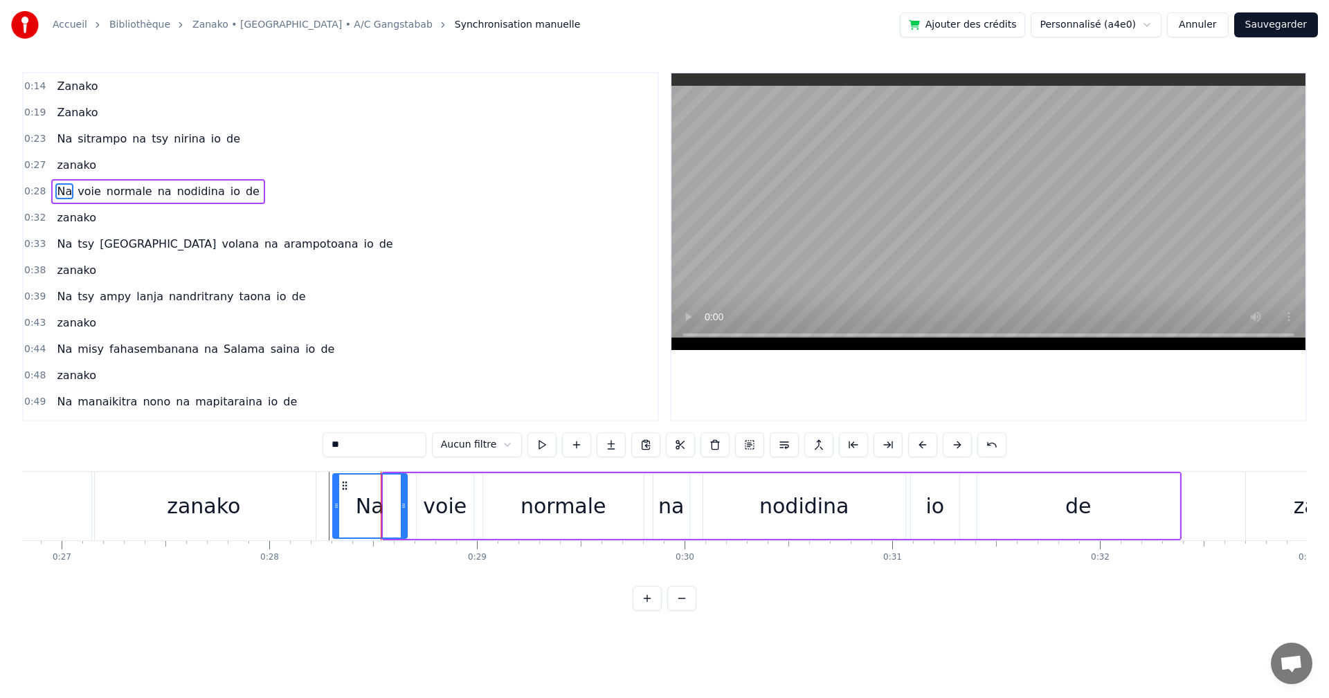
drag, startPoint x: 383, startPoint y: 503, endPoint x: 333, endPoint y: 487, distance: 53.2
click at [334, 487] on div at bounding box center [337, 506] width 6 height 63
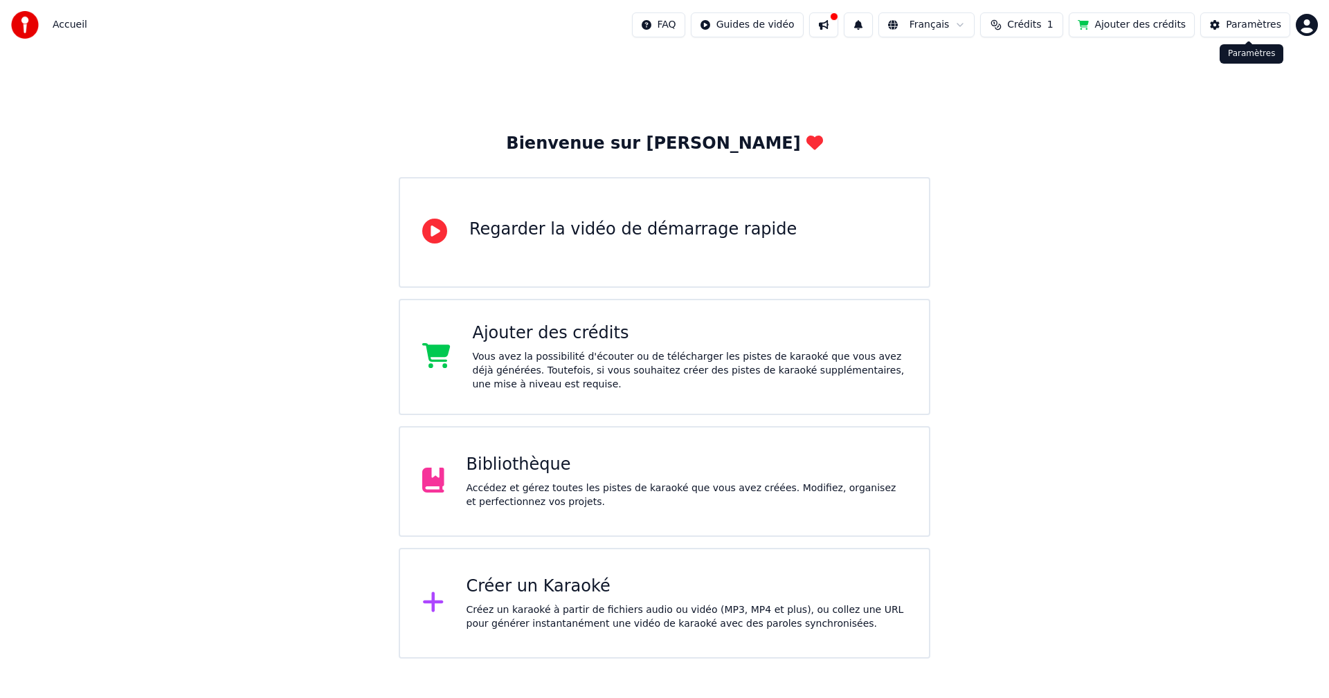
click at [1226, 26] on button "Paramètres" at bounding box center [1245, 24] width 90 height 25
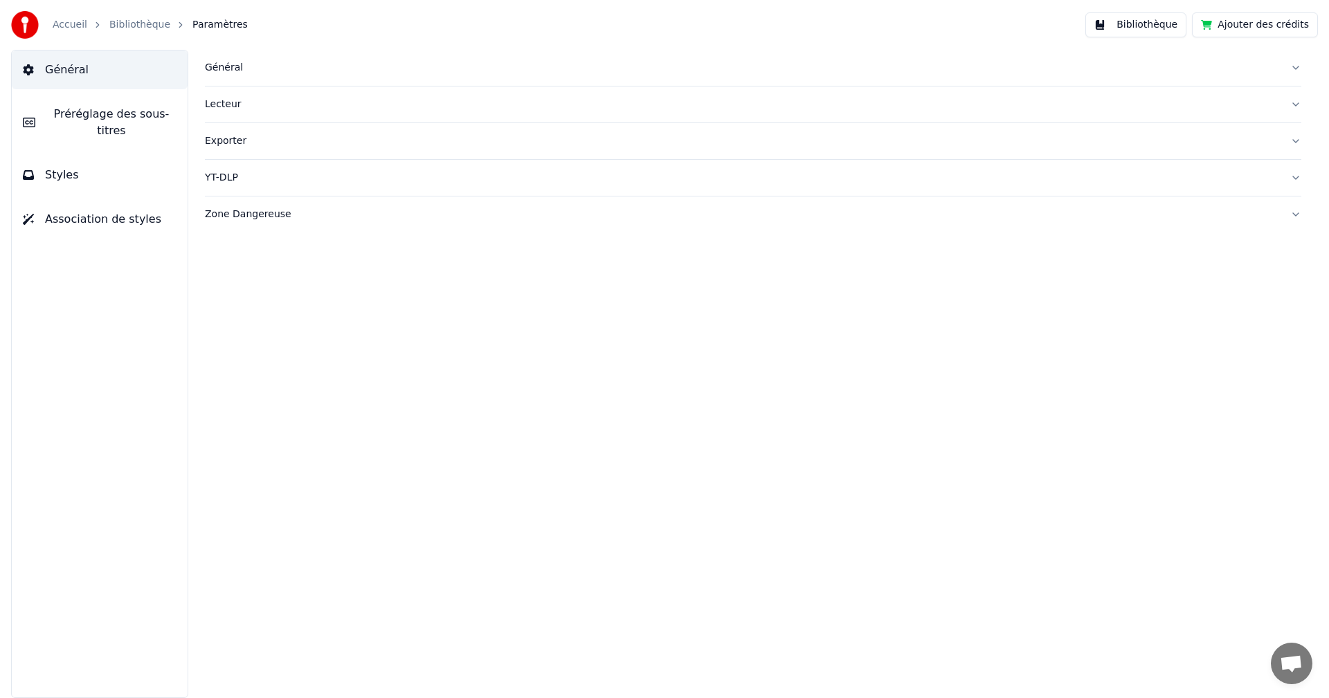
click at [110, 117] on span "Préréglage des sous-titres" at bounding box center [111, 122] width 130 height 33
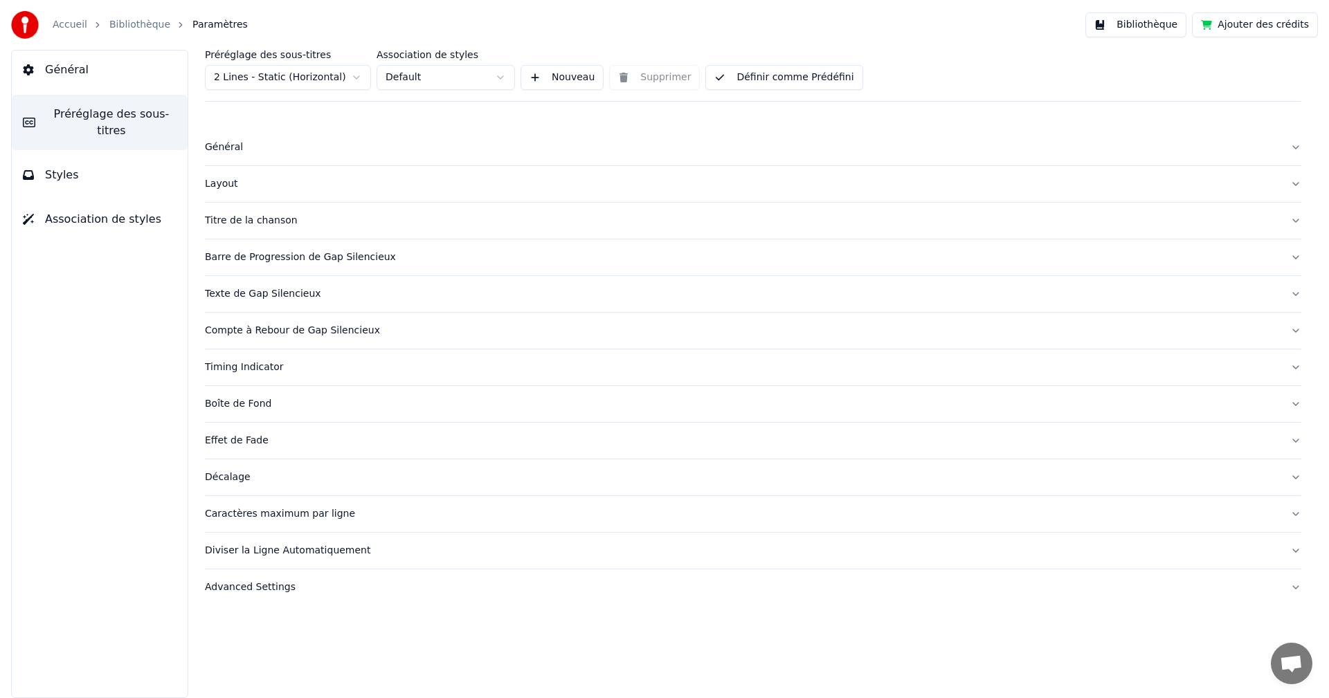
click at [102, 71] on button "Général" at bounding box center [100, 70] width 176 height 39
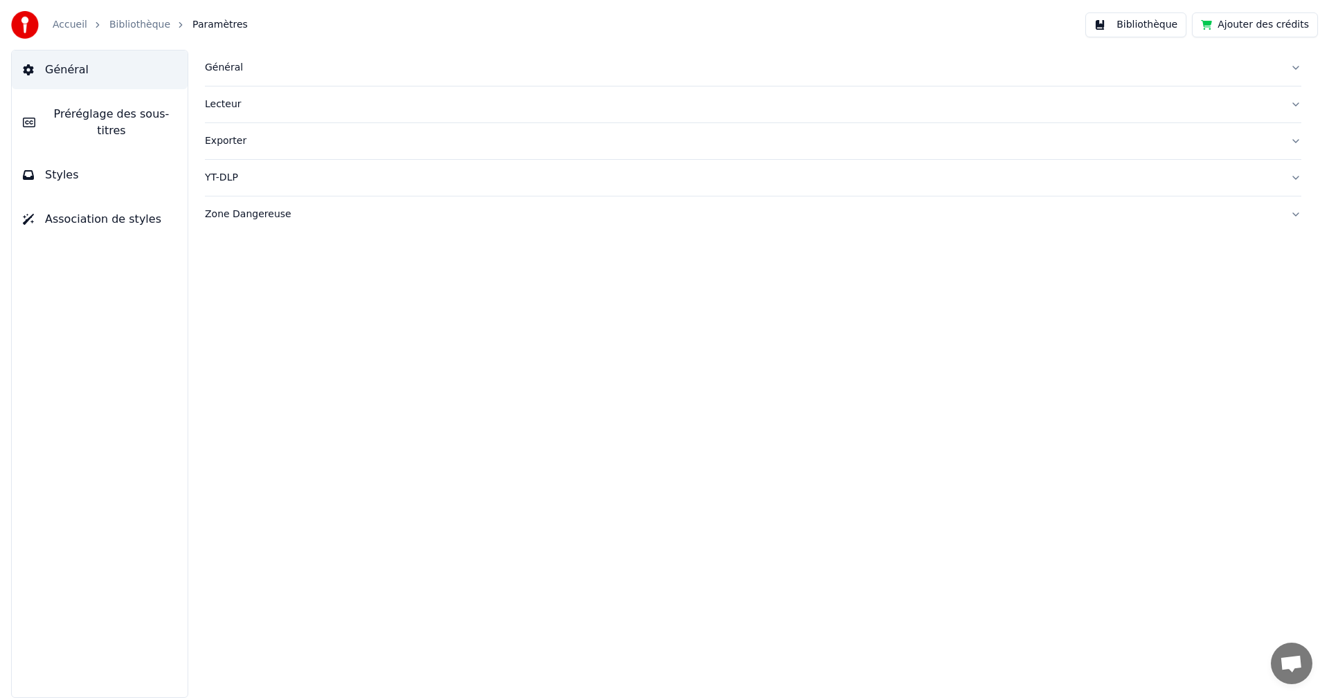
click at [247, 70] on div "Général" at bounding box center [742, 68] width 1074 height 14
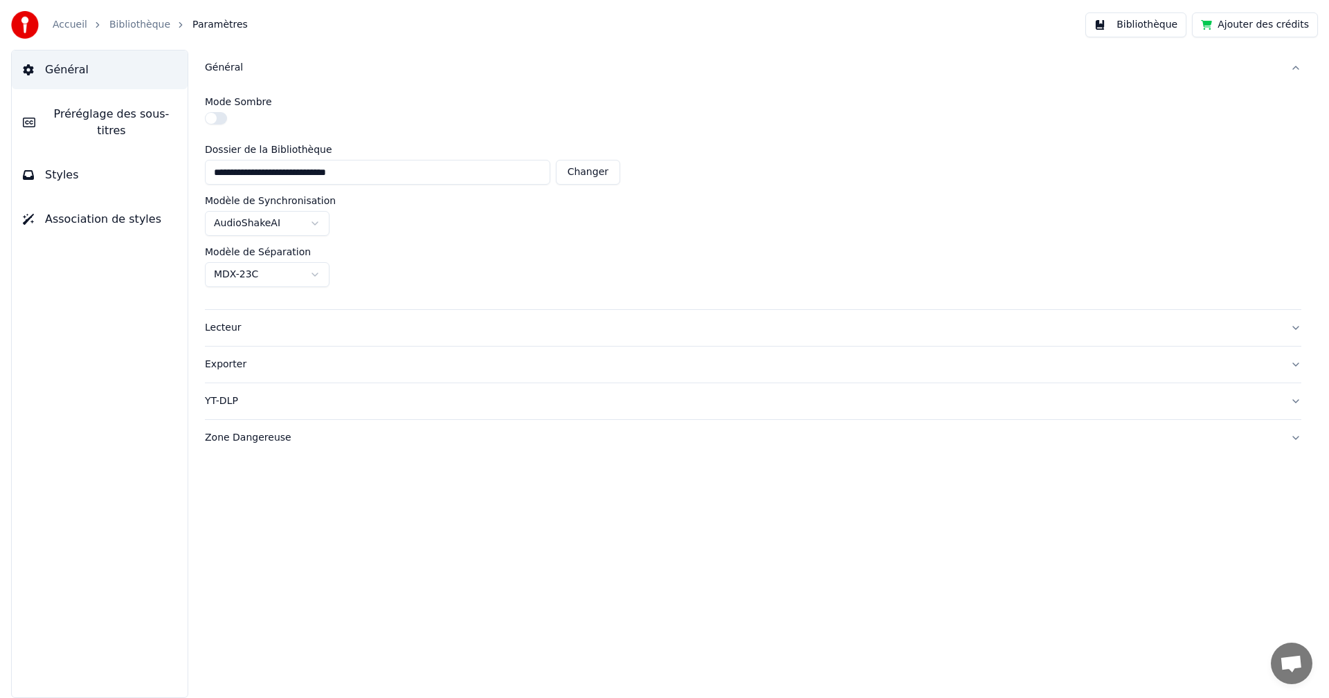
click at [596, 170] on button "Changer" at bounding box center [588, 172] width 64 height 25
click at [72, 103] on button "Préréglage des sous-titres" at bounding box center [100, 122] width 176 height 55
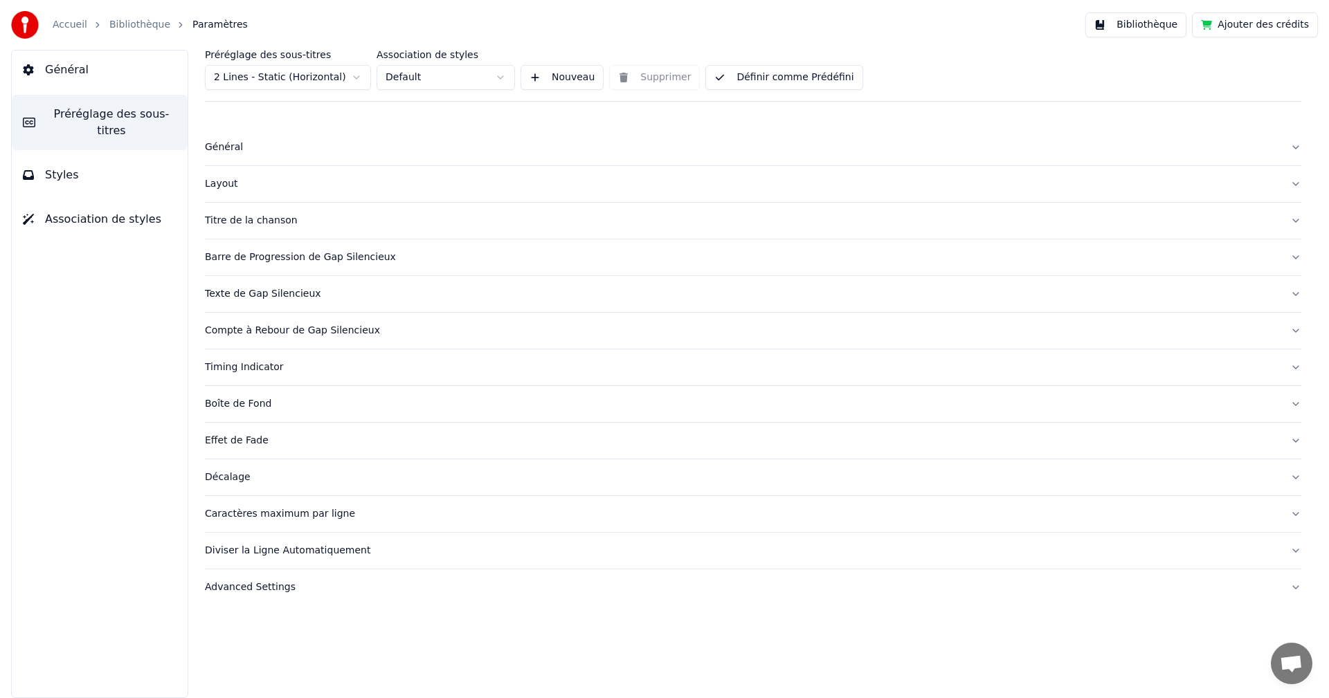
click at [98, 156] on button "Styles" at bounding box center [100, 175] width 176 height 39
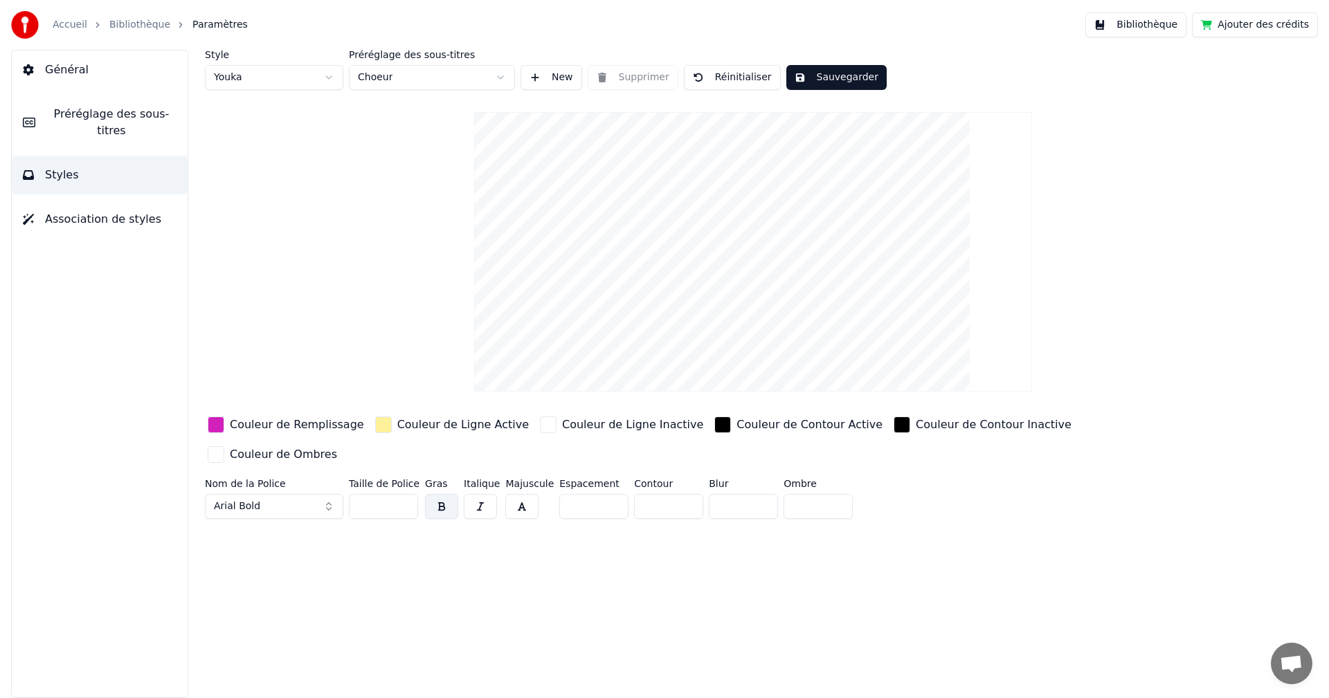
click at [673, 77] on div "Style Youka Préréglage des sous-titres Choeur New Supprimer Réinitialiser Sauve…" at bounding box center [753, 70] width 1096 height 40
click at [693, 78] on button "Réinitialiser" at bounding box center [732, 77] width 97 height 25
click at [805, 75] on button "Sauvegarder" at bounding box center [817, 77] width 100 height 25
click at [50, 211] on span "Association de styles" at bounding box center [103, 219] width 116 height 17
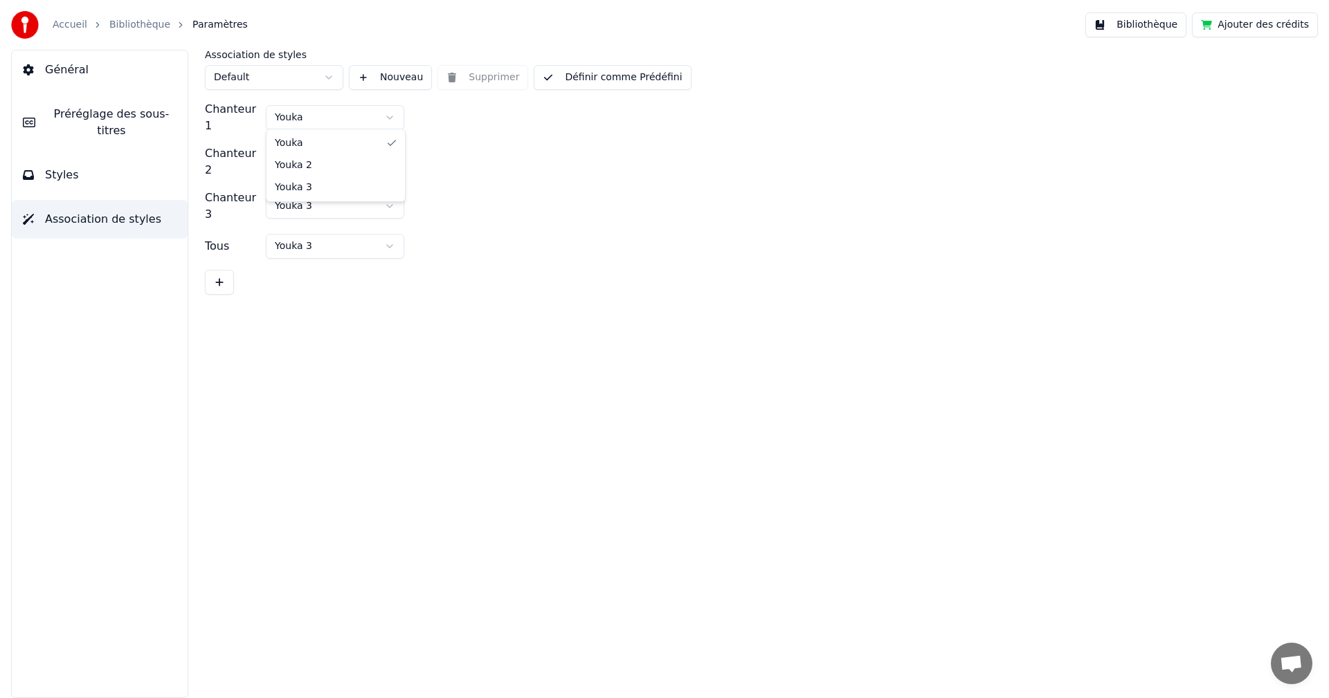
click at [354, 111] on html "Accueil Bibliothèque Paramètres Bibliothèque Ajouter des crédits Général Prérég…" at bounding box center [664, 349] width 1329 height 698
drag, startPoint x: 535, startPoint y: 163, endPoint x: 314, endPoint y: 205, distance: 224.6
click at [535, 164] on html "Accueil Bibliothèque Paramètres Bibliothèque Ajouter des crédits Général Prérég…" at bounding box center [664, 349] width 1329 height 698
click at [336, 233] on html "Accueil Bibliothèque Paramètres Bibliothèque Ajouter des crédits Général Prérég…" at bounding box center [664, 349] width 1329 height 698
click at [358, 204] on html "Accueil Bibliothèque Paramètres Bibliothèque Ajouter des crédits Général Prérég…" at bounding box center [664, 349] width 1329 height 698
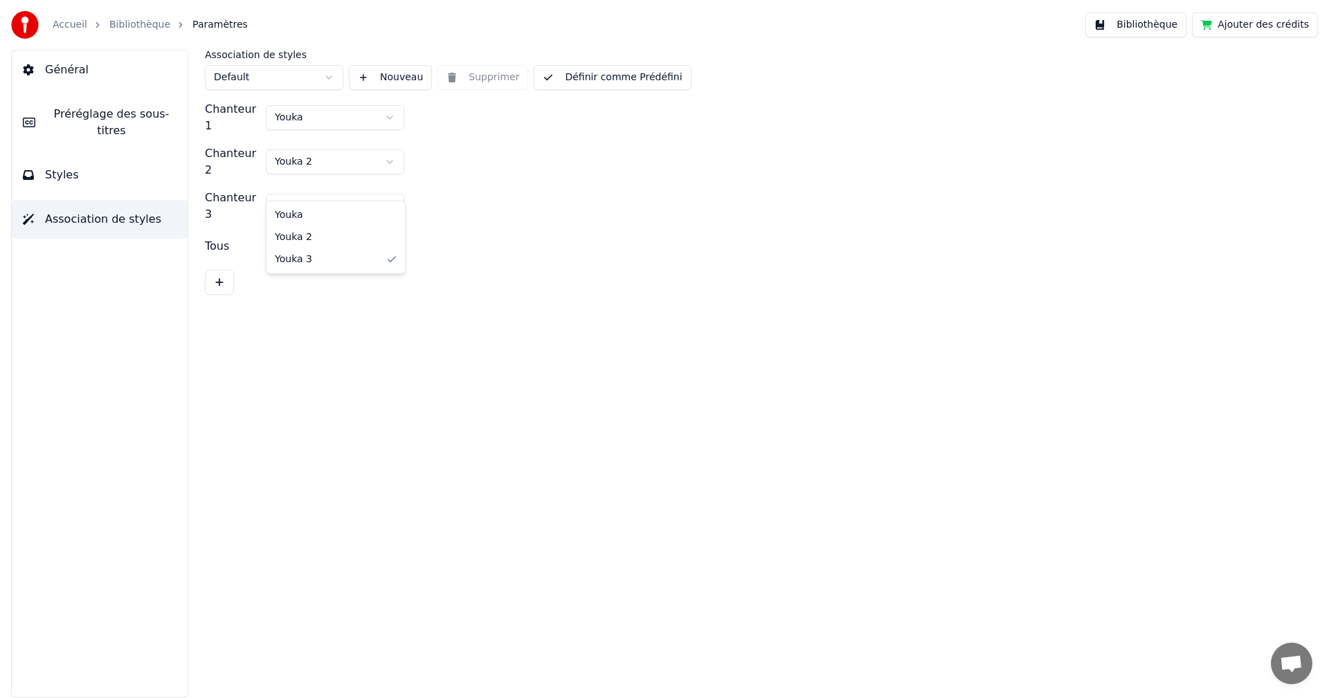
click at [358, 180] on html "Accueil Bibliothèque Paramètres Bibliothèque Ajouter des crédits Général Prérég…" at bounding box center [664, 349] width 1329 height 698
click at [130, 109] on html "Accueil Bibliothèque Paramètres Bibliothèque Ajouter des crédits Général Prérég…" at bounding box center [664, 349] width 1329 height 698
click at [98, 73] on button "Général" at bounding box center [100, 70] width 176 height 39
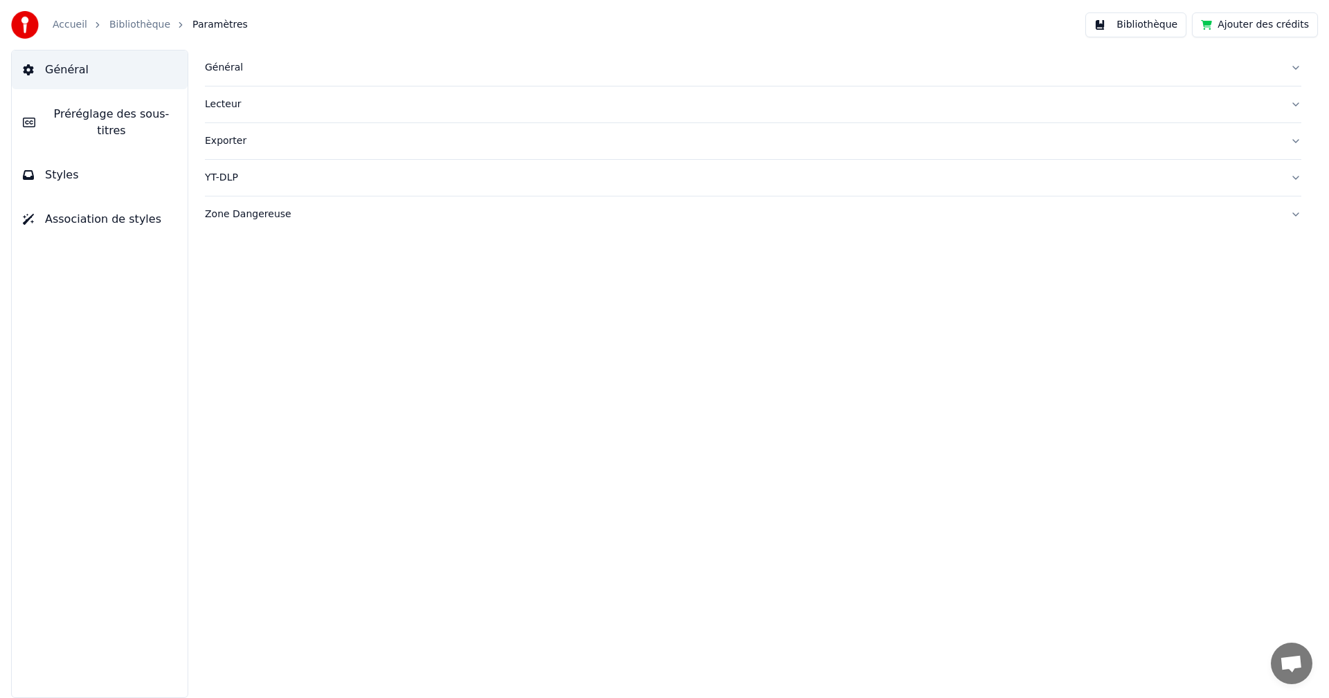
click at [213, 71] on div "Général" at bounding box center [742, 68] width 1074 height 14
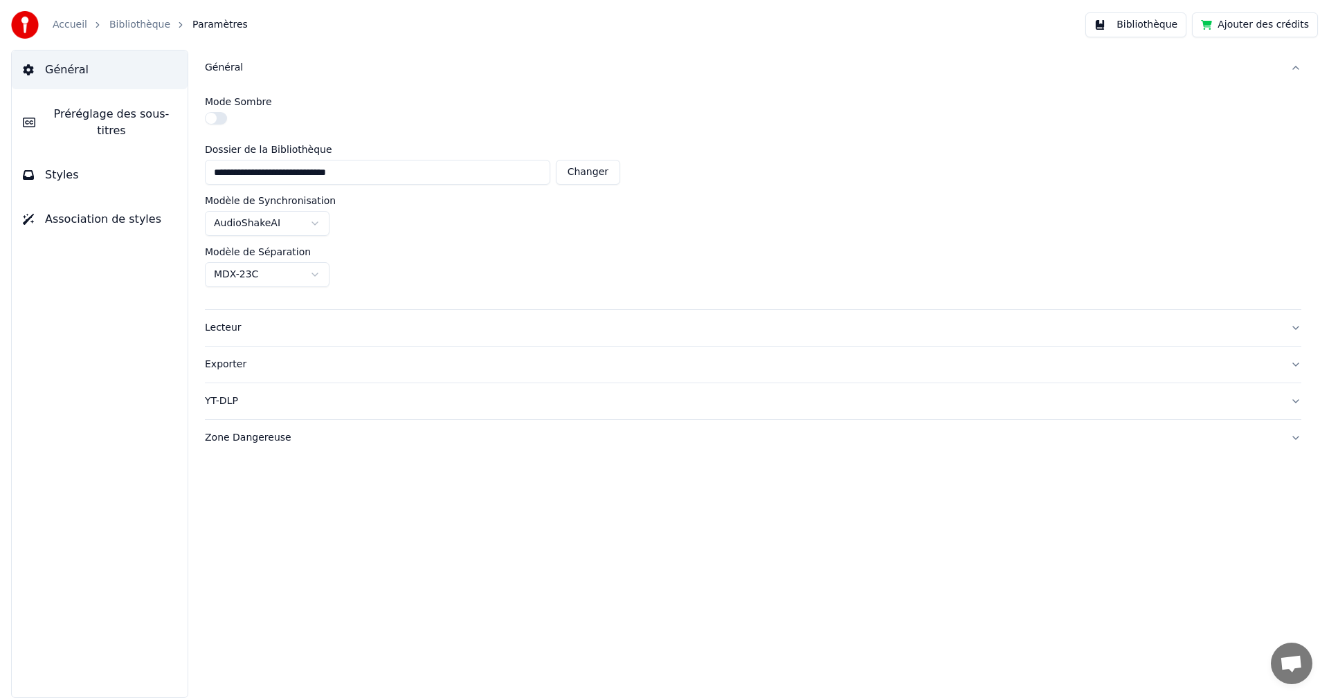
click at [217, 117] on button "button" at bounding box center [216, 118] width 22 height 12
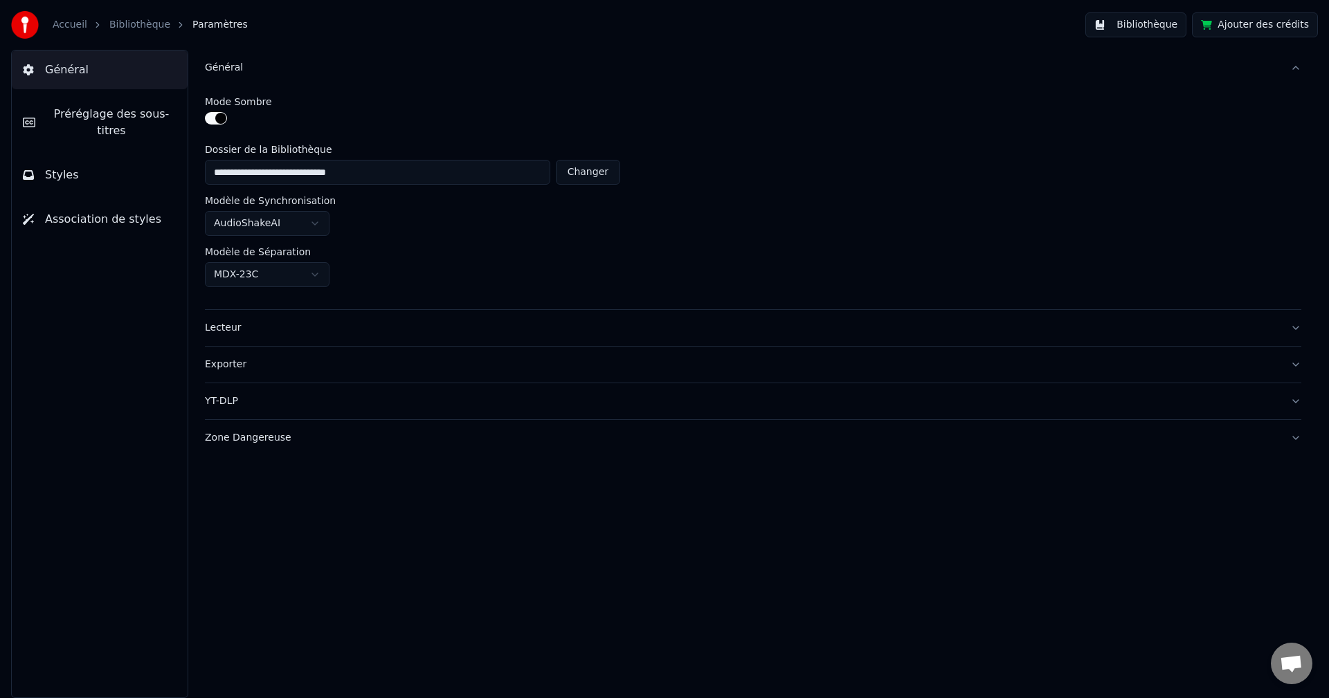
click at [217, 117] on button "button" at bounding box center [216, 118] width 22 height 12
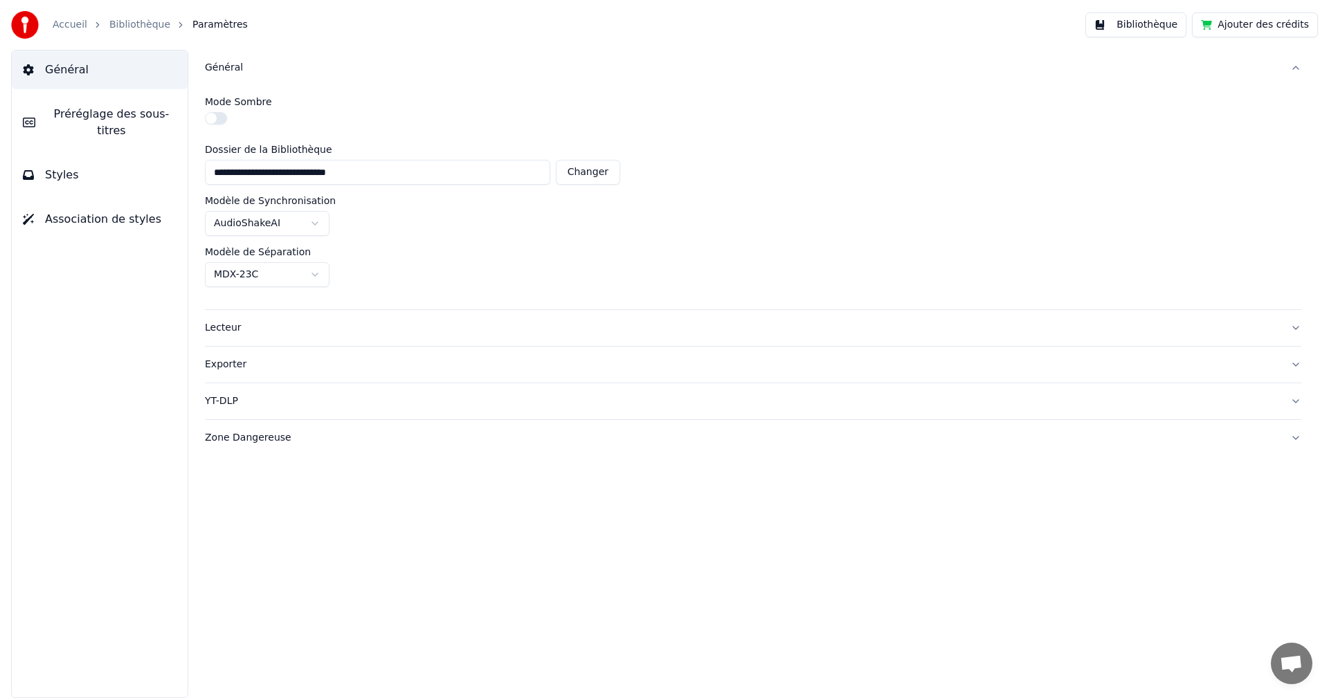
click at [278, 335] on button "Lecteur" at bounding box center [753, 328] width 1096 height 36
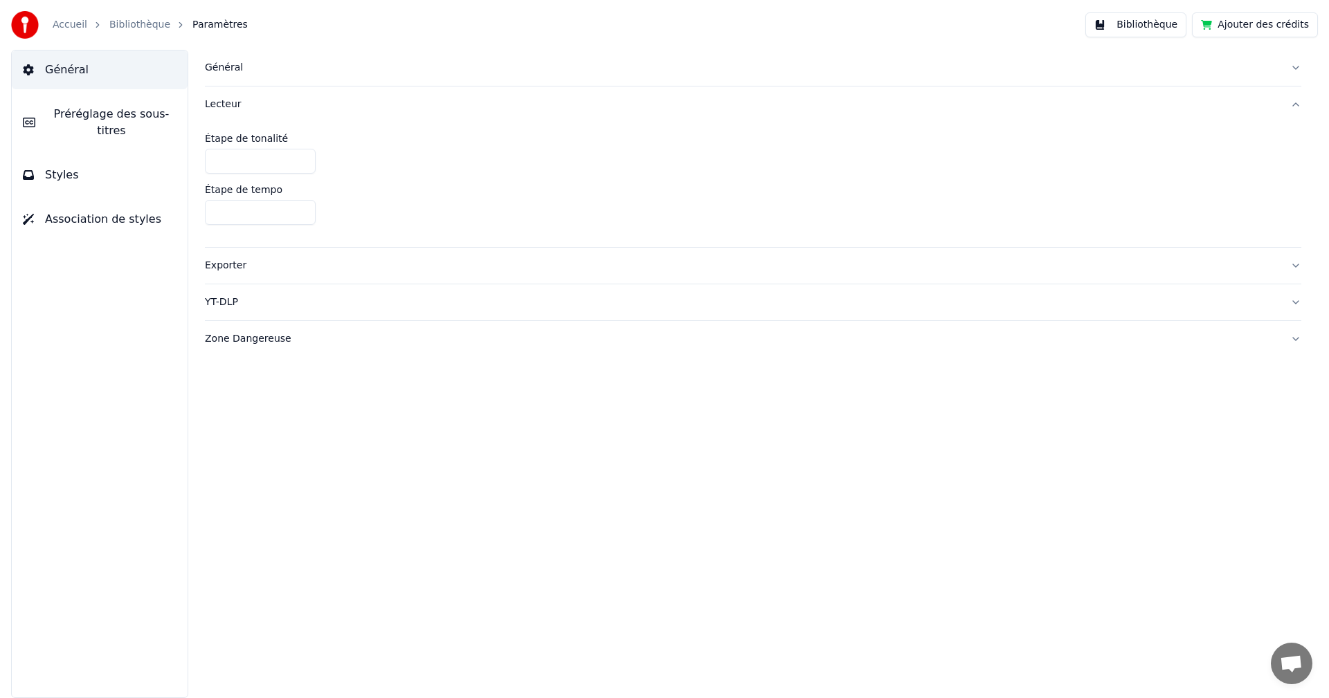
click at [239, 262] on div "Exporter" at bounding box center [742, 266] width 1074 height 14
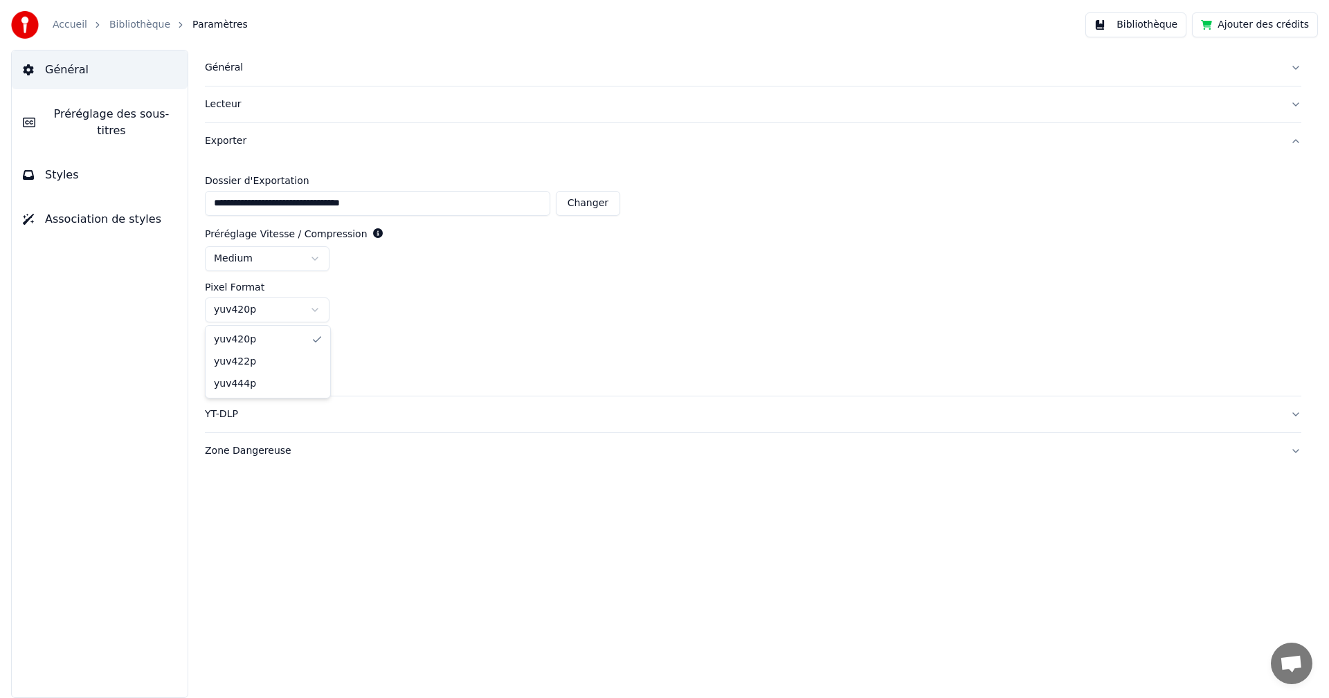
click at [310, 318] on html "**********" at bounding box center [664, 349] width 1329 height 698
click at [430, 317] on html "**********" at bounding box center [664, 349] width 1329 height 698
click at [227, 411] on div "YT-DLP" at bounding box center [742, 415] width 1074 height 14
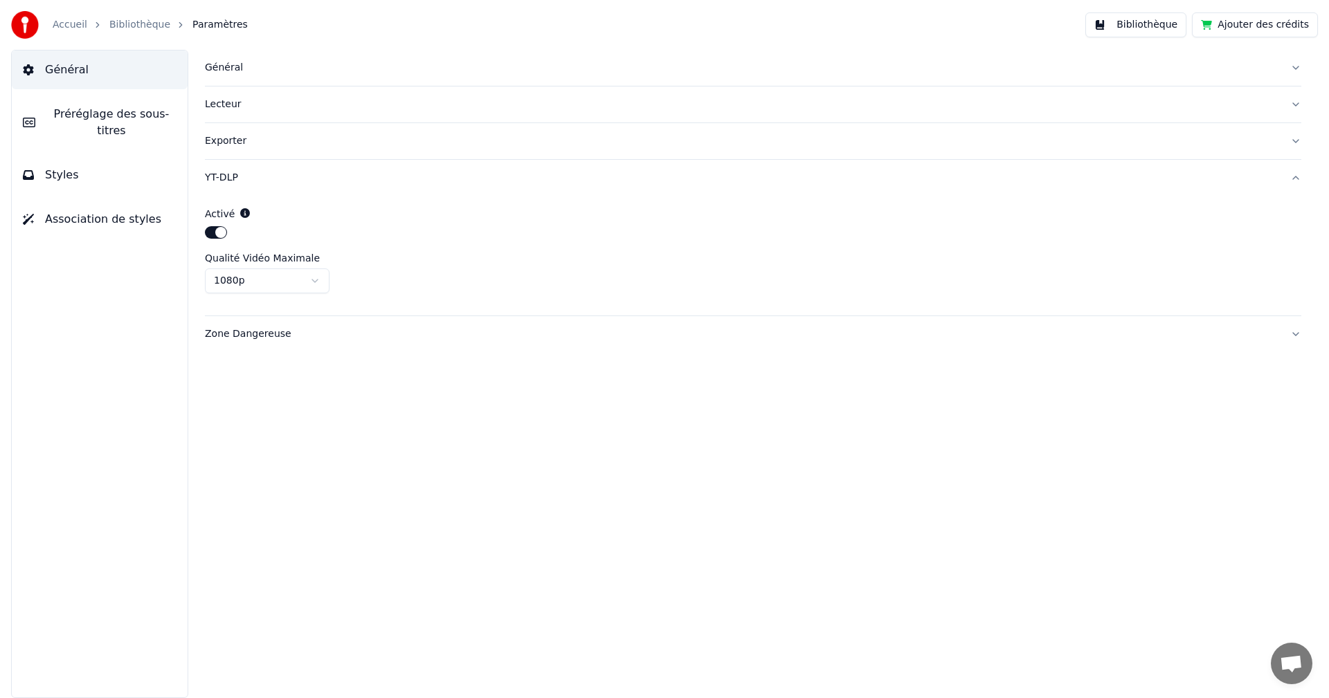
click at [246, 331] on div "Zone Dangereuse" at bounding box center [742, 334] width 1074 height 14
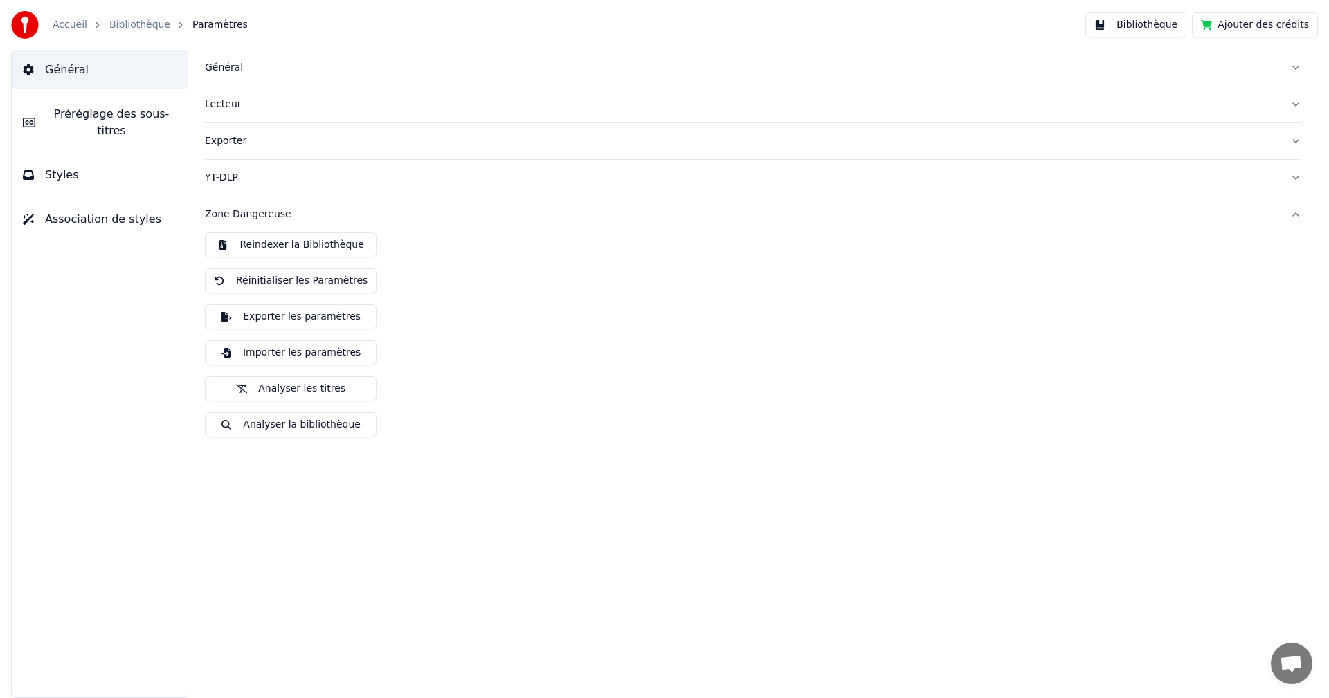
click at [478, 338] on div "Reindexer la Bibliothèque Réinitialiser les Paramètres Exporter les paramètres …" at bounding box center [753, 341] width 1096 height 216
click at [122, 134] on div "Général Préréglage des sous-titres Styles Association de styles" at bounding box center [99, 374] width 177 height 648
click at [118, 109] on span "Préréglage des sous-titres" at bounding box center [111, 122] width 130 height 33
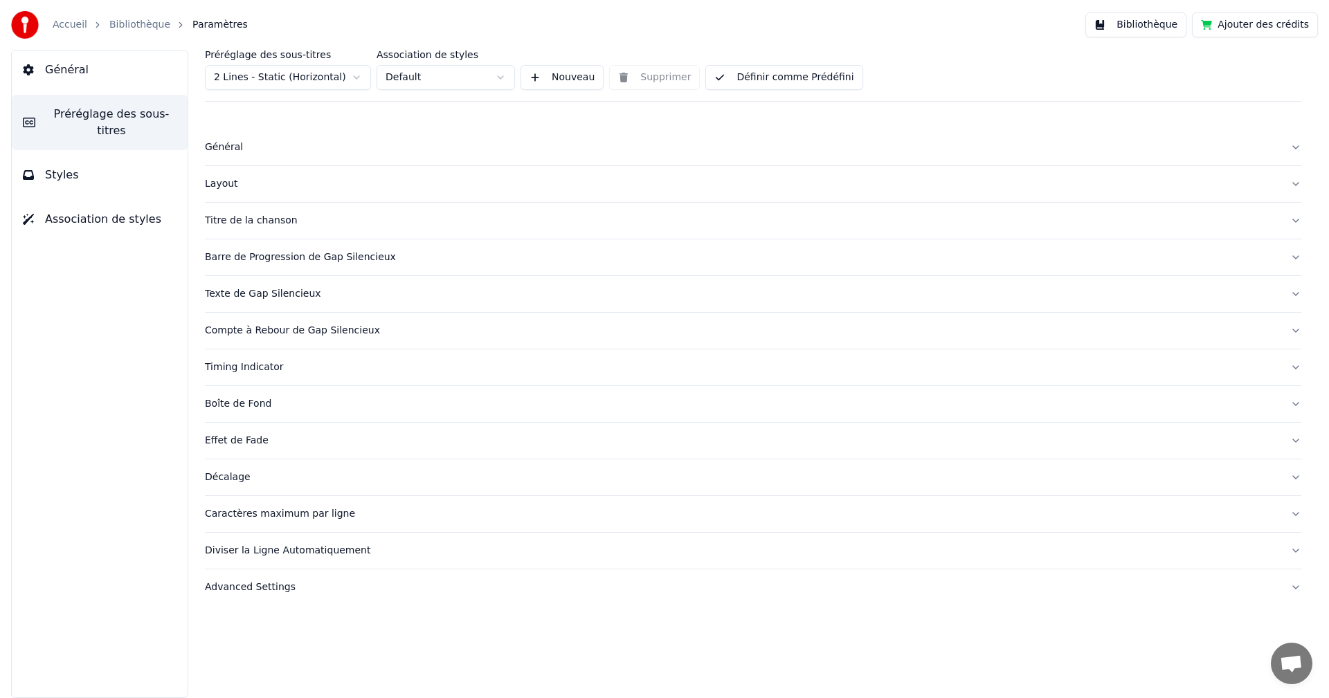
click at [63, 29] on link "Accueil" at bounding box center [70, 25] width 35 height 14
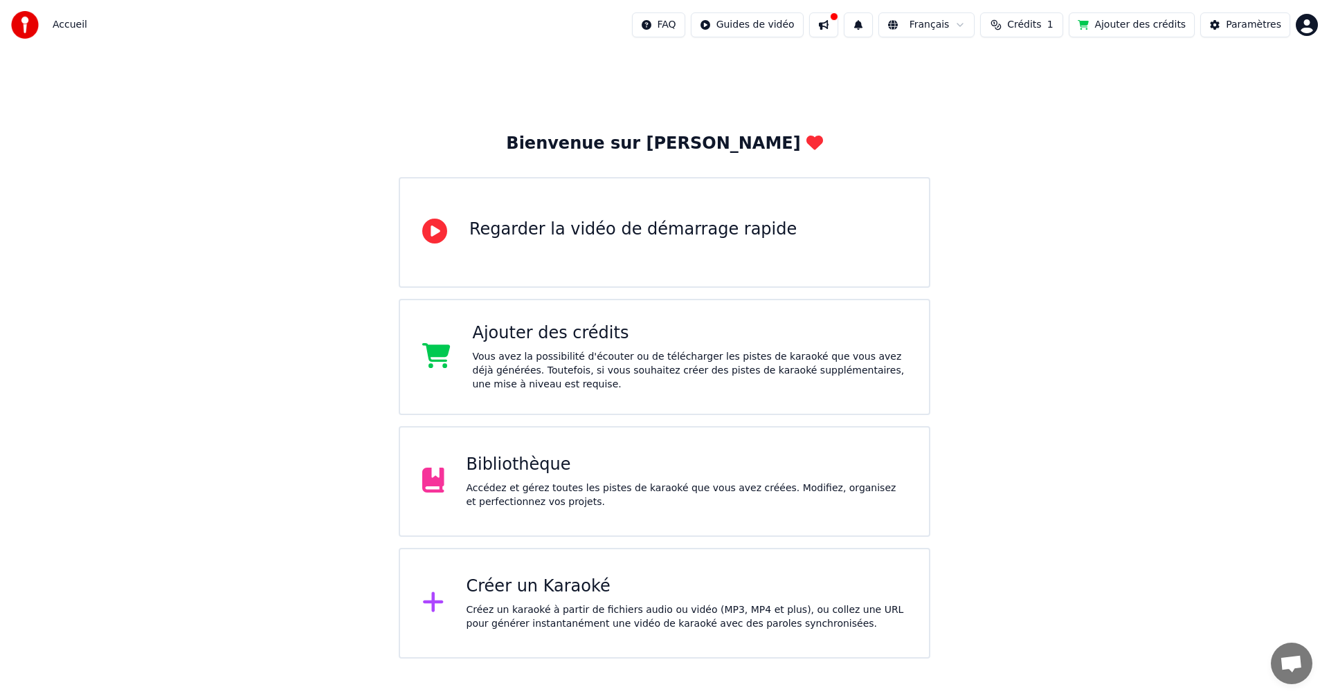
click at [518, 460] on div "Bibliothèque" at bounding box center [686, 465] width 441 height 22
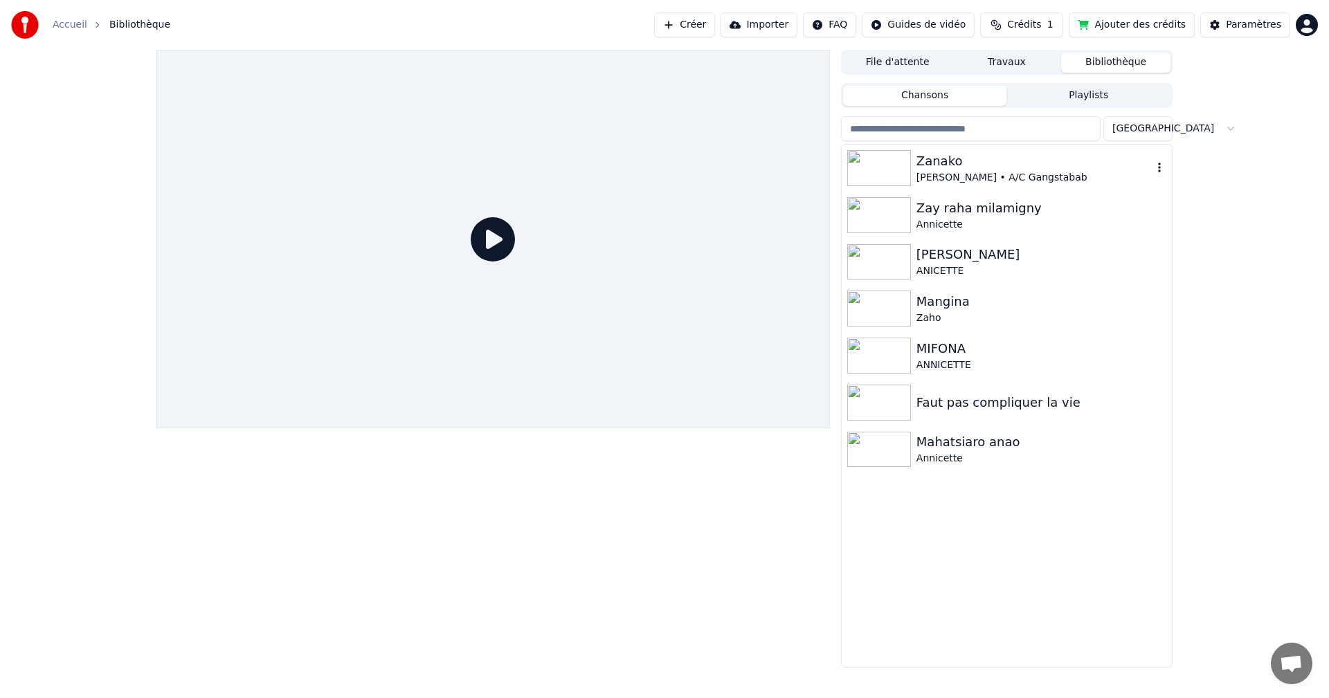
click at [858, 162] on img at bounding box center [879, 168] width 64 height 36
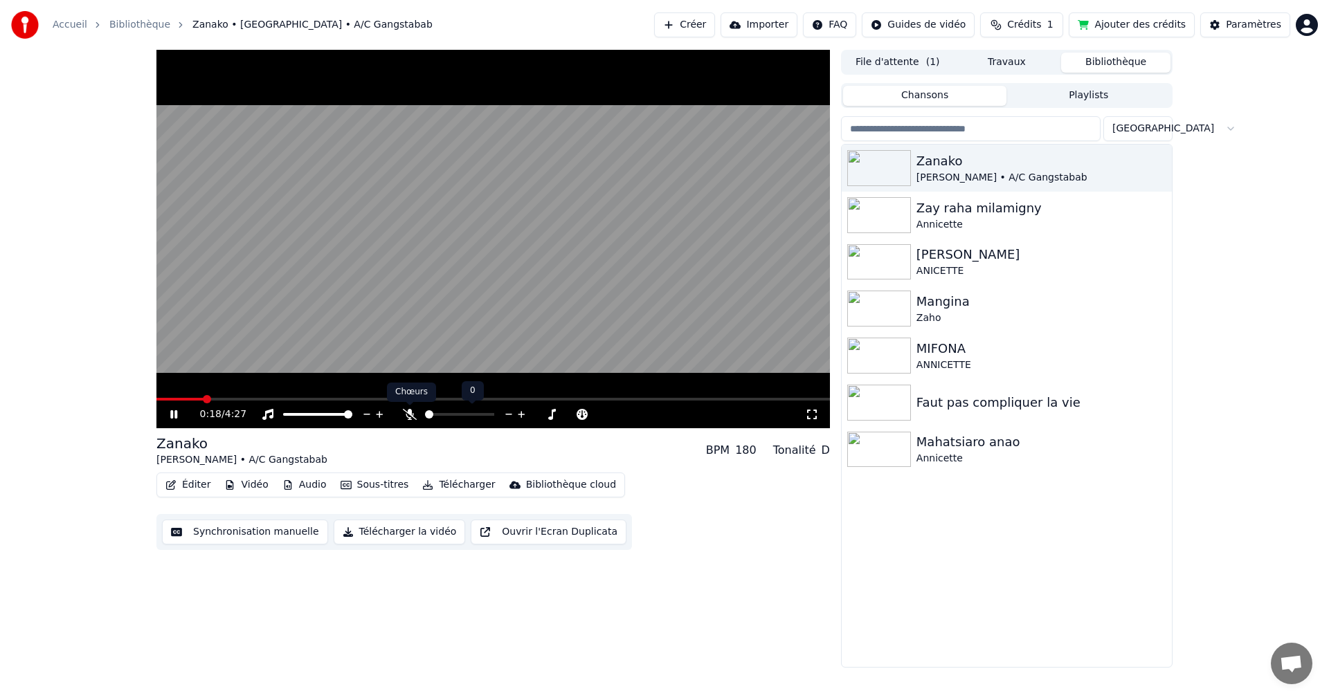
click at [409, 417] on icon at bounding box center [410, 414] width 14 height 11
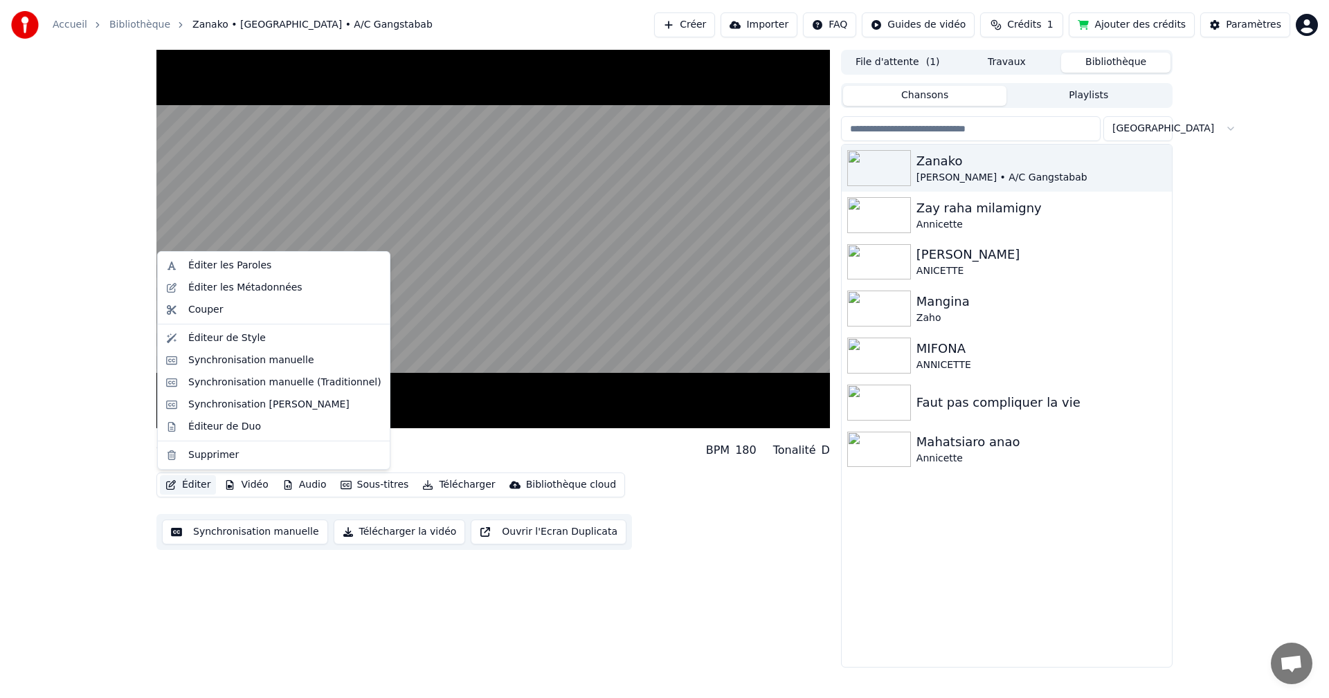
click at [203, 480] on button "Éditer" at bounding box center [188, 484] width 56 height 19
click at [237, 426] on div "Éditeur de Duo" at bounding box center [224, 427] width 73 height 14
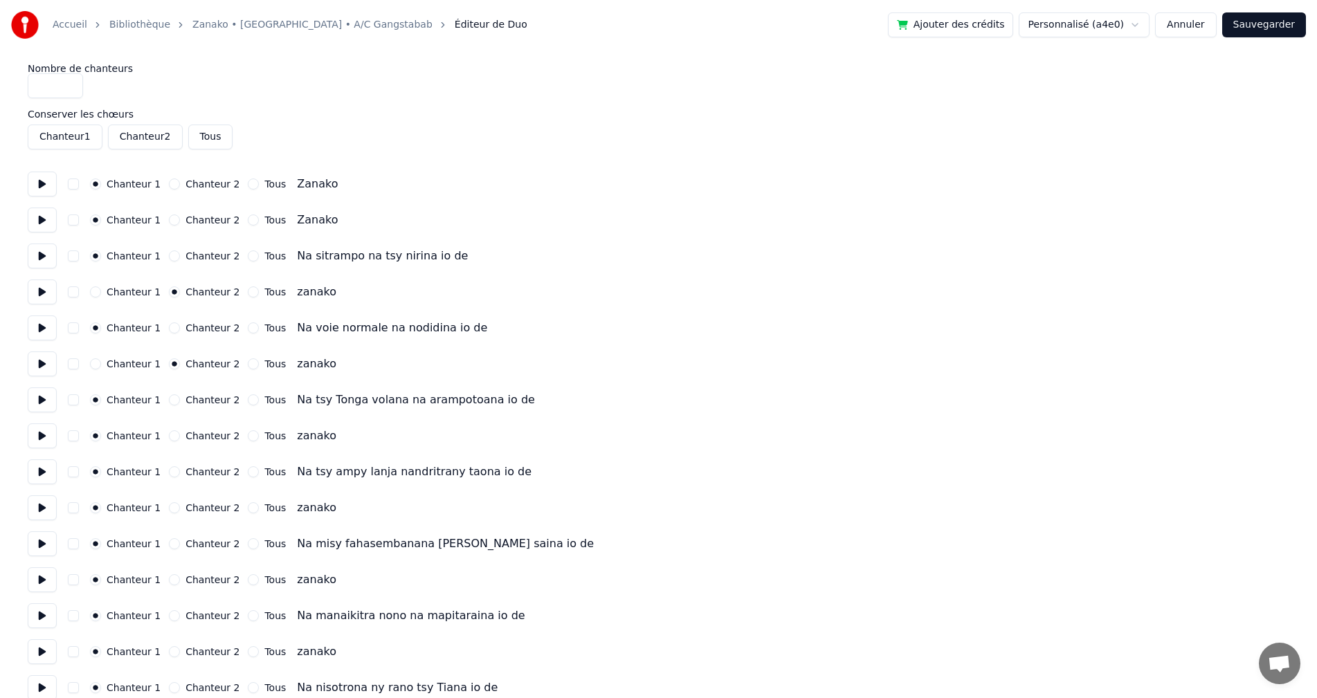
click at [1184, 36] on button "Annuler" at bounding box center [1185, 24] width 61 height 25
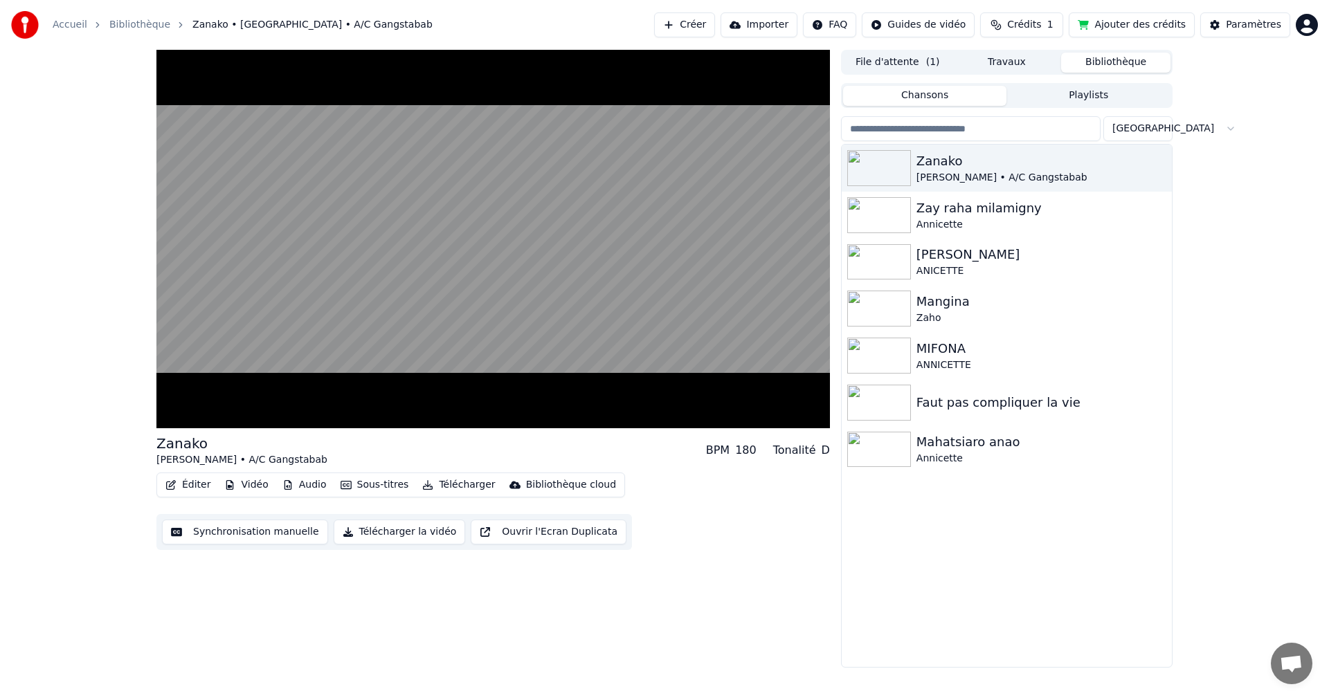
click at [193, 491] on button "Éditer" at bounding box center [188, 484] width 56 height 19
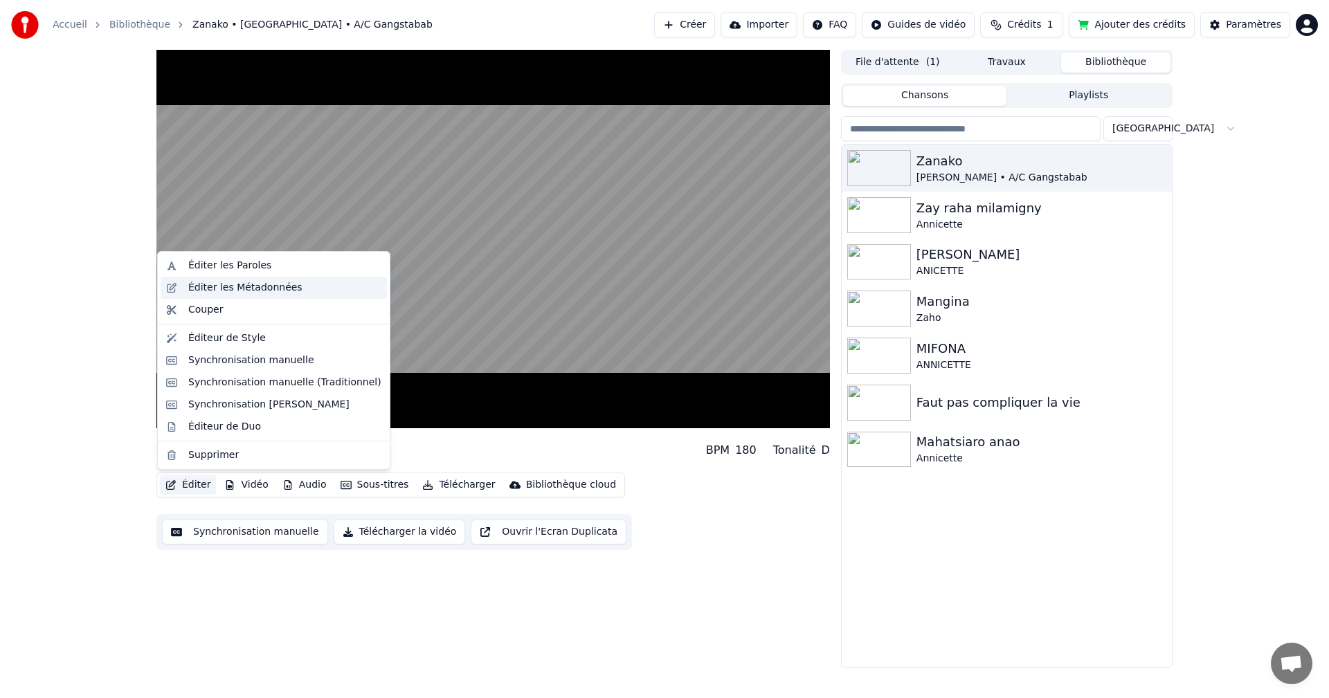
click at [255, 296] on div "Éditer les Métadonnées" at bounding box center [274, 288] width 226 height 22
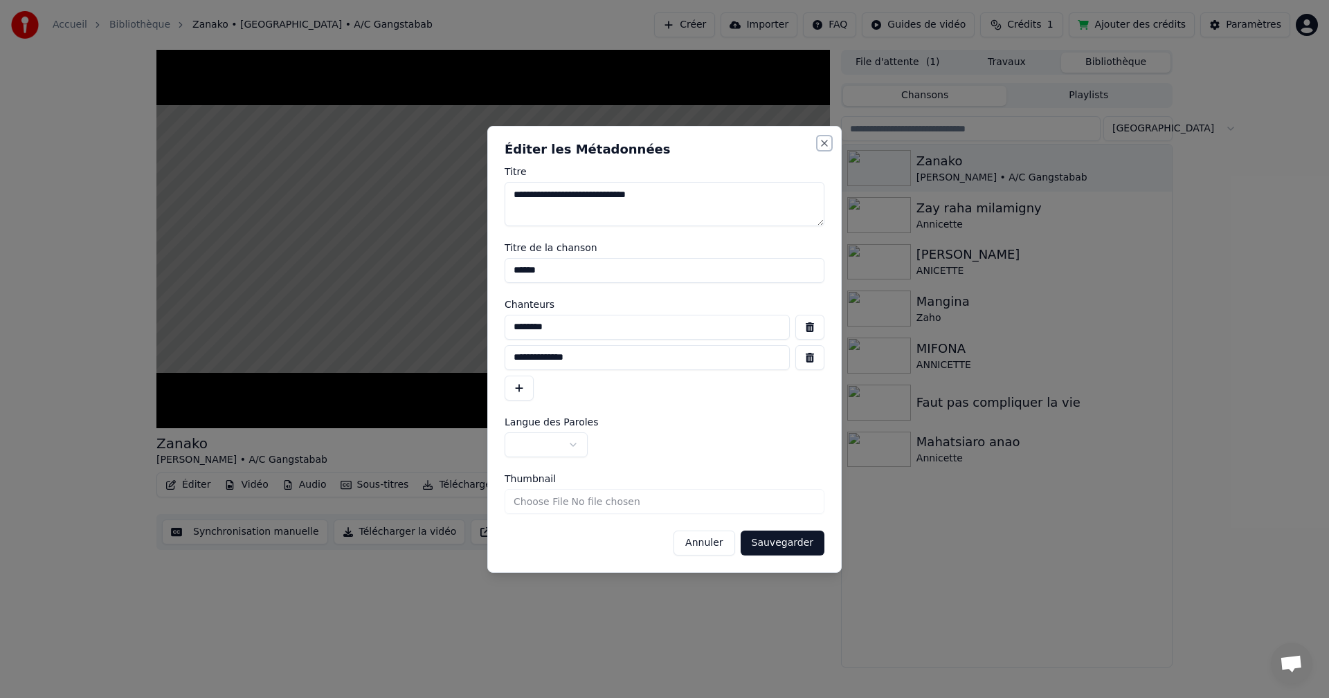
click at [824, 144] on button "Close" at bounding box center [824, 143] width 11 height 11
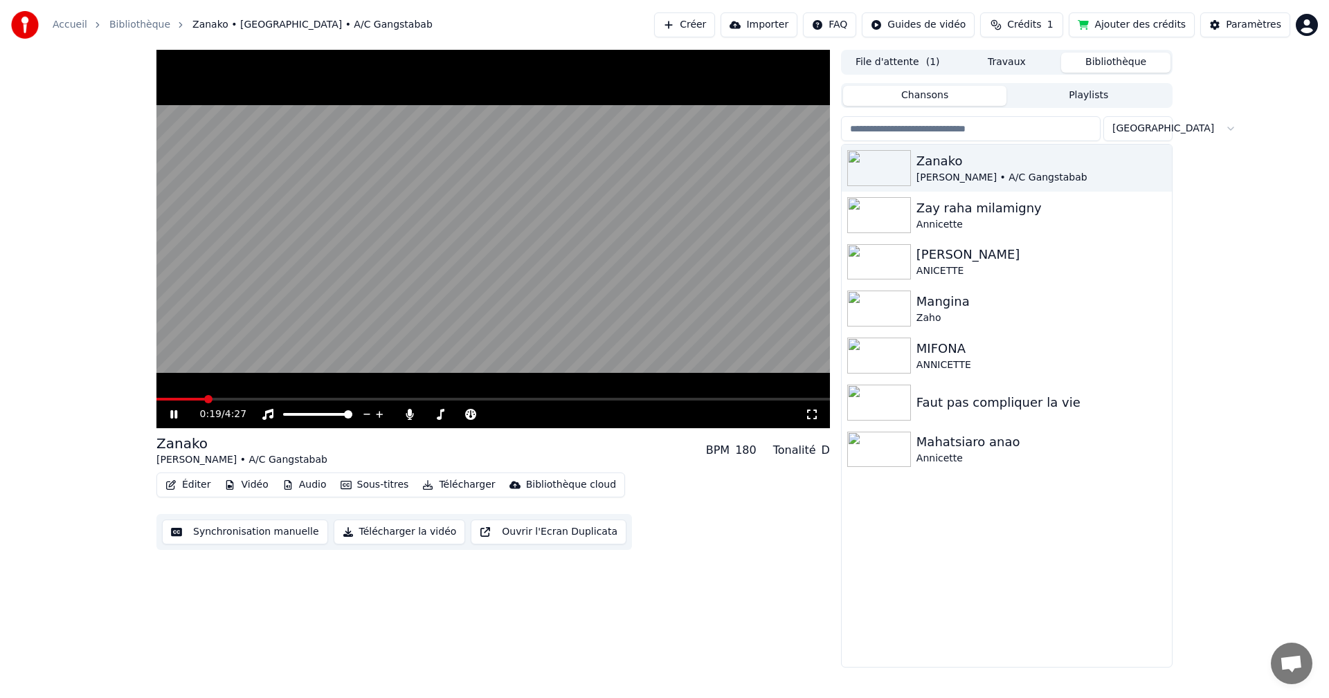
click at [193, 486] on button "Éditer" at bounding box center [188, 484] width 56 height 19
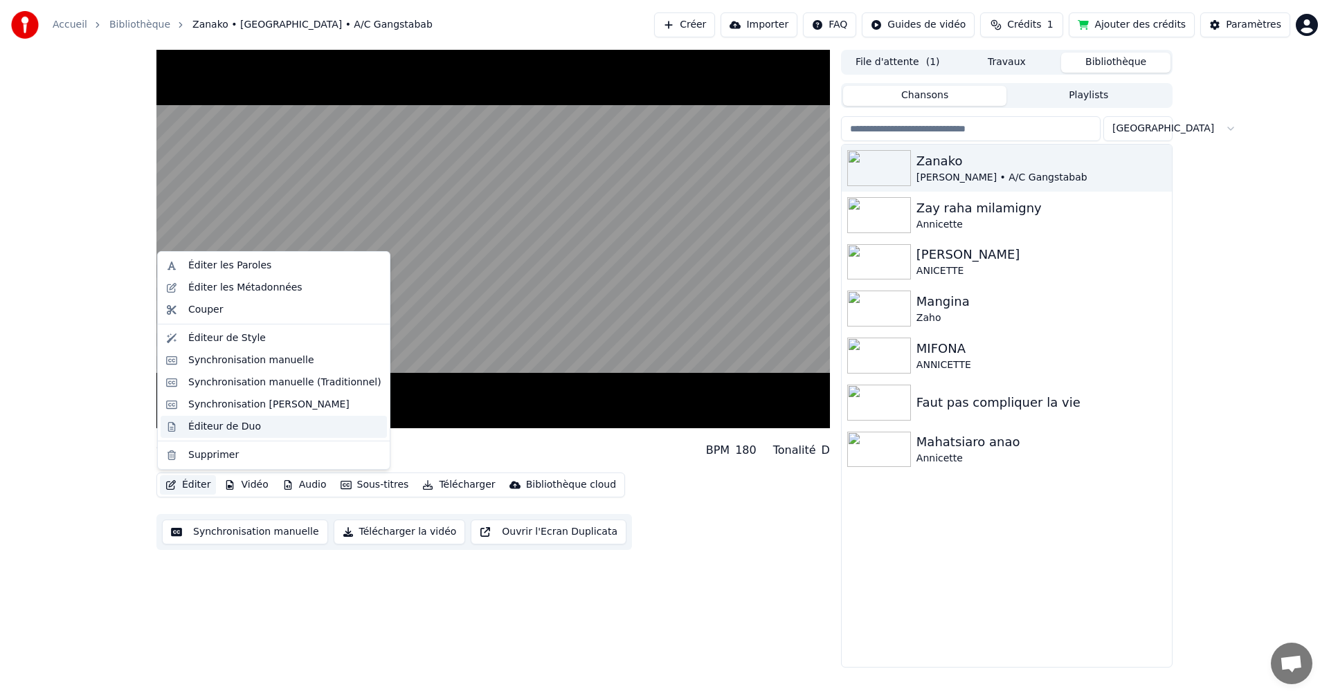
click at [250, 427] on div "Éditeur de Duo" at bounding box center [224, 427] width 73 height 14
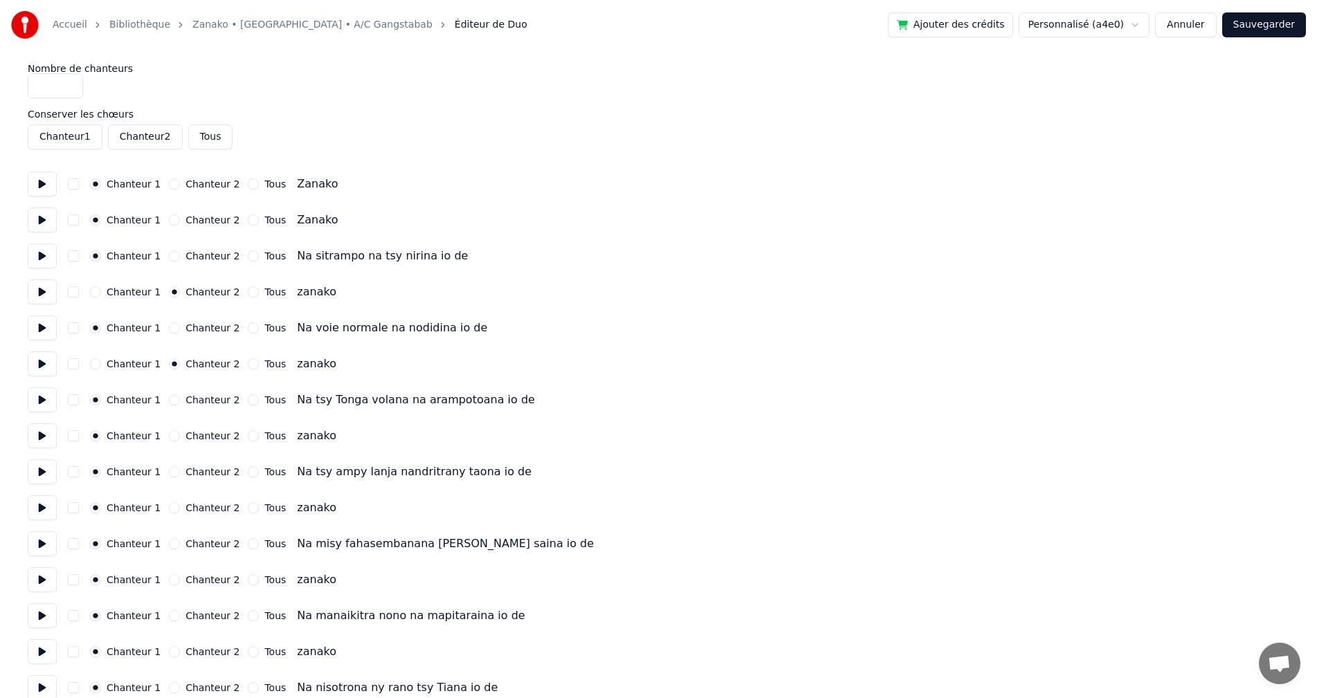
click at [196, 139] on button "Tous" at bounding box center [210, 137] width 45 height 25
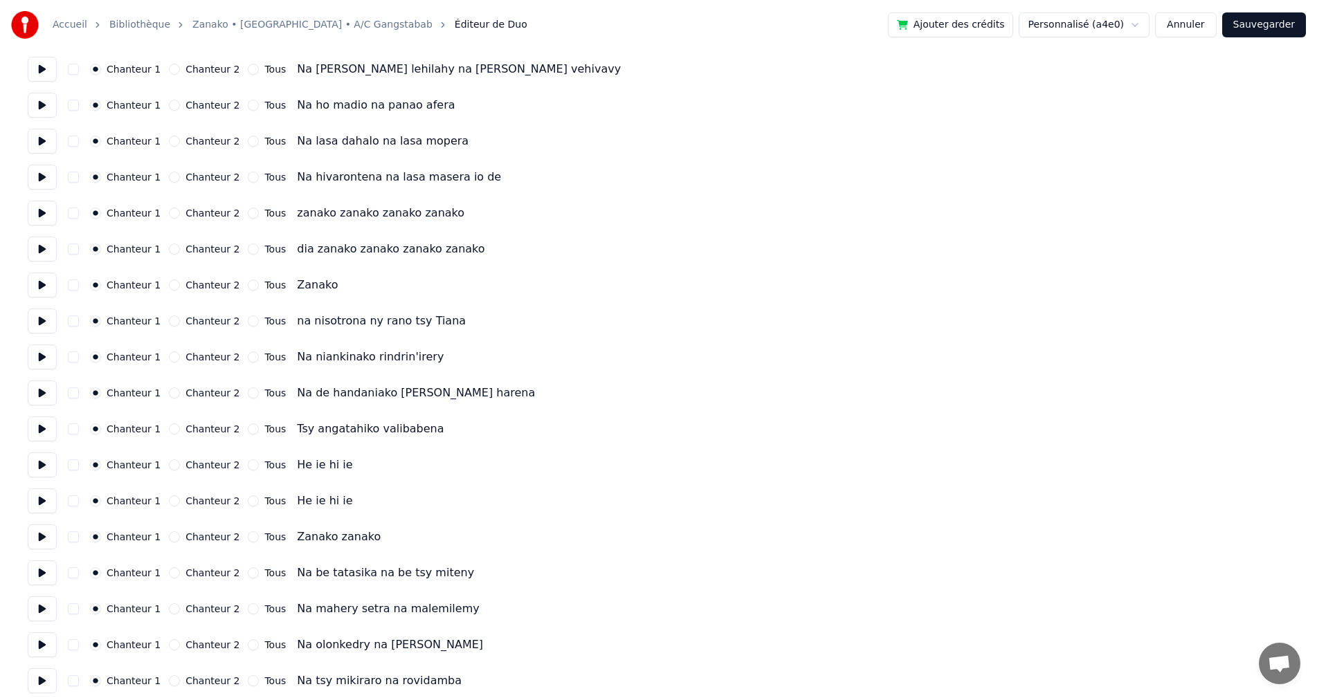
scroll to position [1815, 0]
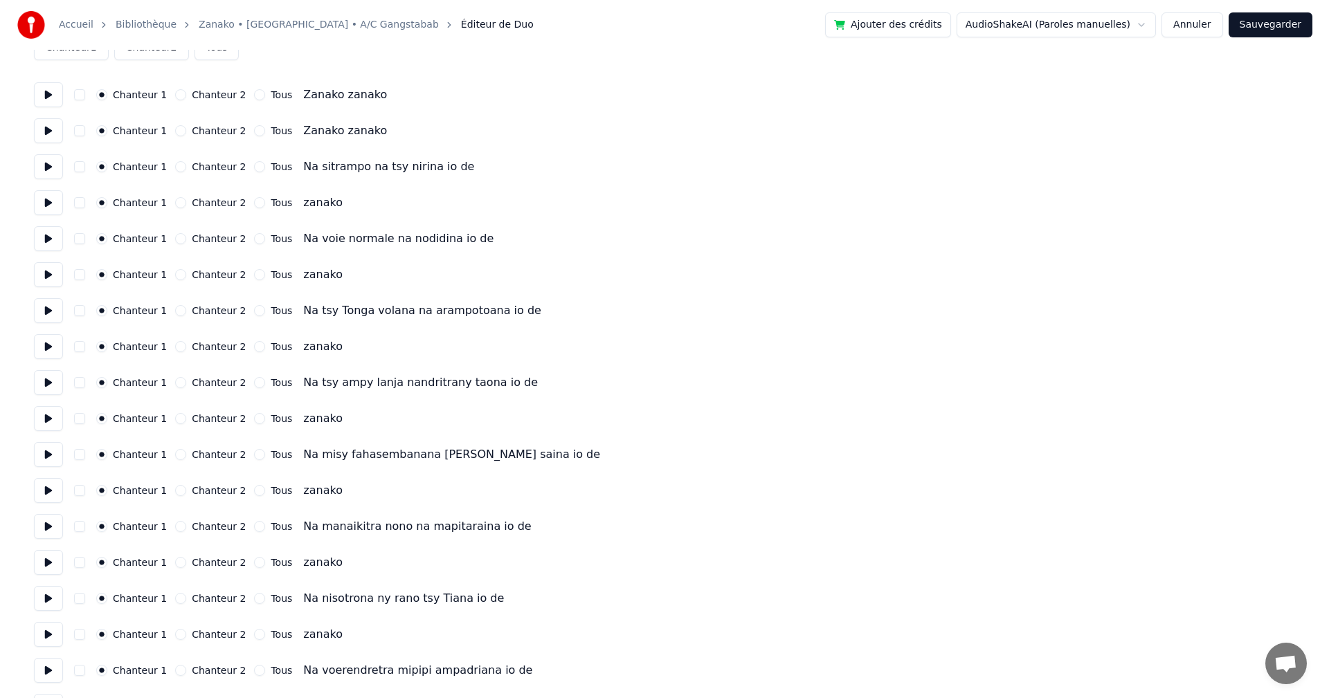
scroll to position [0, 0]
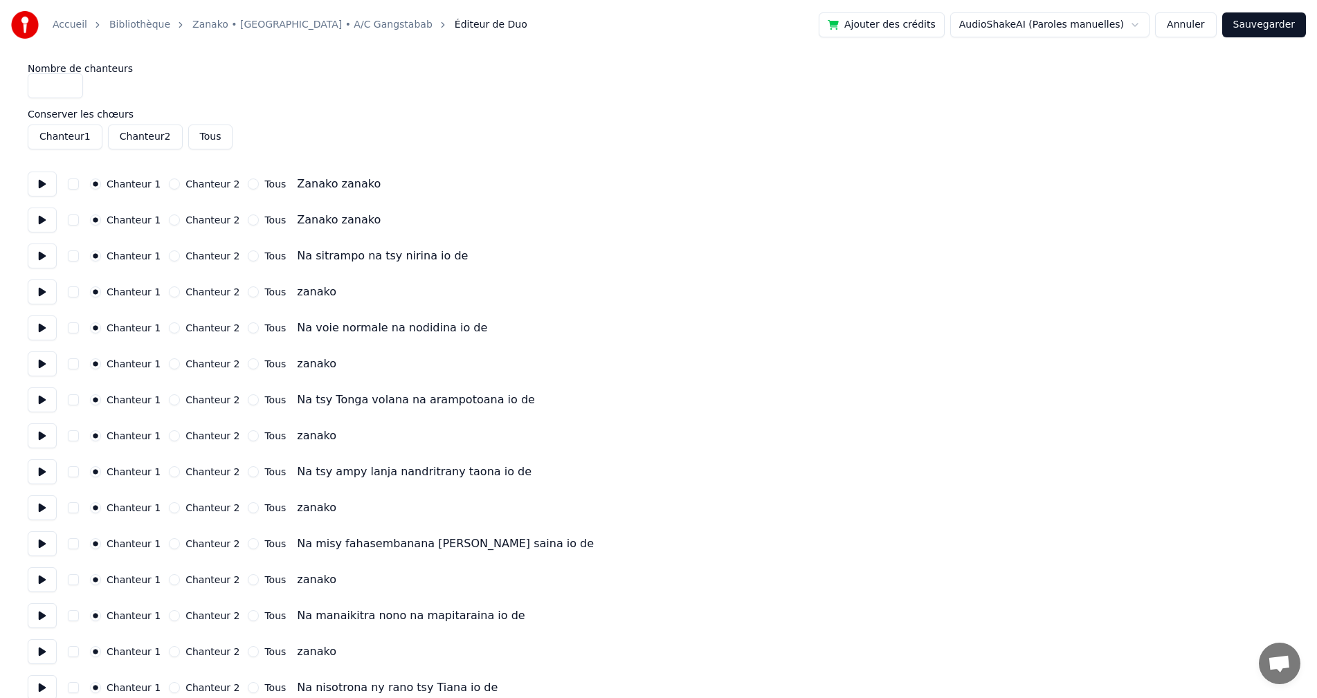
click at [177, 298] on div "Chanteur 1 Chanteur 2 Tous zanako" at bounding box center [659, 292] width 1262 height 25
click at [169, 291] on button "Chanteur 2" at bounding box center [174, 292] width 11 height 11
click at [169, 365] on button "Chanteur 2" at bounding box center [174, 363] width 11 height 11
click at [1296, 21] on button "Sauvegarder" at bounding box center [1264, 24] width 84 height 25
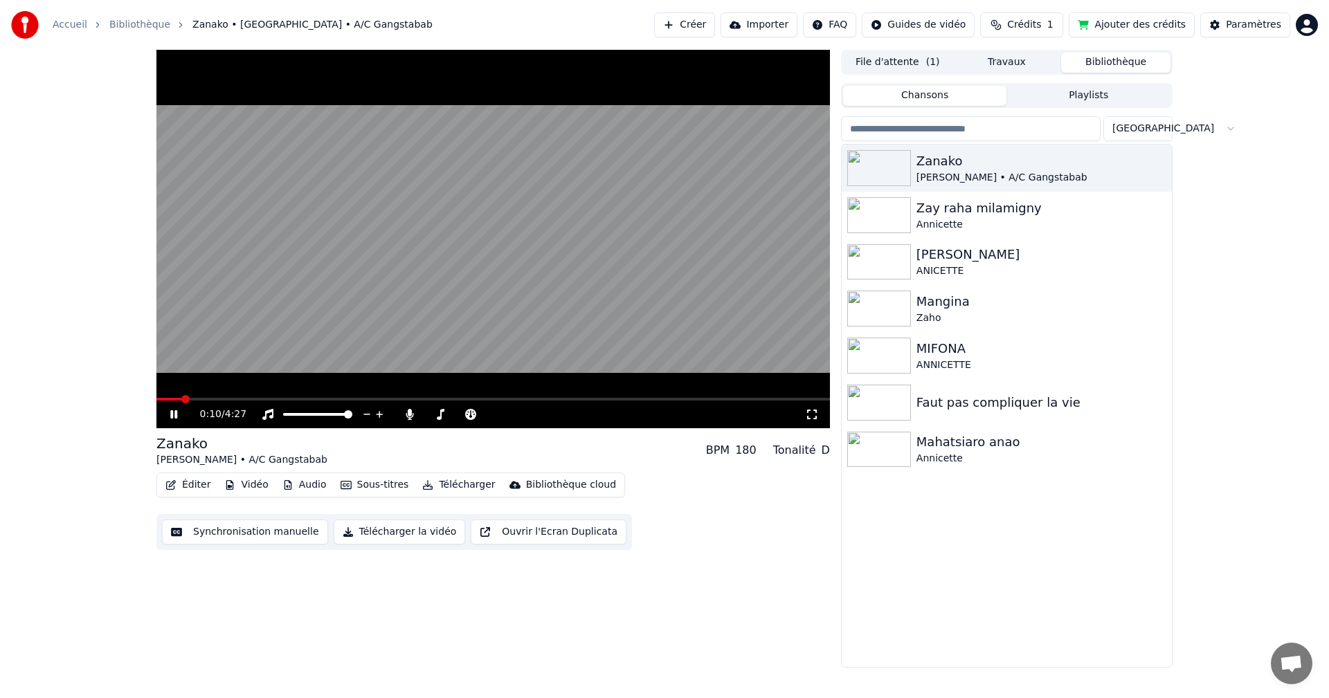
click at [181, 399] on span at bounding box center [492, 399] width 673 height 3
click at [206, 399] on span at bounding box center [492, 399] width 673 height 3
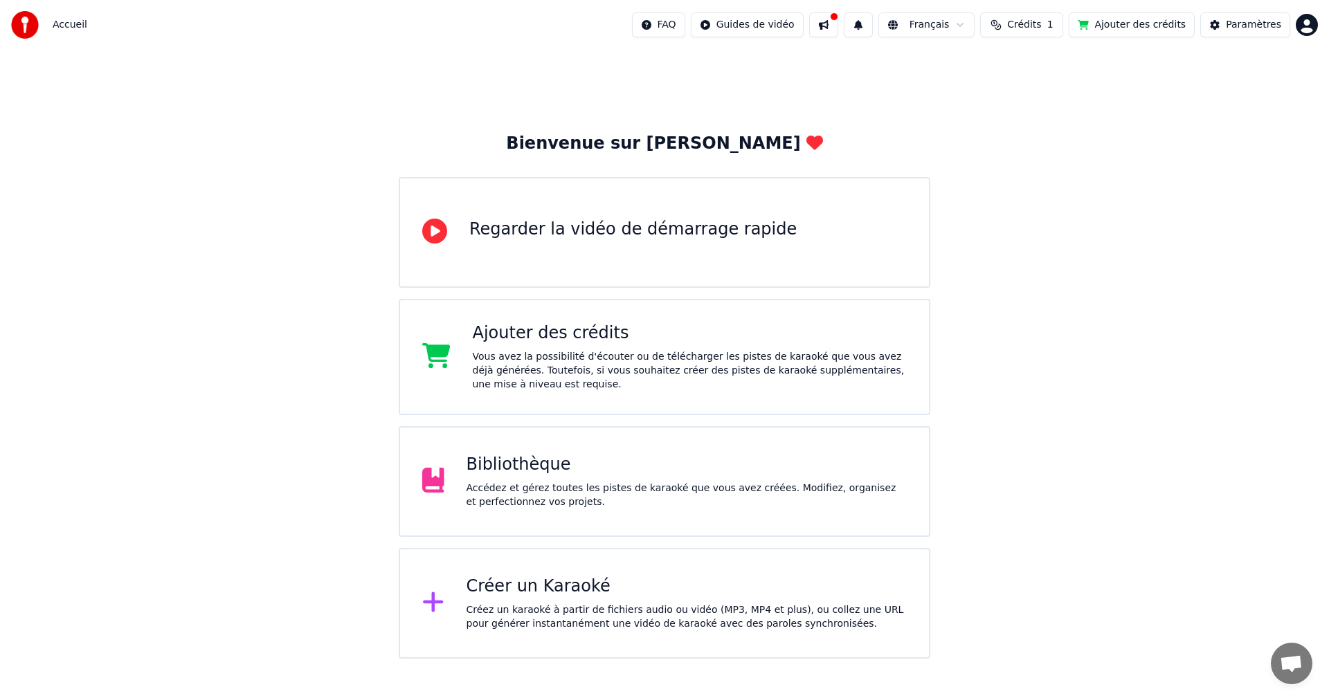
click at [513, 496] on div "Accédez et gérez toutes les pistes de karaoké que vous avez créées. Modifiez, o…" at bounding box center [686, 496] width 441 height 28
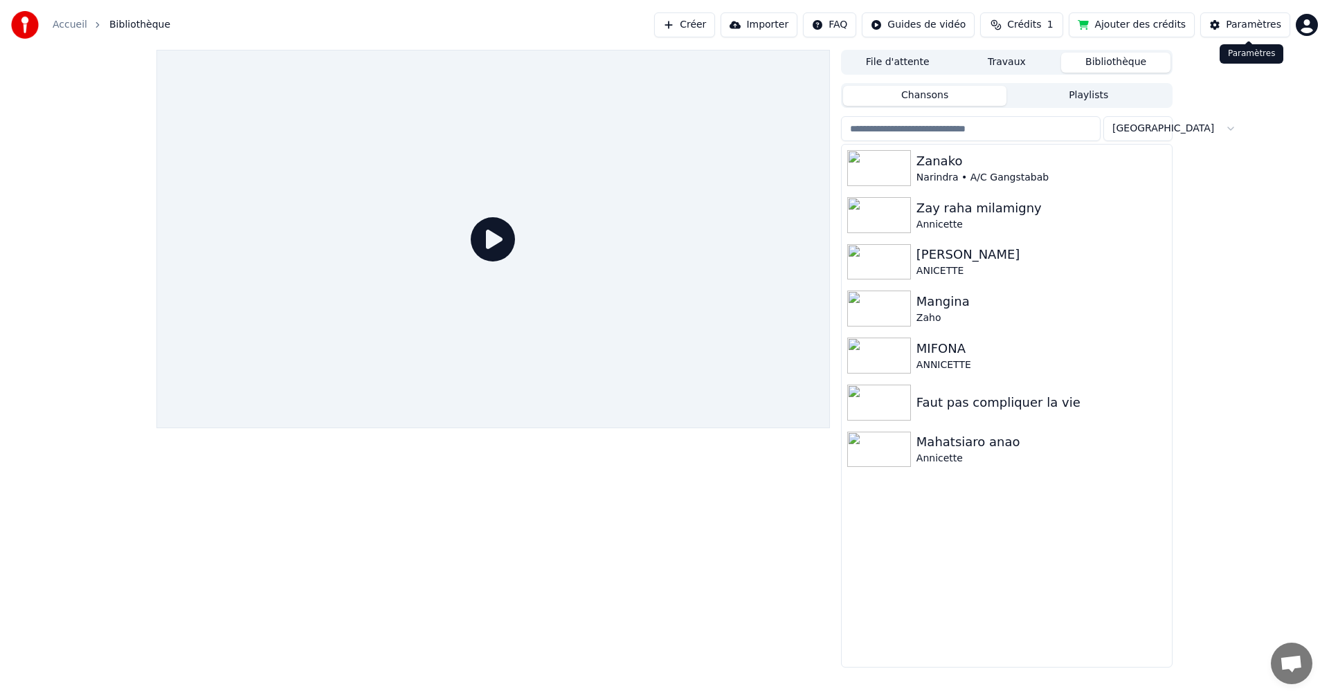
click at [1239, 35] on button "Paramètres" at bounding box center [1245, 24] width 90 height 25
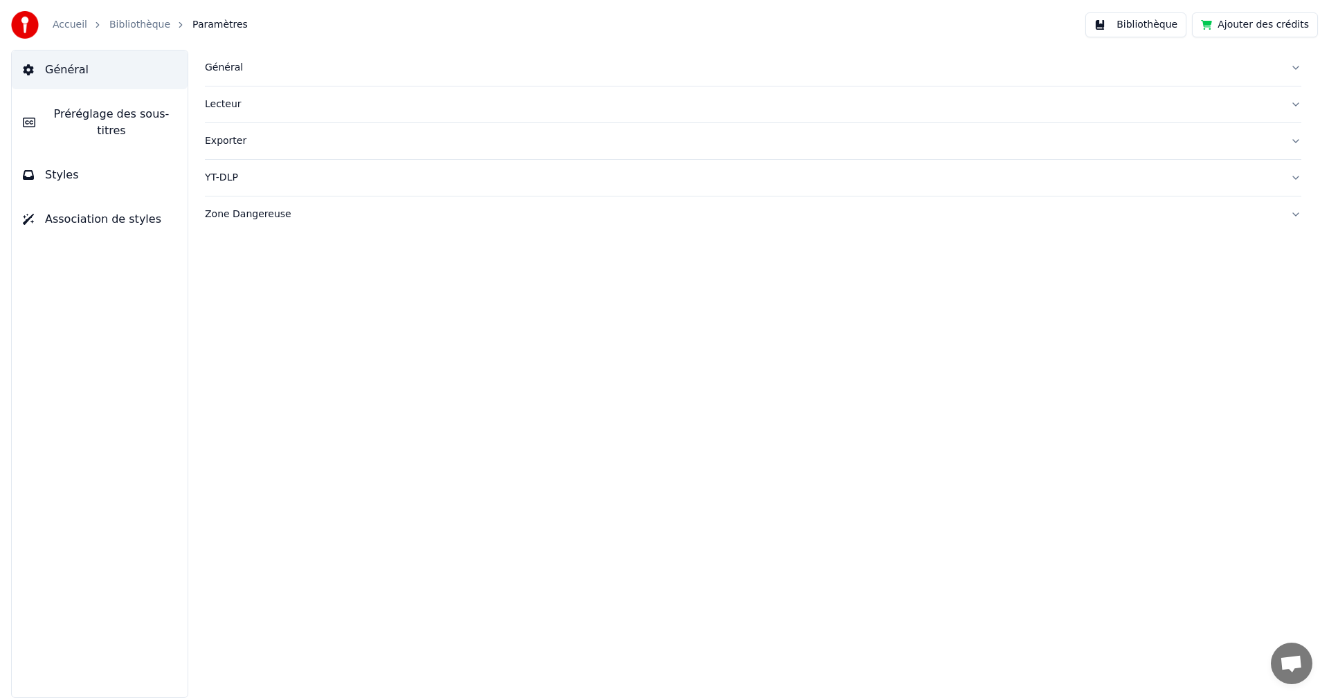
click at [264, 71] on div "Général" at bounding box center [742, 68] width 1074 height 14
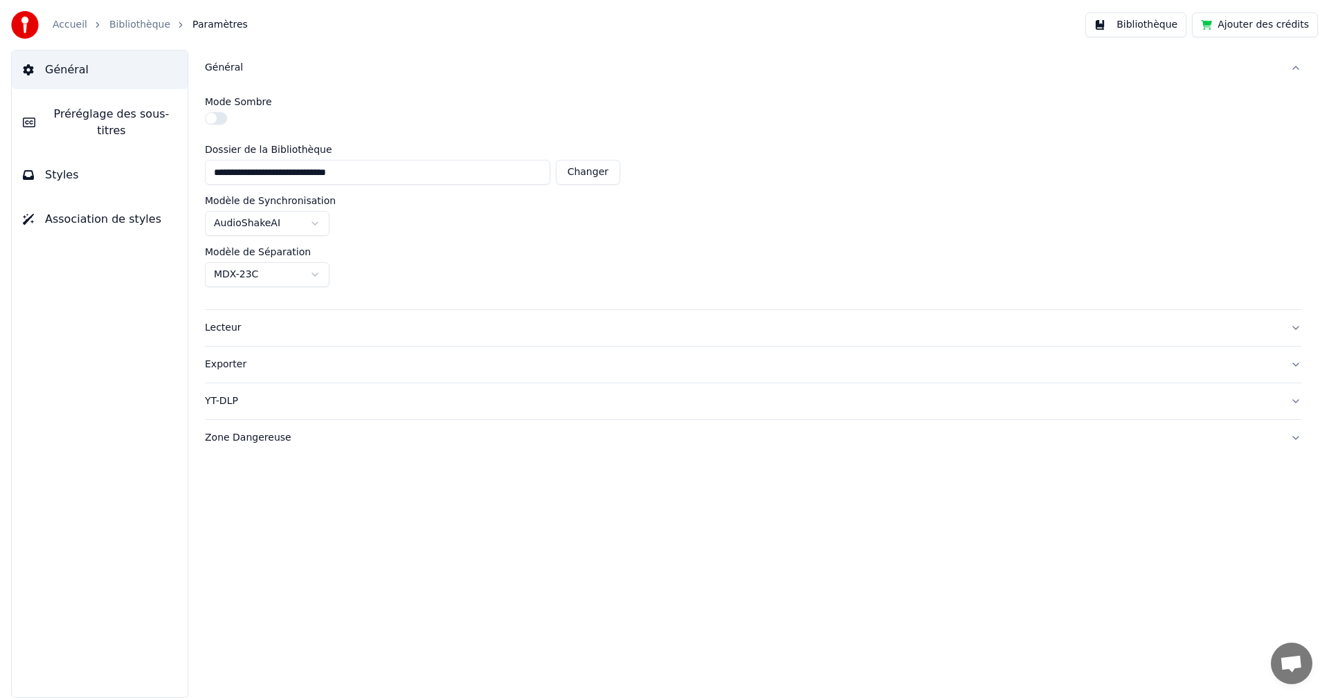
click at [320, 212] on html "**********" at bounding box center [664, 349] width 1329 height 698
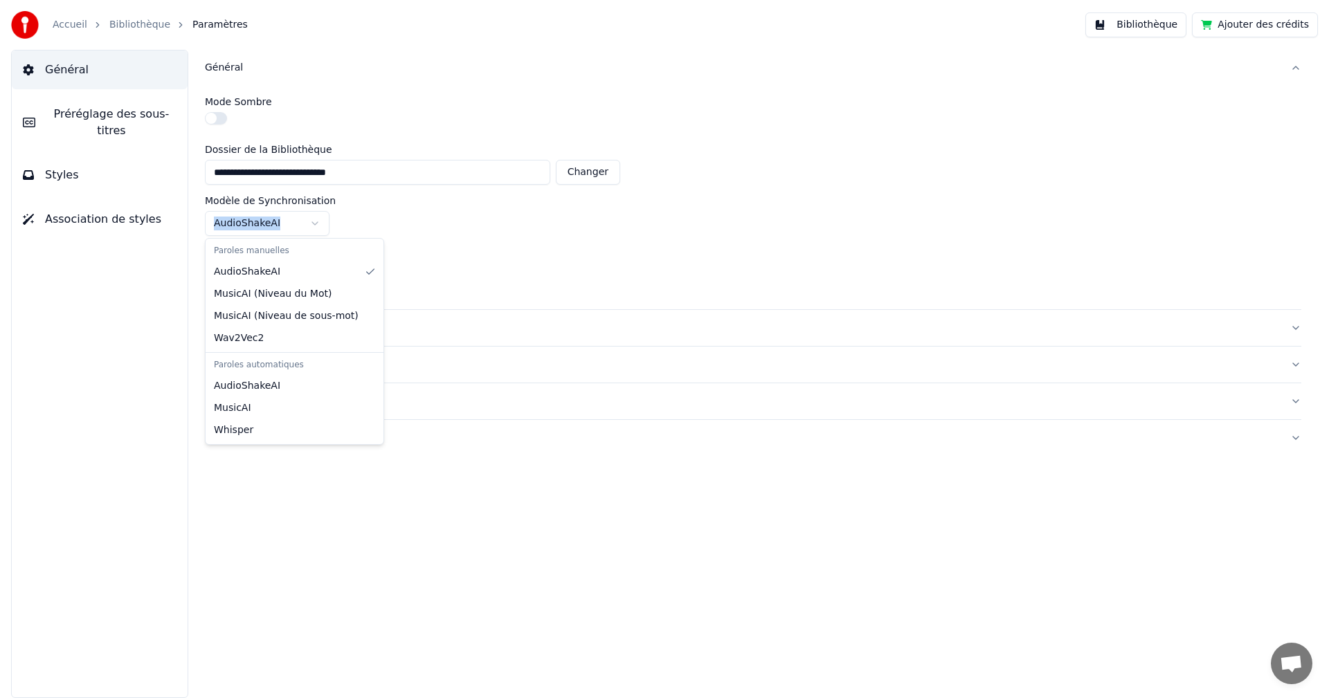
click at [320, 212] on html "**********" at bounding box center [664, 349] width 1329 height 698
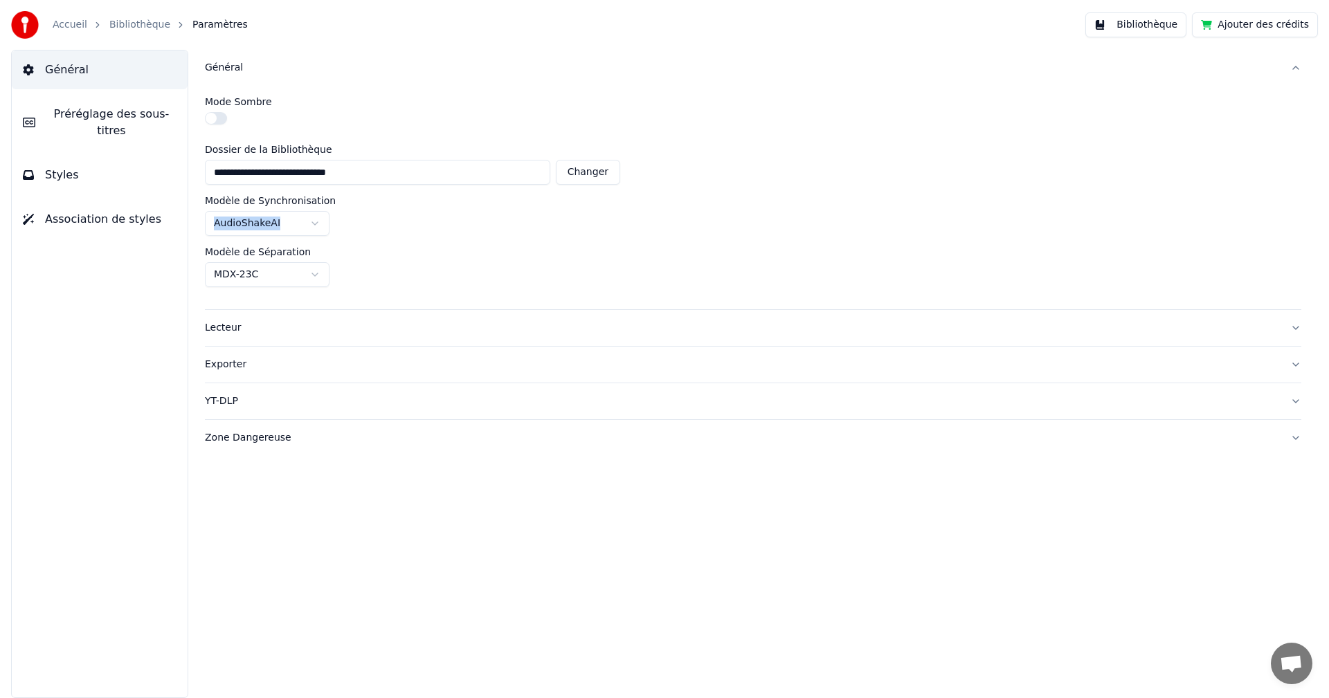
click at [320, 212] on html "**********" at bounding box center [664, 349] width 1329 height 698
click at [1176, 23] on html "**********" at bounding box center [664, 349] width 1329 height 698
click at [1176, 23] on button "Bibliothèque" at bounding box center [1135, 24] width 101 height 25
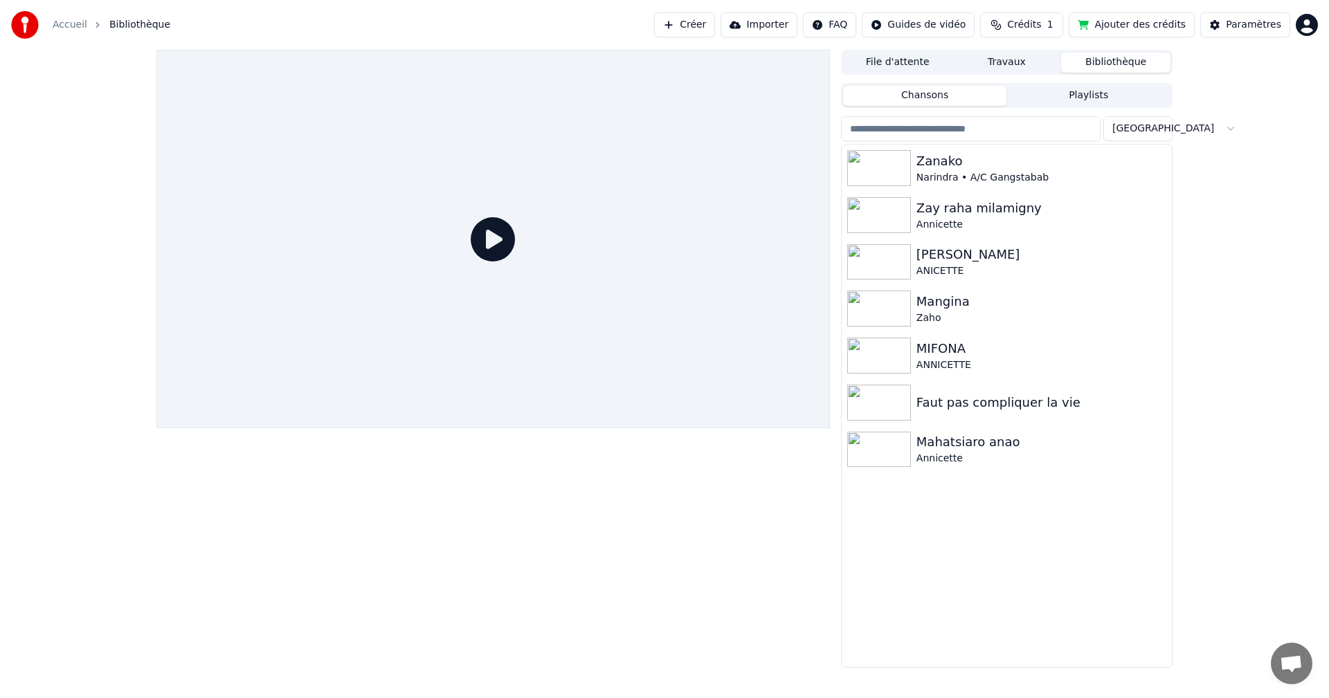
click at [1176, 23] on button "Ajouter des crédits" at bounding box center [1132, 24] width 126 height 25
click at [891, 170] on img at bounding box center [879, 168] width 64 height 36
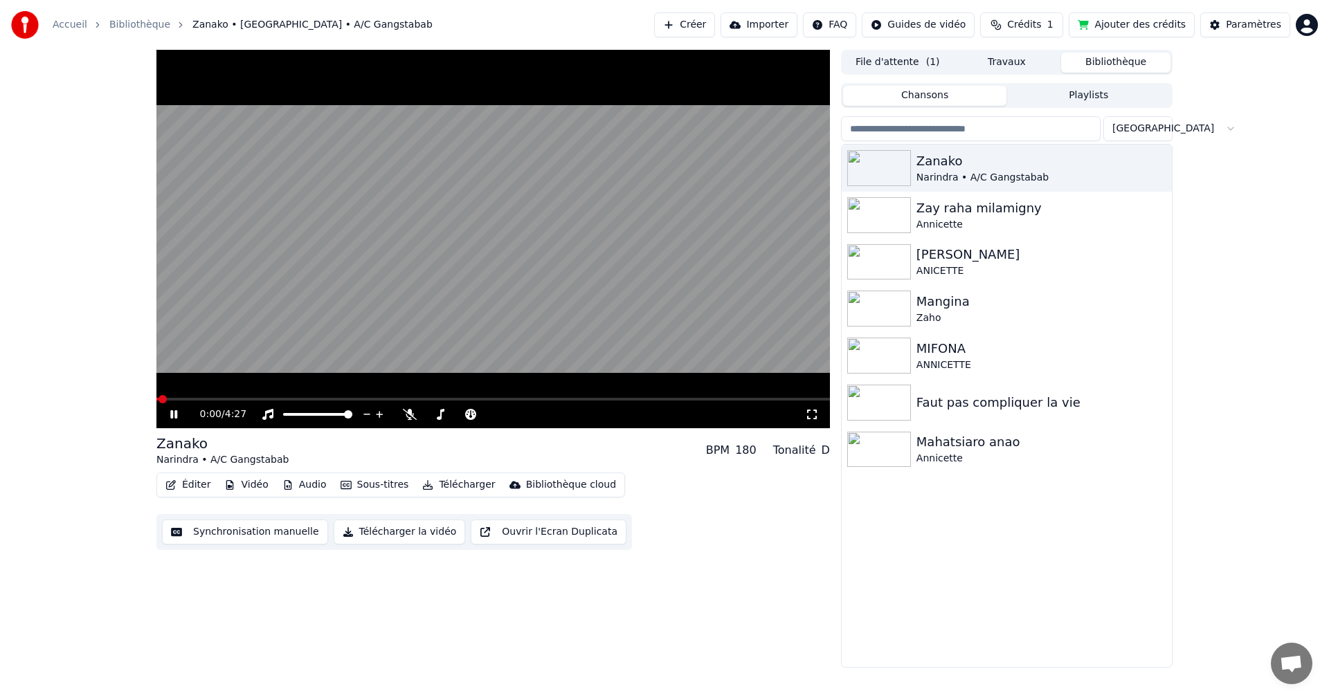
click at [257, 518] on div "Synchronisation manuelle Télécharger la vidéo Ouvrir l'Ecran Duplicata" at bounding box center [393, 532] width 475 height 36
click at [255, 527] on button "Synchronisation manuelle" at bounding box center [245, 532] width 166 height 25
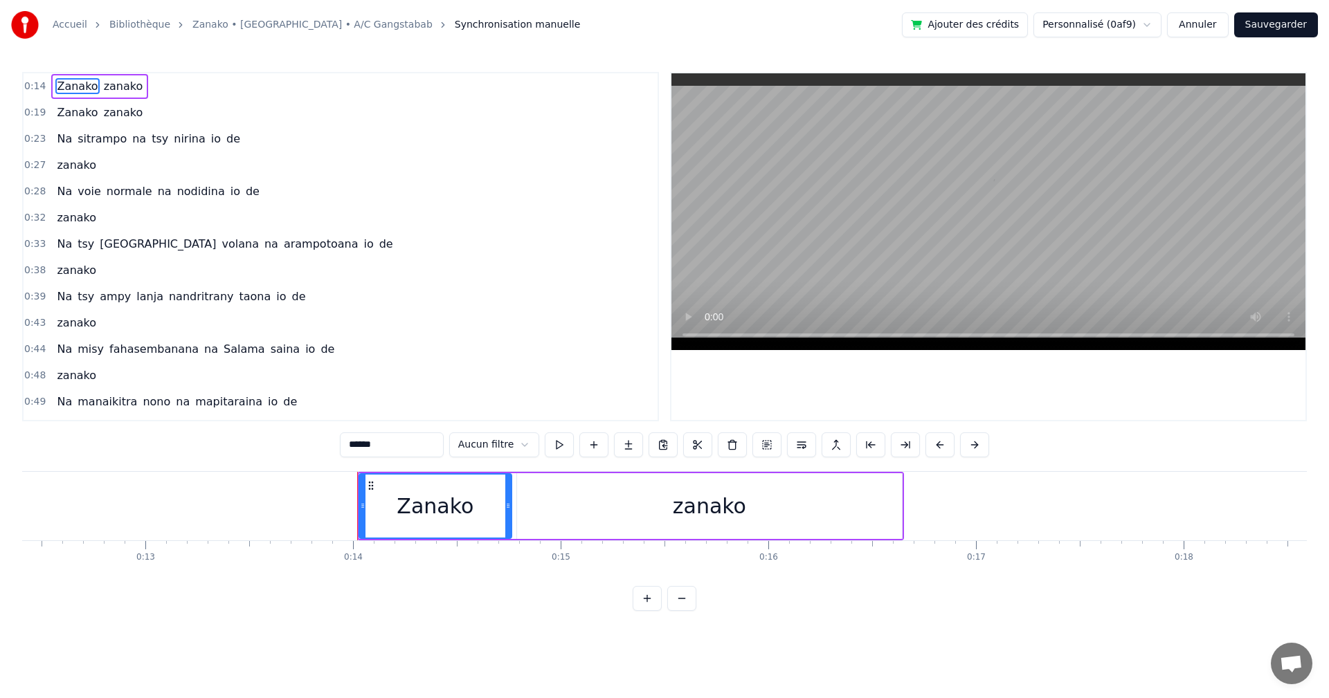
scroll to position [0, 2841]
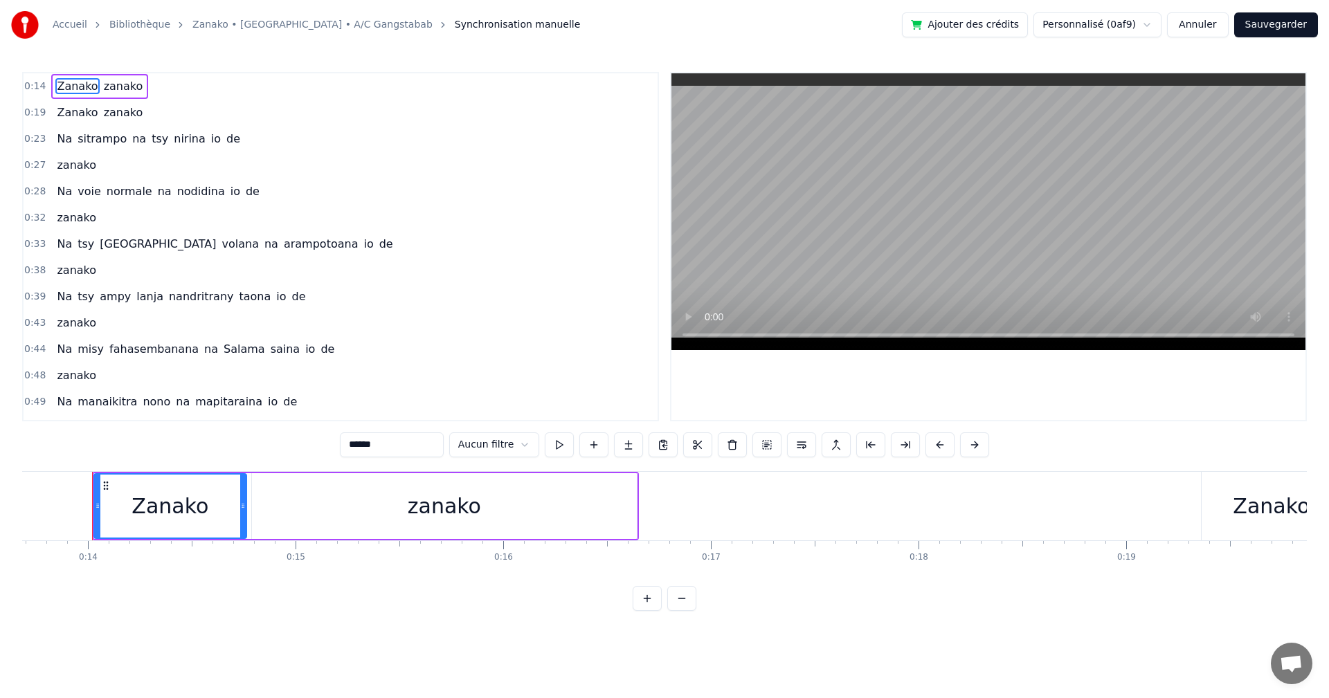
click at [120, 80] on span "zanako" at bounding box center [123, 86] width 42 height 16
type input "******"
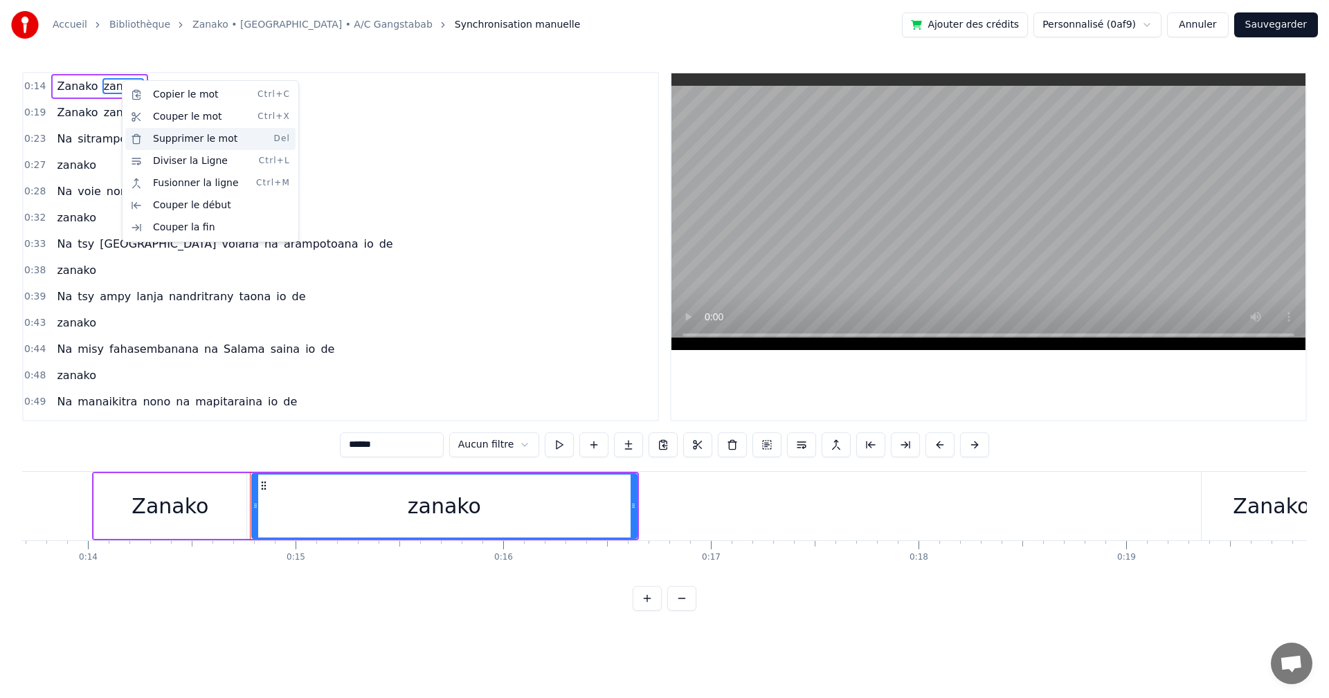
click at [193, 147] on div "Supprimer le mot Del" at bounding box center [210, 139] width 170 height 22
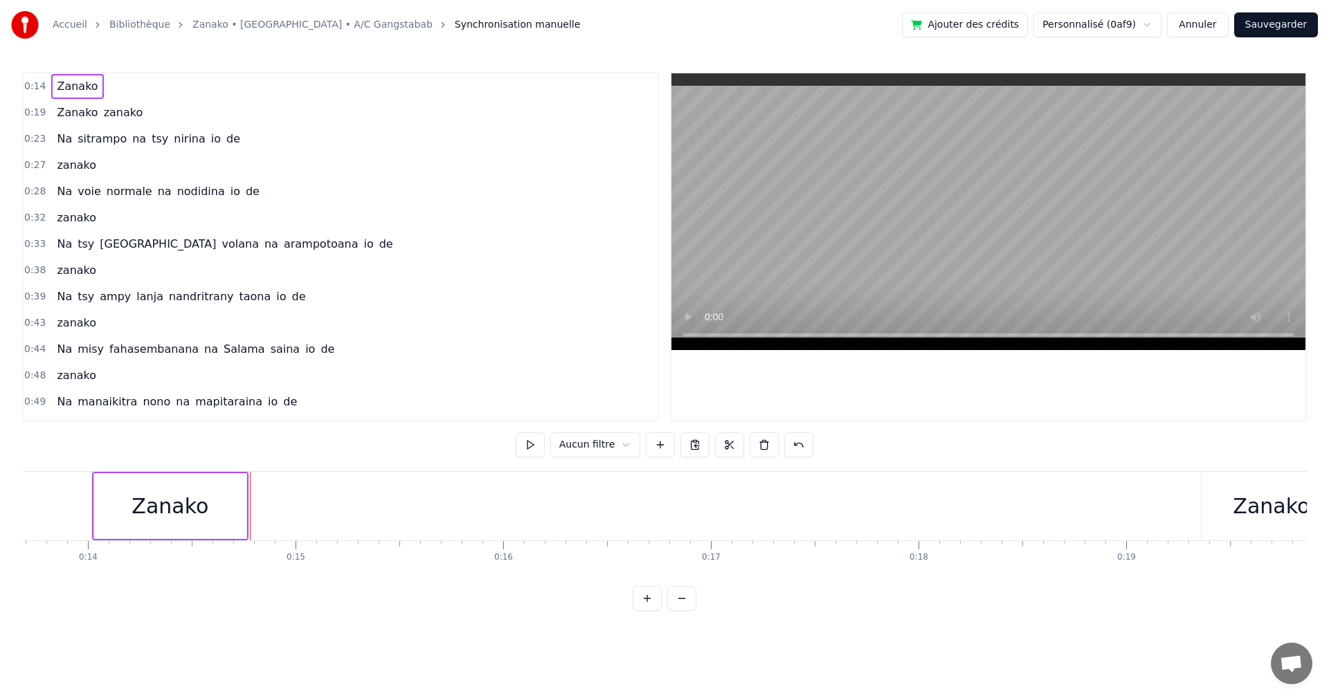
click at [102, 109] on span "zanako" at bounding box center [123, 113] width 42 height 16
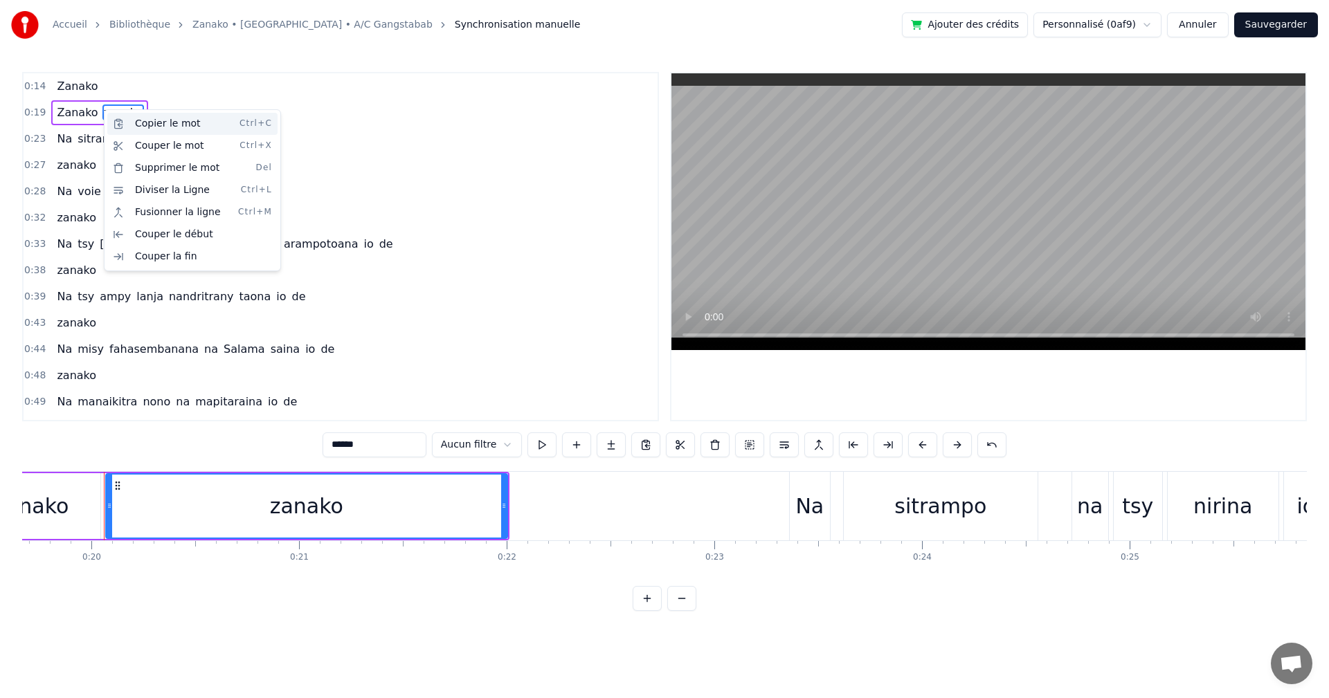
scroll to position [0, 4095]
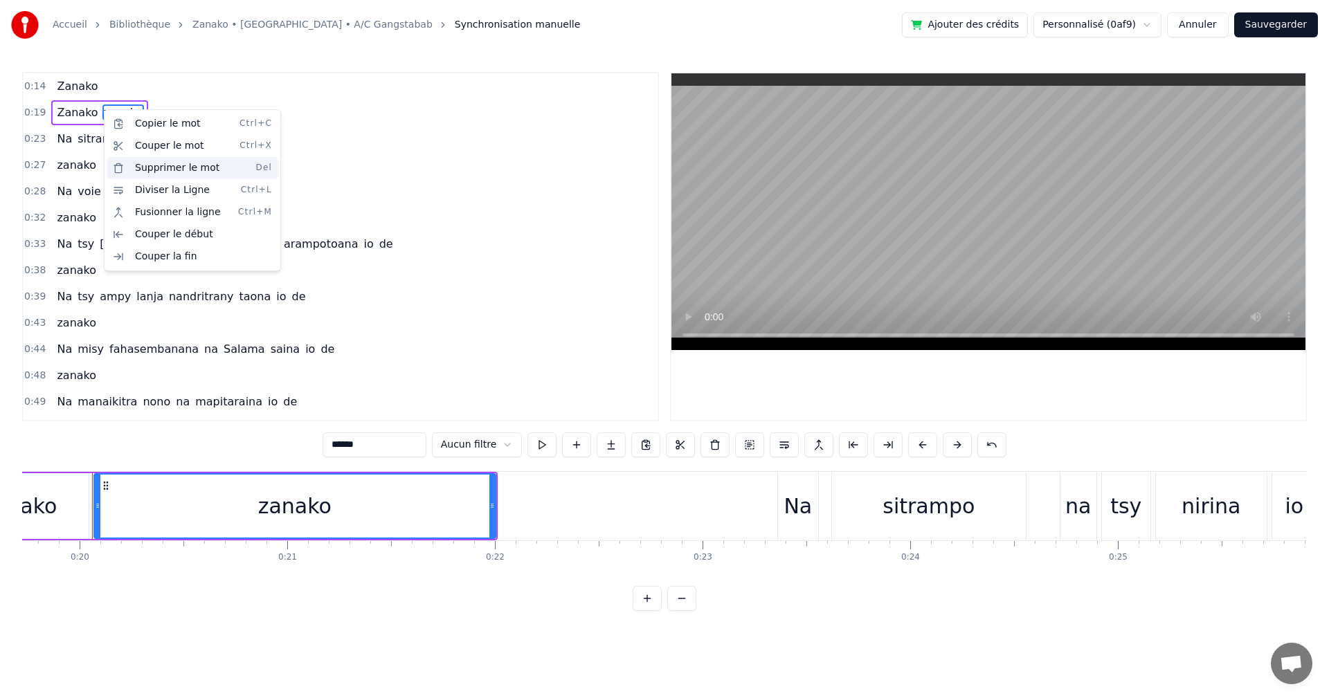
click at [176, 167] on div "Supprimer le mot Del" at bounding box center [192, 168] width 170 height 22
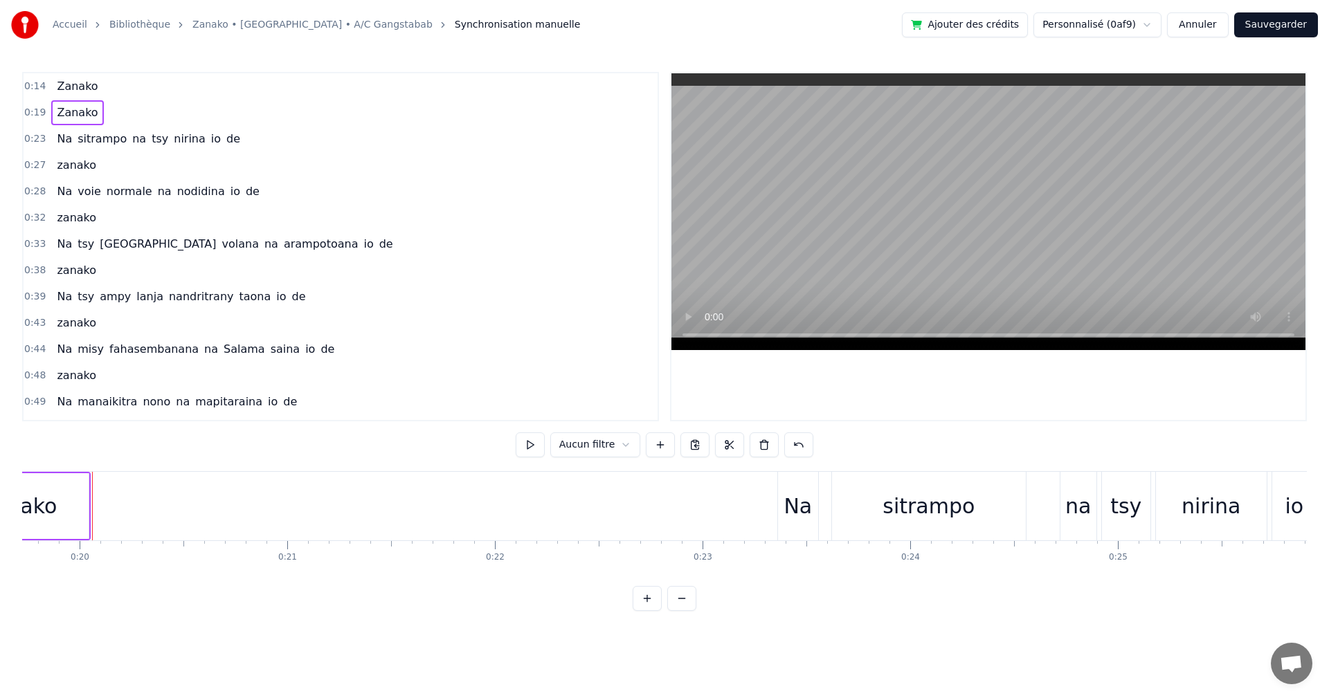
click at [28, 496] on div "Zanako" at bounding box center [18, 506] width 77 height 31
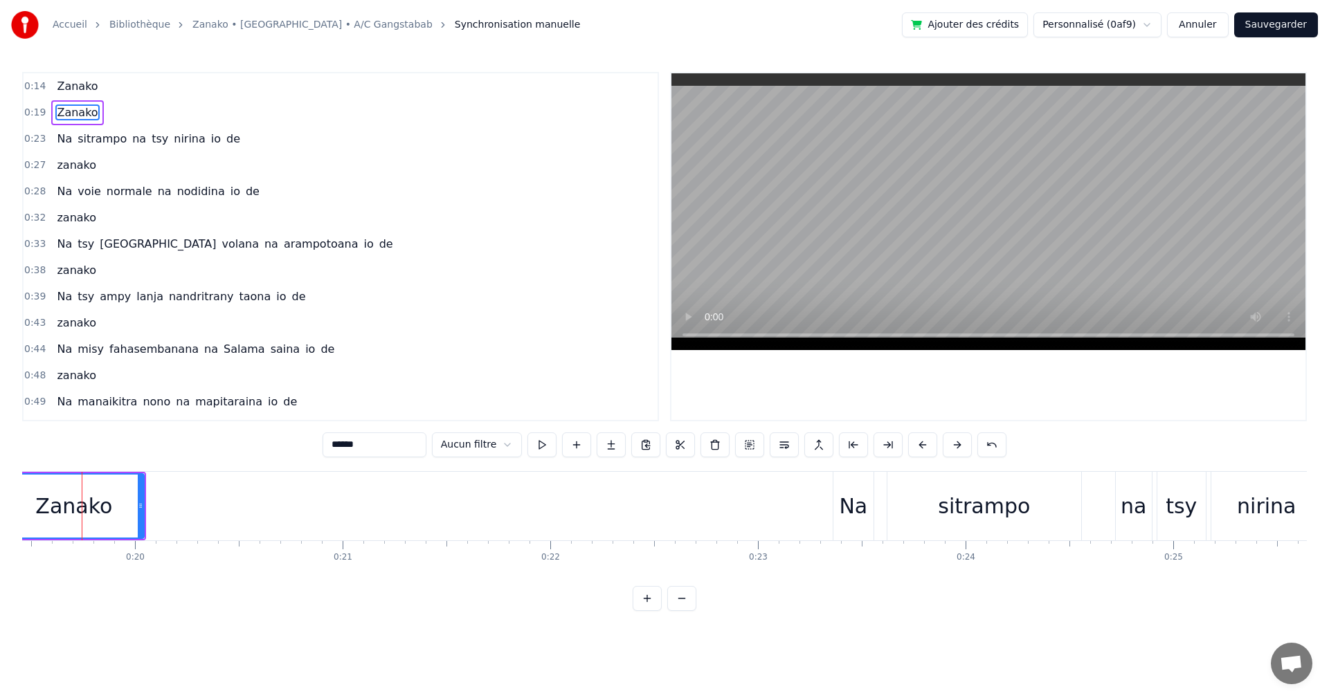
scroll to position [0, 4030]
drag, startPoint x: 152, startPoint y: 499, endPoint x: 213, endPoint y: 506, distance: 61.3
click at [213, 506] on div at bounding box center [211, 506] width 6 height 63
click at [965, 483] on div "sitrampo" at bounding box center [994, 506] width 194 height 69
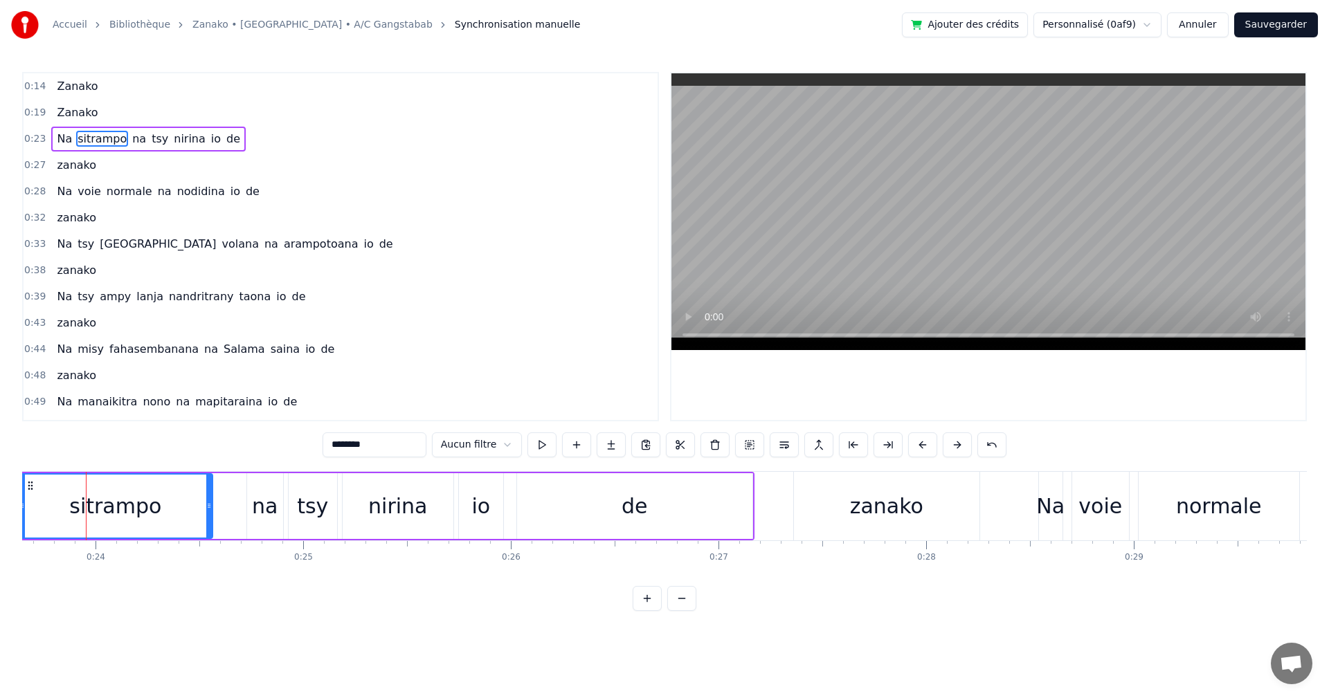
scroll to position [0, 5428]
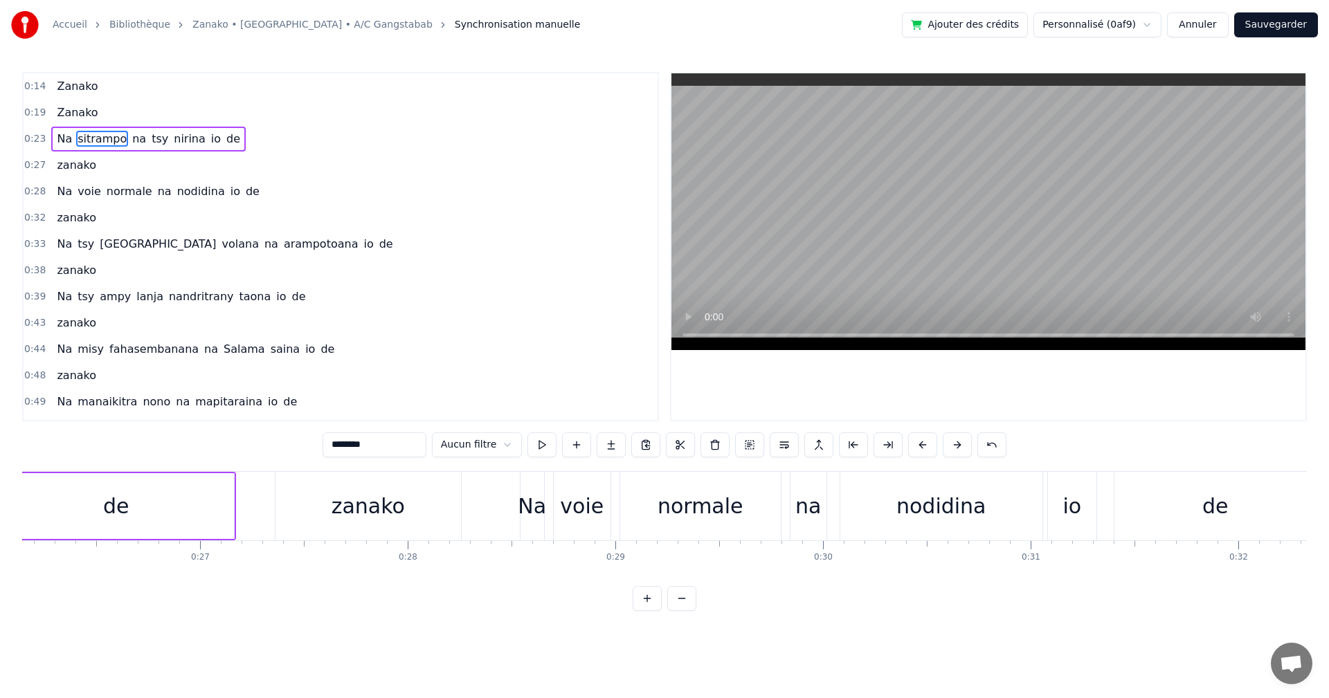
click at [297, 513] on div "zanako" at bounding box center [367, 506] width 185 height 69
type input "******"
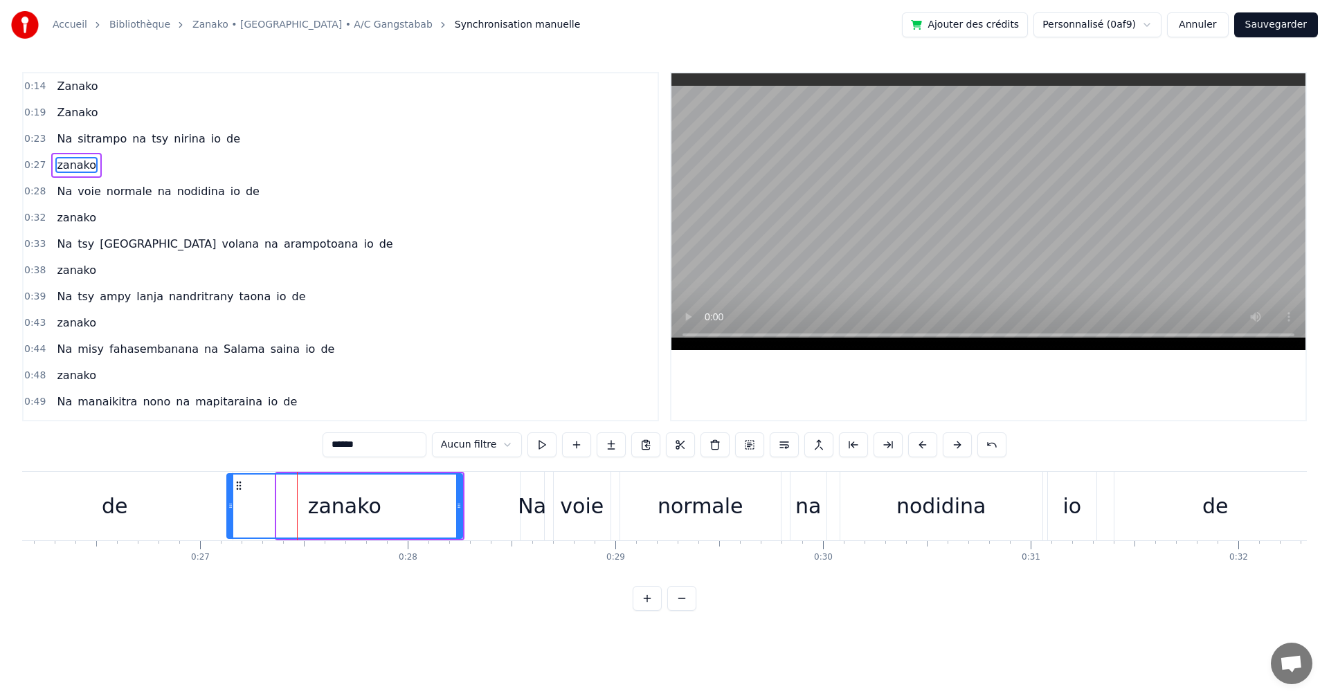
drag, startPoint x: 277, startPoint y: 507, endPoint x: 227, endPoint y: 508, distance: 49.8
click at [228, 508] on icon at bounding box center [231, 505] width 6 height 11
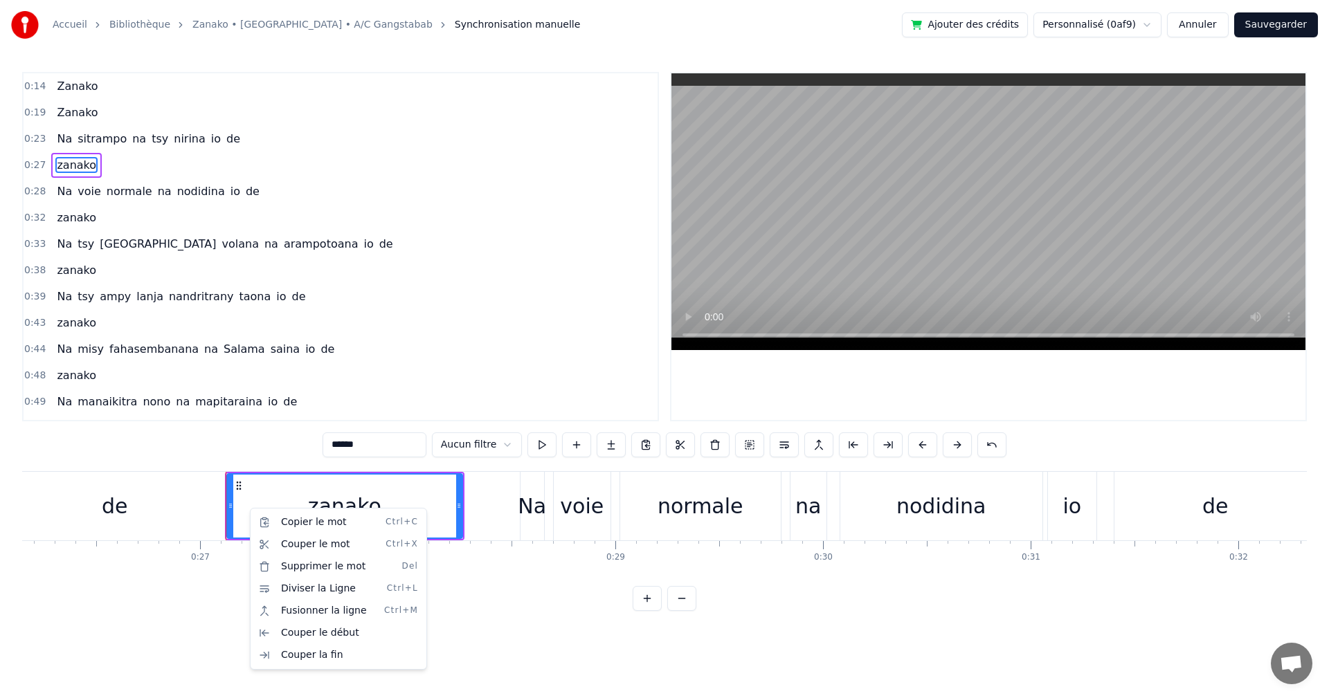
click at [533, 442] on html "Accueil Bibliothèque Zanako • [GEOGRAPHIC_DATA] • A/C Gangstabab Synchronisatio…" at bounding box center [664, 316] width 1329 height 633
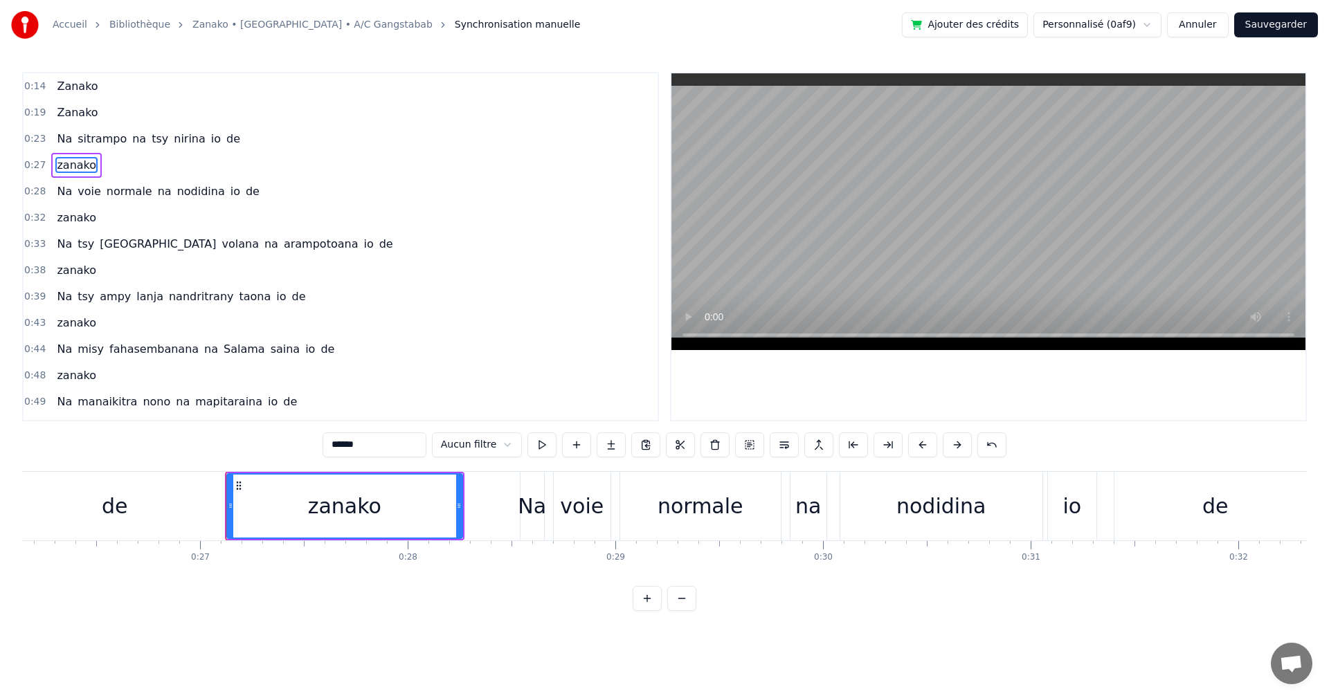
click at [533, 442] on button at bounding box center [541, 445] width 29 height 25
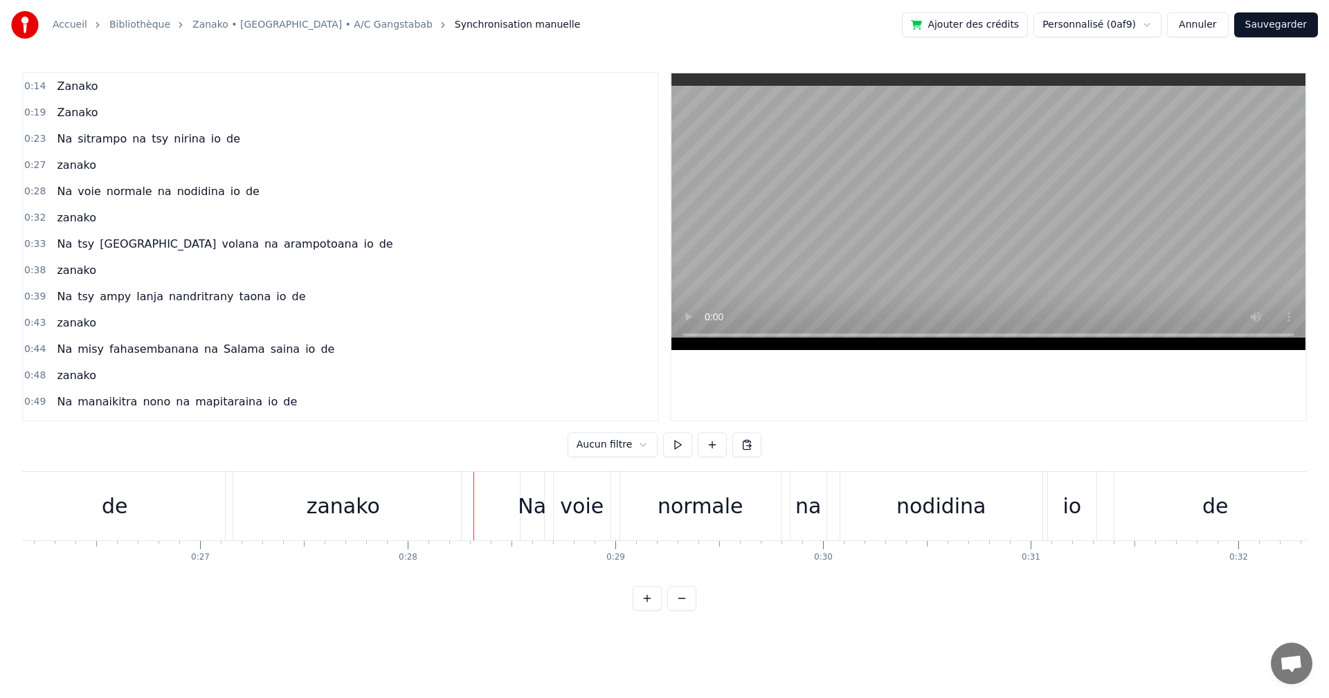
click at [531, 515] on div "Na" at bounding box center [532, 506] width 28 height 31
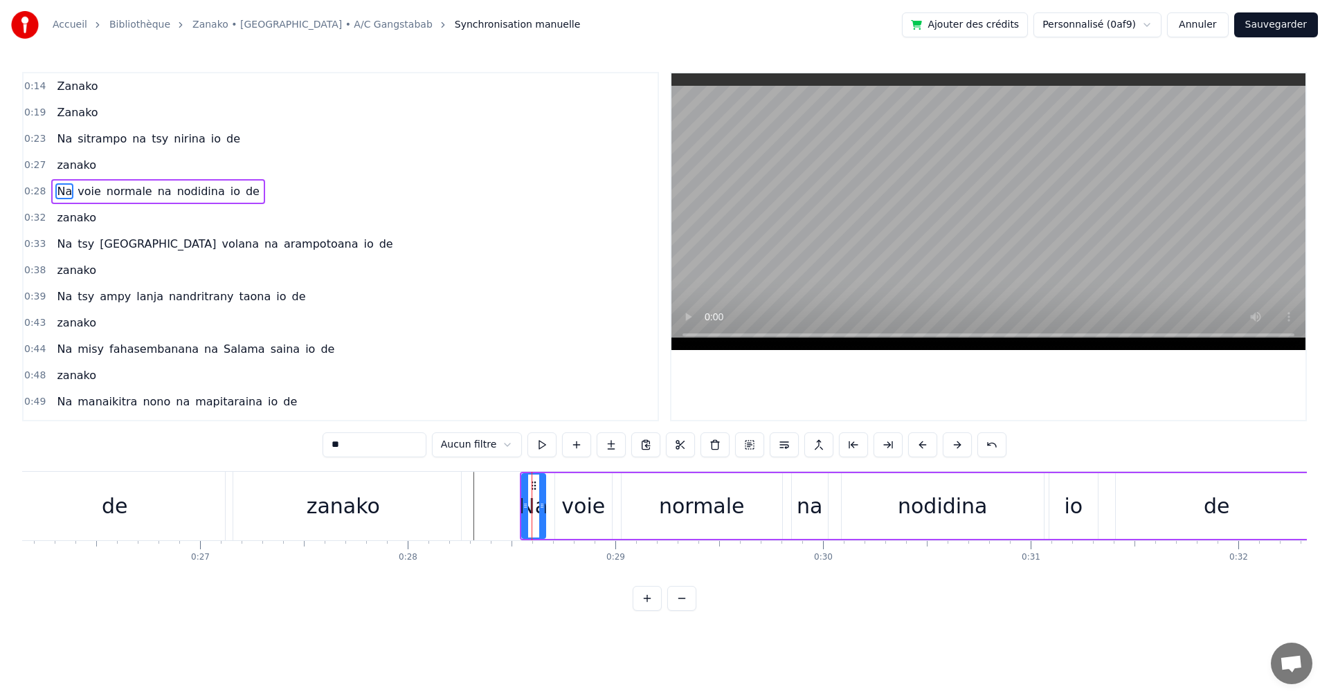
click at [384, 498] on div "zanako" at bounding box center [343, 506] width 235 height 69
type input "******"
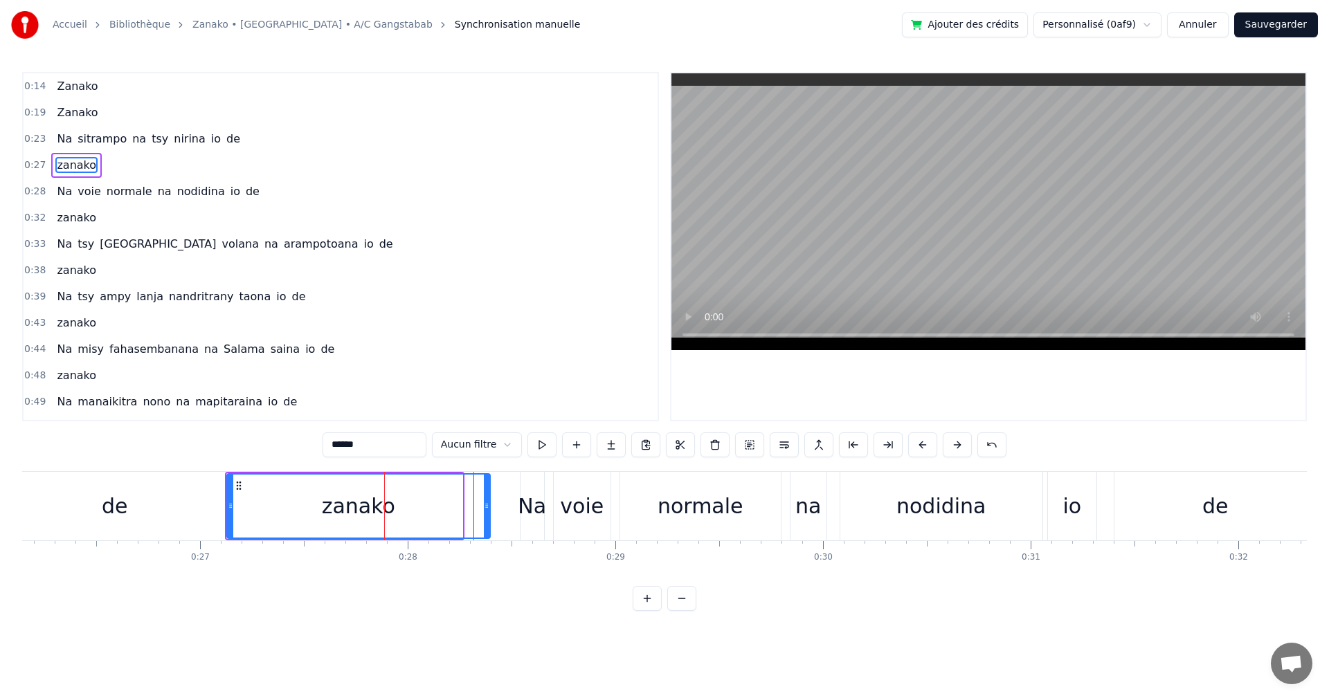
drag, startPoint x: 458, startPoint y: 509, endPoint x: 486, endPoint y: 515, distance: 28.2
click at [486, 515] on div at bounding box center [487, 506] width 6 height 63
click at [541, 451] on button at bounding box center [541, 445] width 29 height 25
click at [540, 439] on button at bounding box center [541, 445] width 29 height 25
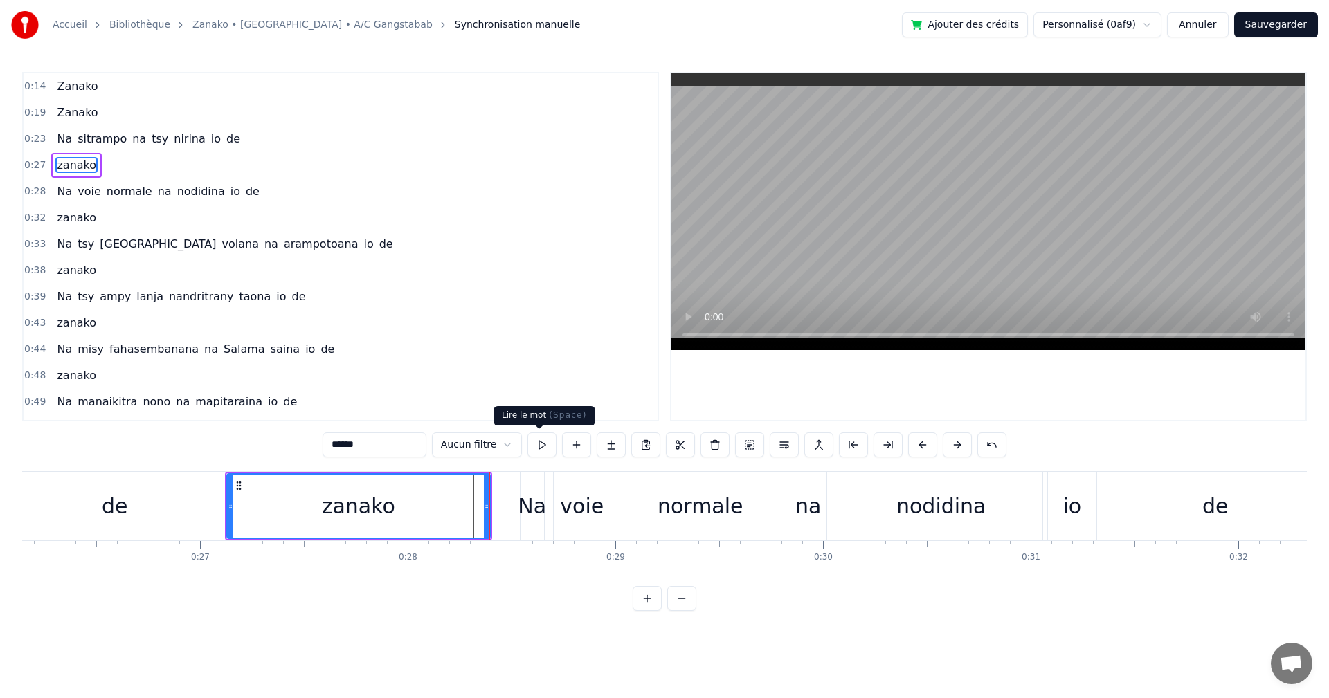
click at [544, 456] on button at bounding box center [541, 445] width 29 height 25
click at [538, 442] on button at bounding box center [541, 445] width 29 height 25
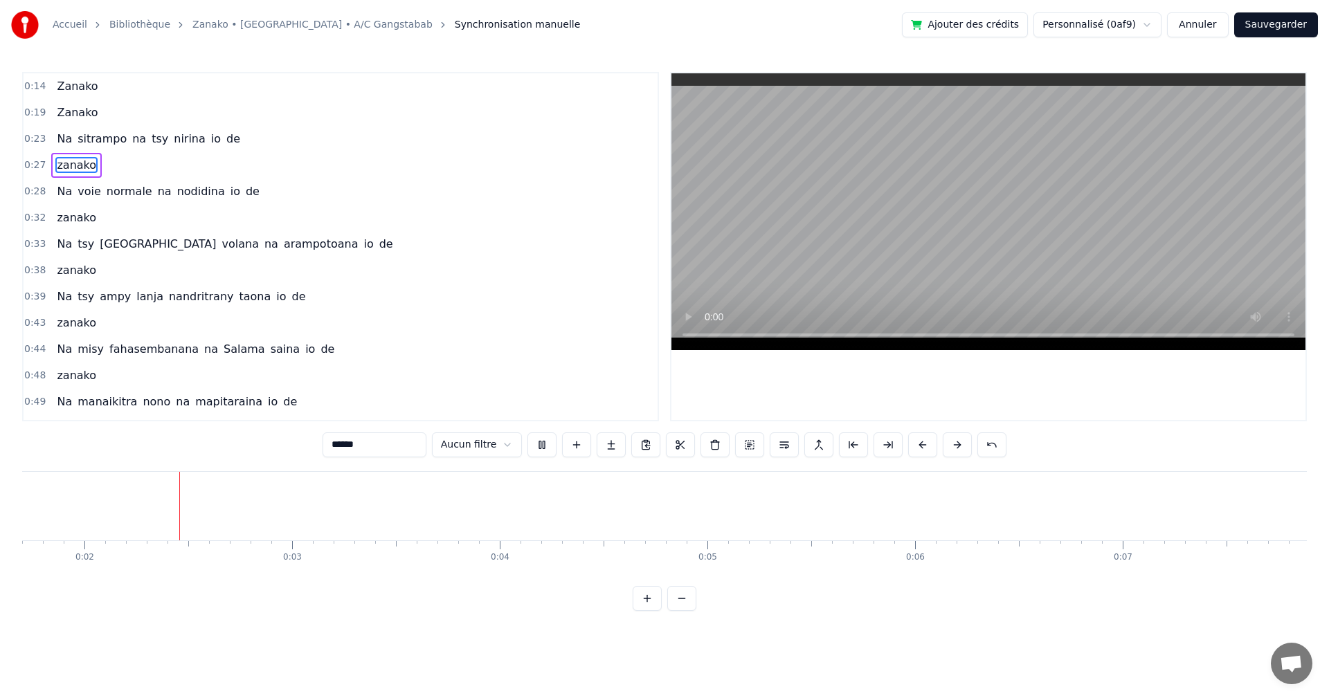
scroll to position [0, 352]
click at [74, 174] on div "zanako" at bounding box center [76, 165] width 51 height 25
click at [74, 167] on span "zanako" at bounding box center [76, 165] width 42 height 16
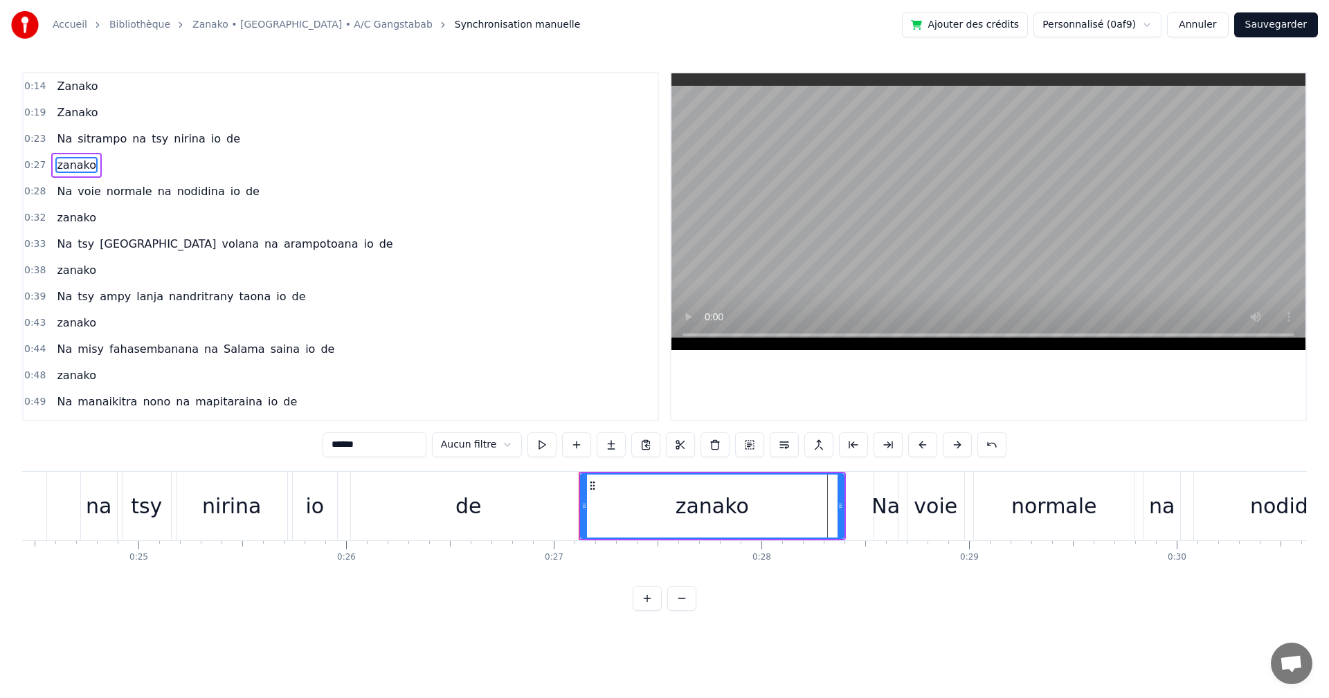
scroll to position [0, 5561]
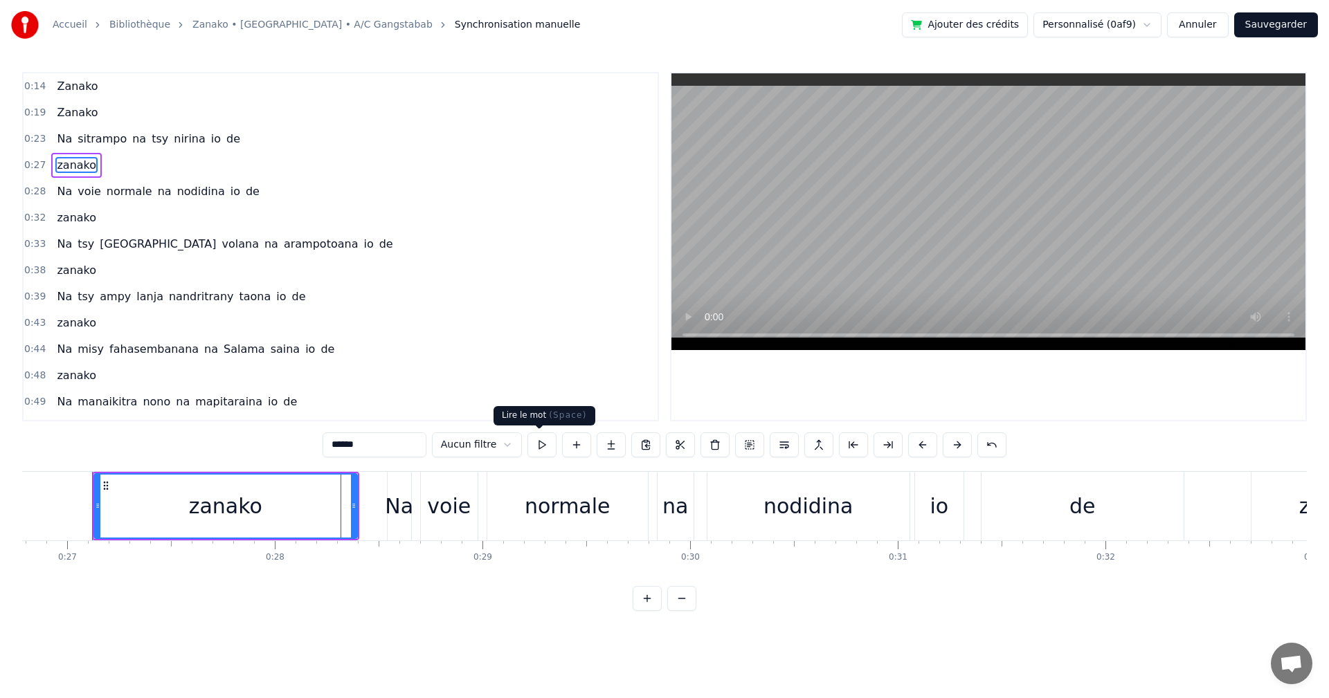
click at [548, 443] on button at bounding box center [541, 445] width 29 height 25
click at [87, 22] on div "Accueil" at bounding box center [78, 25] width 50 height 14
